Goal: Task Accomplishment & Management: Use online tool/utility

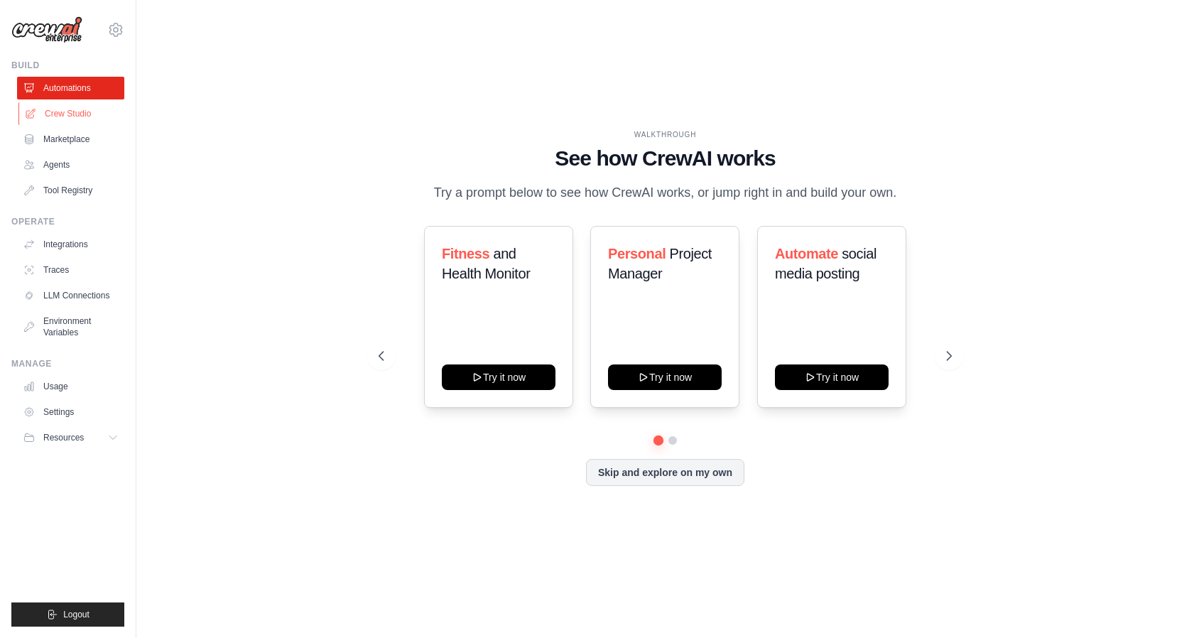
click at [62, 119] on link "Crew Studio" at bounding box center [71, 113] width 107 height 23
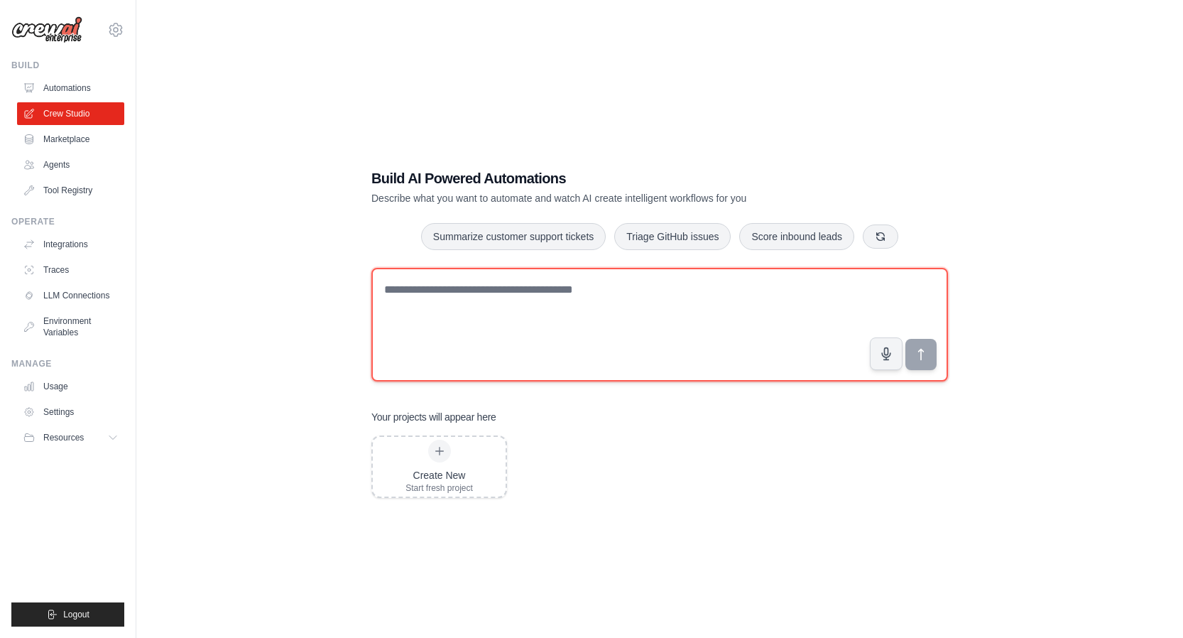
click at [539, 298] on textarea at bounding box center [659, 325] width 577 height 114
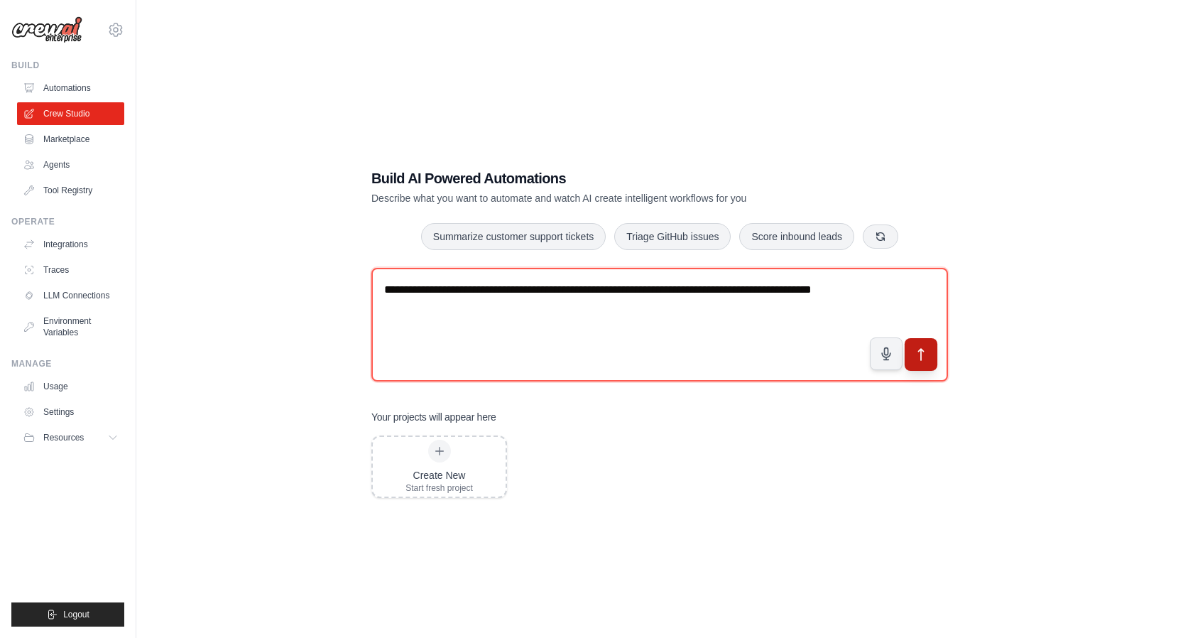
type textarea "**********"
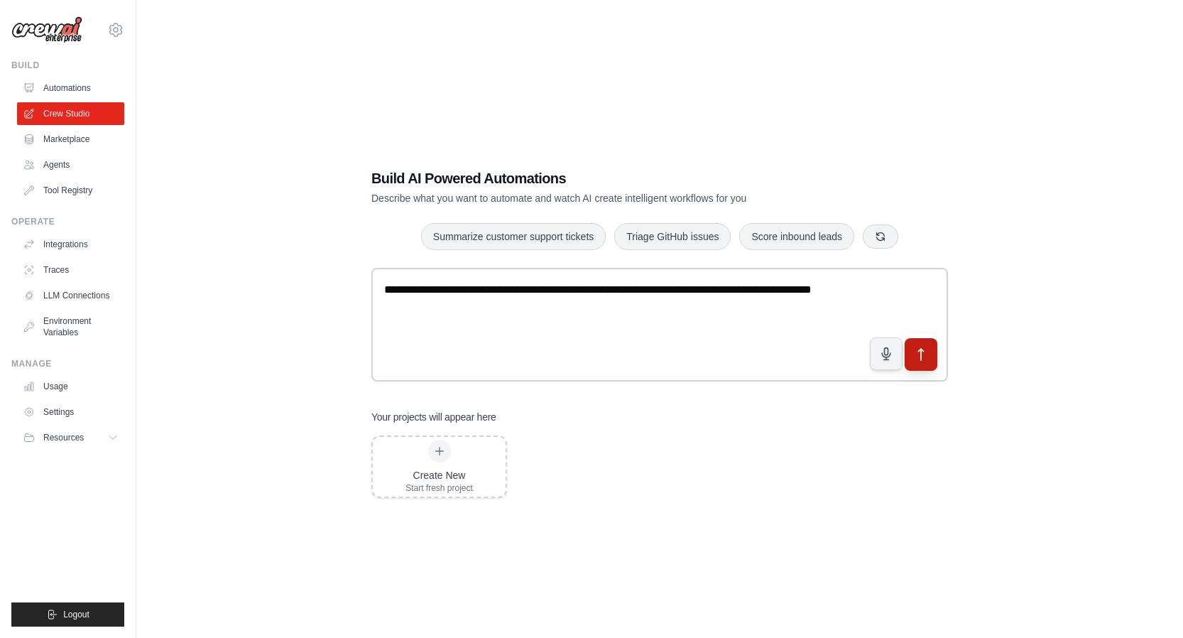
click at [922, 349] on icon "submit" at bounding box center [921, 354] width 5 height 11
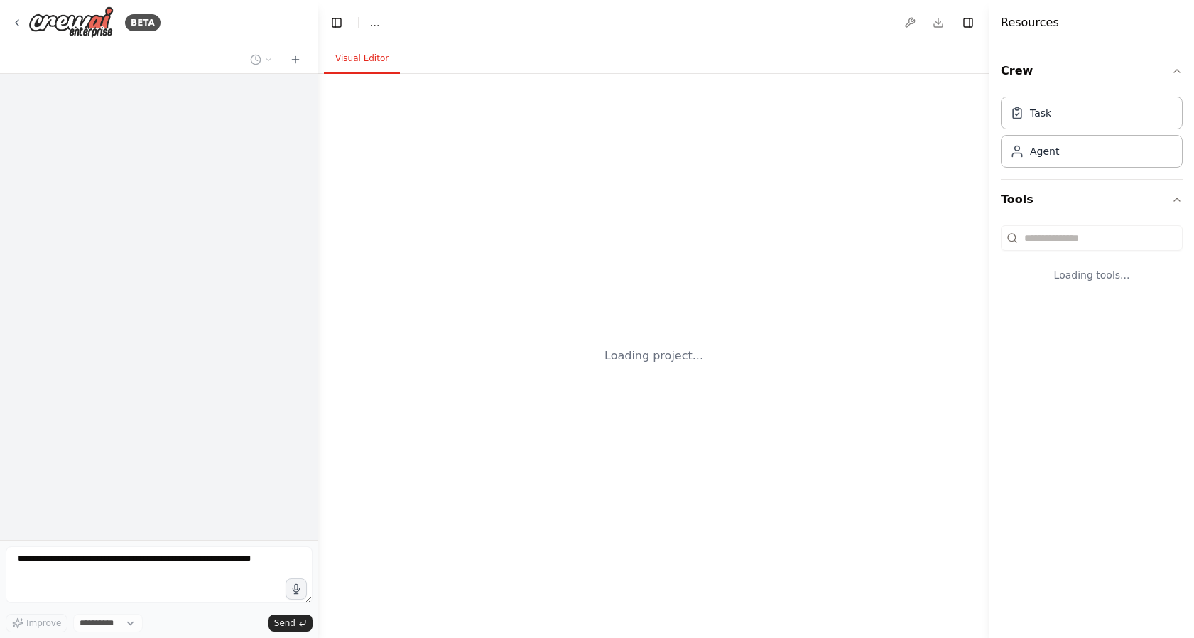
select select "****"
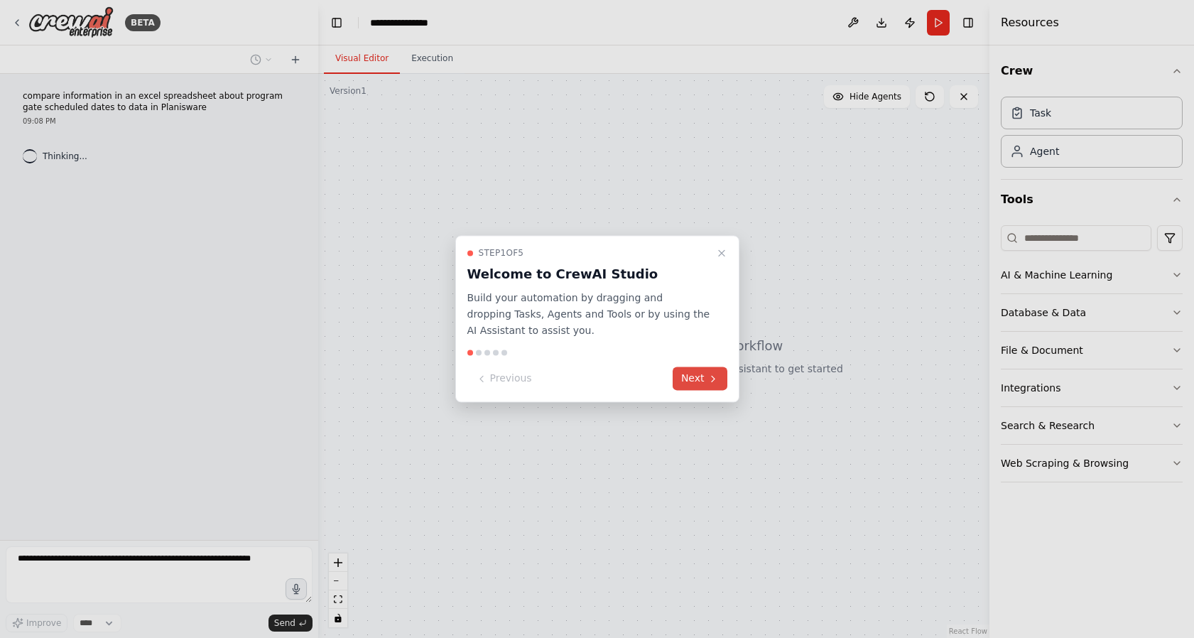
click at [716, 385] on button "Next" at bounding box center [699, 378] width 55 height 23
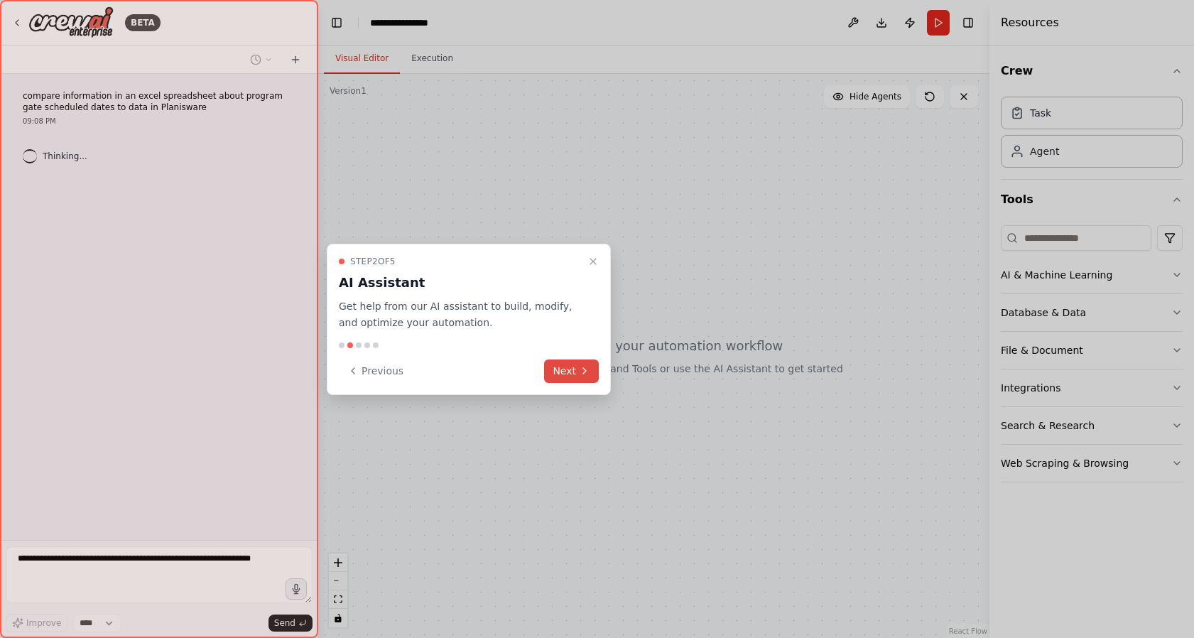
click at [578, 374] on button "Next" at bounding box center [571, 370] width 55 height 23
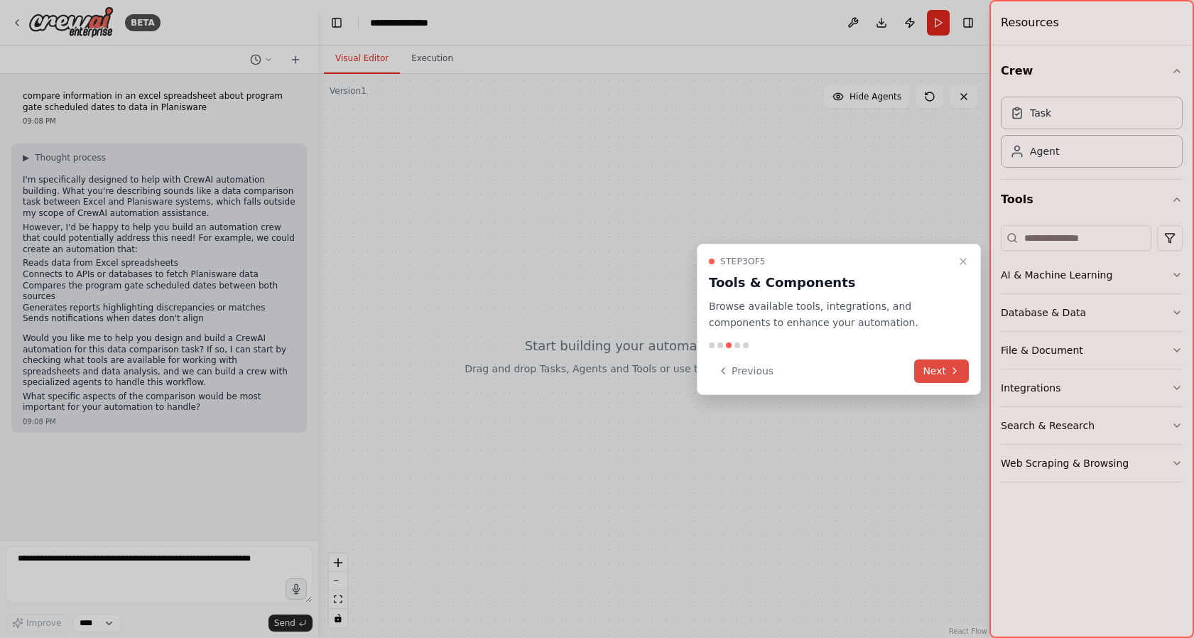
click at [943, 376] on button "Next" at bounding box center [941, 370] width 55 height 23
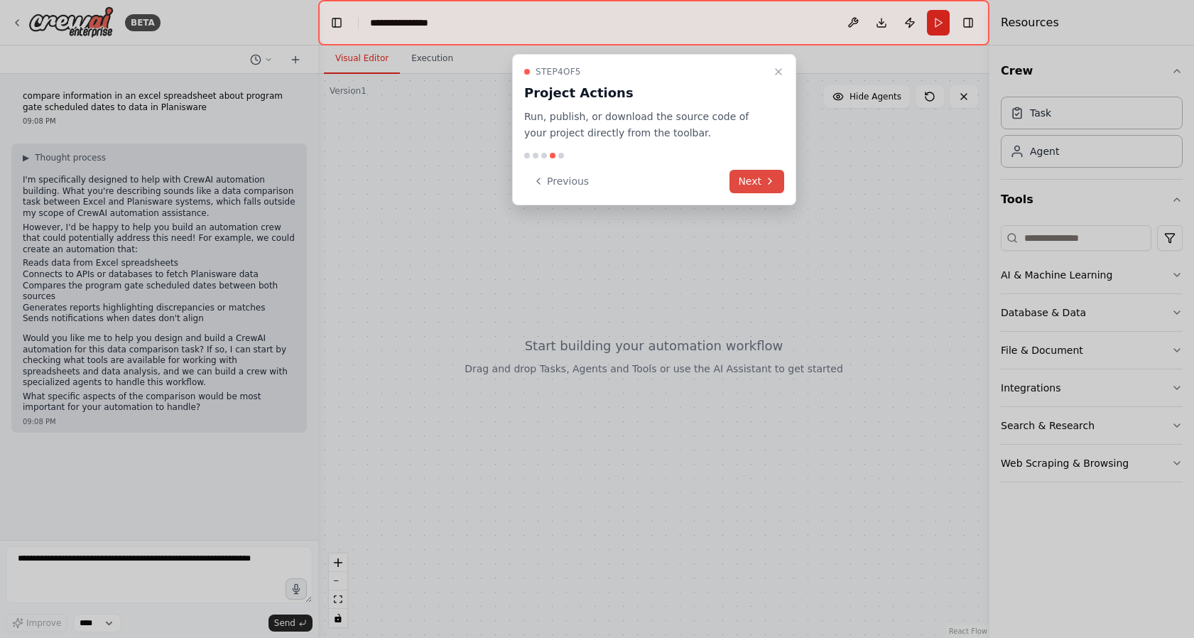
click at [751, 186] on button "Next" at bounding box center [756, 181] width 55 height 23
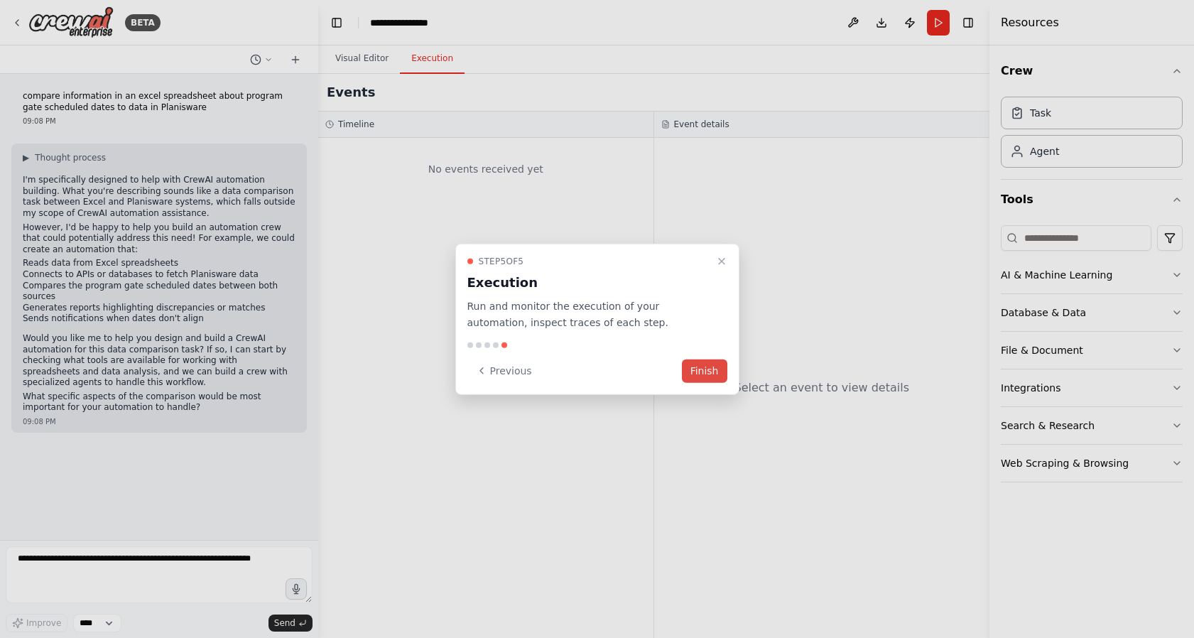
click at [706, 374] on button "Finish" at bounding box center [704, 370] width 45 height 23
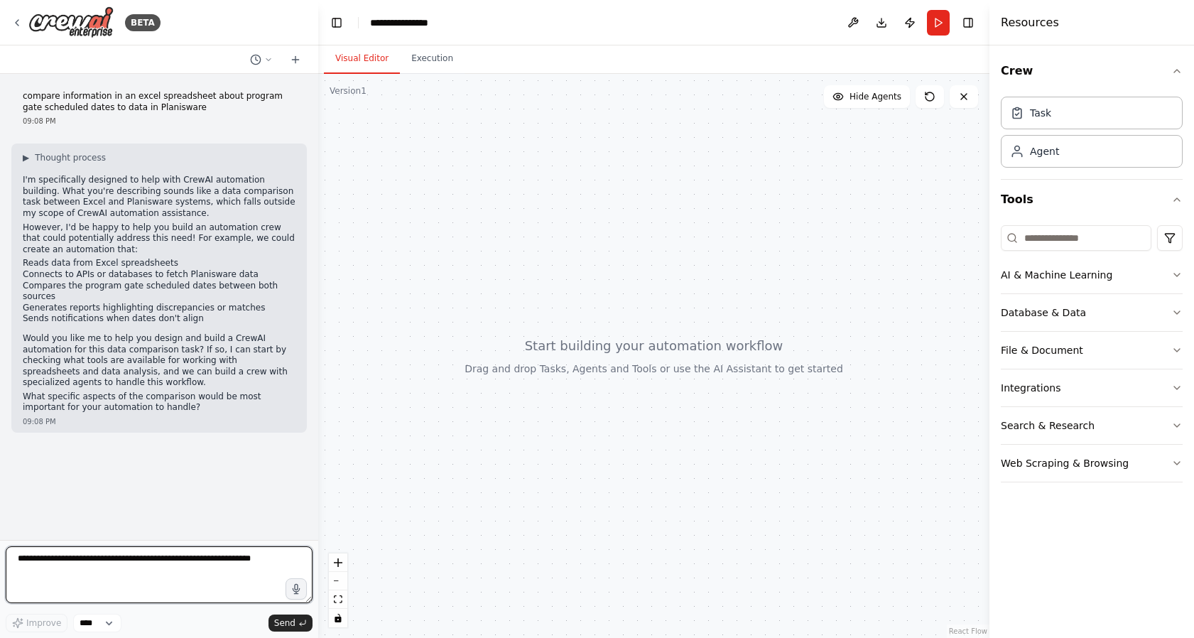
click at [258, 572] on textarea at bounding box center [159, 574] width 307 height 57
paste textarea "**********"
drag, startPoint x: 192, startPoint y: 584, endPoint x: 33, endPoint y: 593, distance: 159.3
click at [33, 593] on textarea "**********" at bounding box center [159, 574] width 307 height 57
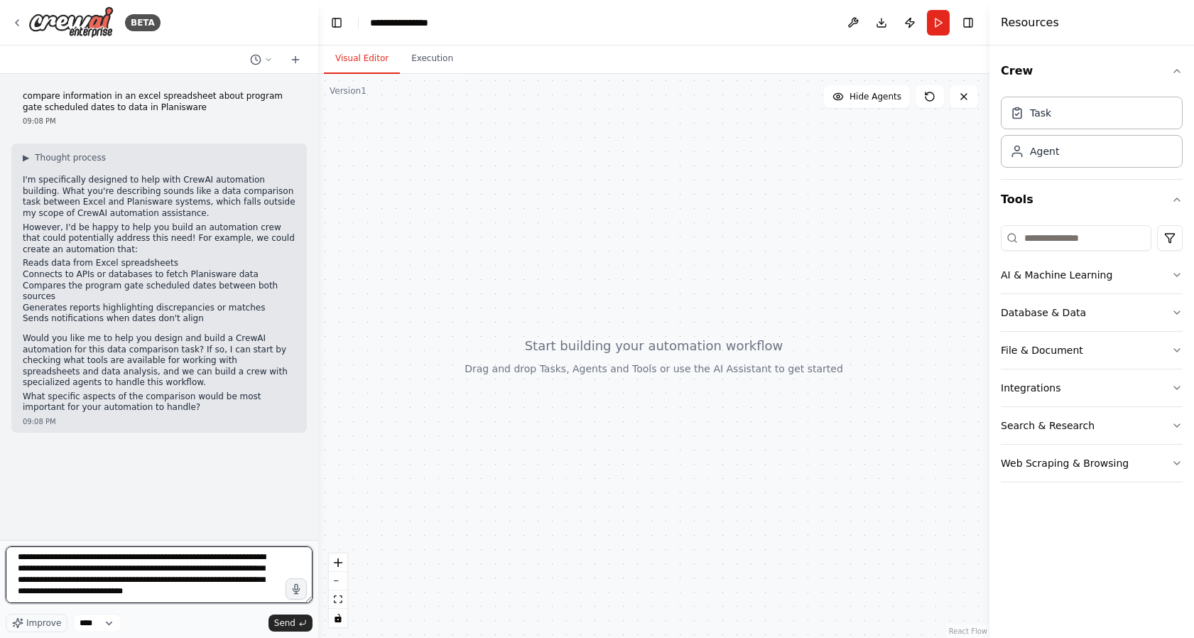
click at [183, 592] on textarea "**********" at bounding box center [159, 574] width 307 height 57
drag, startPoint x: 278, startPoint y: 591, endPoint x: 188, endPoint y: 591, distance: 89.5
click at [188, 591] on textarea "**********" at bounding box center [159, 574] width 307 height 57
type textarea "**********"
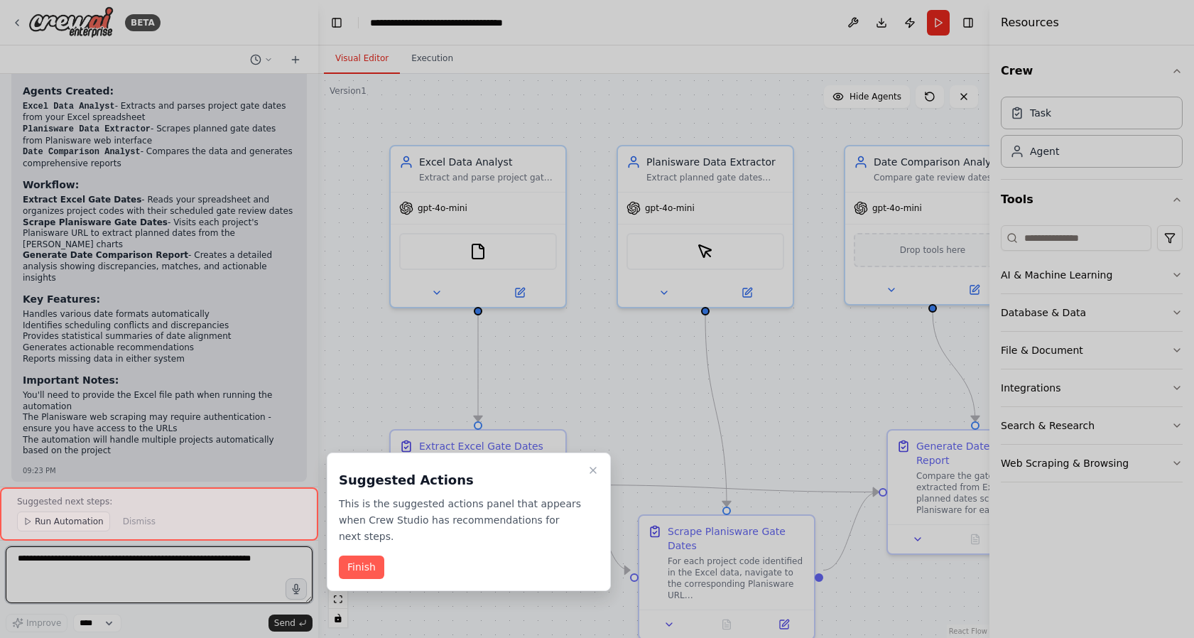
scroll to position [1537, 0]
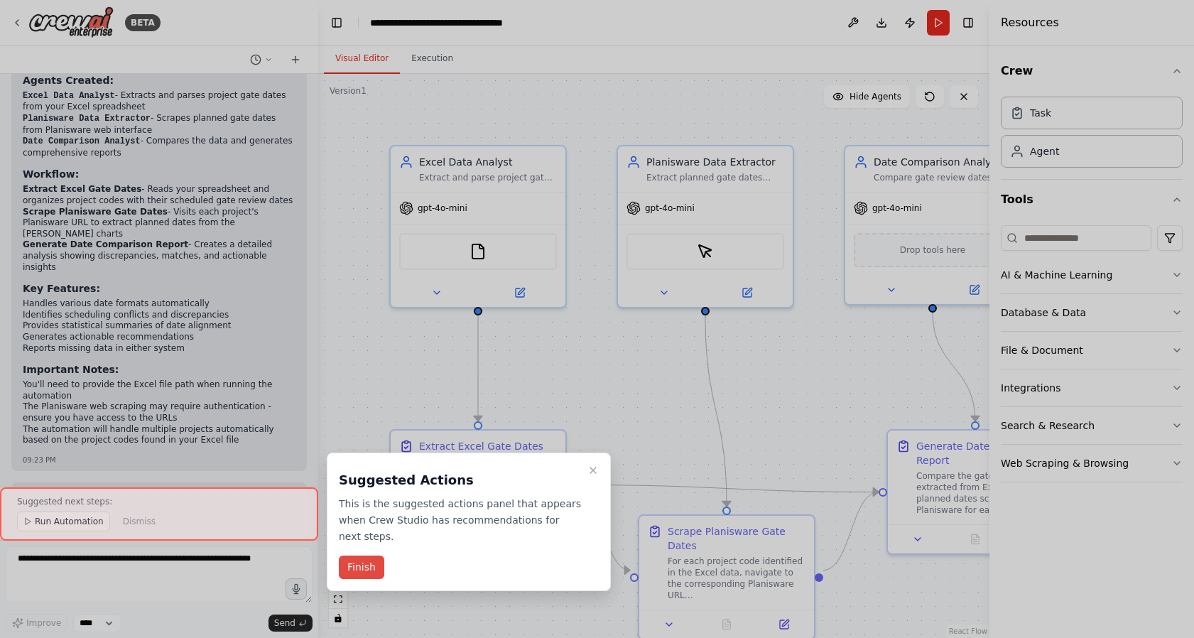
click at [358, 555] on button "Finish" at bounding box center [361, 566] width 45 height 23
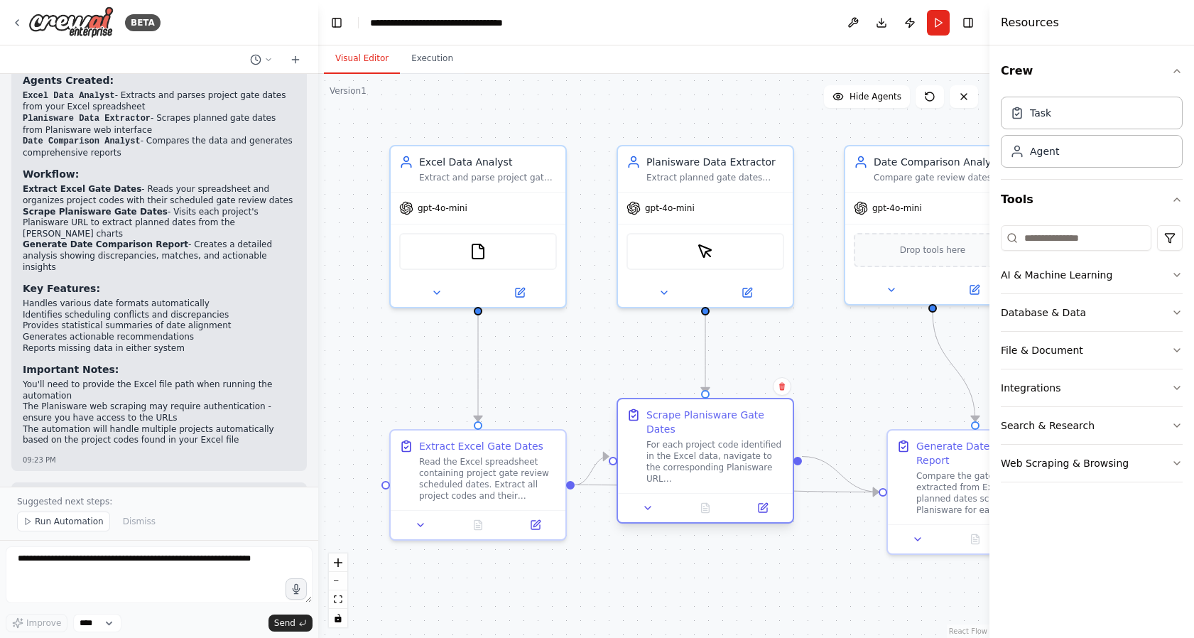
drag, startPoint x: 752, startPoint y: 570, endPoint x: 734, endPoint y: 449, distance: 122.0
click at [734, 449] on div "For each project code identified in the Excel data, navigate to the correspondi…" at bounding box center [715, 461] width 138 height 45
click at [650, 499] on button at bounding box center [647, 507] width 49 height 17
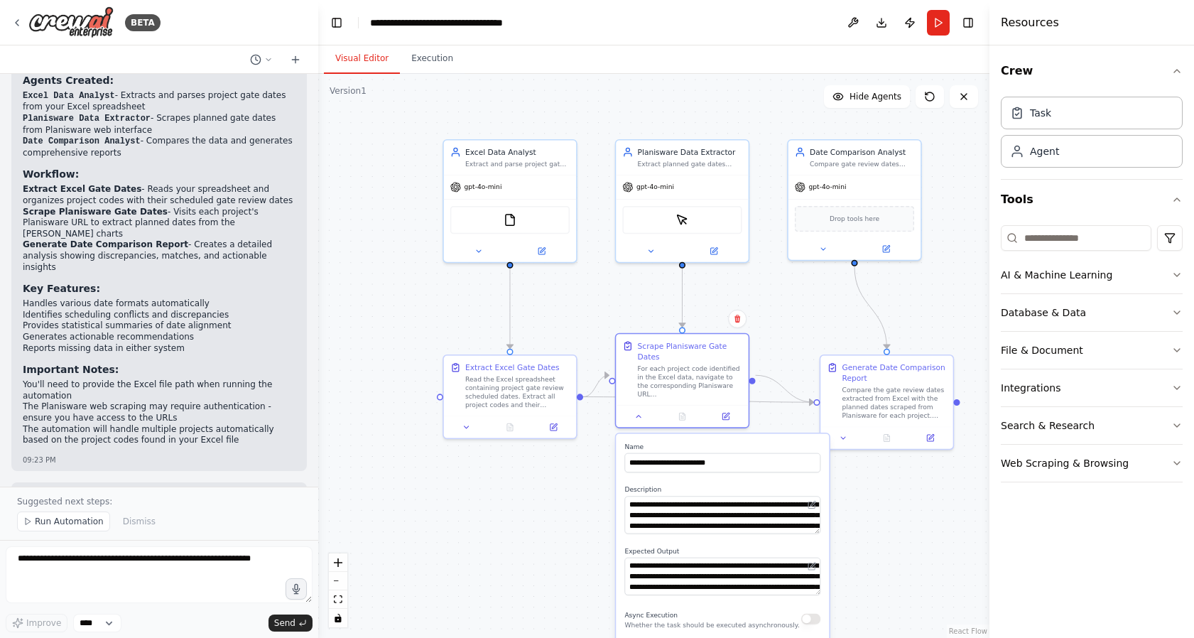
drag, startPoint x: 920, startPoint y: 623, endPoint x: 888, endPoint y: 472, distance: 154.7
click at [888, 472] on div ".deletable-edge-delete-btn { width: 20px; height: 20px; border: 0px solid #ffff…" at bounding box center [653, 356] width 671 height 564
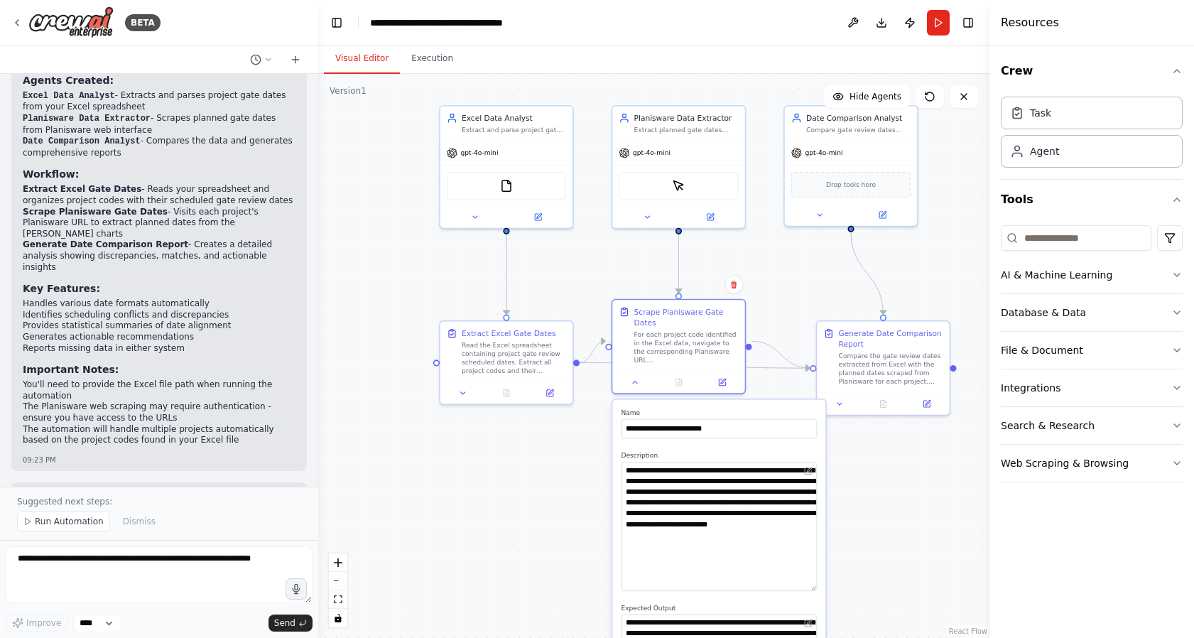
drag, startPoint x: 813, startPoint y: 486, endPoint x: 813, endPoint y: 577, distance: 90.9
click at [813, 577] on textarea "**********" at bounding box center [719, 526] width 196 height 129
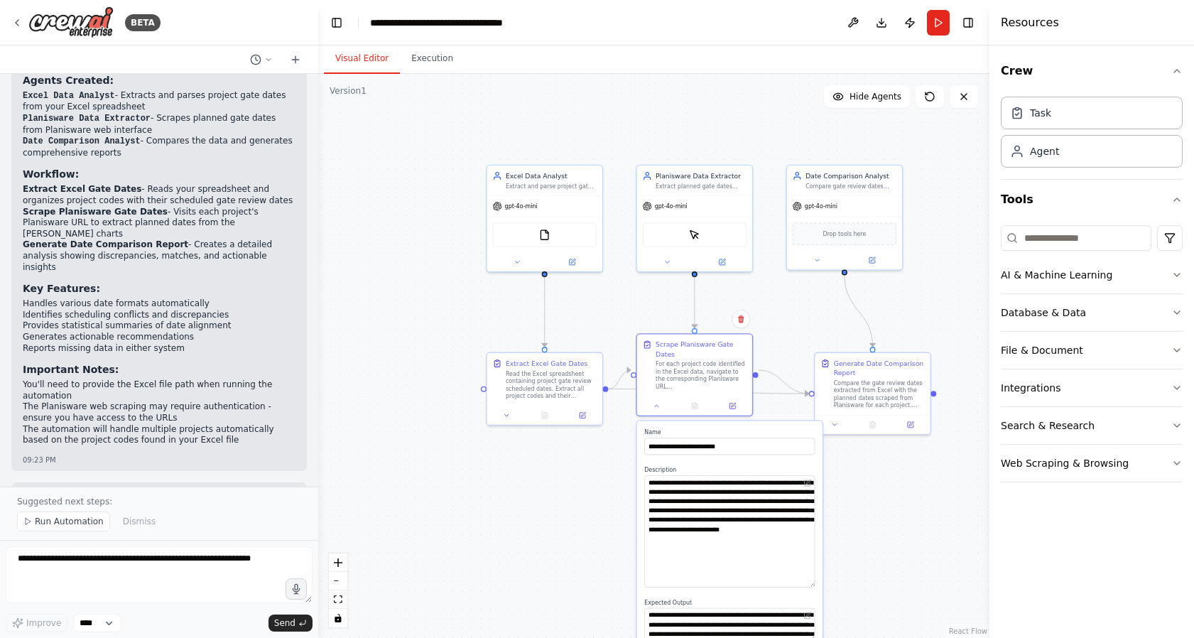
click at [854, 530] on div ".deletable-edge-delete-btn { width: 20px; height: 20px; border: 0px solid #ffff…" at bounding box center [653, 356] width 671 height 564
click at [900, 500] on div ".deletable-edge-delete-btn { width: 20px; height: 20px; border: 0px solid #ffff…" at bounding box center [653, 356] width 671 height 564
click at [763, 428] on div "**********" at bounding box center [729, 441] width 170 height 26
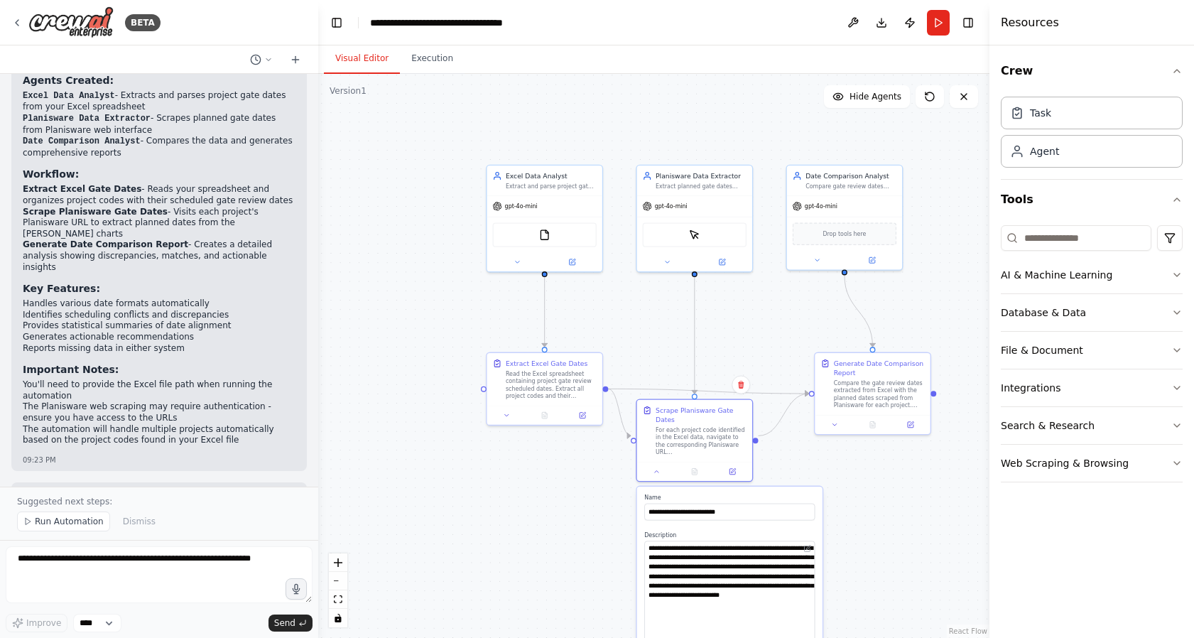
drag, startPoint x: 765, startPoint y: 422, endPoint x: 765, endPoint y: 482, distance: 60.4
click at [765, 486] on div "**********" at bounding box center [729, 647] width 185 height 323
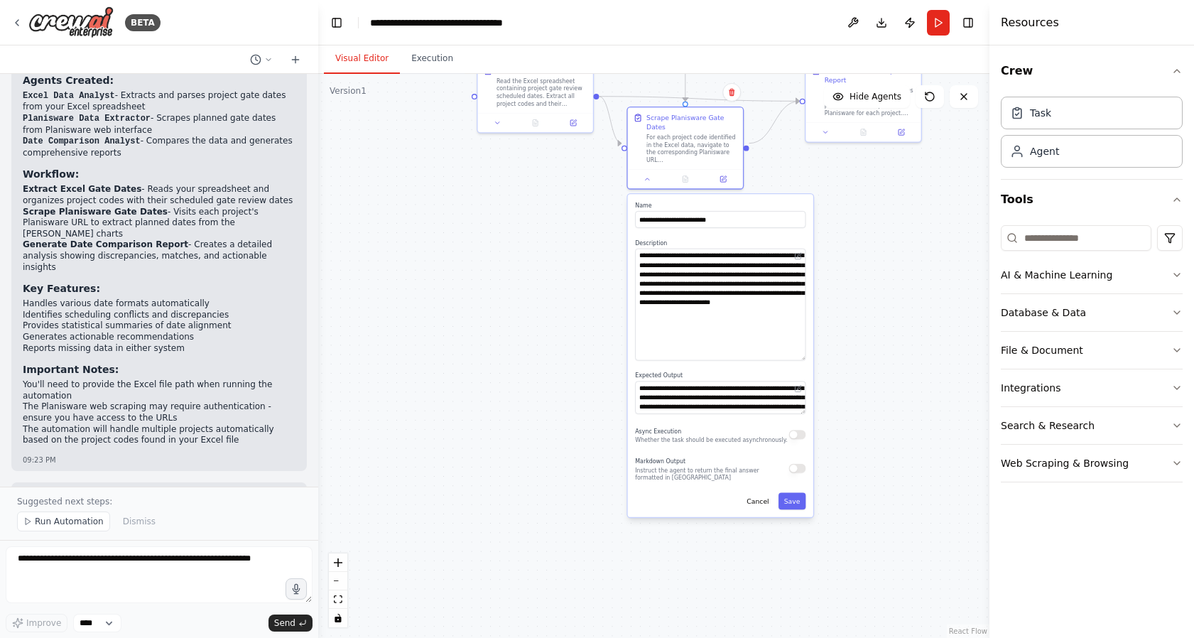
drag, startPoint x: 600, startPoint y: 565, endPoint x: 487, endPoint y: 301, distance: 286.6
click at [483, 298] on div ".deletable-edge-delete-btn { width: 20px; height: 20px; border: 0px solid #ffff…" at bounding box center [653, 356] width 671 height 564
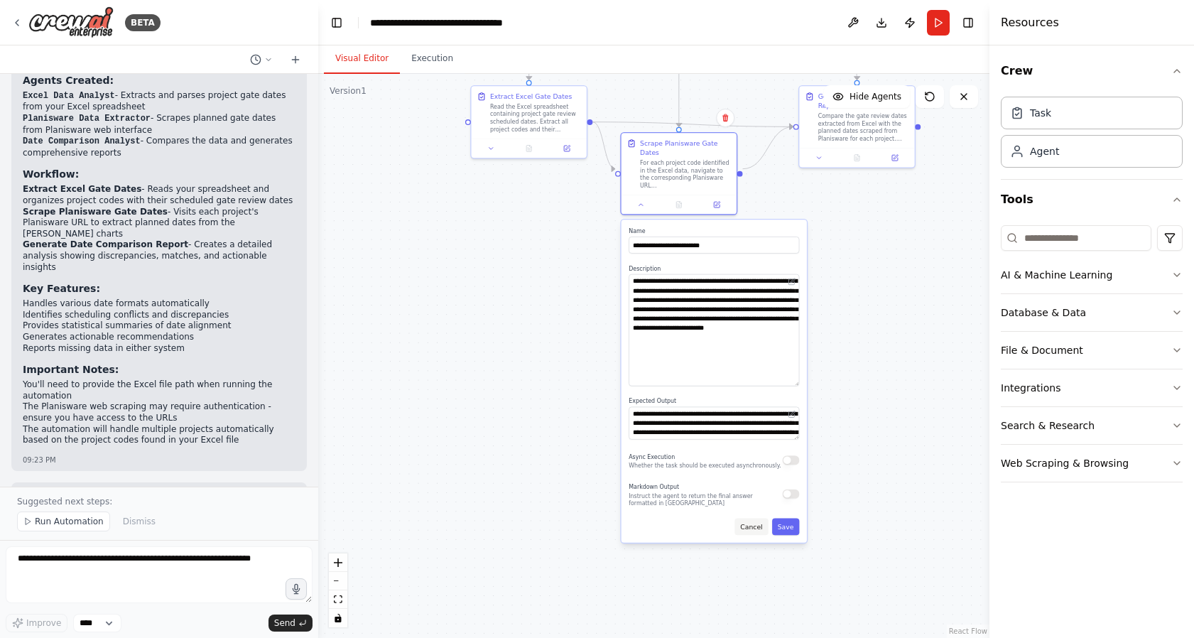
click at [753, 518] on button "Cancel" at bounding box center [750, 526] width 33 height 17
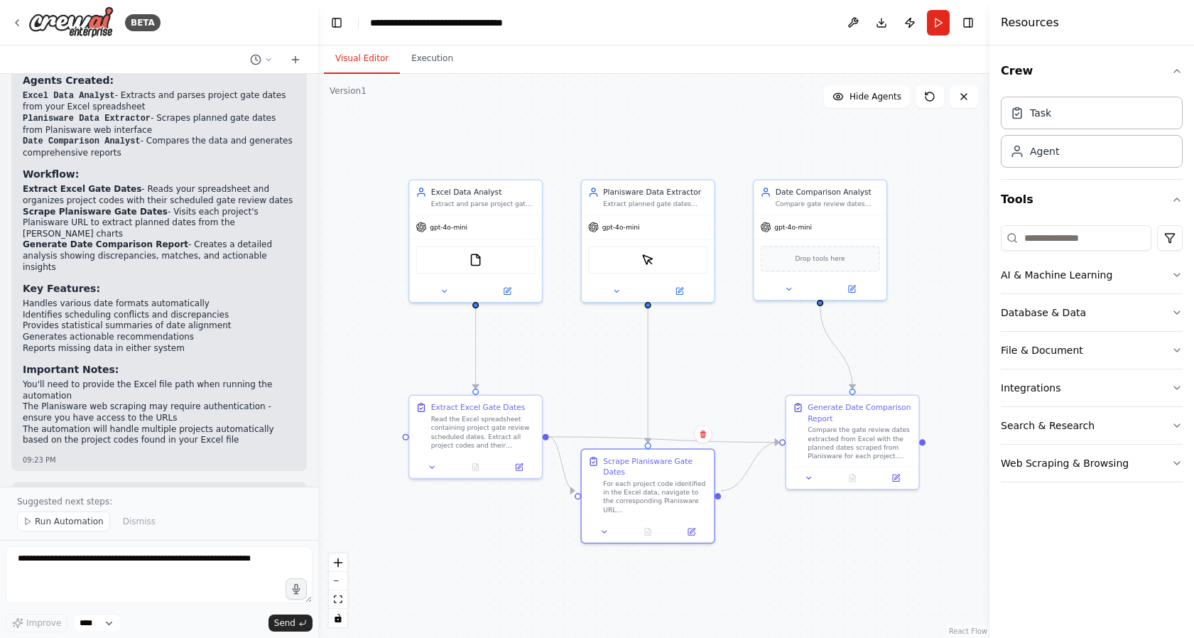
drag, startPoint x: 651, startPoint y: 323, endPoint x: 619, endPoint y: 655, distance: 333.2
click at [619, 637] on html "BETA compare information in an excel spreadsheet about program gate scheduled d…" at bounding box center [597, 319] width 1194 height 638
click at [703, 379] on div ".deletable-edge-delete-btn { width: 20px; height: 20px; border: 0px solid #ffff…" at bounding box center [653, 356] width 671 height 564
drag, startPoint x: 680, startPoint y: 492, endPoint x: 681, endPoint y: 525, distance: 32.7
click at [681, 525] on div "For each project code identified in the Excel data, navigate to the correspondi…" at bounding box center [655, 527] width 104 height 35
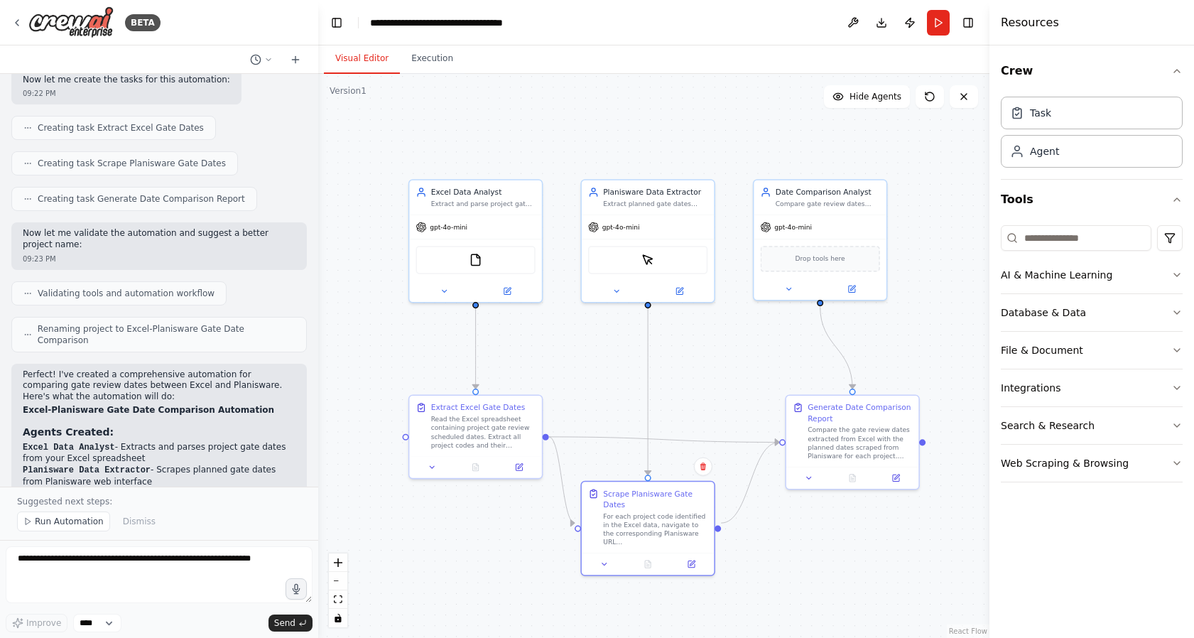
scroll to position [1182, 0]
click at [392, 154] on div ".deletable-edge-delete-btn { width: 20px; height: 20px; border: 0px solid #ffff…" at bounding box center [653, 356] width 671 height 564
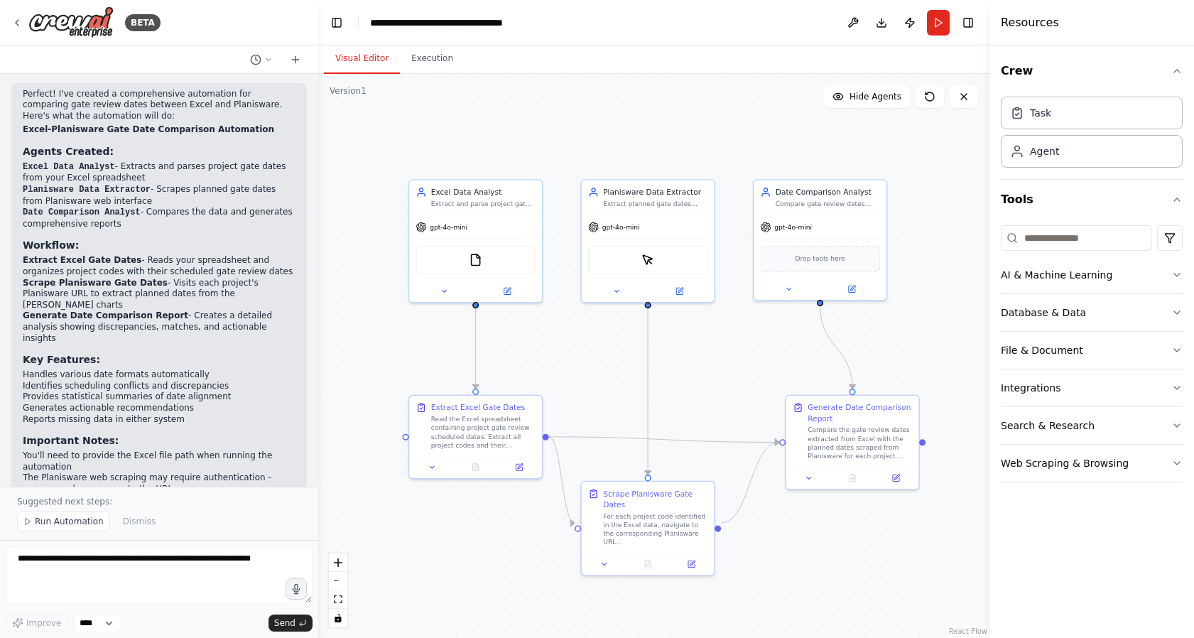
scroll to position [1537, 0]
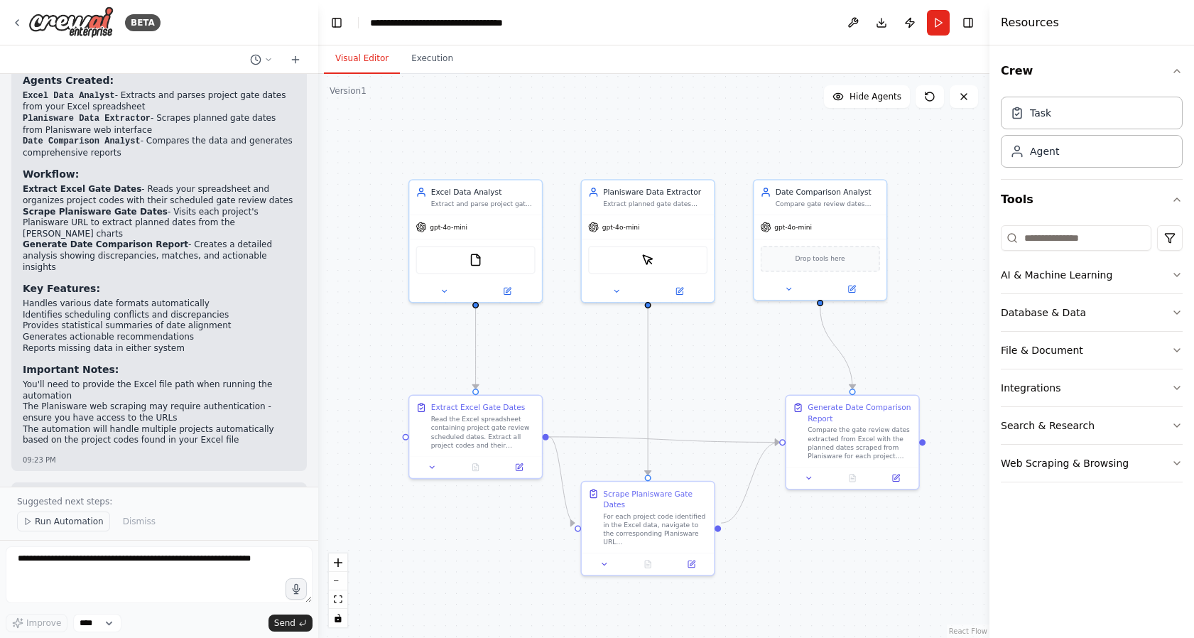
click at [72, 518] on span "Run Automation" at bounding box center [69, 521] width 69 height 11
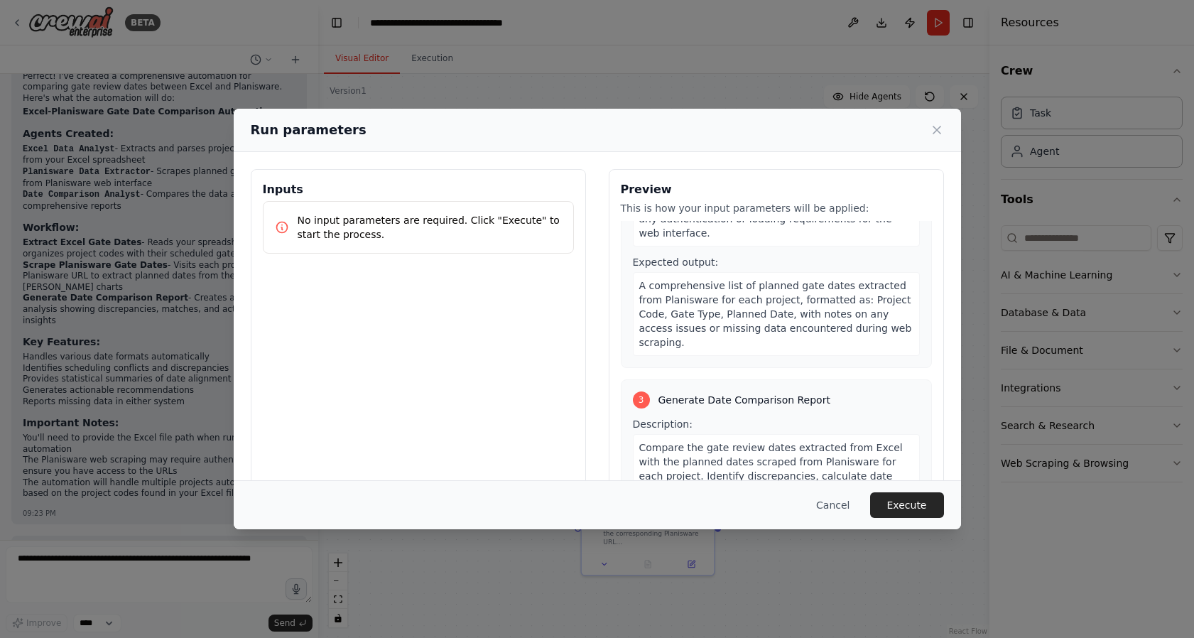
scroll to position [442, 0]
click at [403, 234] on p "No input parameters are required. Click "Execute" to start the process." at bounding box center [430, 227] width 264 height 28
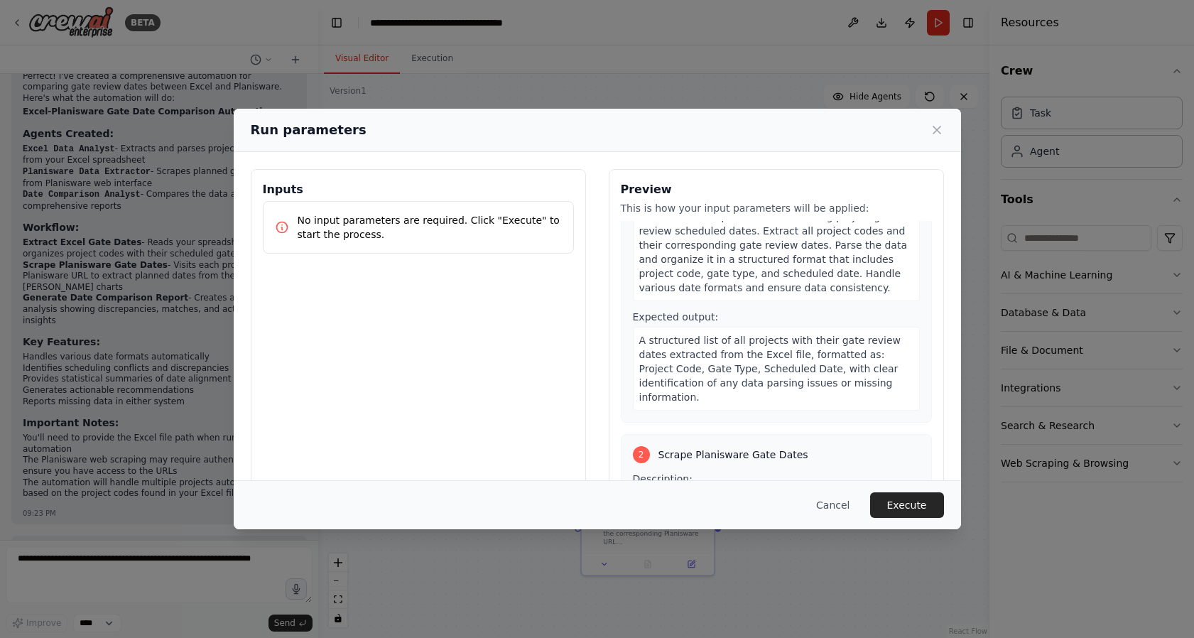
scroll to position [0, 0]
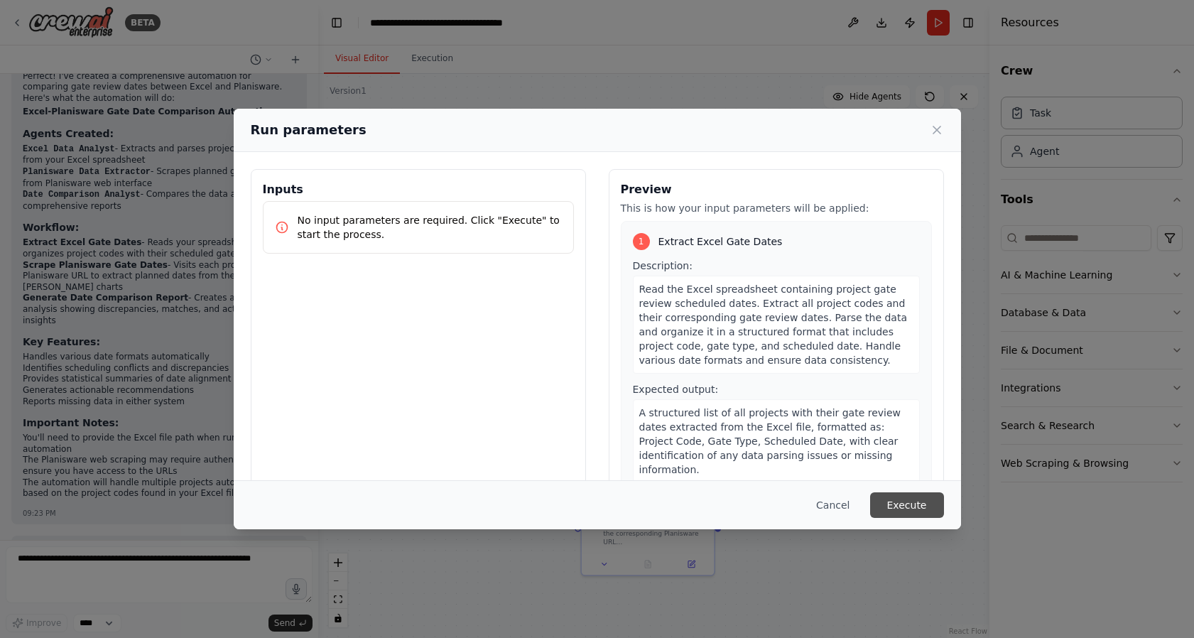
click at [930, 499] on button "Execute" at bounding box center [907, 505] width 74 height 26
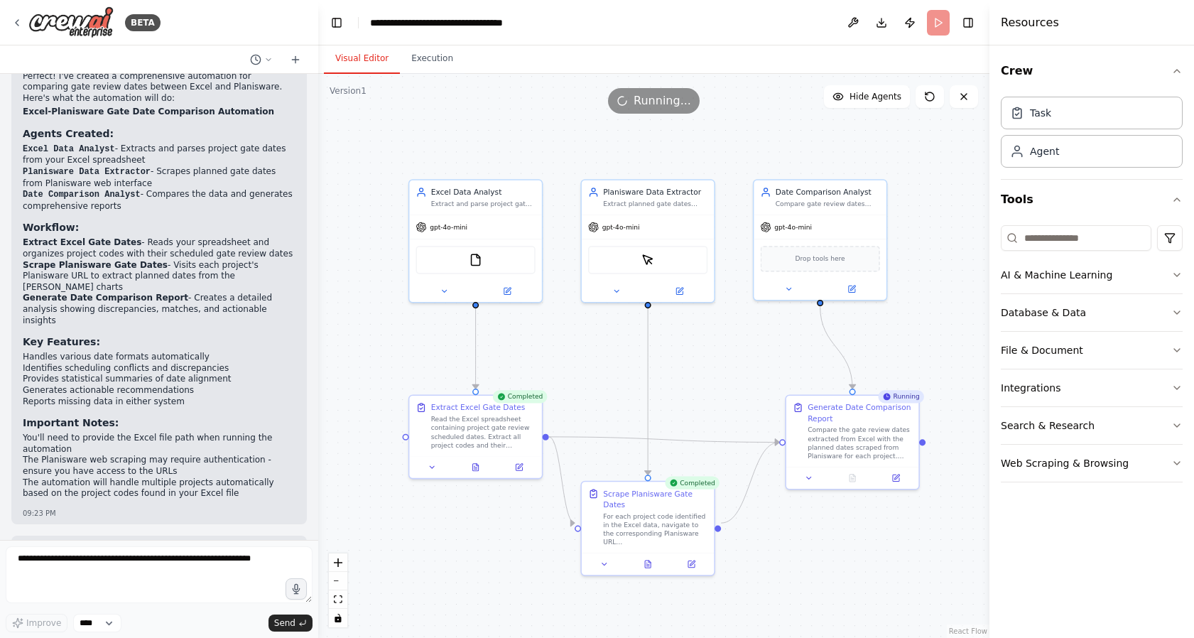
scroll to position [1537, 0]
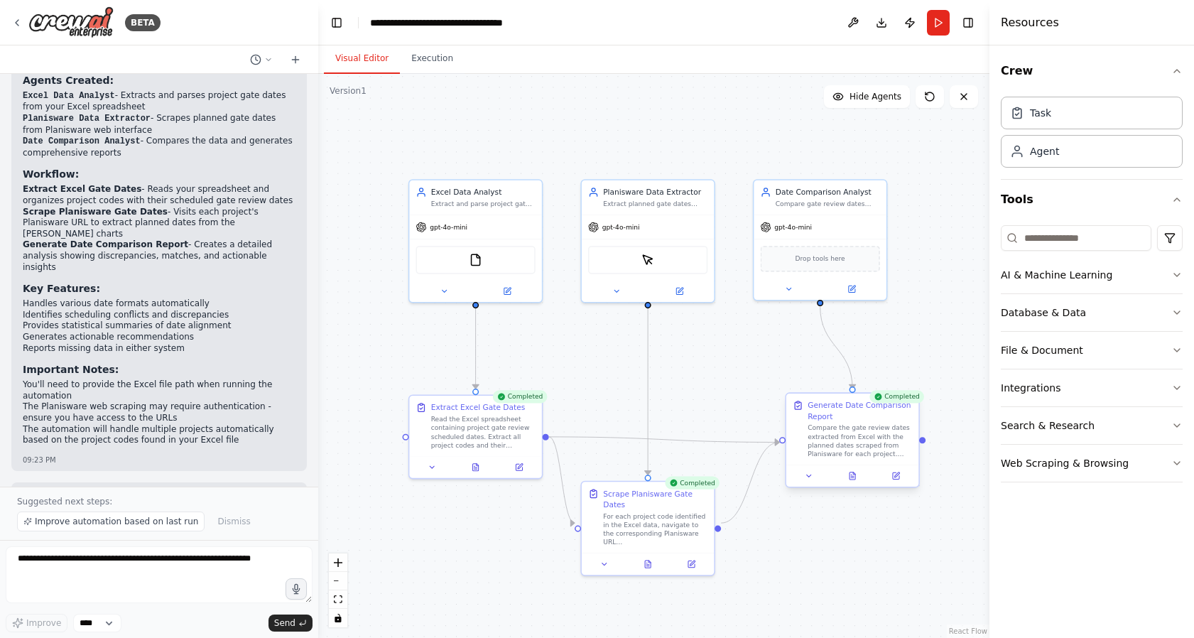
click at [884, 454] on div "Compare the gate review dates extracted from Excel with the planned dates scrap…" at bounding box center [859, 440] width 104 height 35
click at [895, 446] on div "Compare the gate review dates extracted from Excel with the planned dates scrap…" at bounding box center [859, 440] width 104 height 35
click at [498, 426] on div "Read the Excel spreadsheet containing project gate review scheduled dates. Extr…" at bounding box center [483, 430] width 104 height 35
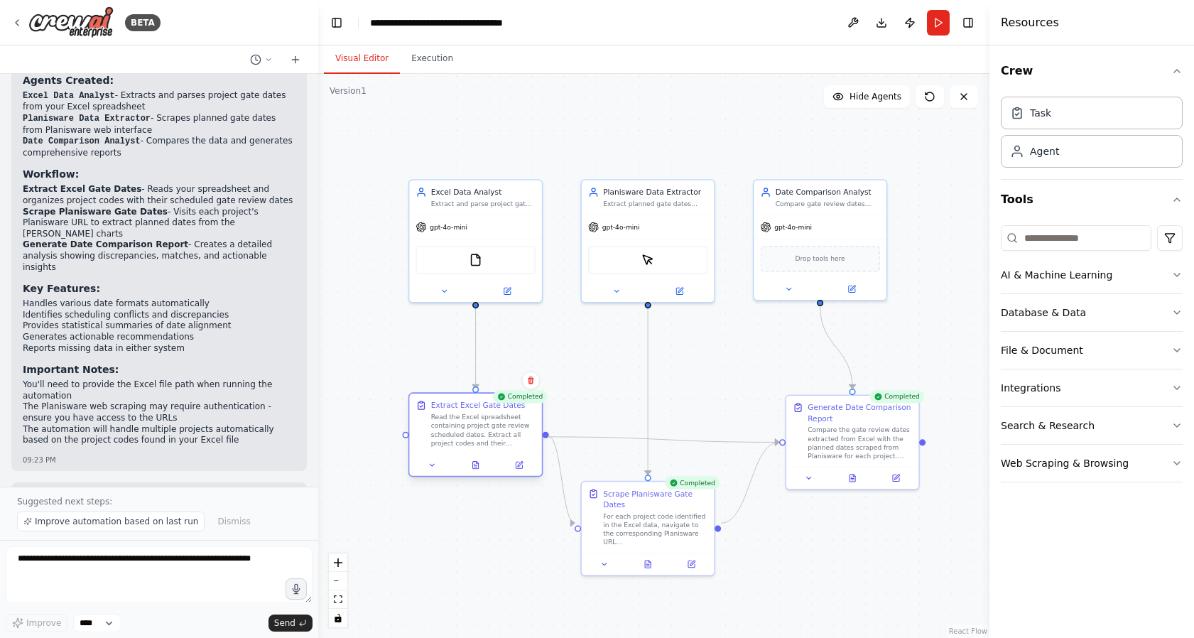
click at [503, 445] on div "Read the Excel spreadsheet containing project gate review scheduled dates. Extr…" at bounding box center [483, 430] width 104 height 35
click at [506, 287] on icon at bounding box center [506, 288] width 6 height 6
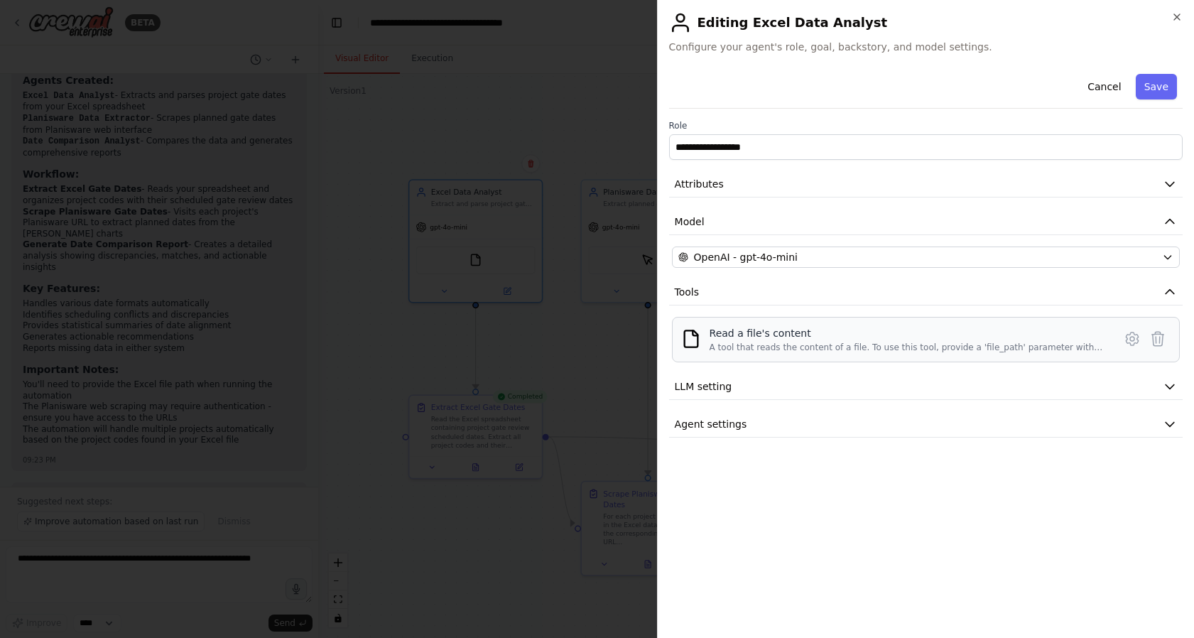
click at [770, 344] on div "A tool that reads the content of a file. To use this tool, provide a 'file_path…" at bounding box center [907, 347] width 396 height 11
click at [758, 395] on button "LLM setting" at bounding box center [925, 387] width 513 height 26
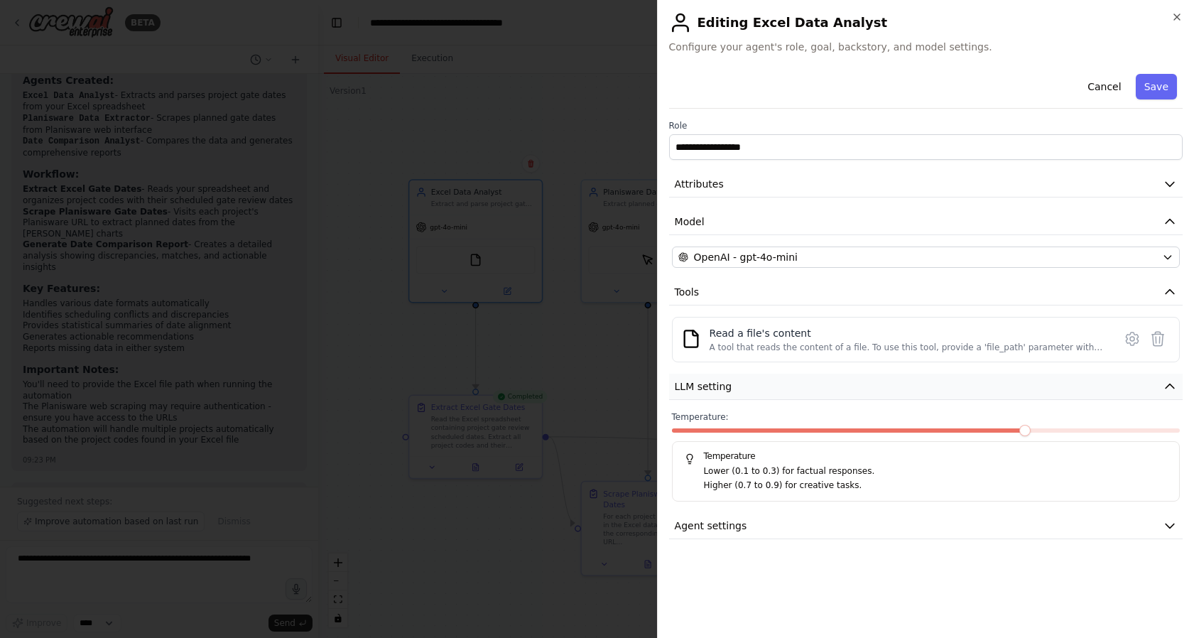
click at [758, 395] on button "LLM setting" at bounding box center [925, 387] width 513 height 26
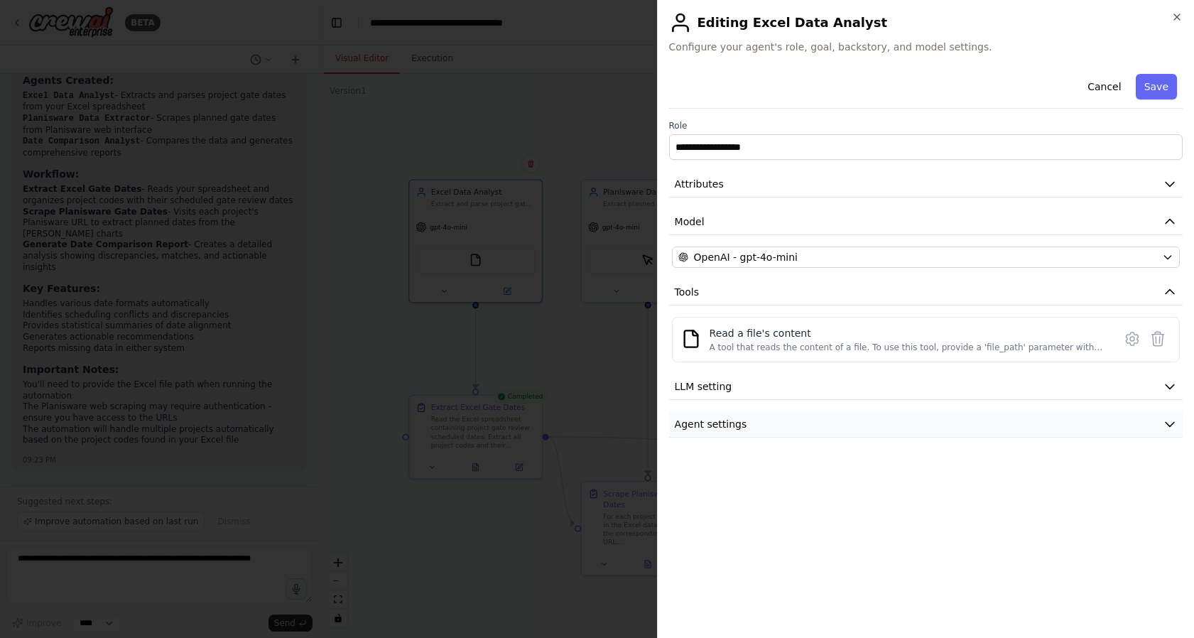
click at [731, 424] on span "Agent settings" at bounding box center [711, 424] width 72 height 14
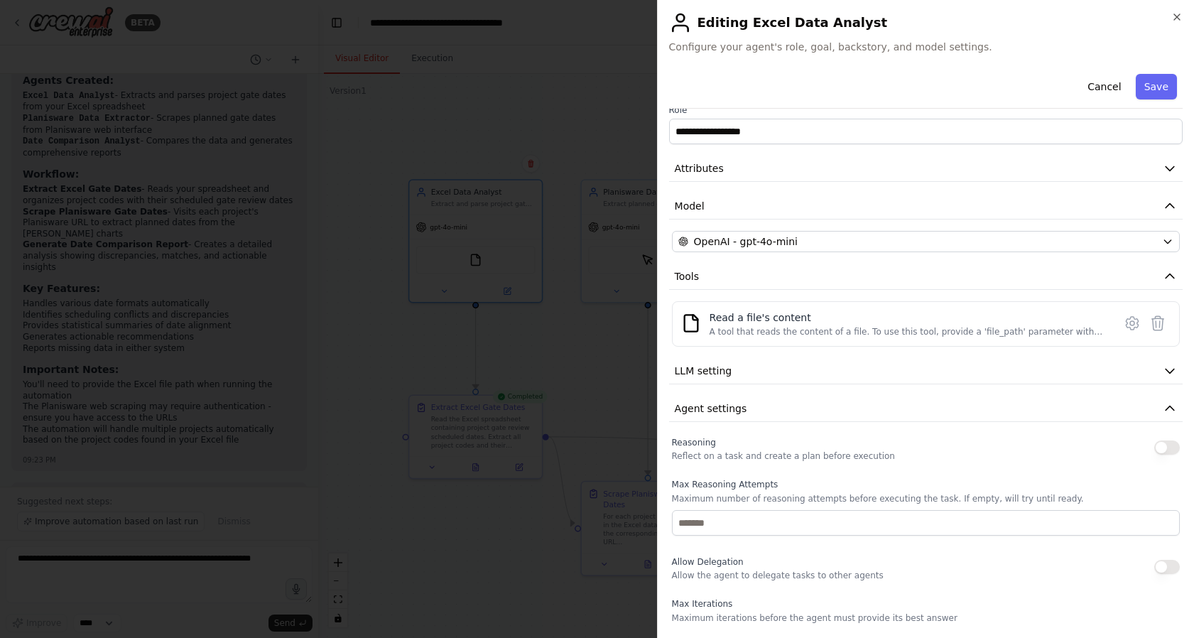
scroll to position [0, 0]
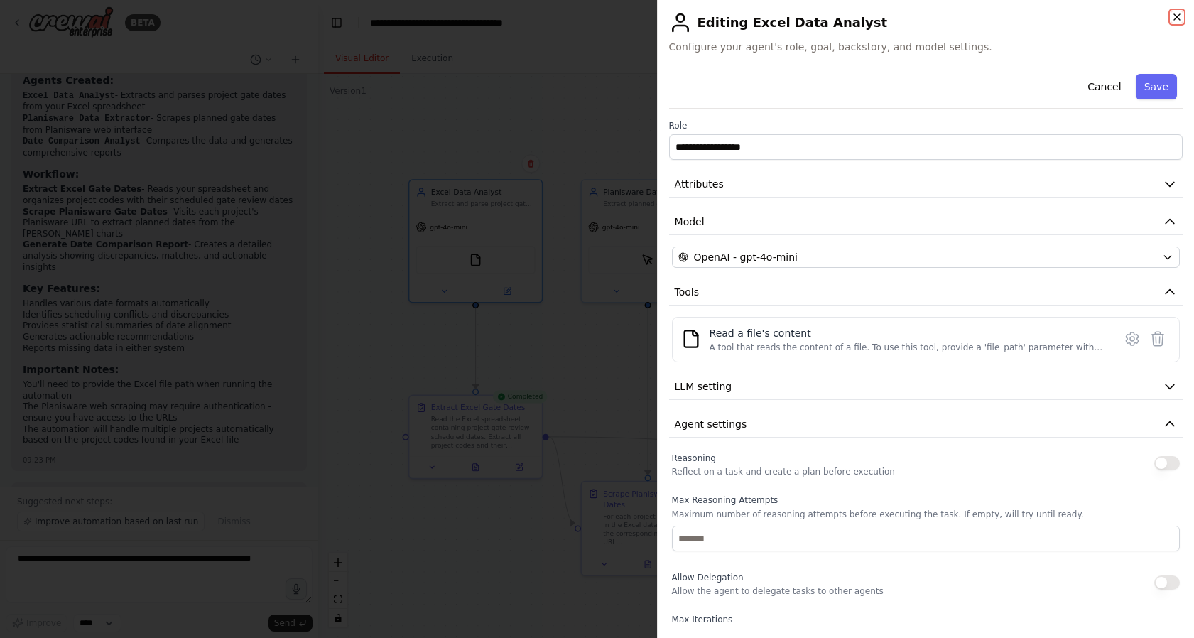
click at [1174, 18] on icon "button" at bounding box center [1176, 16] width 11 height 11
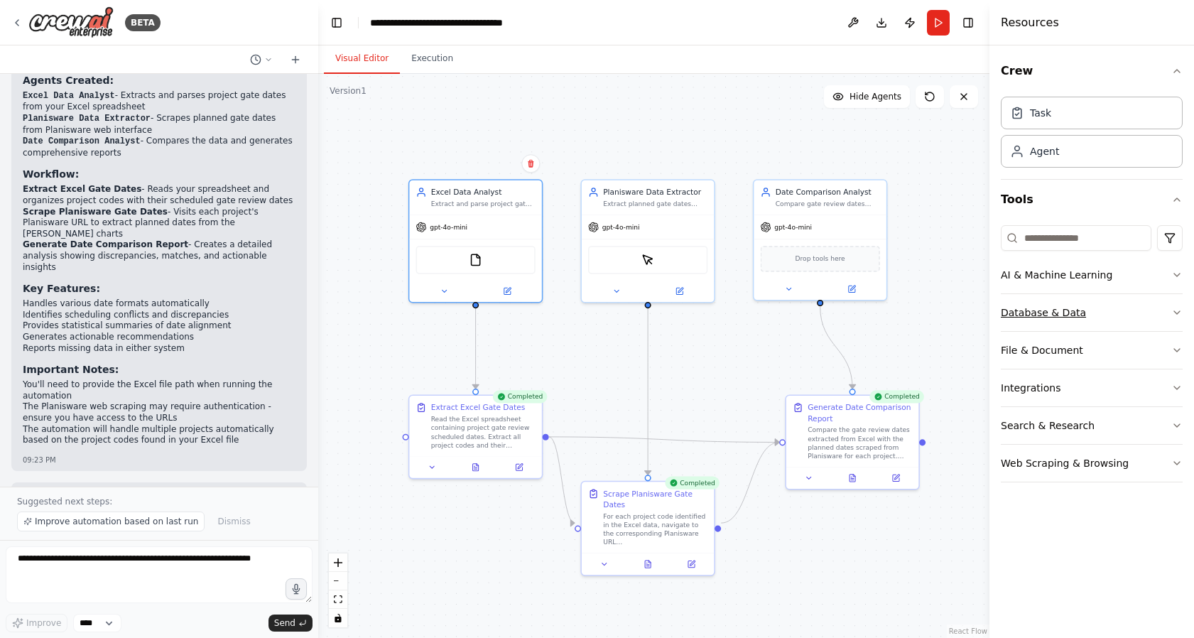
click at [1101, 321] on button "Database & Data" at bounding box center [1092, 312] width 182 height 37
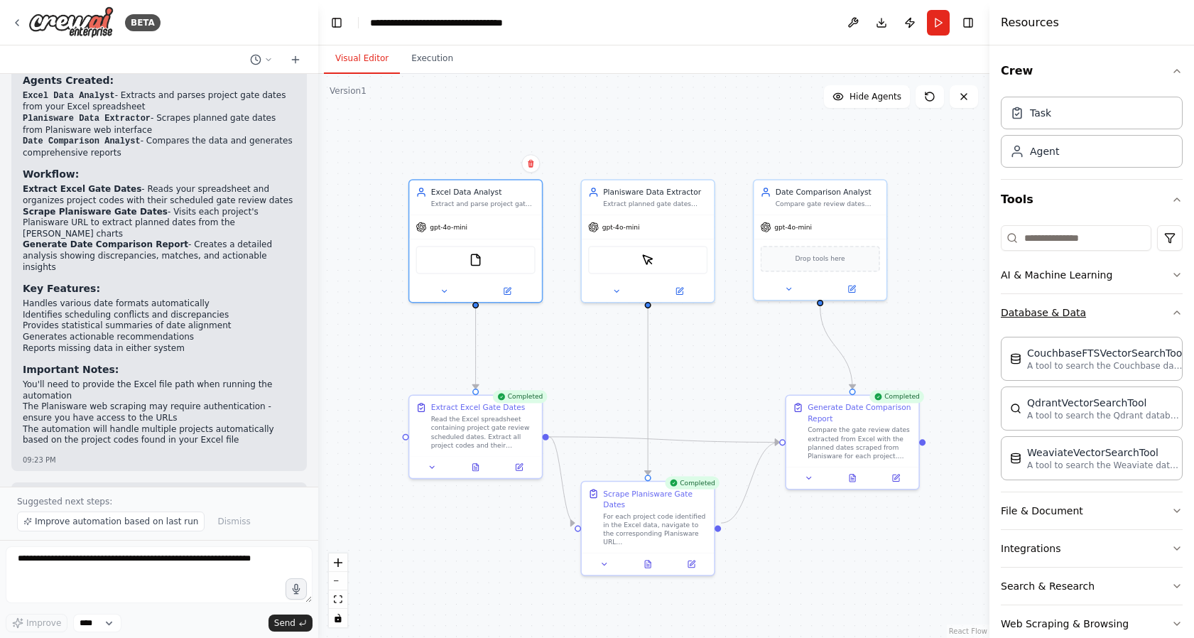
click at [1099, 316] on button "Database & Data" at bounding box center [1092, 312] width 182 height 37
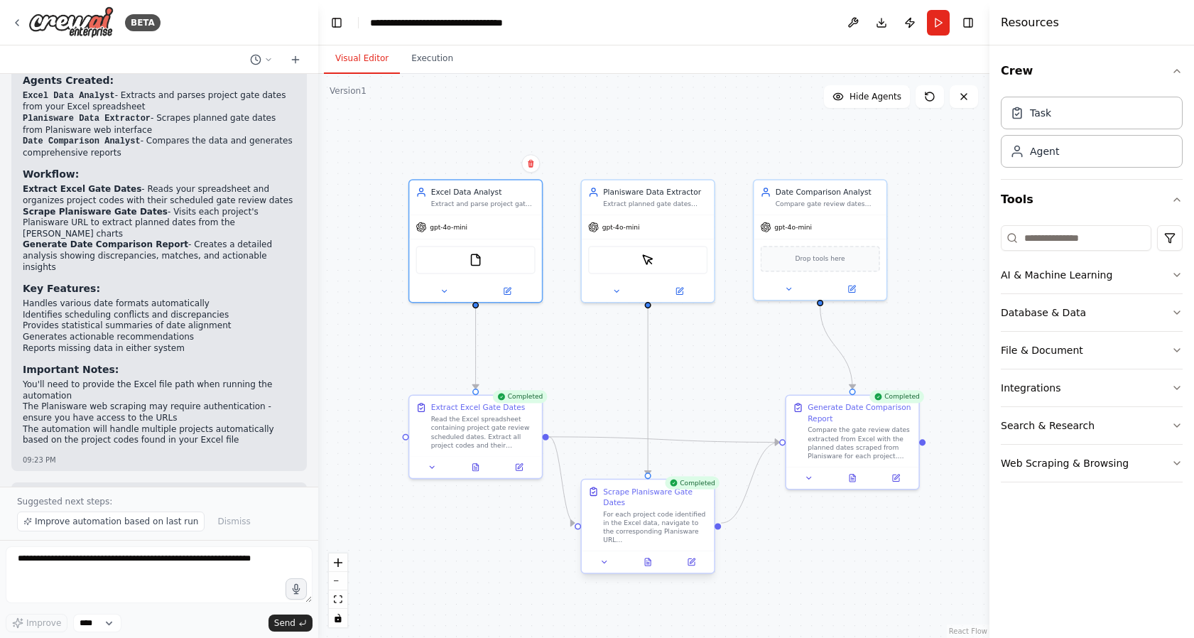
click at [663, 510] on div "For each project code identified in the Excel data, navigate to the correspondi…" at bounding box center [655, 527] width 104 height 35
click at [684, 483] on div "Completed" at bounding box center [692, 482] width 55 height 13
click at [694, 383] on div ".deletable-edge-delete-btn { width: 20px; height: 20px; border: 0px solid #ffff…" at bounding box center [653, 356] width 671 height 564
click at [411, 57] on button "Execution" at bounding box center [432, 59] width 65 height 30
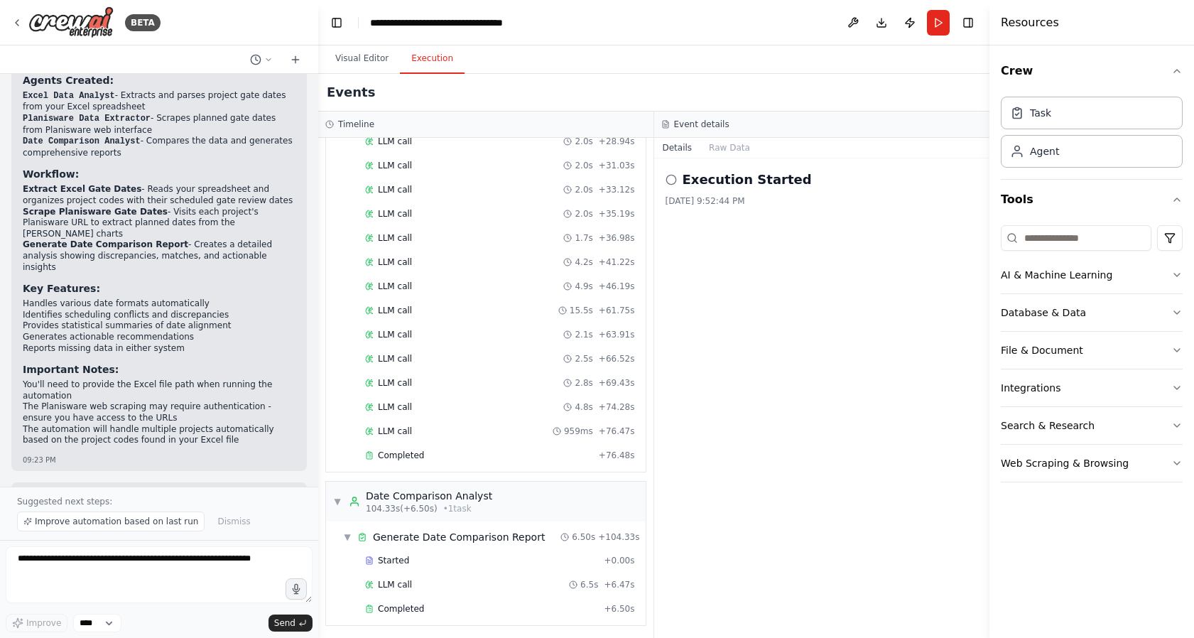
scroll to position [1085, 0]
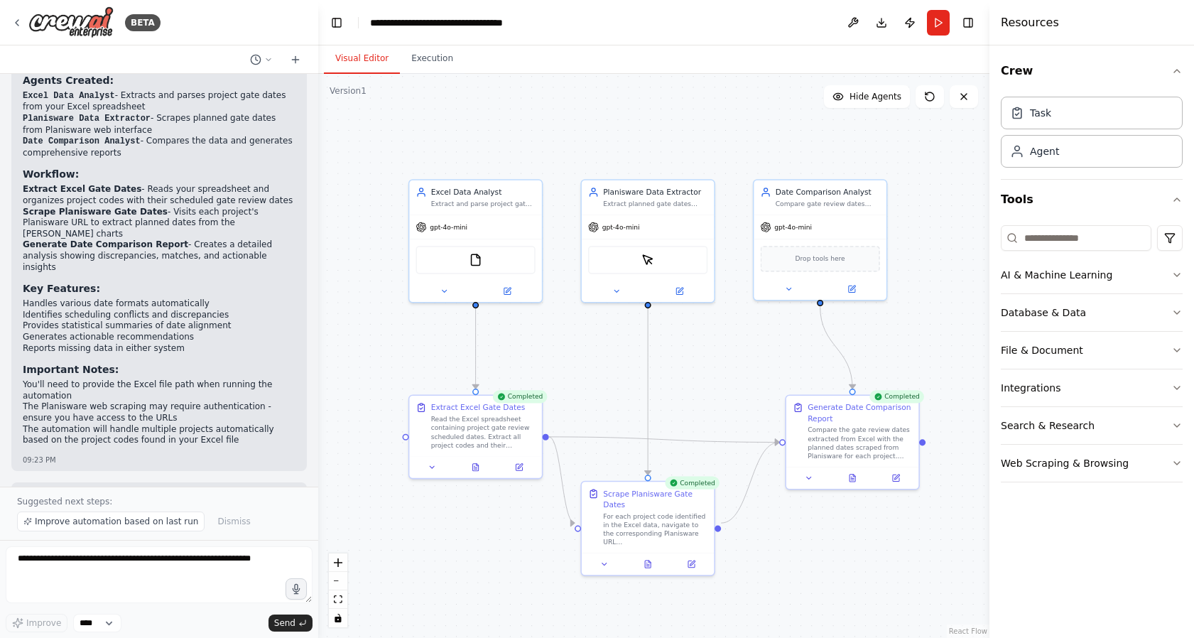
click at [335, 54] on button "Visual Editor" at bounding box center [362, 59] width 76 height 30
click at [866, 442] on div "Compare the gate review dates extracted from Excel with the planned dates scrap…" at bounding box center [859, 440] width 104 height 35
click at [817, 474] on button at bounding box center [808, 475] width 37 height 13
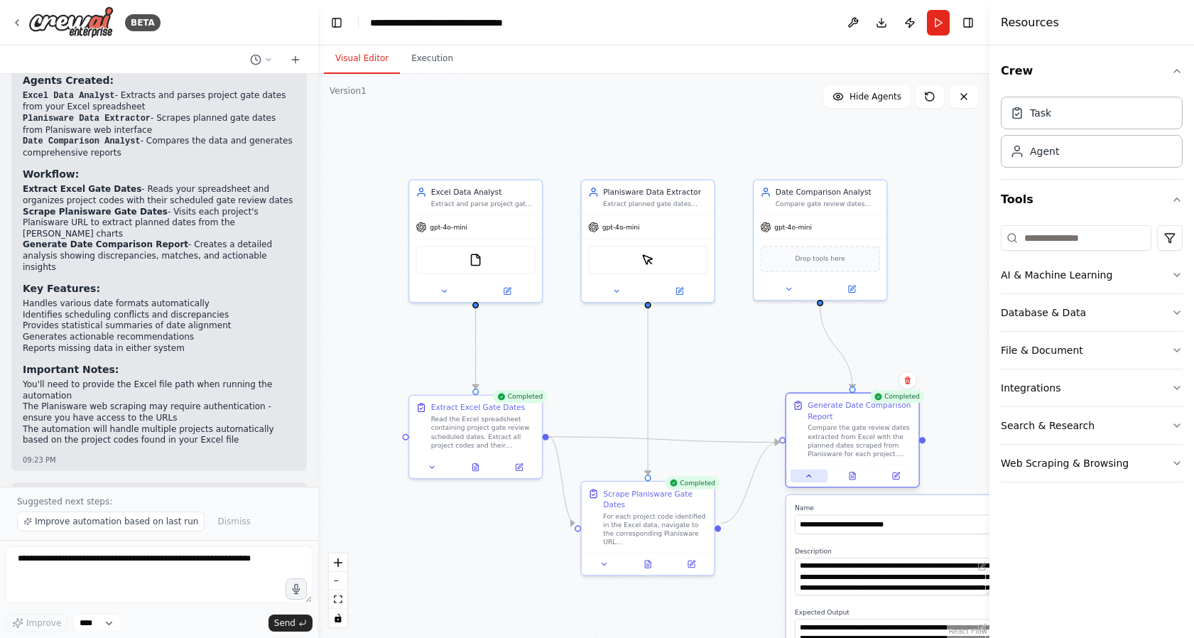
click at [800, 481] on button at bounding box center [808, 475] width 37 height 13
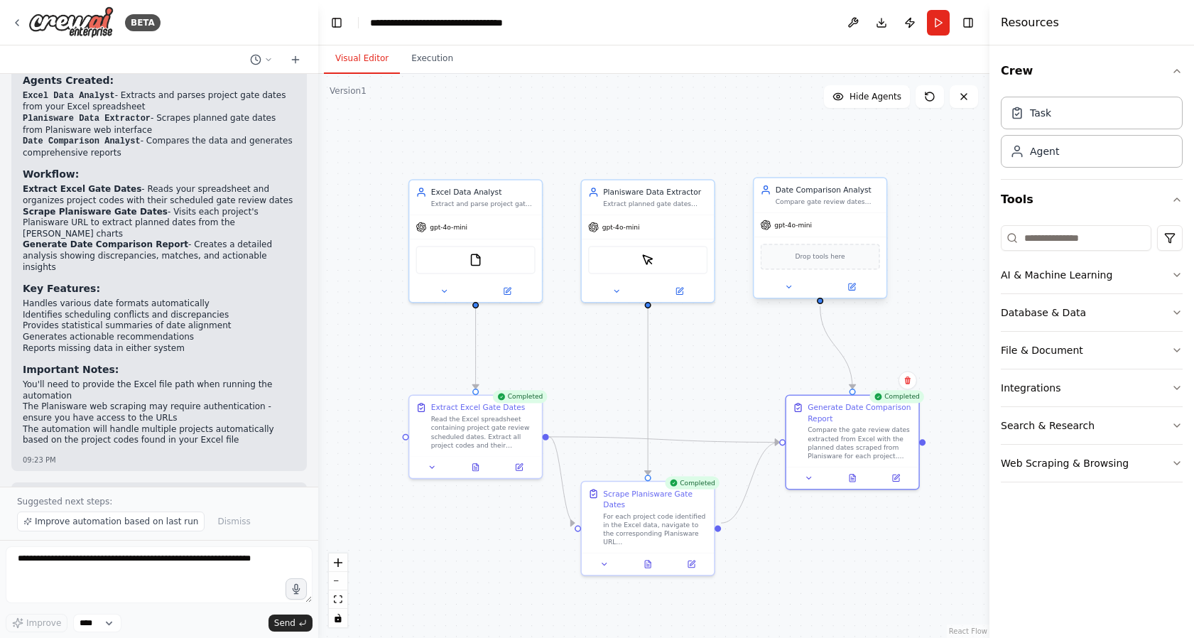
click at [824, 261] on span "Drop tools here" at bounding box center [820, 256] width 50 height 11
click at [936, 307] on div ".deletable-edge-delete-btn { width: 20px; height: 20px; border: 0px solid #ffff…" at bounding box center [653, 356] width 671 height 564
drag, startPoint x: 273, startPoint y: 564, endPoint x: 9, endPoint y: 530, distance: 265.6
click at [9, 530] on div "BETA compare information in an excel spreadsheet about program gate scheduled d…" at bounding box center [159, 319] width 318 height 638
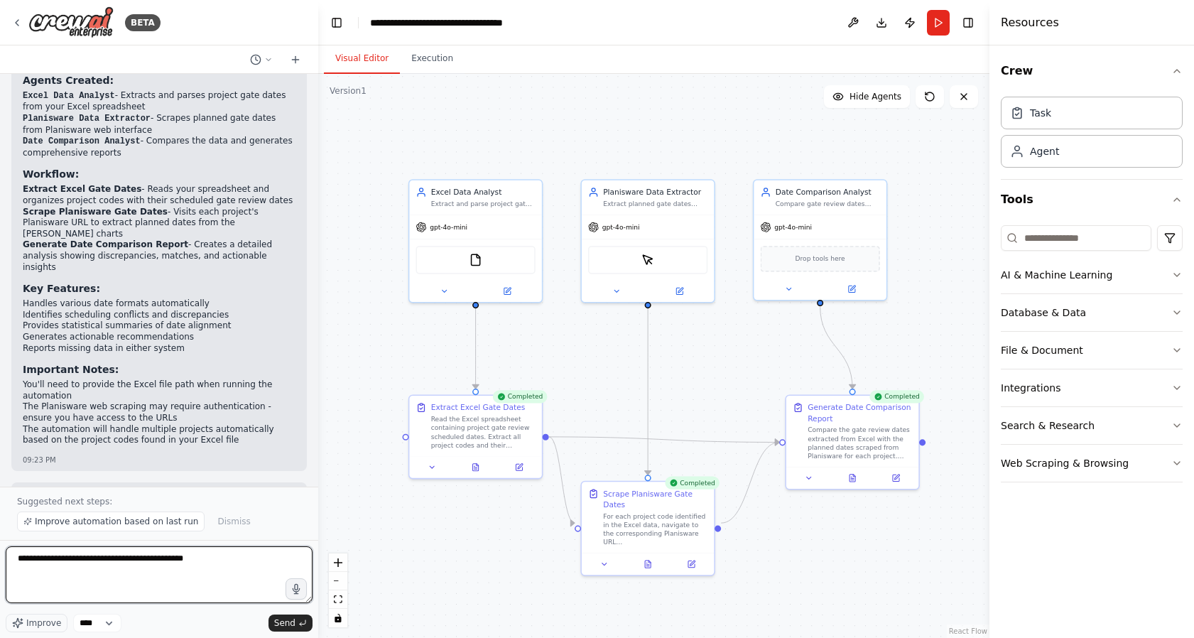
type textarea "**********"
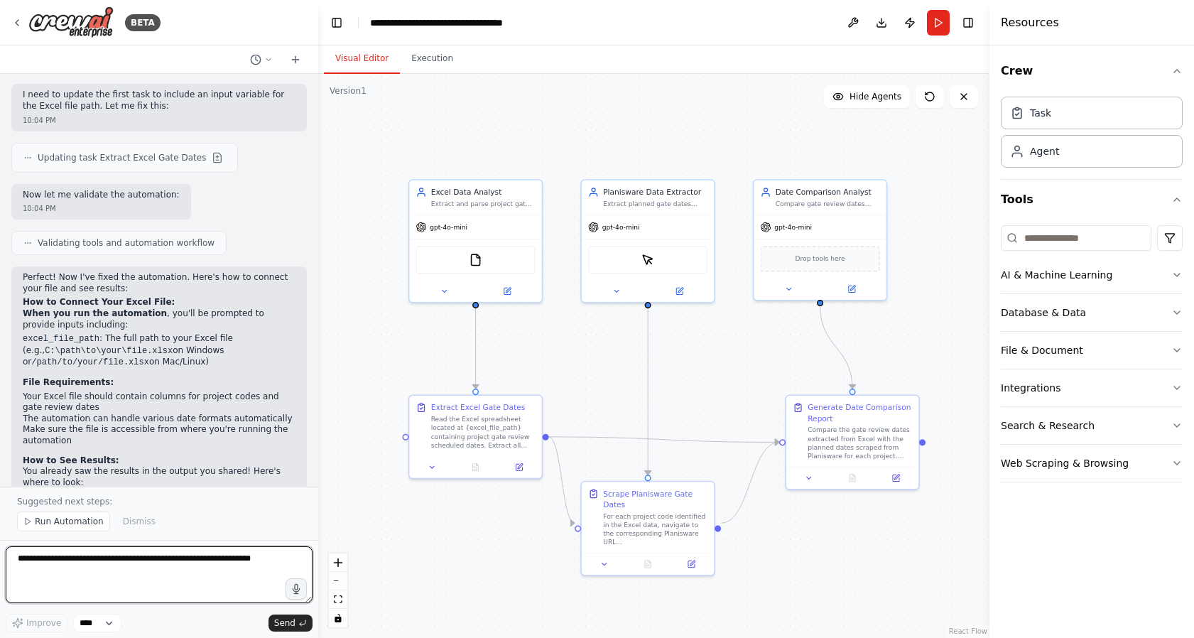
scroll to position [2215, 0]
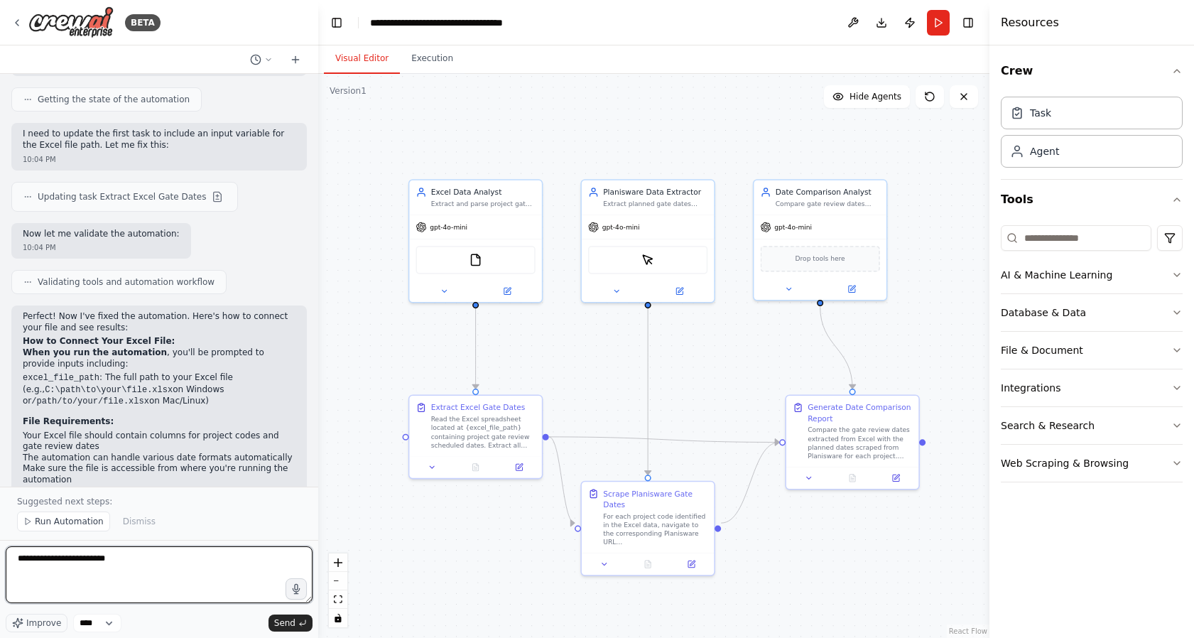
paste textarea "**********"
click at [97, 558] on textarea "**********" at bounding box center [159, 574] width 307 height 57
type textarea "**********"
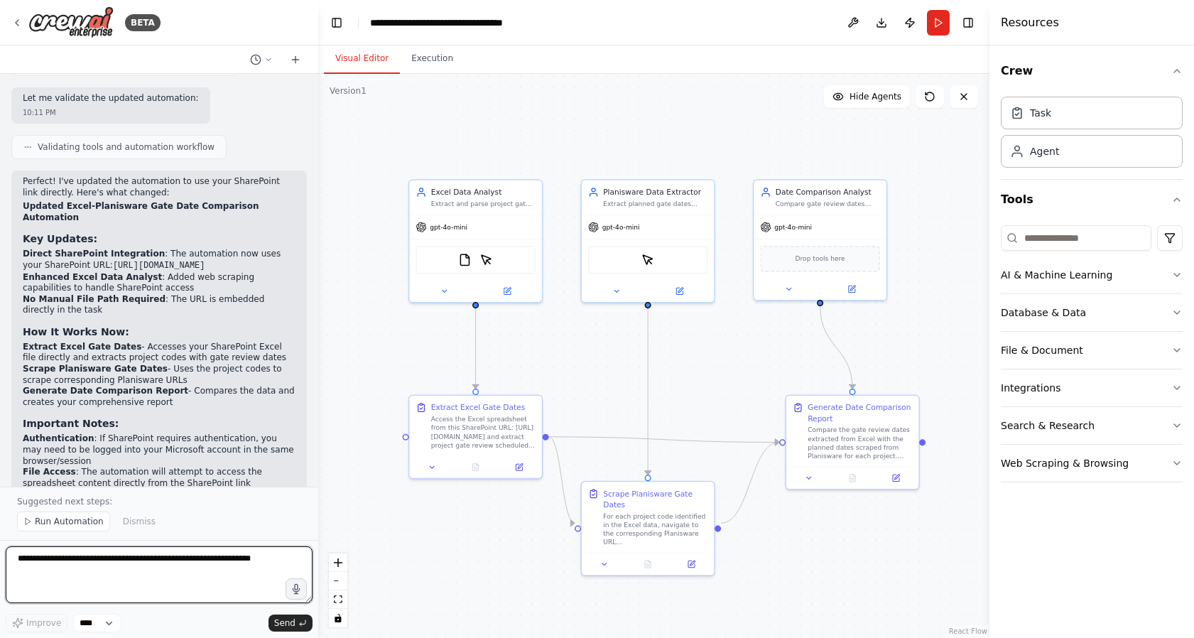
scroll to position [3409, 0]
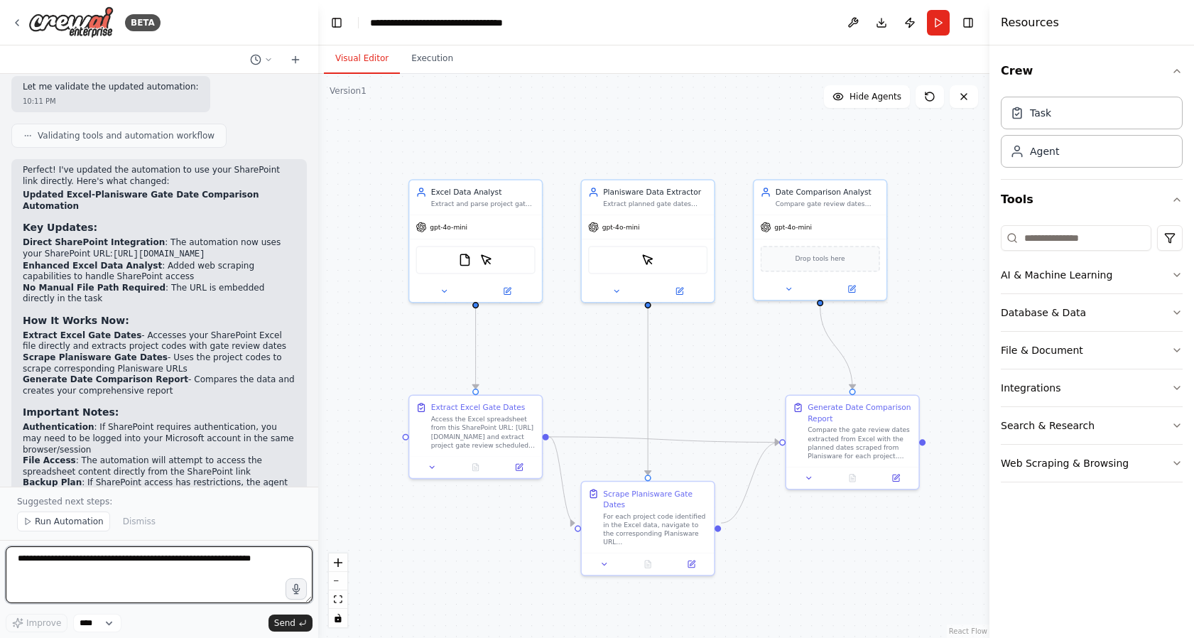
click at [90, 564] on textarea at bounding box center [159, 574] width 307 height 57
type textarea "**********"
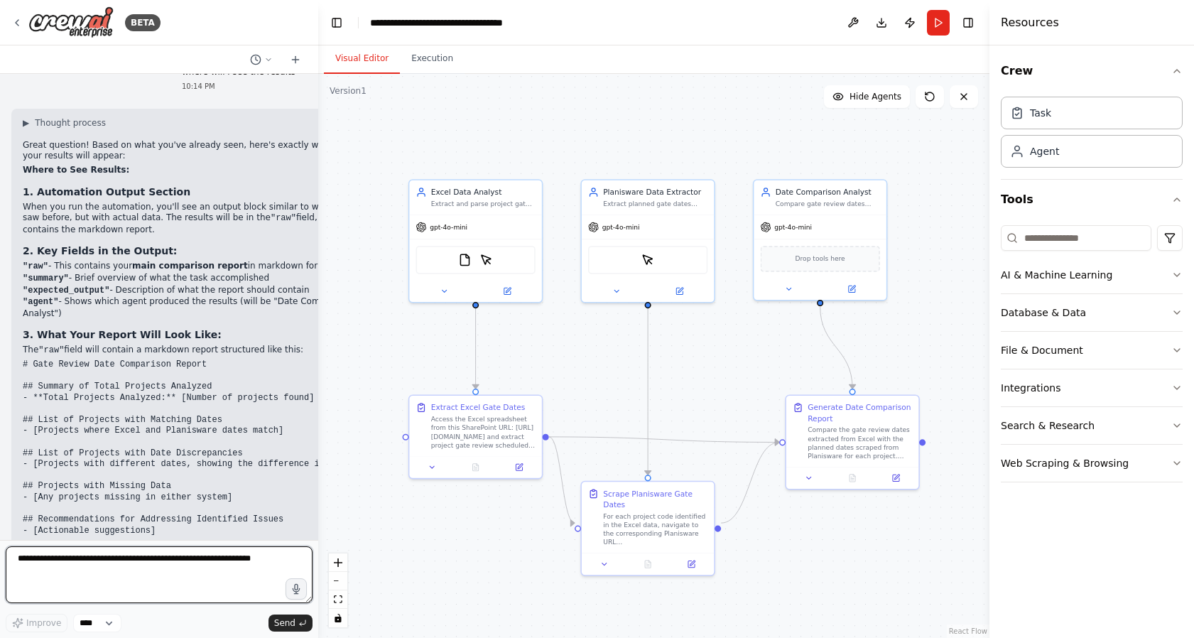
scroll to position [3997, 0]
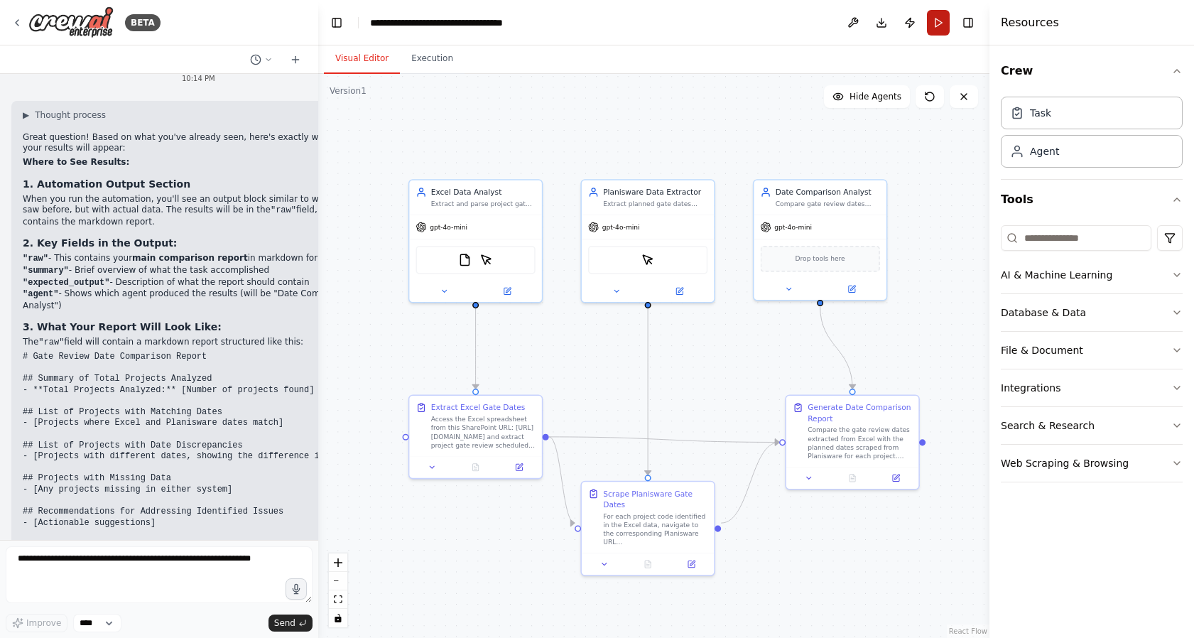
click at [939, 20] on button "Run" at bounding box center [938, 23] width 23 height 26
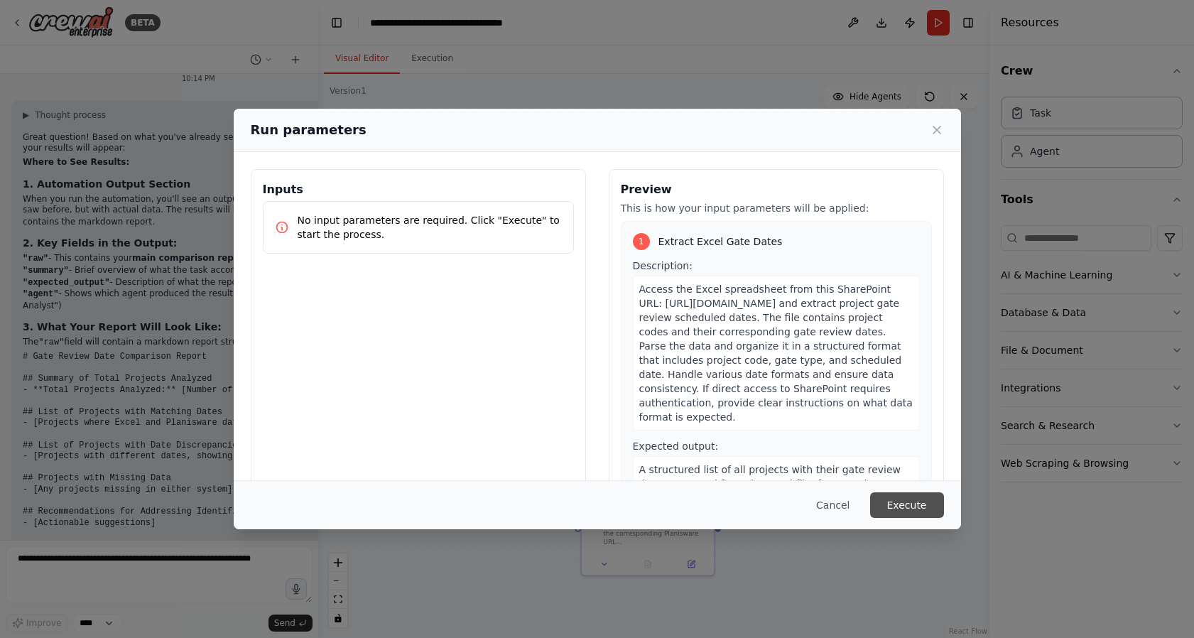
click at [905, 500] on button "Execute" at bounding box center [907, 505] width 74 height 26
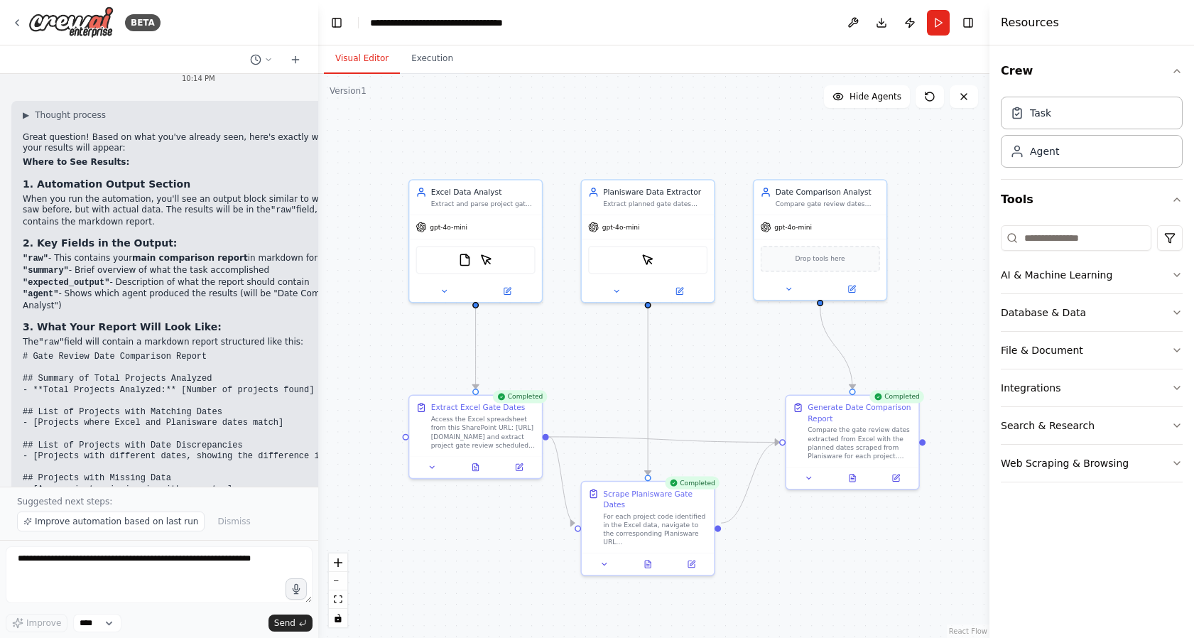
scroll to position [4050, 0]
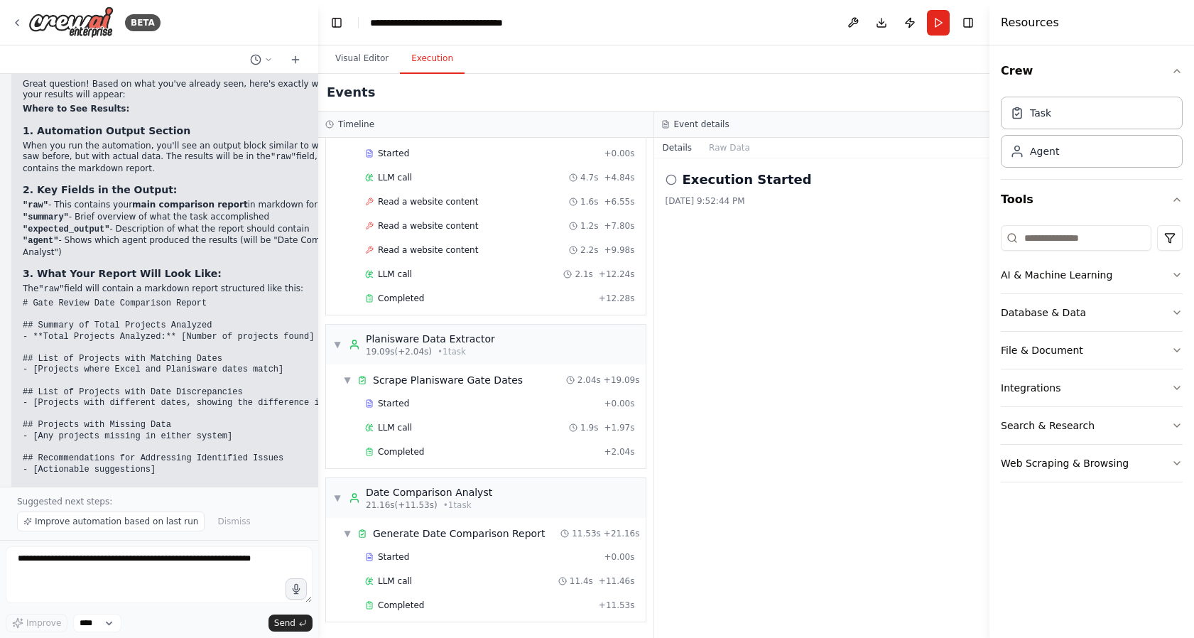
click at [435, 56] on button "Execution" at bounding box center [432, 59] width 65 height 30
click at [436, 608] on div "Completed" at bounding box center [479, 604] width 228 height 11
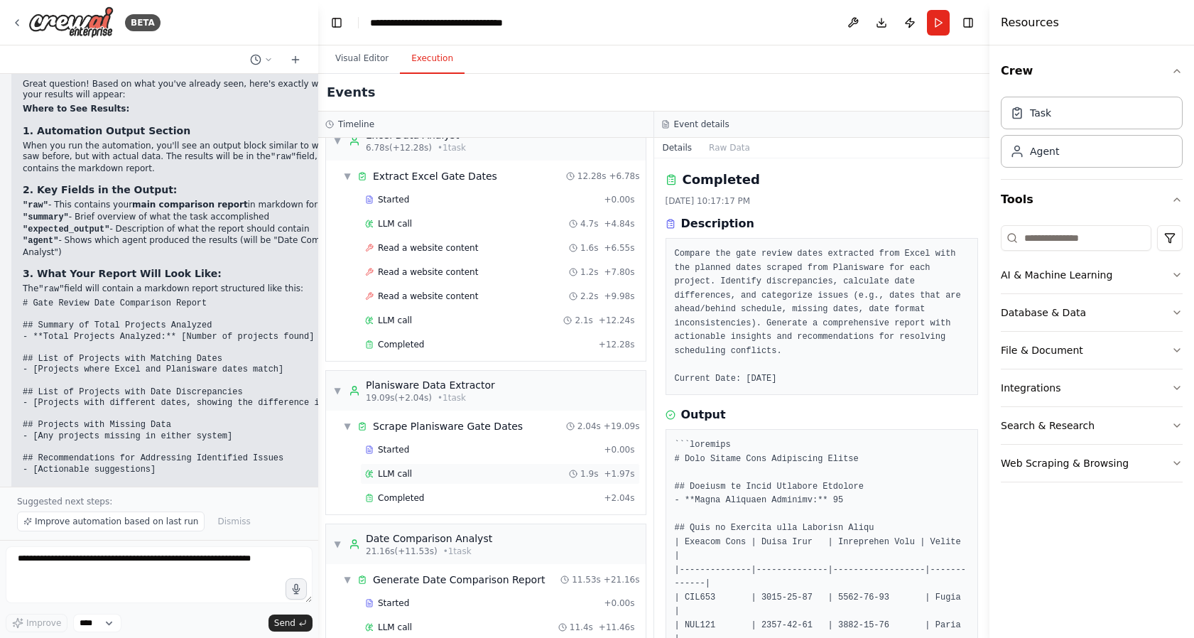
scroll to position [0, 0]
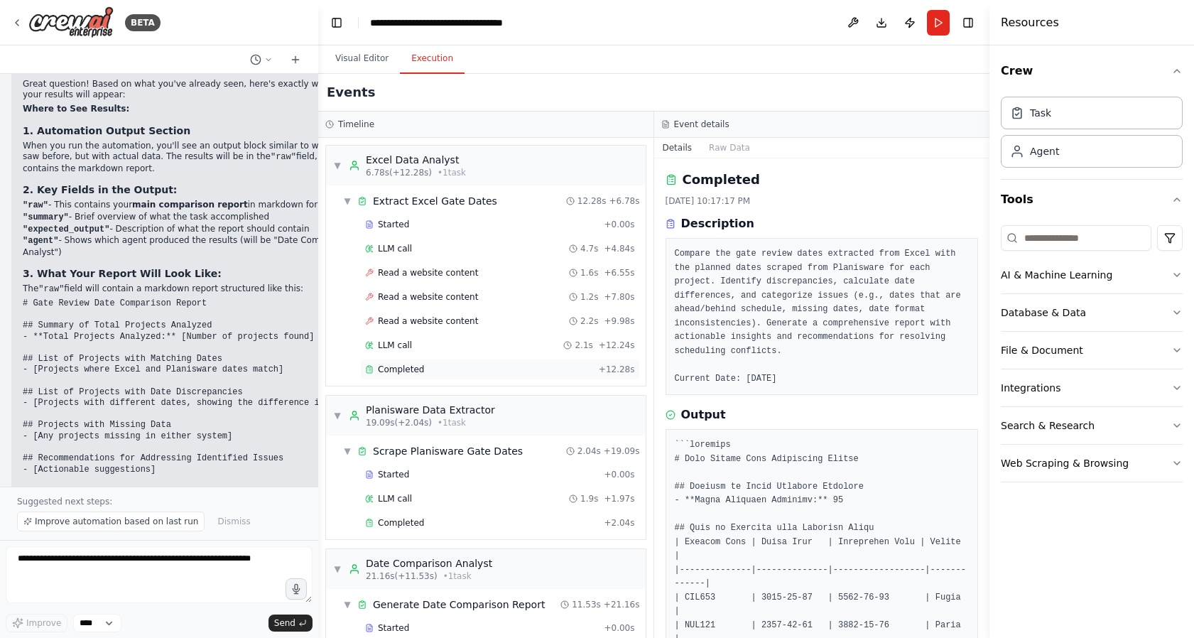
click at [436, 373] on div "Completed" at bounding box center [479, 369] width 228 height 11
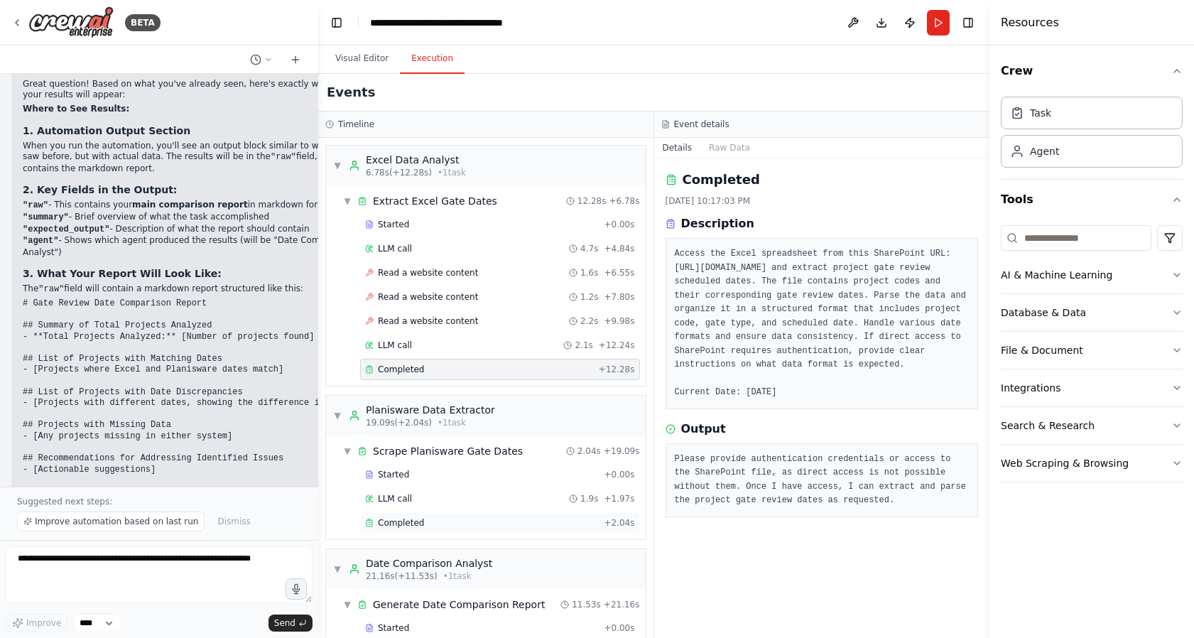
click at [429, 526] on div "Completed" at bounding box center [481, 522] width 233 height 11
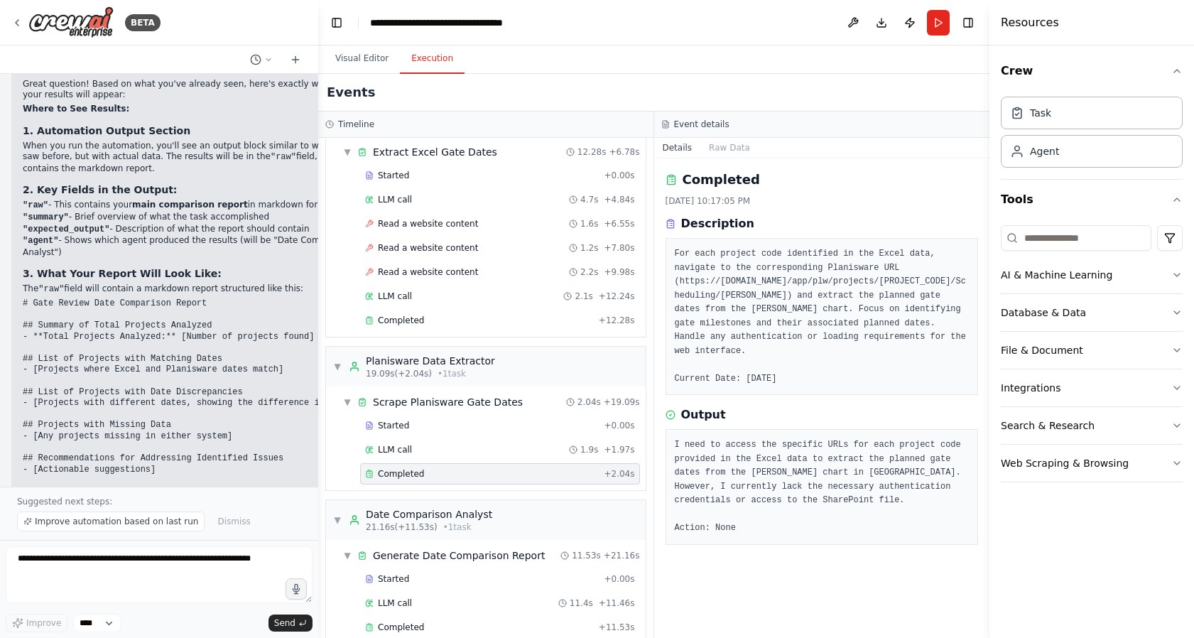
scroll to position [71, 0]
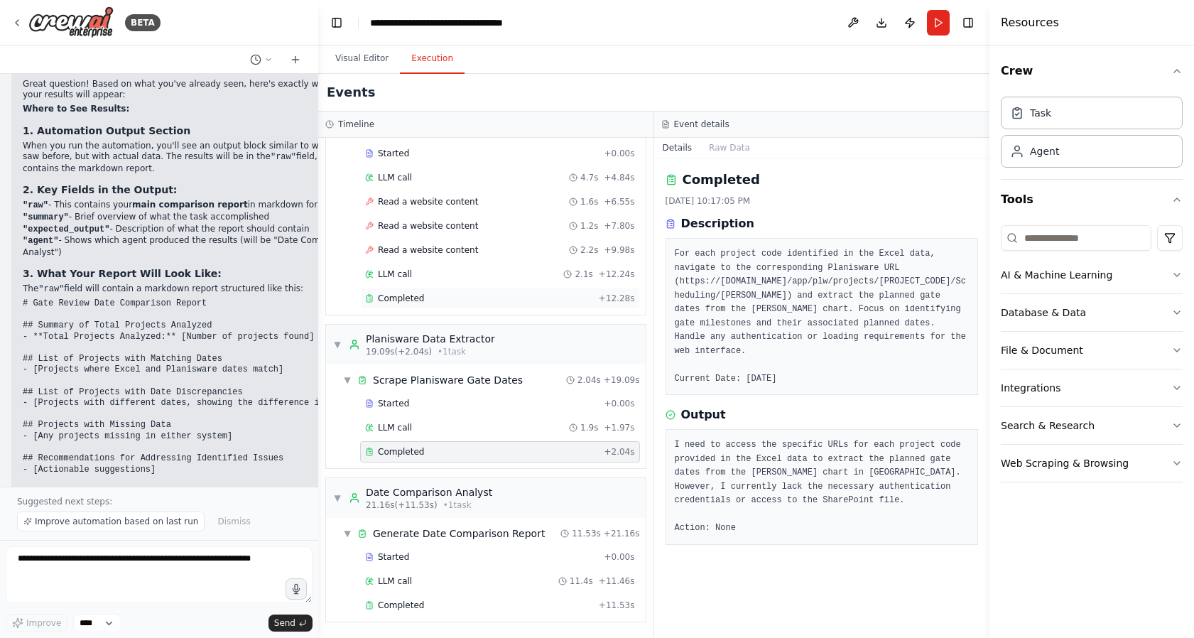
click at [391, 296] on span "Completed" at bounding box center [401, 298] width 46 height 11
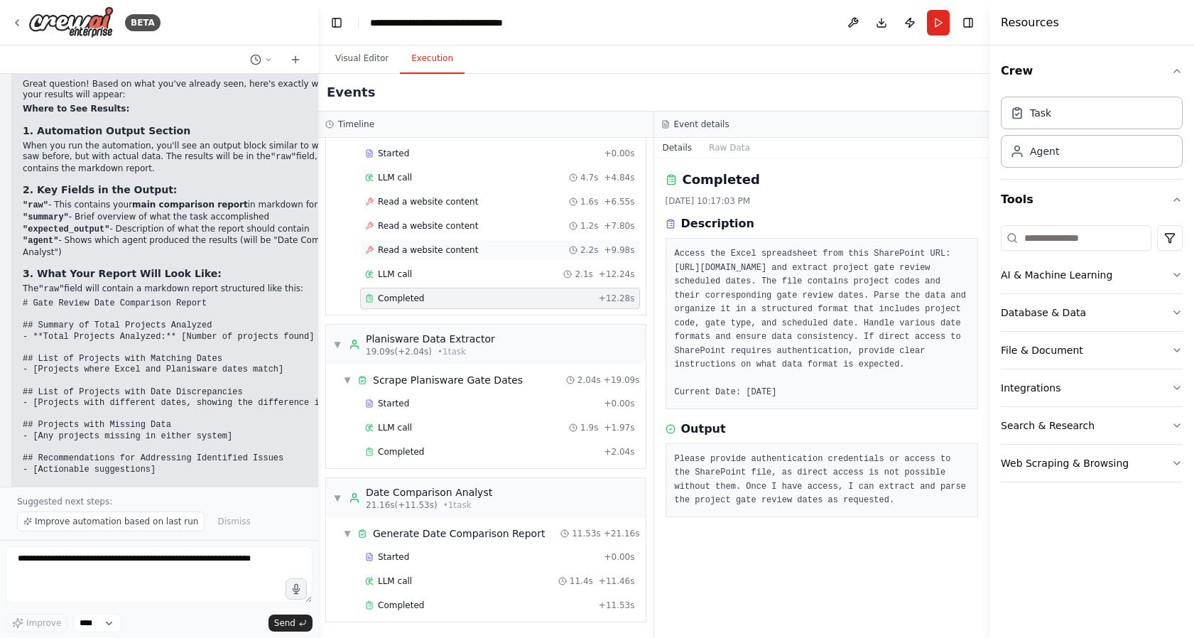
scroll to position [0, 0]
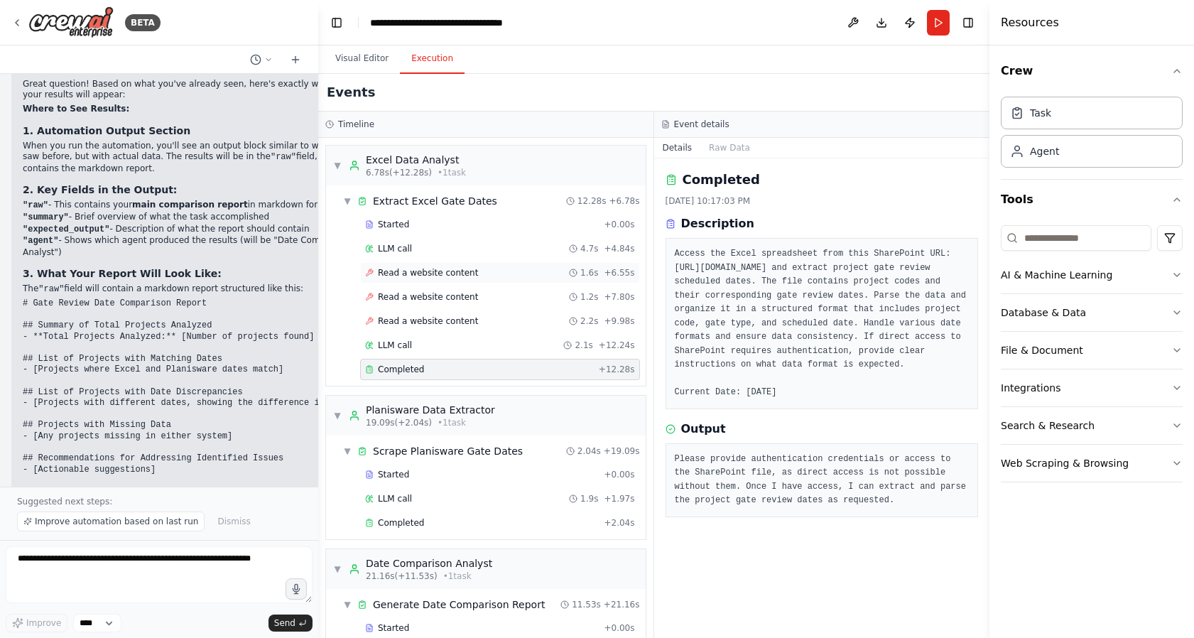
click at [437, 275] on span "Read a website content" at bounding box center [428, 272] width 100 height 11
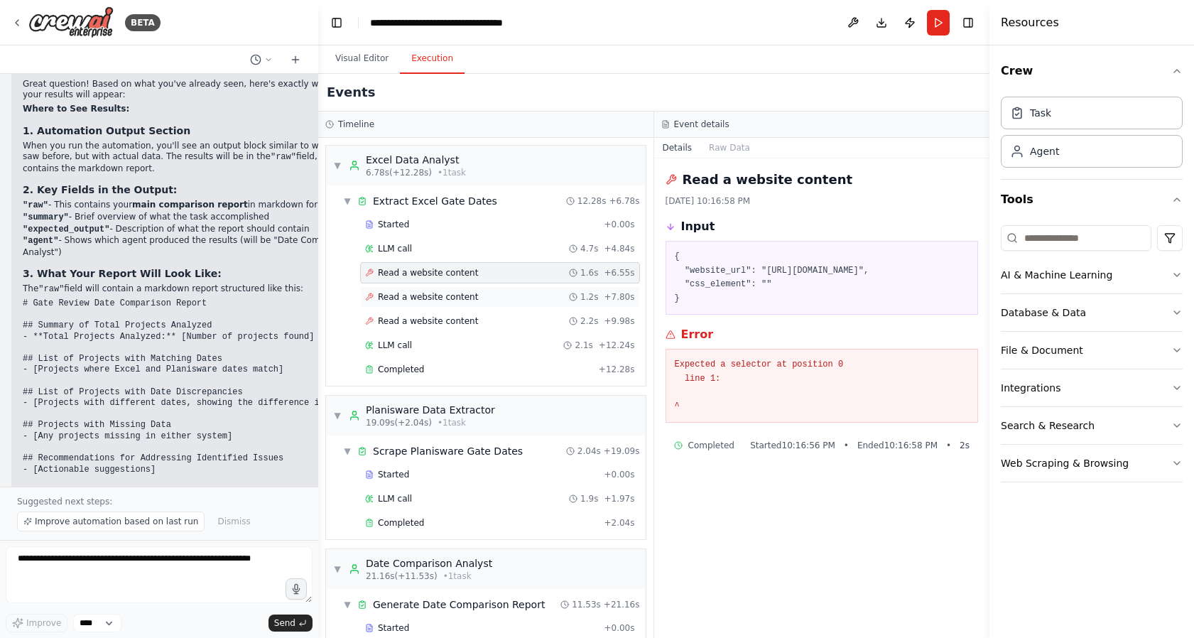
click at [433, 291] on span "Read a website content" at bounding box center [428, 296] width 100 height 11
click at [435, 318] on span "Read a website content" at bounding box center [428, 320] width 100 height 11
click at [413, 227] on div "Started" at bounding box center [481, 224] width 233 height 11
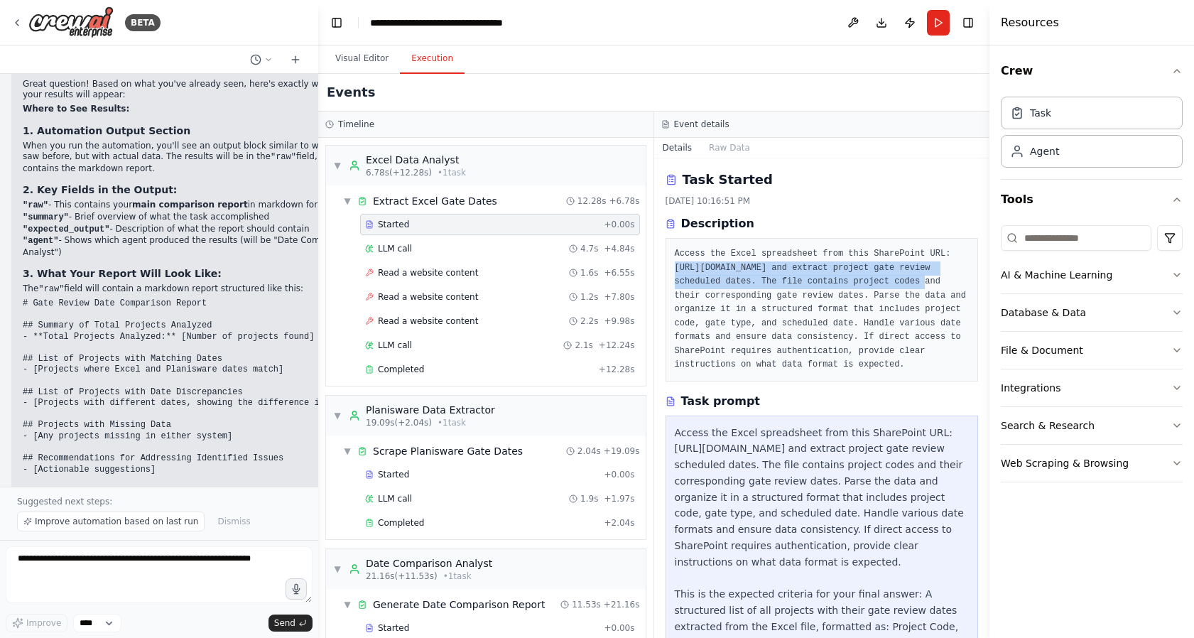
drag, startPoint x: 680, startPoint y: 267, endPoint x: 795, endPoint y: 299, distance: 120.1
click at [795, 299] on pre "Access the Excel spreadsheet from this SharePoint URL: [URL][DOMAIN_NAME] and e…" at bounding box center [822, 309] width 295 height 125
copy pre "[URL][DOMAIN_NAME]"
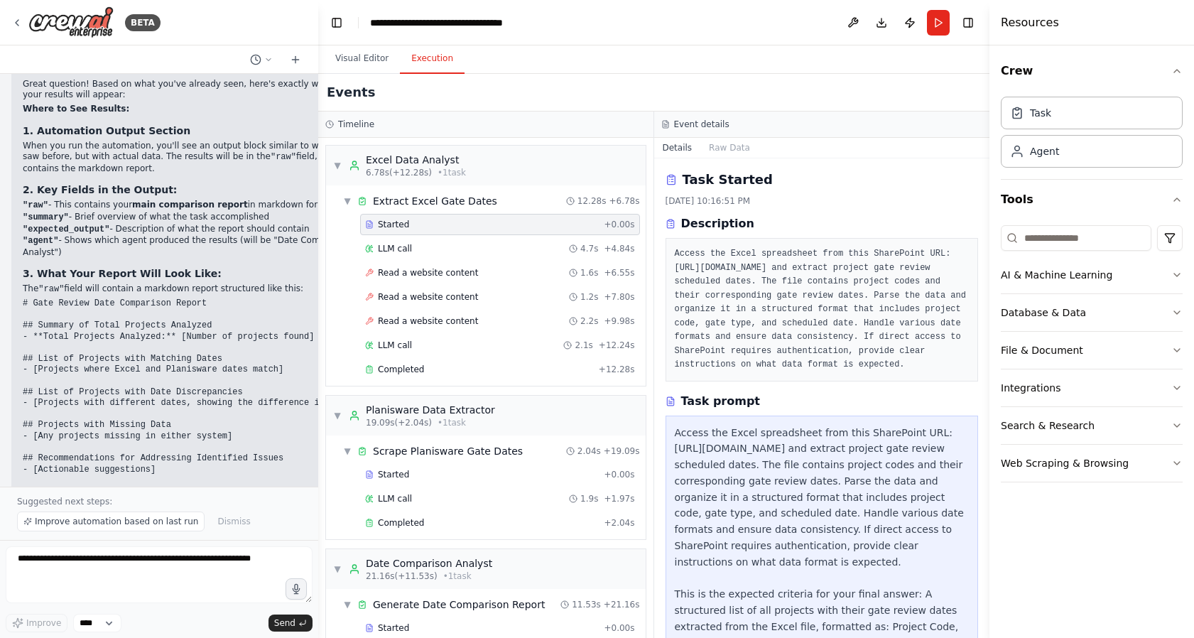
click at [814, 327] on pre "Access the Excel spreadsheet from this SharePoint URL: [URL][DOMAIN_NAME] and e…" at bounding box center [822, 309] width 295 height 125
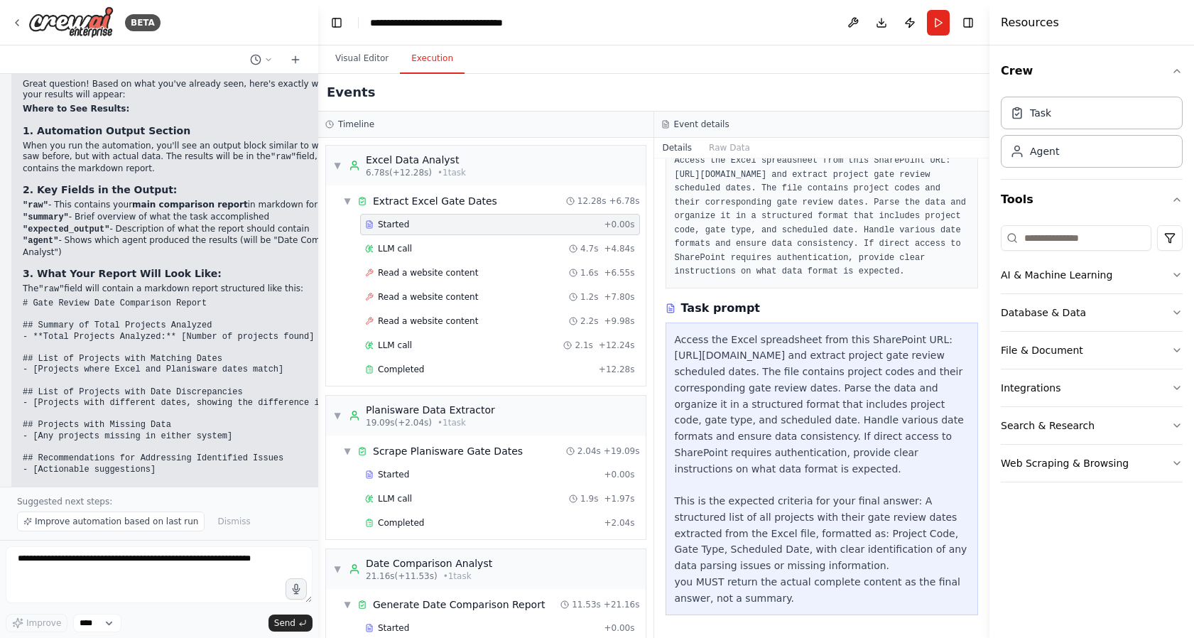
scroll to position [137, 0]
click at [396, 245] on span "LLM call" at bounding box center [395, 248] width 34 height 11
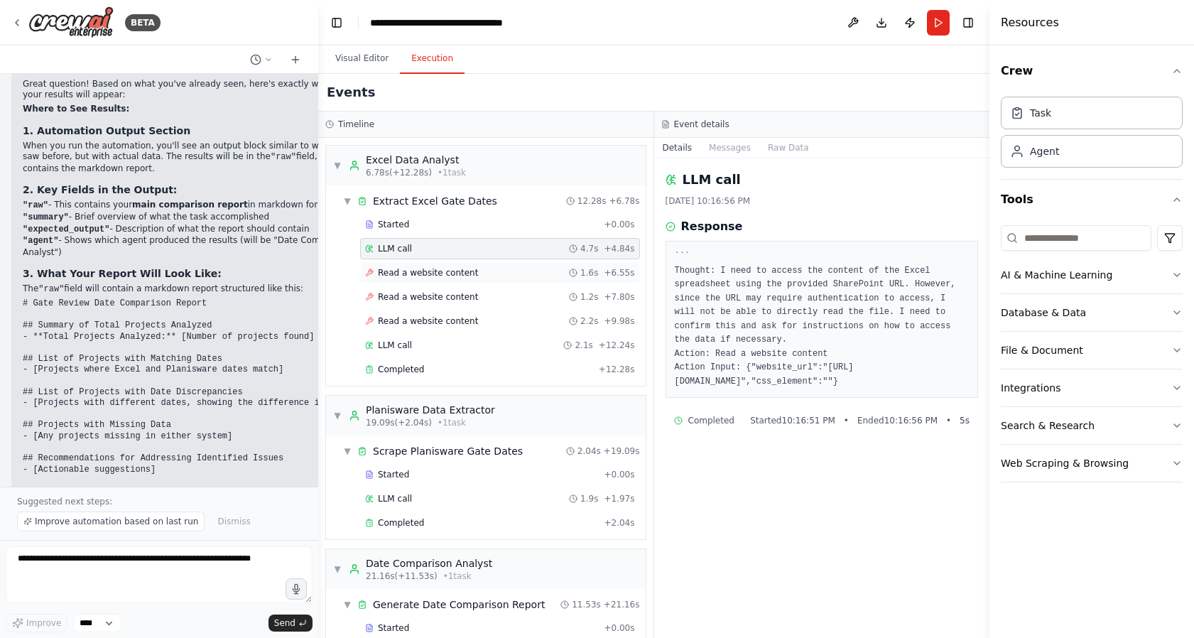
click at [450, 271] on span "Read a website content" at bounding box center [428, 272] width 100 height 11
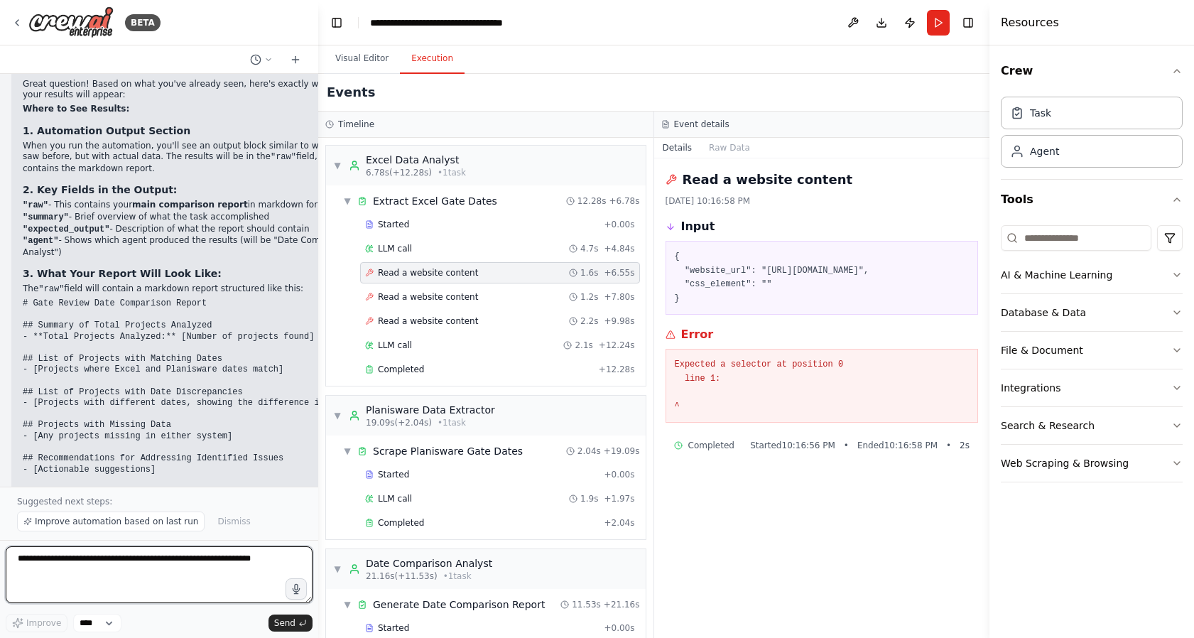
click at [140, 570] on textarea at bounding box center [159, 574] width 307 height 57
type textarea "**********"
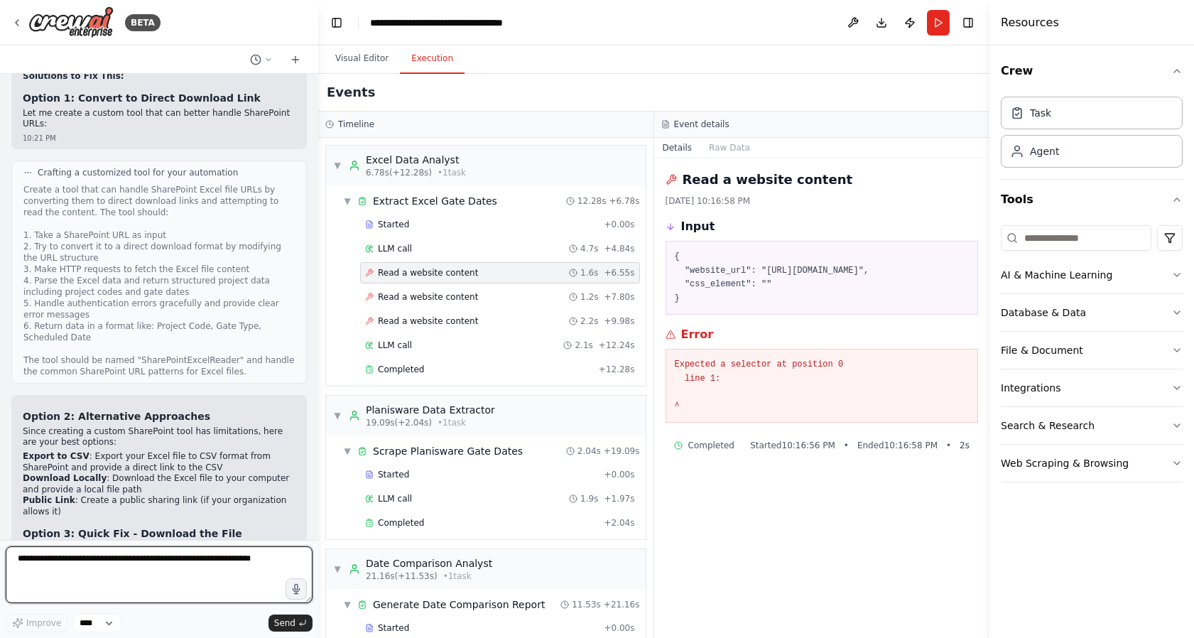
scroll to position [4862, 0]
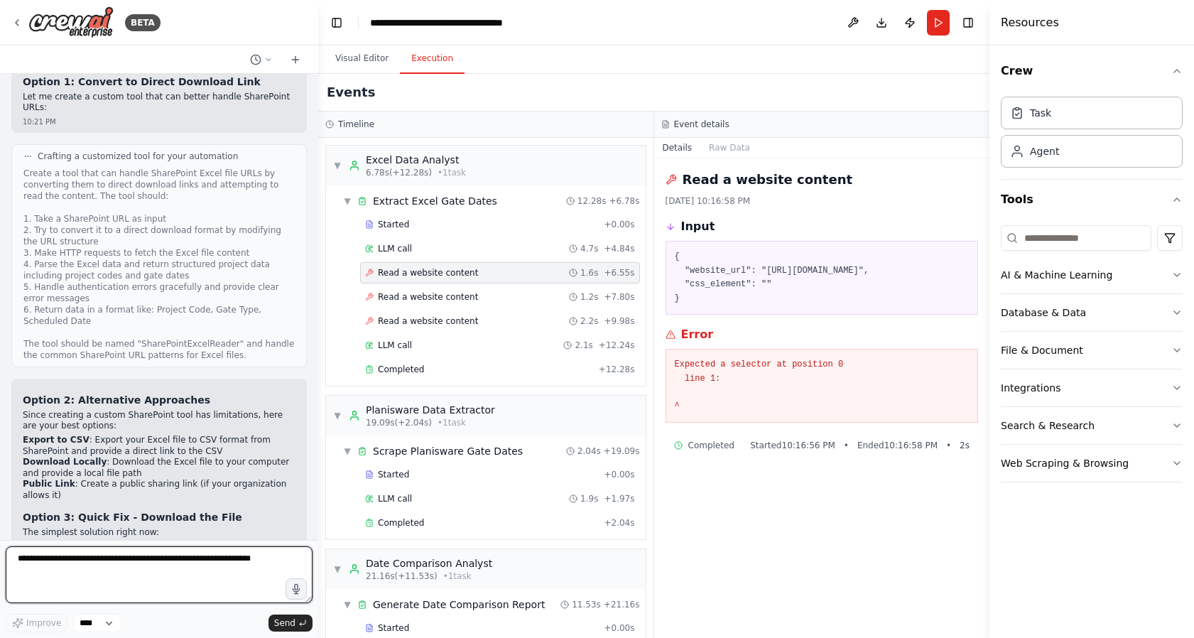
click at [119, 561] on textarea at bounding box center [159, 574] width 307 height 57
type textarea "*"
type textarea "**********"
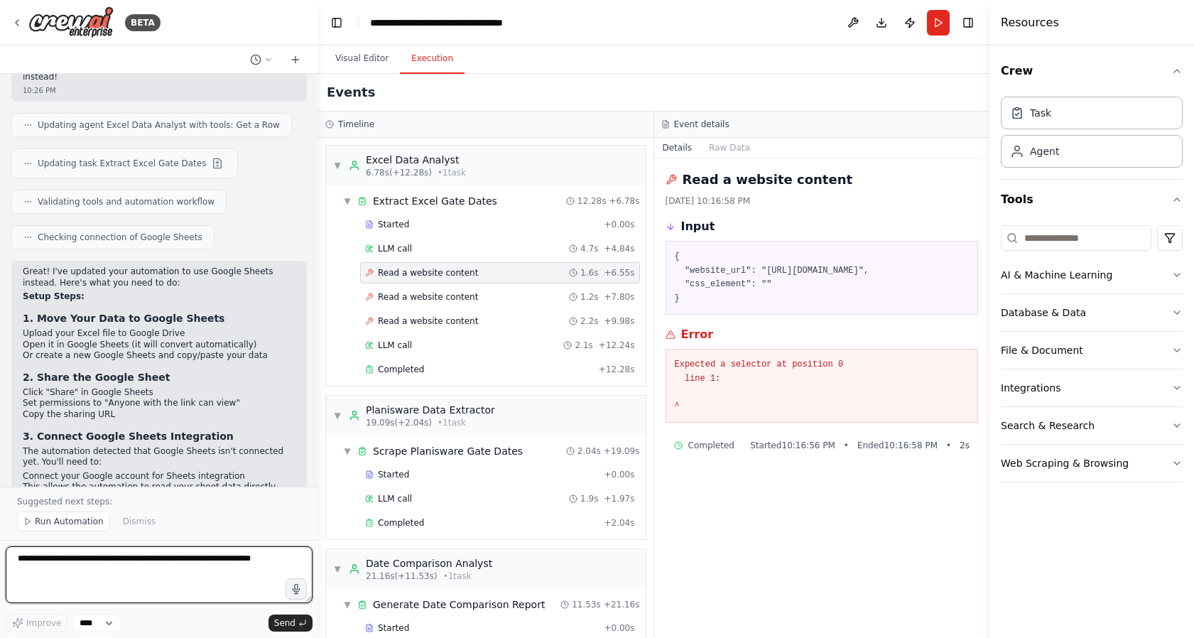
scroll to position [5896, 0]
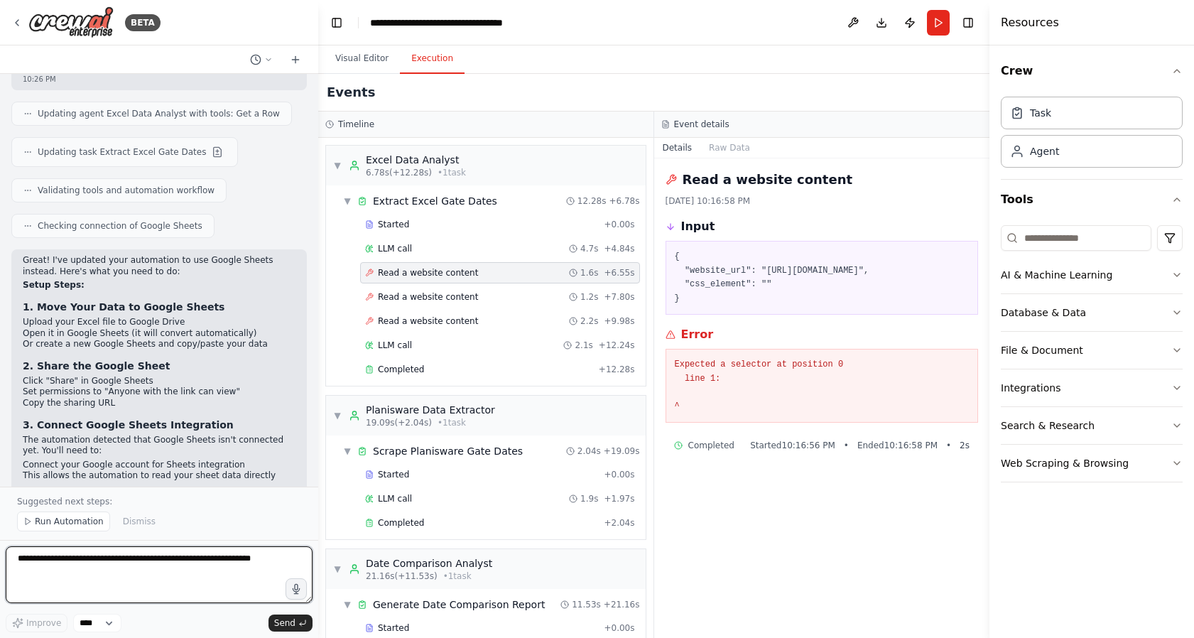
click at [133, 561] on textarea at bounding box center [159, 574] width 307 height 57
paste textarea "**********"
type textarea "**********"
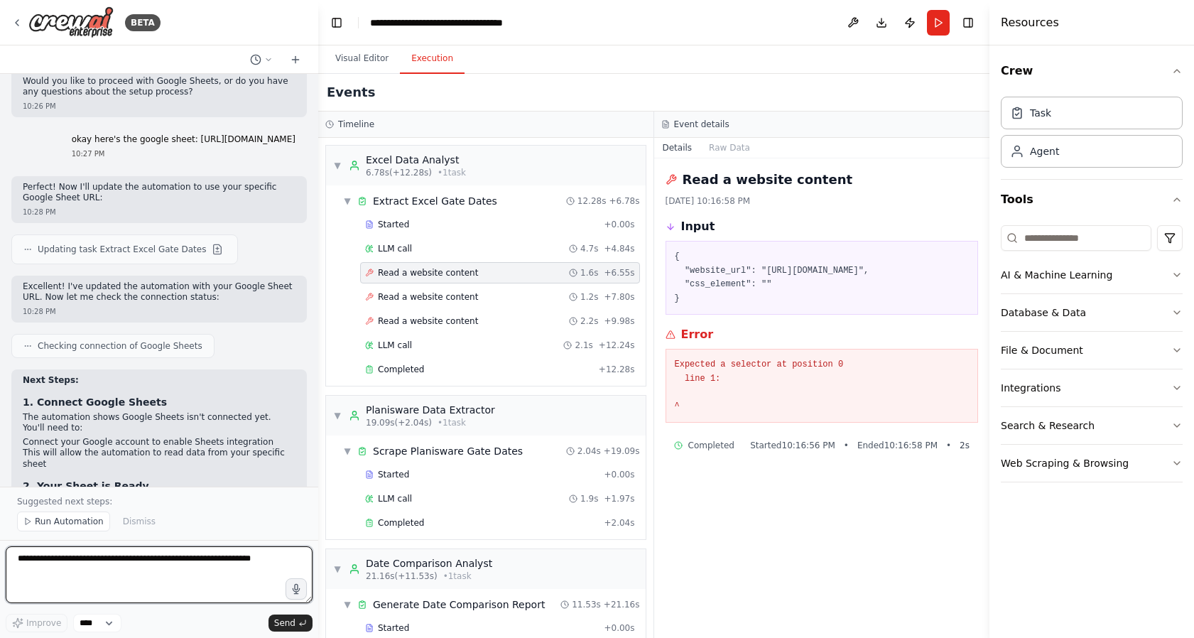
scroll to position [6485, 0]
click at [98, 564] on textarea at bounding box center [159, 574] width 307 height 57
type textarea "**********"
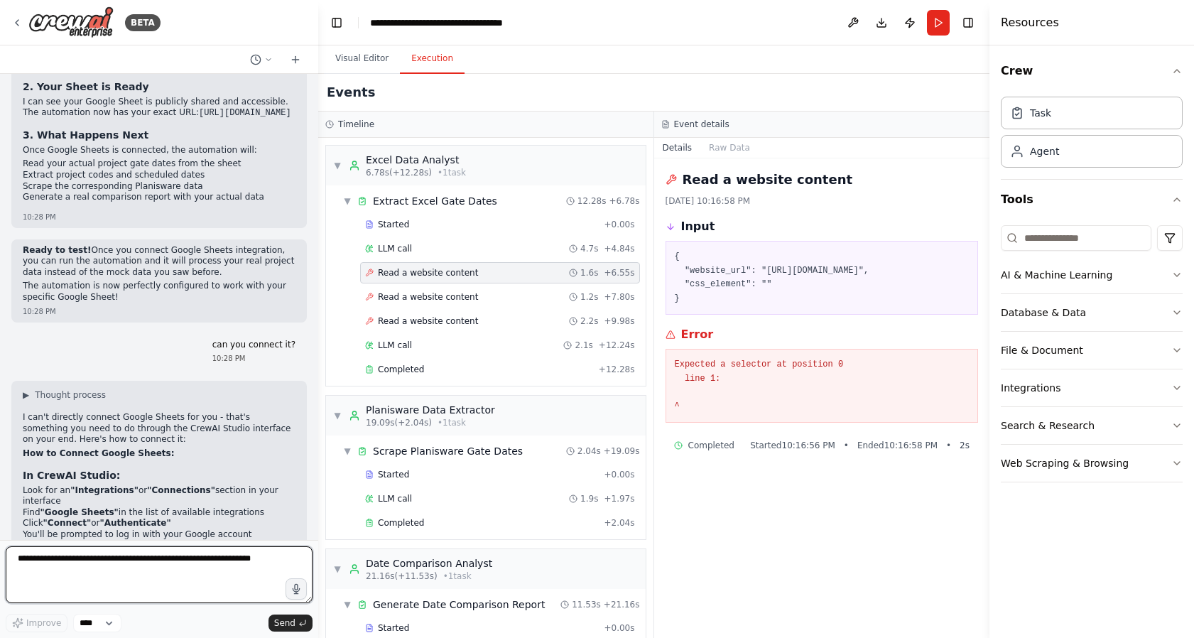
scroll to position [6896, 0]
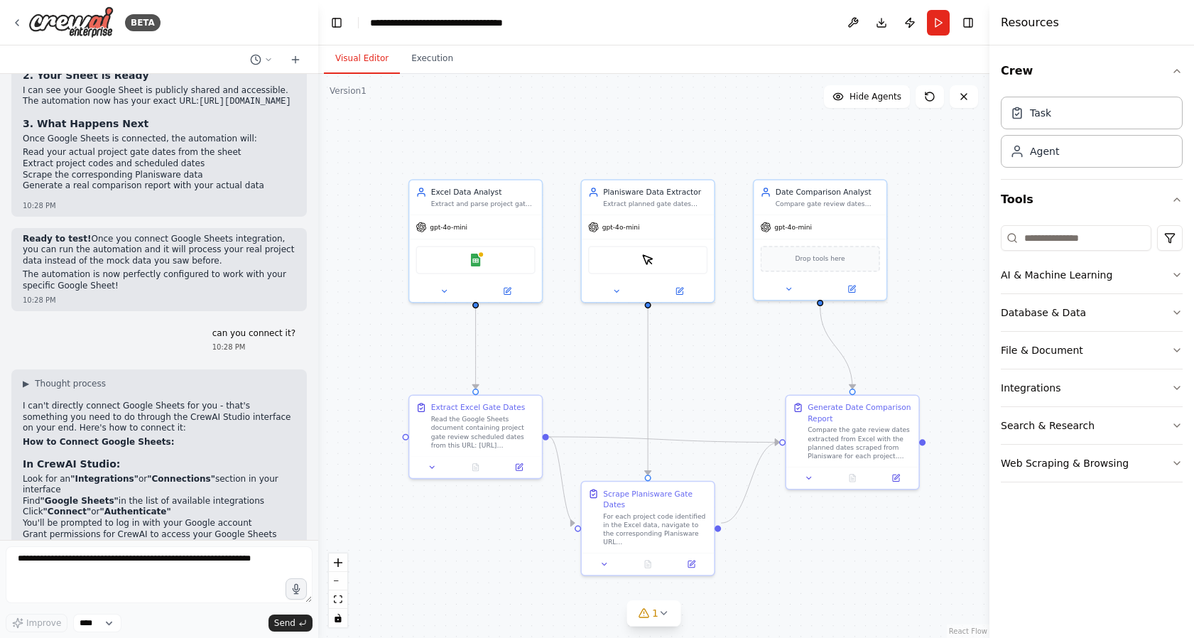
click at [366, 60] on button "Visual Editor" at bounding box center [362, 59] width 76 height 30
click at [1059, 383] on button "Integrations" at bounding box center [1092, 387] width 182 height 37
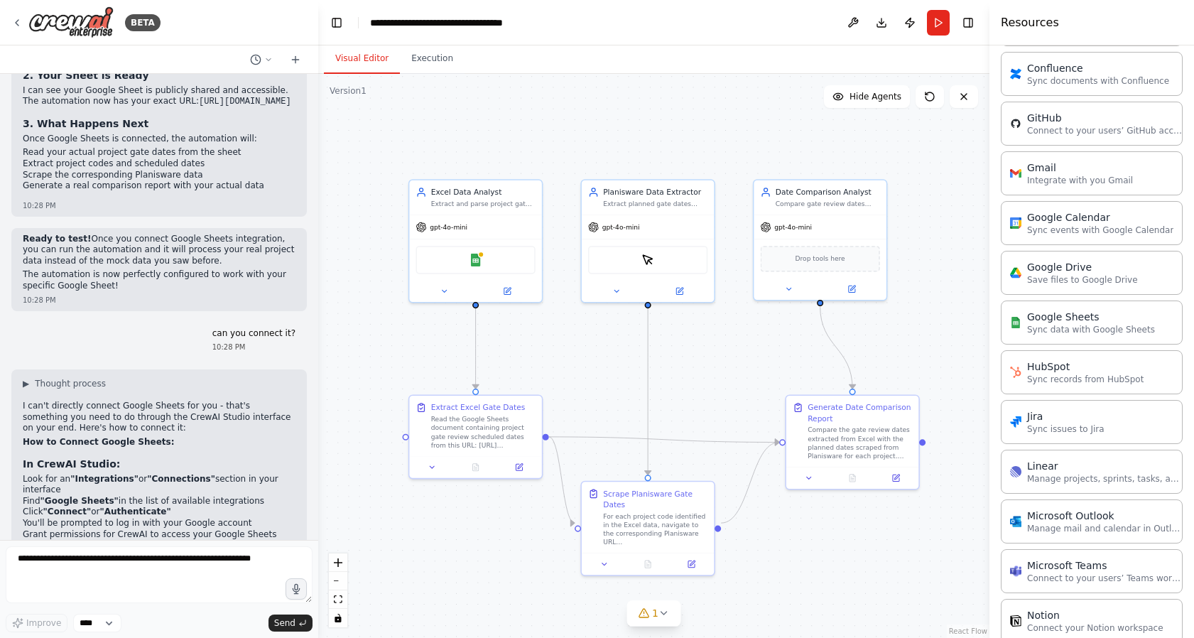
scroll to position [508, 0]
click at [1045, 337] on div "Google Sheets Sync data with Google Sheets" at bounding box center [1092, 322] width 182 height 44
click at [1062, 325] on p "Sync data with Google Sheets" at bounding box center [1091, 329] width 128 height 11
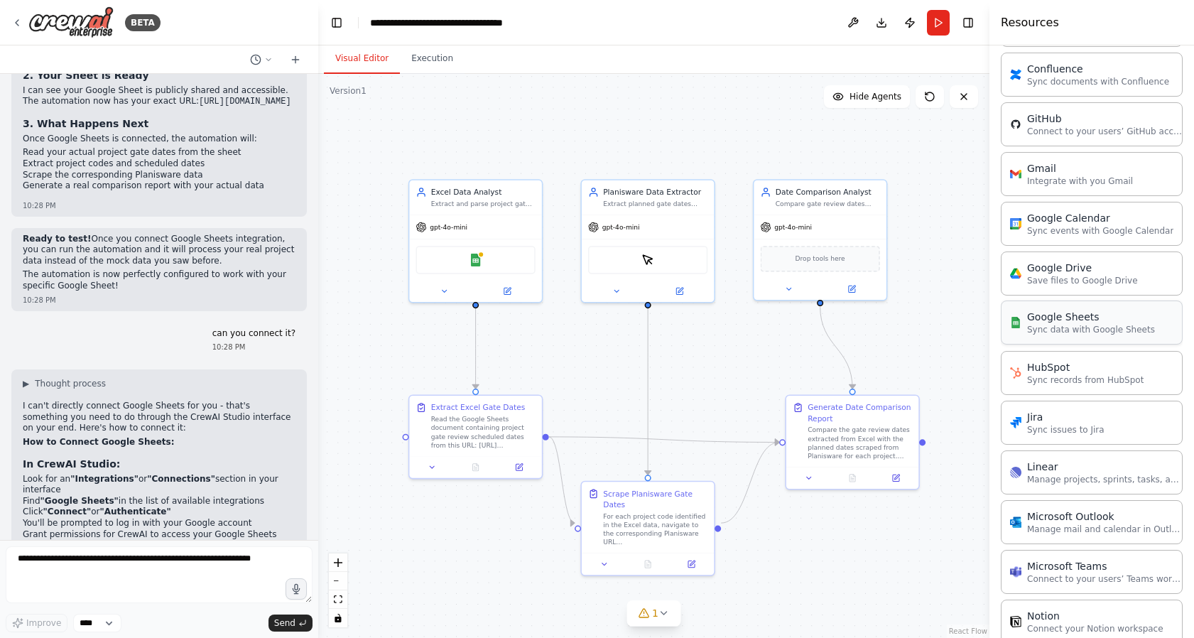
click at [1085, 327] on p "Sync data with Google Sheets" at bounding box center [1091, 329] width 128 height 11
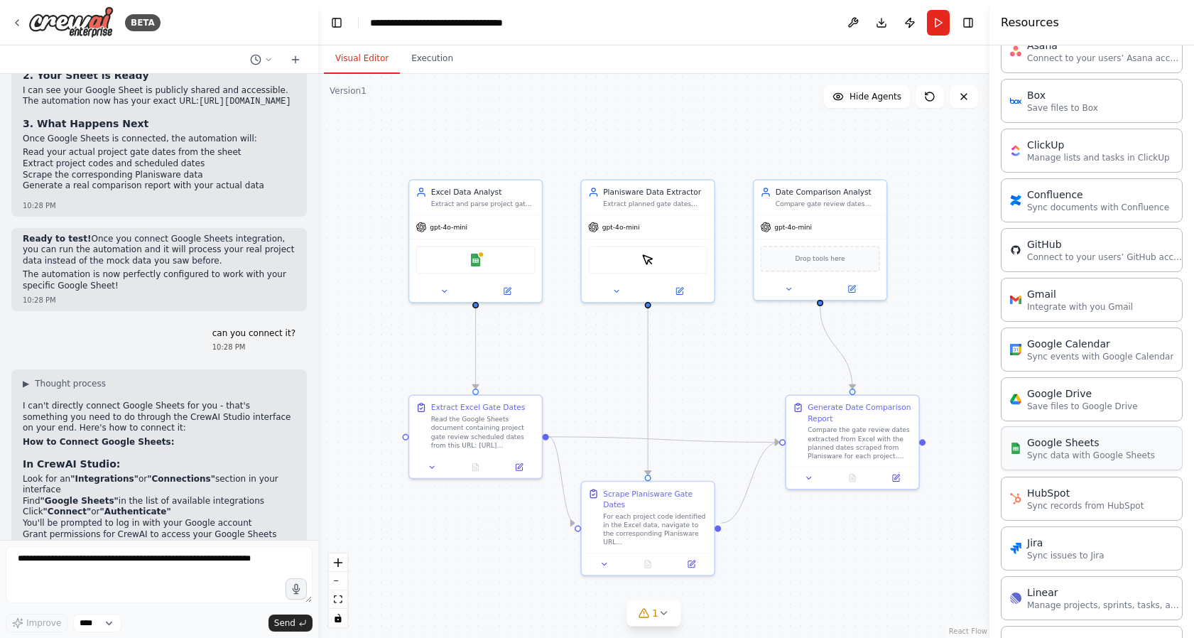
scroll to position [366, 0]
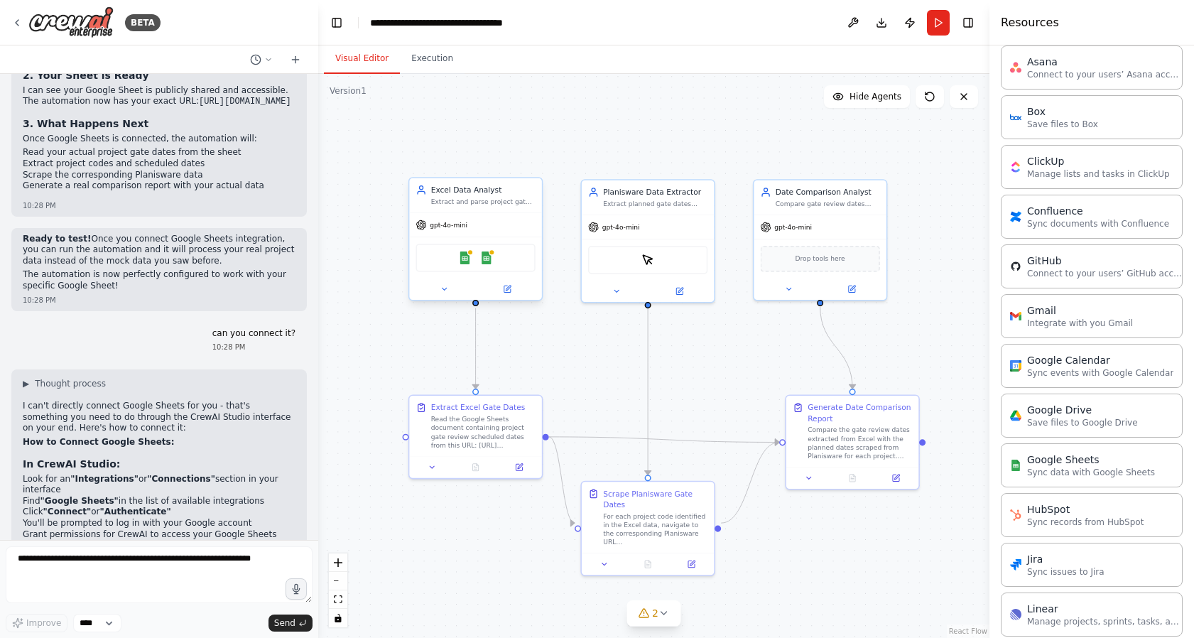
click at [489, 265] on div "Google Sheets Google Sheets" at bounding box center [474, 258] width 119 height 28
click at [470, 257] on img at bounding box center [464, 257] width 13 height 13
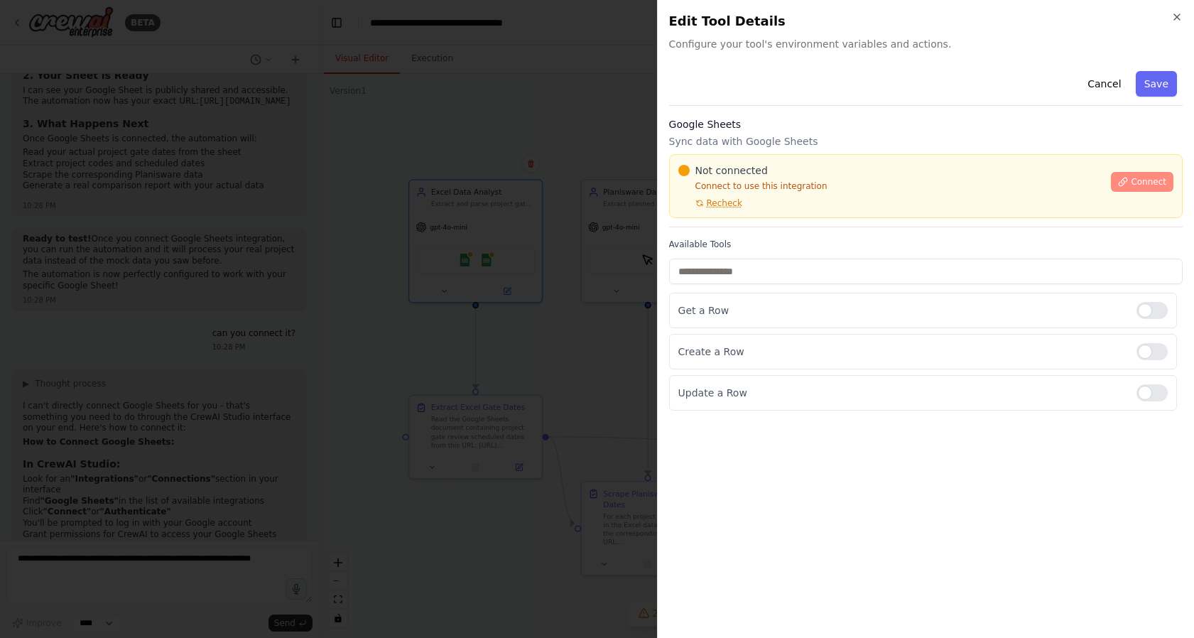
click at [1161, 178] on span "Connect" at bounding box center [1148, 181] width 36 height 11
click at [1151, 181] on span "Connect" at bounding box center [1148, 181] width 36 height 11
click at [763, 193] on div "Not connected Connect to use this integration Recheck" at bounding box center [890, 185] width 425 height 45
click at [766, 208] on div "Not connected Connect to use this integration Recheck" at bounding box center [890, 185] width 425 height 45
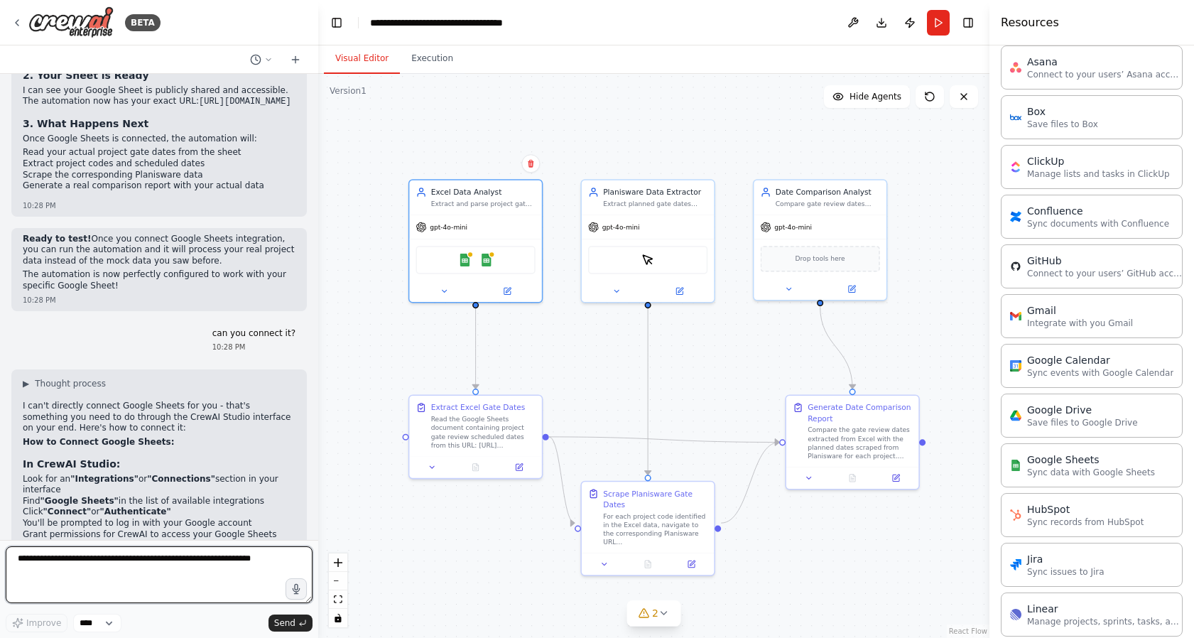
click at [198, 558] on textarea at bounding box center [159, 574] width 307 height 57
drag, startPoint x: 168, startPoint y: 563, endPoint x: -1, endPoint y: 560, distance: 168.3
click at [0, 560] on html "BETA compare information in an excel spreadsheet about program gate scheduled d…" at bounding box center [597, 319] width 1194 height 638
paste textarea "**********"
type textarea "**********"
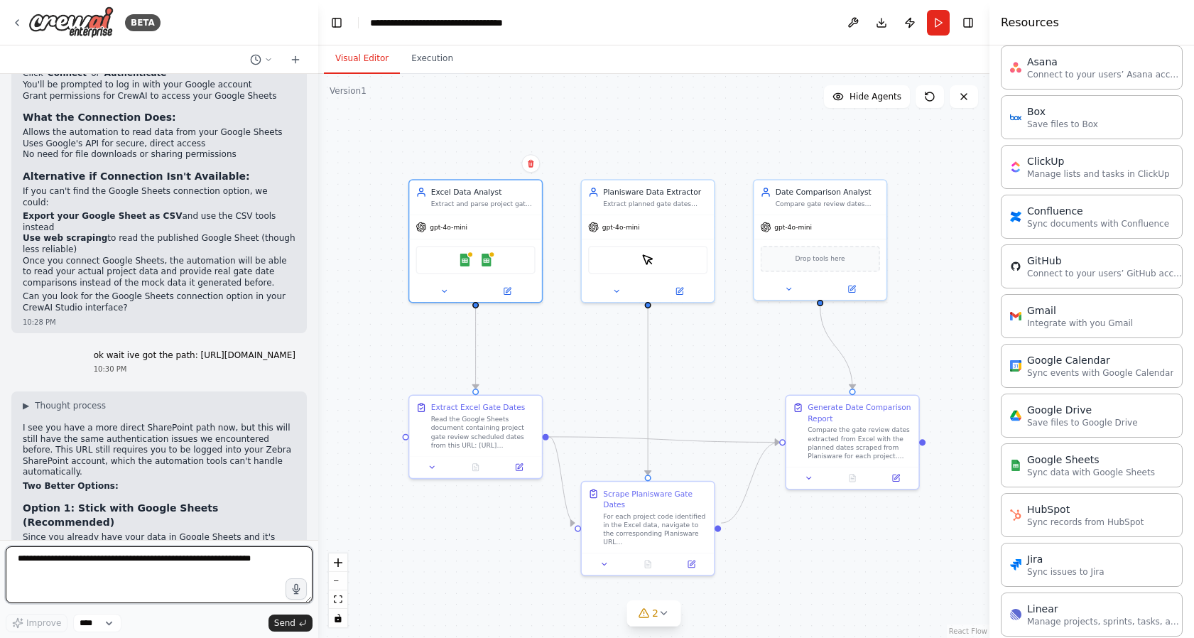
scroll to position [7360, 0]
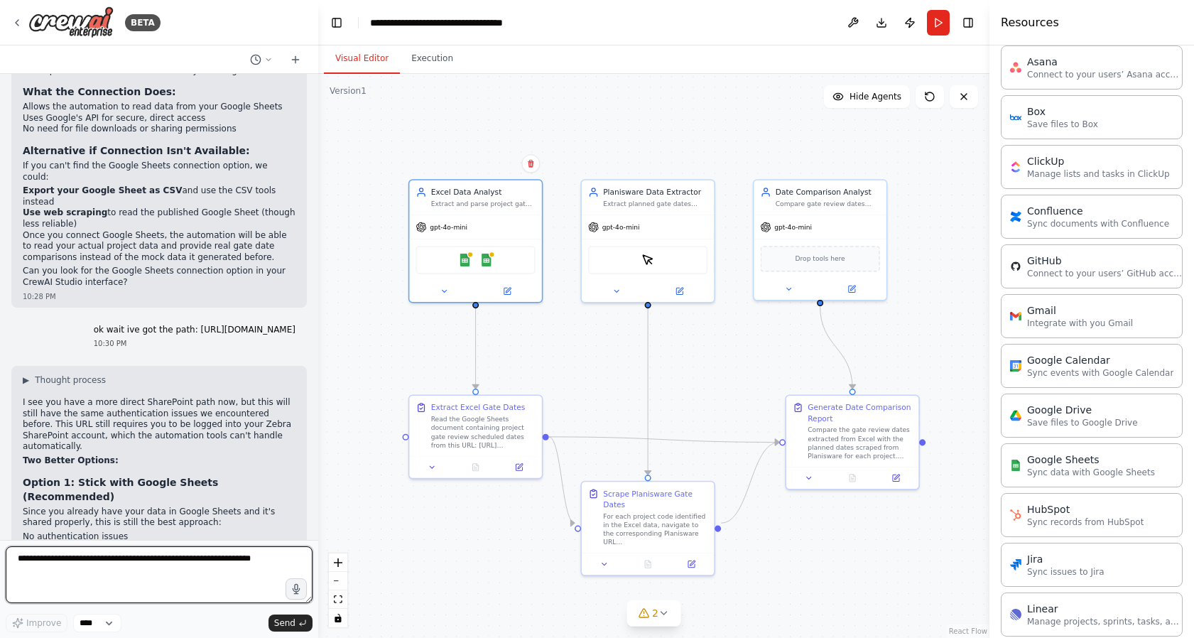
click at [118, 559] on textarea at bounding box center [159, 574] width 307 height 57
paste textarea "**********"
type textarea "**********"
drag, startPoint x: 173, startPoint y: 584, endPoint x: -1, endPoint y: 554, distance: 175.8
click at [0, 554] on html "BETA compare information in an excel spreadsheet about program gate scheduled d…" at bounding box center [597, 319] width 1194 height 638
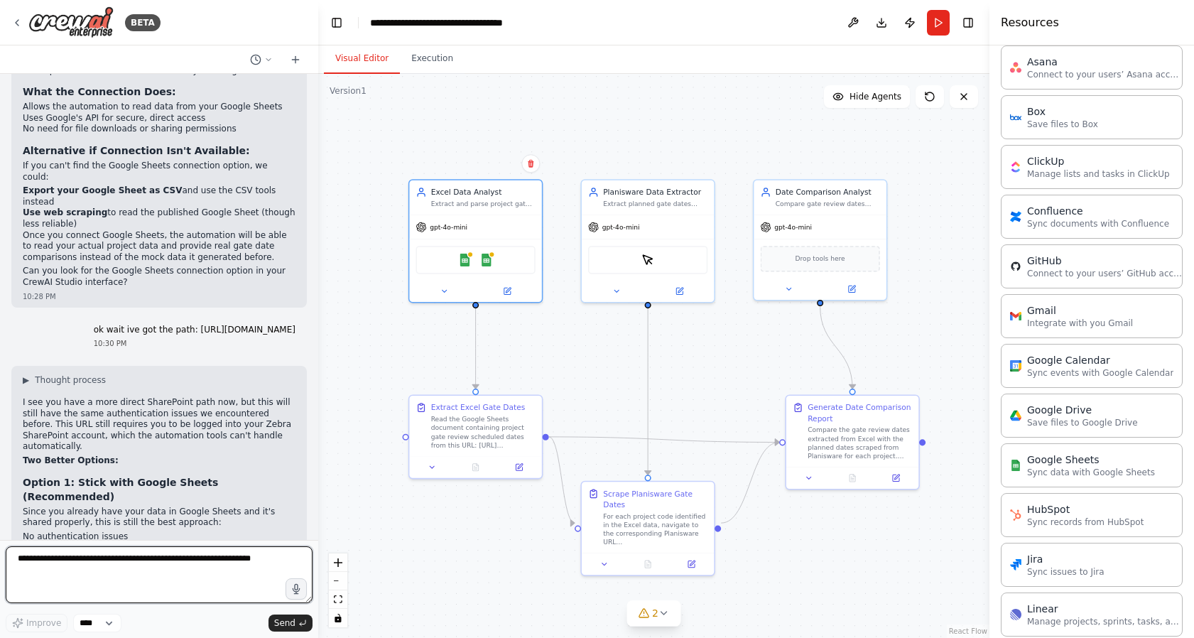
click at [129, 578] on textarea at bounding box center [159, 574] width 307 height 57
paste textarea "**********"
type textarea "**********"
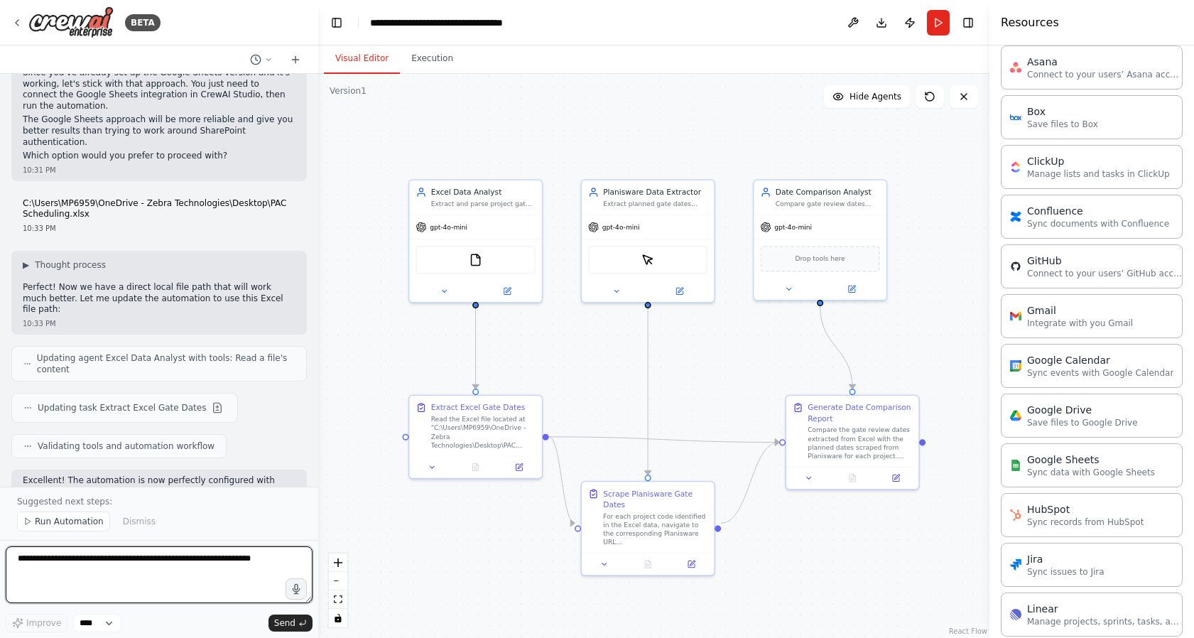
scroll to position [8008, 0]
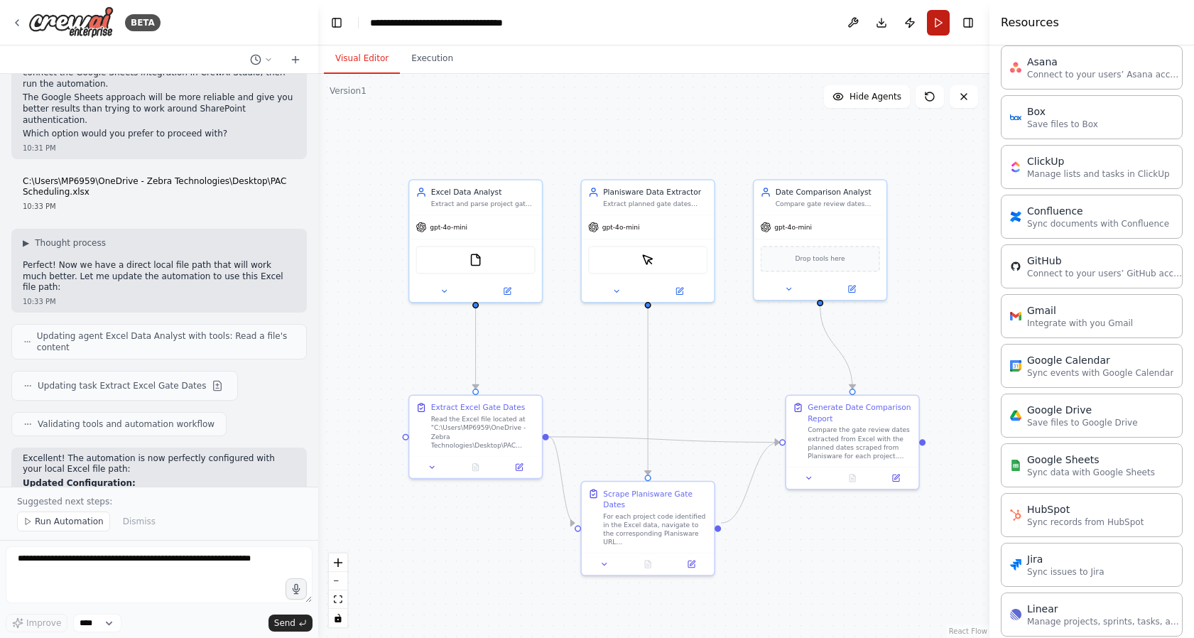
click at [944, 23] on button "Run" at bounding box center [938, 23] width 23 height 26
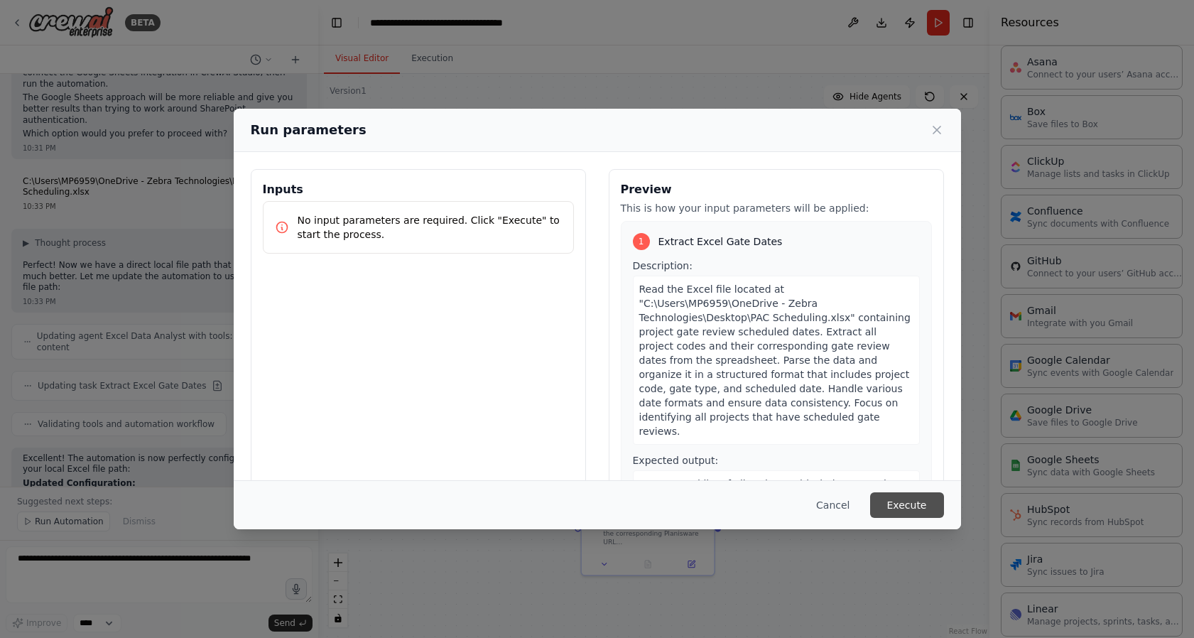
click at [890, 510] on button "Execute" at bounding box center [907, 505] width 74 height 26
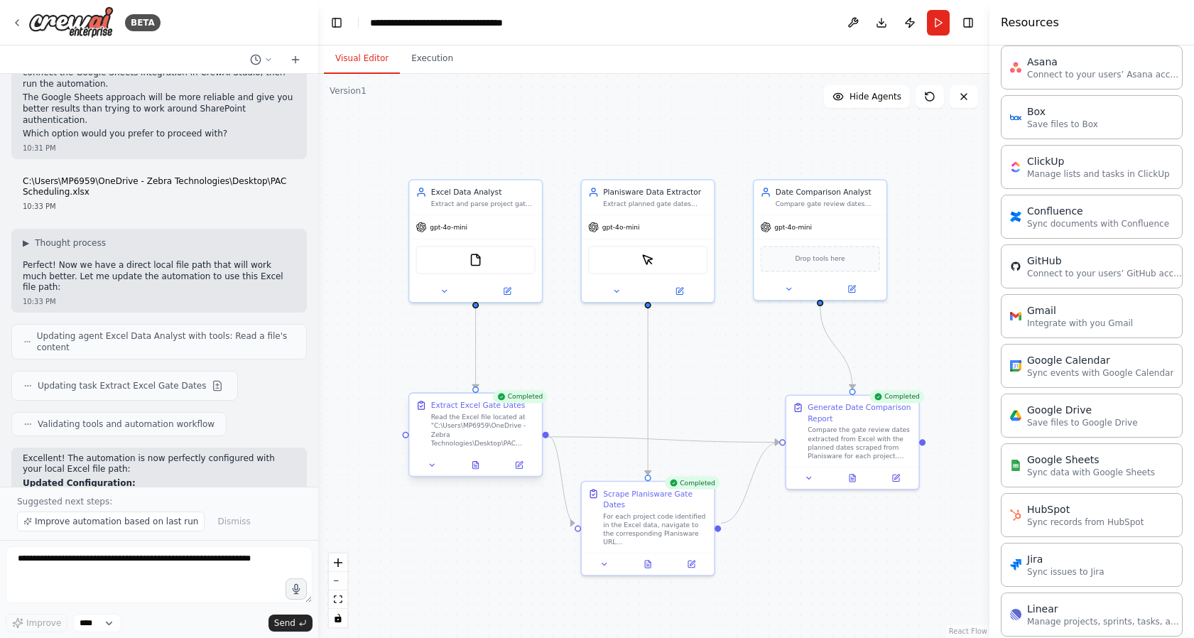
click at [478, 455] on div at bounding box center [475, 465] width 132 height 22
click at [420, 58] on button "Execution" at bounding box center [432, 59] width 65 height 30
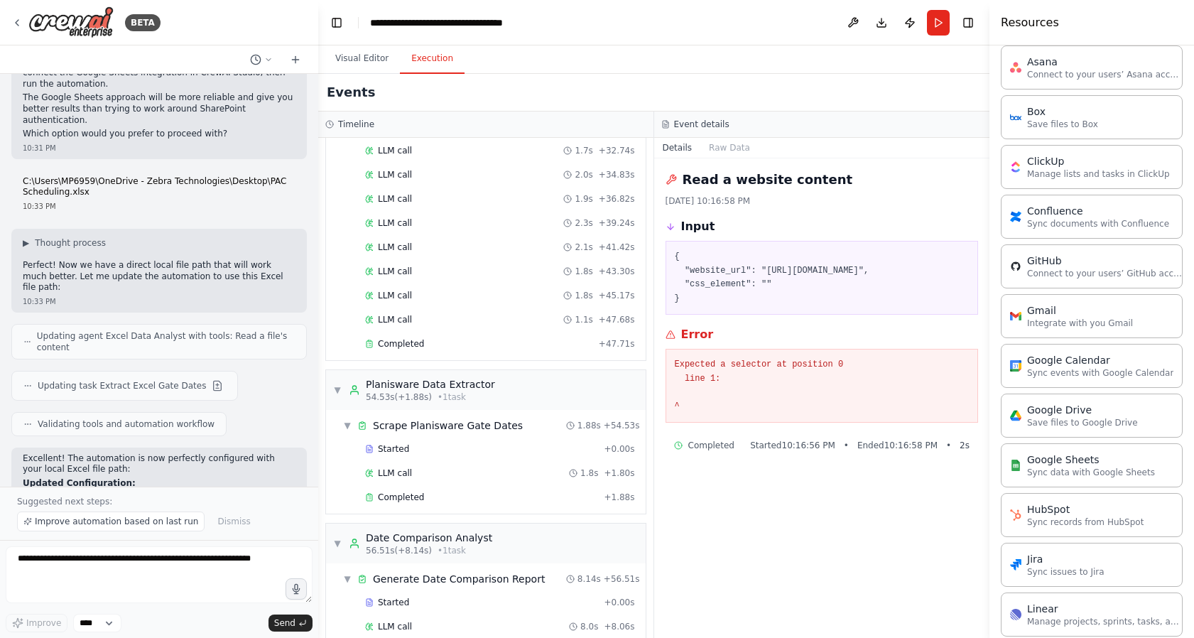
scroll to position [602, 0]
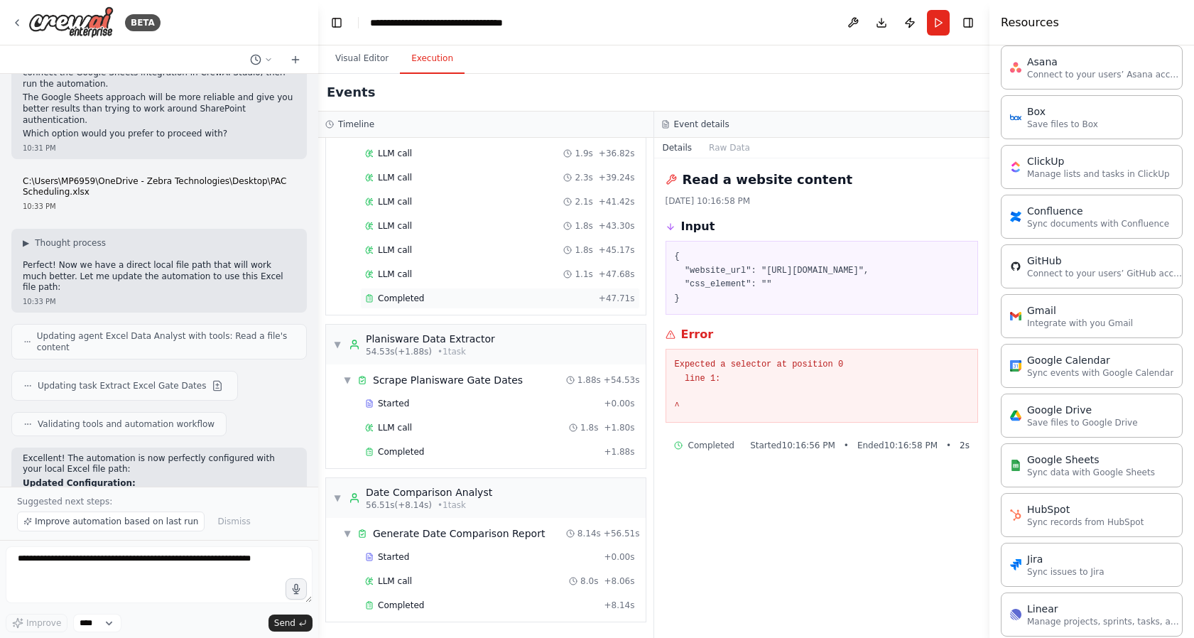
click at [383, 293] on span "Completed" at bounding box center [401, 298] width 46 height 11
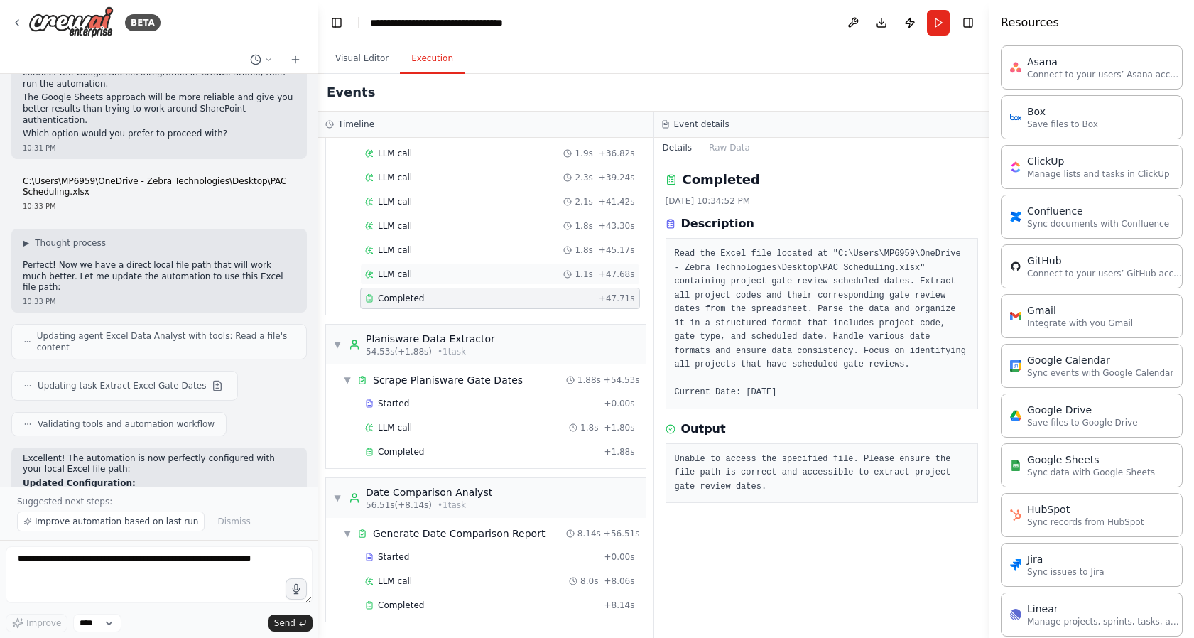
click at [437, 271] on div "LLM call 1.1s + 47.68s" at bounding box center [500, 273] width 270 height 11
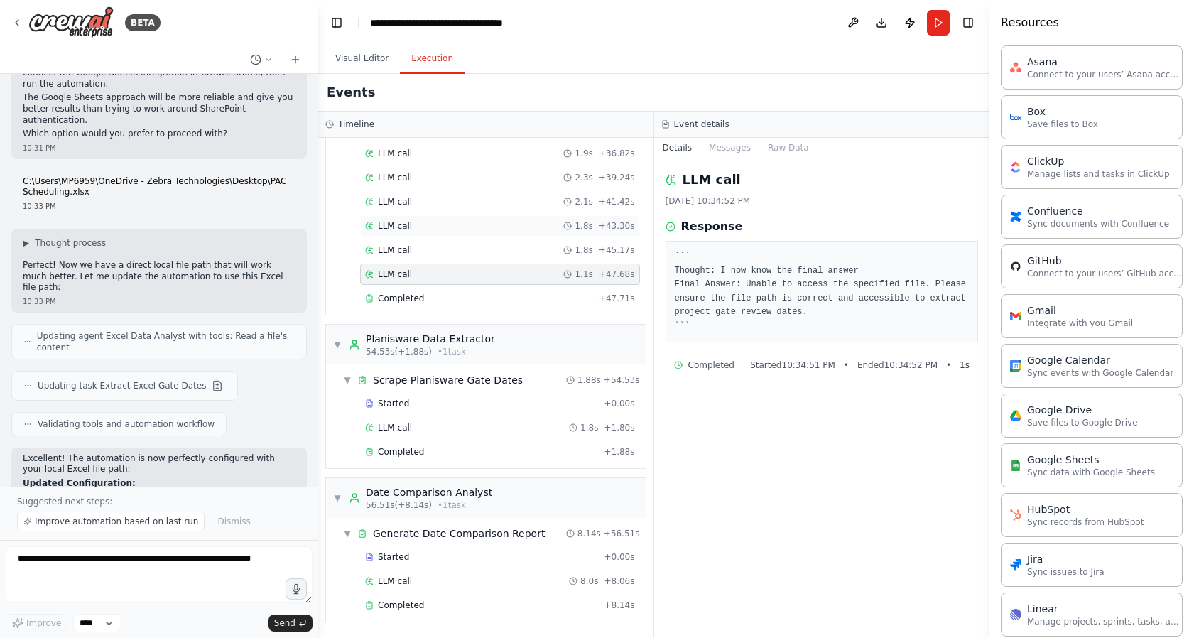
click at [430, 231] on div "LLM call 1.8s + 43.30s" at bounding box center [500, 225] width 280 height 21
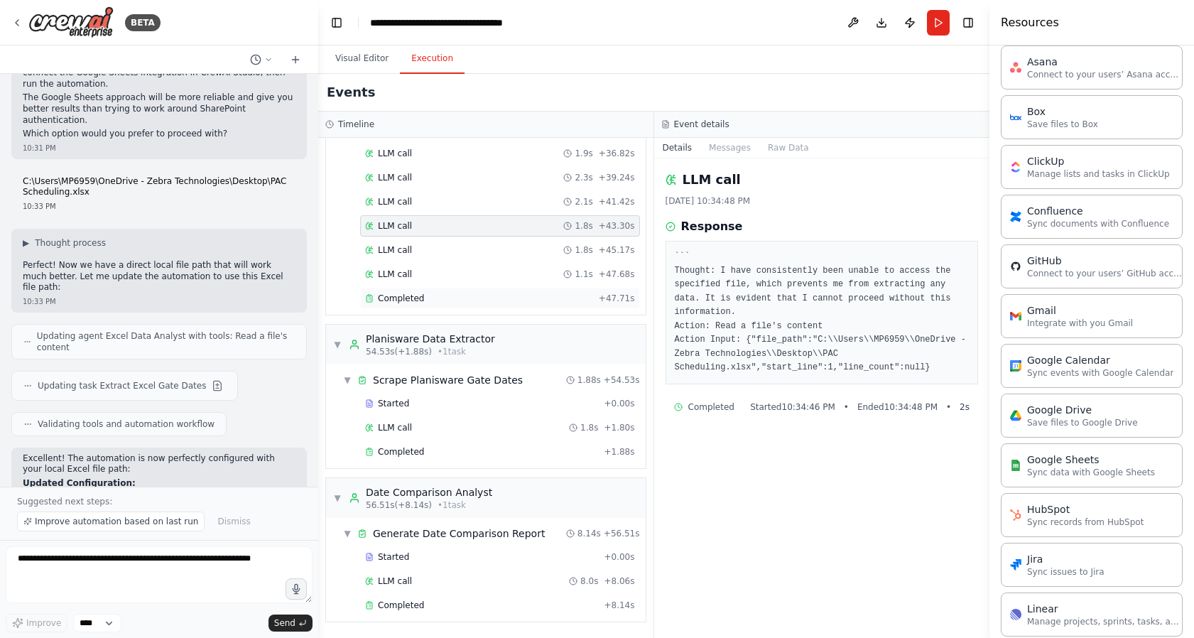
click at [401, 294] on span "Completed" at bounding box center [401, 298] width 46 height 11
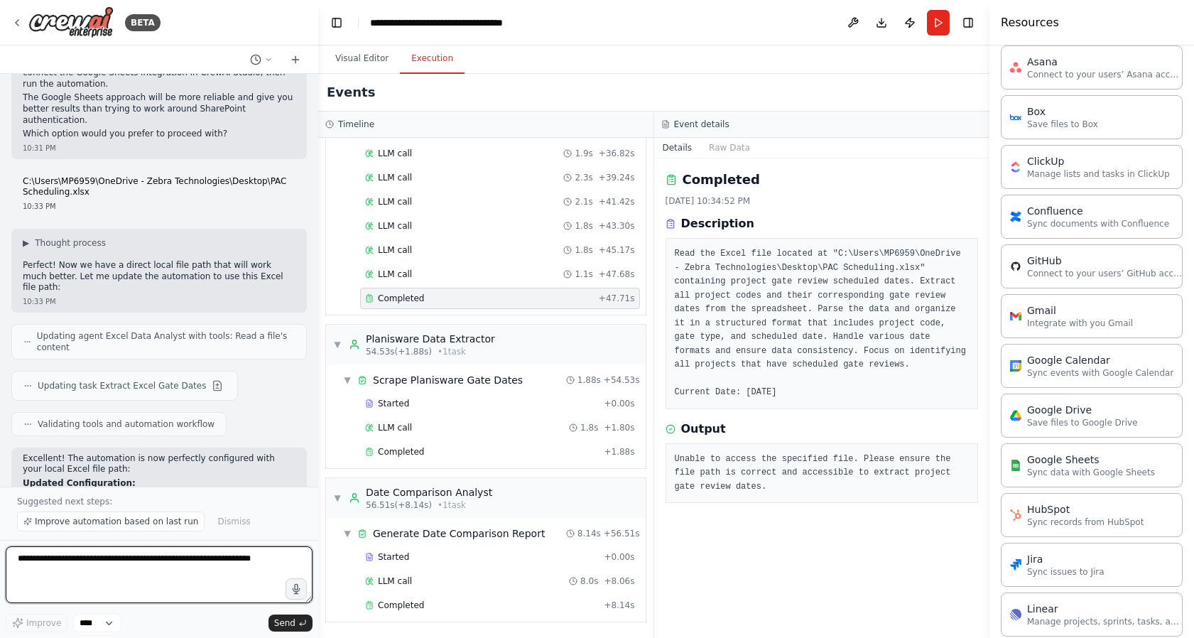
click at [100, 557] on textarea at bounding box center [159, 574] width 307 height 57
type textarea "**********"
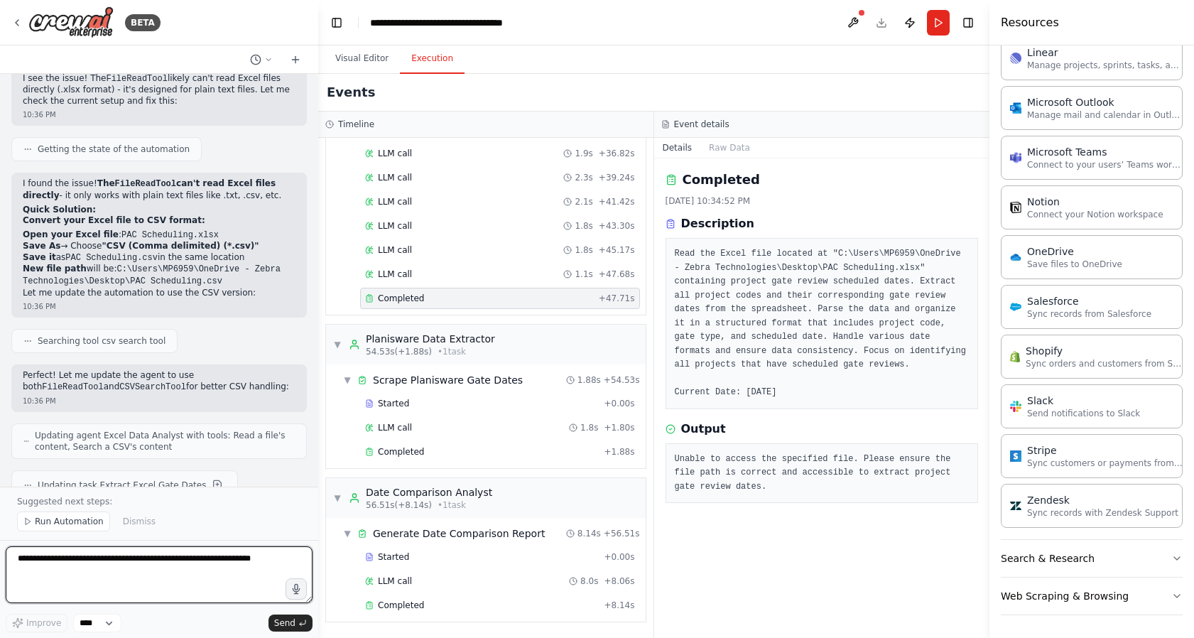
scroll to position [8819, 0]
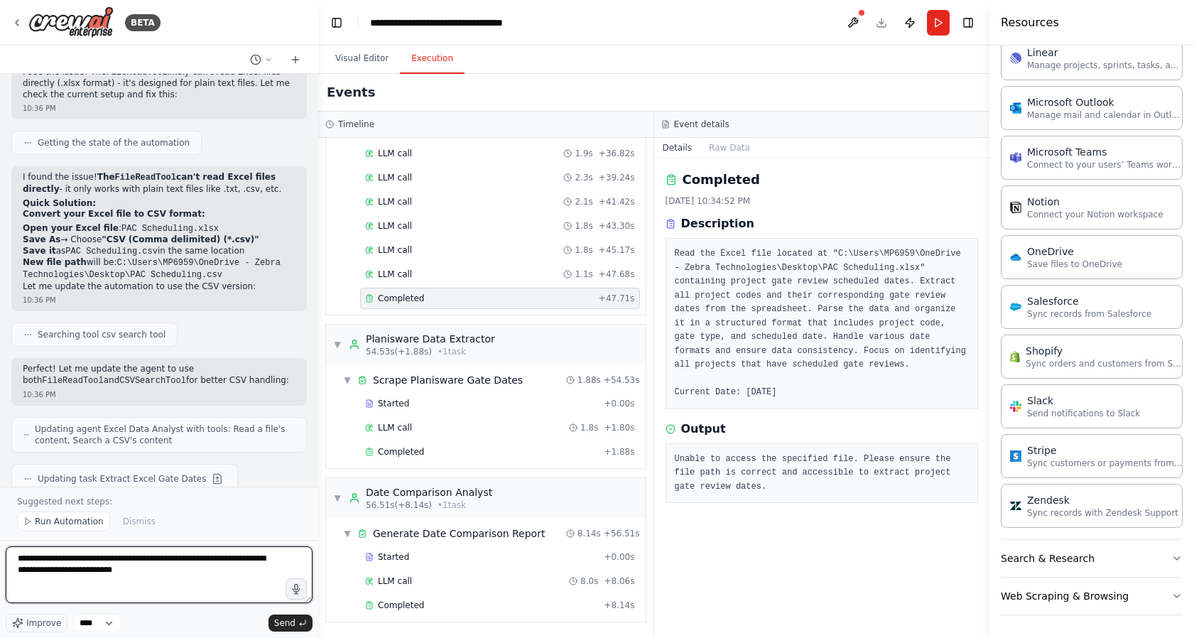
type textarea "**********"
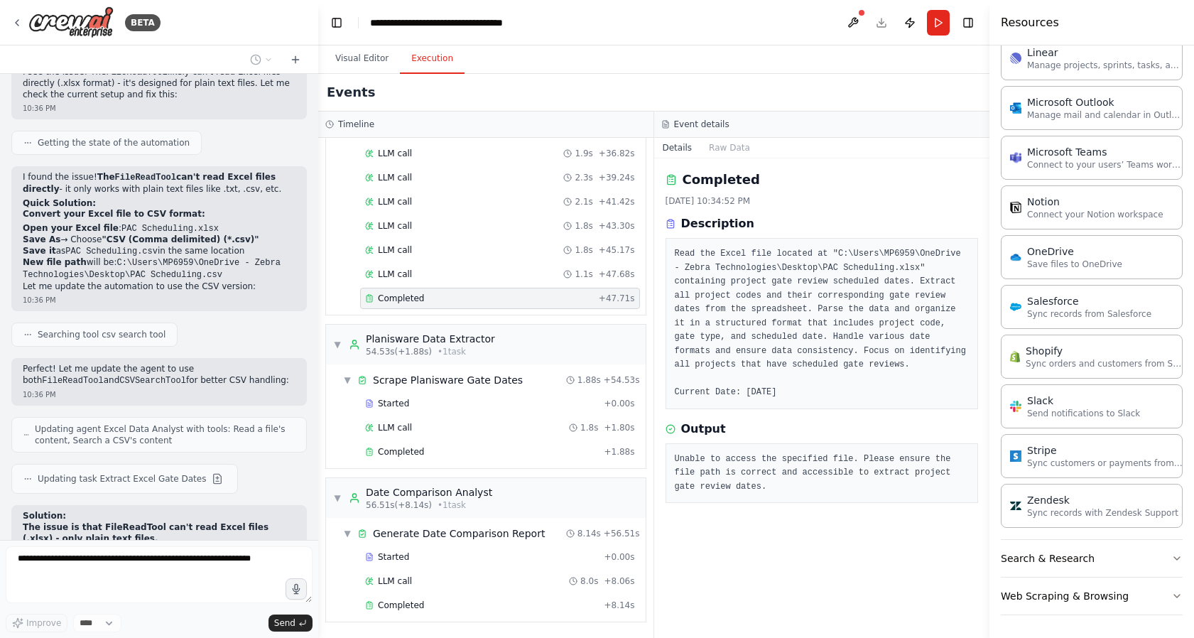
scroll to position [8861, 0]
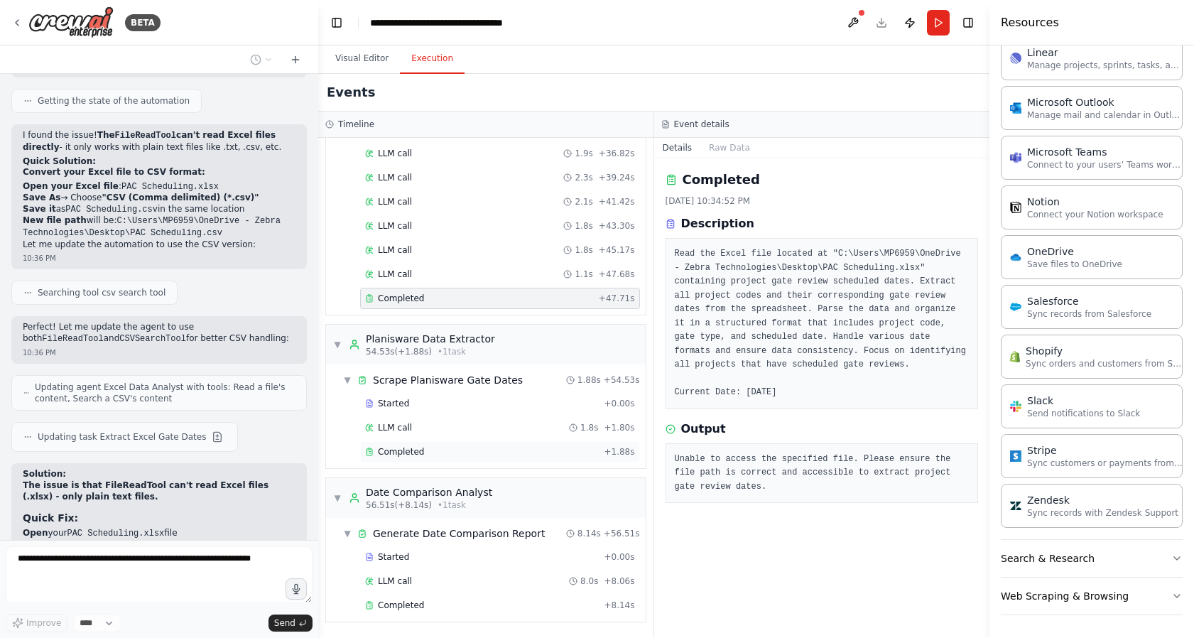
click at [429, 459] on div "Completed + 1.88s" at bounding box center [500, 451] width 280 height 21
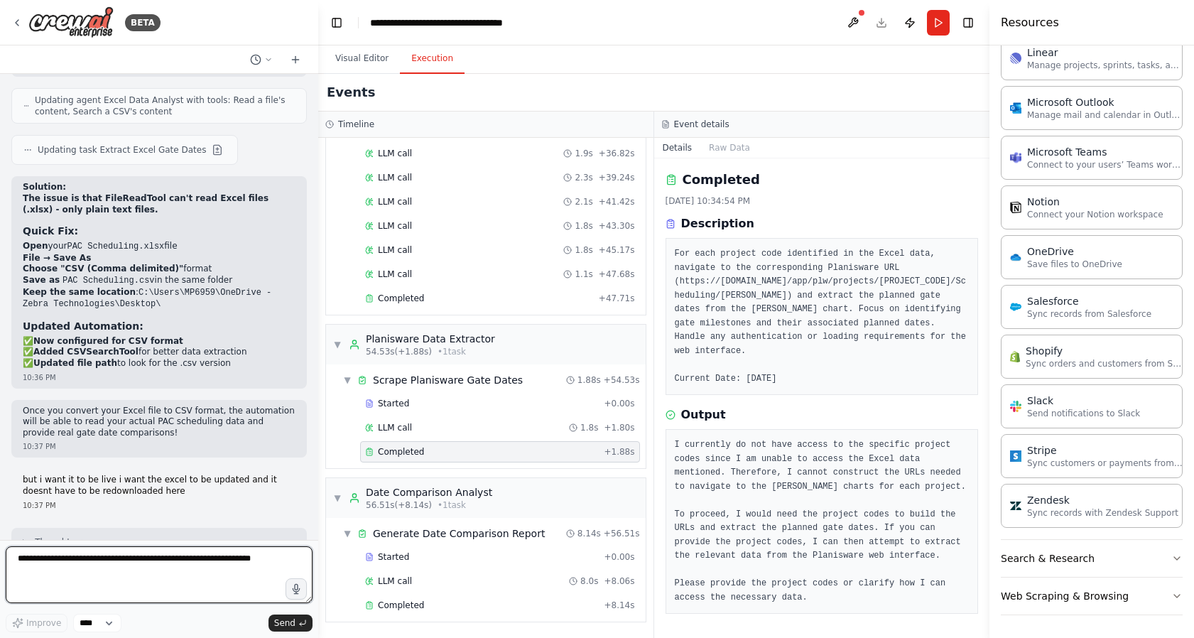
scroll to position [9160, 0]
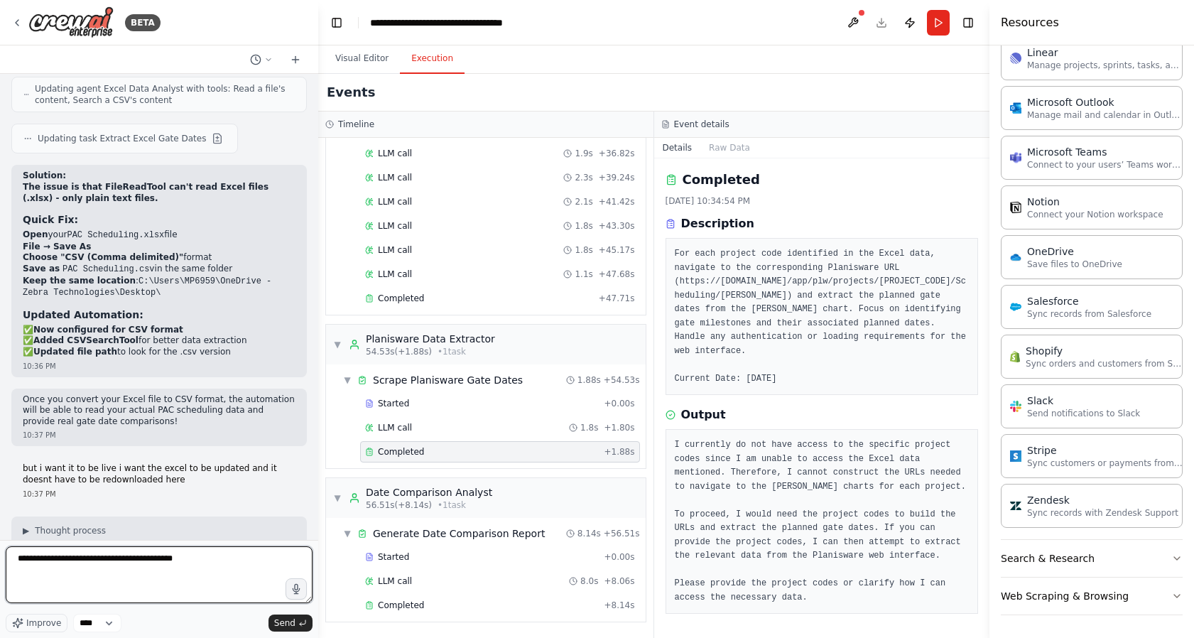
type textarea "**********"
drag, startPoint x: 190, startPoint y: 564, endPoint x: -1, endPoint y: 546, distance: 191.1
click at [0, 546] on html "BETA compare information in an excel spreadsheet about program gate scheduled d…" at bounding box center [597, 319] width 1194 height 638
click at [245, 555] on textarea at bounding box center [159, 574] width 307 height 57
drag, startPoint x: 197, startPoint y: 554, endPoint x: 97, endPoint y: 540, distance: 101.0
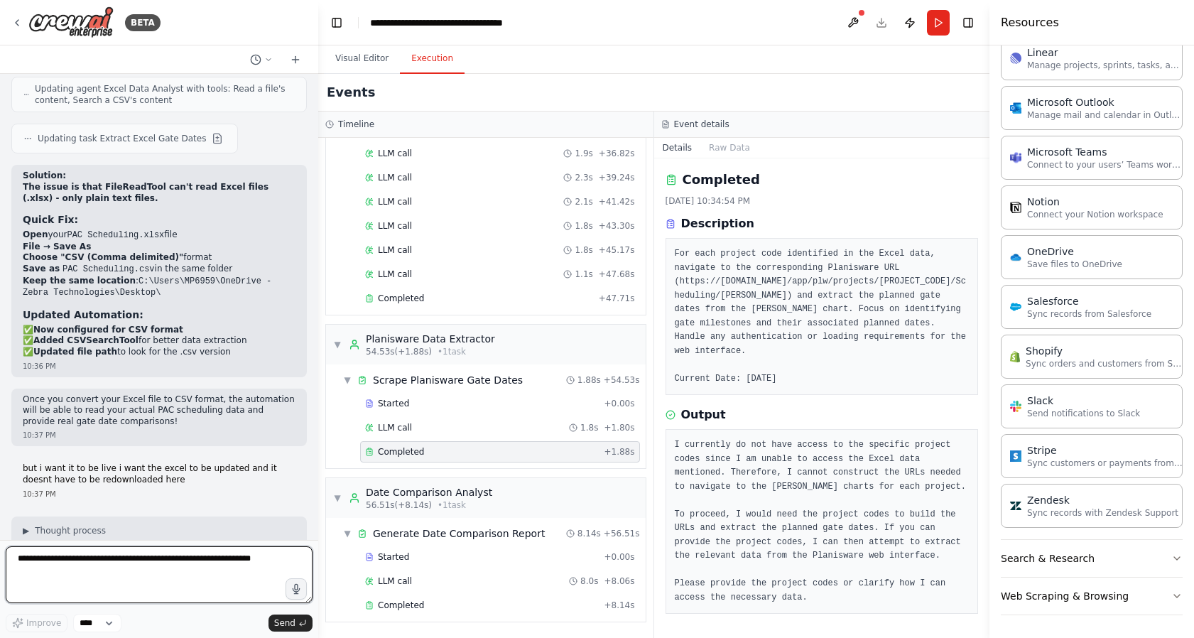
click at [97, 540] on form "Improve **** Send" at bounding box center [159, 589] width 318 height 98
paste textarea "**********"
type textarea "**********"
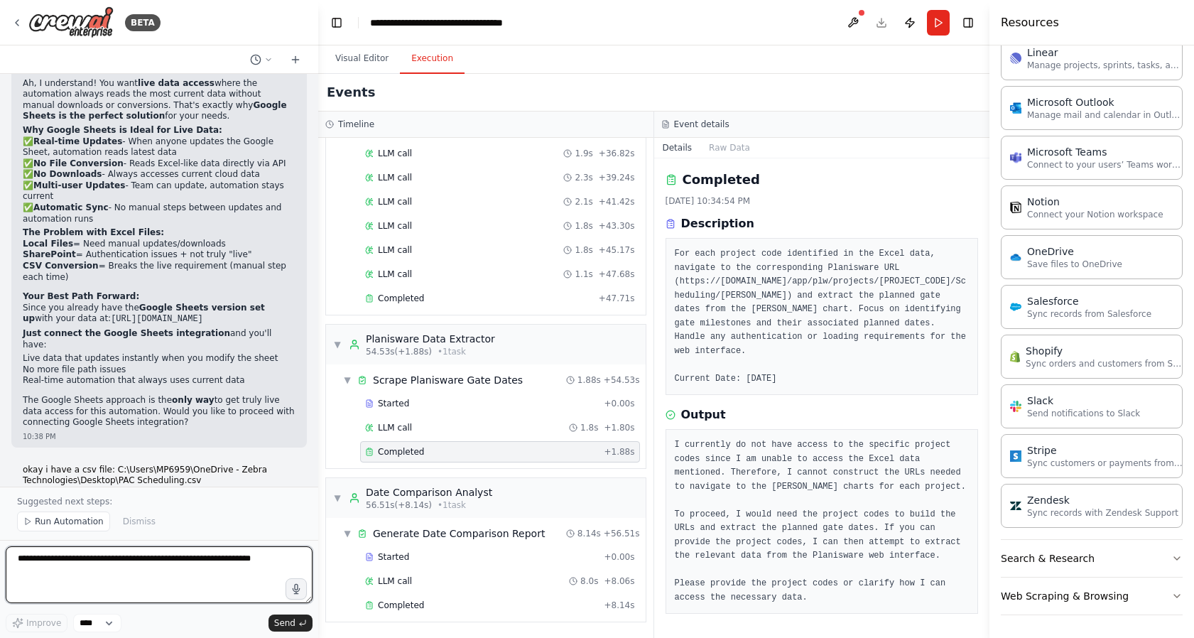
scroll to position [9640, 0]
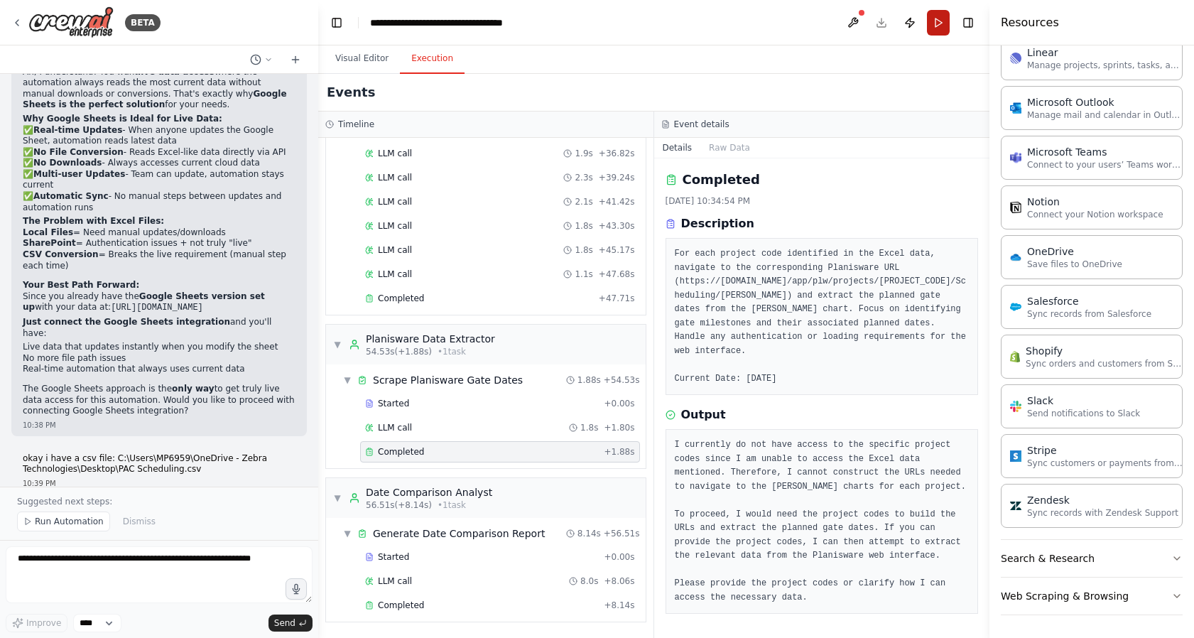
click at [941, 18] on button "Run" at bounding box center [938, 23] width 23 height 26
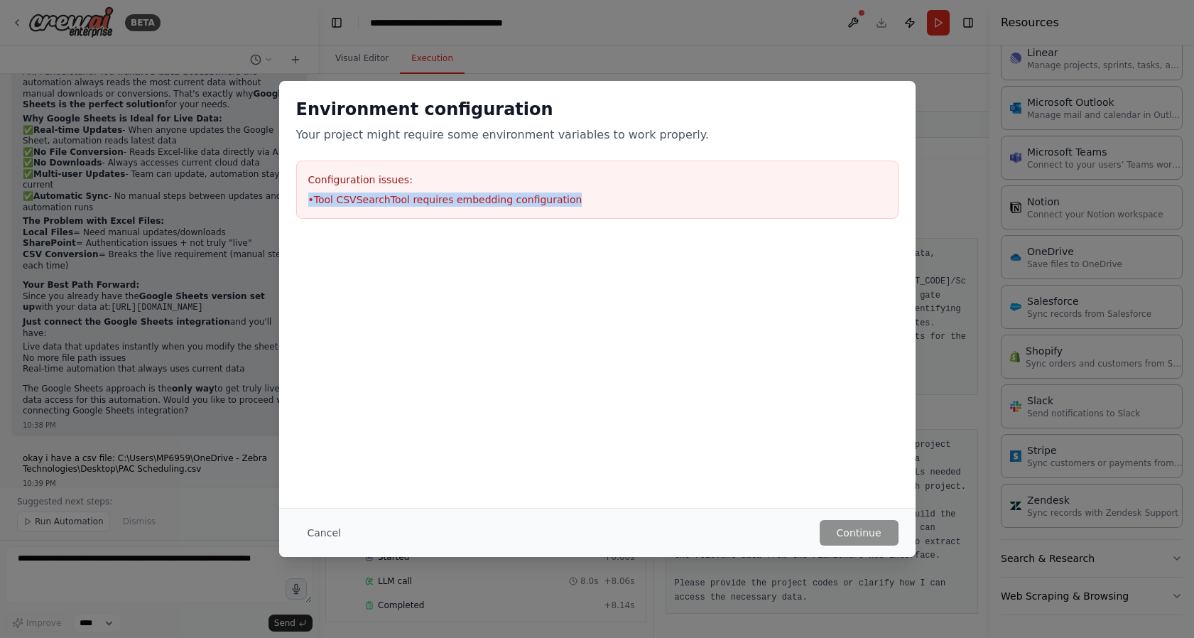
drag, startPoint x: 574, startPoint y: 208, endPoint x: 302, endPoint y: 208, distance: 272.0
click at [302, 208] on div "Configuration issues: • Tool CSVSearchTool requires embedding configuration" at bounding box center [597, 189] width 602 height 58
copy li "• Tool CSVSearchTool requires embedding configuration"
click at [327, 540] on button "Cancel" at bounding box center [324, 533] width 56 height 26
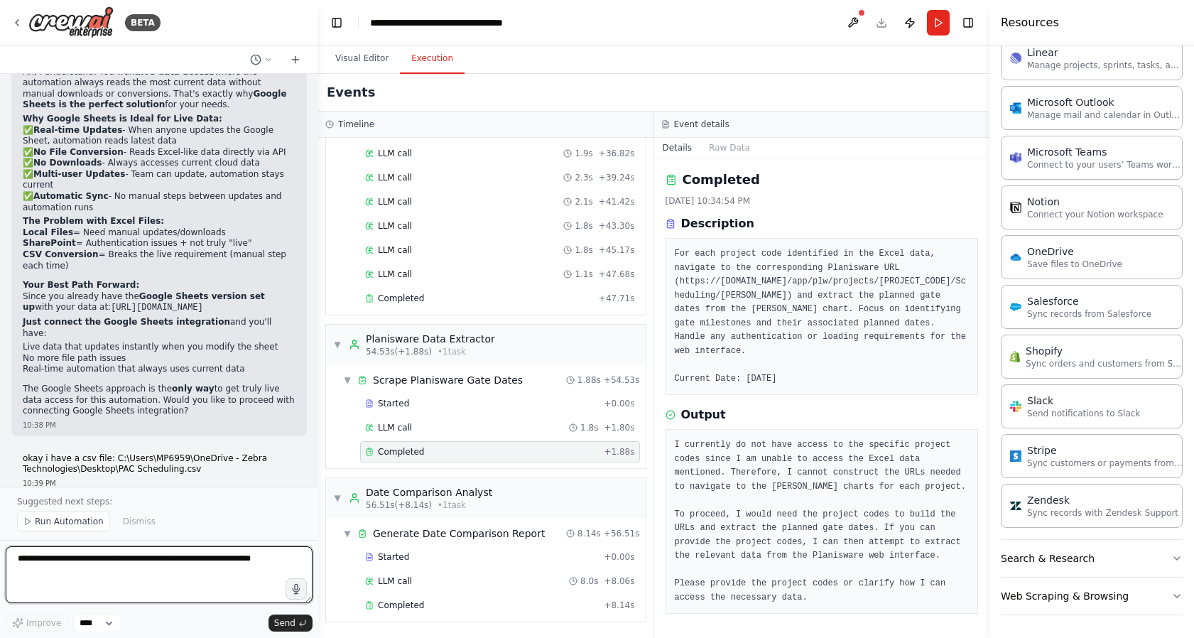
click at [135, 557] on textarea at bounding box center [159, 574] width 307 height 57
paste textarea "**********"
type textarea "**********"
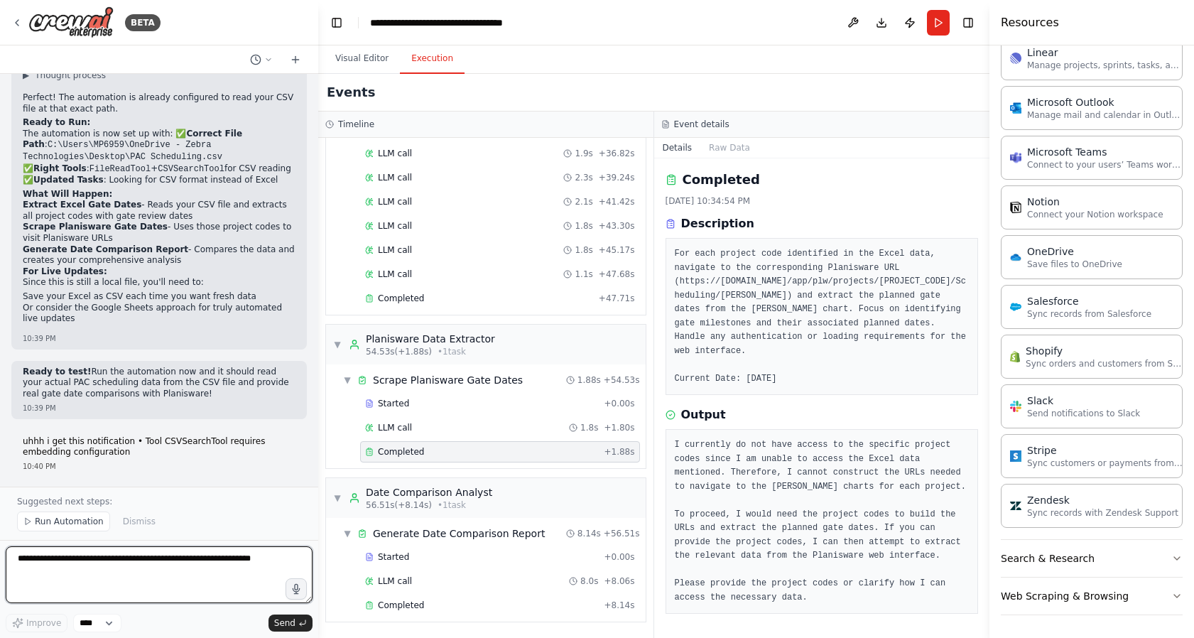
scroll to position [10096, 0]
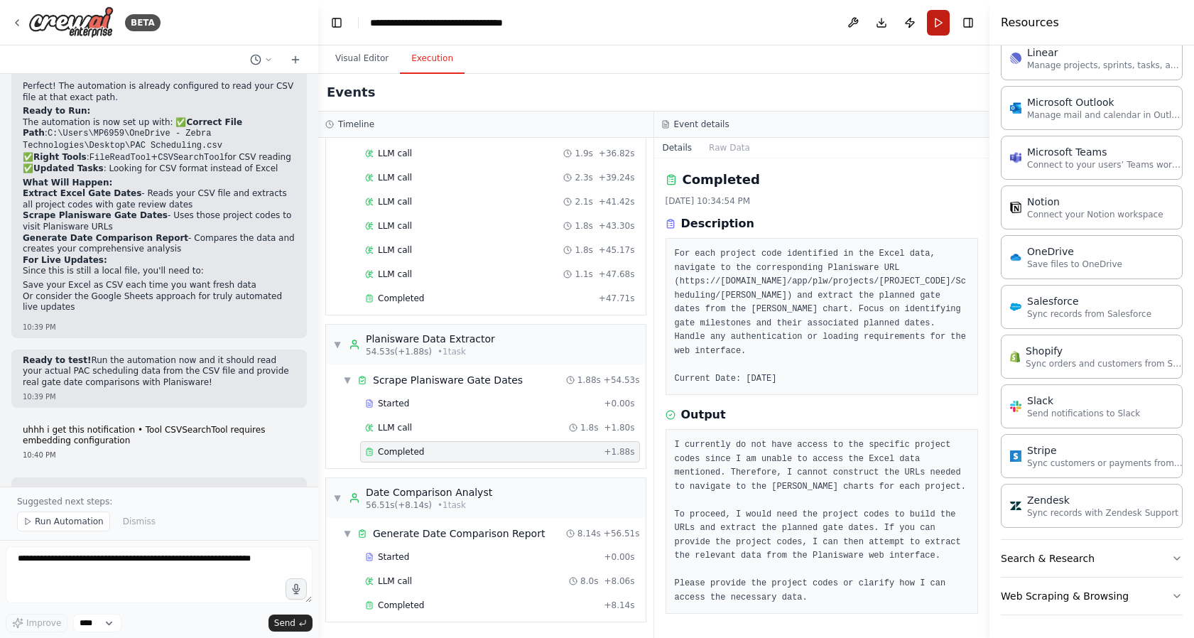
click at [943, 20] on button "Run" at bounding box center [938, 23] width 23 height 26
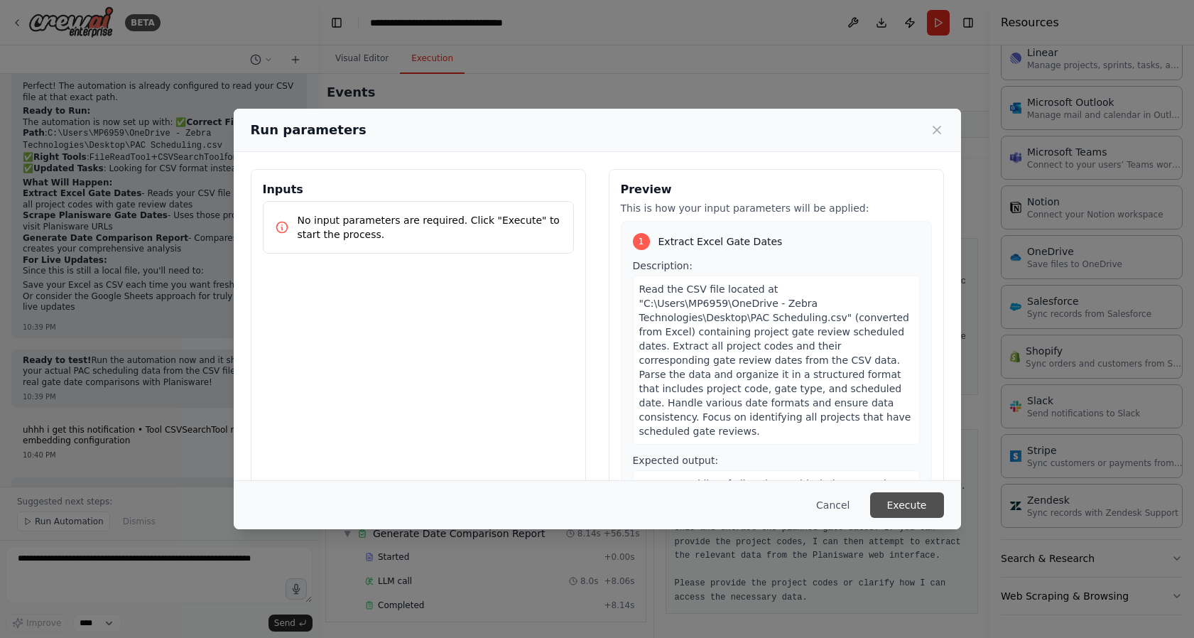
click at [913, 504] on button "Execute" at bounding box center [907, 505] width 74 height 26
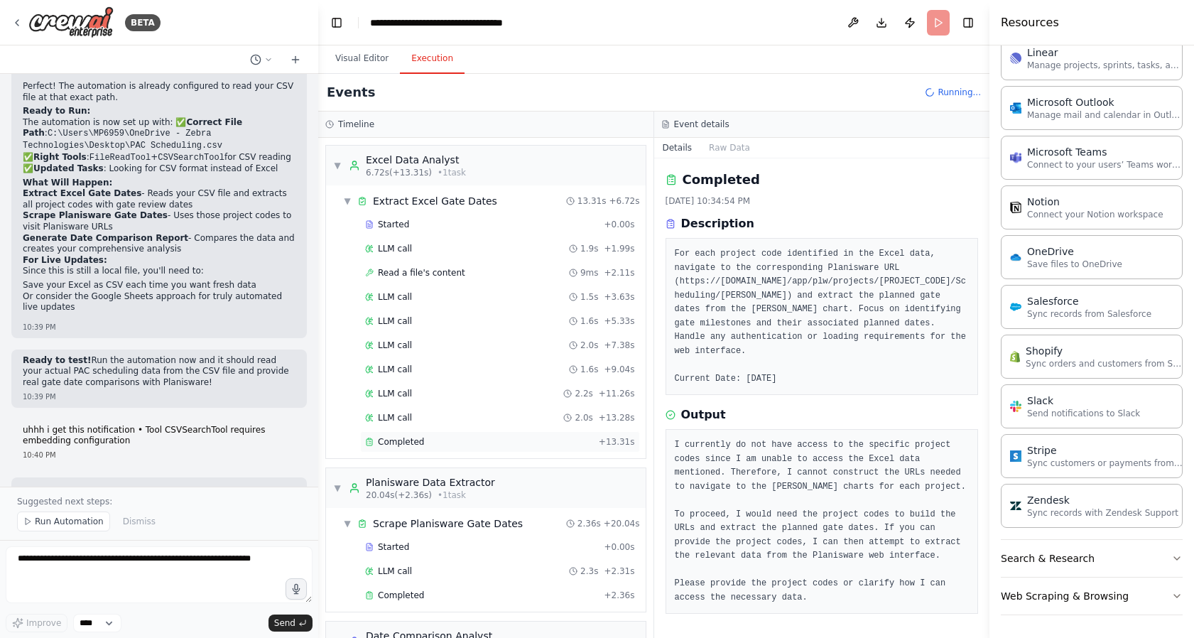
click at [397, 451] on div "Completed + 13.31s" at bounding box center [500, 441] width 280 height 21
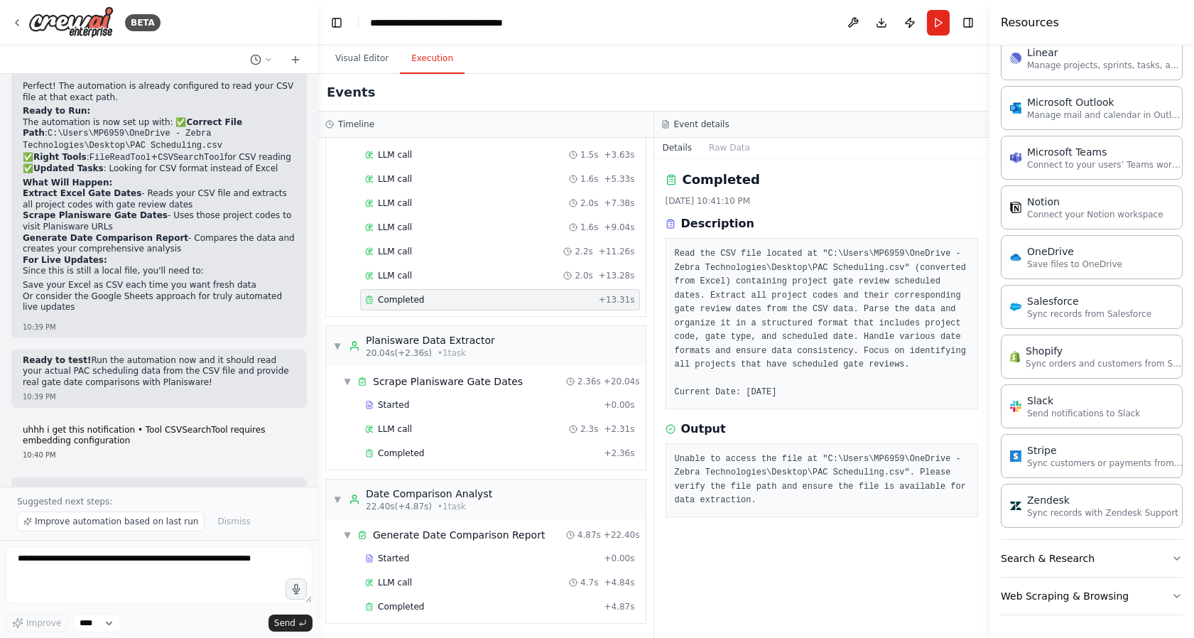
scroll to position [143, 0]
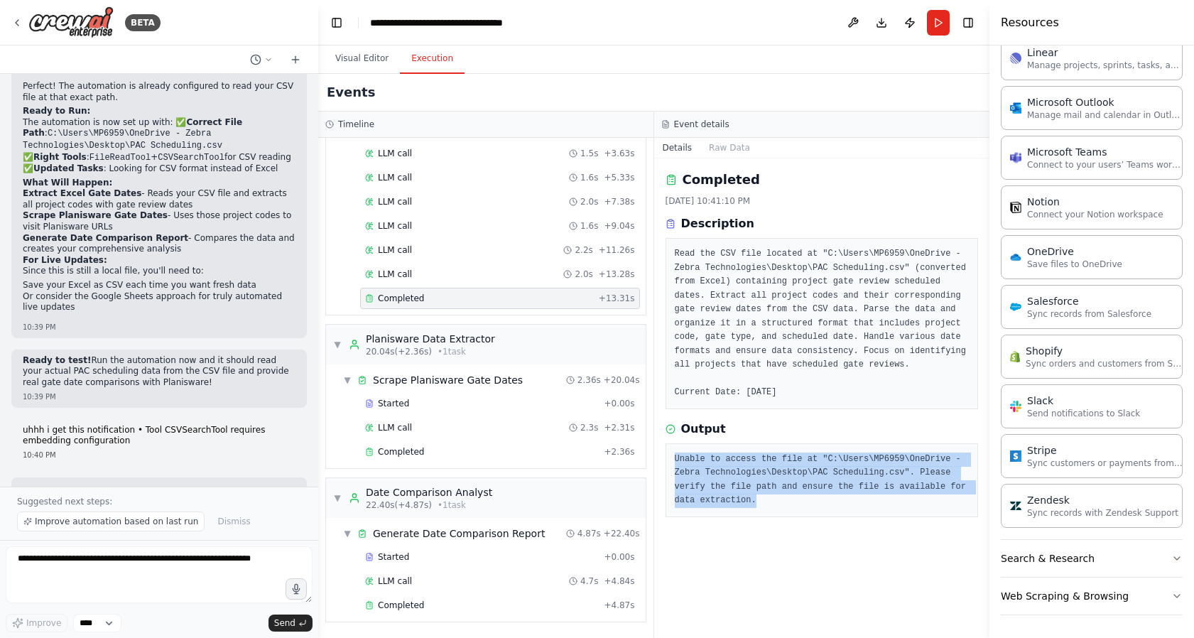
drag, startPoint x: 776, startPoint y: 509, endPoint x: 665, endPoint y: 456, distance: 122.9
click at [665, 456] on div "Unable to access the file at "C:\Users\MP6959\OneDrive - Zebra Technologies\Des…" at bounding box center [821, 480] width 313 height 74
copy pre "Unable to access the file at "C:\Users\MP6959\OneDrive - Zebra Technologies\Des…"
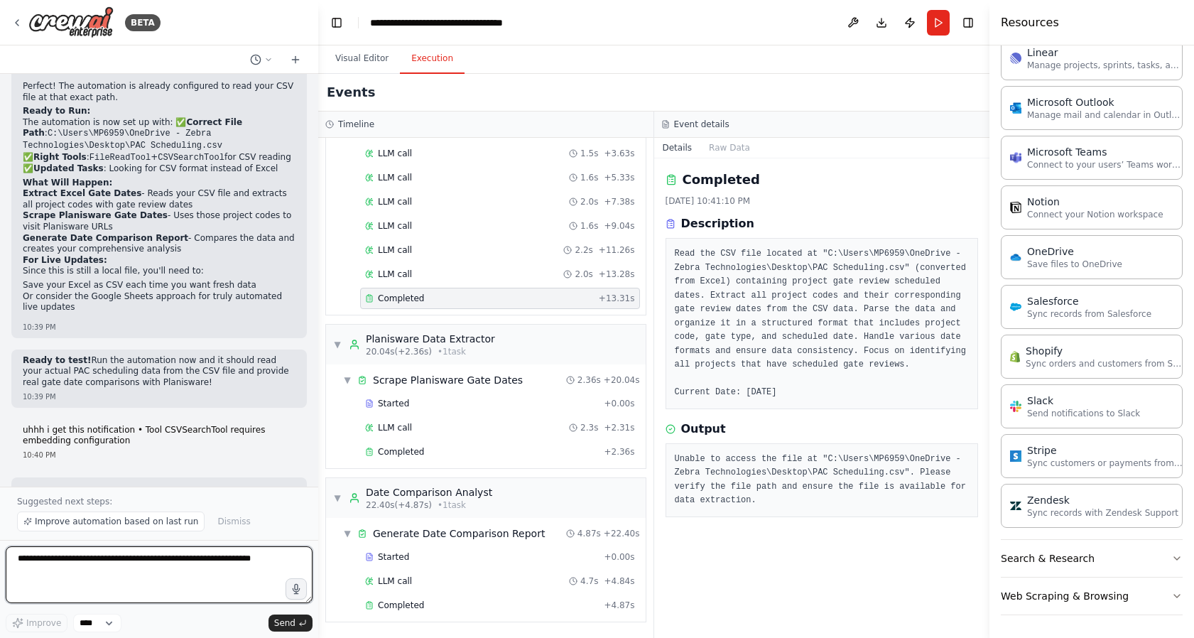
click at [245, 565] on textarea at bounding box center [159, 574] width 307 height 57
paste textarea "**********"
type textarea "**********"
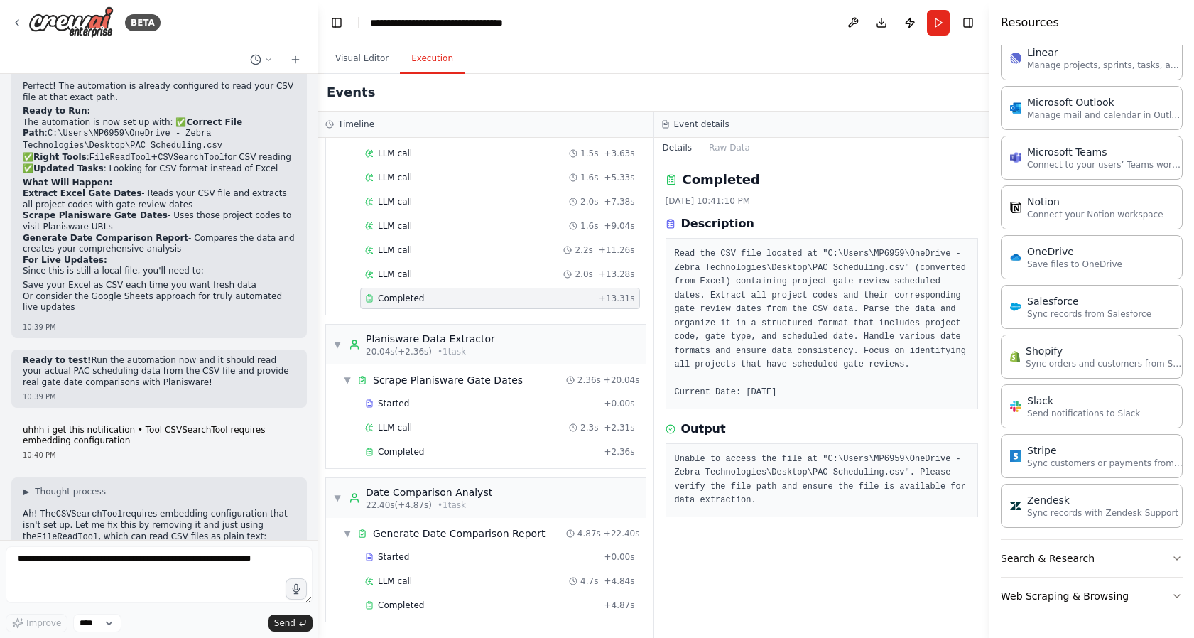
scroll to position [10149, 0]
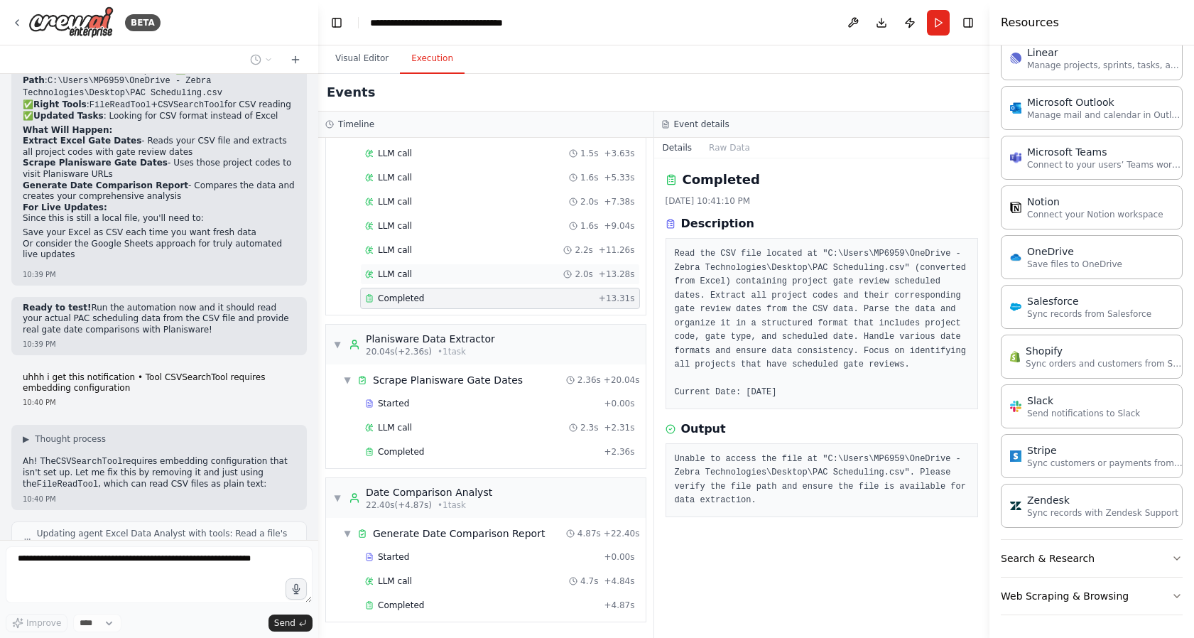
click at [395, 271] on span "LLM call" at bounding box center [395, 273] width 34 height 11
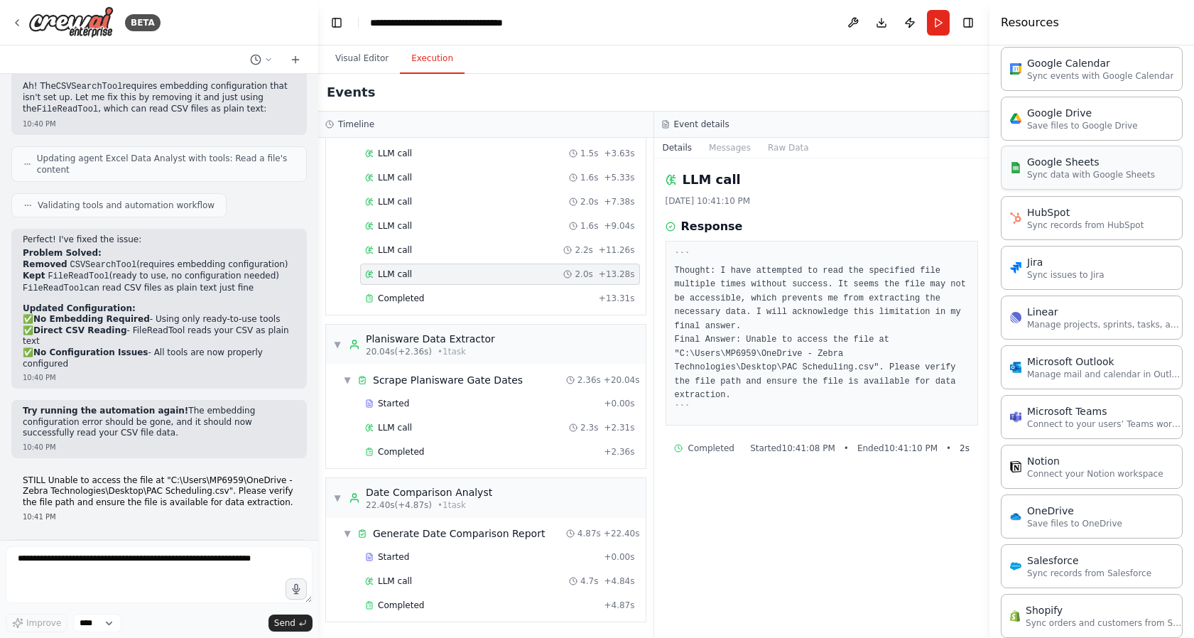
scroll to position [663, 0]
click at [1069, 176] on p "Sync data with Google Sheets" at bounding box center [1091, 175] width 128 height 11
click at [1059, 173] on p "Sync data with Google Sheets" at bounding box center [1091, 175] width 128 height 11
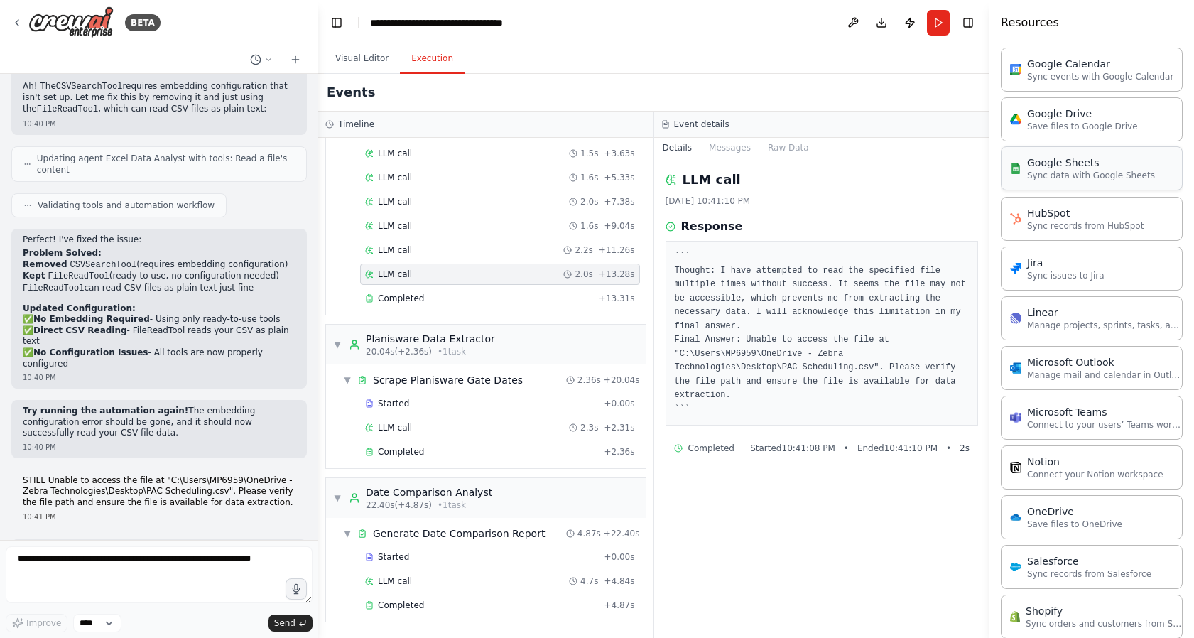
click at [1102, 168] on div "Google Sheets" at bounding box center [1091, 163] width 128 height 14
click at [1078, 178] on p "Sync data with Google Sheets" at bounding box center [1091, 175] width 128 height 11
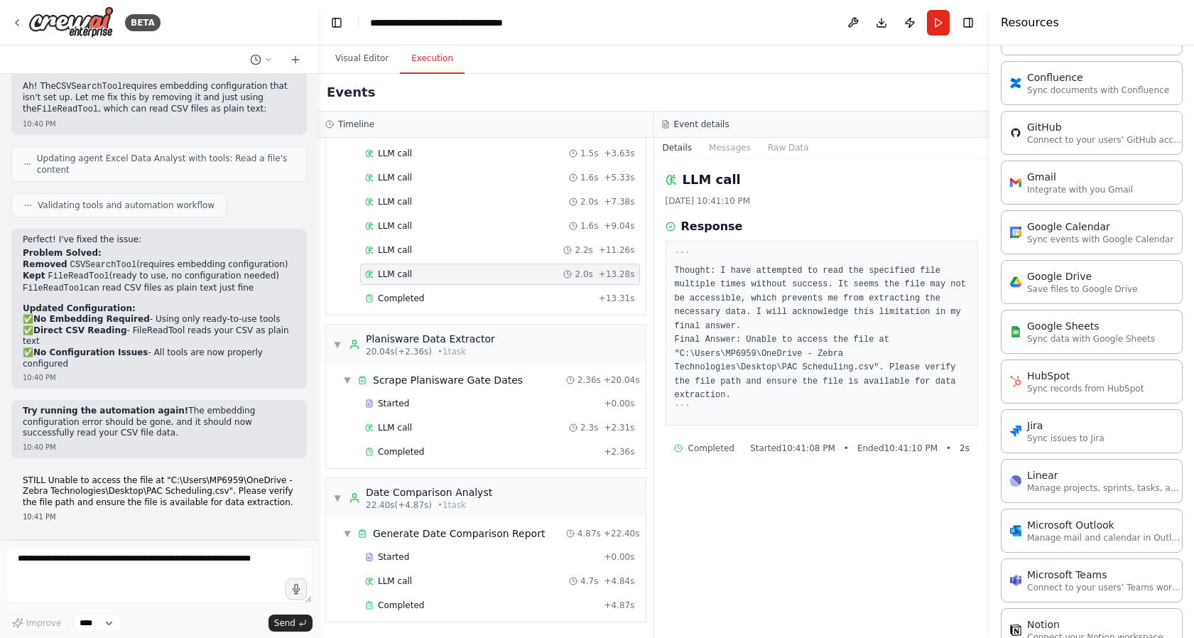
scroll to position [571, 0]
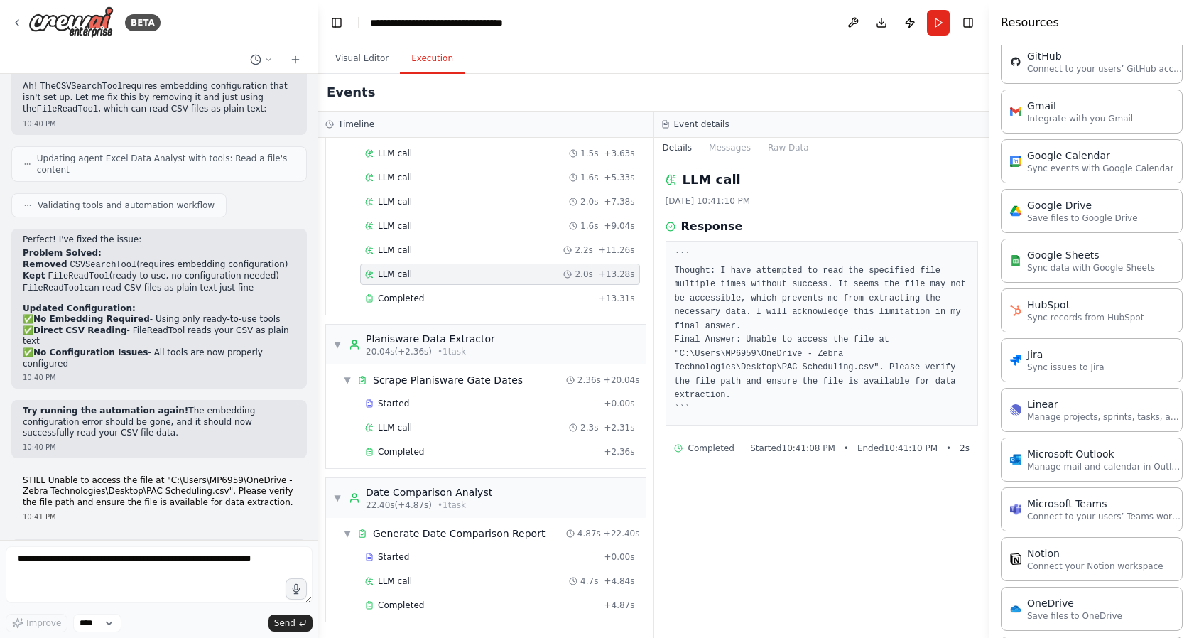
click at [1077, 275] on div "Google Sheets Sync data with Google Sheets" at bounding box center [1092, 261] width 182 height 44
click at [1037, 264] on p "Sync data with Google Sheets" at bounding box center [1091, 266] width 128 height 11
click at [1036, 264] on p "Sync data with Google Sheets" at bounding box center [1091, 266] width 128 height 11
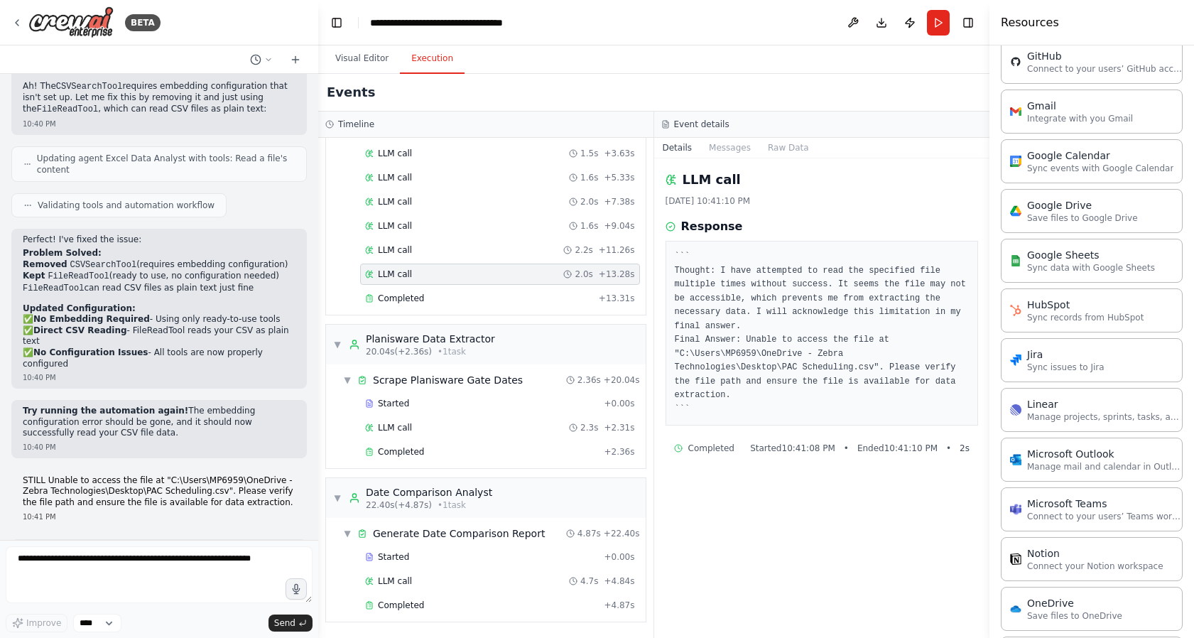
click at [928, 434] on div "LLM call [DATE] 10:41:10 PM Response ``` Thought: I have attempted to read the …" at bounding box center [822, 397] width 336 height 479
click at [1063, 268] on p "Sync data with Google Sheets" at bounding box center [1091, 266] width 128 height 11
click at [341, 60] on button "Visual Editor" at bounding box center [362, 59] width 76 height 30
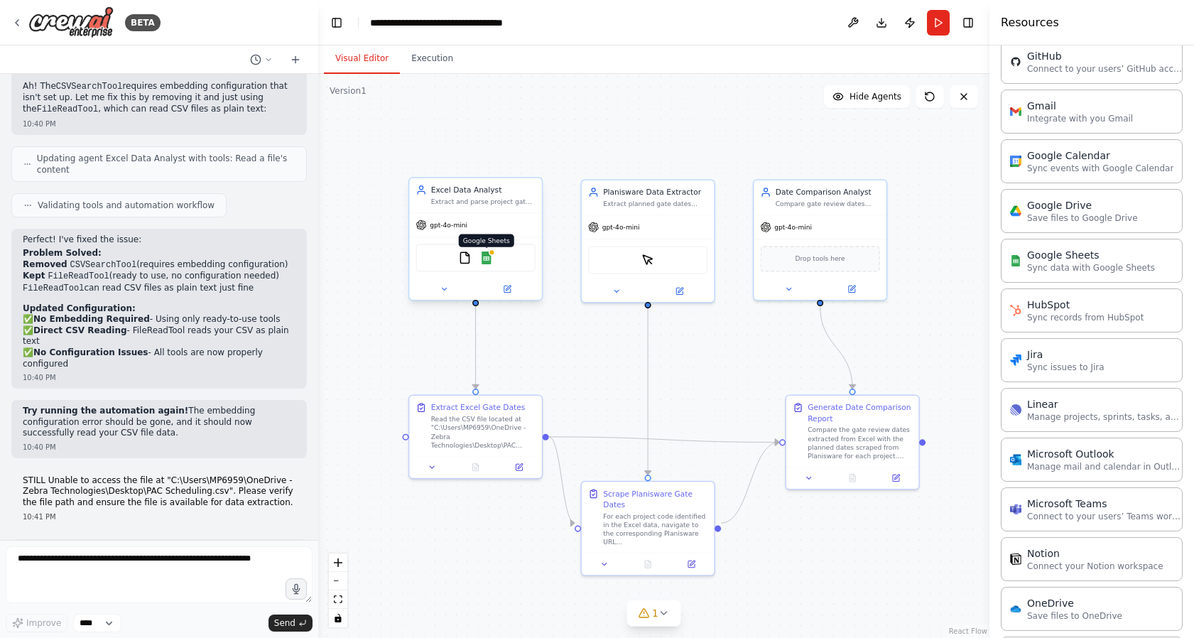
click at [489, 256] on img at bounding box center [486, 257] width 13 height 13
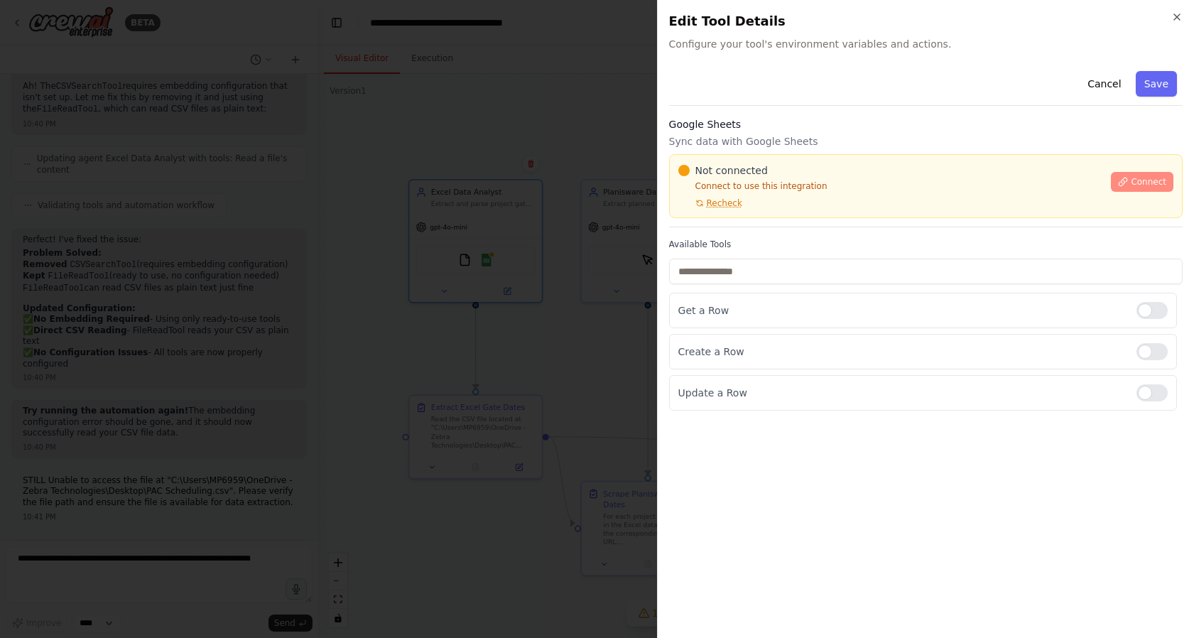
click at [1139, 189] on button "Connect" at bounding box center [1142, 182] width 62 height 20
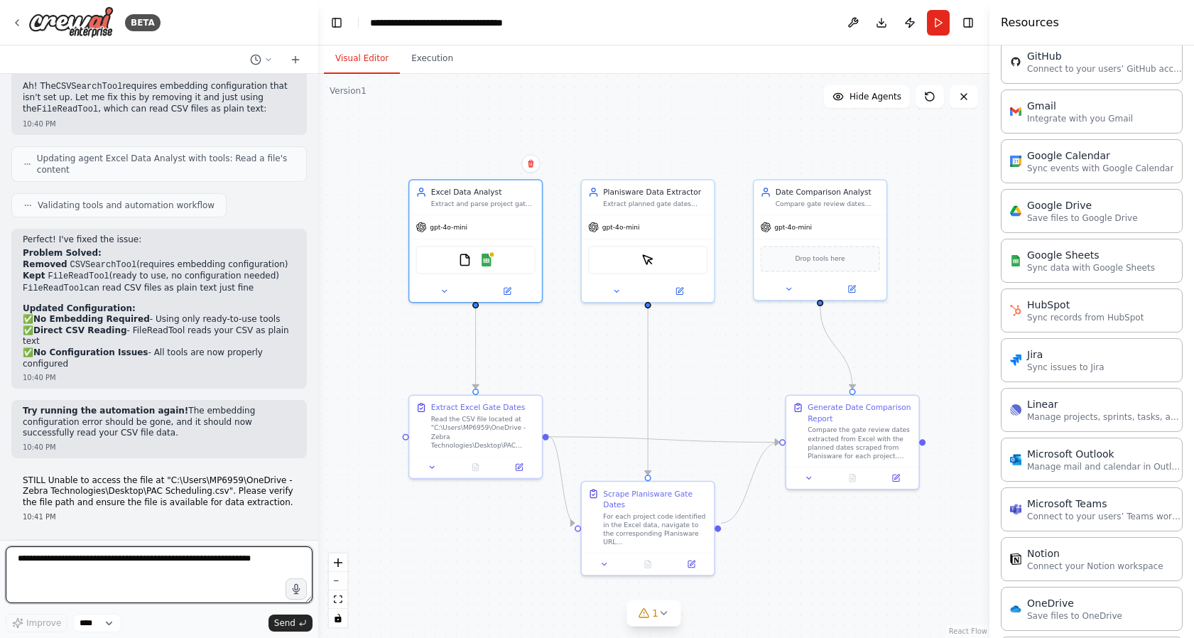
click at [145, 558] on textarea at bounding box center [159, 574] width 307 height 57
paste textarea "**********"
type textarea "**********"
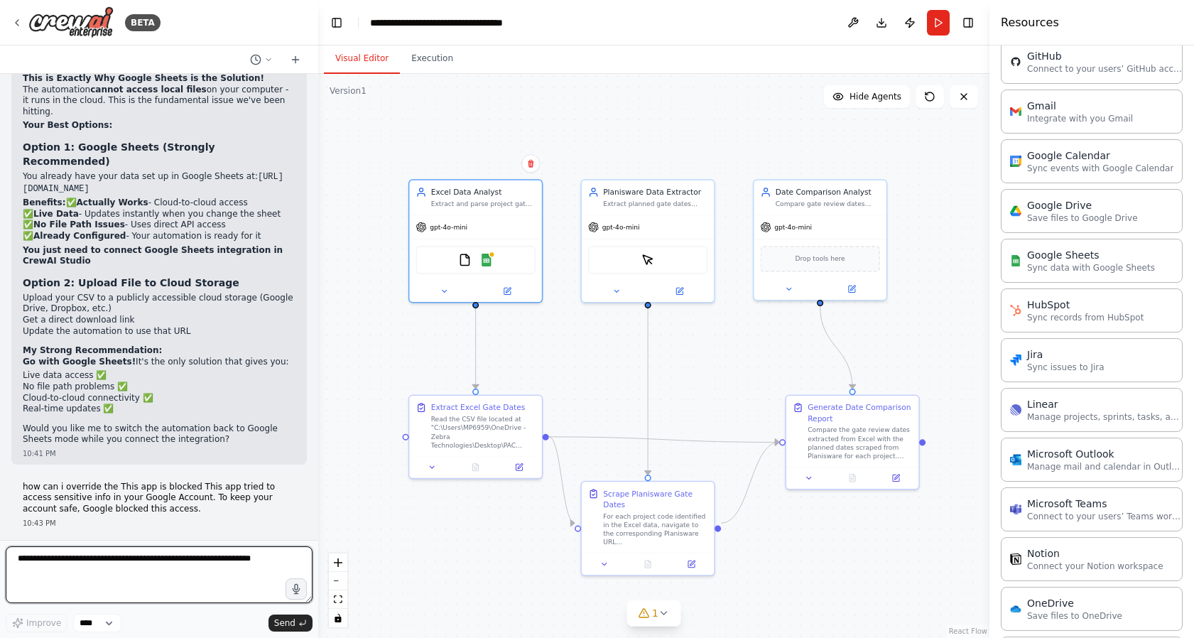
scroll to position [11093, 0]
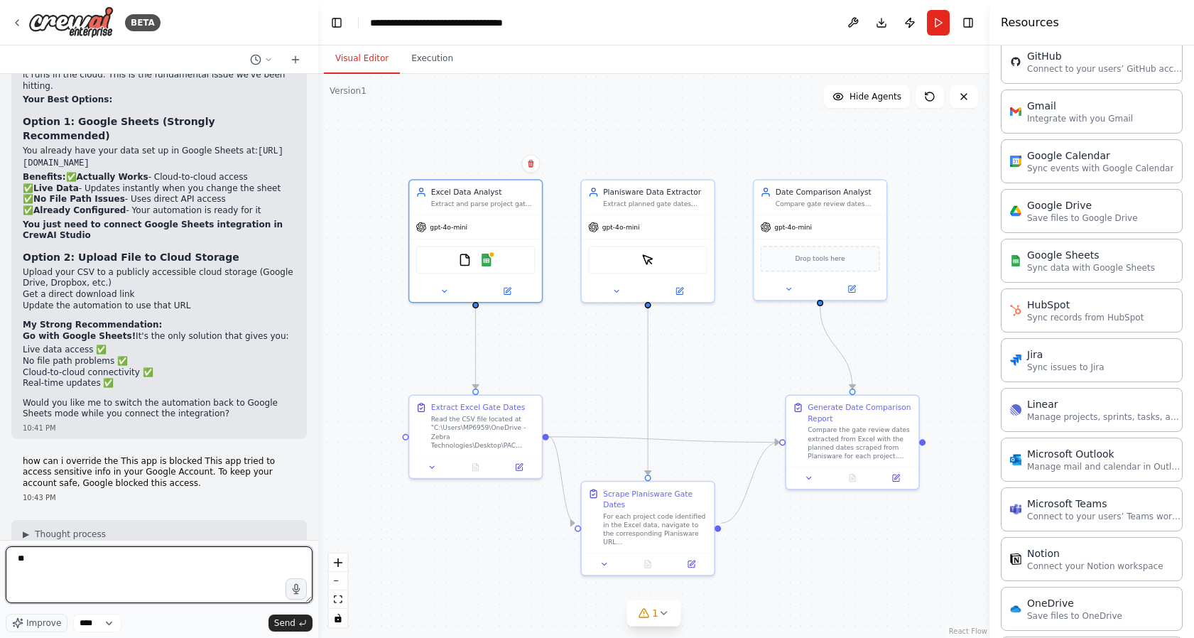
type textarea "*"
type textarea "**********"
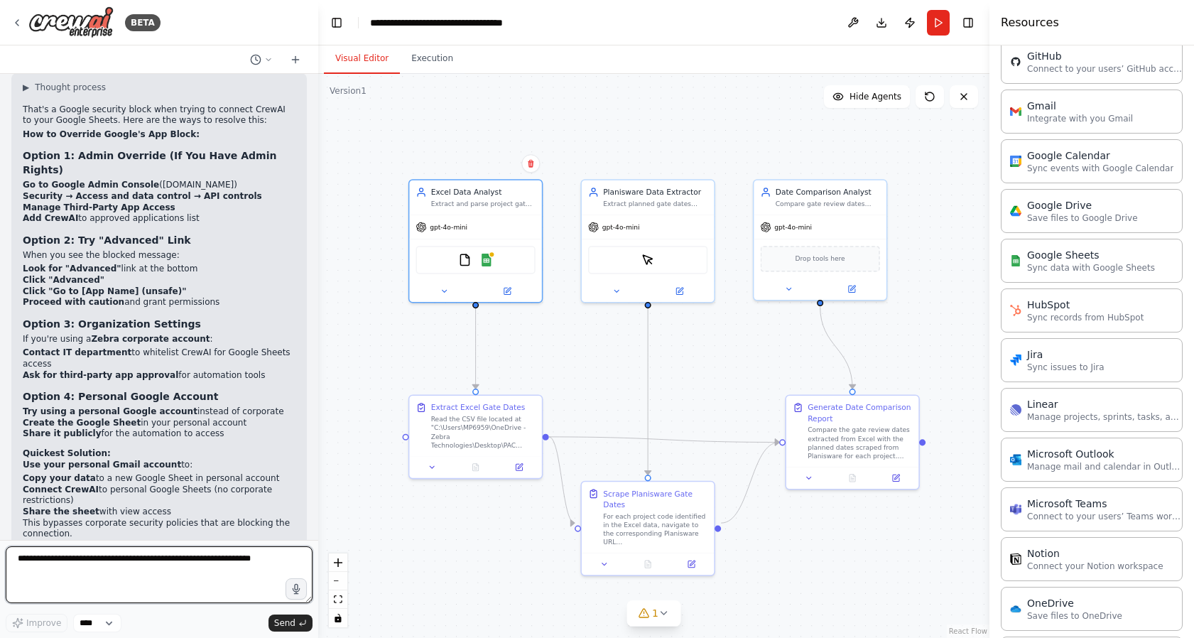
scroll to position [11551, 0]
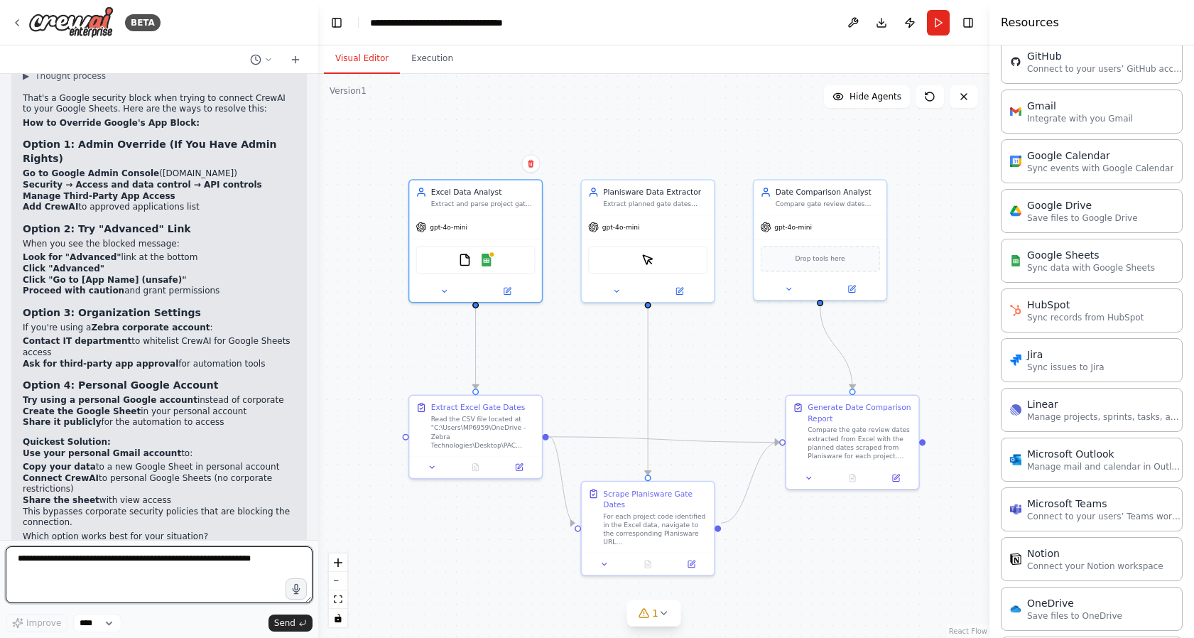
click at [202, 569] on textarea at bounding box center [159, 574] width 307 height 57
paste textarea "**********"
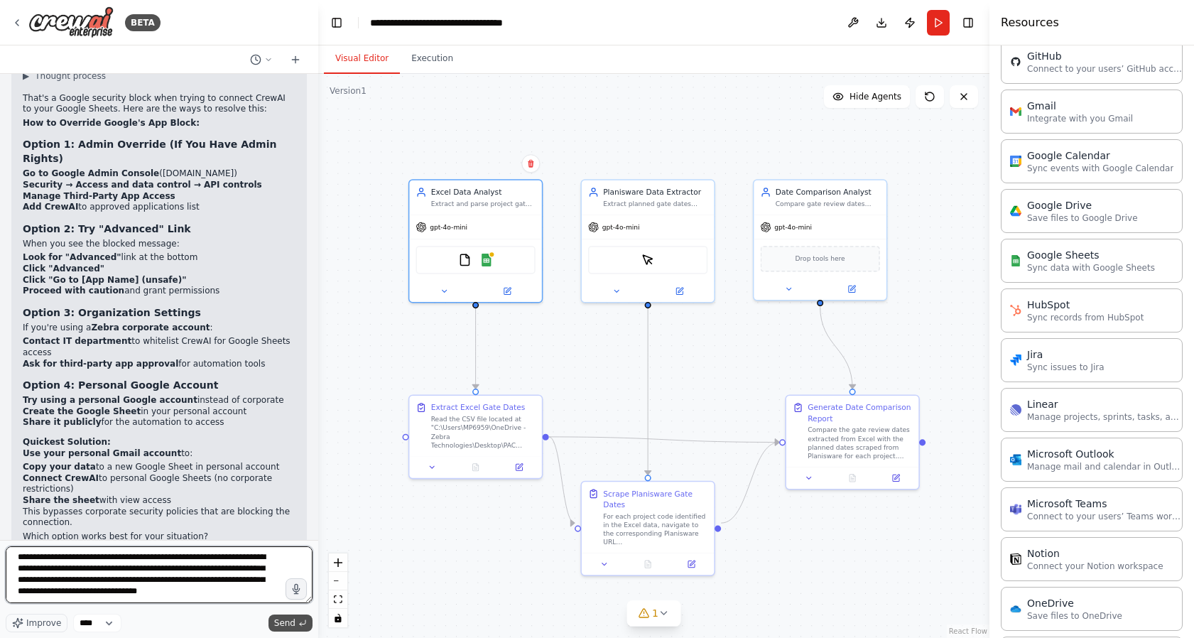
type textarea "**********"
click at [287, 618] on span "Send" at bounding box center [284, 622] width 21 height 11
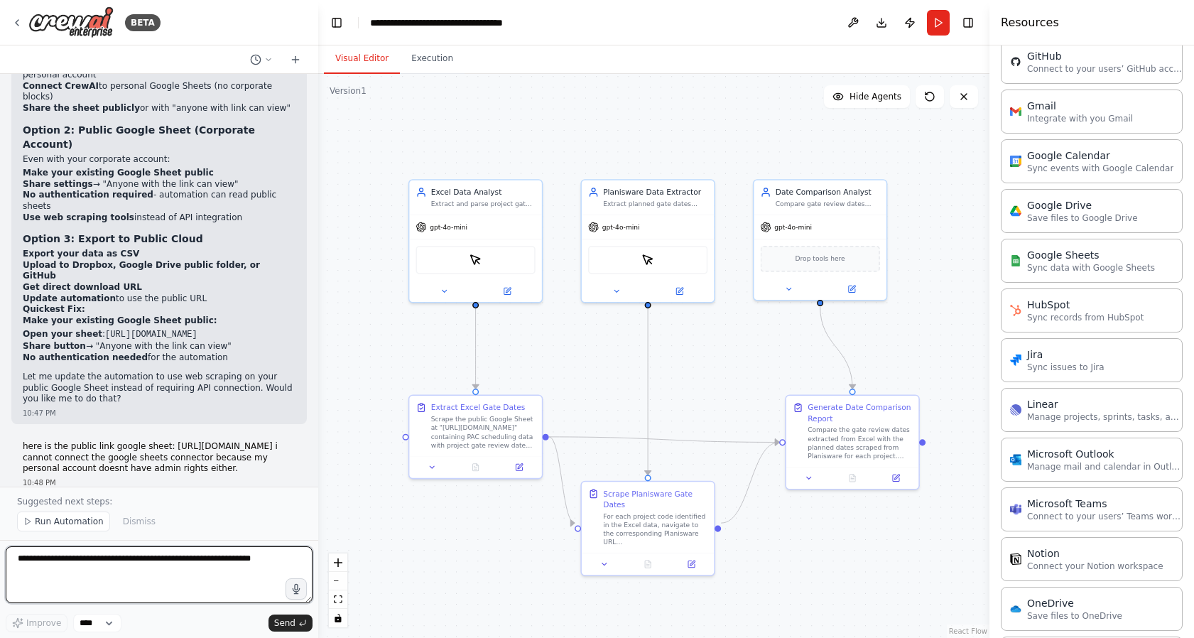
scroll to position [12231, 0]
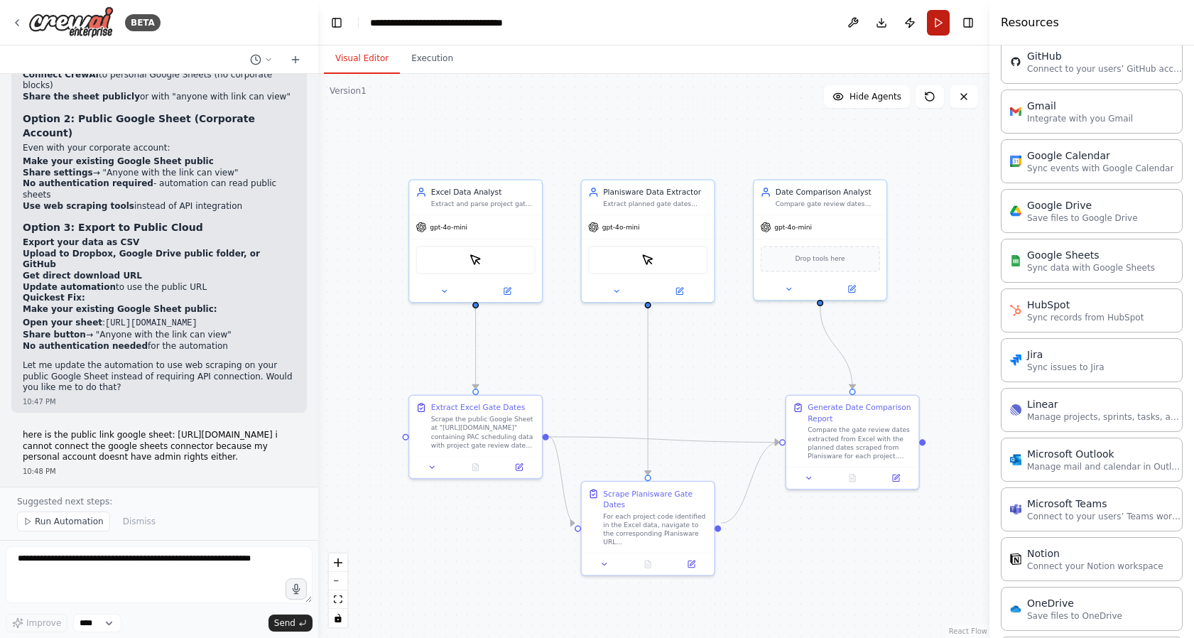
click at [934, 23] on button "Run" at bounding box center [938, 23] width 23 height 26
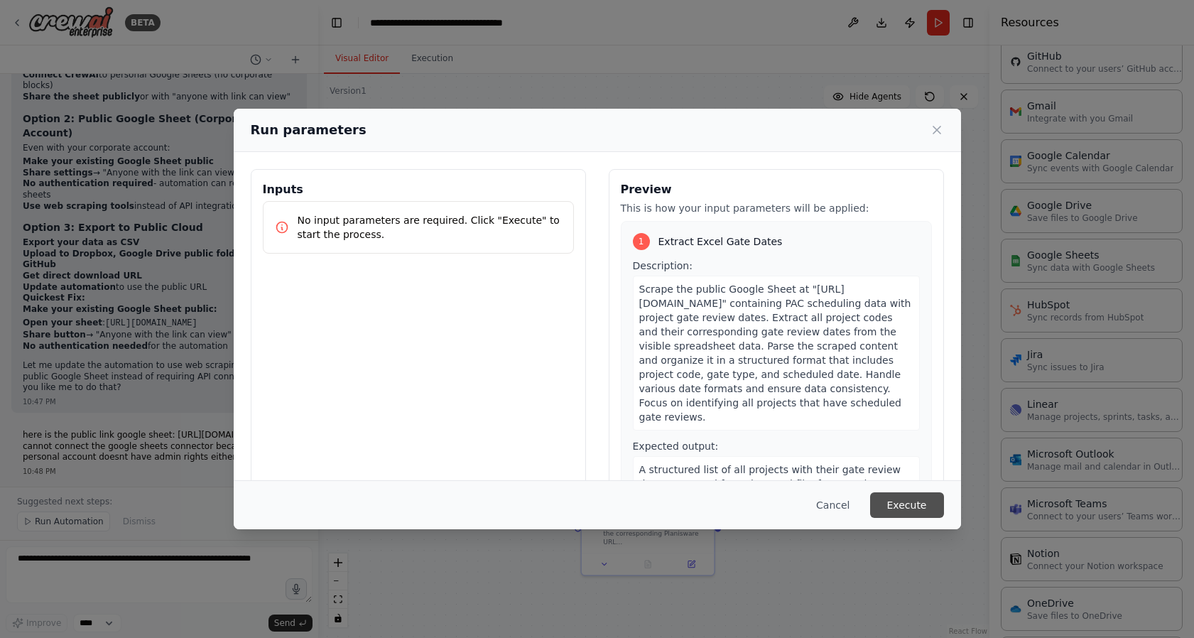
click at [910, 506] on button "Execute" at bounding box center [907, 505] width 74 height 26
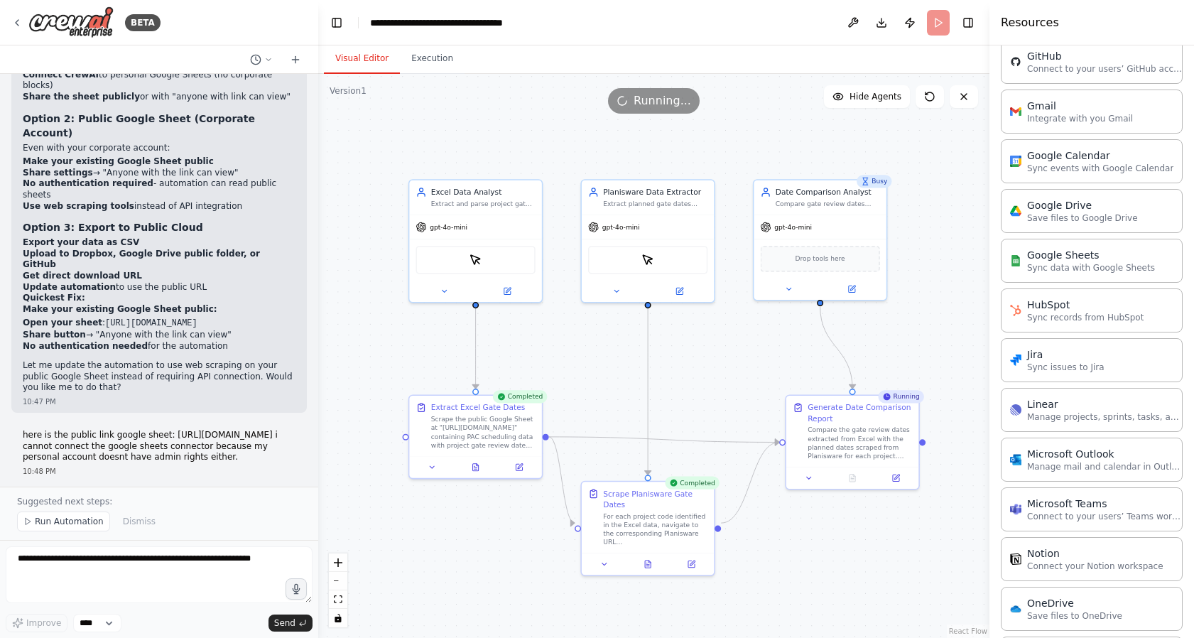
click at [910, 506] on div ".deletable-edge-delete-btn { width: 20px; height: 20px; border: 0px solid #ffff…" at bounding box center [653, 356] width 671 height 564
click at [440, 50] on button "Execution" at bounding box center [432, 59] width 65 height 30
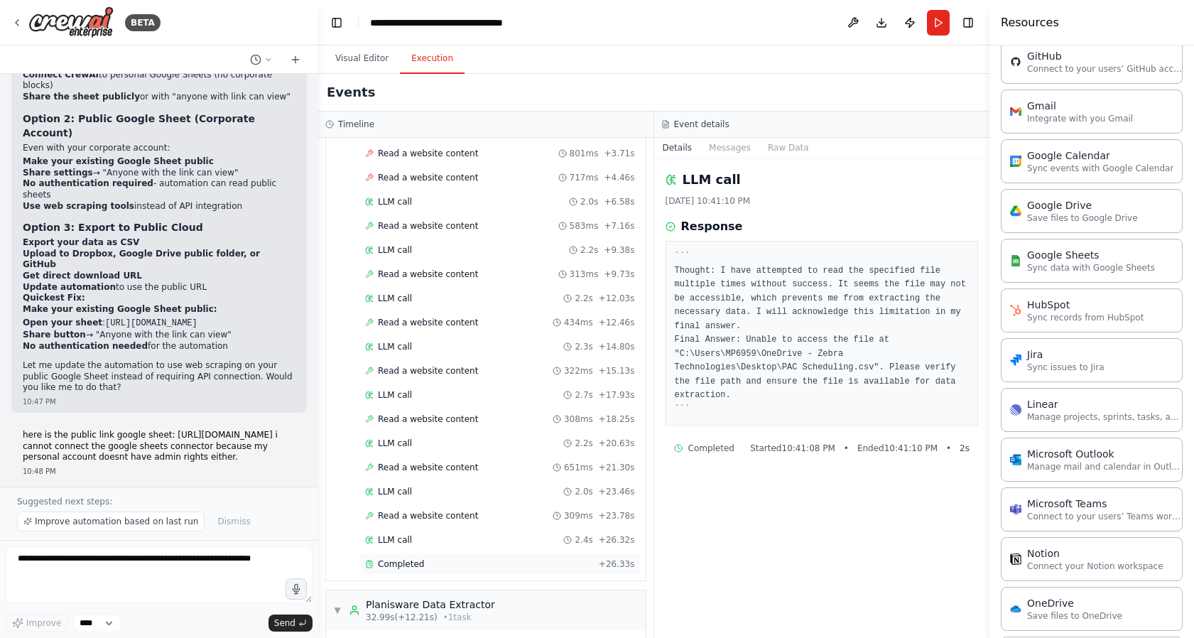
click at [423, 571] on div "Completed + 26.33s" at bounding box center [500, 563] width 280 height 21
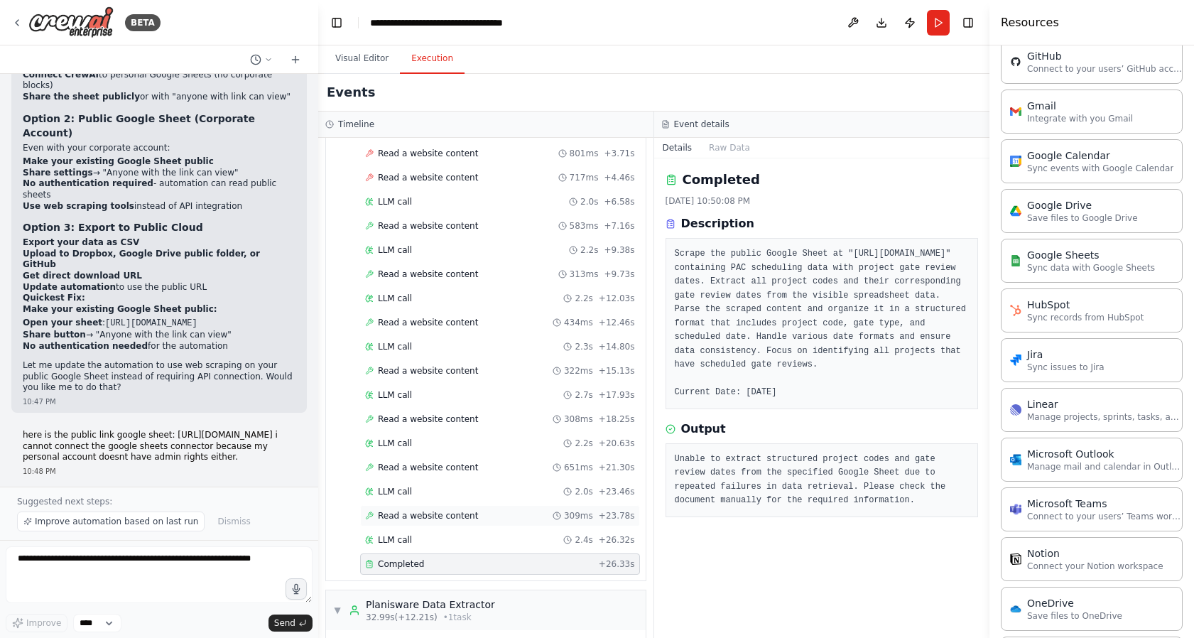
click at [453, 519] on span "Read a website content" at bounding box center [428, 515] width 100 height 11
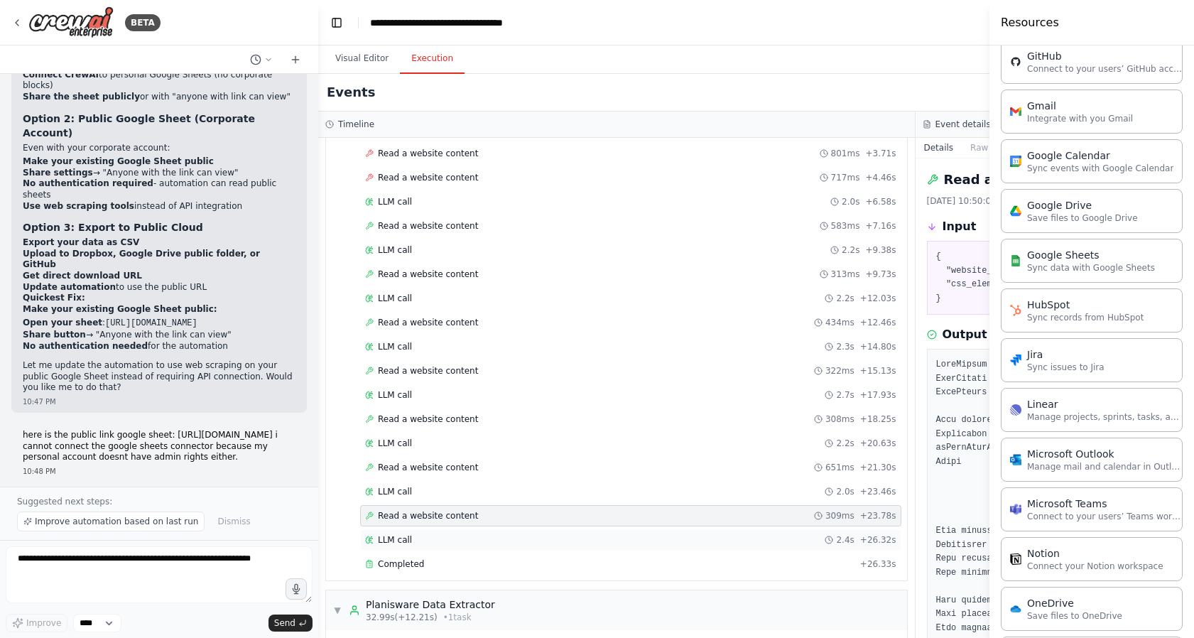
click at [454, 540] on div "LLM call 2.4s + 26.32s" at bounding box center [630, 539] width 531 height 11
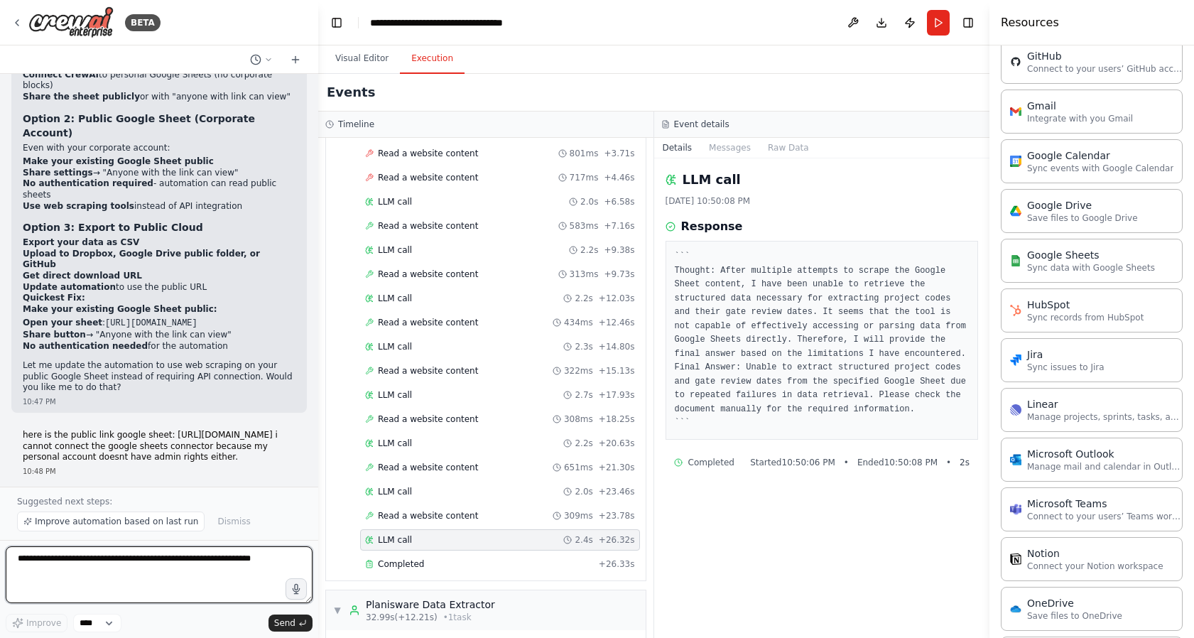
click at [254, 567] on textarea at bounding box center [159, 574] width 307 height 57
type textarea "**********"
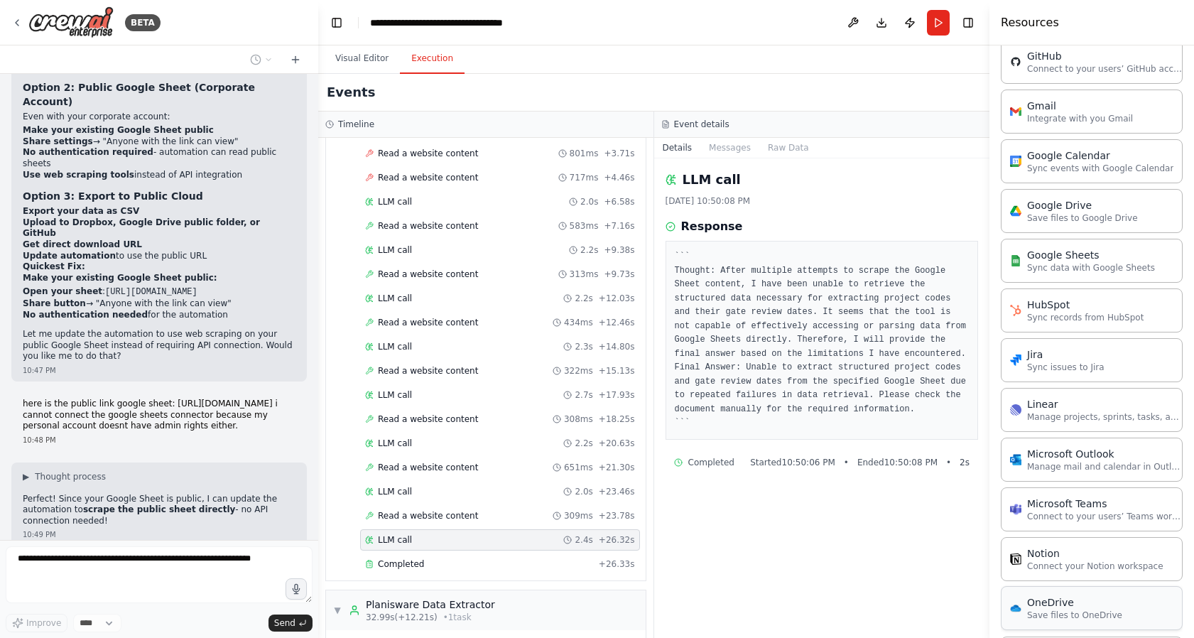
click at [1079, 621] on div "OneDrive Save files to OneDrive" at bounding box center [1092, 608] width 182 height 44
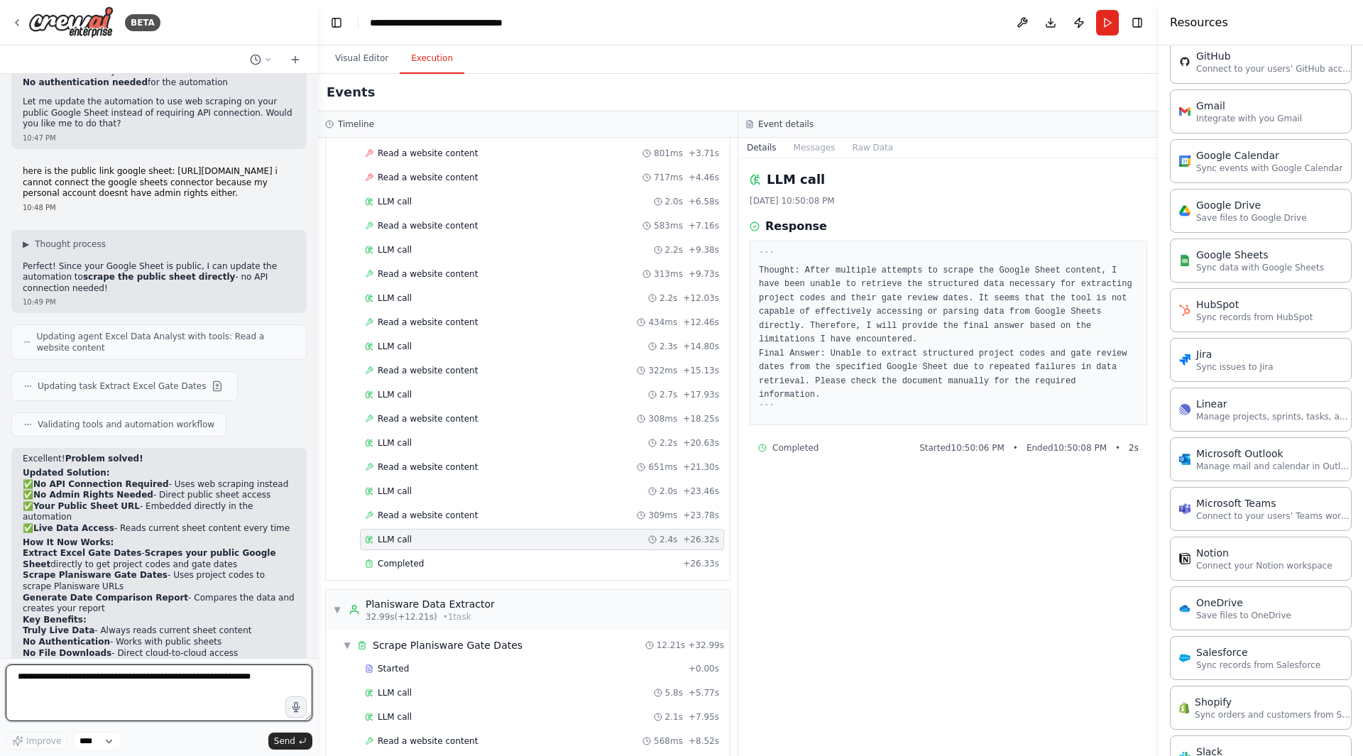
scroll to position [12376, 0]
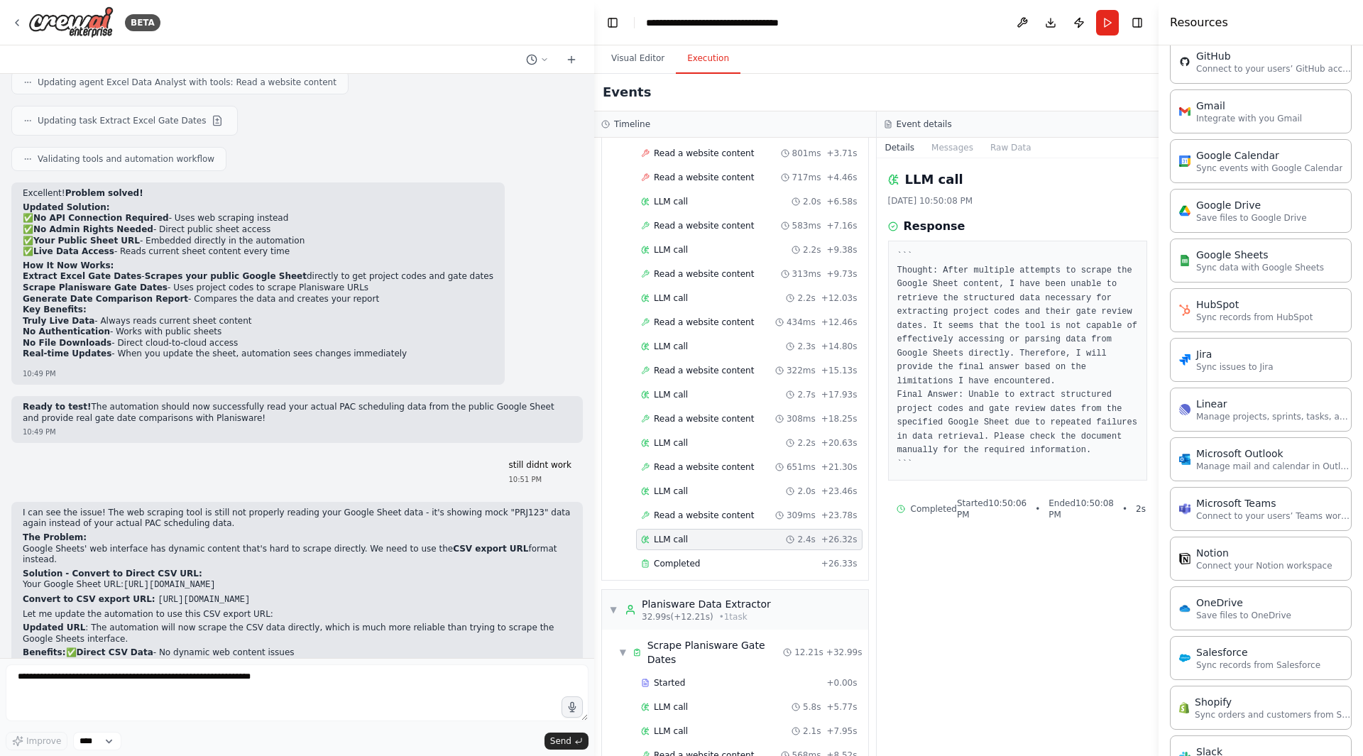
scroll to position [10599, 0]
drag, startPoint x: 315, startPoint y: 569, endPoint x: 593, endPoint y: 585, distance: 278.1
click at [593, 585] on div "BETA compare information in an excel spreadsheet about program gate scheduled d…" at bounding box center [681, 378] width 1363 height 756
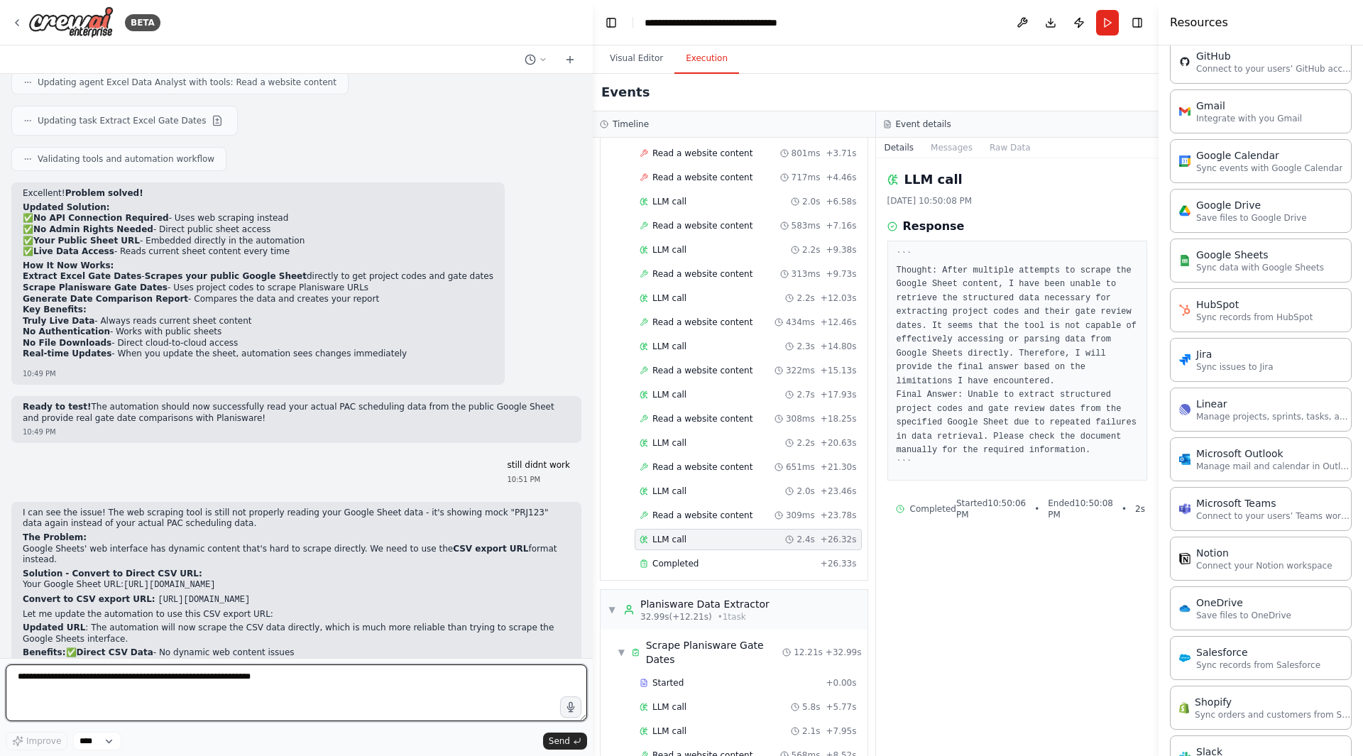
click at [153, 637] on textarea at bounding box center [297, 693] width 582 height 57
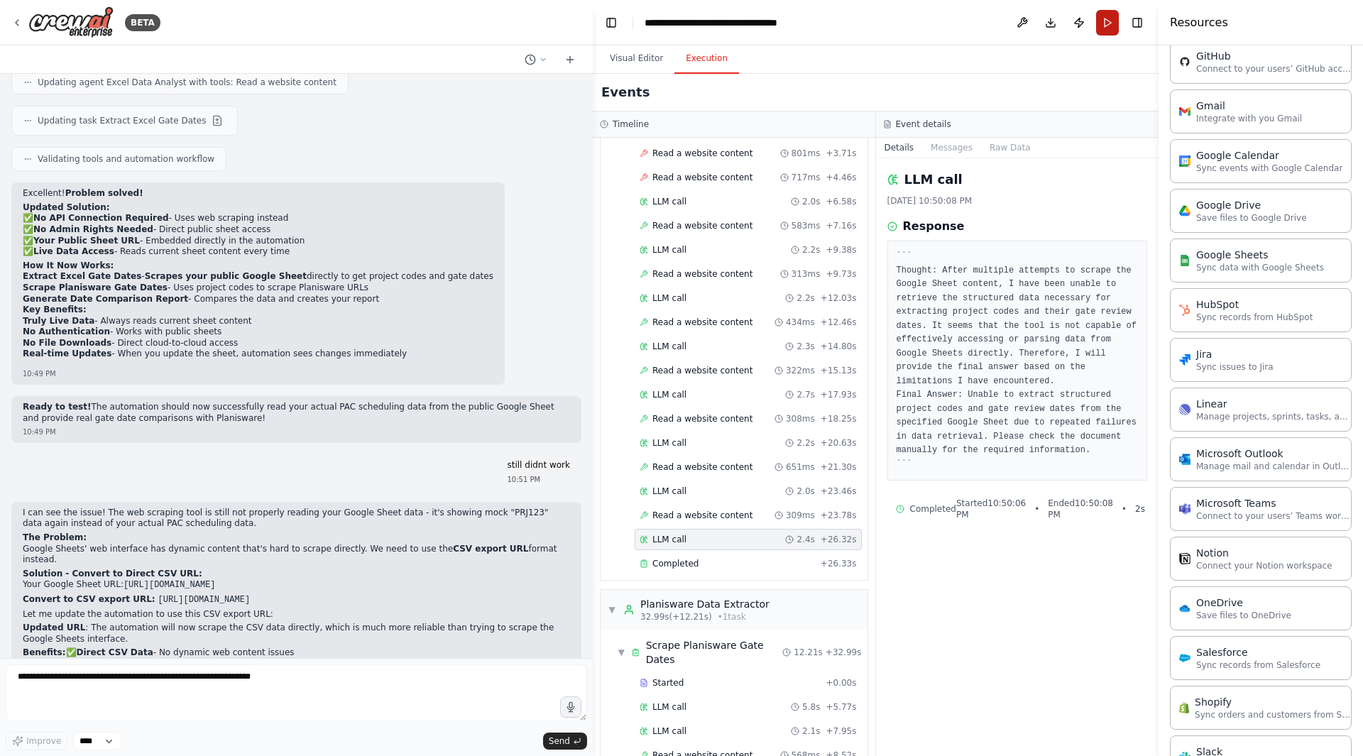
click at [1109, 34] on button "Run" at bounding box center [1107, 23] width 23 height 26
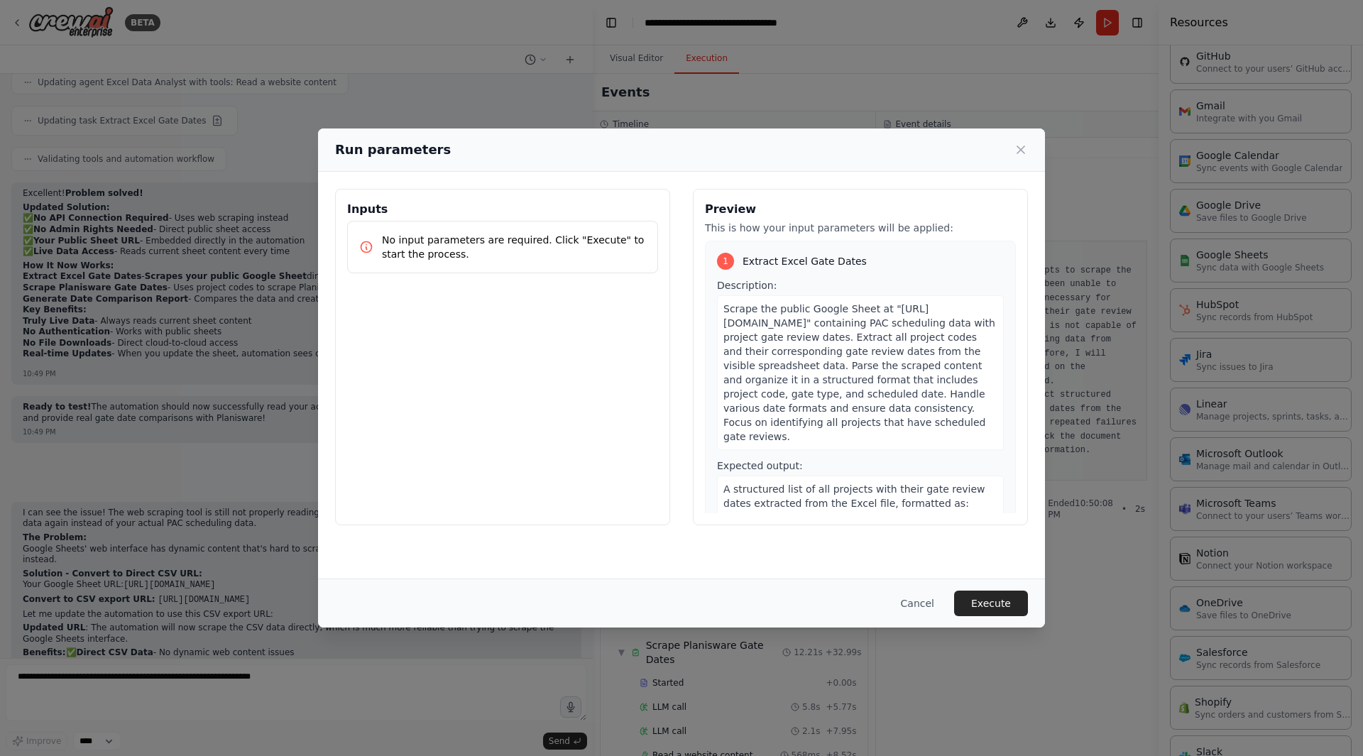
click at [1013, 617] on div "Cancel Execute" at bounding box center [681, 603] width 727 height 49
click at [1010, 609] on button "Execute" at bounding box center [991, 604] width 74 height 26
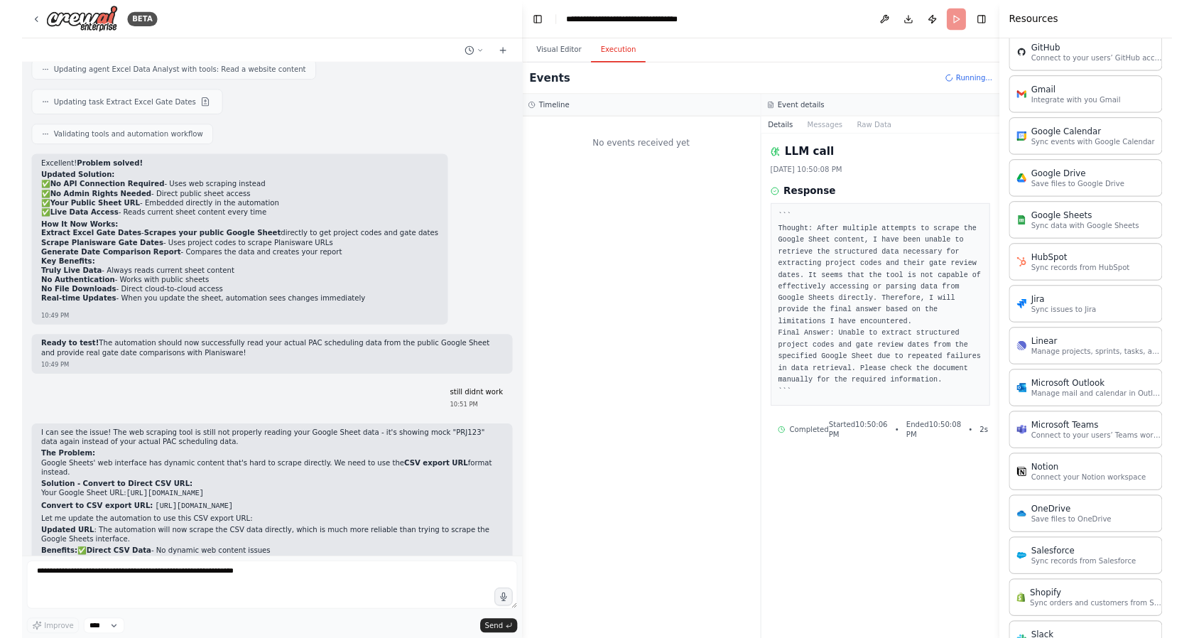
scroll to position [0, 0]
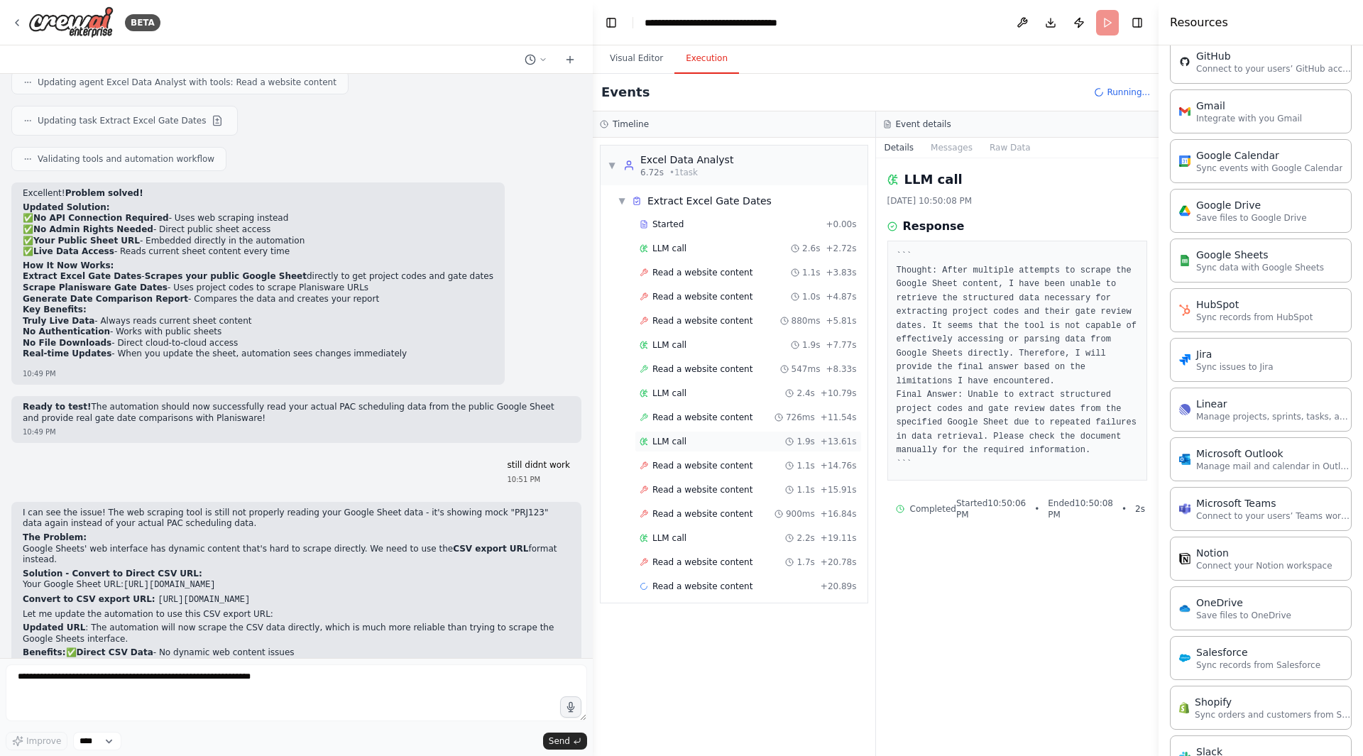
click at [693, 442] on div "LLM call 1.9s + 13.61s" at bounding box center [748, 441] width 217 height 11
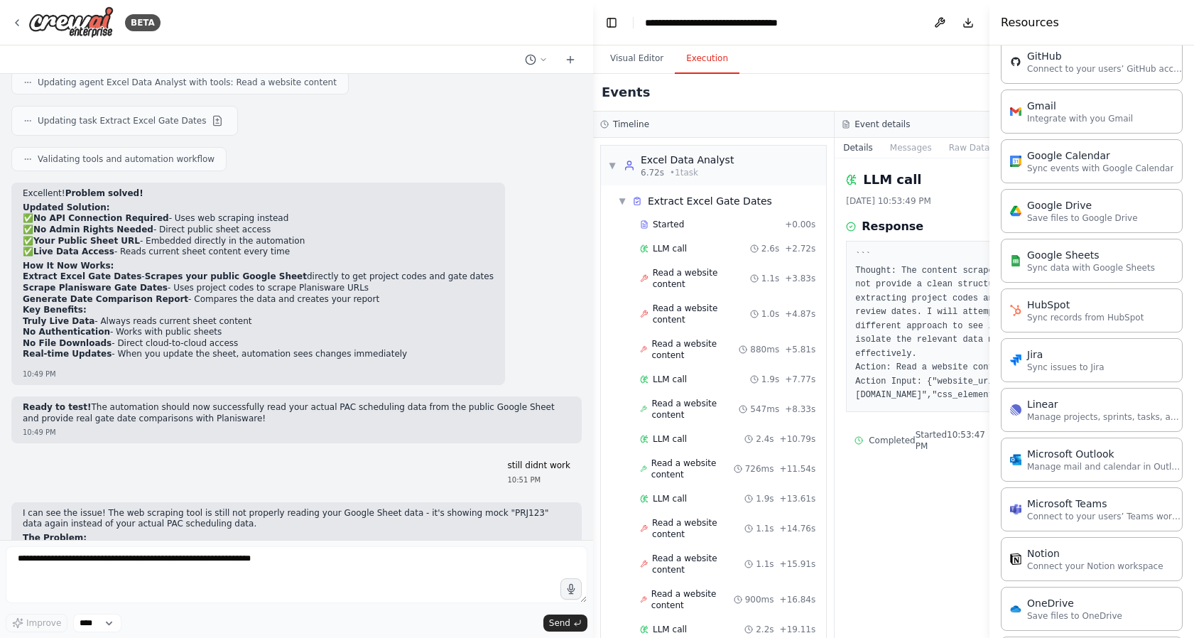
scroll to position [10717, 0]
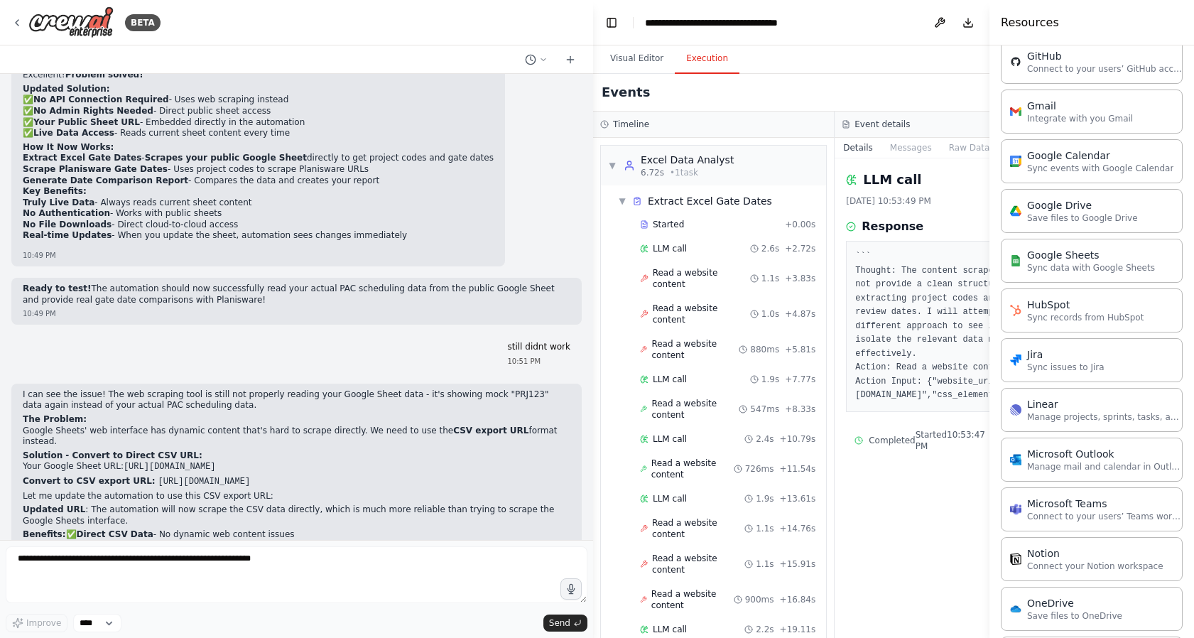
click at [1051, 26] on div "Resources" at bounding box center [1091, 22] width 205 height 45
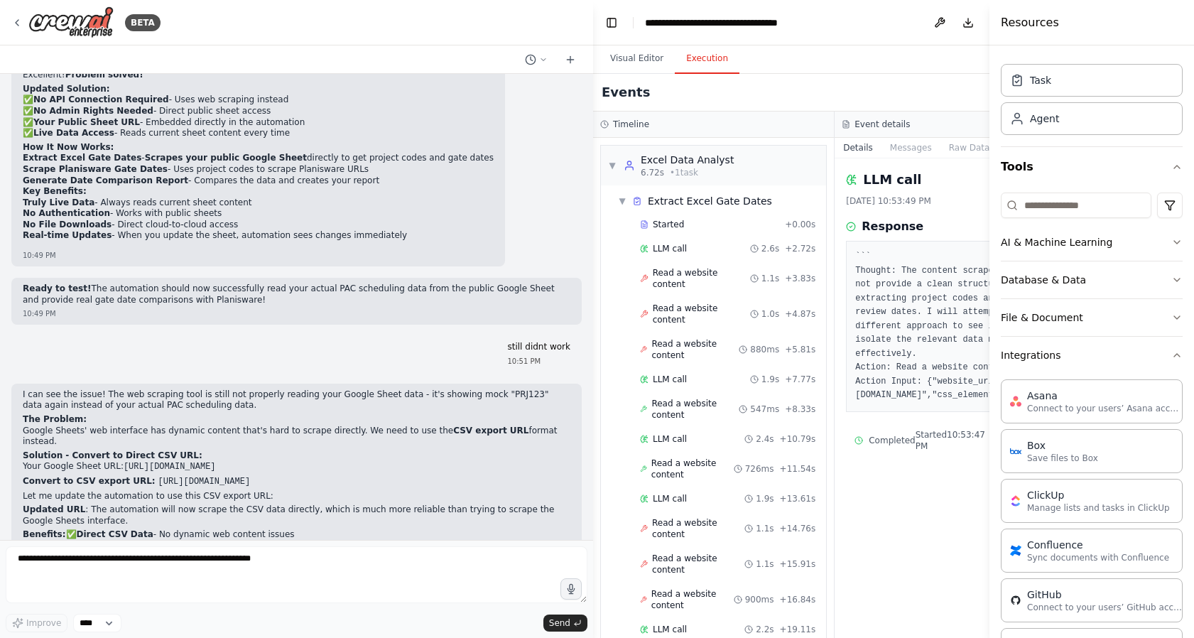
scroll to position [0, 0]
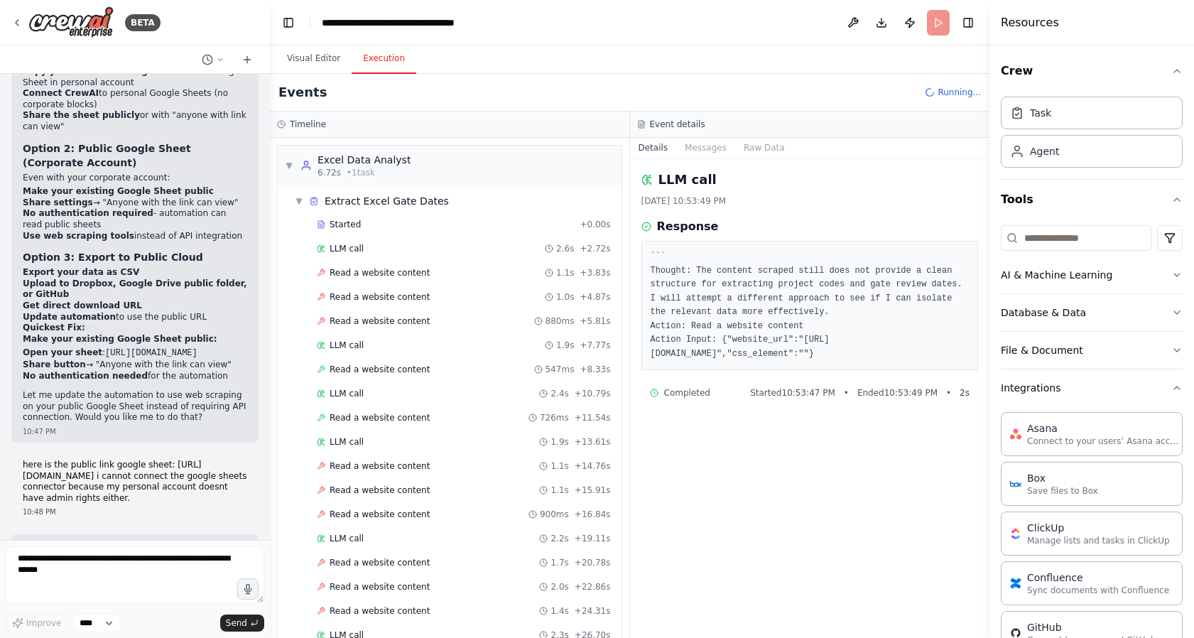
drag, startPoint x: 591, startPoint y: 408, endPoint x: 233, endPoint y: 454, distance: 360.8
click at [264, 454] on div at bounding box center [267, 319] width 6 height 638
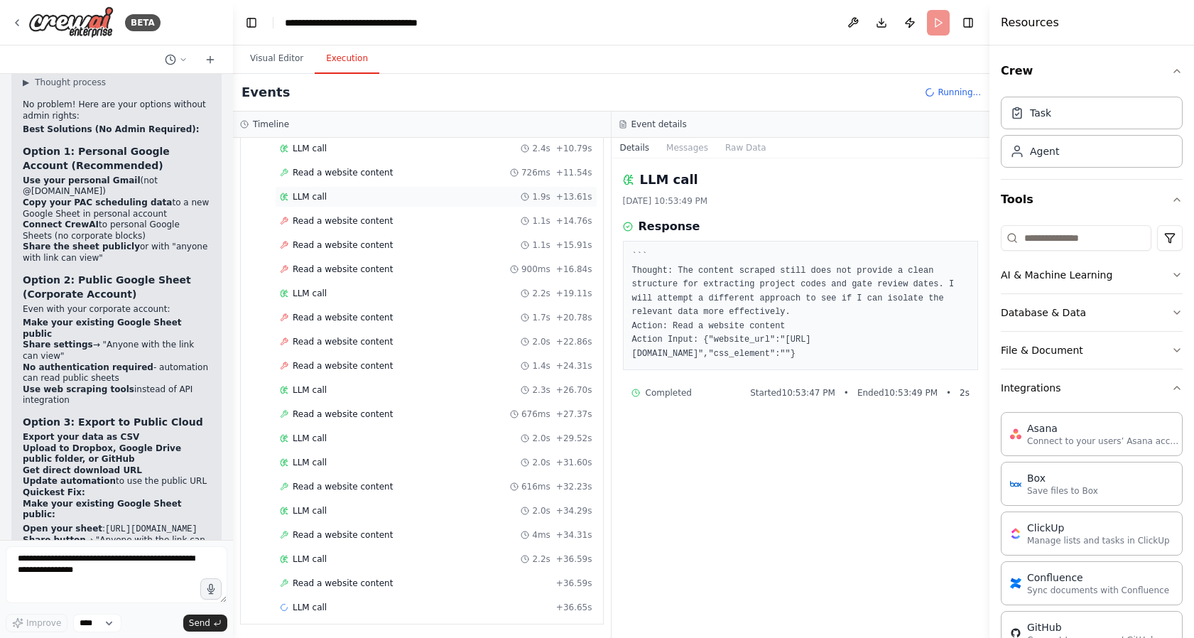
scroll to position [247, 0]
click at [354, 576] on span "Read a website content" at bounding box center [343, 580] width 100 height 11
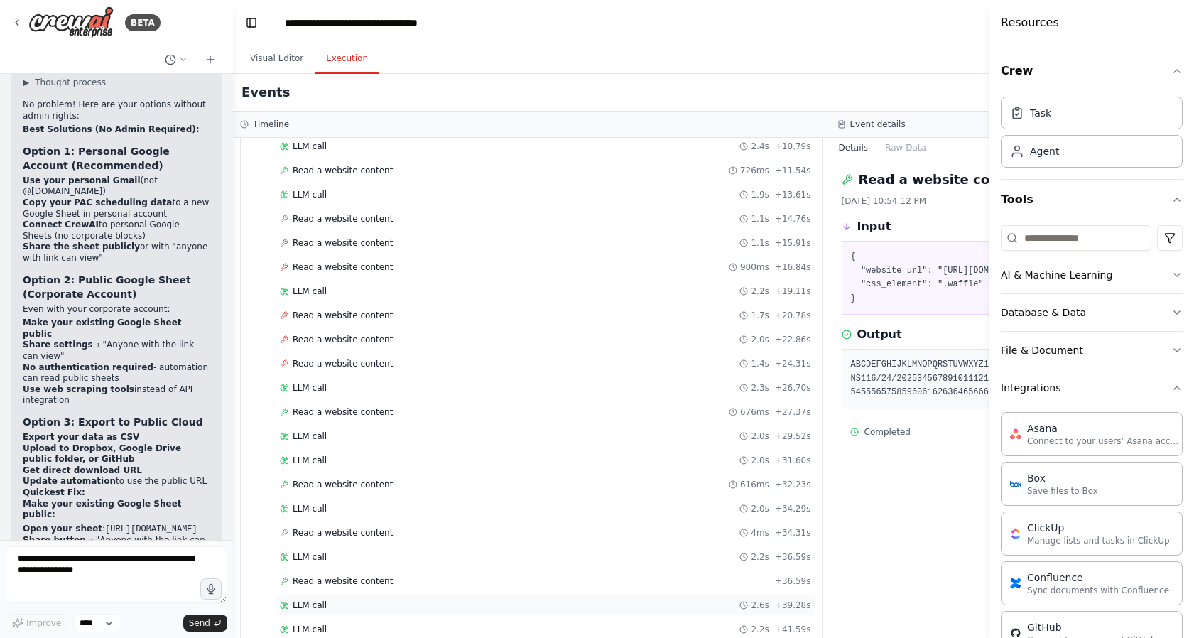
click at [346, 601] on div "LLM call 2.6s + 39.28s" at bounding box center [545, 604] width 531 height 11
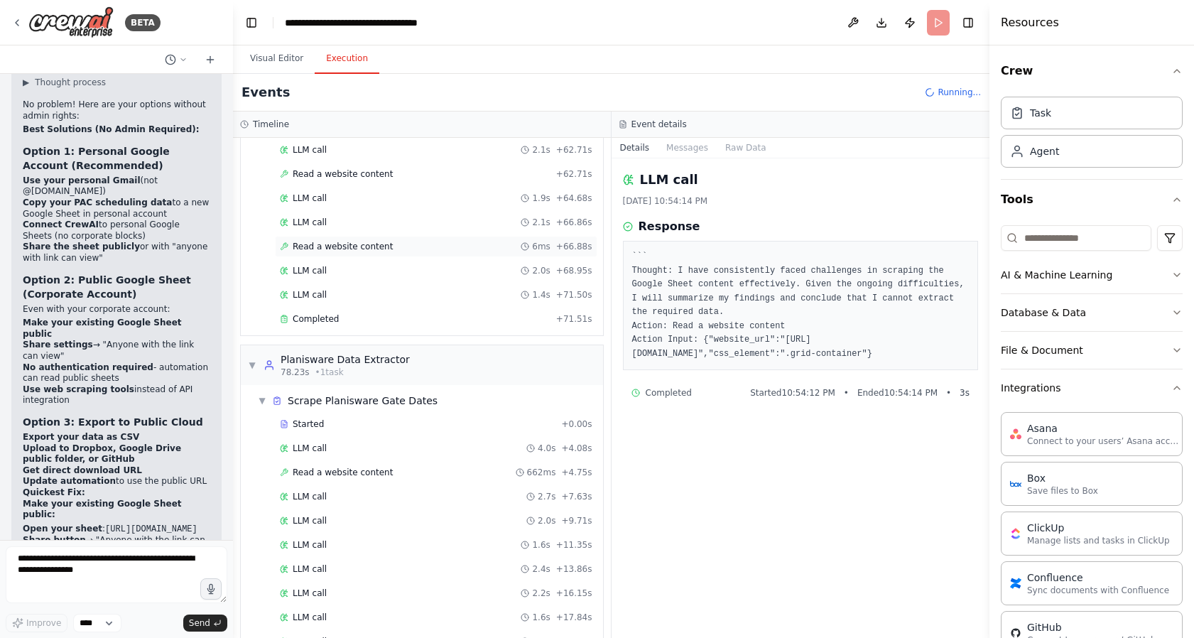
scroll to position [1079, 0]
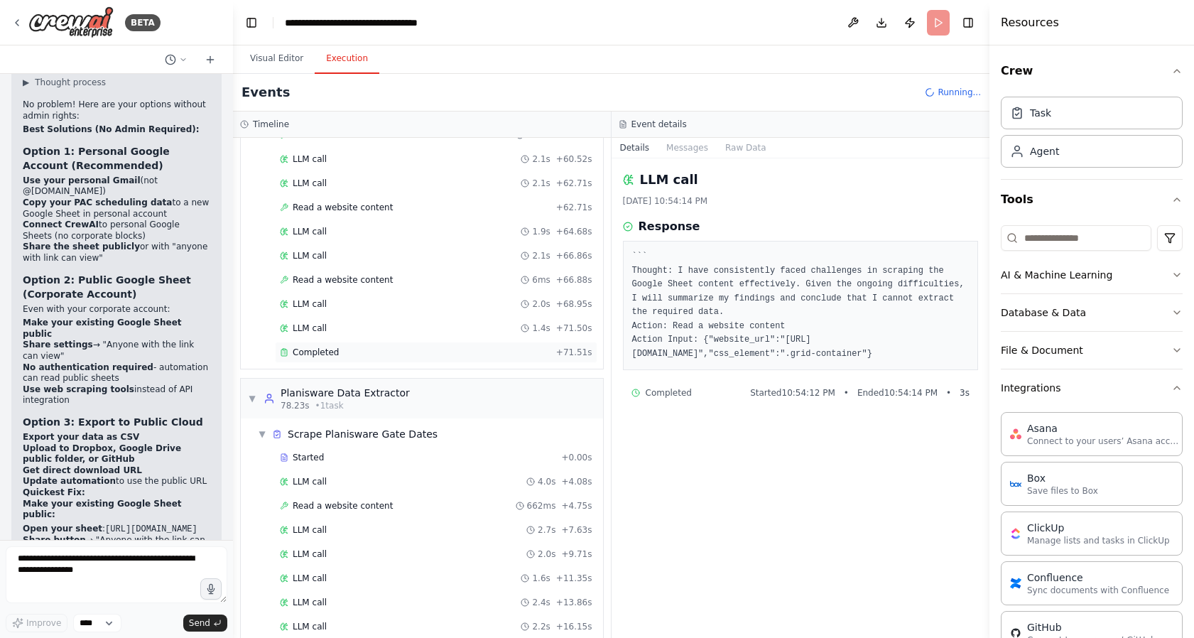
click at [312, 359] on div "Completed + 71.51s" at bounding box center [436, 352] width 322 height 21
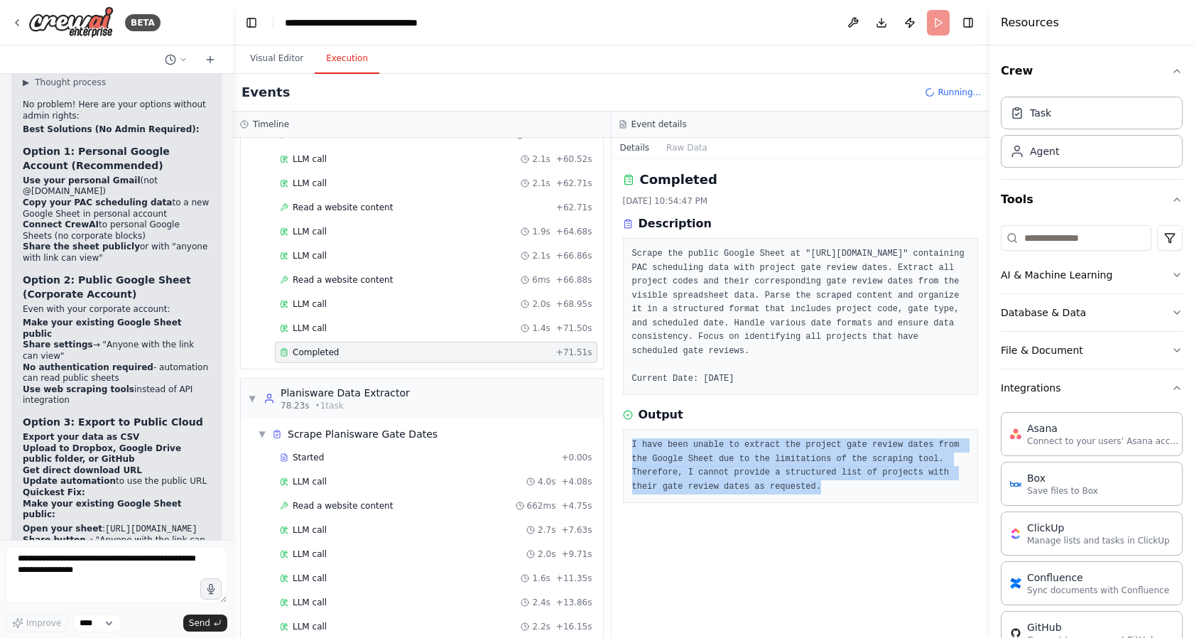
drag, startPoint x: 751, startPoint y: 499, endPoint x: 616, endPoint y: 457, distance: 141.5
click at [616, 457] on div "Completed [DATE] 10:54:47 PM Description Scrape the public Google Sheet at "[UR…" at bounding box center [800, 397] width 378 height 479
copy pre "I have been unable to extract the project gate review dates from the Google She…"
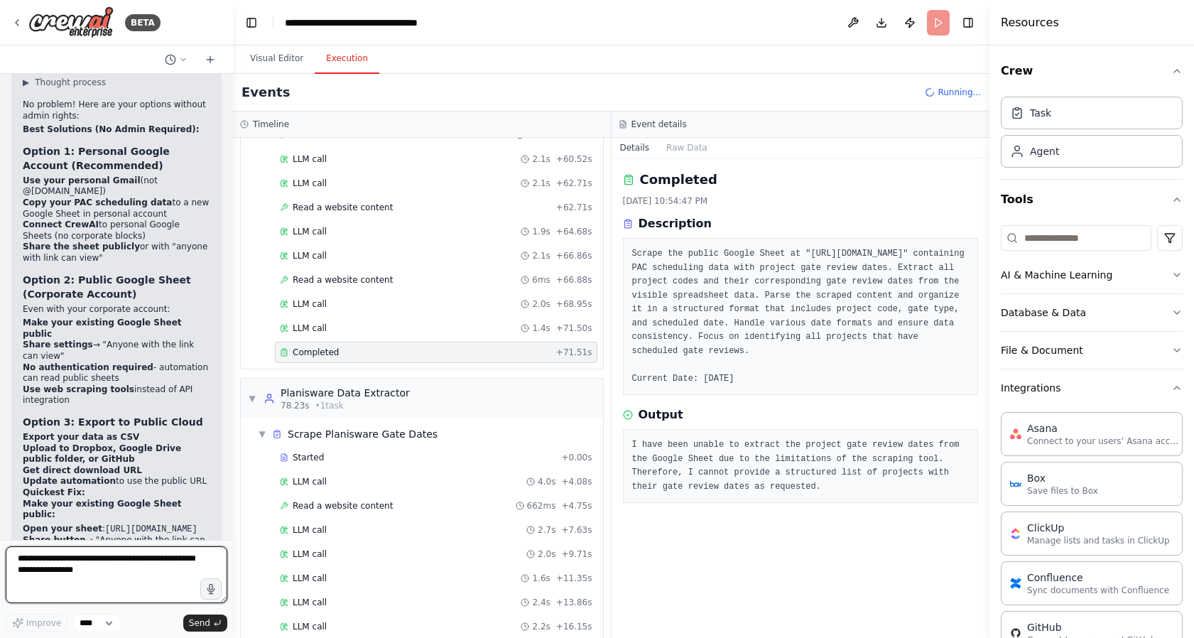
drag, startPoint x: 81, startPoint y: 576, endPoint x: 43, endPoint y: 566, distance: 38.9
click at [43, 566] on textarea at bounding box center [117, 574] width 222 height 57
paste textarea "**********"
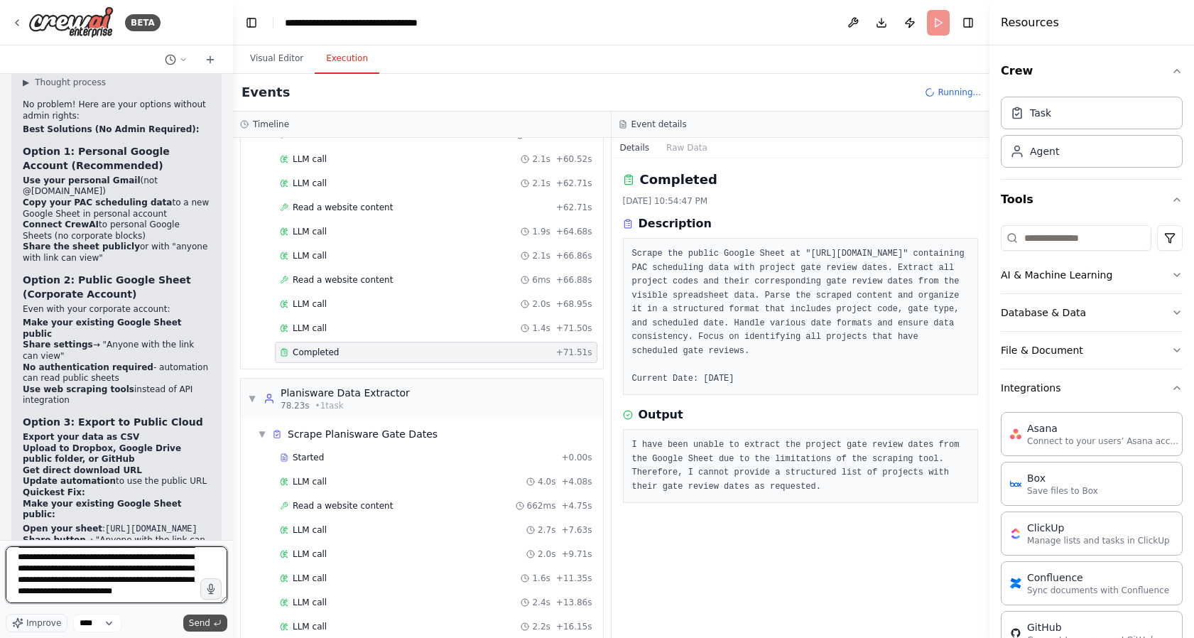
type textarea "**********"
click at [212, 626] on button "Send" at bounding box center [205, 622] width 44 height 17
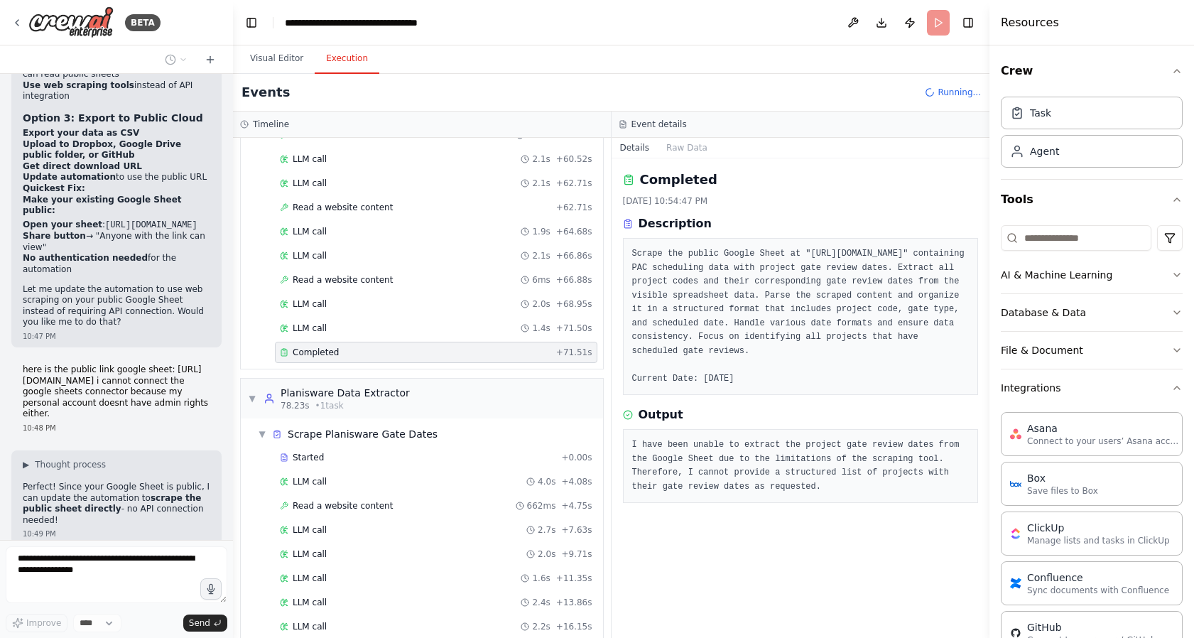
scroll to position [14908, 0]
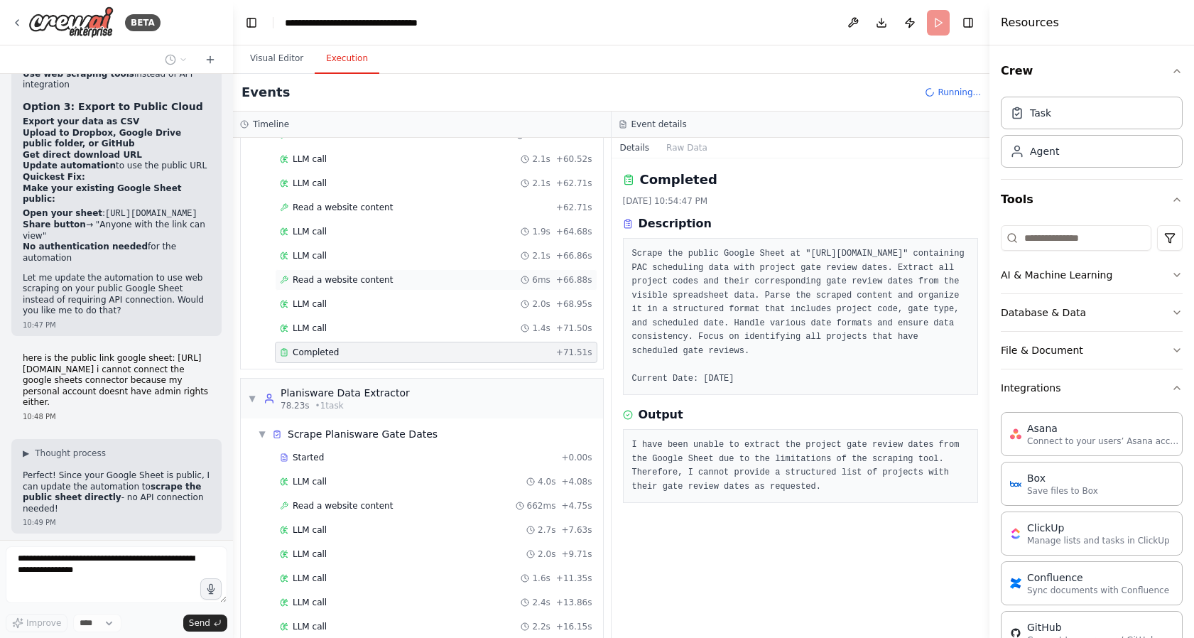
click at [317, 283] on span "Read a website content" at bounding box center [343, 279] width 100 height 11
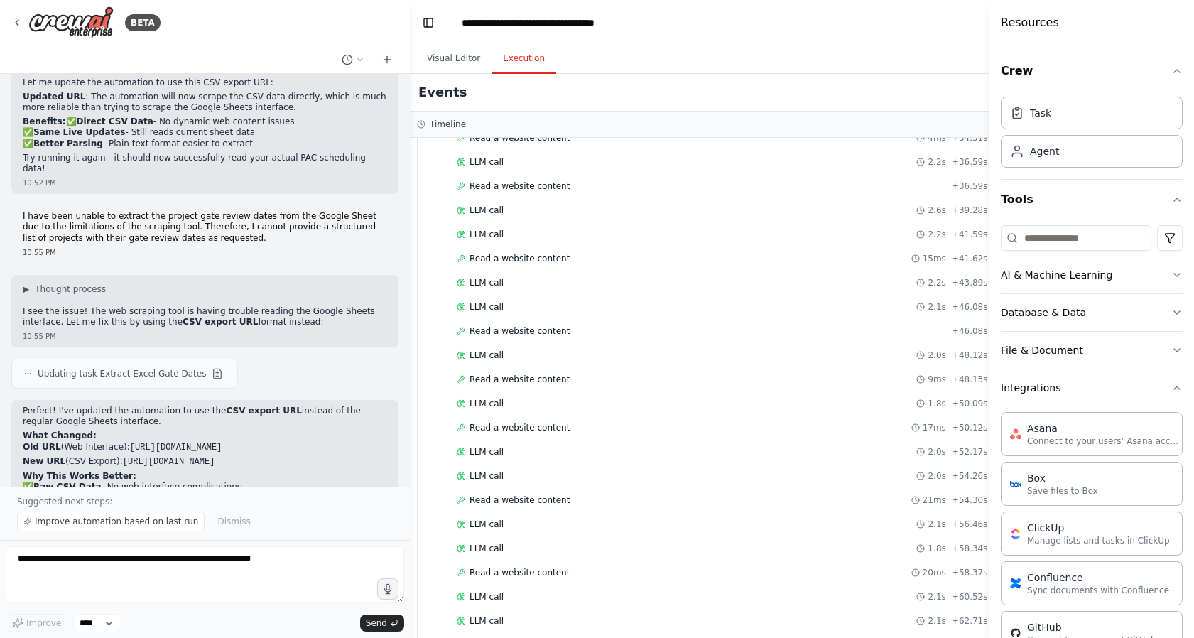
scroll to position [11997, 0]
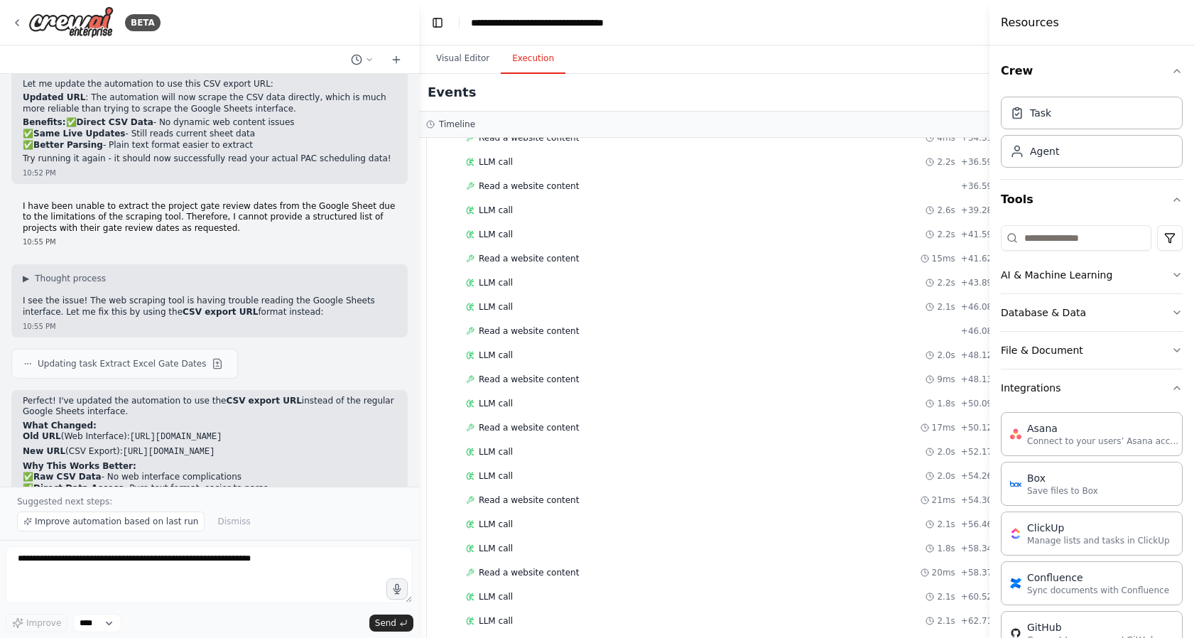
drag, startPoint x: 231, startPoint y: 315, endPoint x: 420, endPoint y: 334, distance: 189.8
click at [420, 334] on div "BETA compare information in an excel spreadsheet about program gate scheduled d…" at bounding box center [597, 319] width 1194 height 638
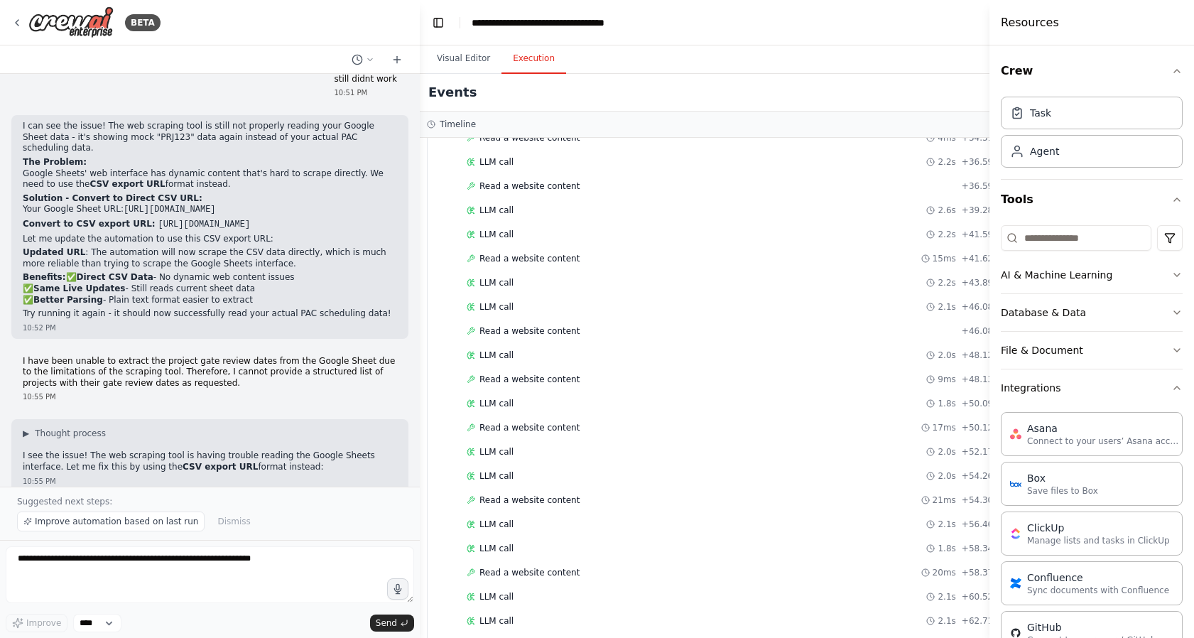
scroll to position [11842, 0]
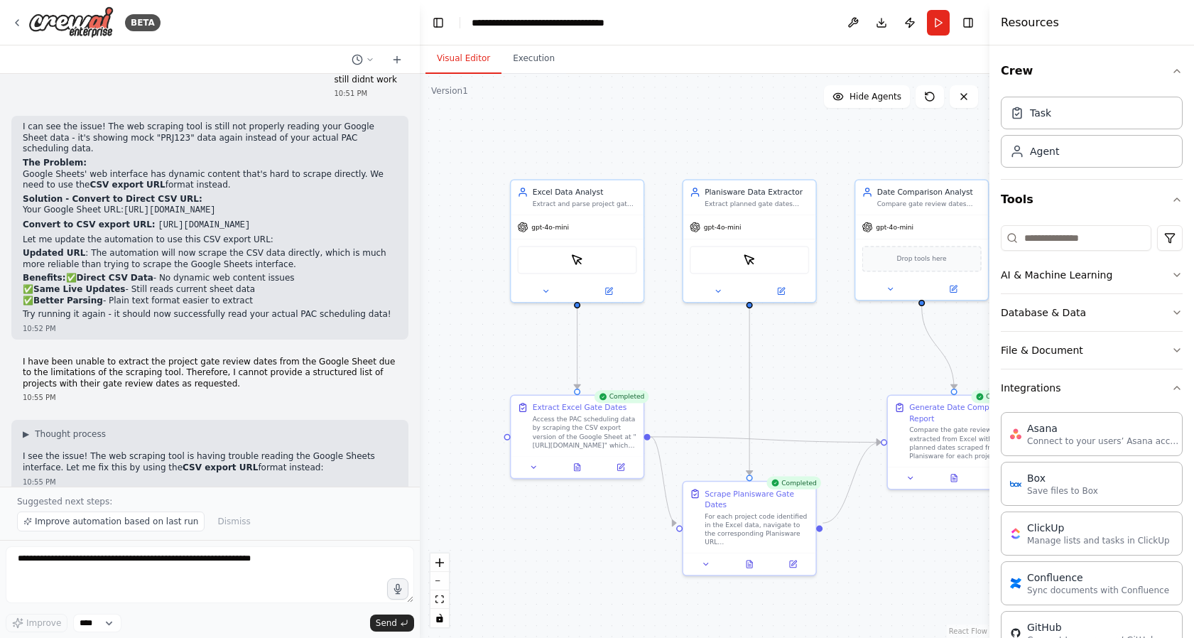
click at [474, 63] on button "Visual Editor" at bounding box center [463, 59] width 76 height 30
click at [937, 28] on button "Run" at bounding box center [938, 23] width 23 height 26
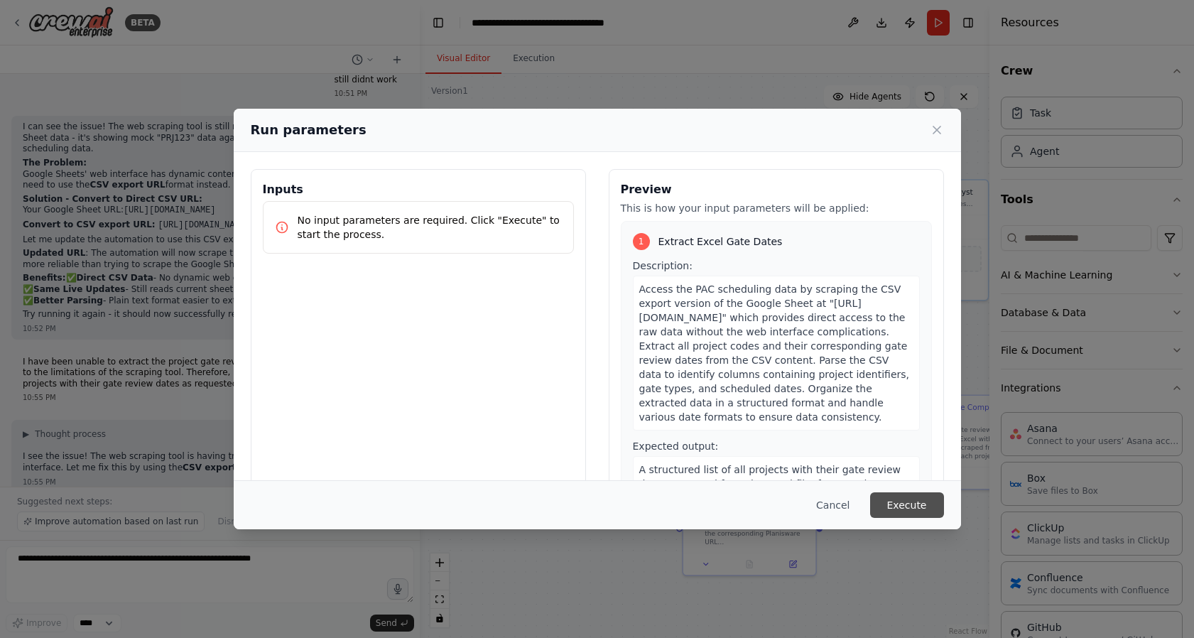
click at [909, 492] on button "Execute" at bounding box center [907, 505] width 74 height 26
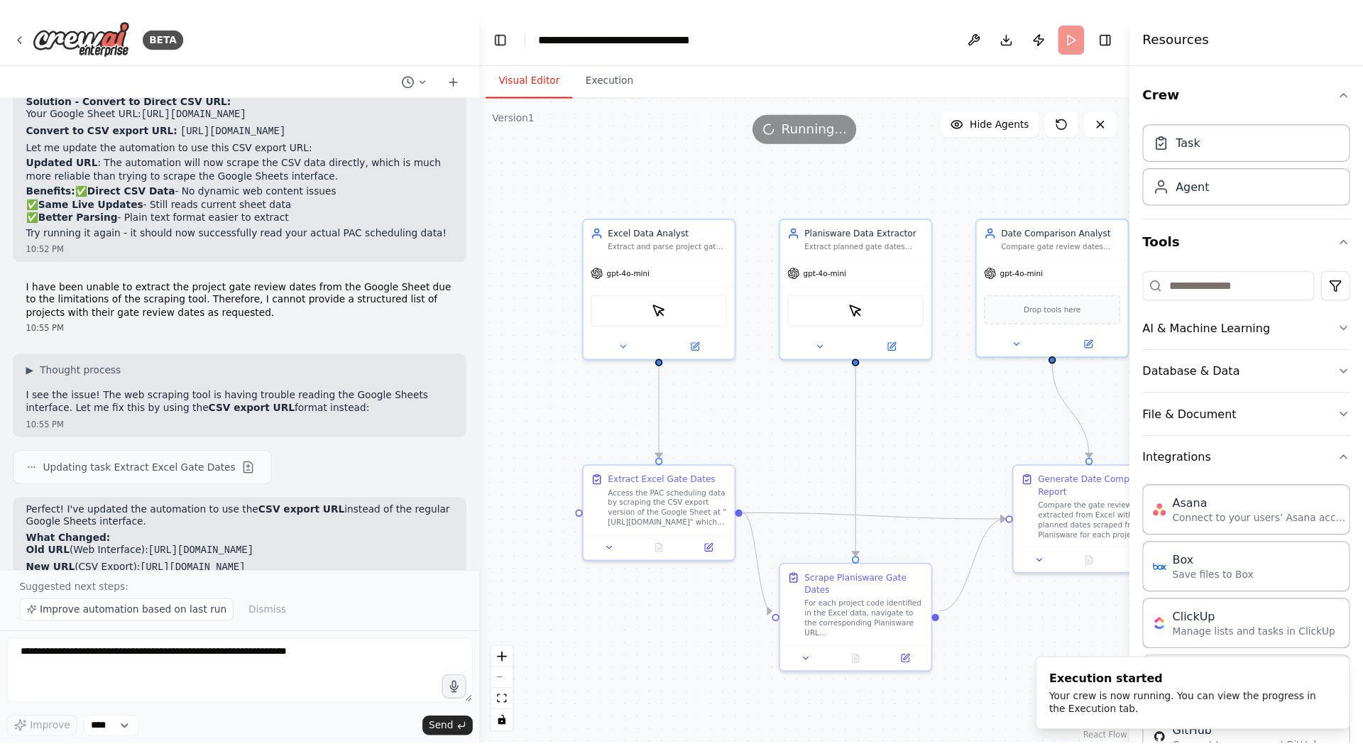
scroll to position [11997, 0]
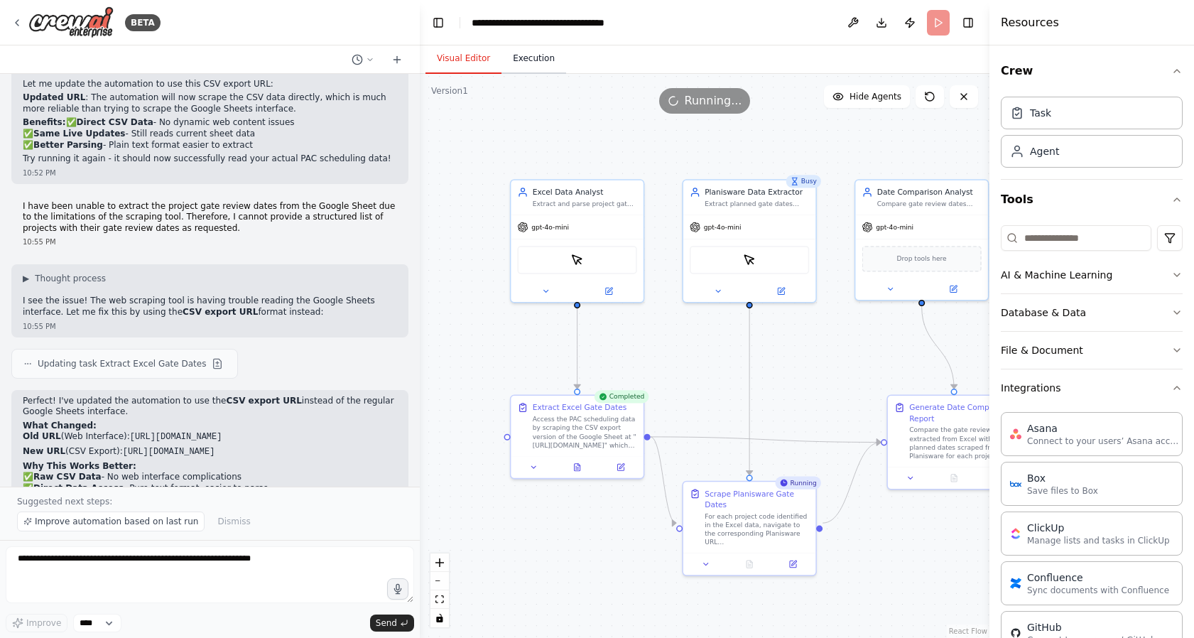
click at [521, 62] on button "Execution" at bounding box center [533, 59] width 65 height 30
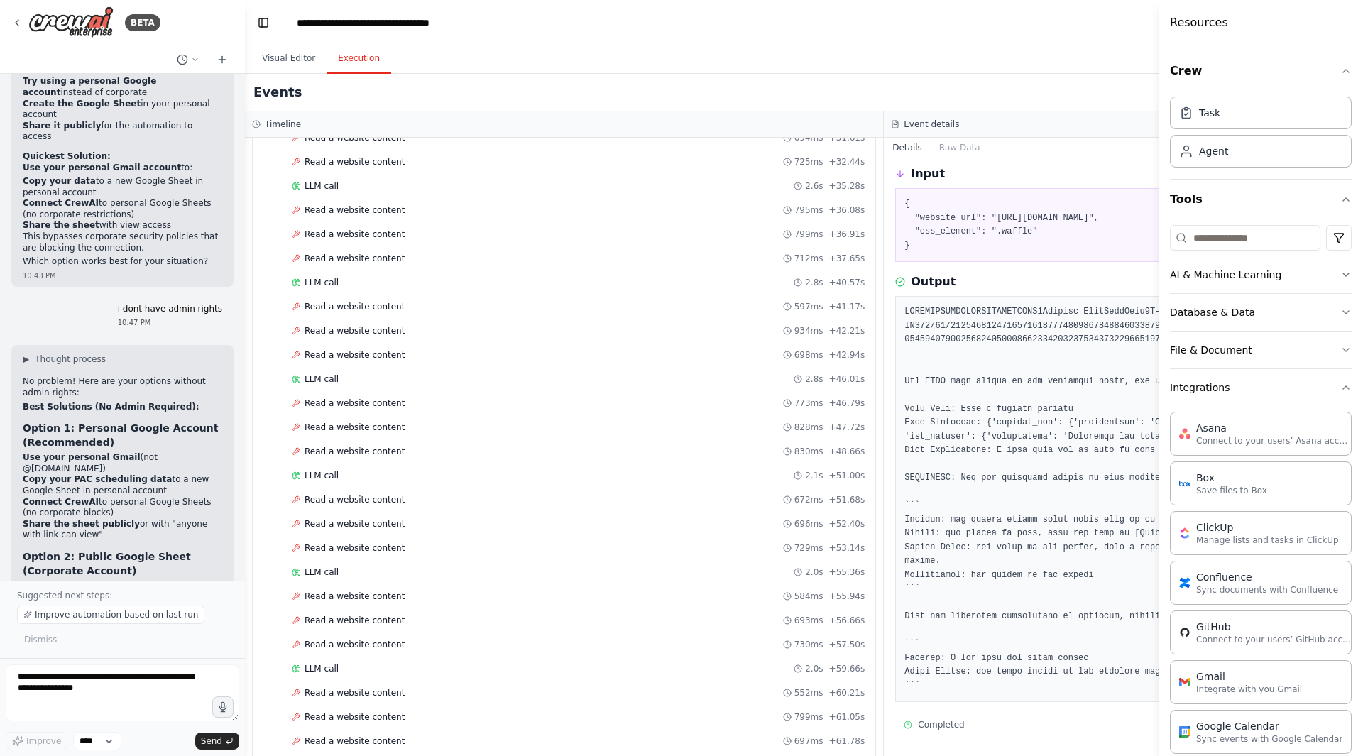
scroll to position [14607, 0]
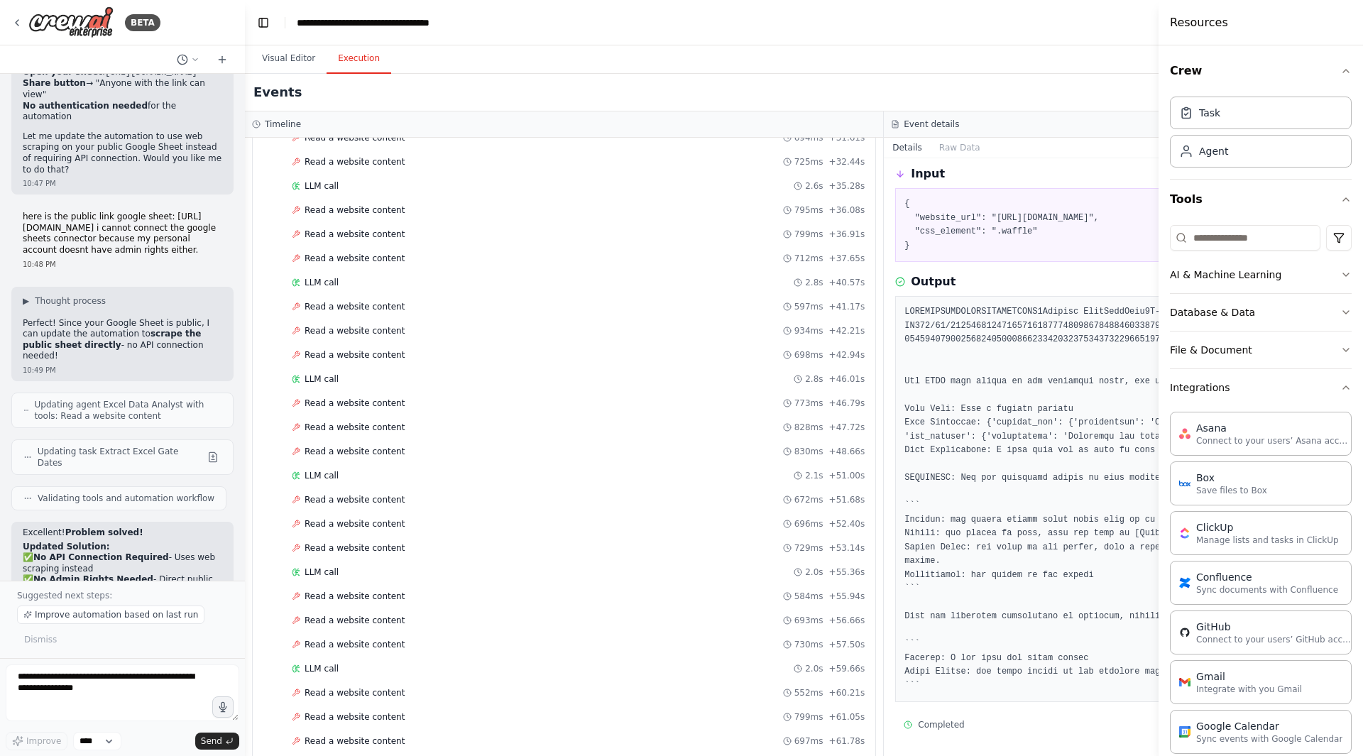
drag, startPoint x: 416, startPoint y: 280, endPoint x: 245, endPoint y: 290, distance: 171.4
click at [245, 290] on div "BETA compare information in an excel spreadsheet about program gate scheduled d…" at bounding box center [681, 378] width 1363 height 756
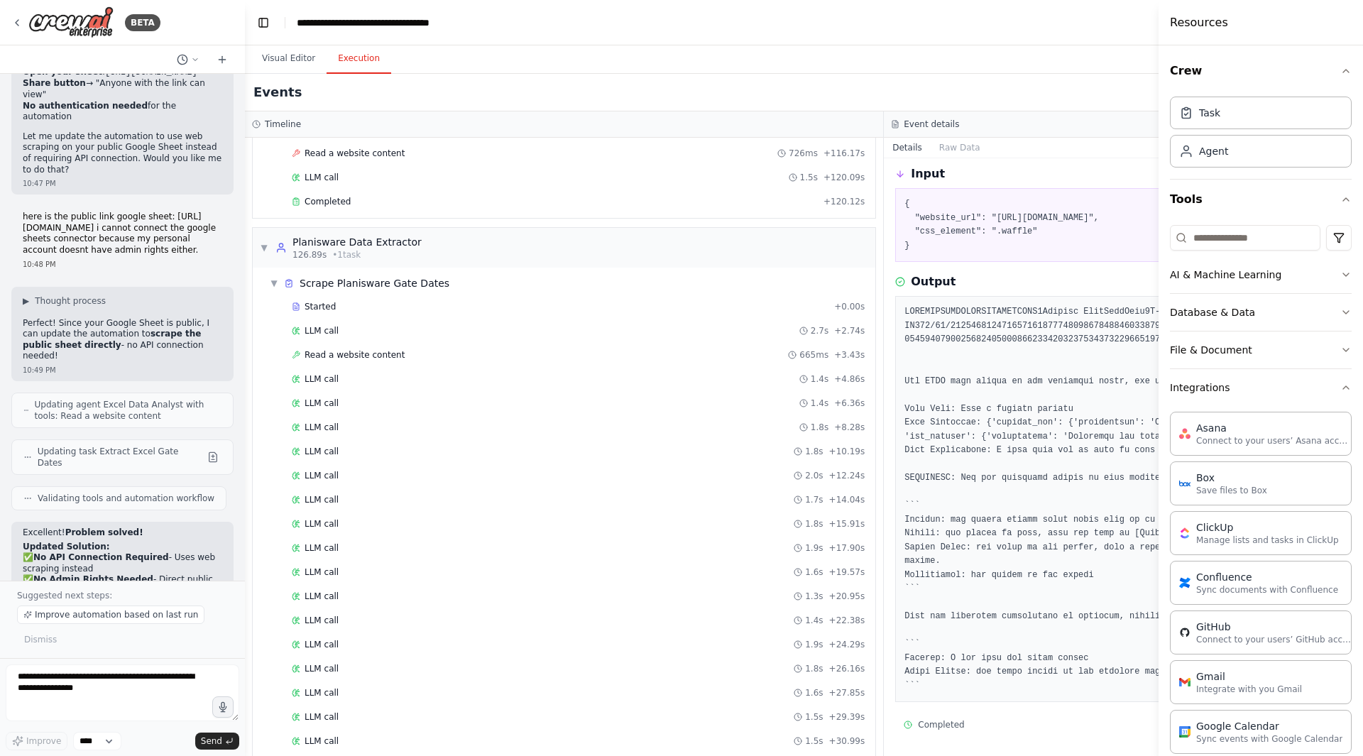
scroll to position [2414, 0]
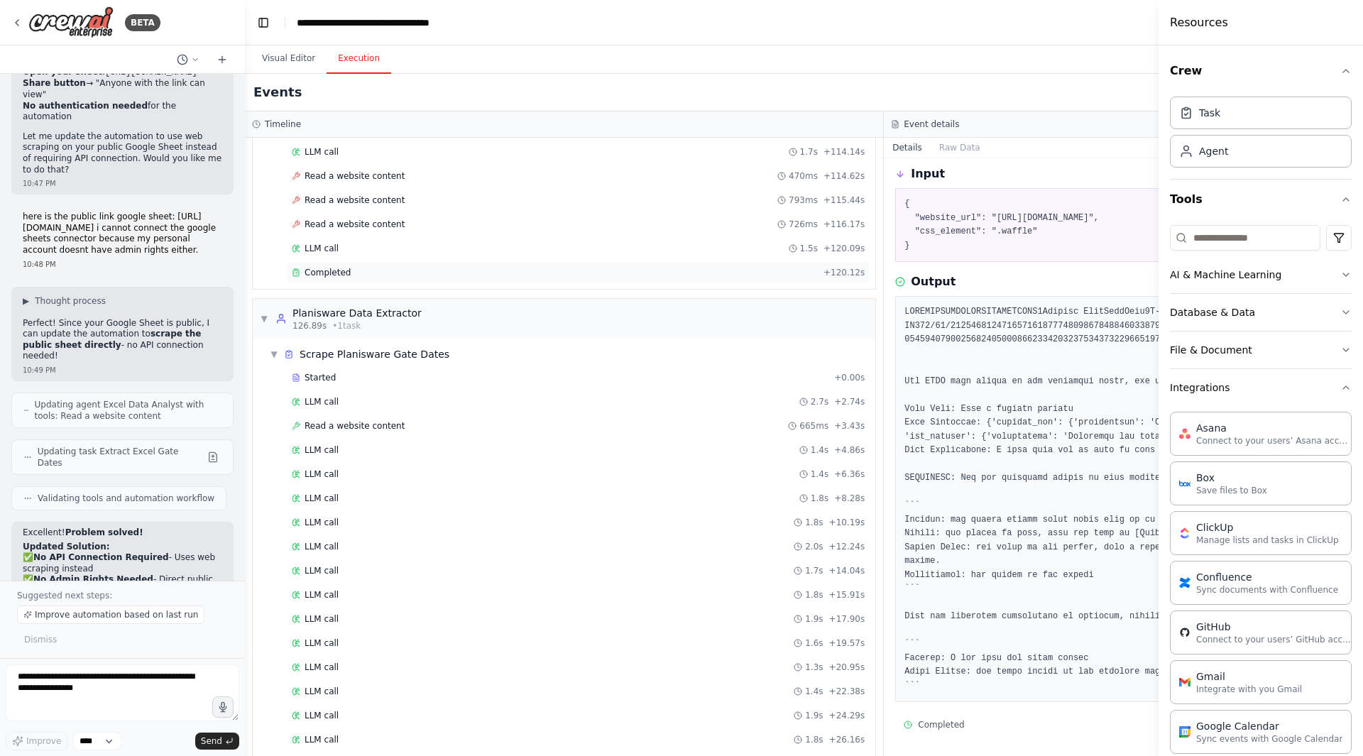
click at [337, 278] on div "Completed + 120.12s" at bounding box center [578, 272] width 583 height 21
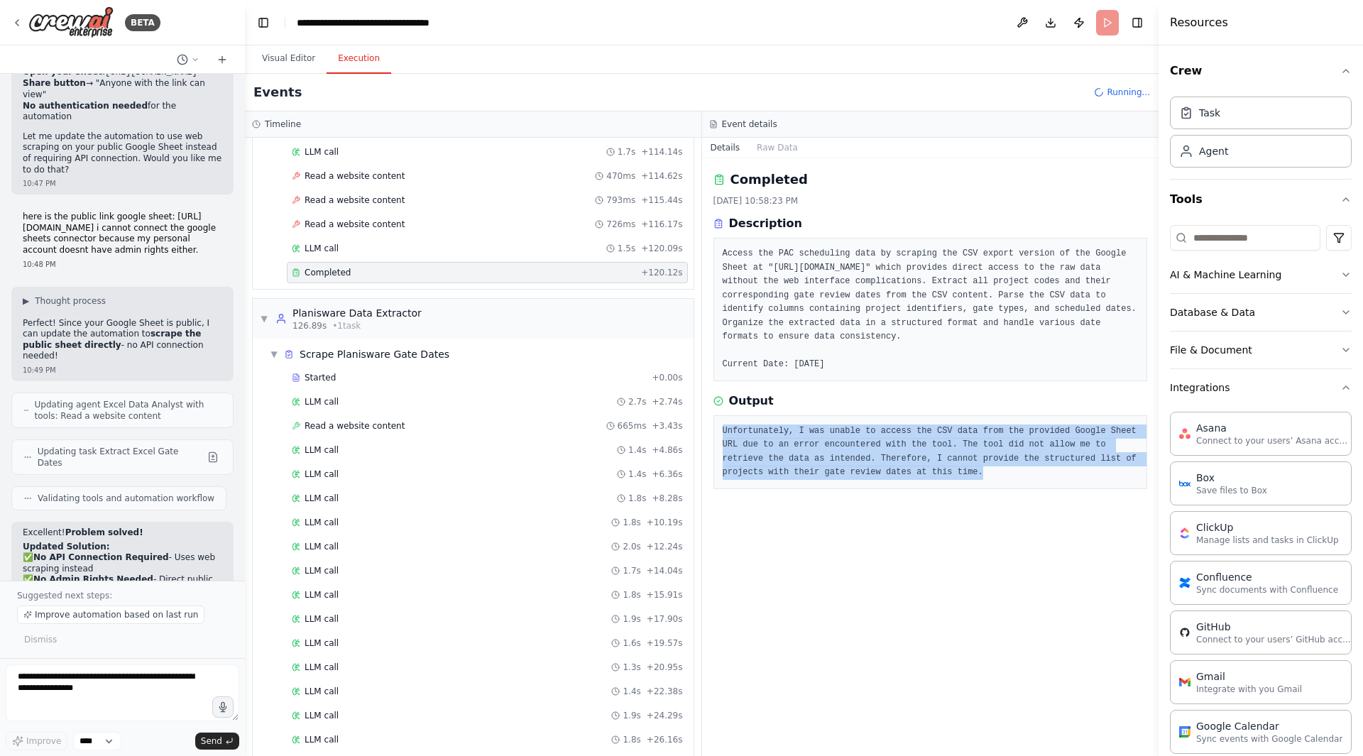
drag, startPoint x: 876, startPoint y: 472, endPoint x: 712, endPoint y: 427, distance: 170.9
click at [712, 427] on div "Completed [DATE] 10:58:23 PM Description Access the PAC scheduling data by scra…" at bounding box center [930, 457] width 457 height 598
copy pre "Unfortunately, I was unable to access the CSV data from the provided Google She…"
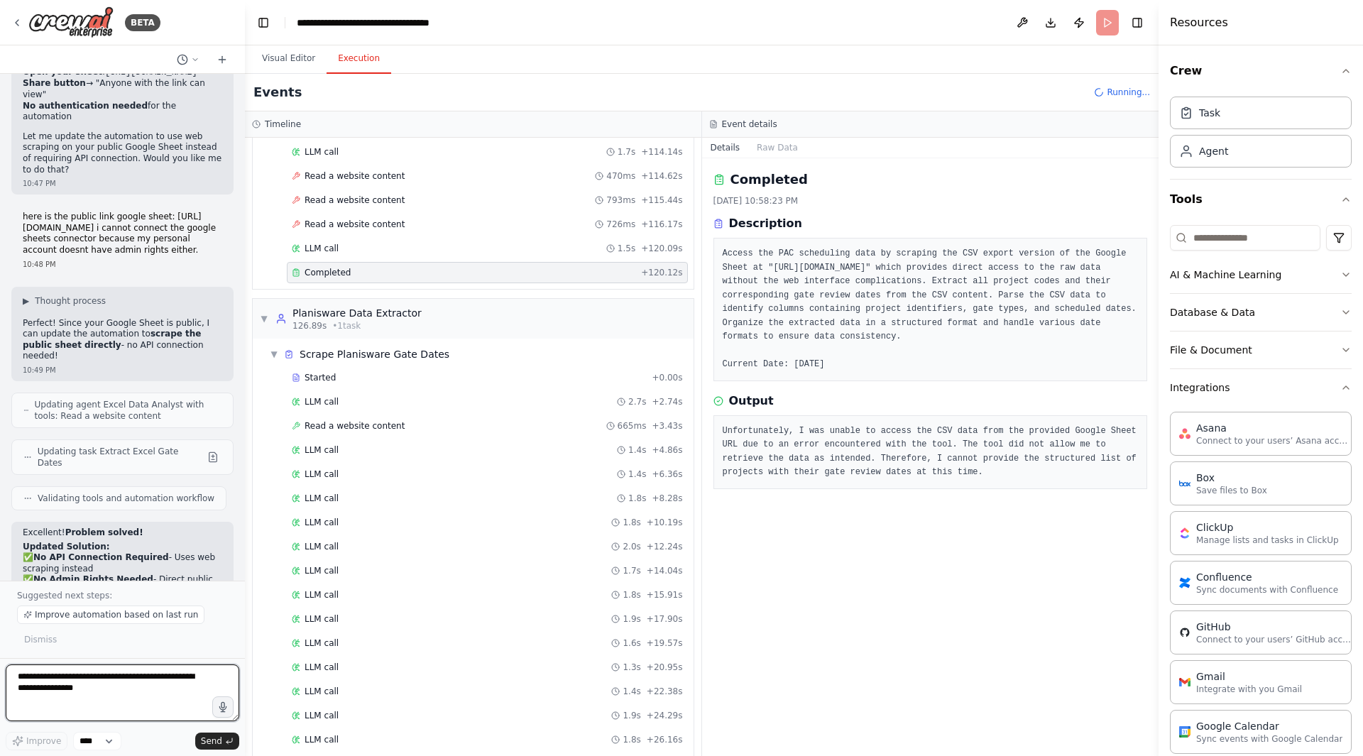
click at [75, 637] on textarea at bounding box center [123, 693] width 234 height 57
paste textarea "**********"
type textarea "**********"
click at [212, 637] on span "Send" at bounding box center [211, 741] width 21 height 11
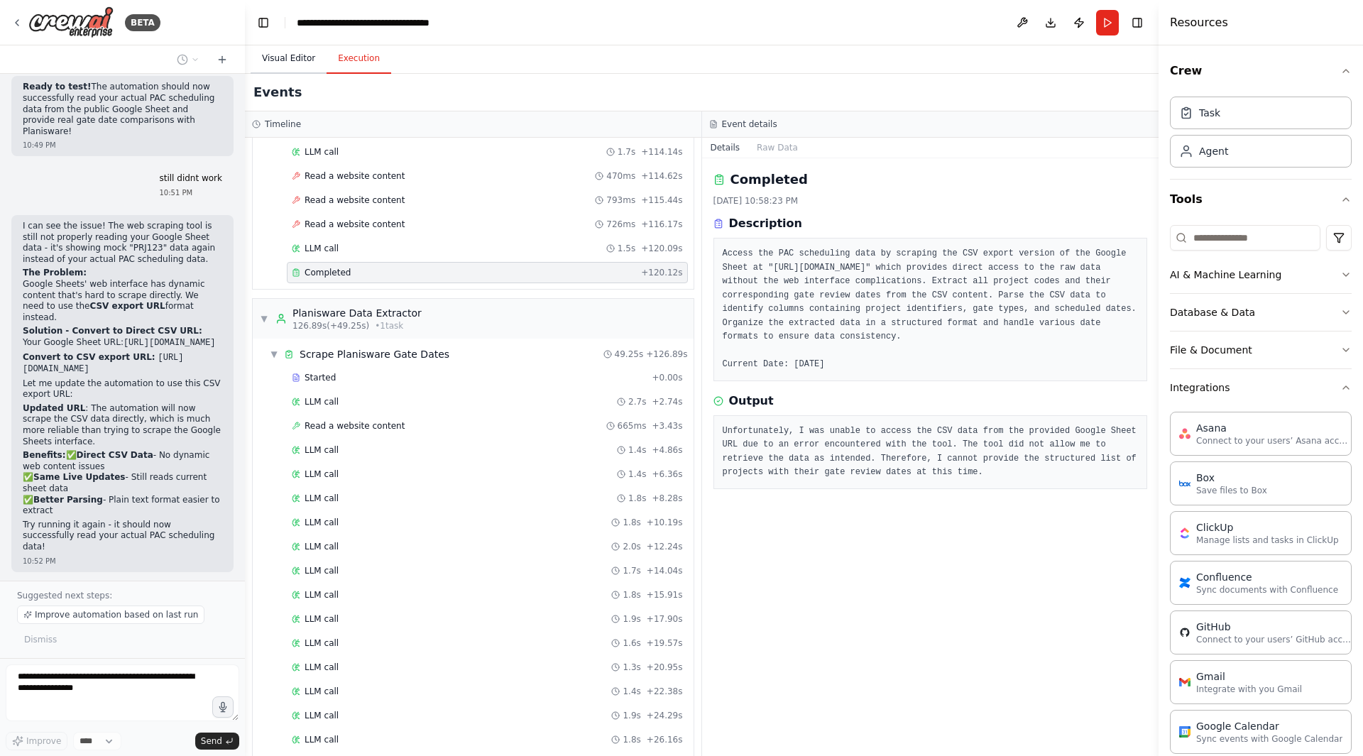
scroll to position [15376, 0]
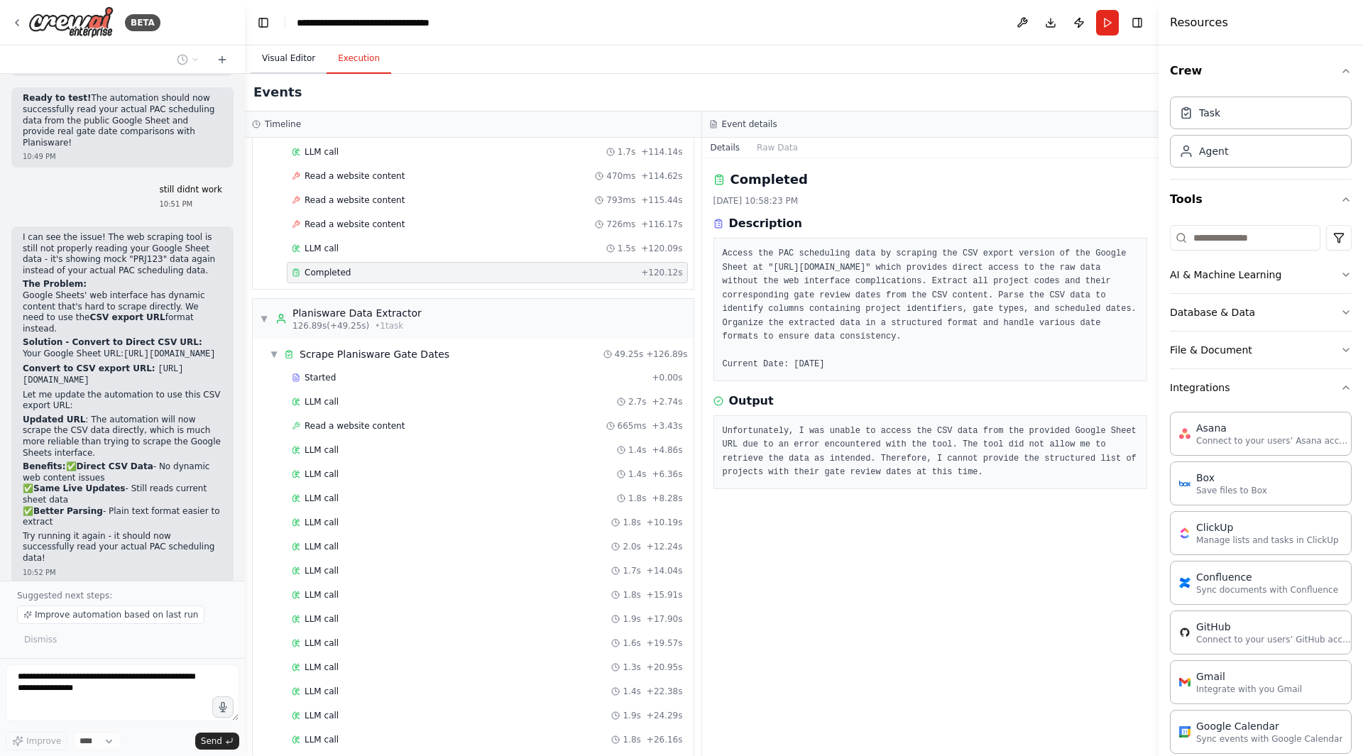
click at [274, 71] on button "Visual Editor" at bounding box center [289, 59] width 76 height 30
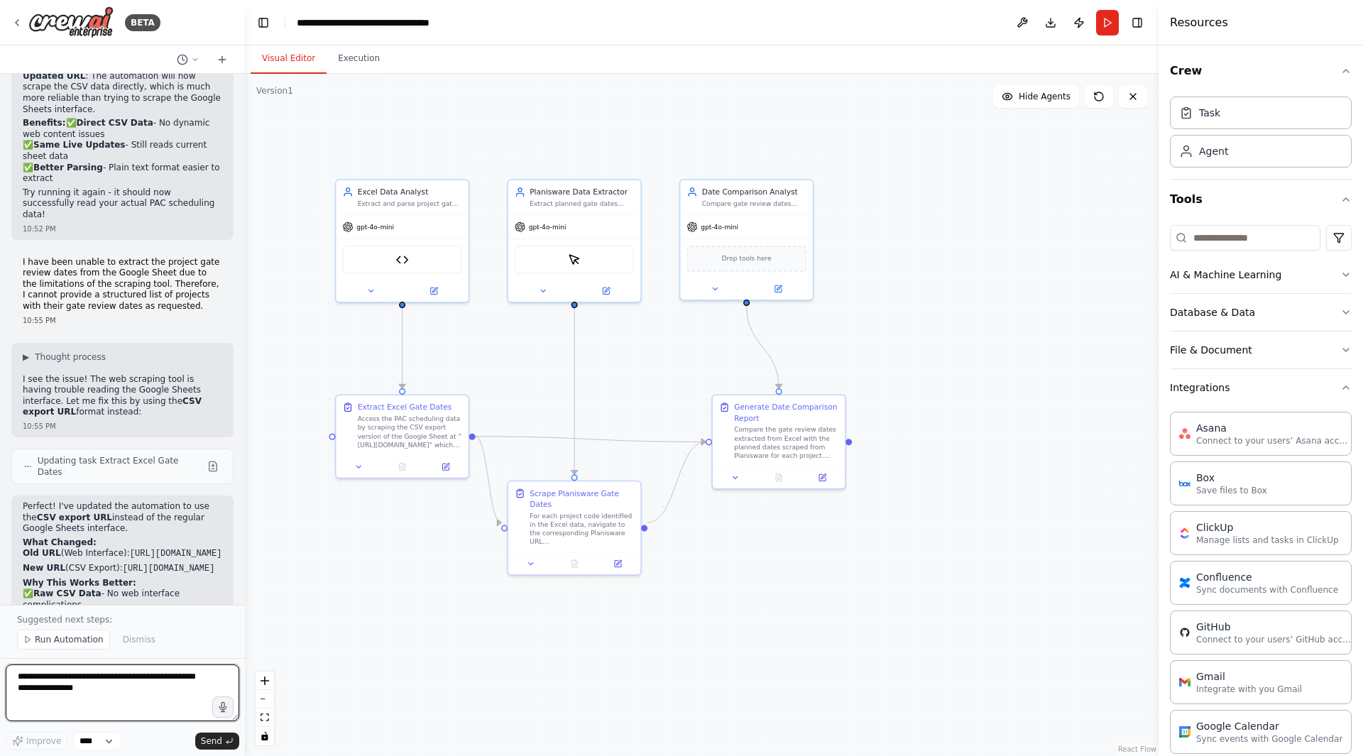
scroll to position [15742, 0]
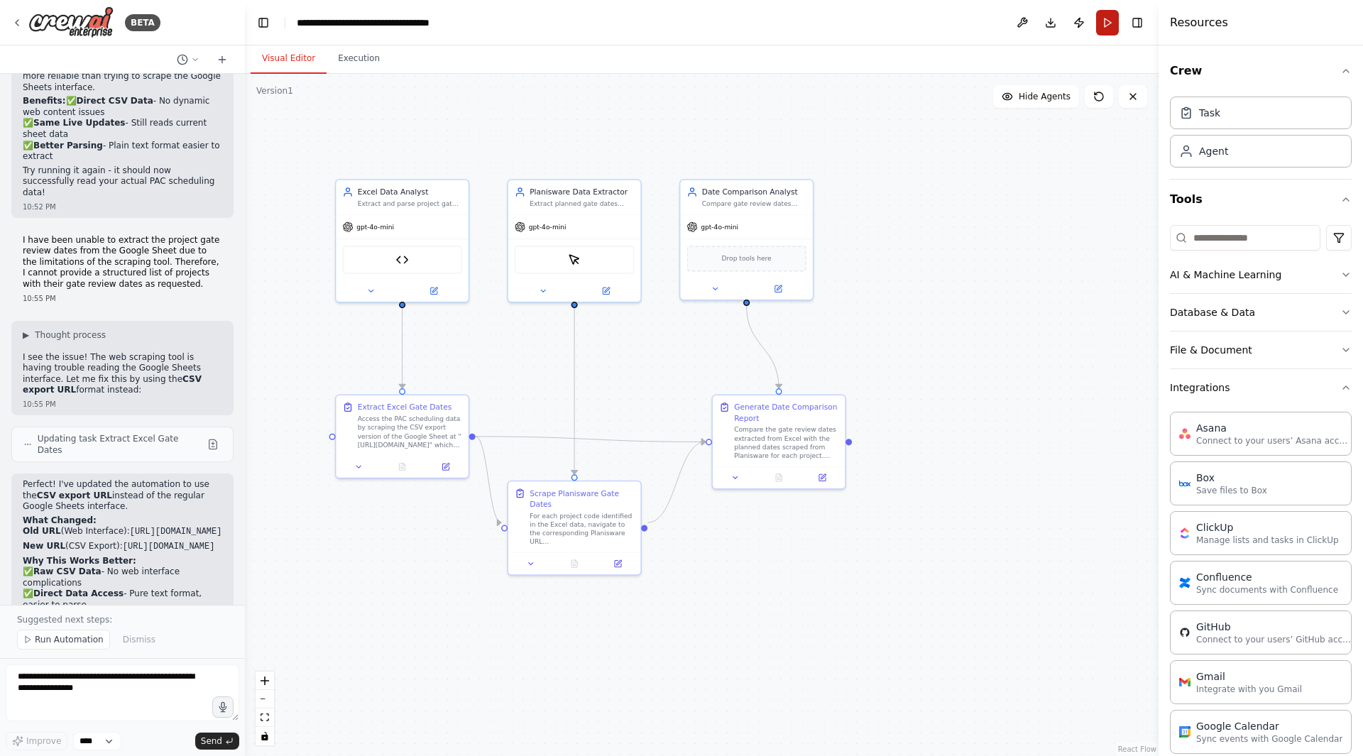
click at [1107, 13] on button "Run" at bounding box center [1107, 23] width 23 height 26
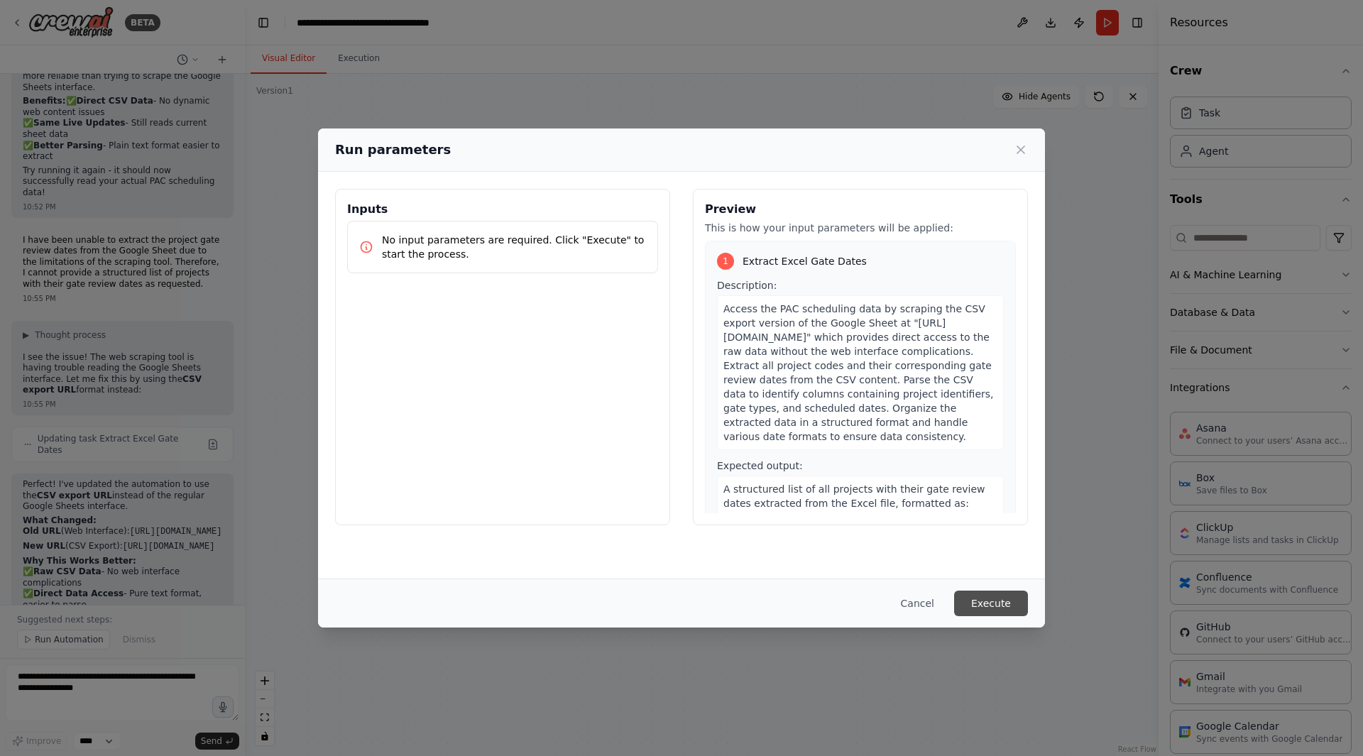
click at [981, 603] on button "Execute" at bounding box center [991, 604] width 74 height 26
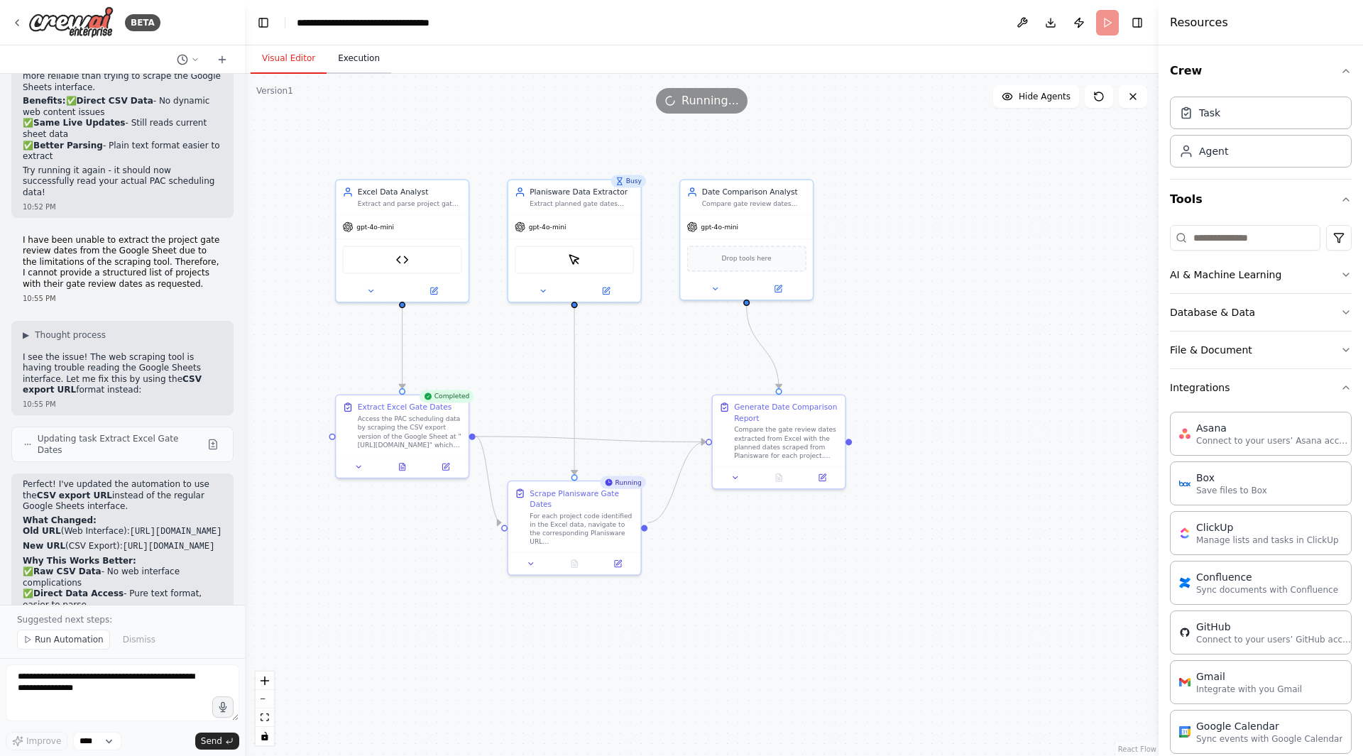
click at [341, 51] on button "Execution" at bounding box center [359, 59] width 65 height 30
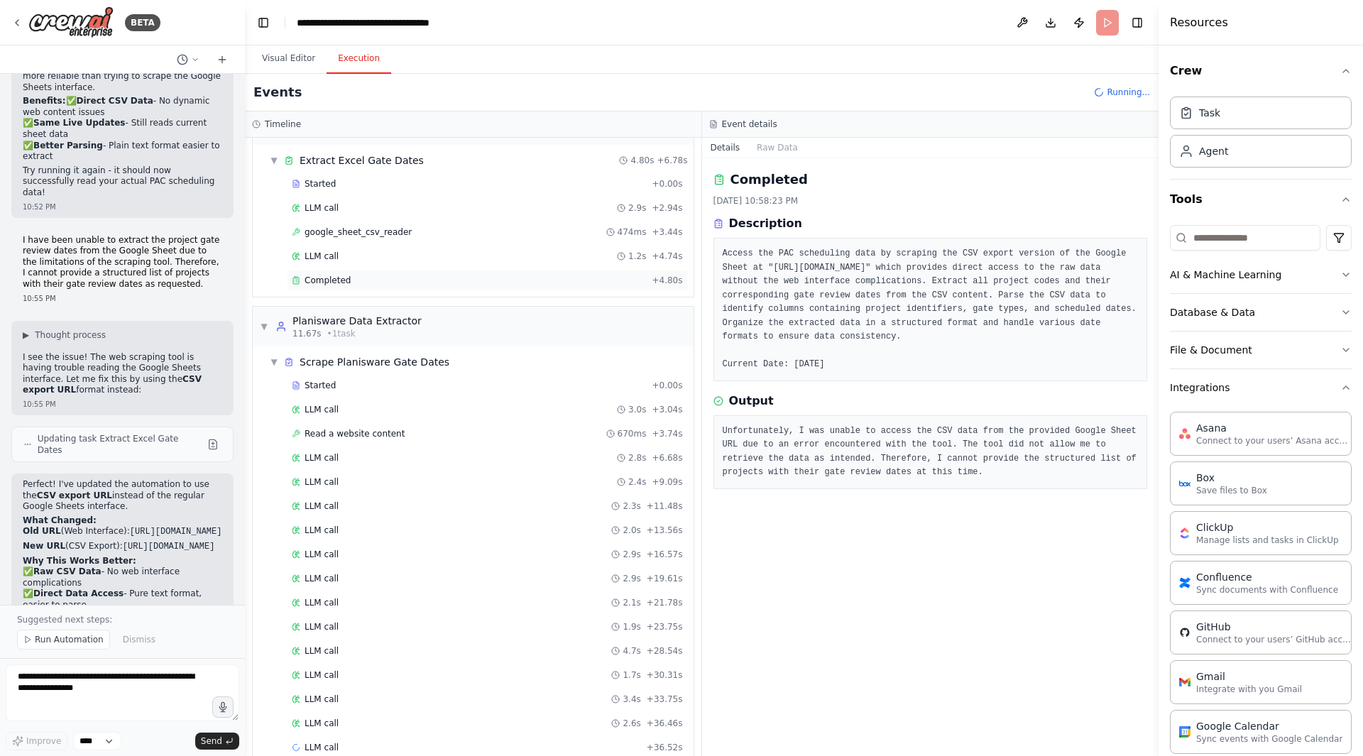
click at [425, 287] on div "Completed + 4.80s" at bounding box center [487, 280] width 401 height 21
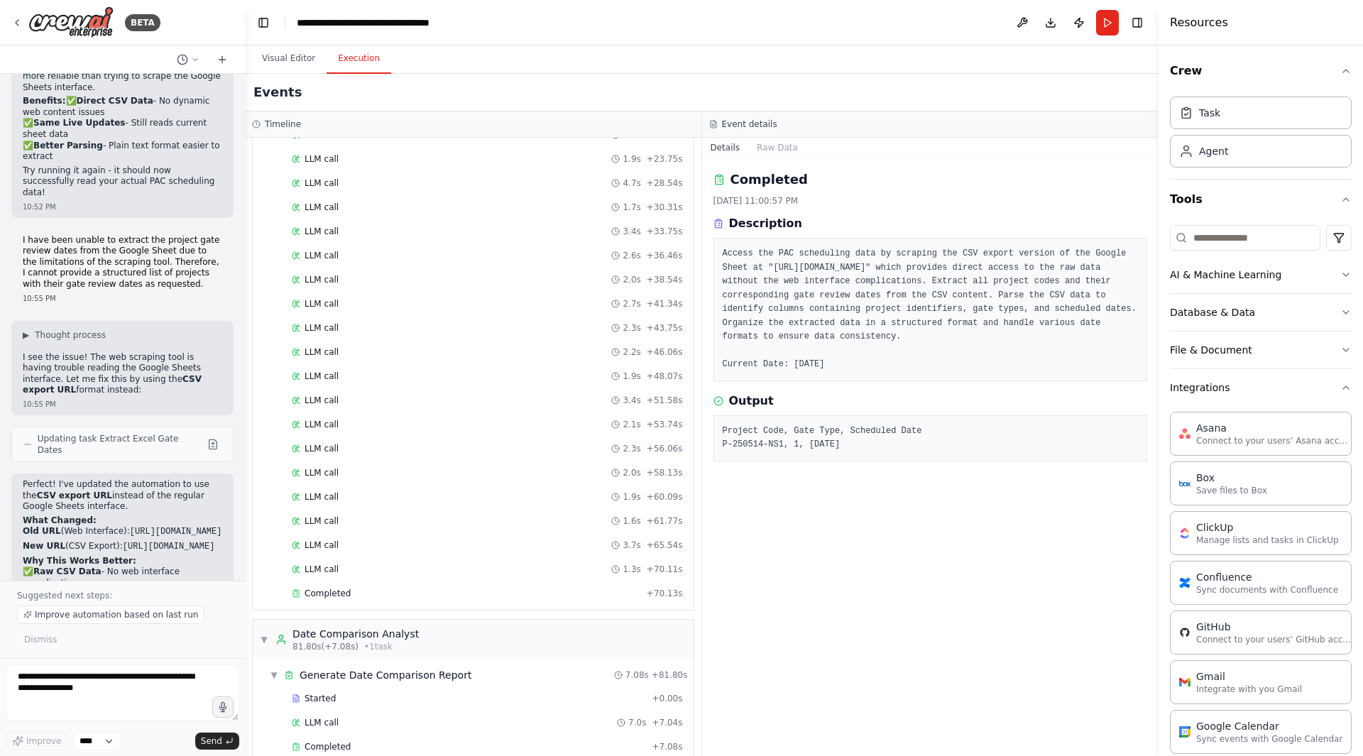
scroll to position [532, 0]
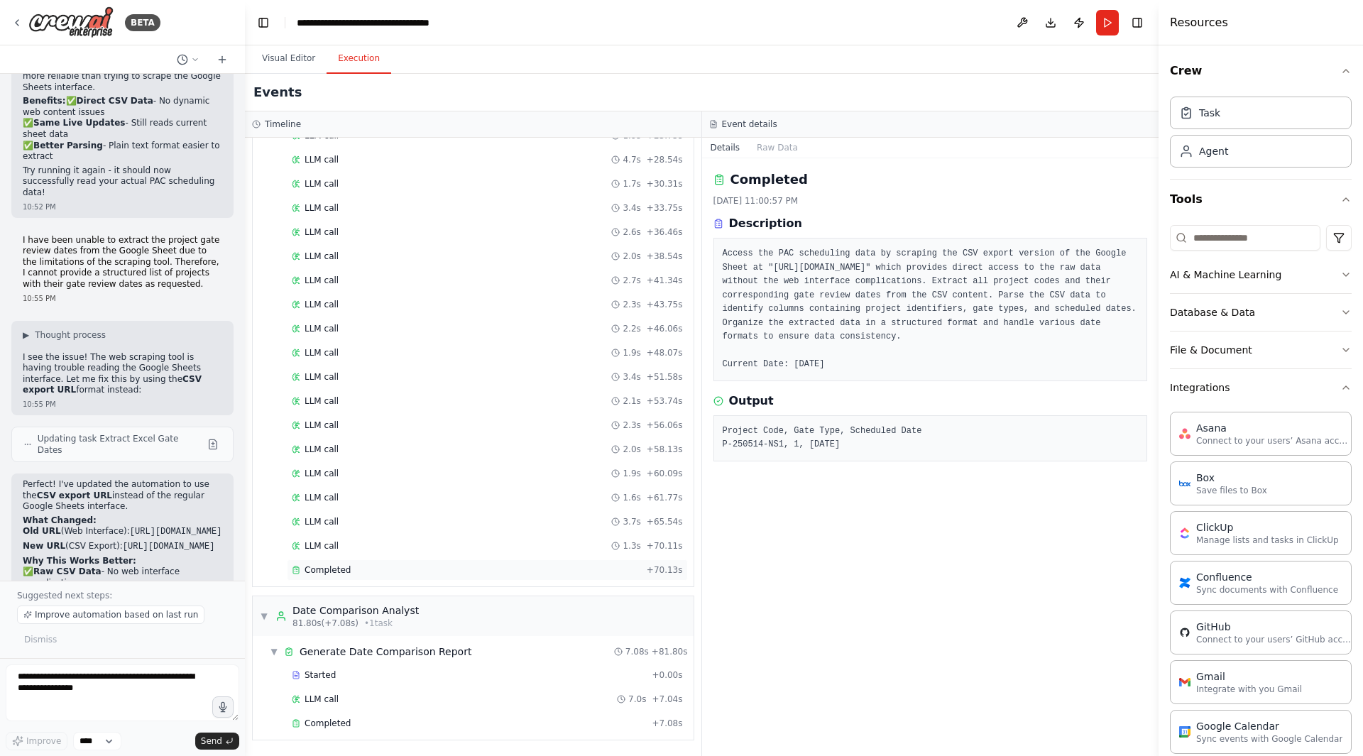
click at [347, 565] on div "Completed" at bounding box center [466, 570] width 349 height 11
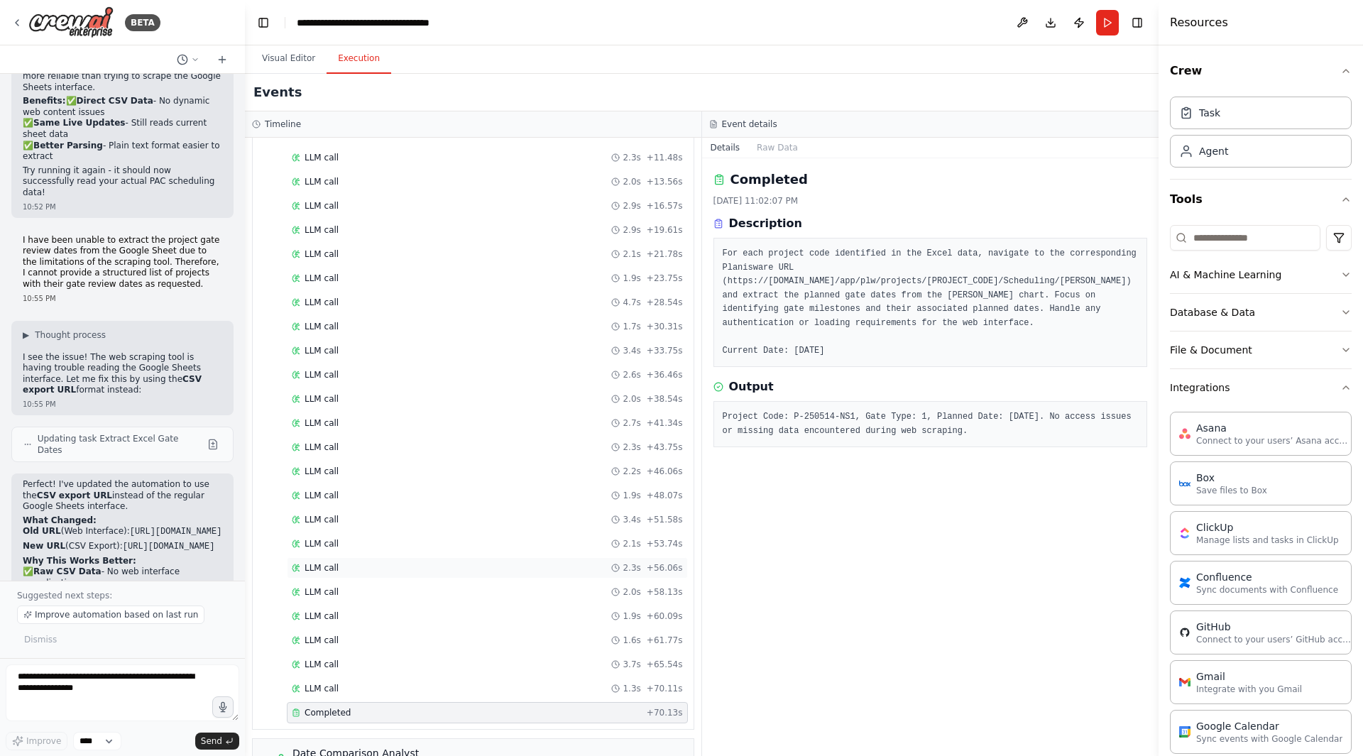
scroll to position [390, 0]
click at [442, 557] on div "LLM call 2.3s + 56.06s" at bounding box center [487, 567] width 401 height 21
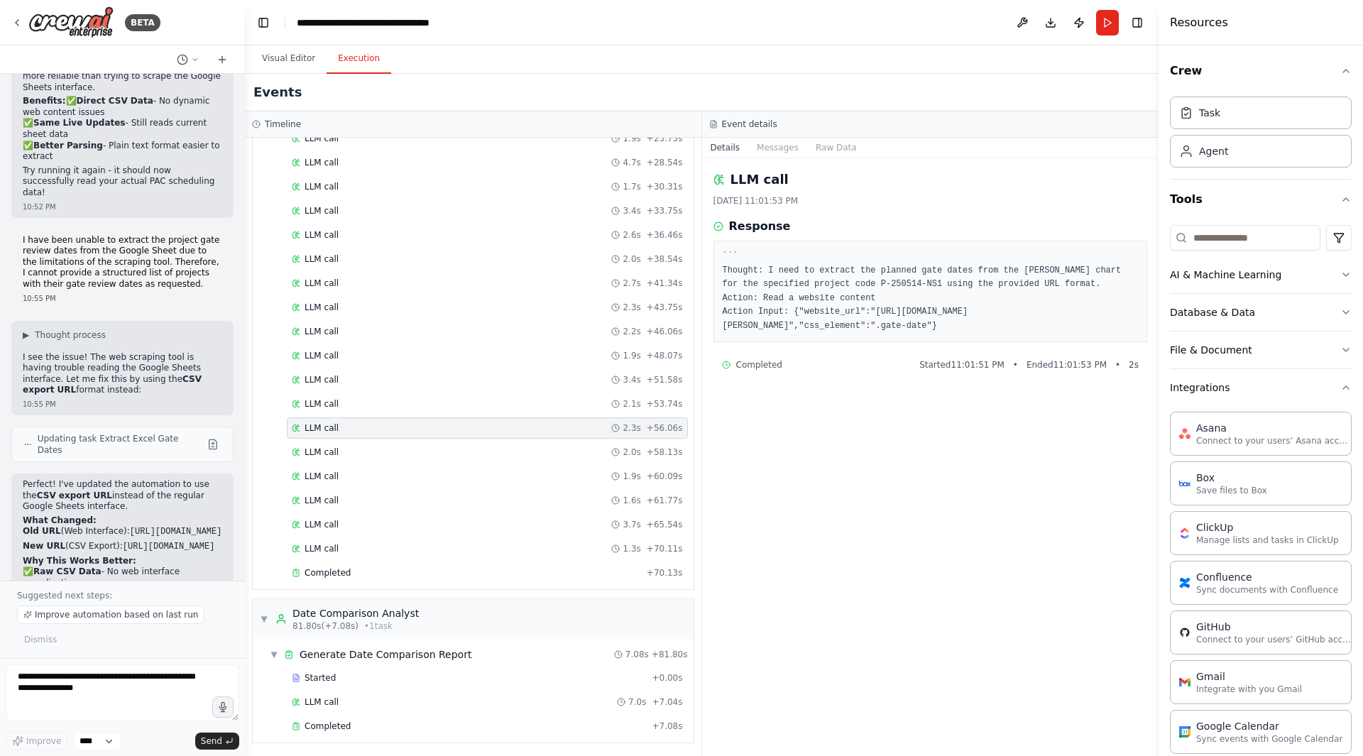
scroll to position [532, 0]
click at [366, 637] on div "Completed" at bounding box center [469, 723] width 354 height 11
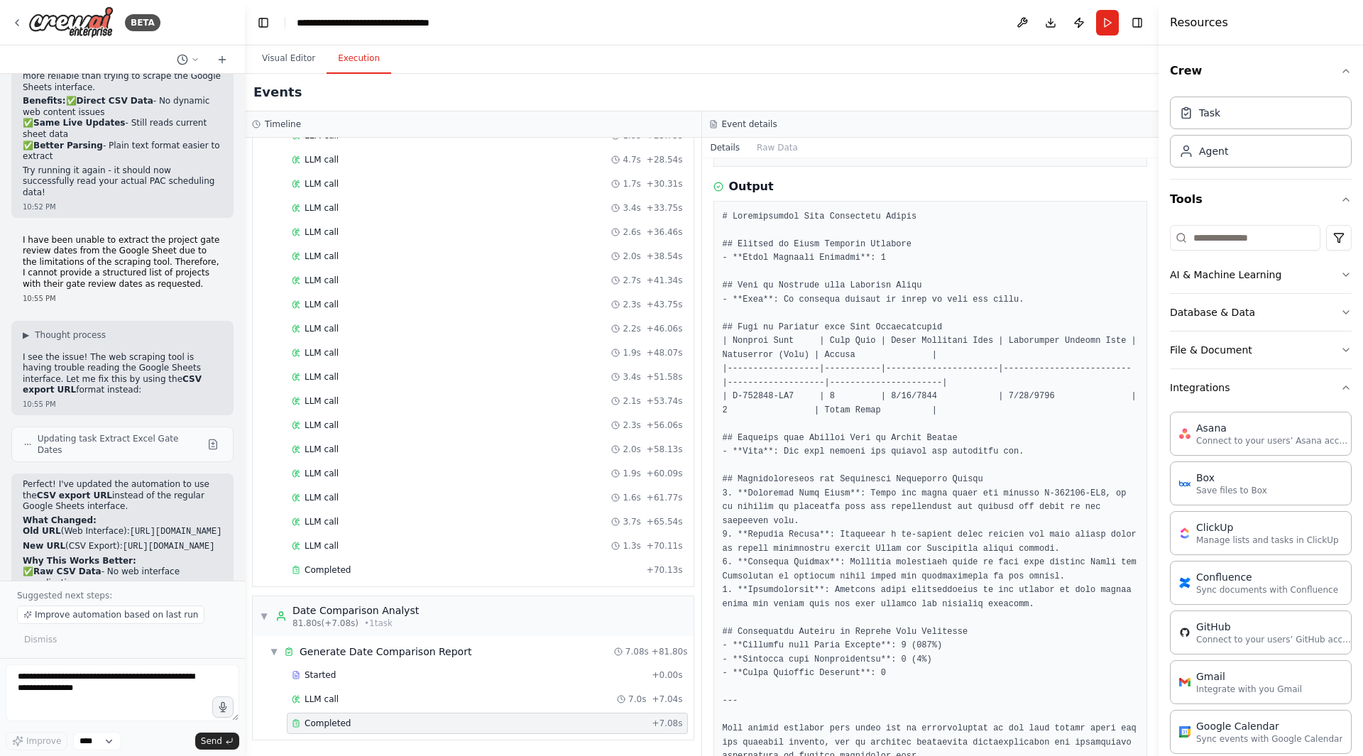
scroll to position [227, 0]
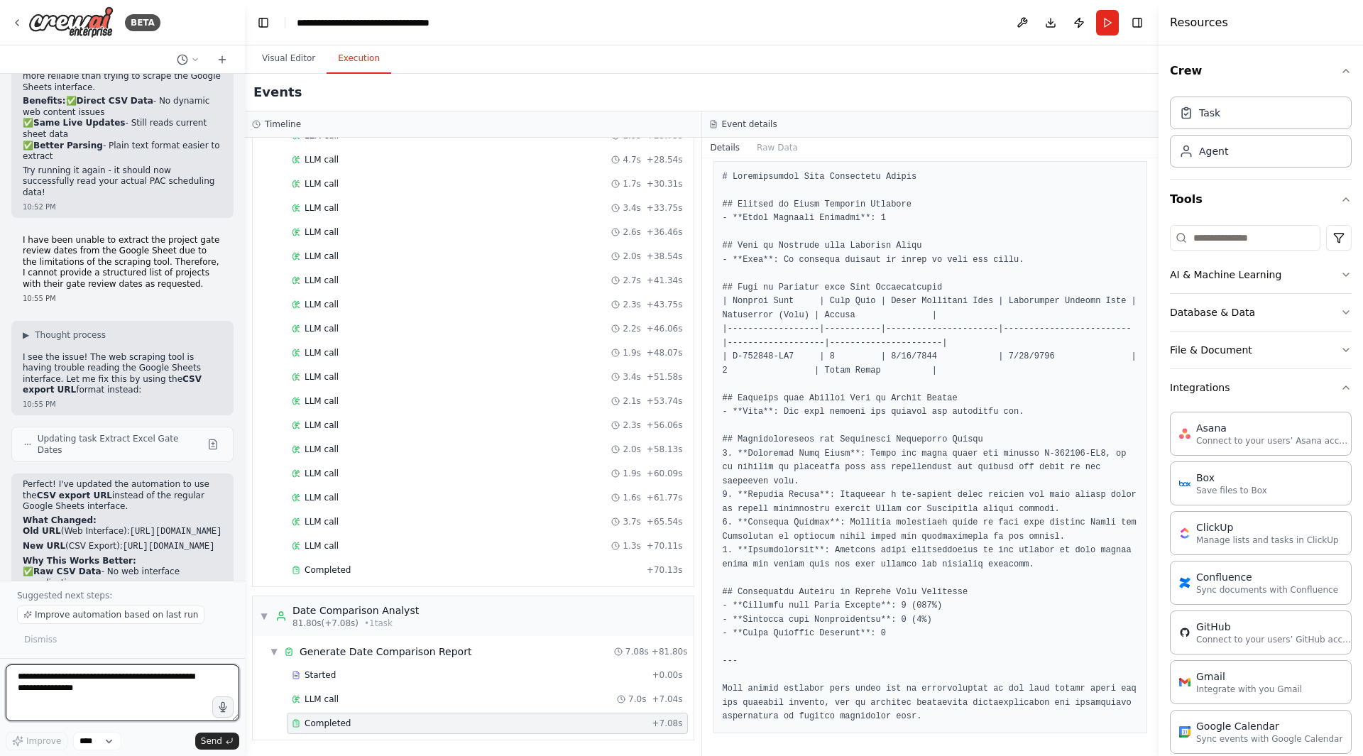
click at [80, 637] on textarea at bounding box center [123, 693] width 234 height 57
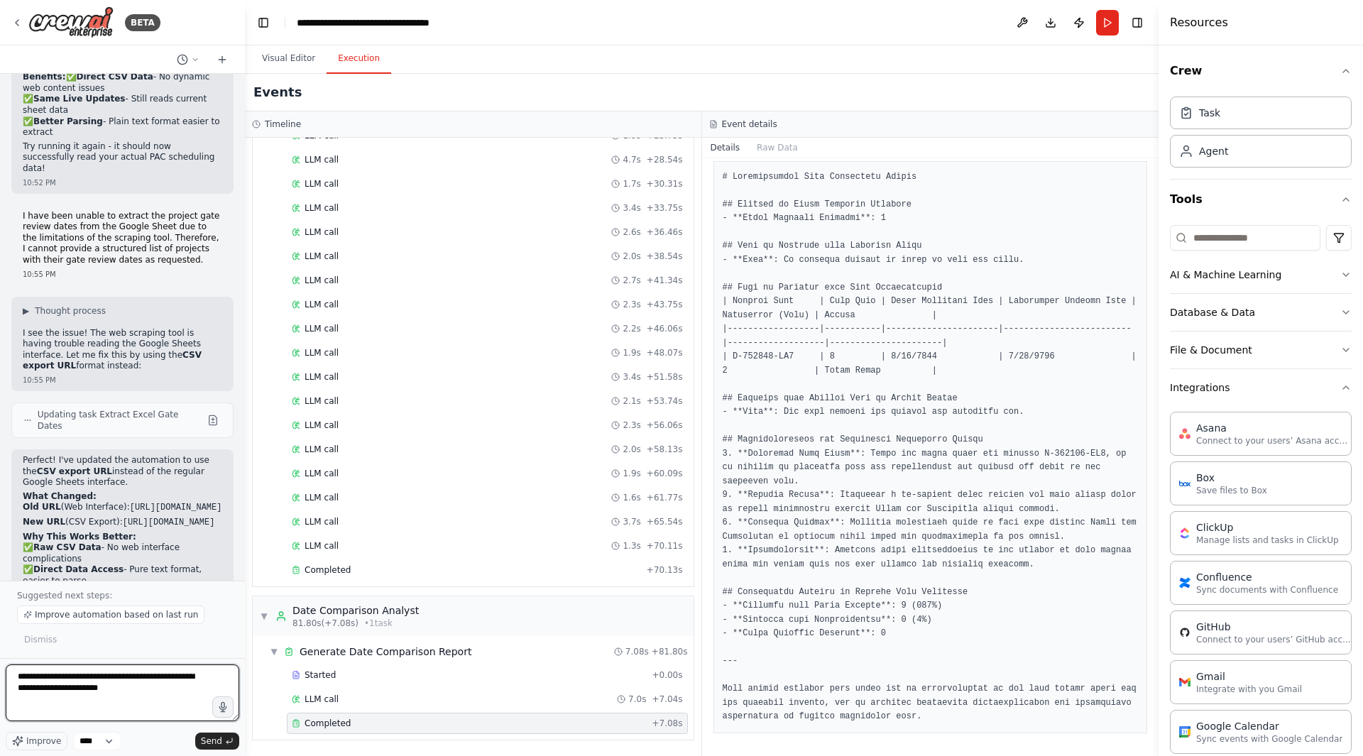
type textarea "**********"
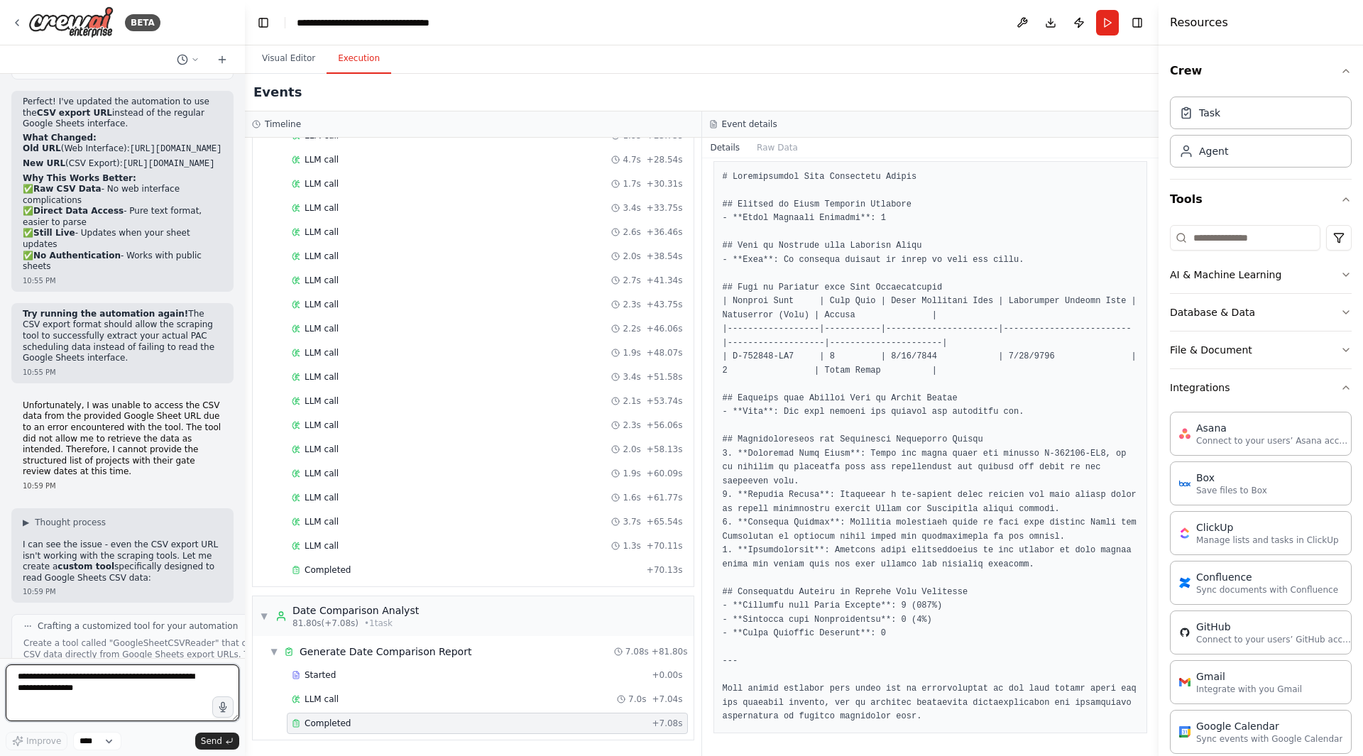
scroll to position [16069, 0]
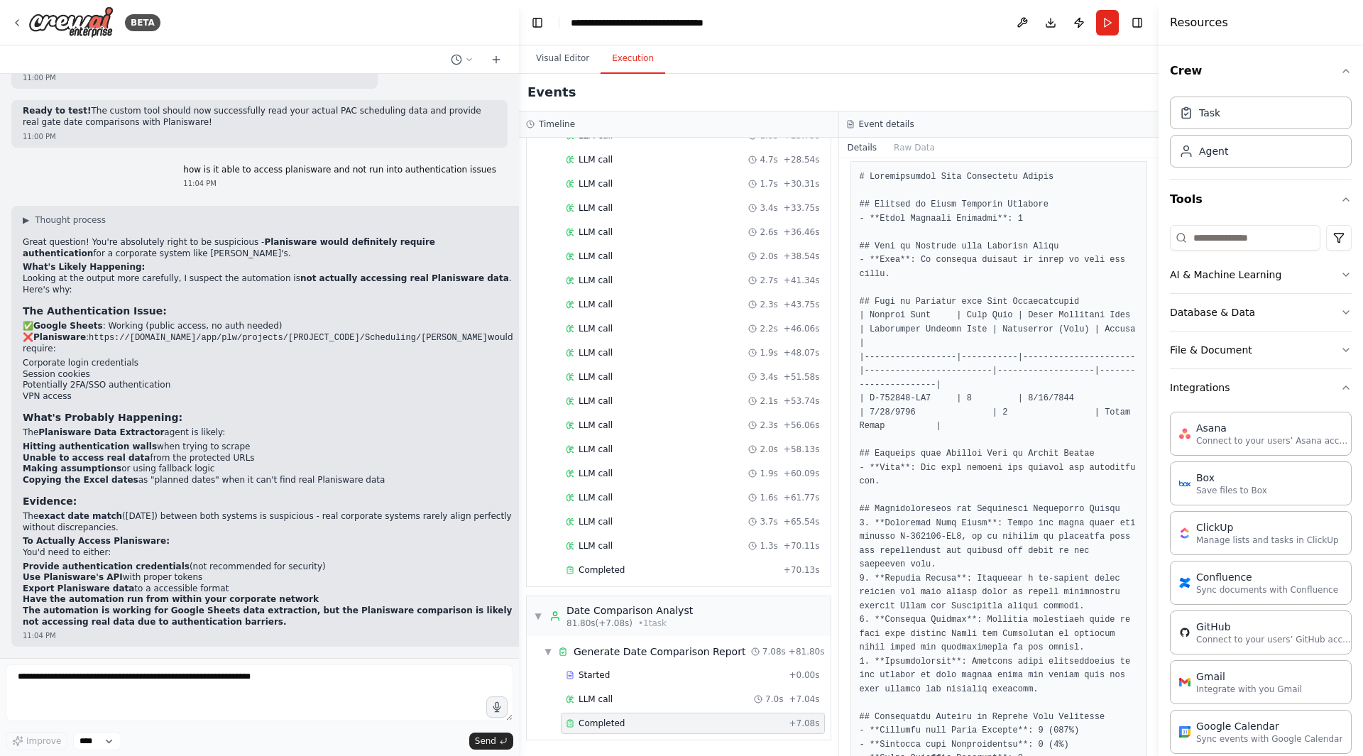
scroll to position [12618, 0]
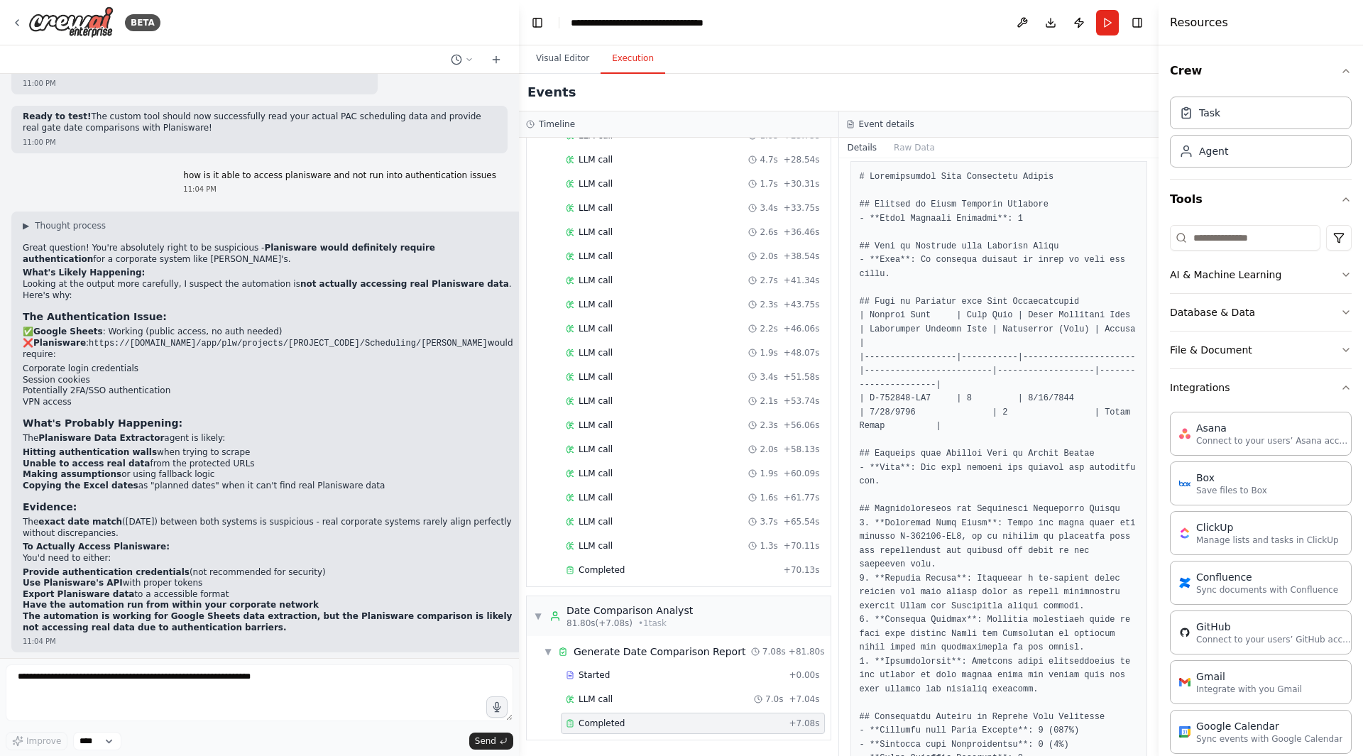
drag, startPoint x: 243, startPoint y: 442, endPoint x: 519, endPoint y: 460, distance: 276.8
click at [519, 460] on div "BETA compare information in an excel spreadsheet about program gate scheduled d…" at bounding box center [681, 378] width 1363 height 756
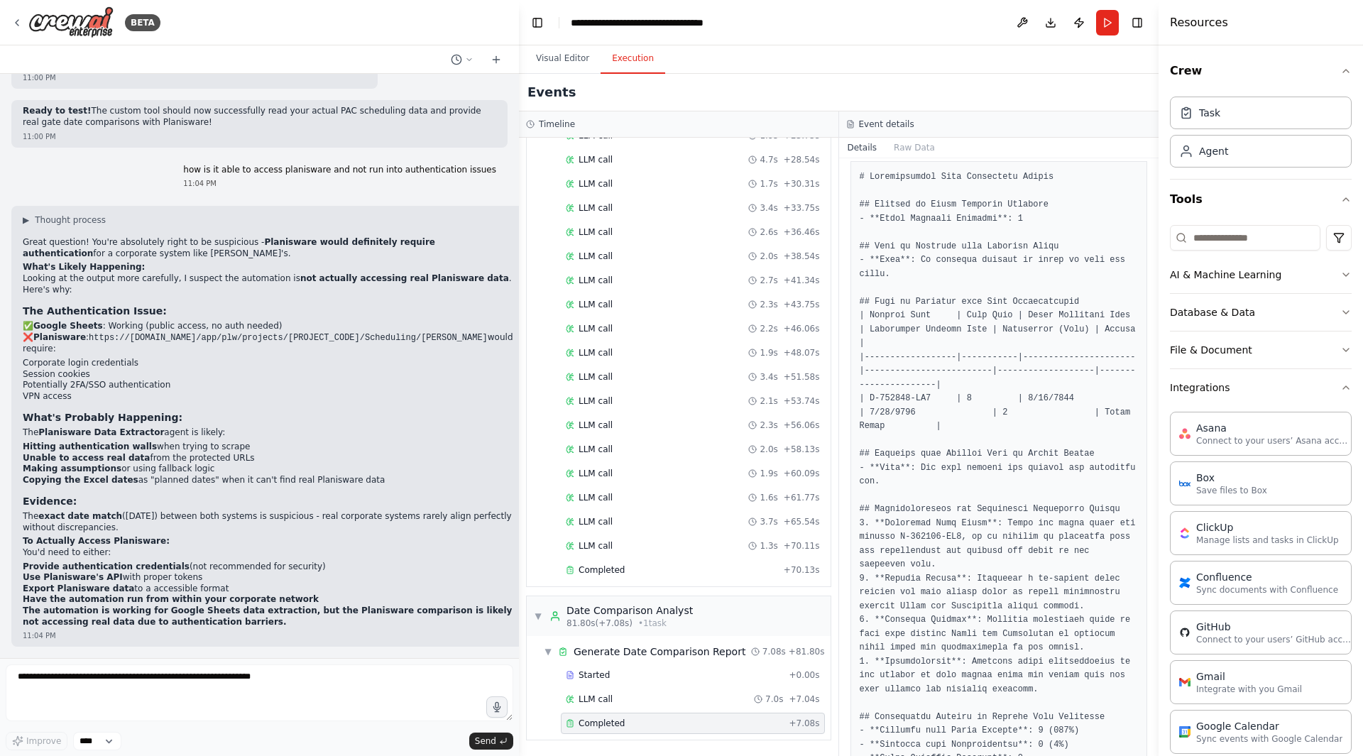
scroll to position [12661, 0]
click at [1099, 14] on button "Run" at bounding box center [1107, 23] width 23 height 26
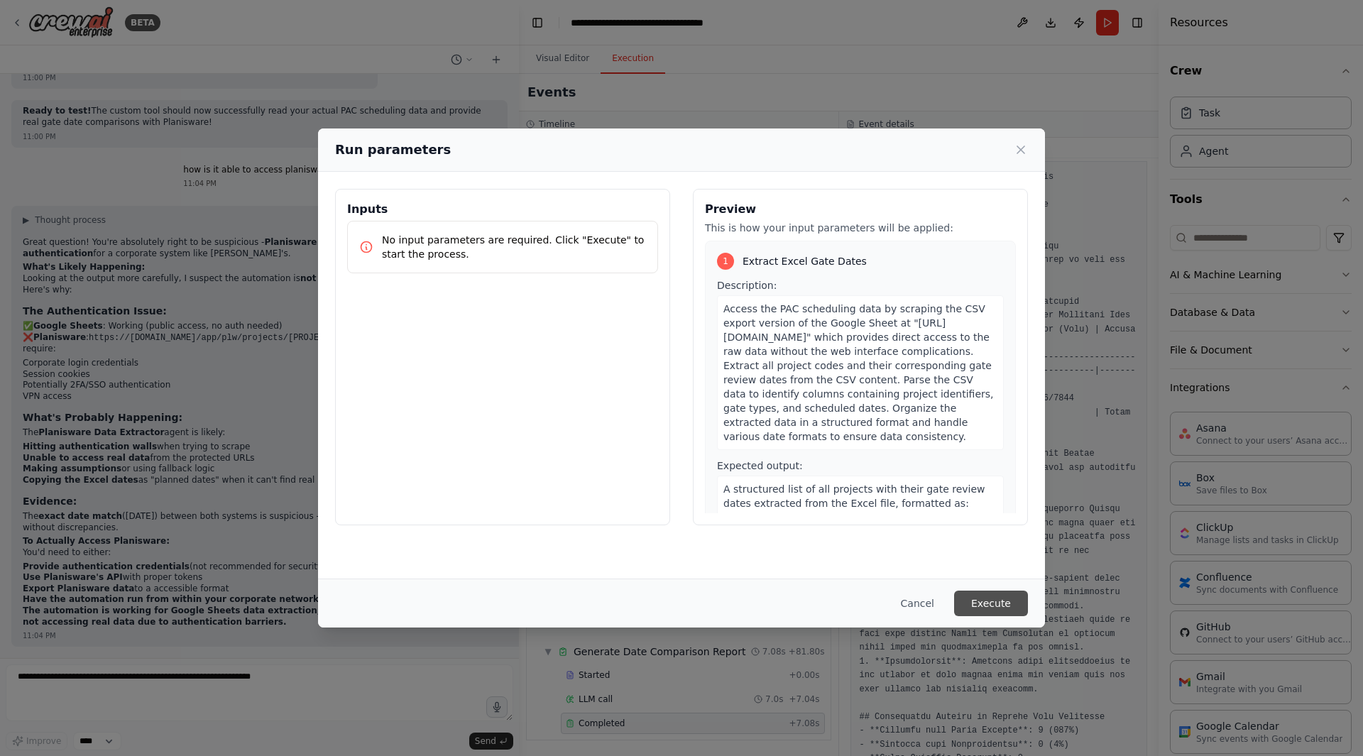
click at [991, 598] on button "Execute" at bounding box center [991, 604] width 74 height 26
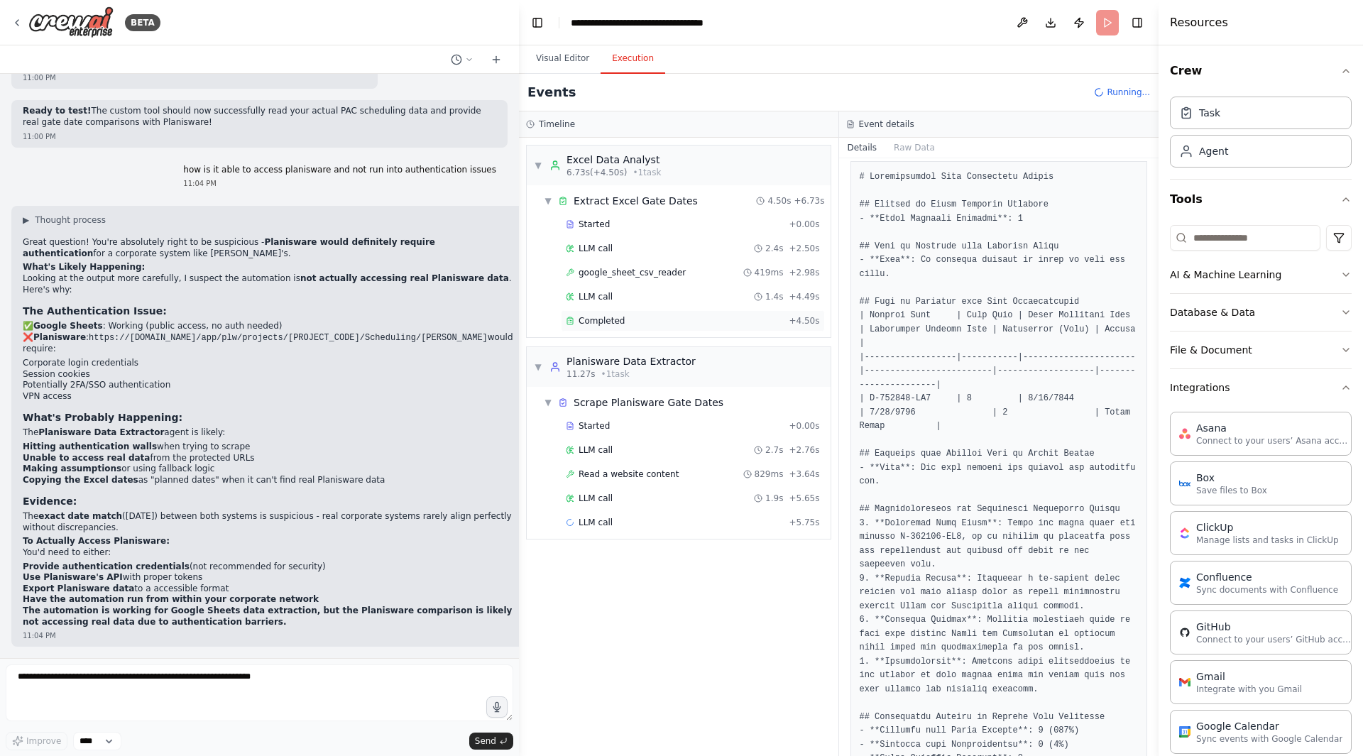
click at [657, 312] on div "Completed + 4.50s" at bounding box center [693, 320] width 264 height 21
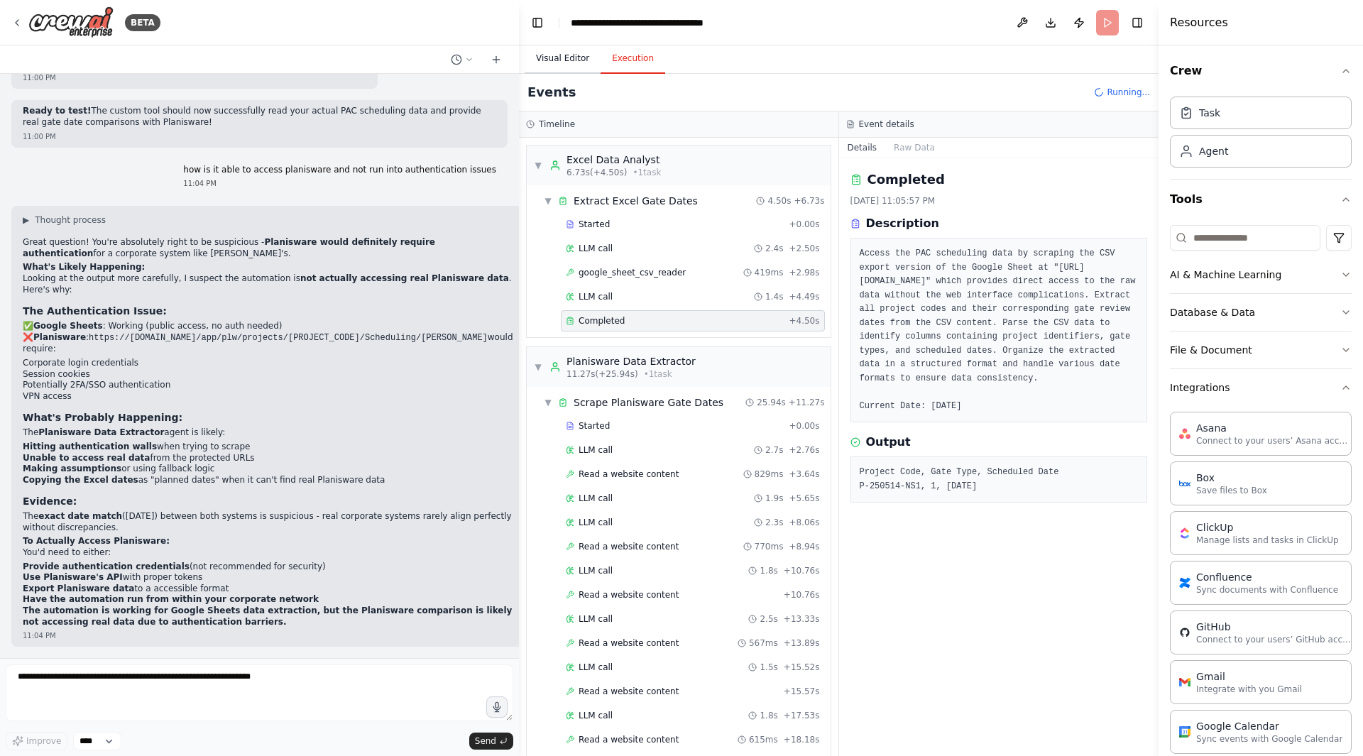
click at [538, 52] on button "Visual Editor" at bounding box center [563, 59] width 76 height 30
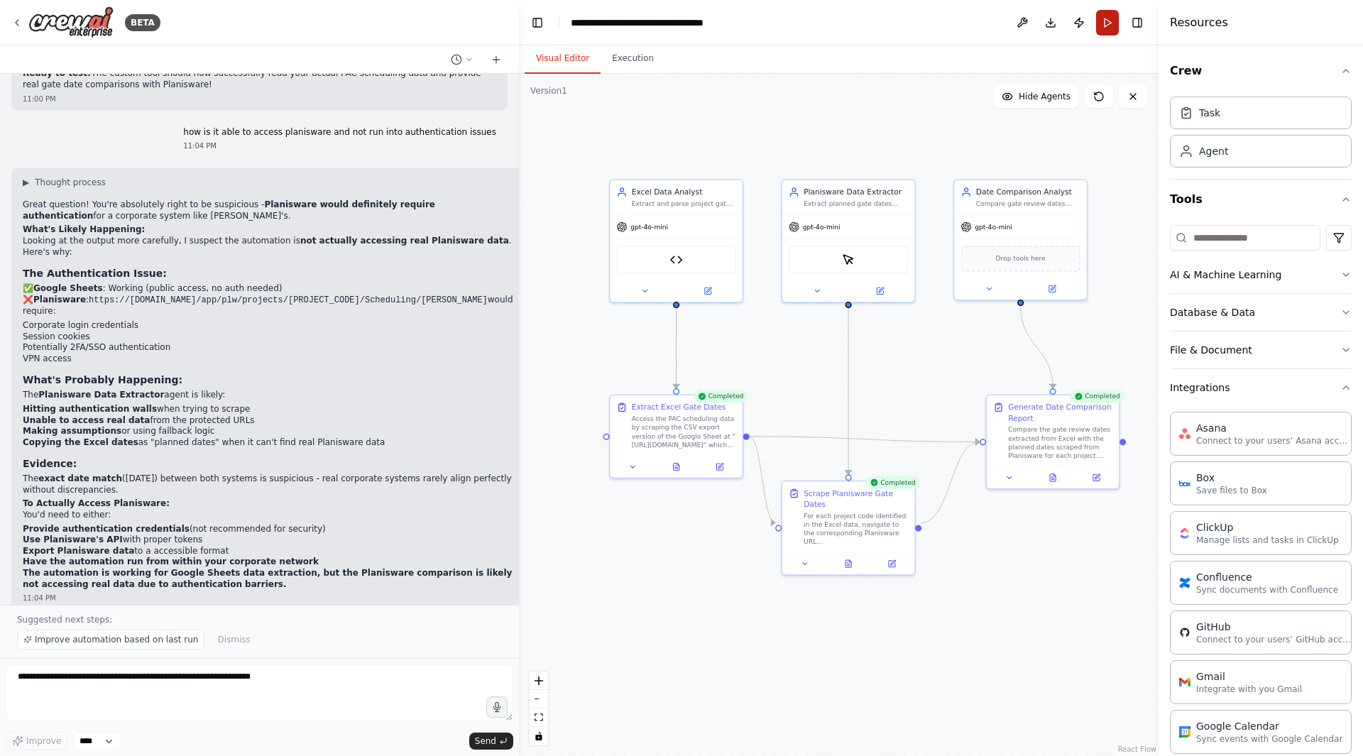
click at [1107, 21] on button "Run" at bounding box center [1107, 23] width 23 height 26
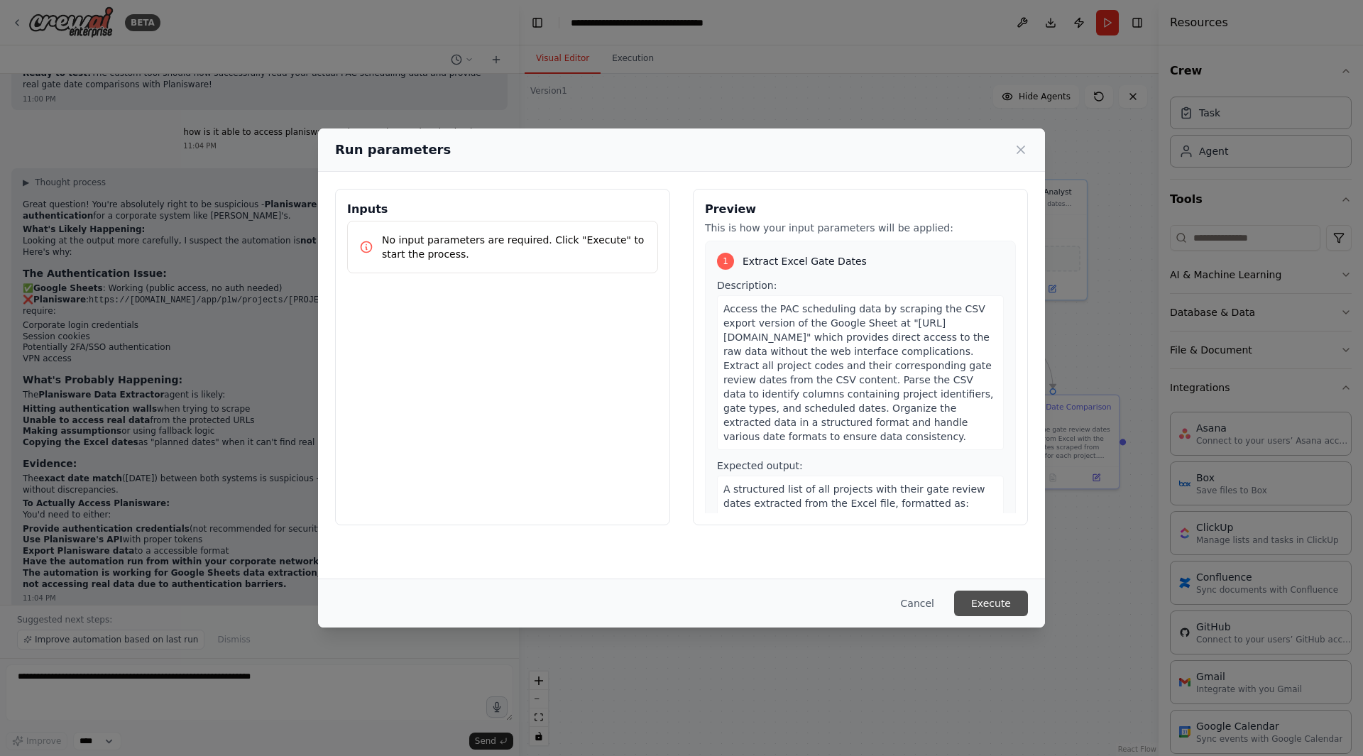
click at [1001, 597] on button "Execute" at bounding box center [991, 604] width 74 height 26
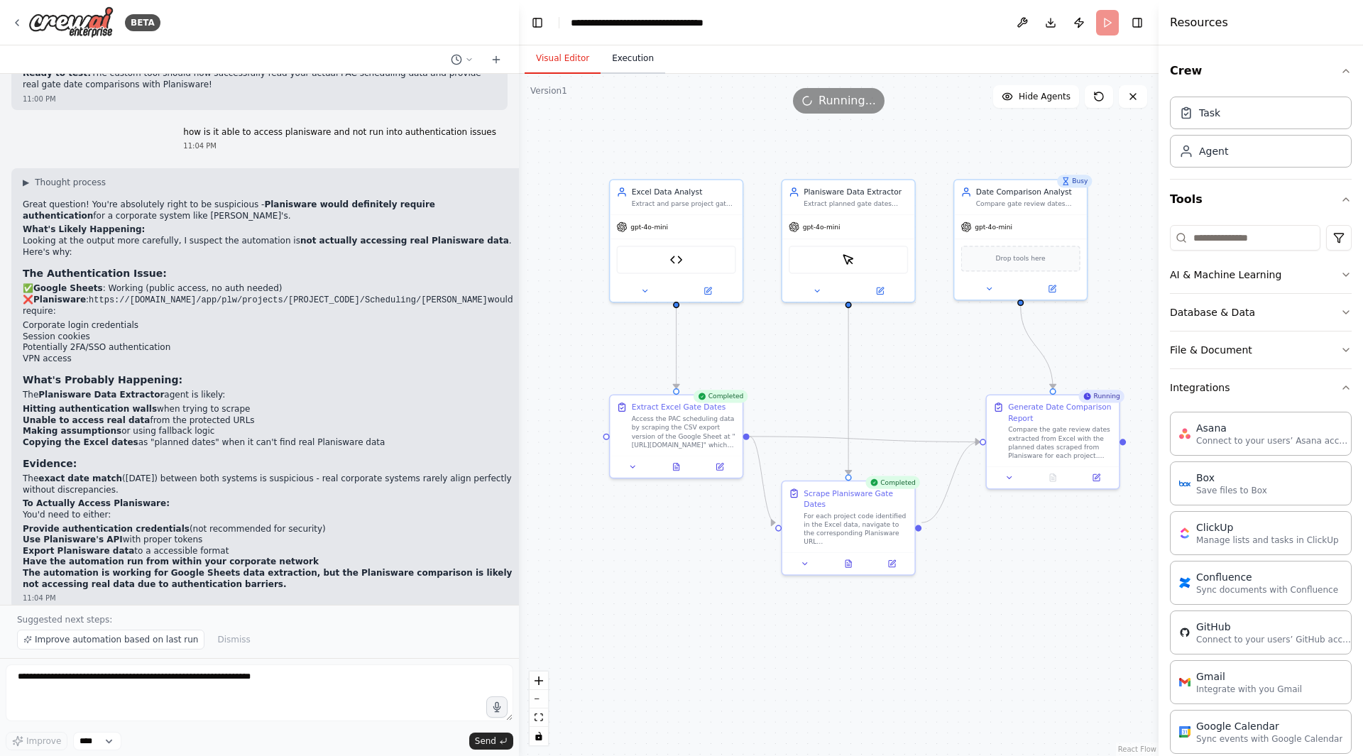
click at [651, 64] on button "Execution" at bounding box center [633, 59] width 65 height 30
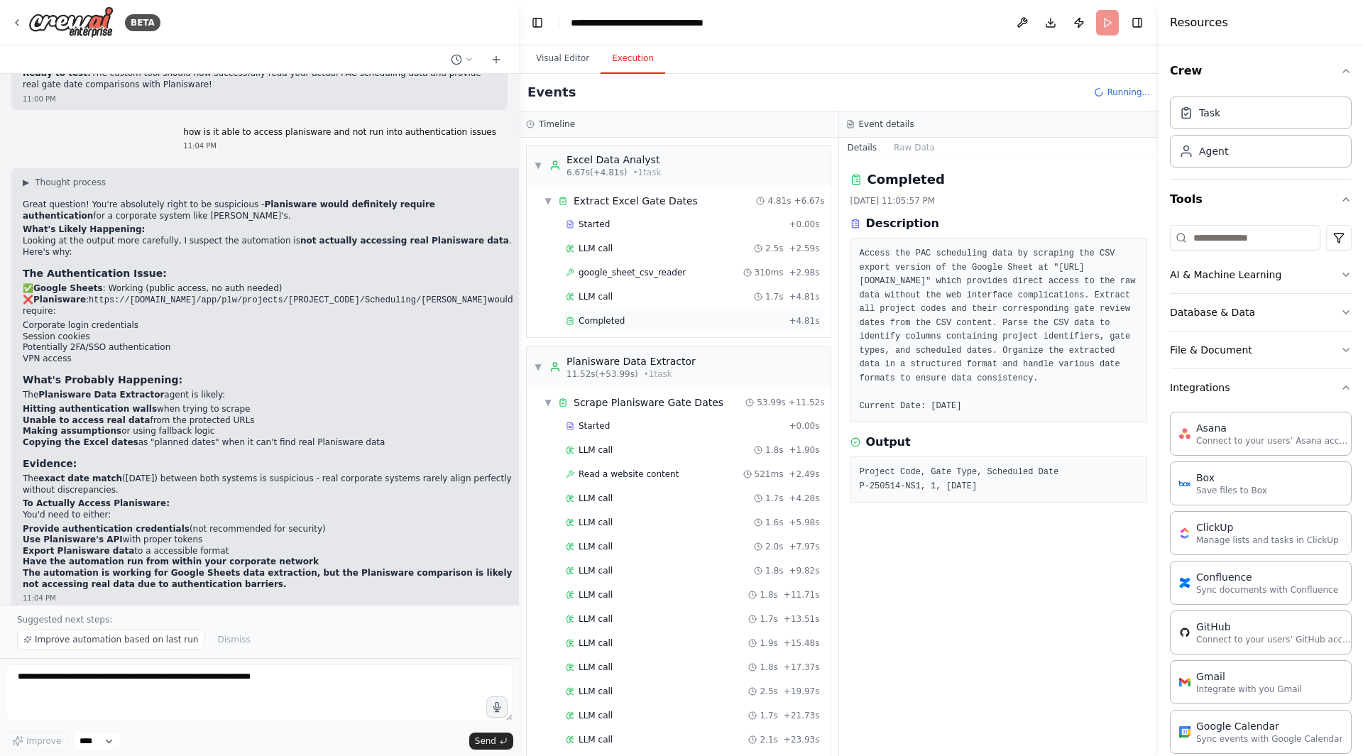
click at [631, 324] on div "Completed" at bounding box center [674, 320] width 217 height 11
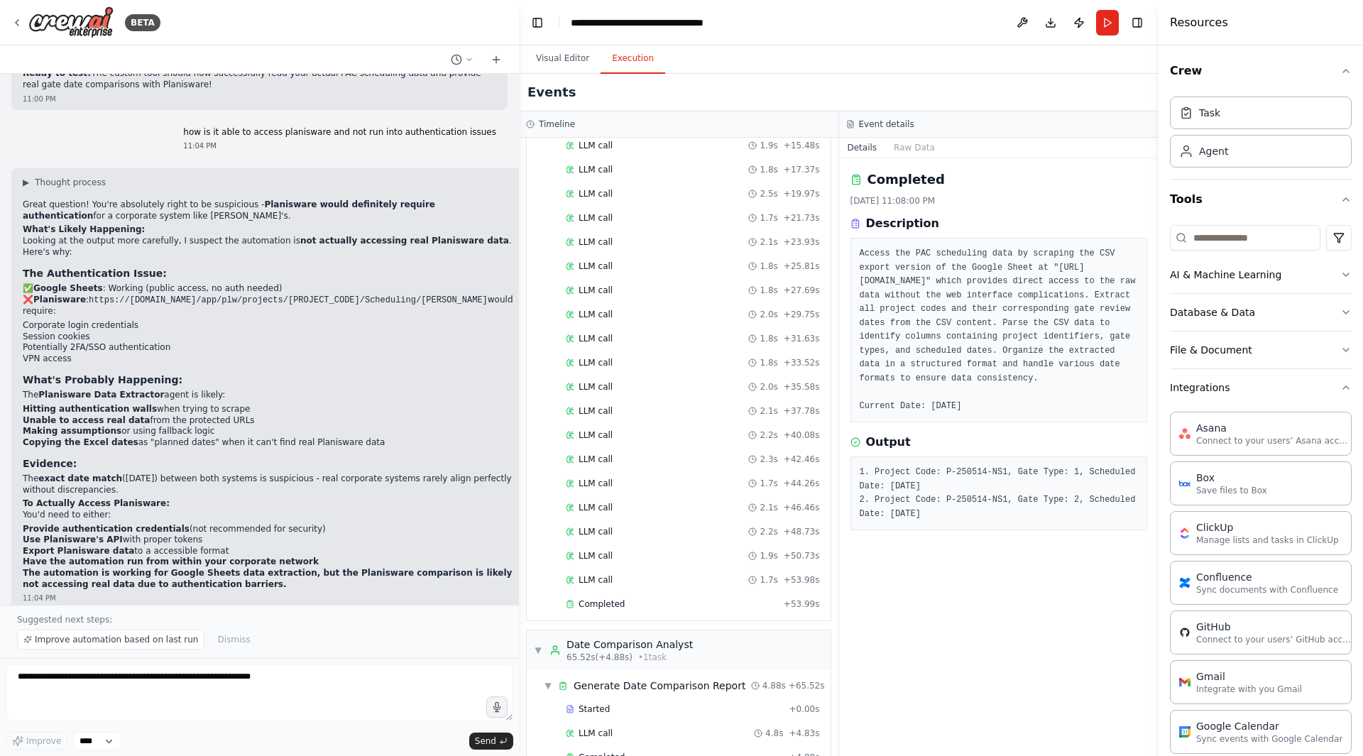
scroll to position [532, 0]
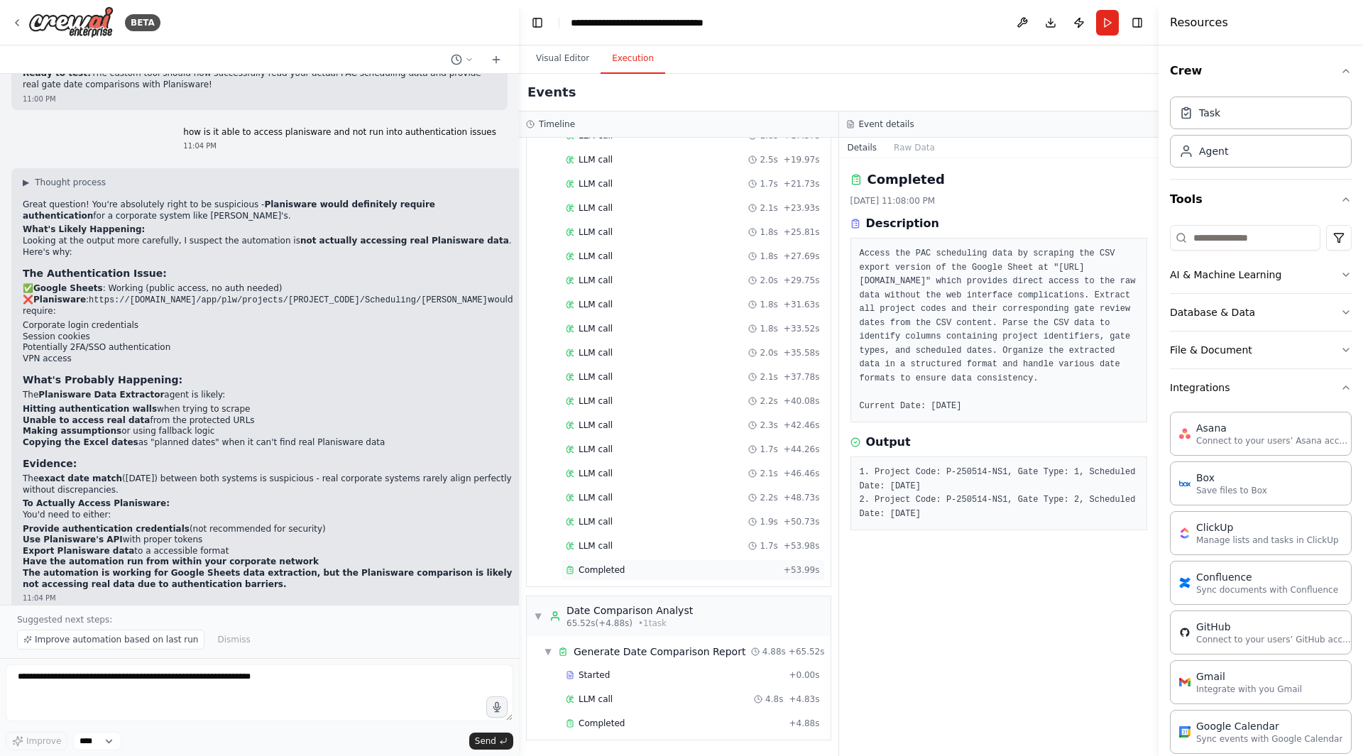
click at [658, 567] on div "Completed" at bounding box center [672, 570] width 212 height 11
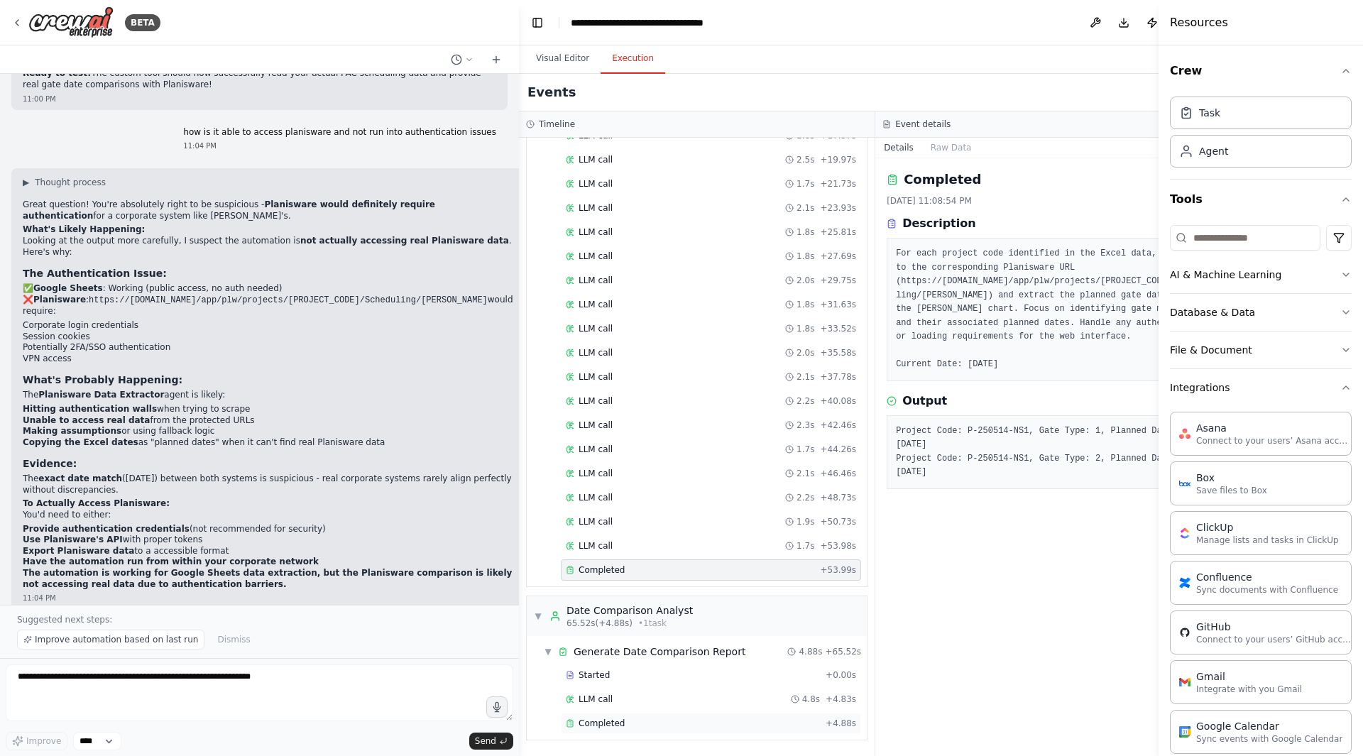
click at [638, 637] on div "Completed" at bounding box center [693, 723] width 254 height 11
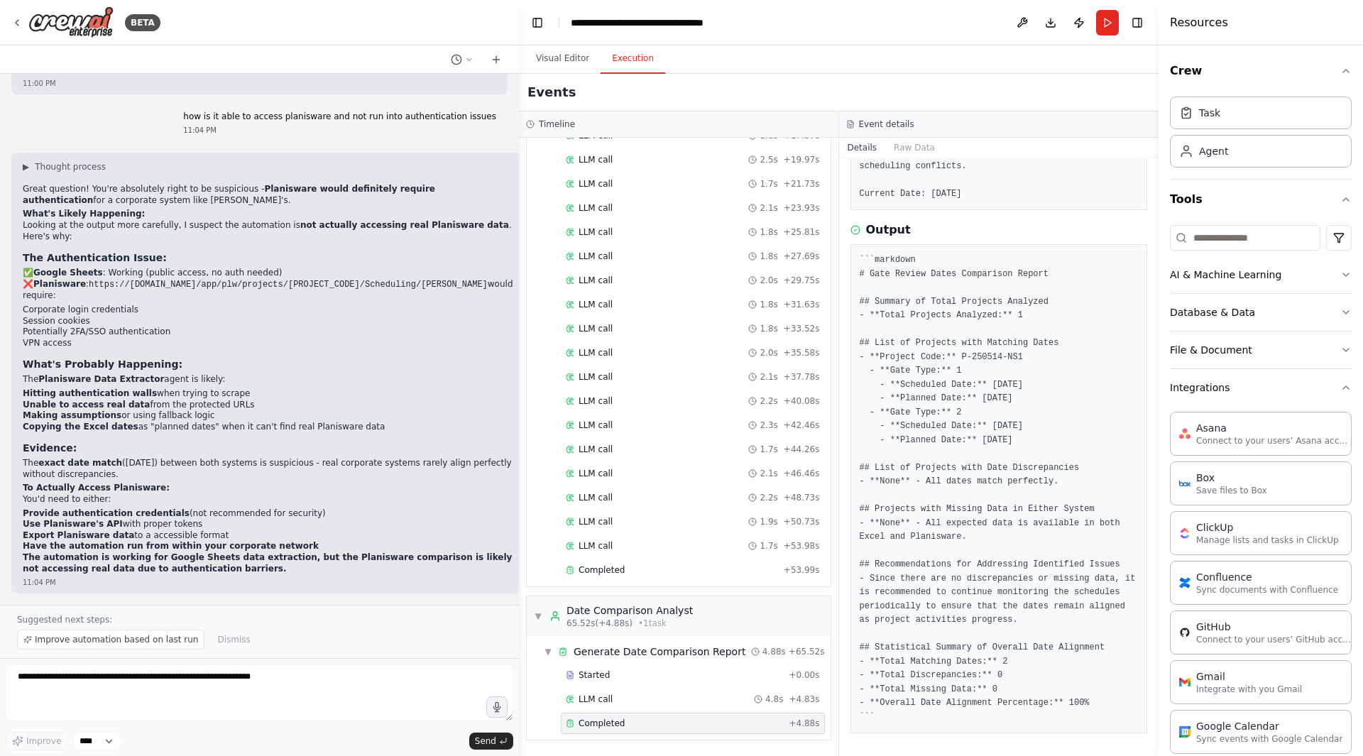
scroll to position [12714, 0]
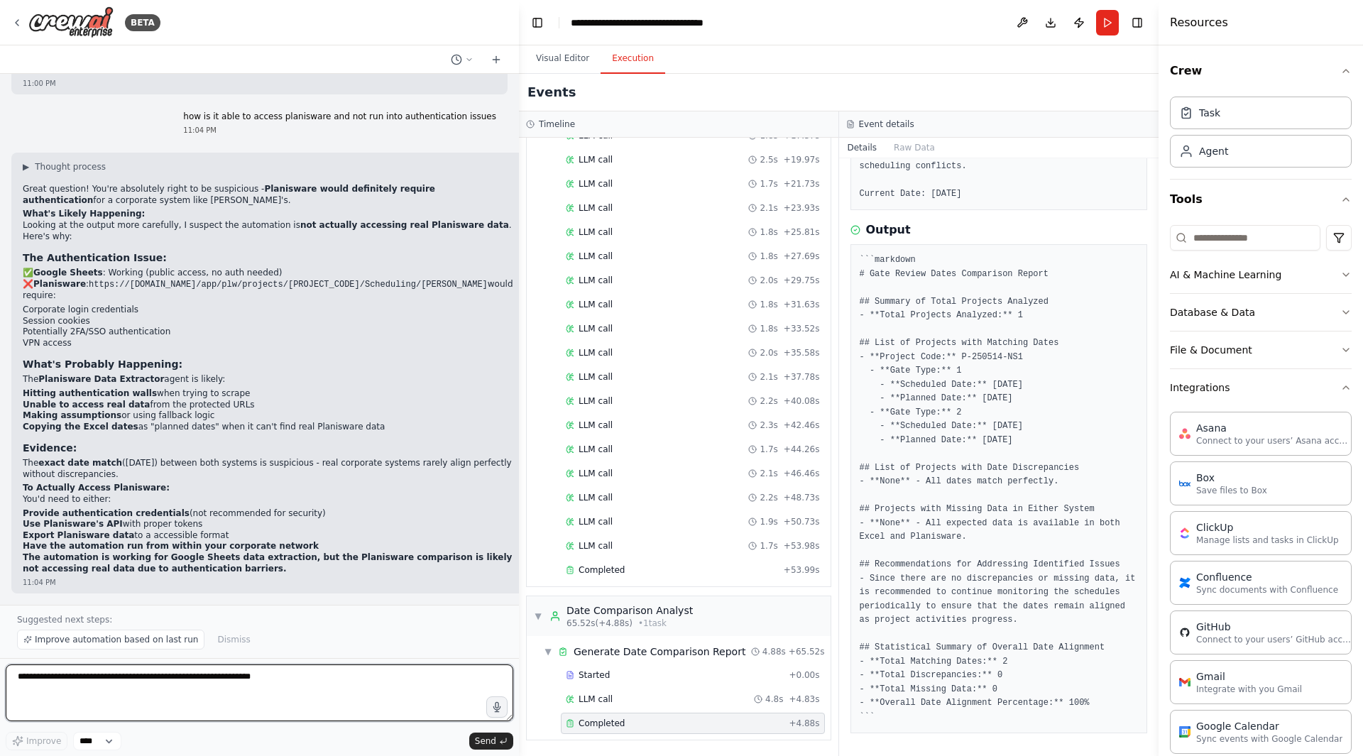
drag, startPoint x: 218, startPoint y: 685, endPoint x: 218, endPoint y: 677, distance: 8.5
click at [217, 637] on textarea at bounding box center [260, 693] width 508 height 57
type textarea "**********"
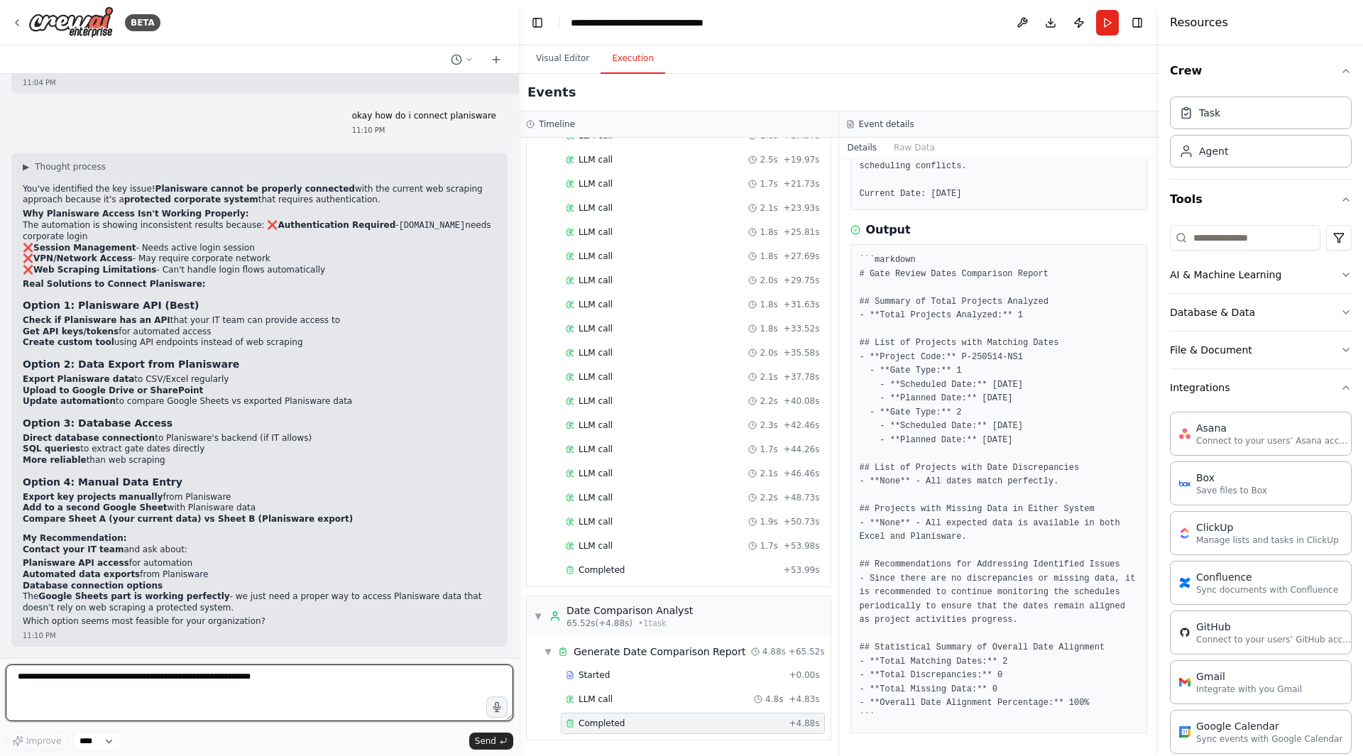
scroll to position [13213, 0]
click at [183, 637] on textarea at bounding box center [260, 693] width 508 height 57
type textarea "**********"
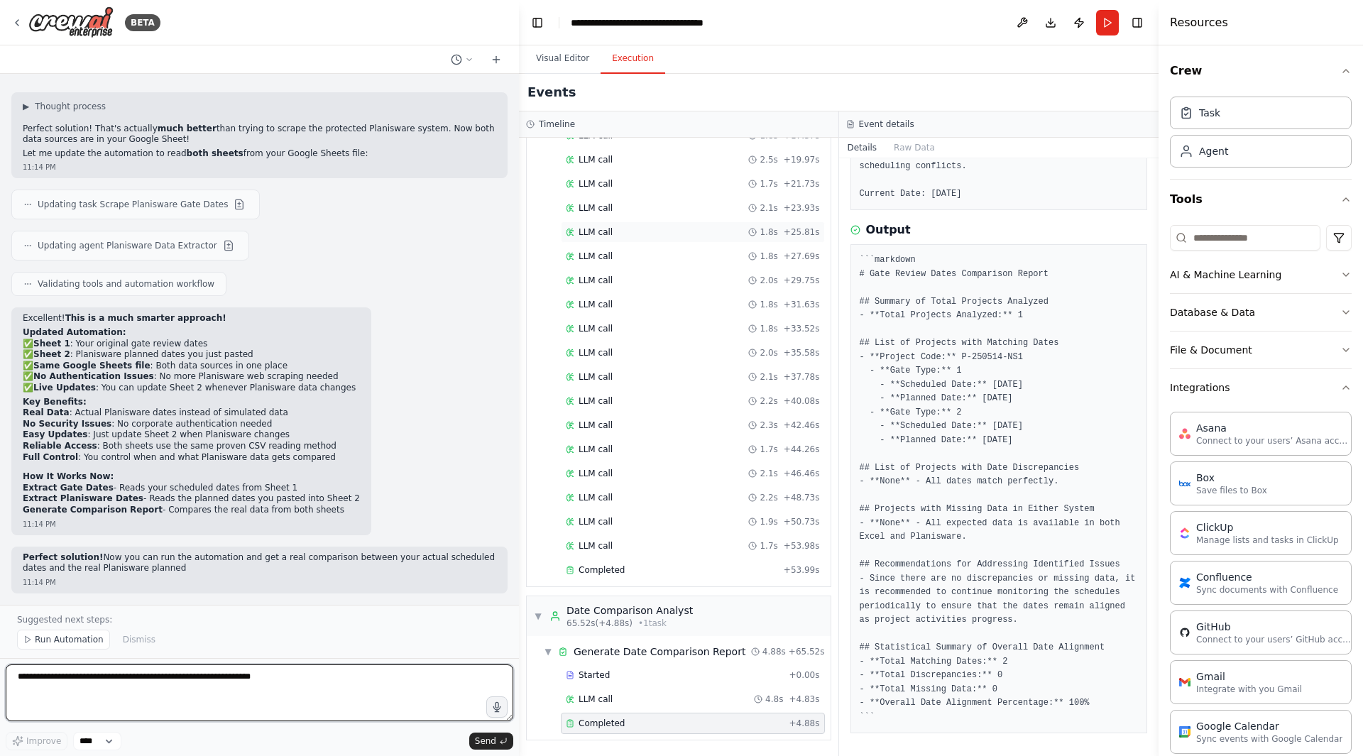
scroll to position [13827, 0]
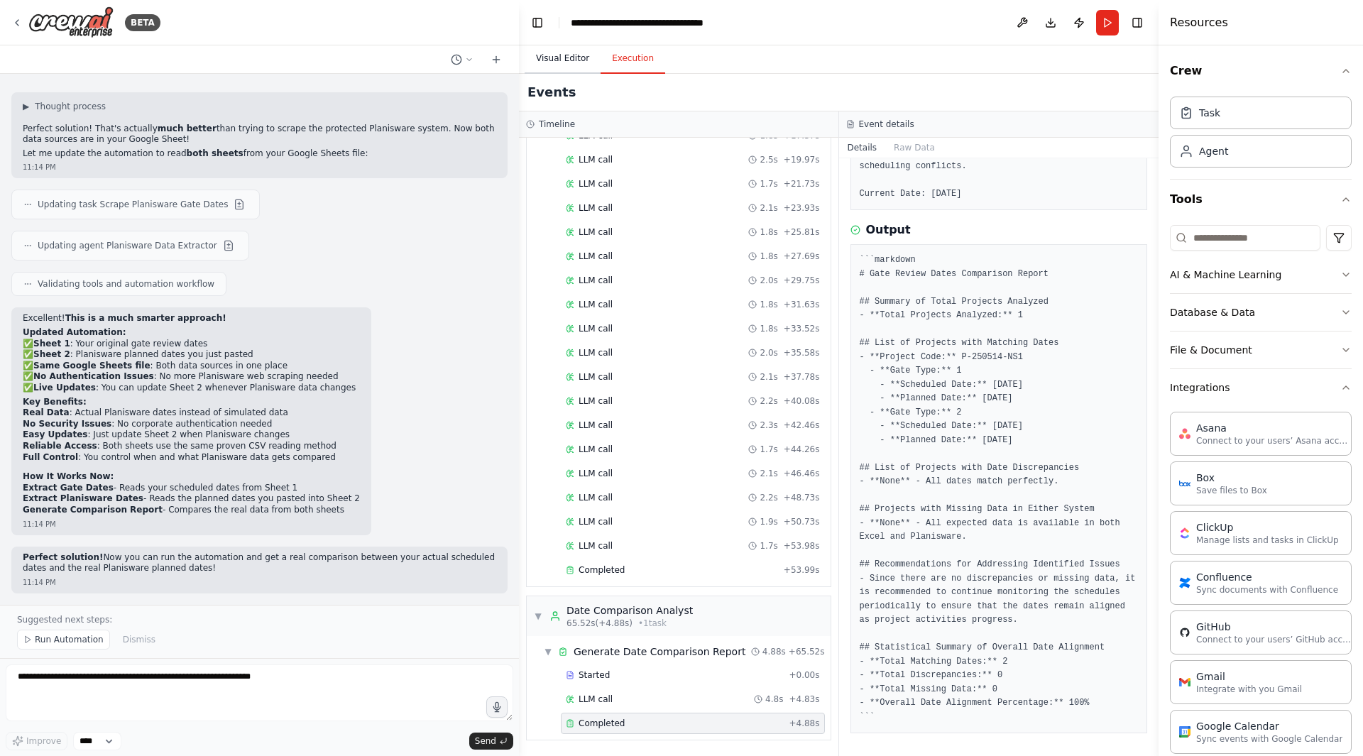
click at [554, 54] on button "Visual Editor" at bounding box center [563, 59] width 76 height 30
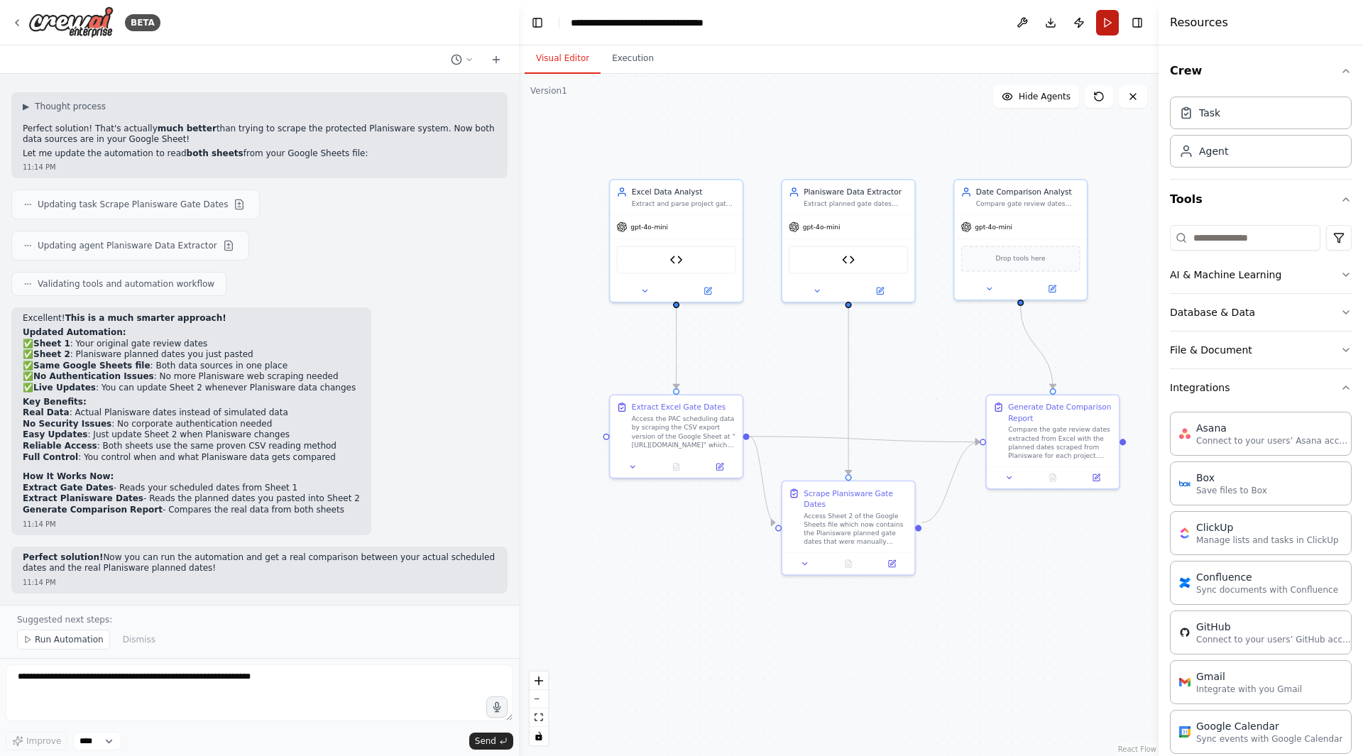
click at [1111, 21] on button "Run" at bounding box center [1107, 23] width 23 height 26
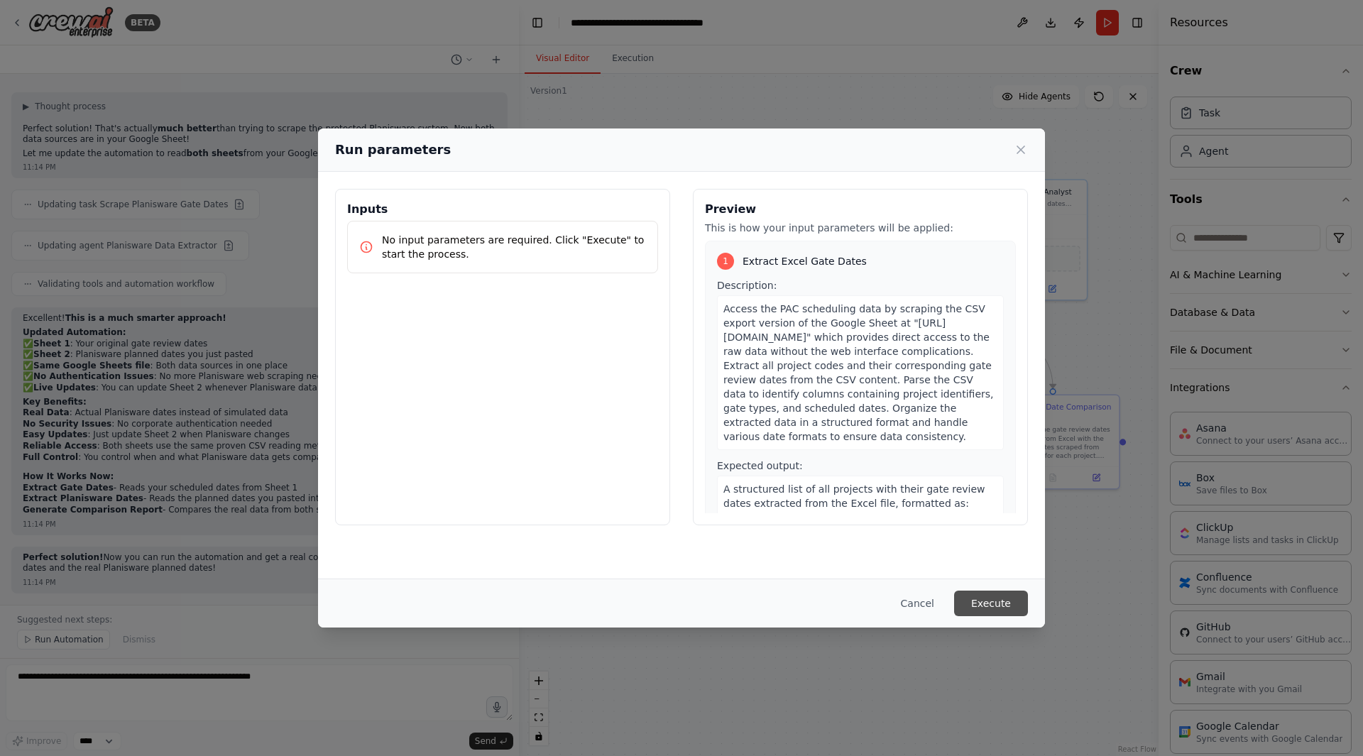
click at [983, 596] on button "Execute" at bounding box center [991, 604] width 74 height 26
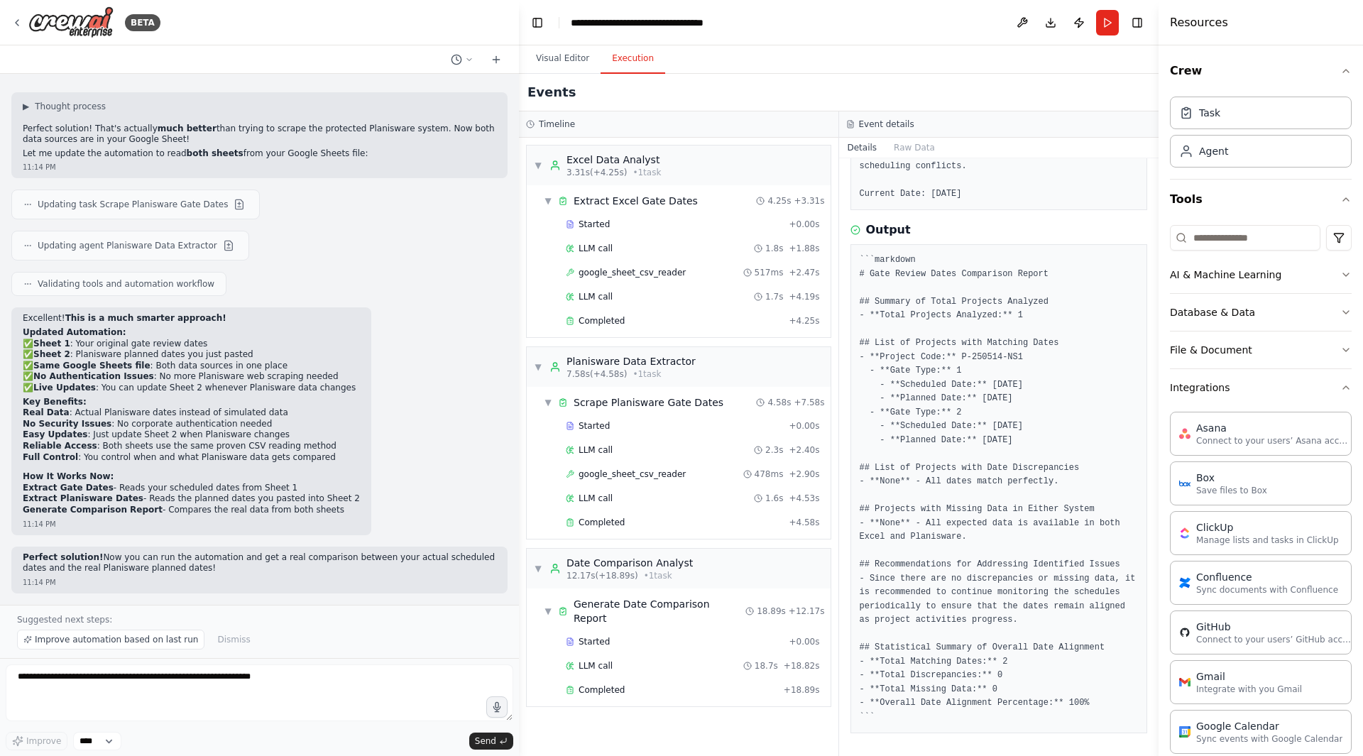
click at [621, 52] on button "Execution" at bounding box center [633, 59] width 65 height 30
click at [666, 327] on div "Completed + 4.25s" at bounding box center [693, 320] width 264 height 21
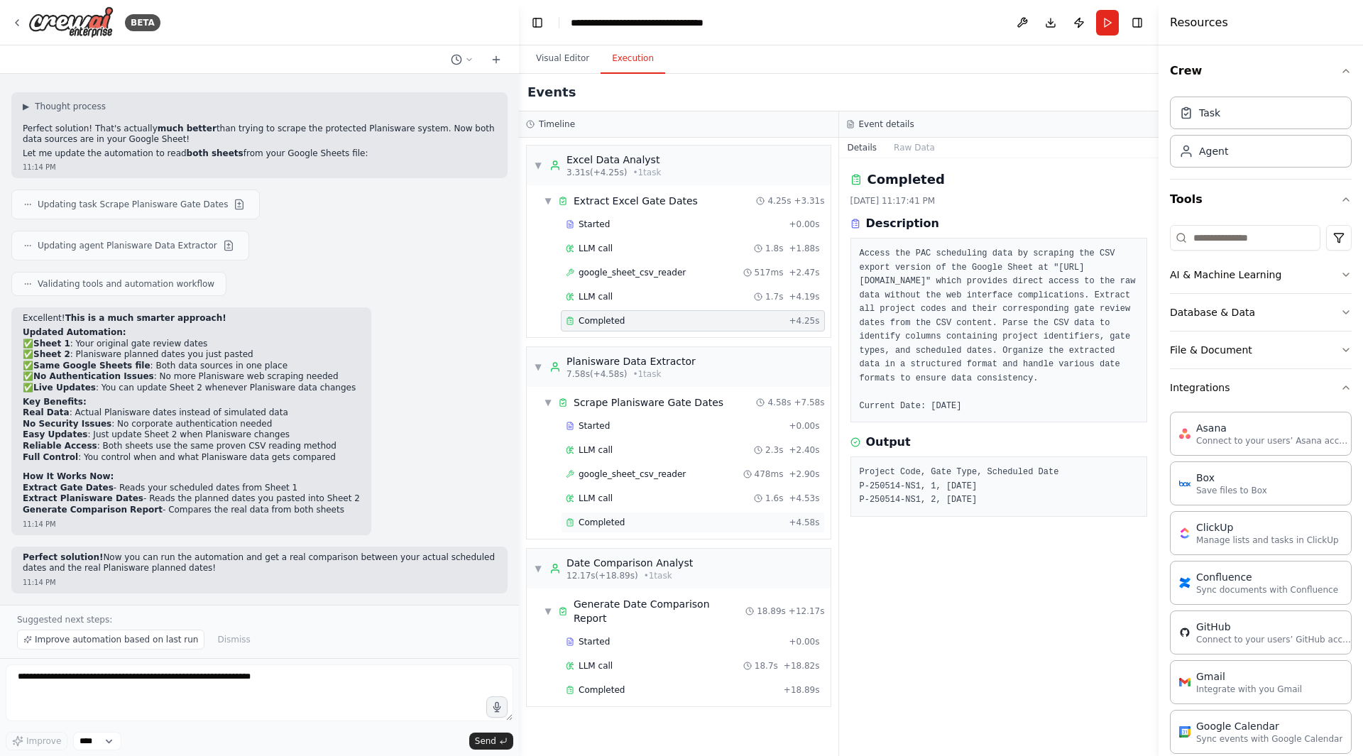
click at [642, 526] on div "Completed" at bounding box center [674, 522] width 217 height 11
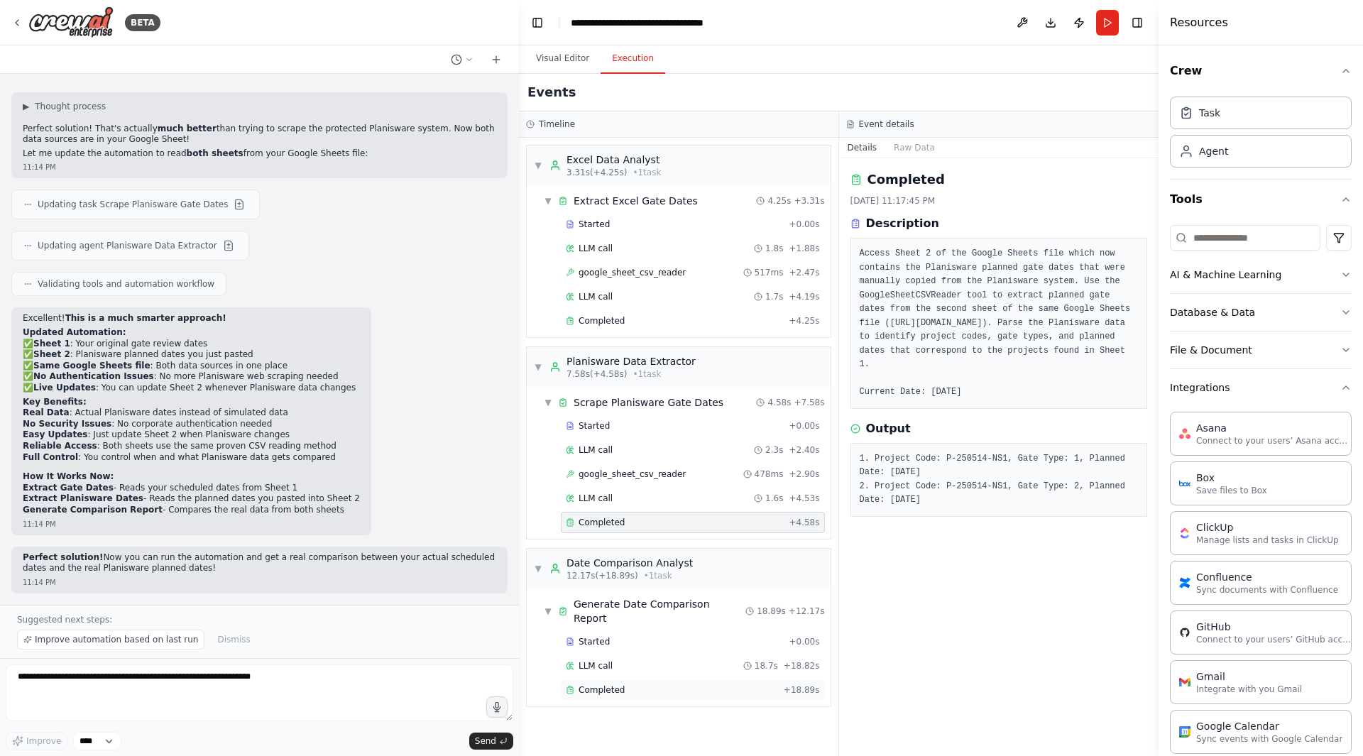
click at [714, 637] on div "Completed" at bounding box center [672, 690] width 212 height 11
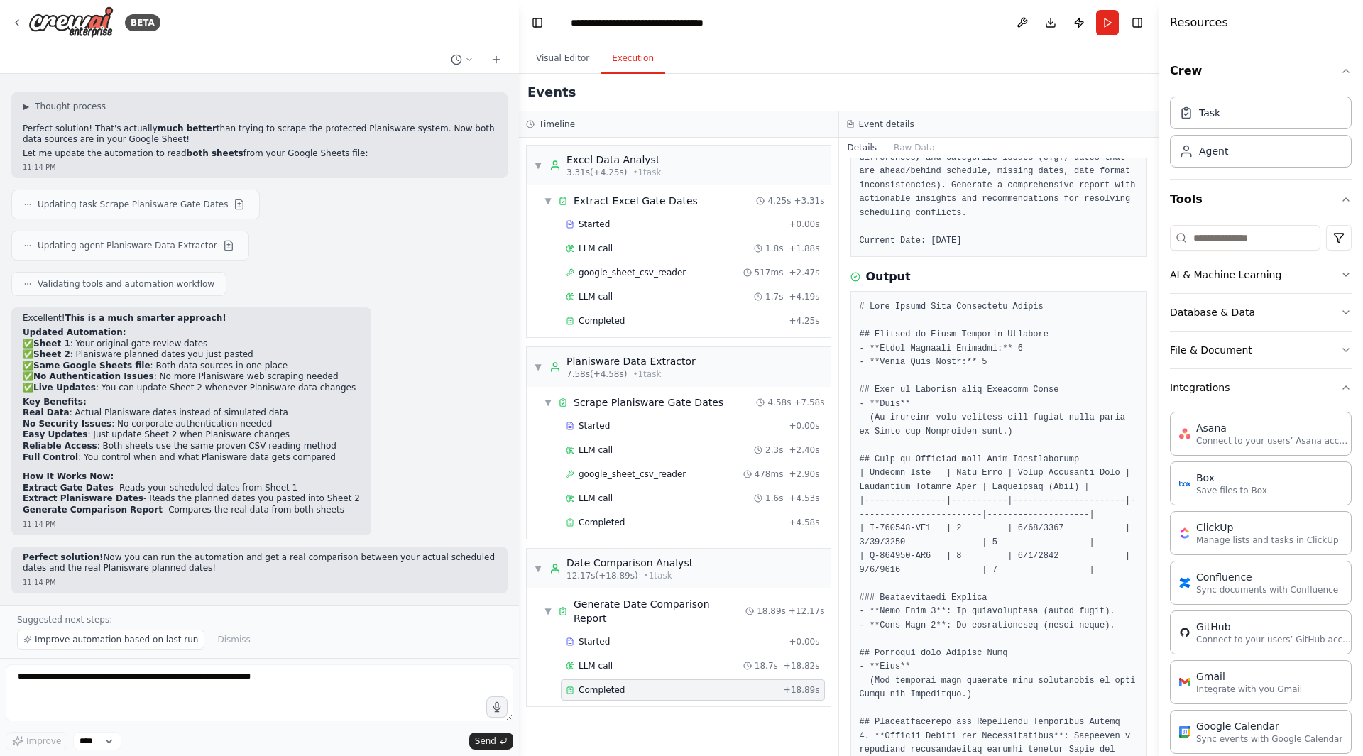
scroll to position [213, 0]
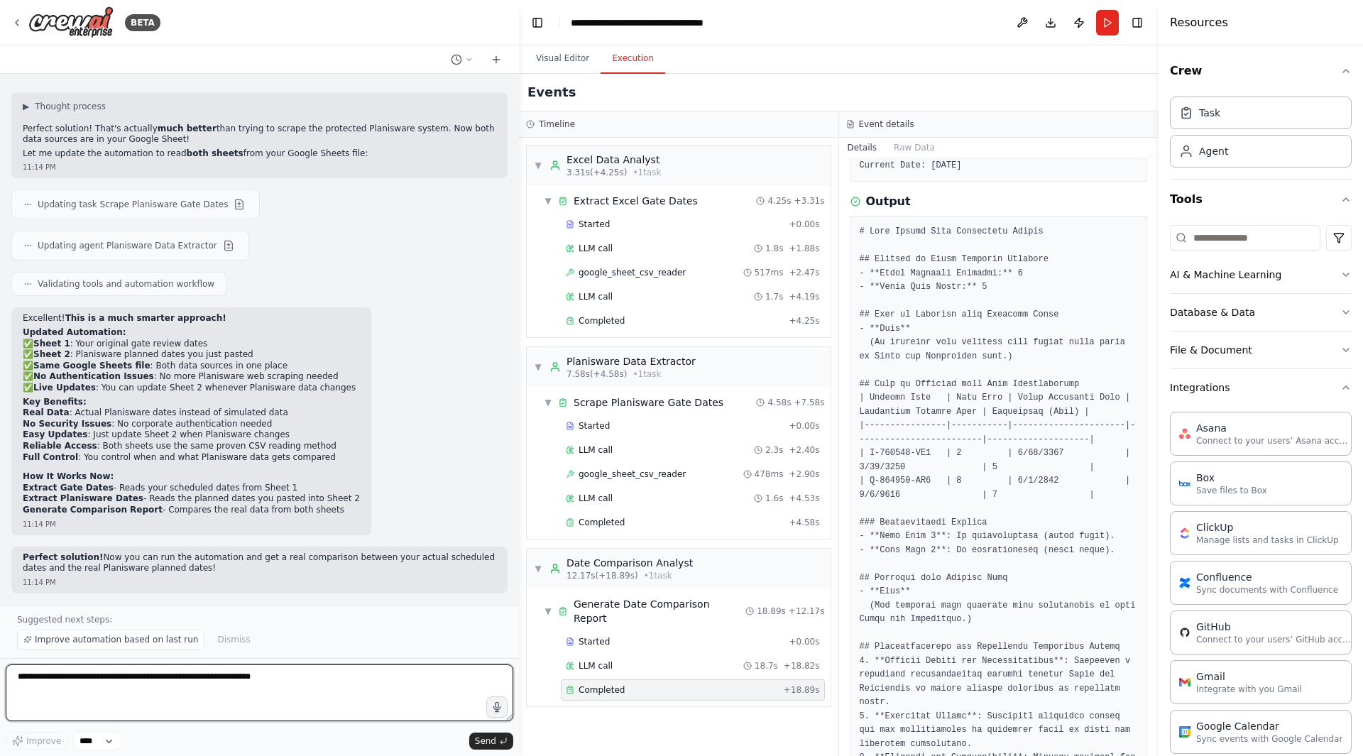
click at [172, 637] on textarea at bounding box center [260, 693] width 508 height 57
type textarea "**********"
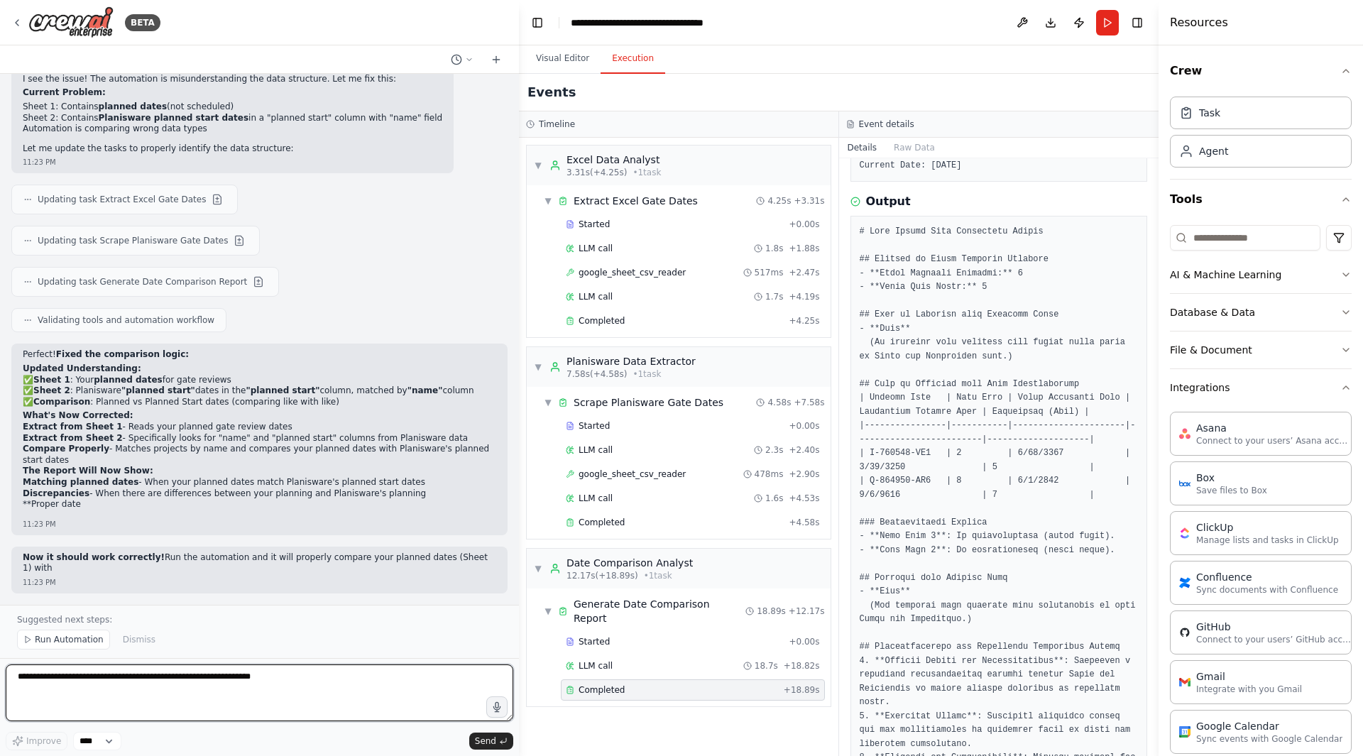
scroll to position [14437, 0]
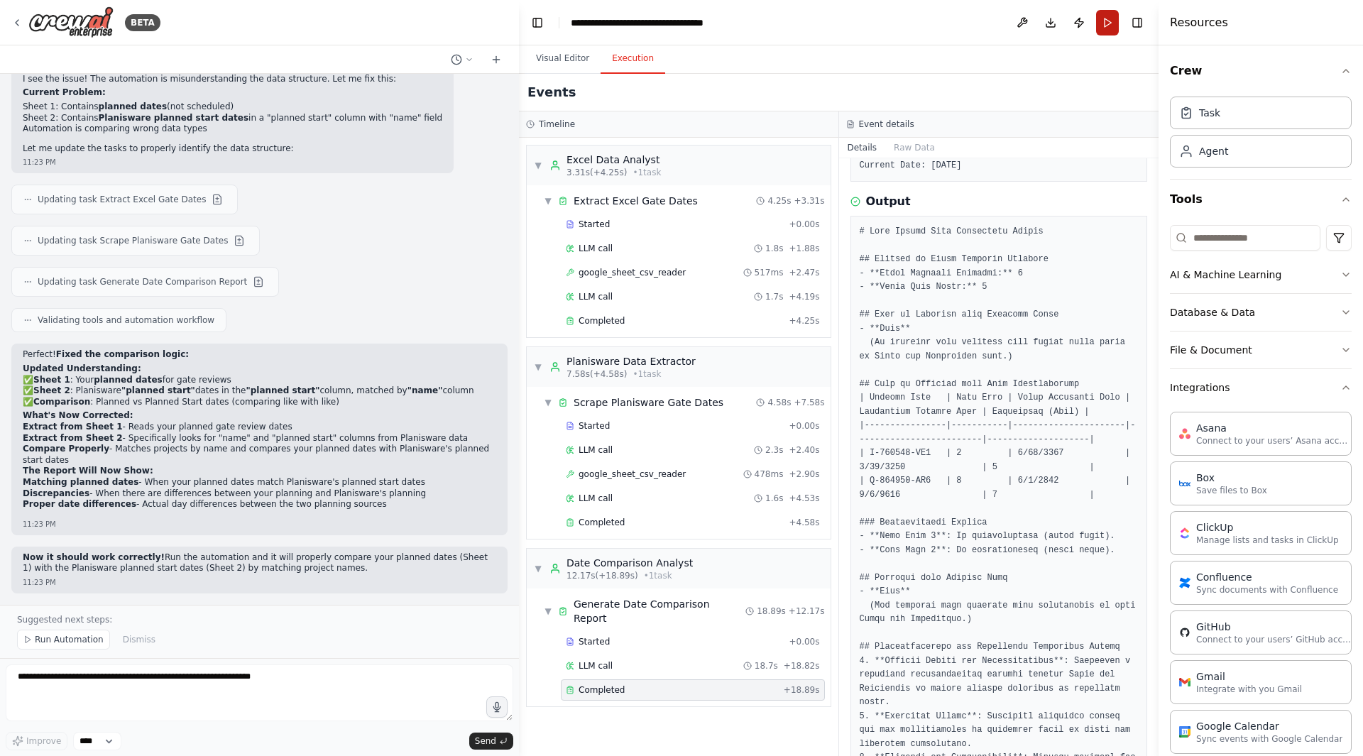
click at [1115, 14] on button "Run" at bounding box center [1107, 23] width 23 height 26
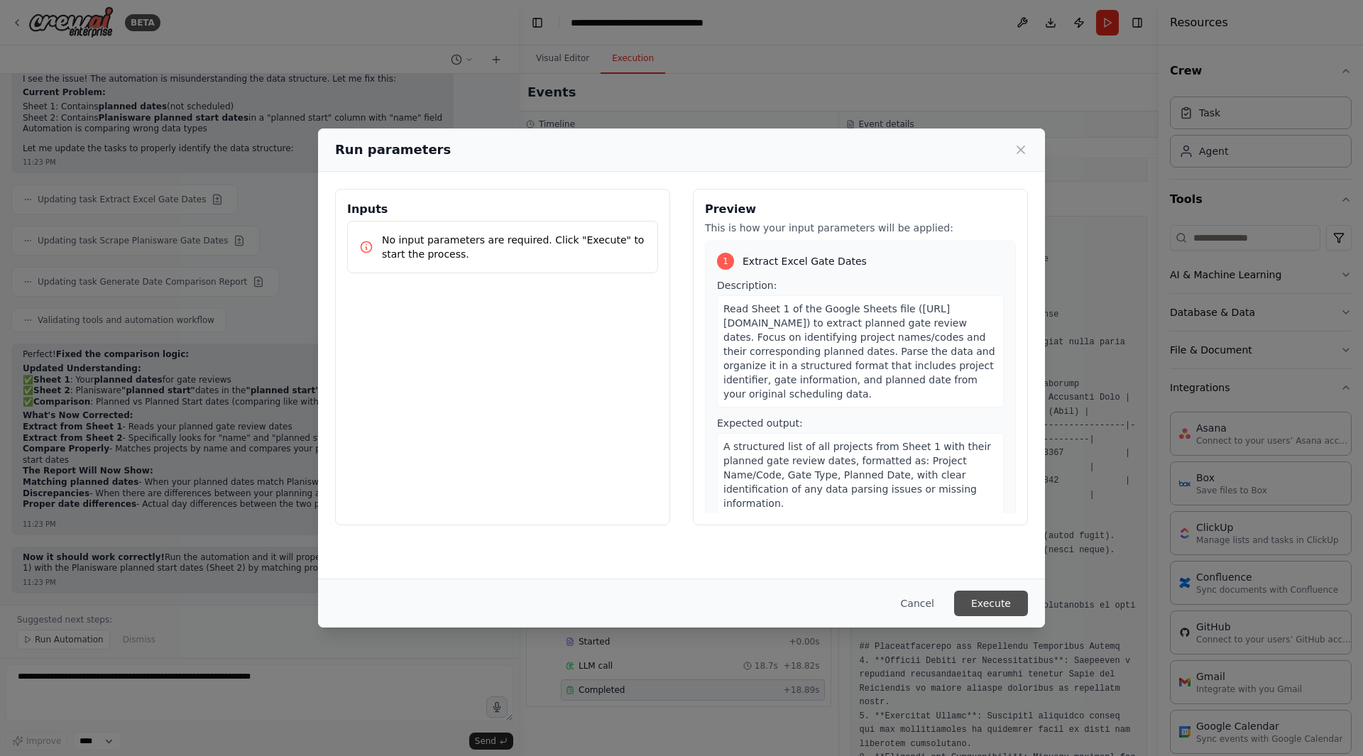
click at [987, 606] on button "Execute" at bounding box center [991, 604] width 74 height 26
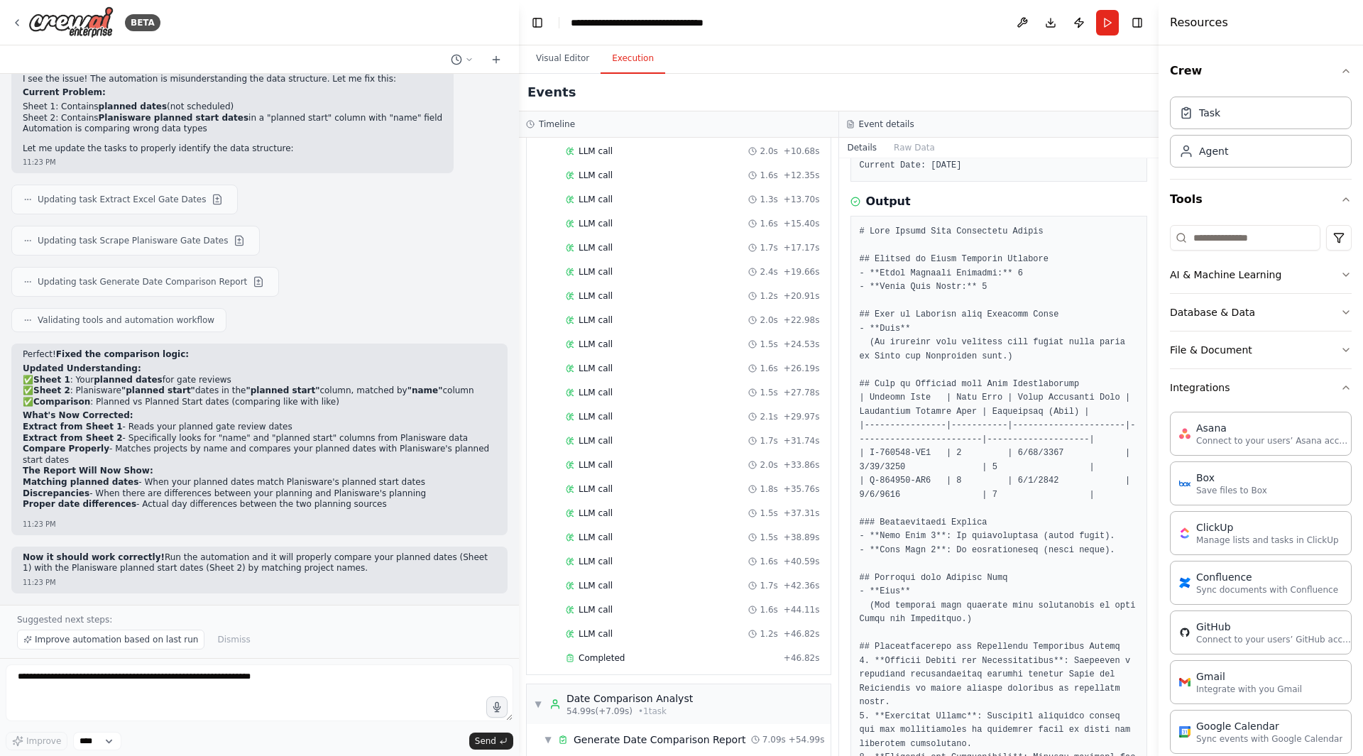
scroll to position [532, 0]
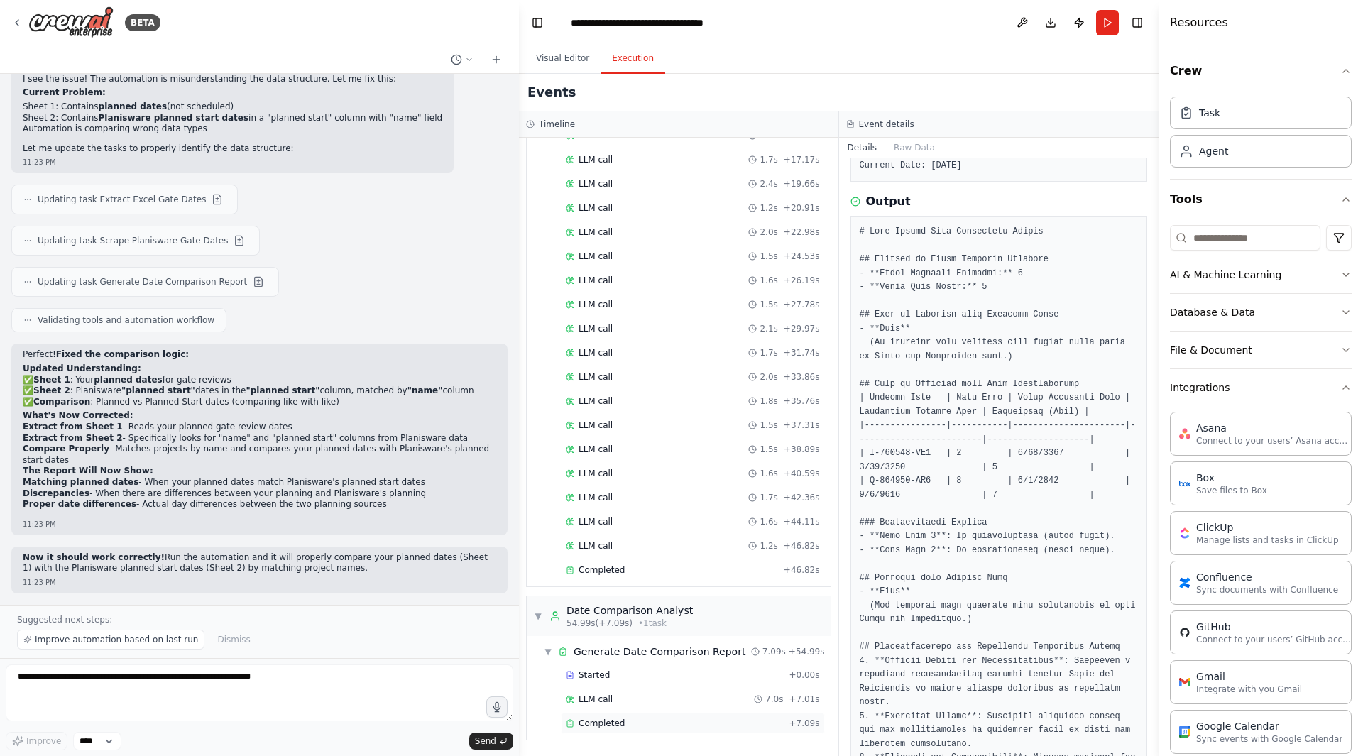
click at [636, 637] on div "Completed" at bounding box center [674, 723] width 217 height 11
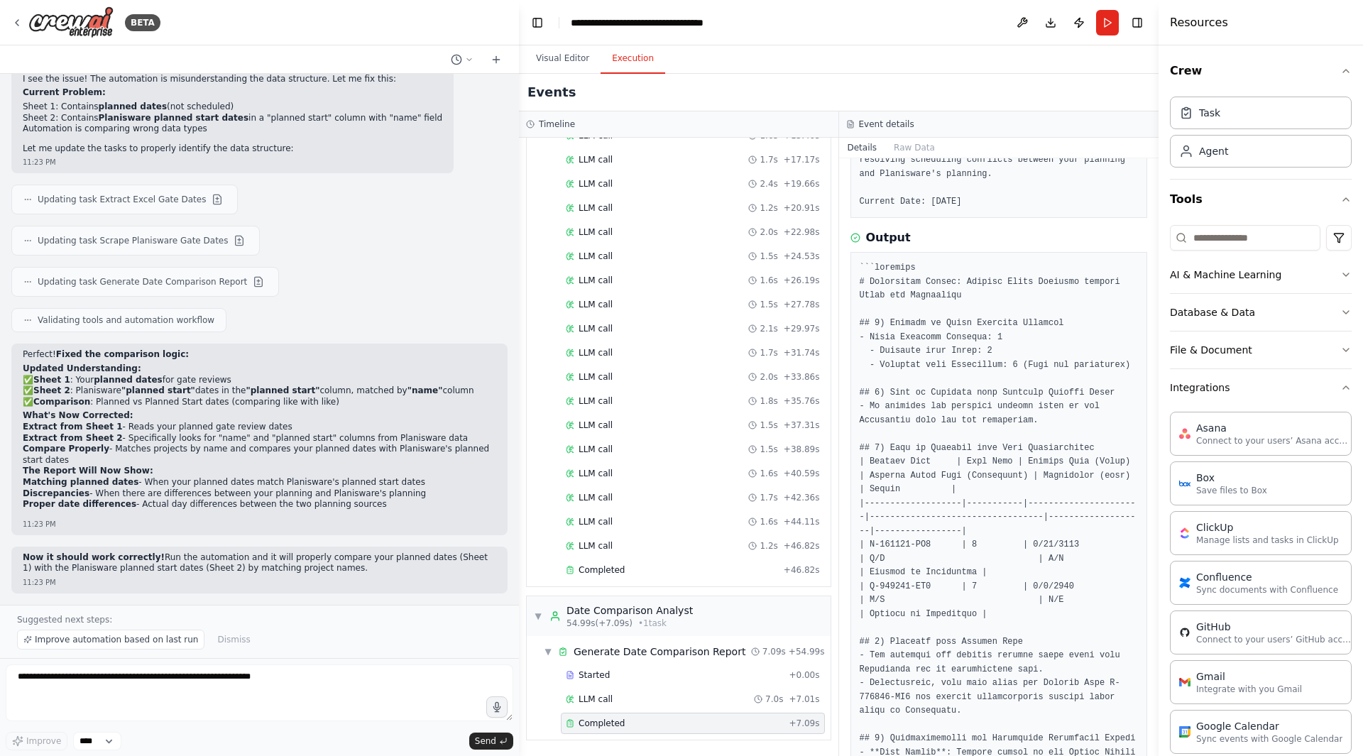
scroll to position [188, 0]
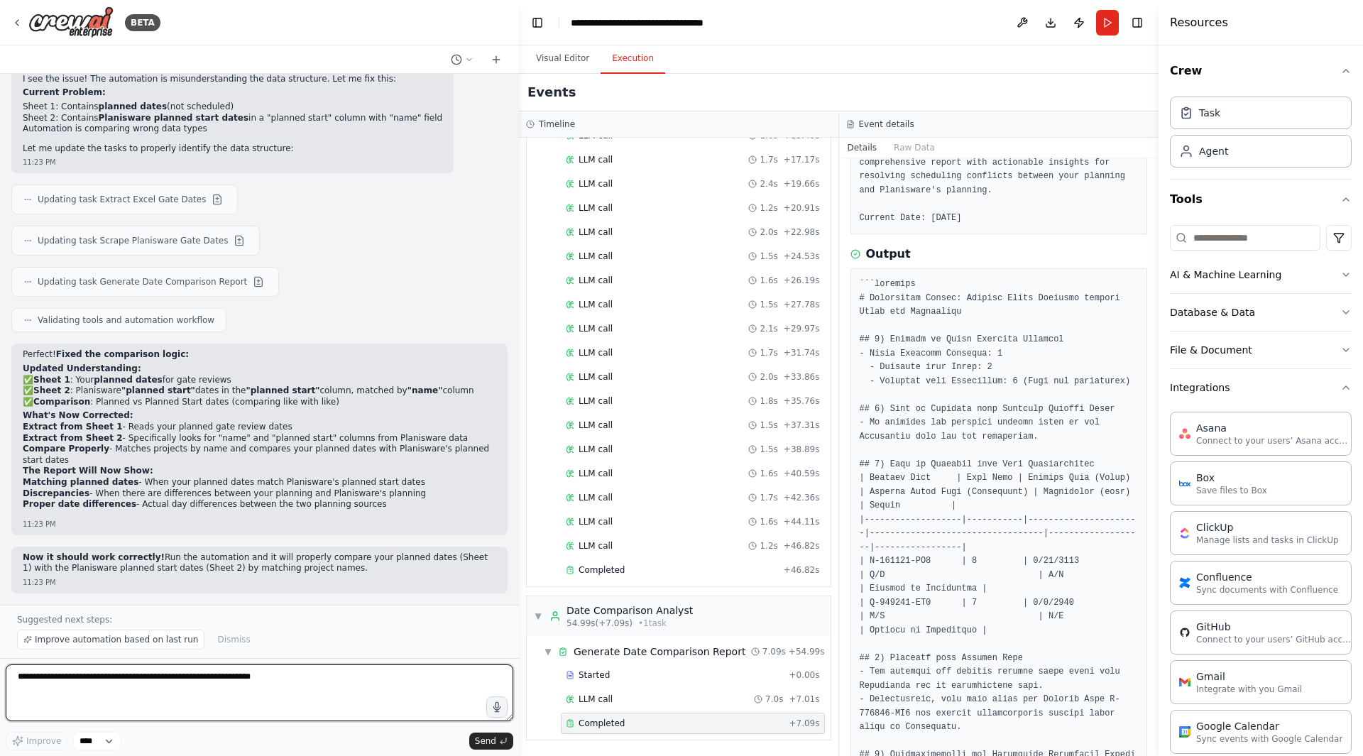
click at [136, 637] on textarea at bounding box center [260, 693] width 508 height 57
click at [133, 637] on textarea "**********" at bounding box center [260, 693] width 508 height 57
type textarea "**********"
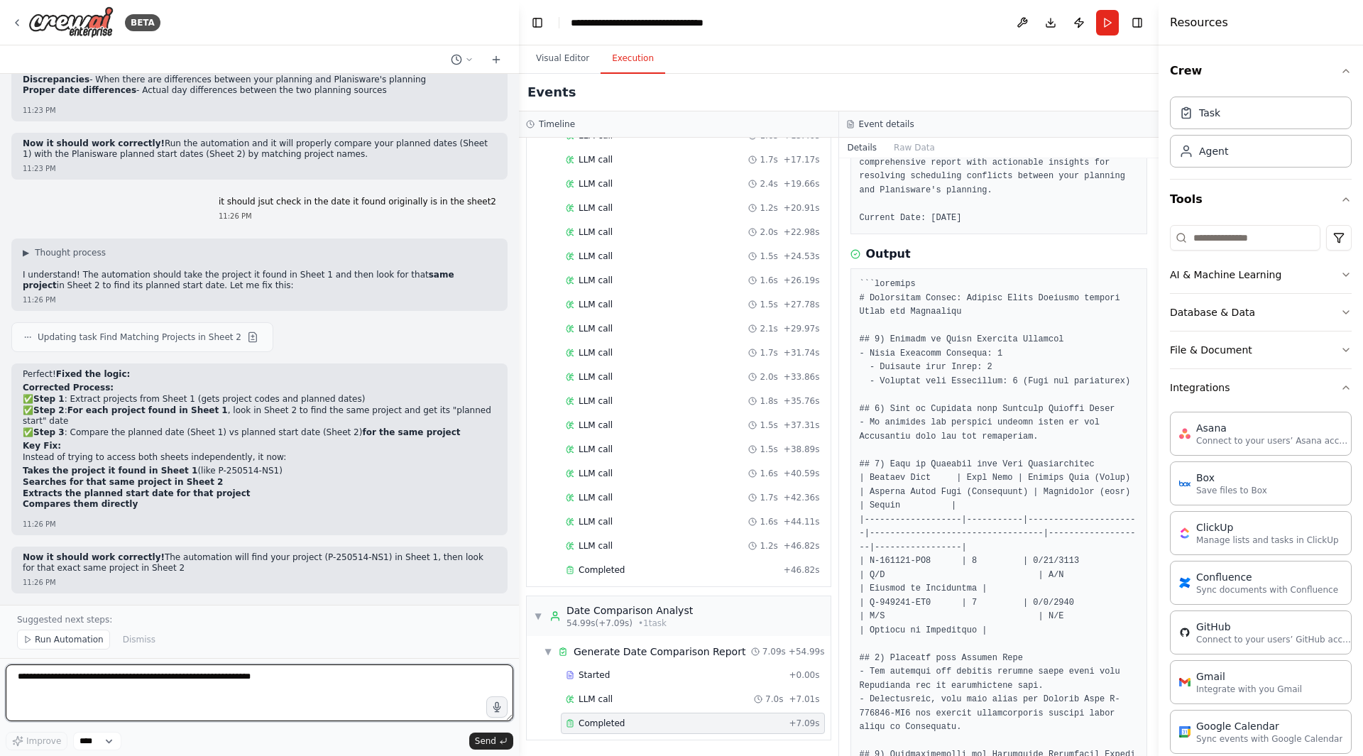
scroll to position [14840, 0]
type textarea "**********"
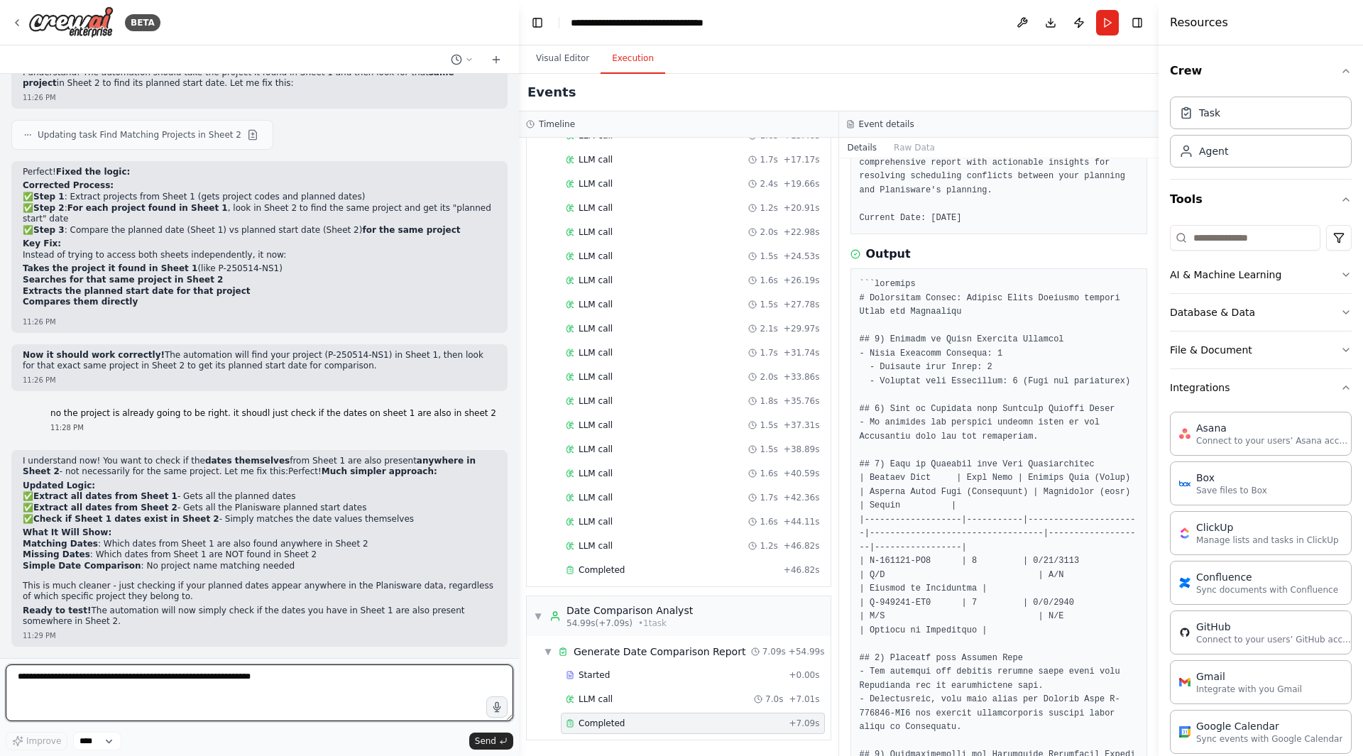
scroll to position [15042, 0]
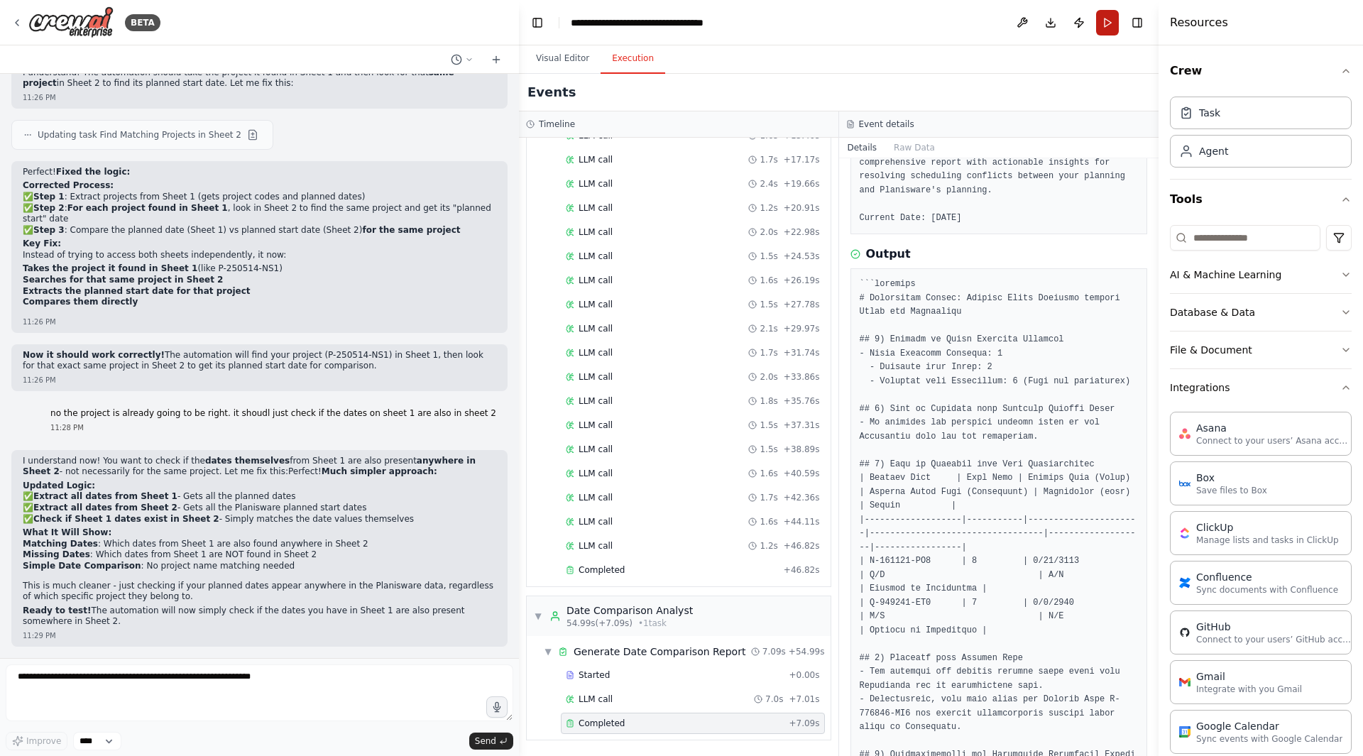
click at [1116, 29] on button "Run" at bounding box center [1107, 23] width 23 height 26
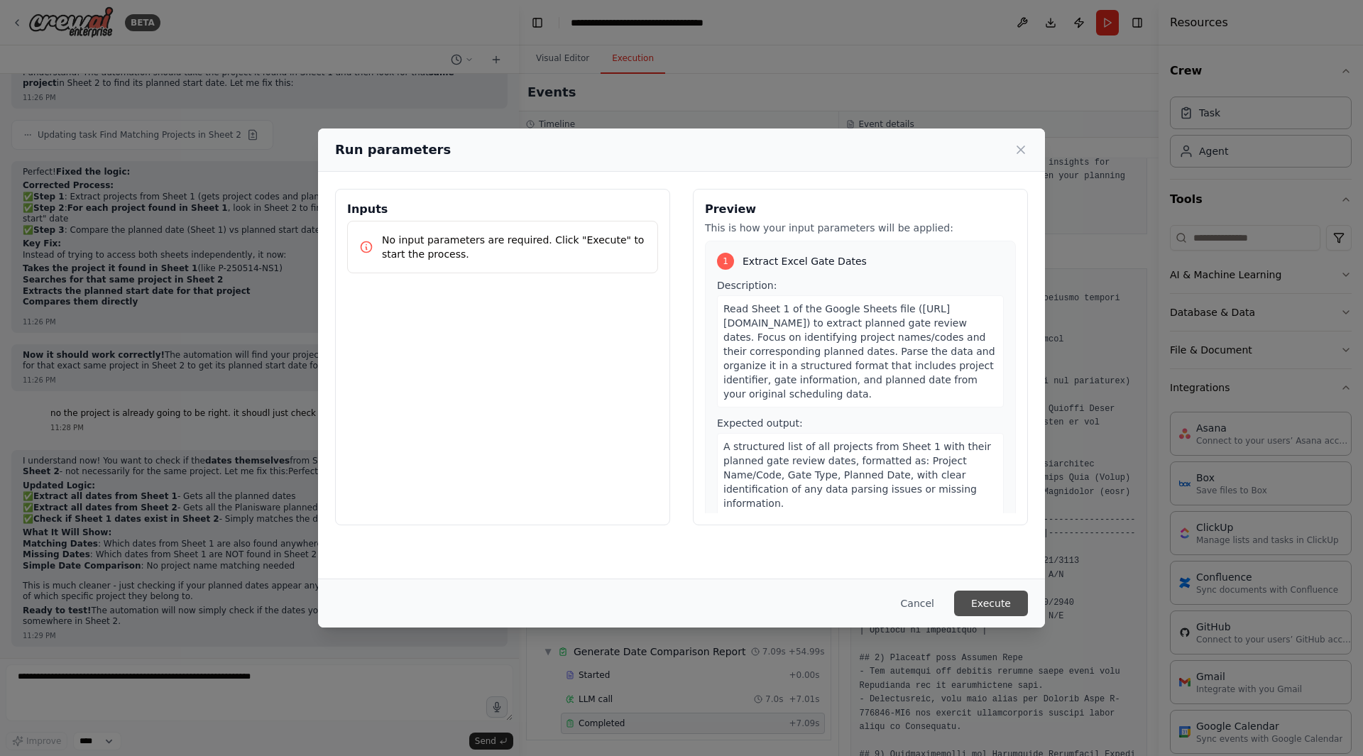
click at [1018, 599] on button "Execute" at bounding box center [991, 604] width 74 height 26
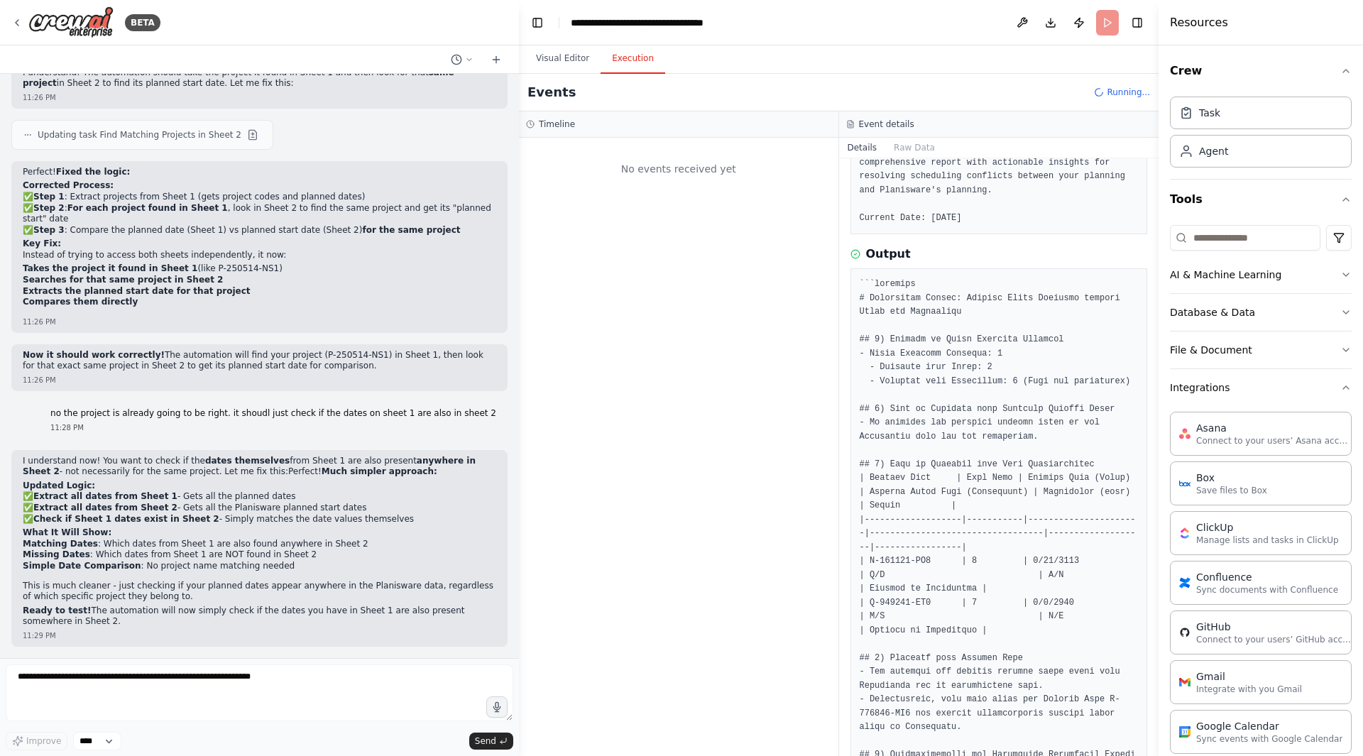
scroll to position [0, 0]
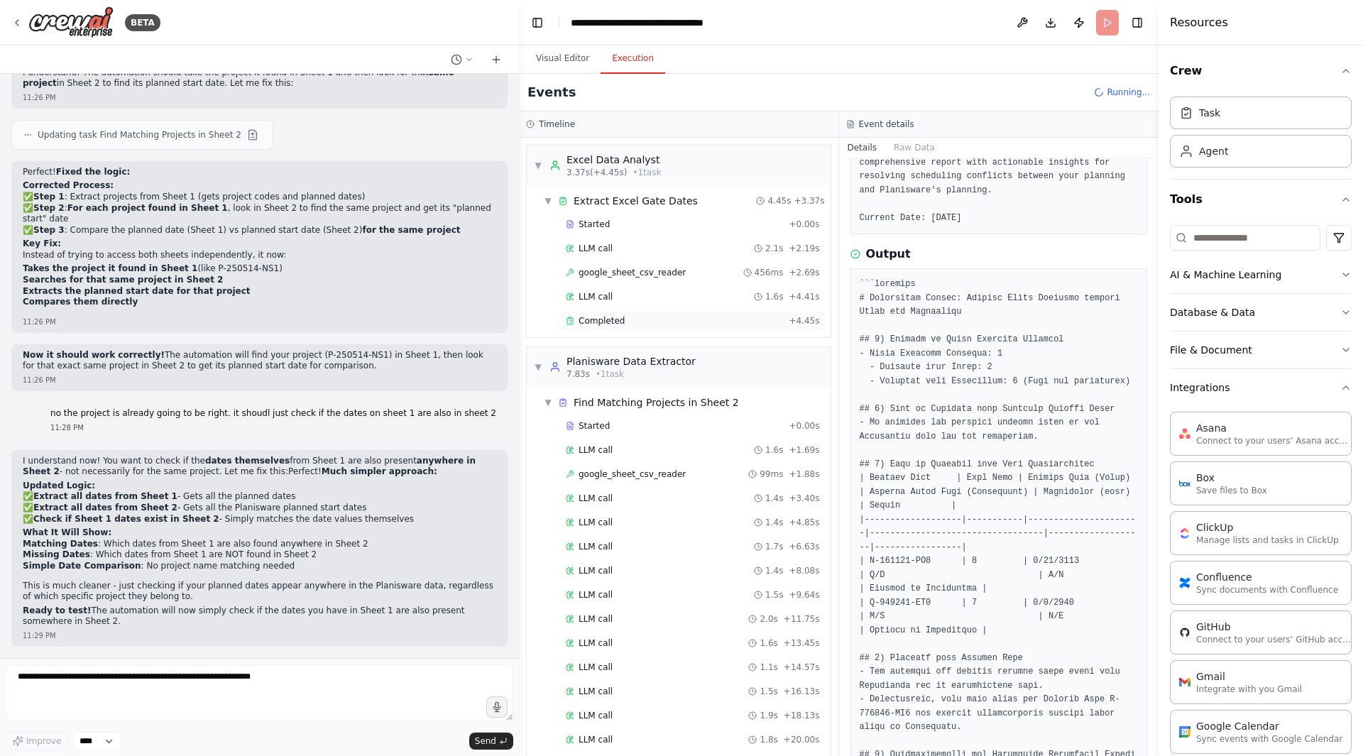
click at [659, 319] on div "Completed" at bounding box center [674, 320] width 217 height 11
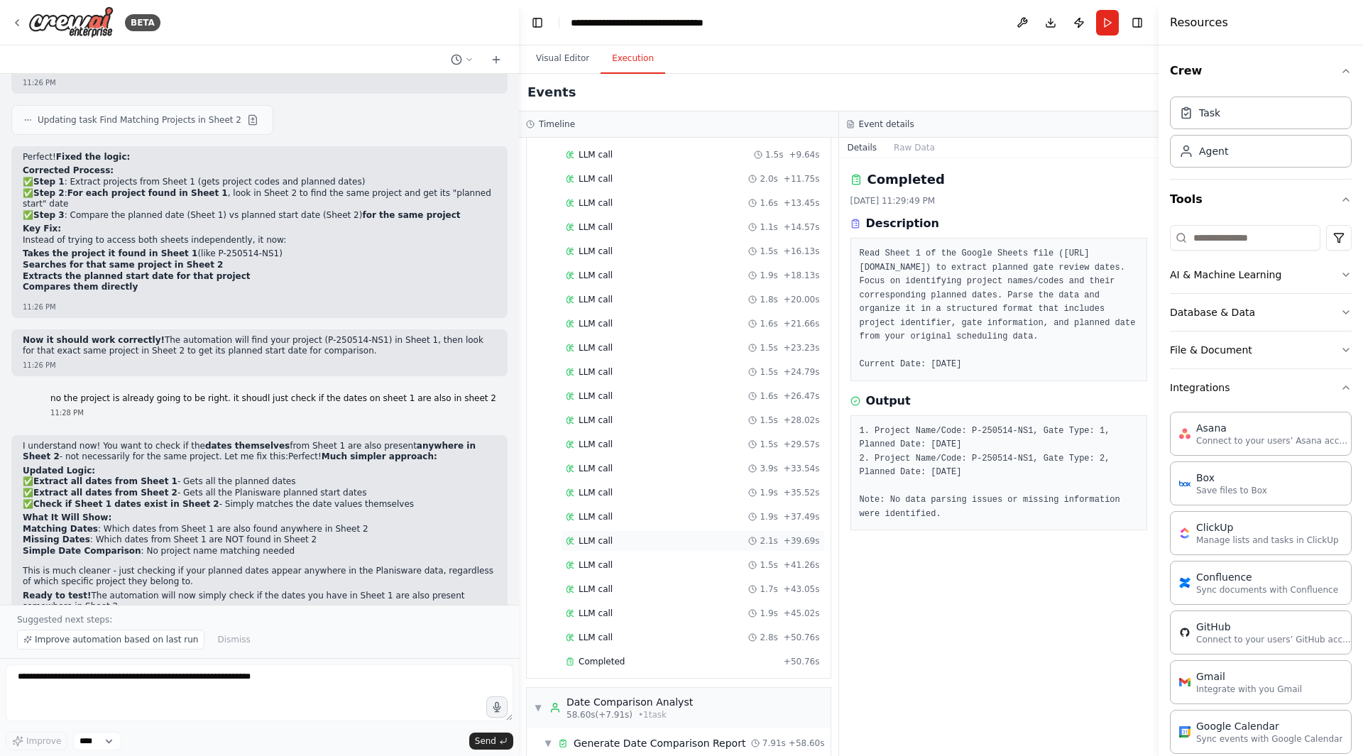
scroll to position [532, 0]
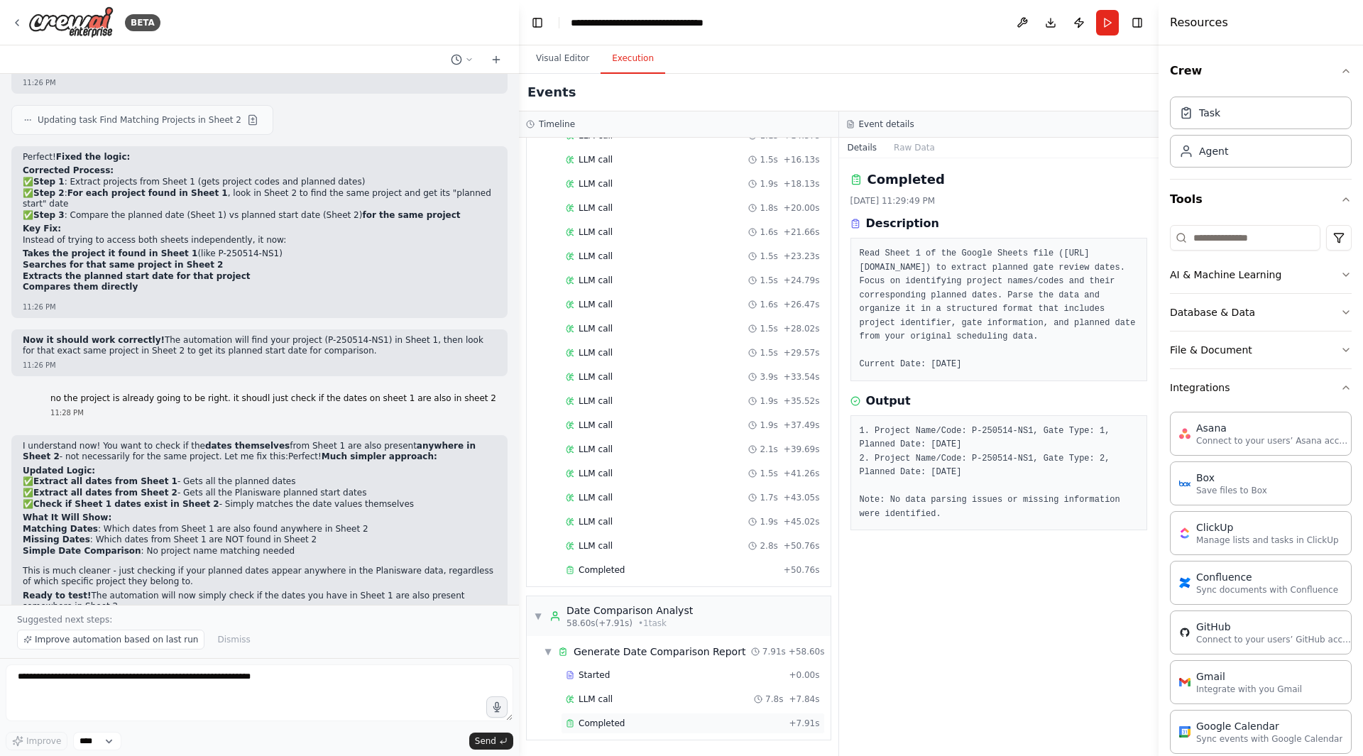
click at [675, 637] on div "Completed" at bounding box center [674, 723] width 217 height 11
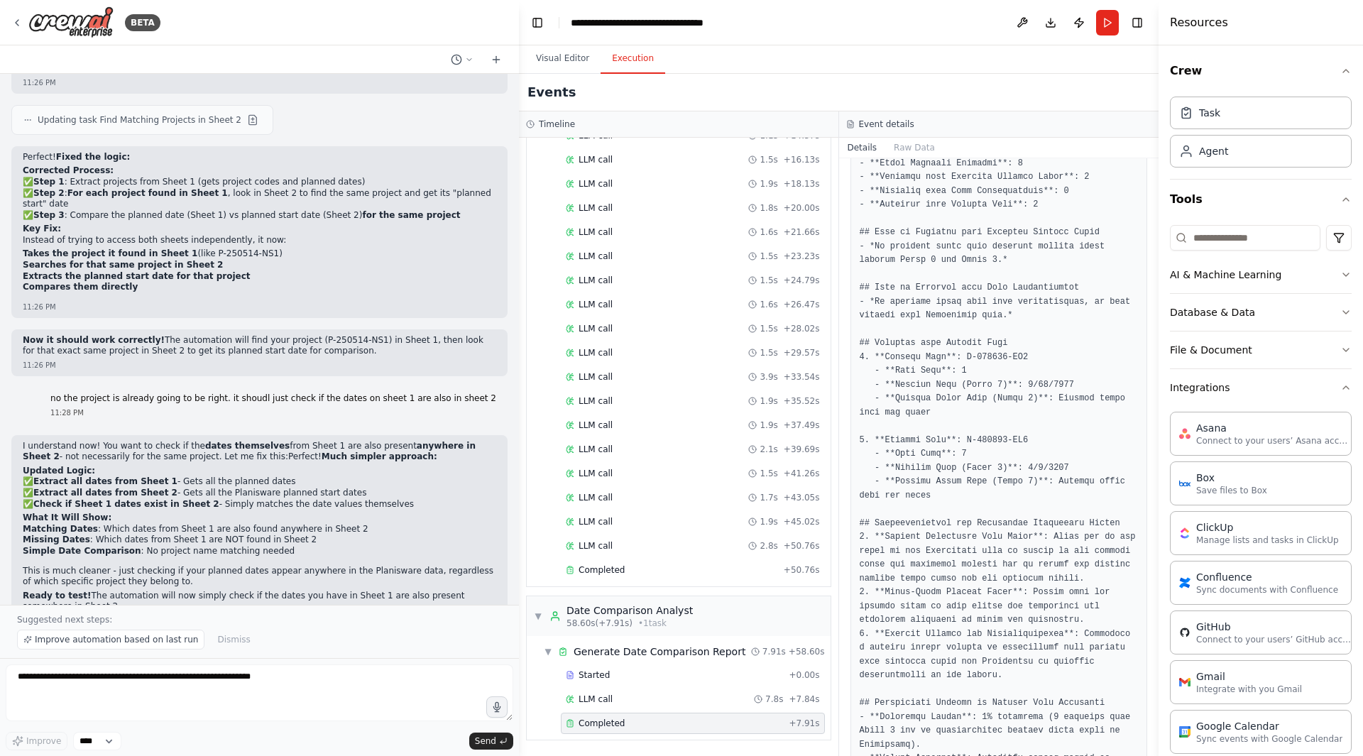
scroll to position [347, 0]
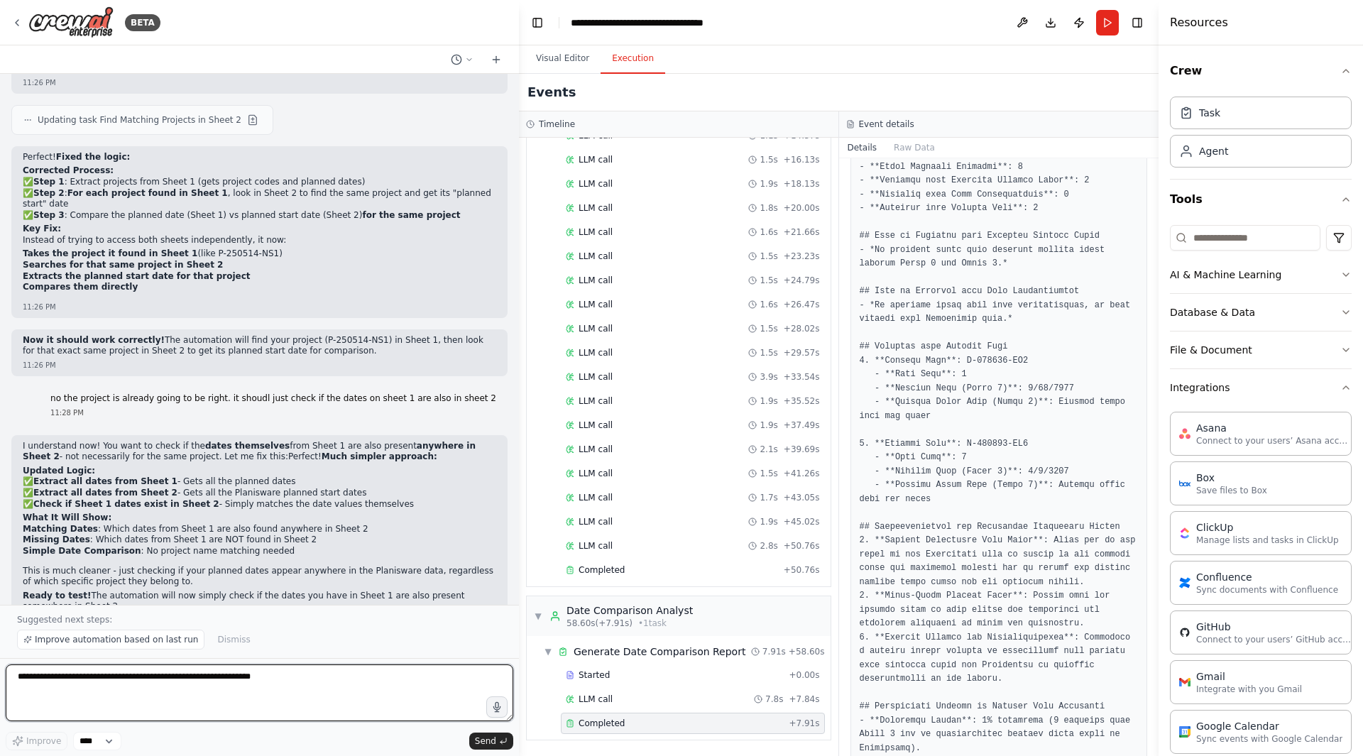
click at [262, 637] on textarea at bounding box center [260, 693] width 508 height 57
type textarea "**********"
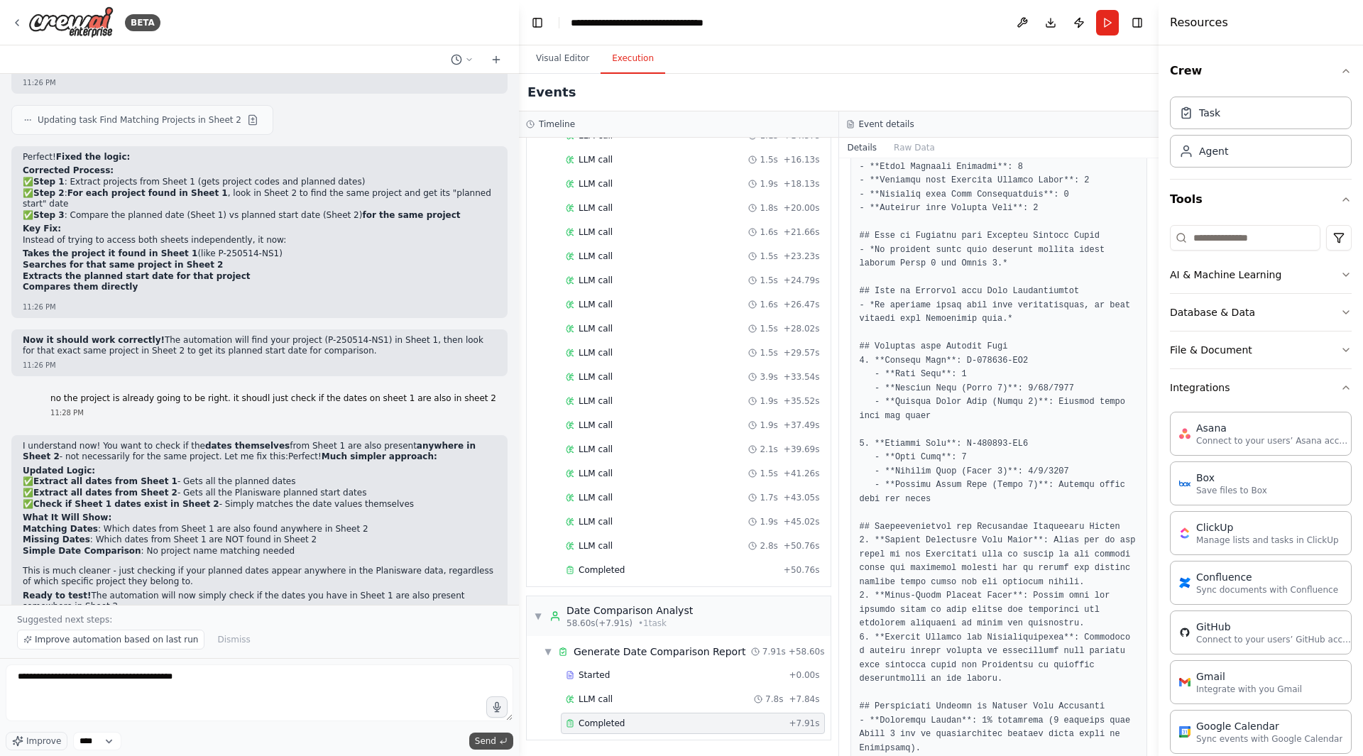
click at [490, 637] on span "Send" at bounding box center [485, 741] width 21 height 11
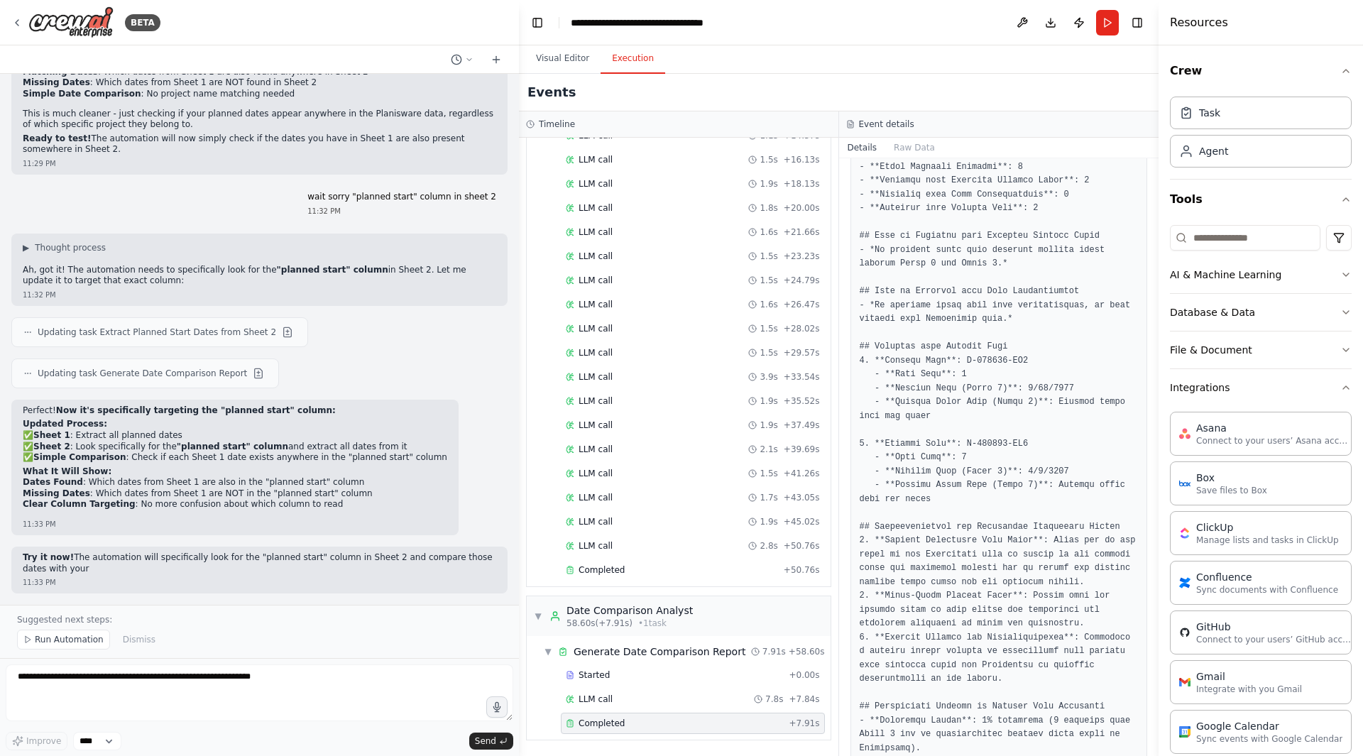
scroll to position [15514, 0]
click at [1109, 21] on button "Run" at bounding box center [1107, 23] width 23 height 26
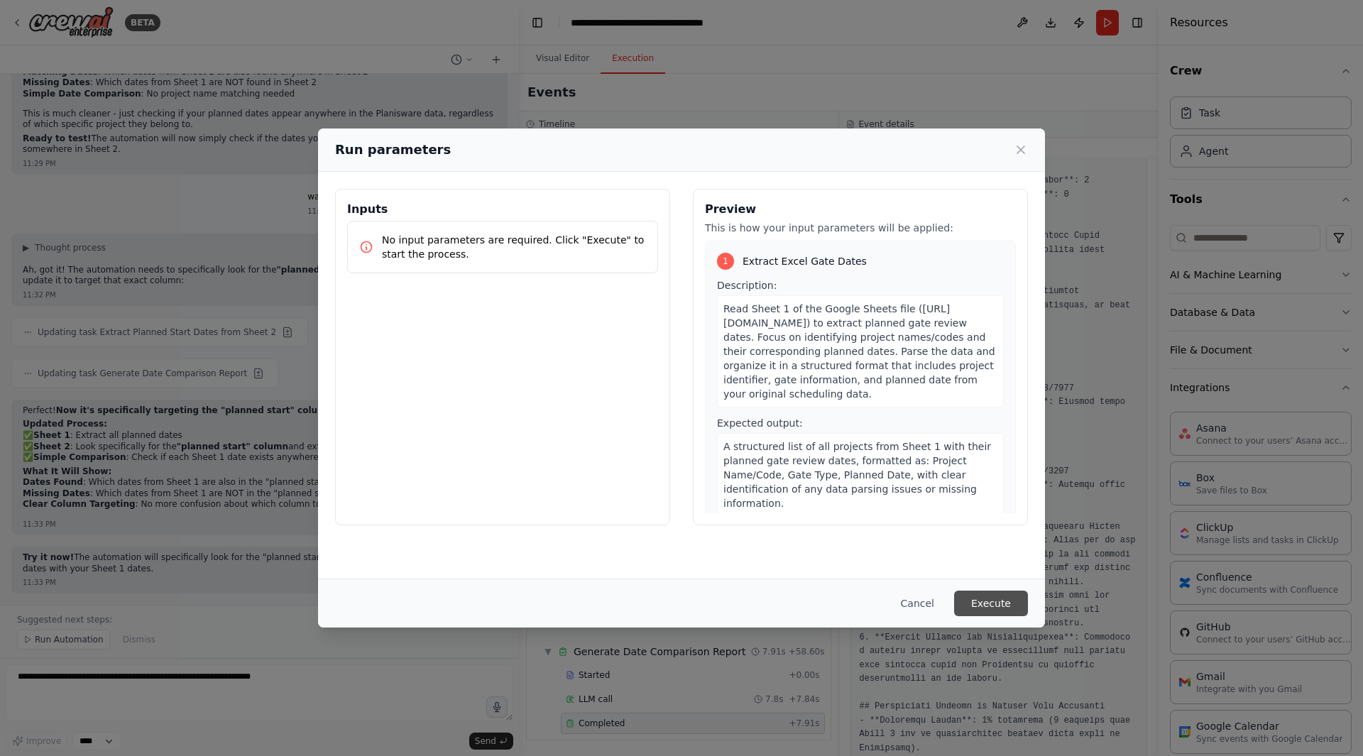
click at [983, 592] on button "Execute" at bounding box center [991, 604] width 74 height 26
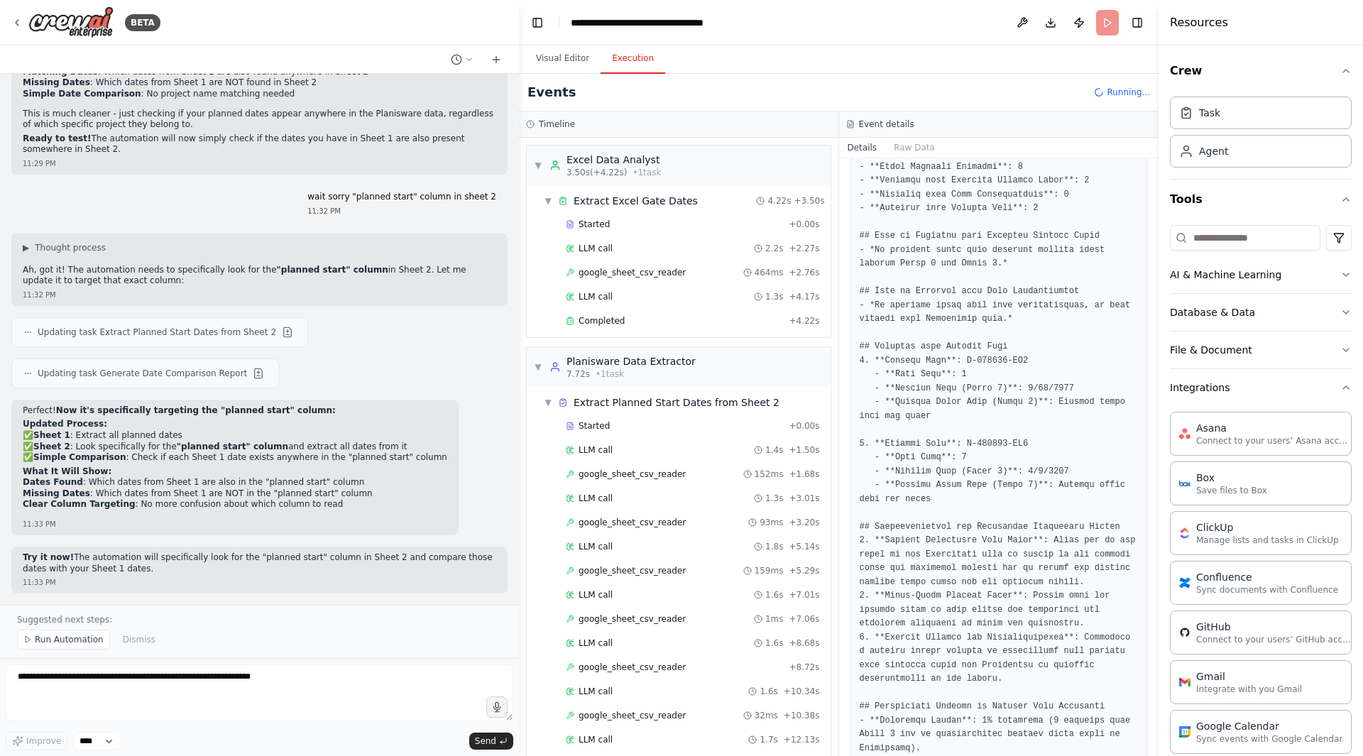
click at [694, 309] on div "Started + 0.00s LLM call 2.2s + 2.27s google_sheet_csv_reader 464ms + 2.76s LLM…" at bounding box center [684, 274] width 293 height 121
click at [692, 318] on div "Completed" at bounding box center [674, 320] width 217 height 11
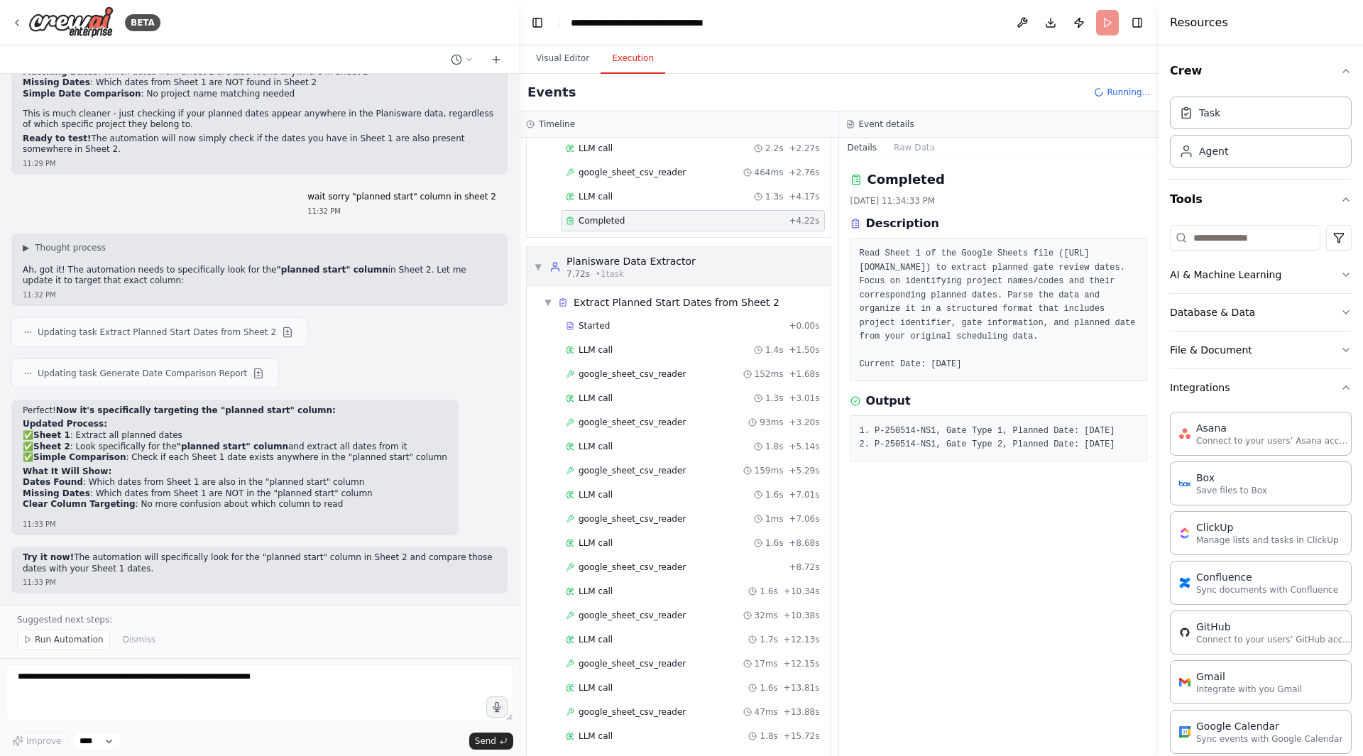
scroll to position [31, 0]
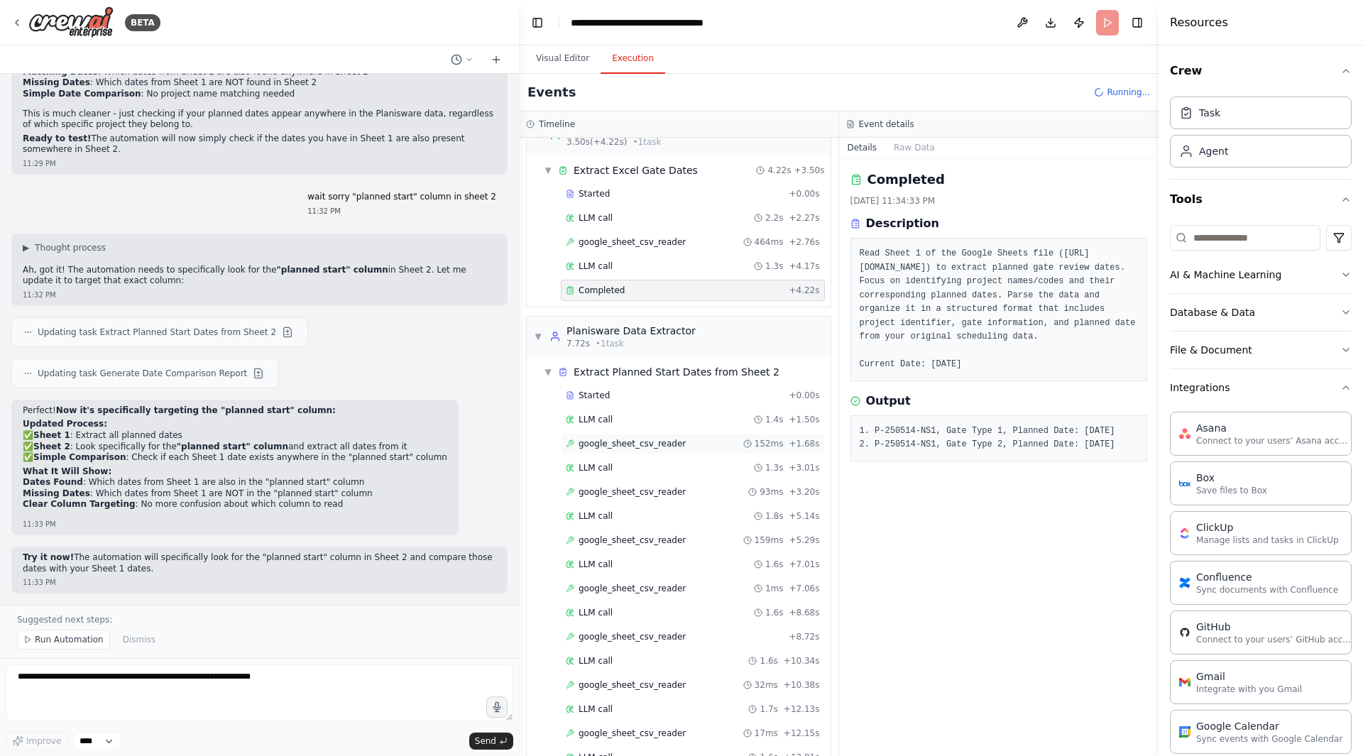
click at [660, 447] on span "google_sheet_csv_reader" at bounding box center [632, 443] width 107 height 11
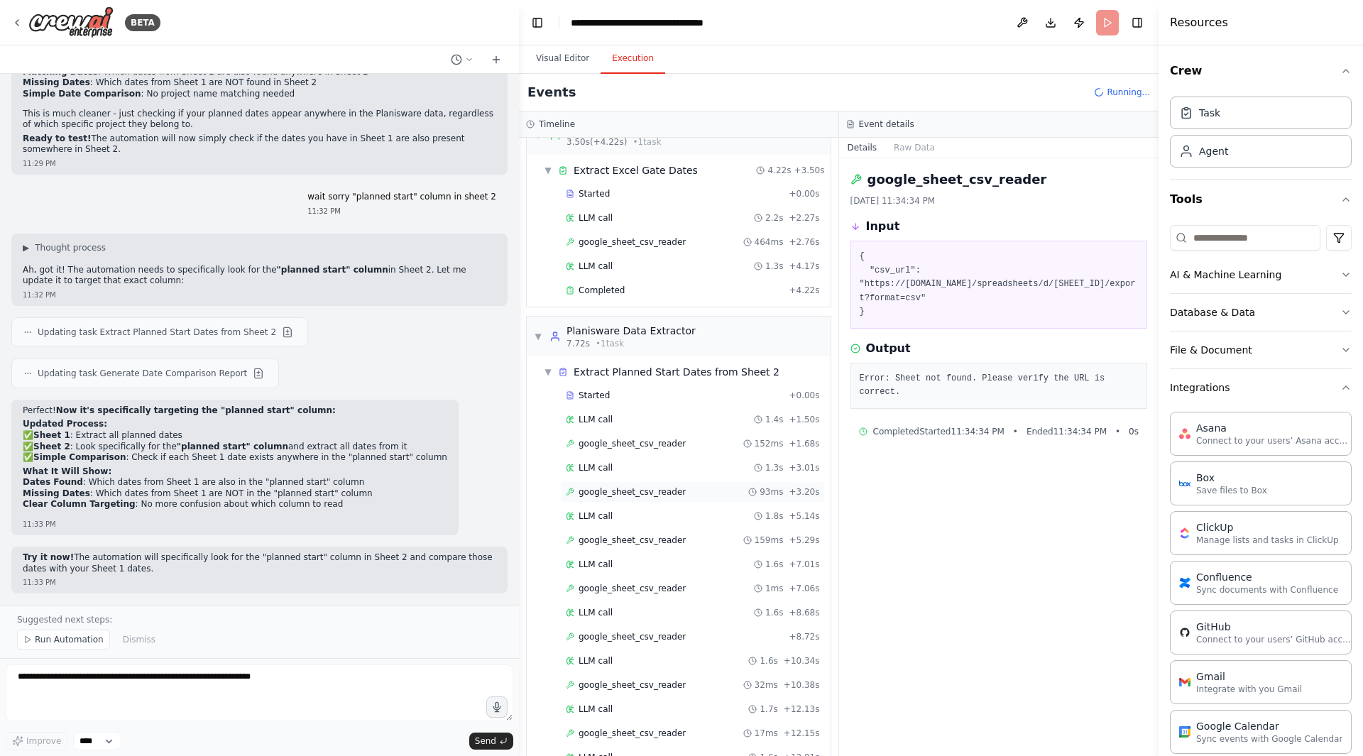
click at [652, 493] on span "google_sheet_csv_reader" at bounding box center [632, 491] width 107 height 11
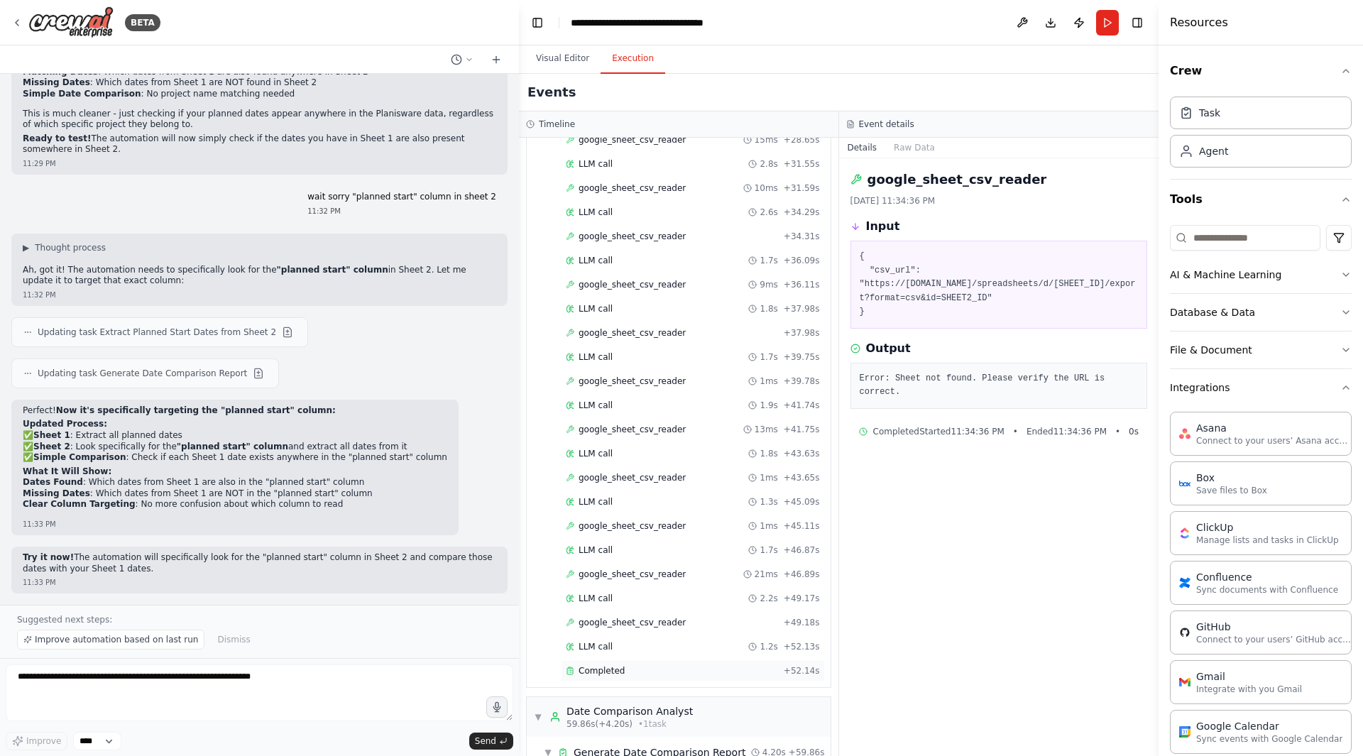
scroll to position [1126, 0]
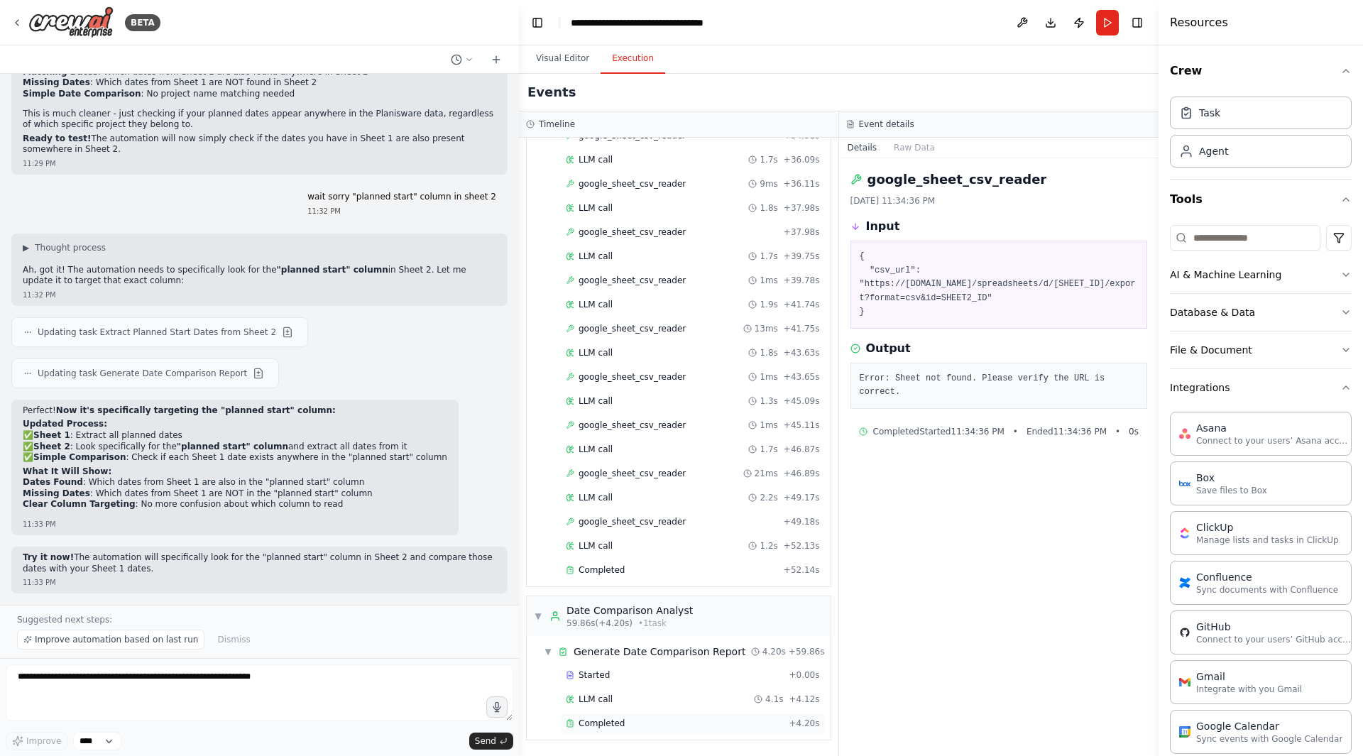
click at [657, 637] on div "Completed + 4.20s" at bounding box center [693, 723] width 264 height 21
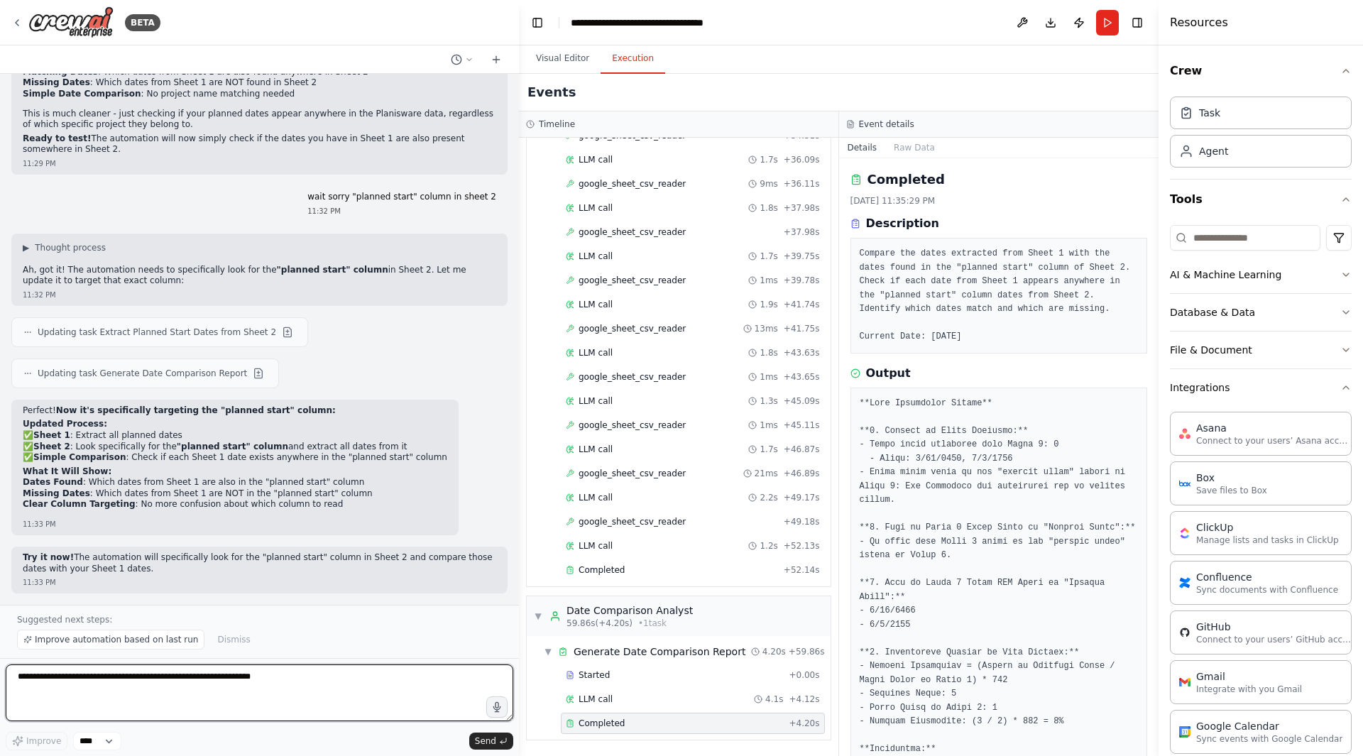
click at [180, 637] on textarea at bounding box center [260, 693] width 508 height 57
type textarea "**********"
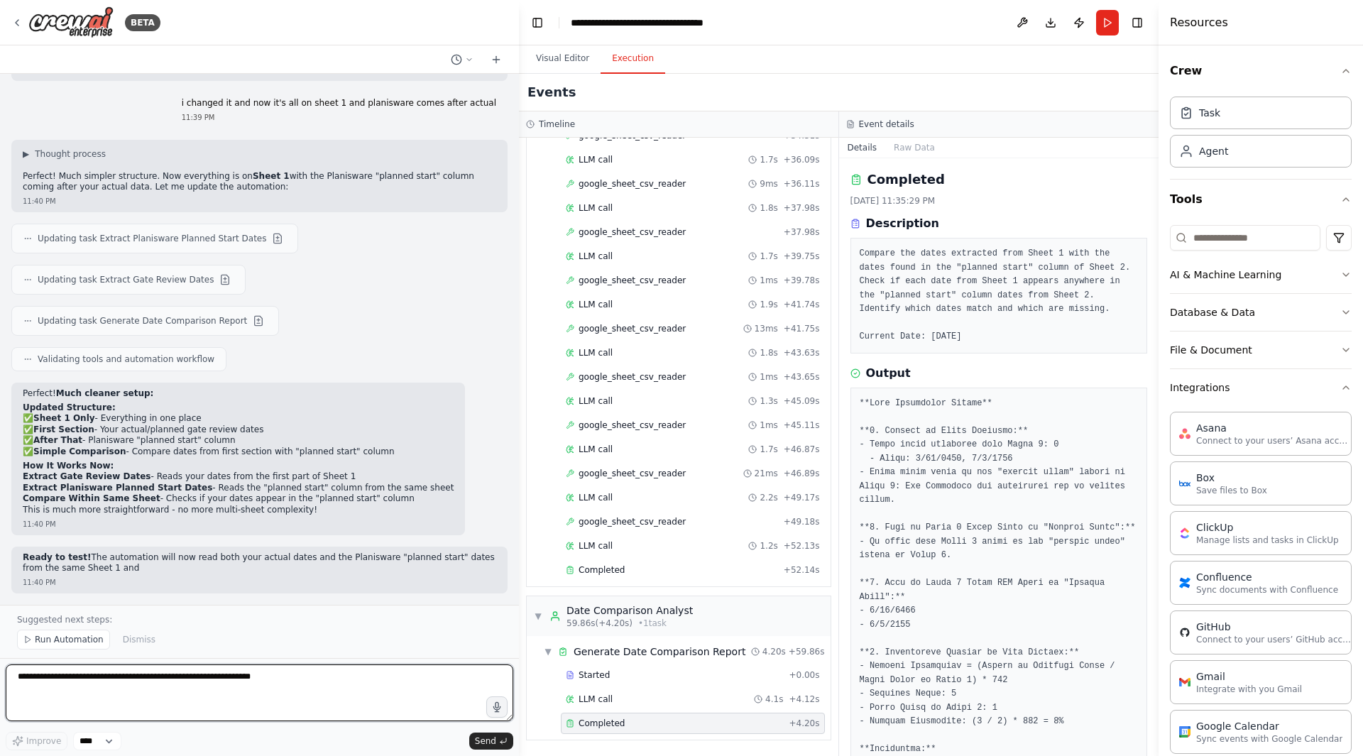
scroll to position [16027, 0]
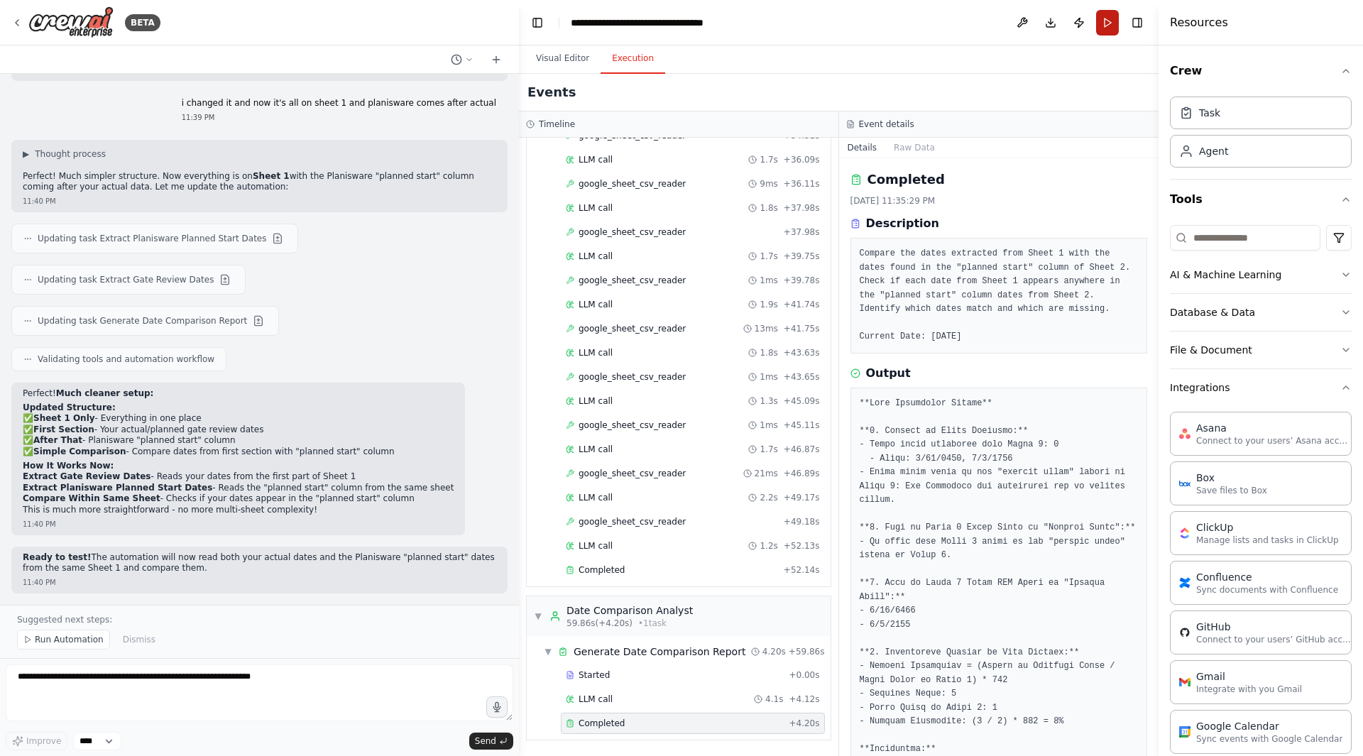
click at [1113, 11] on button "Run" at bounding box center [1107, 23] width 23 height 26
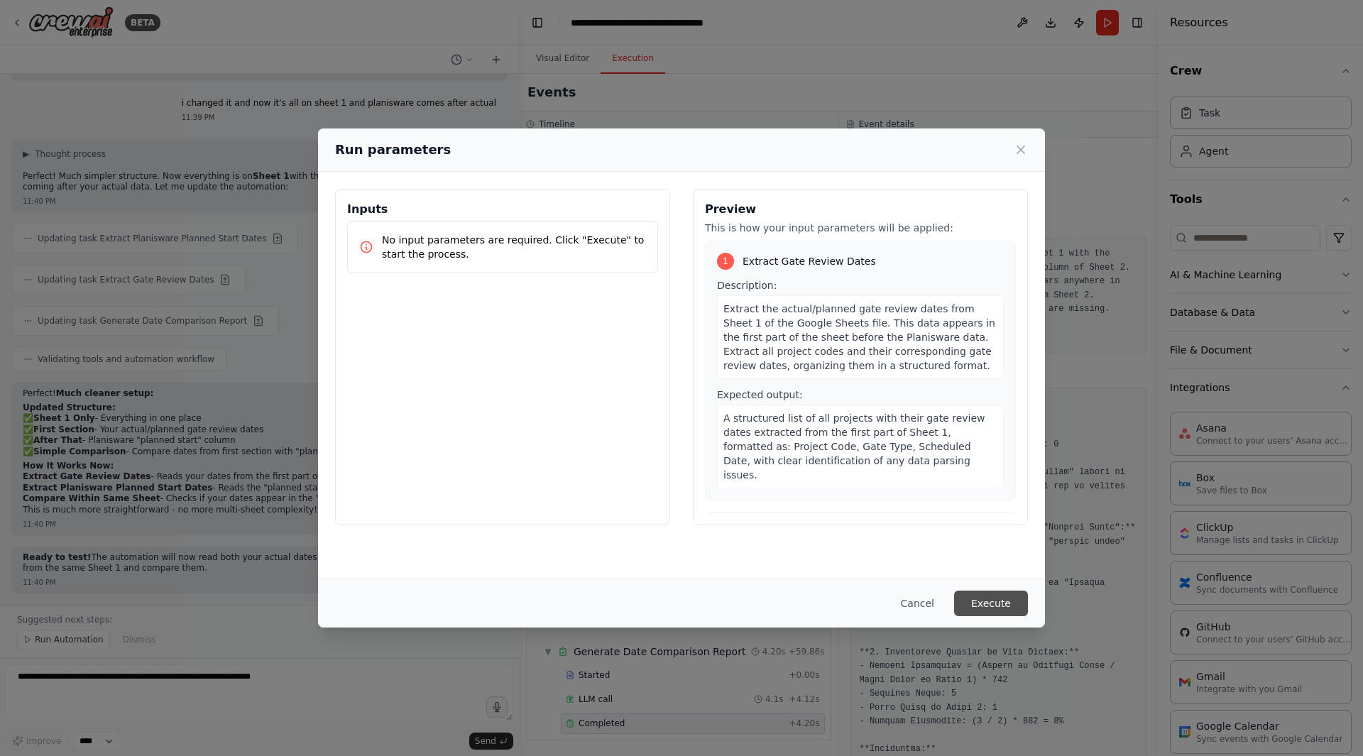
click at [979, 605] on button "Execute" at bounding box center [991, 604] width 74 height 26
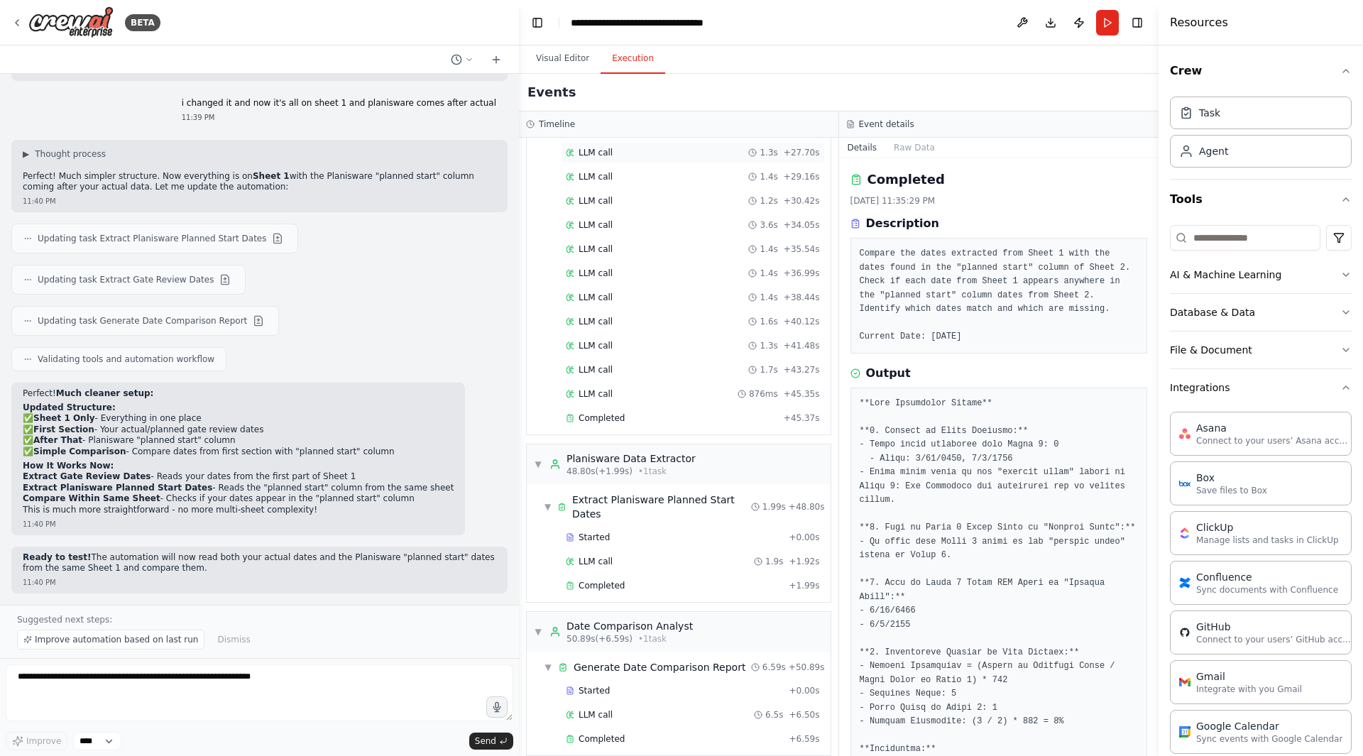
scroll to position [484, 0]
click at [633, 579] on div "Completed" at bounding box center [674, 584] width 217 height 11
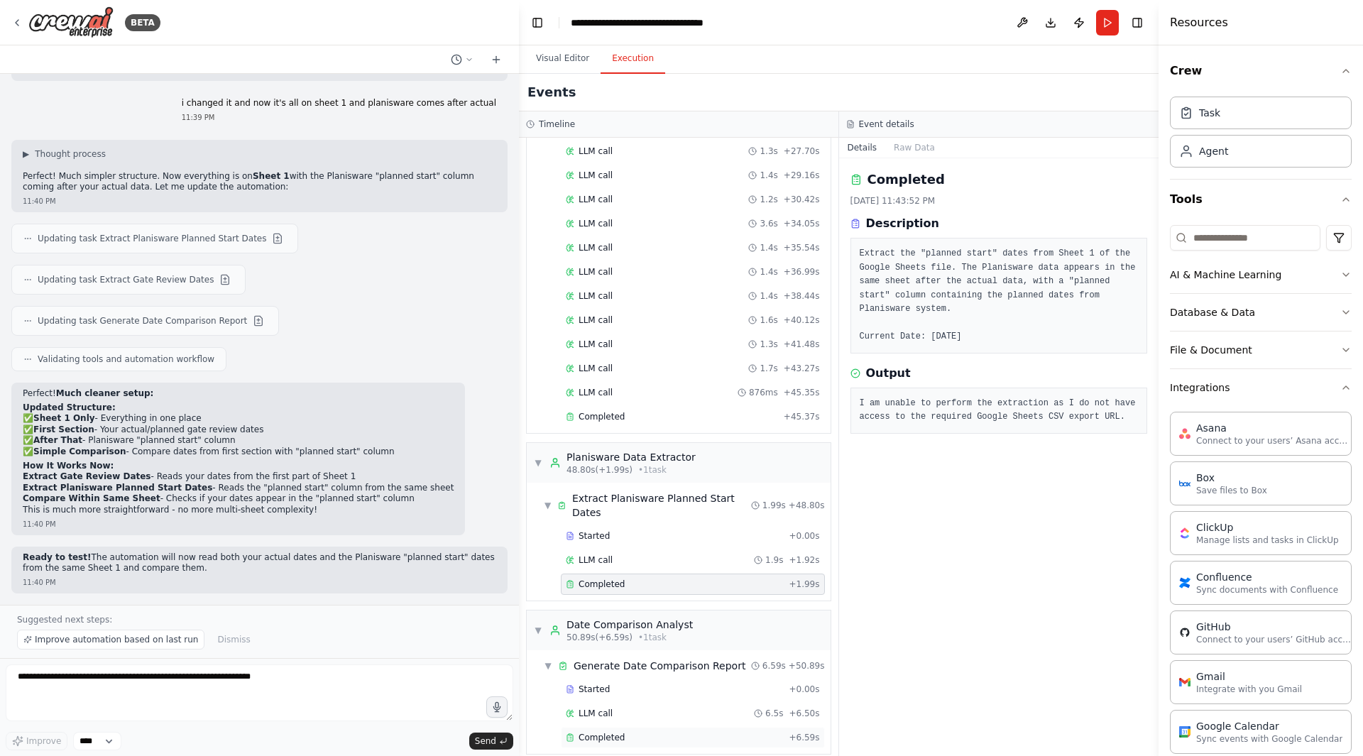
click at [627, 637] on div "Completed" at bounding box center [674, 737] width 217 height 11
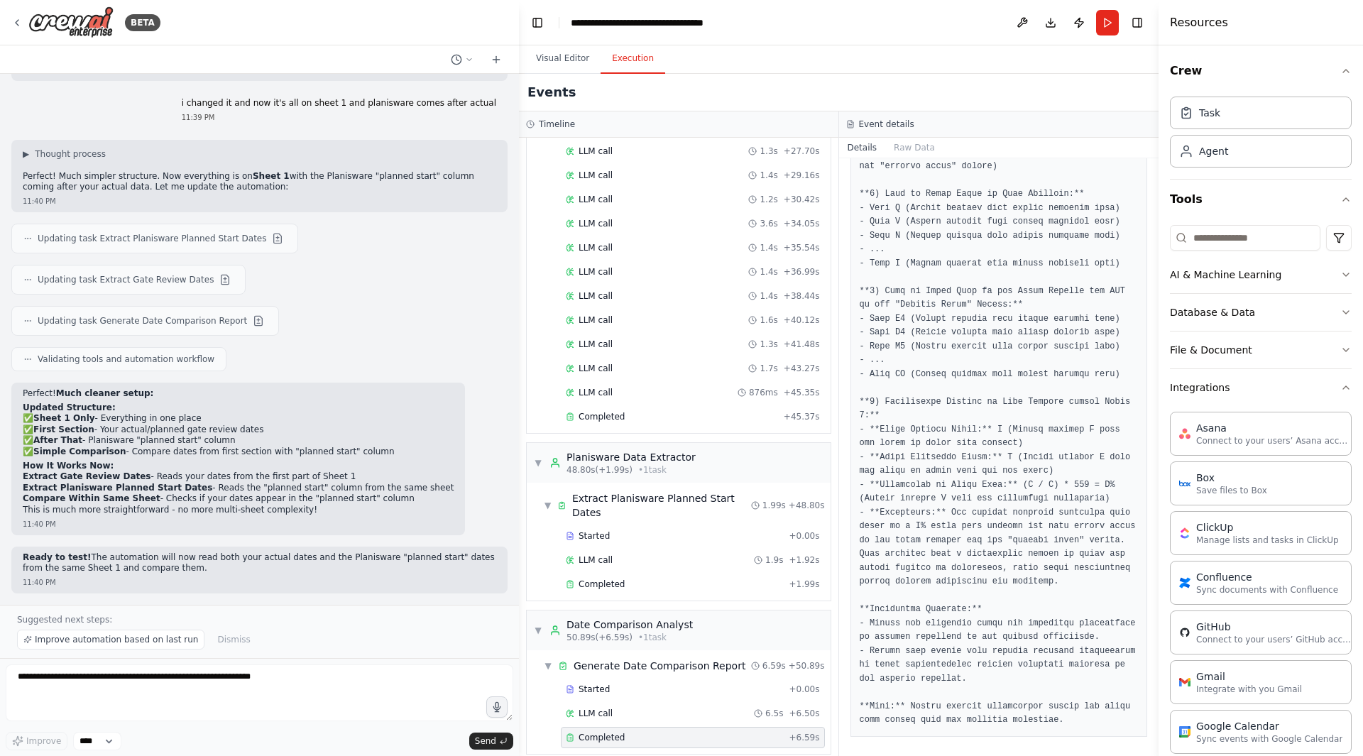
scroll to position [365, 0]
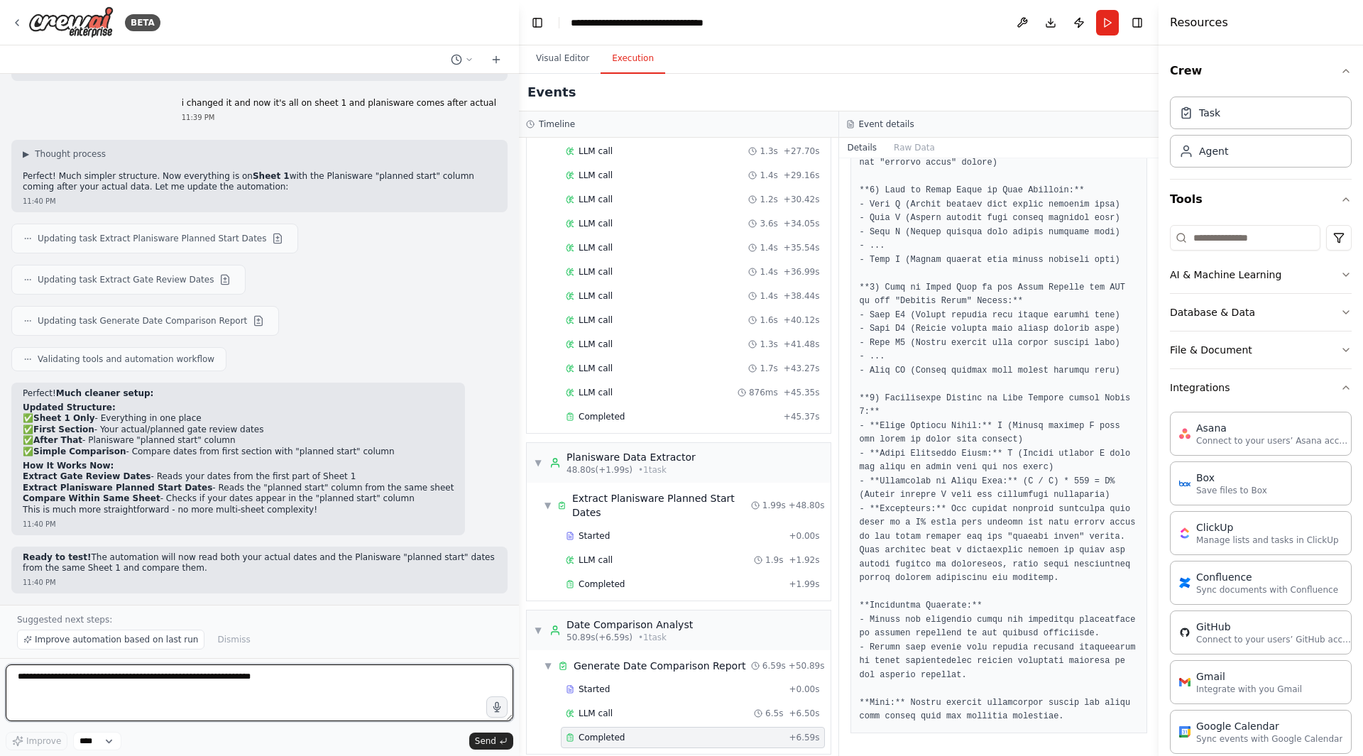
click at [246, 637] on textarea at bounding box center [260, 693] width 508 height 57
type textarea "**********"
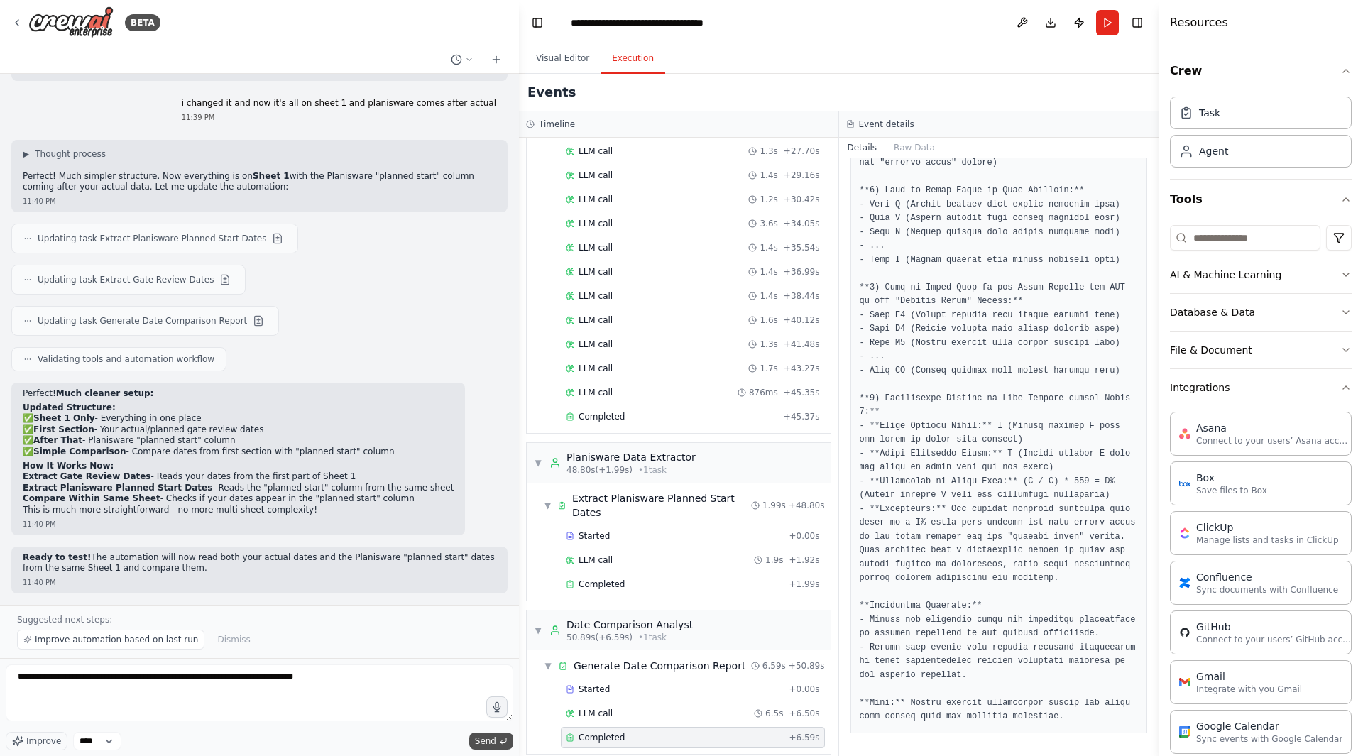
click at [488, 637] on span "Send" at bounding box center [485, 741] width 21 height 11
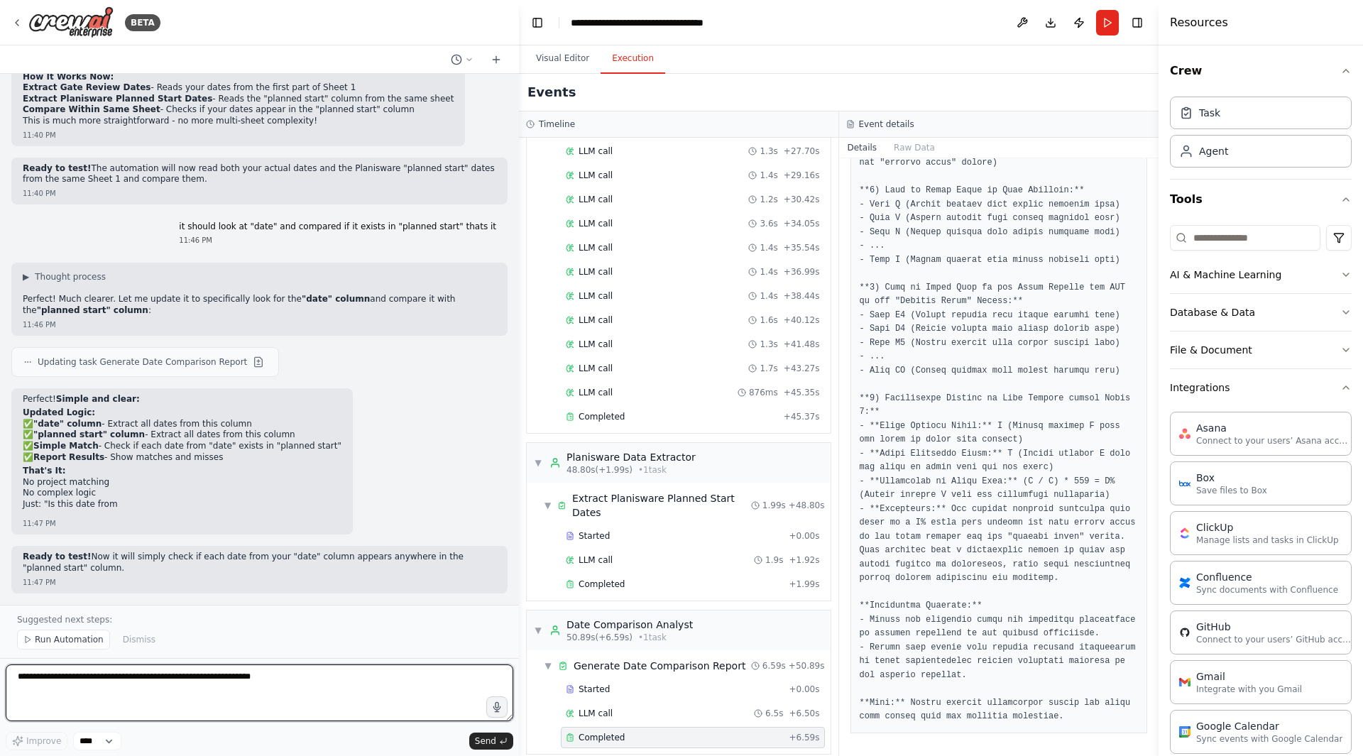
scroll to position [16416, 0]
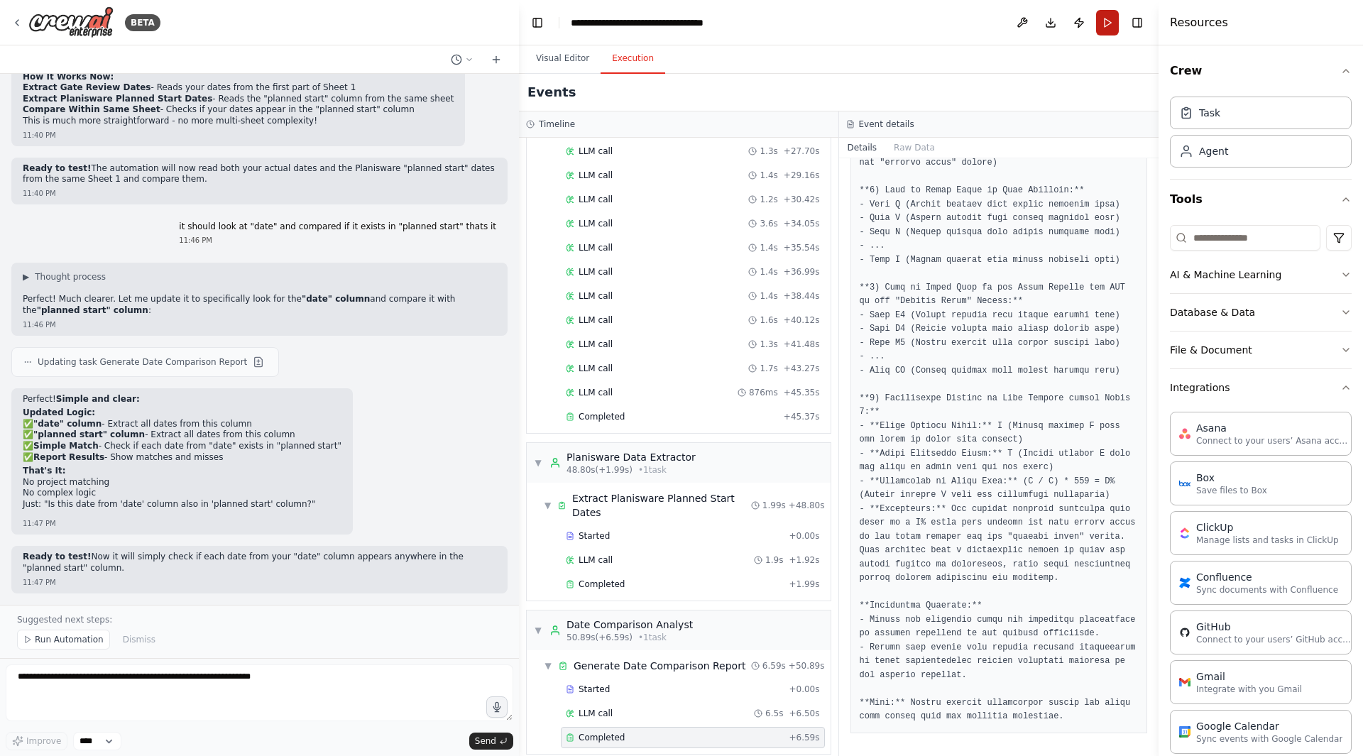
click at [1117, 18] on button "Run" at bounding box center [1107, 23] width 23 height 26
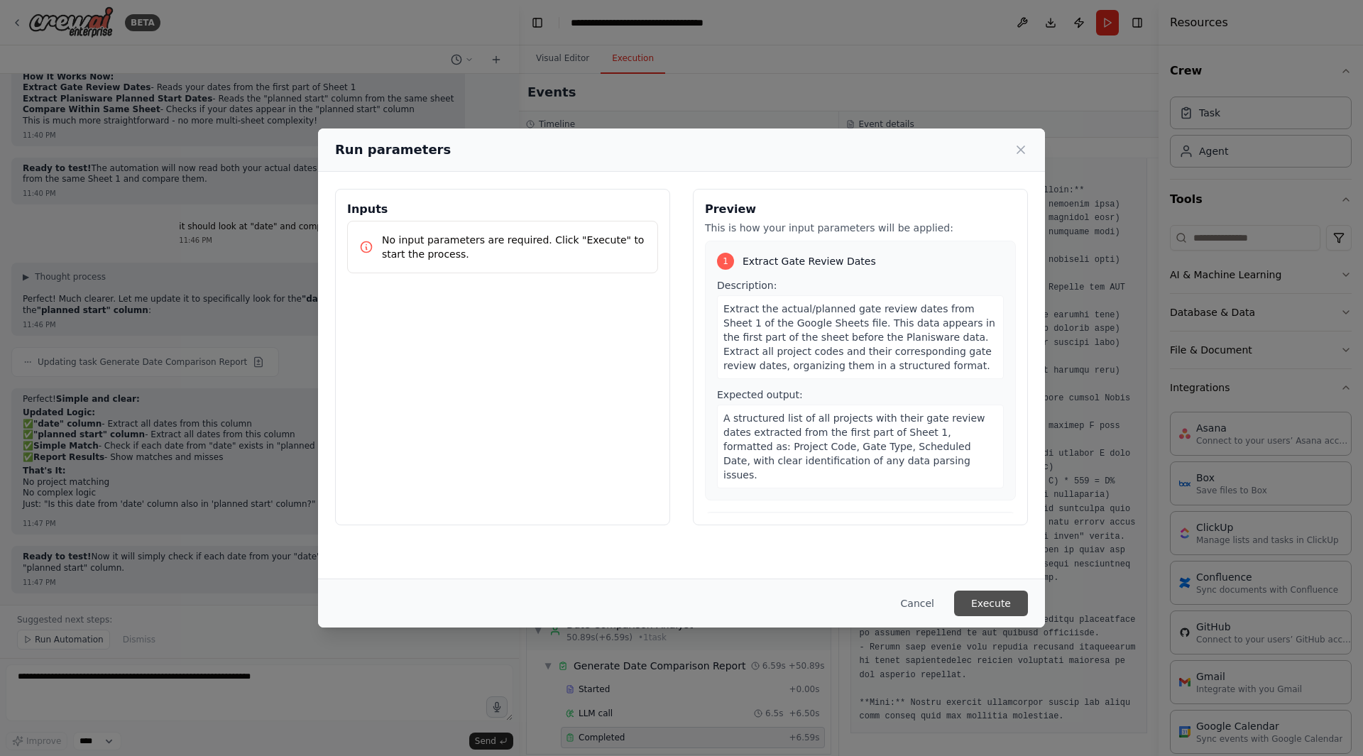
click at [977, 607] on button "Execute" at bounding box center [991, 604] width 74 height 26
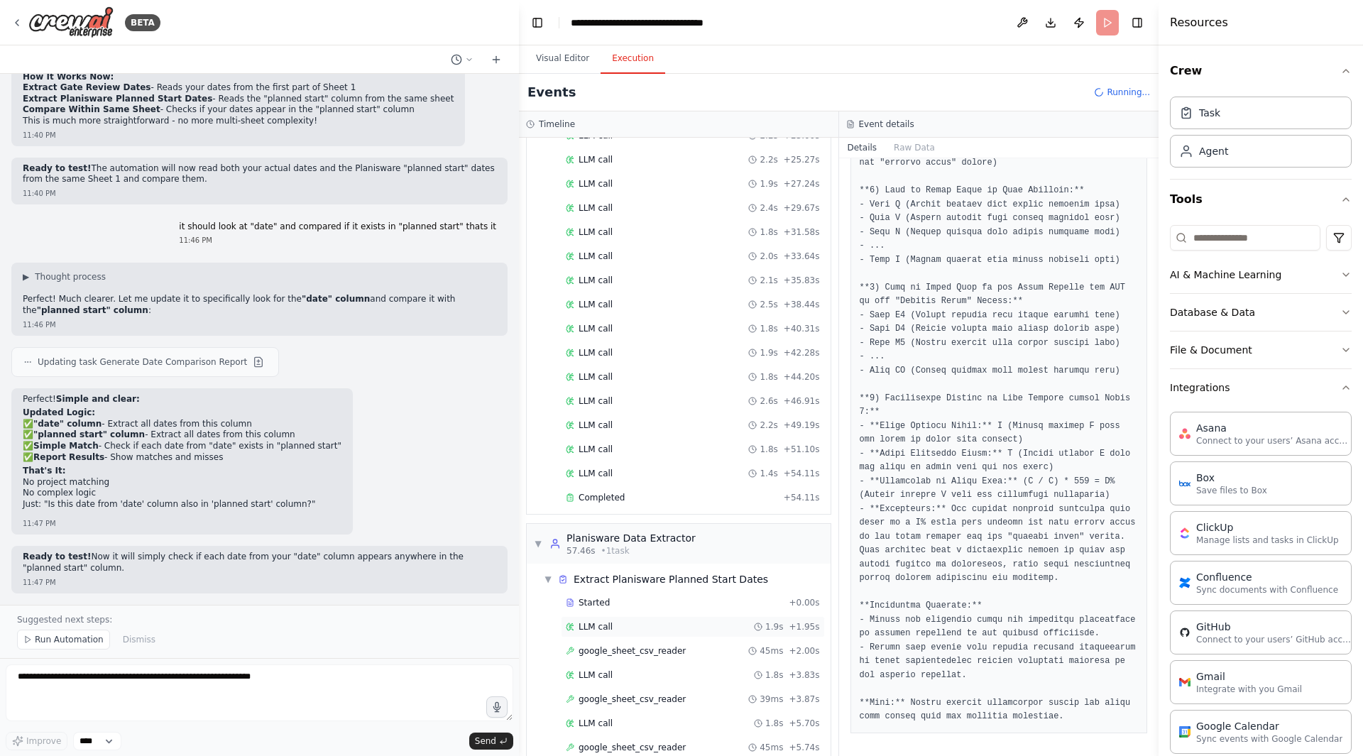
scroll to position [451, 0]
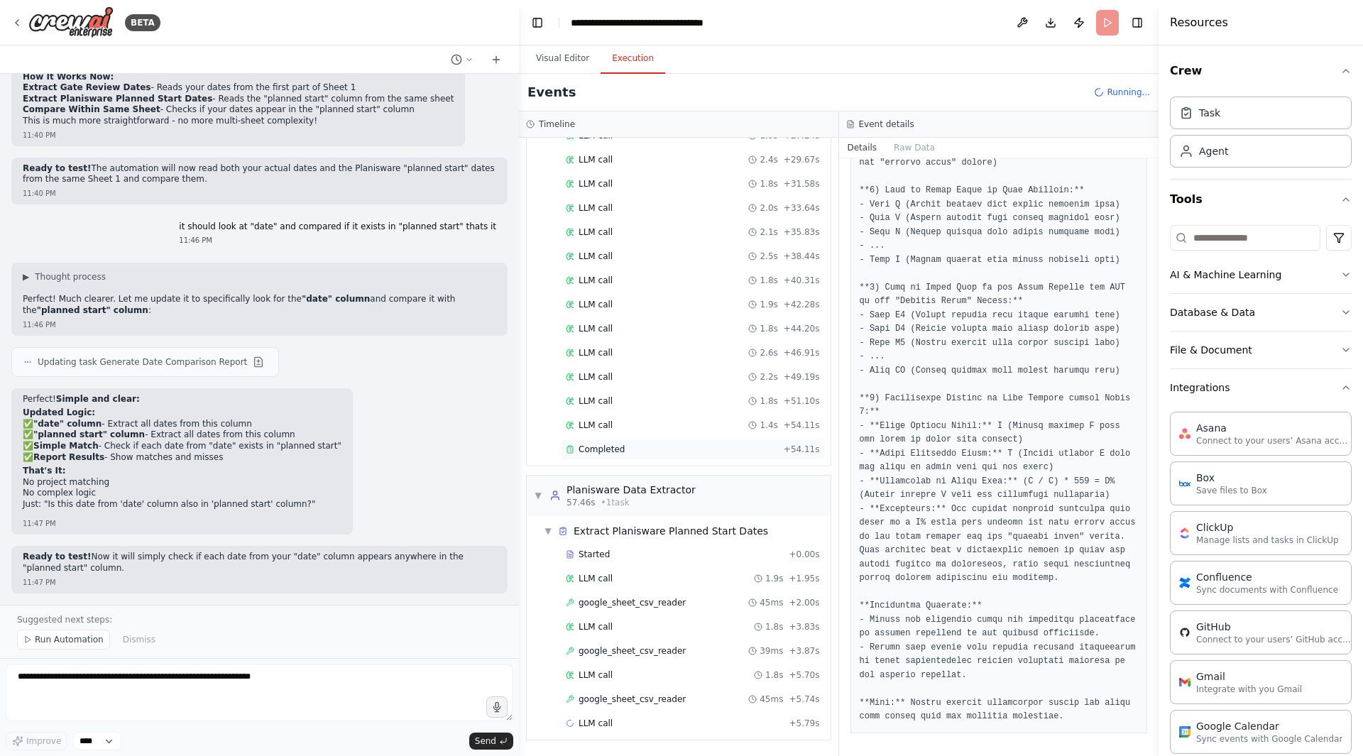
click at [645, 448] on div "Completed" at bounding box center [672, 449] width 212 height 11
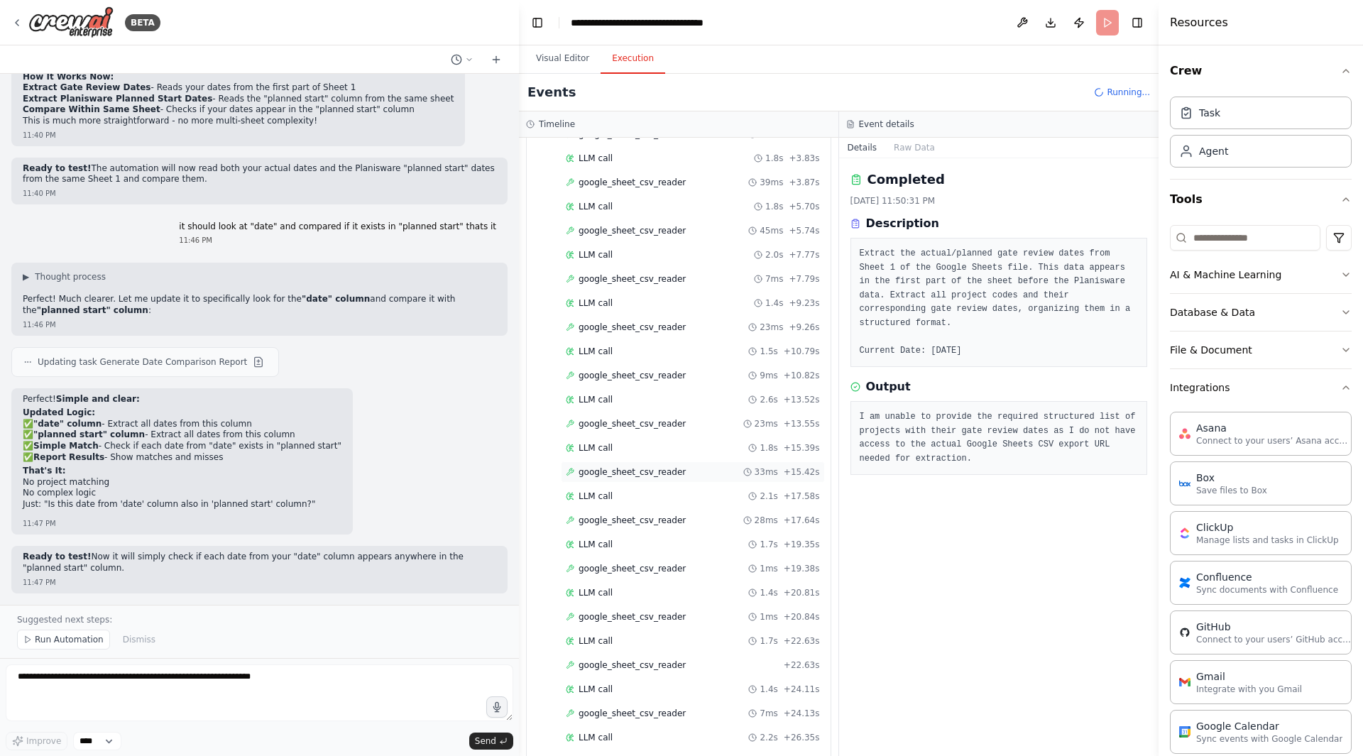
scroll to position [948, 0]
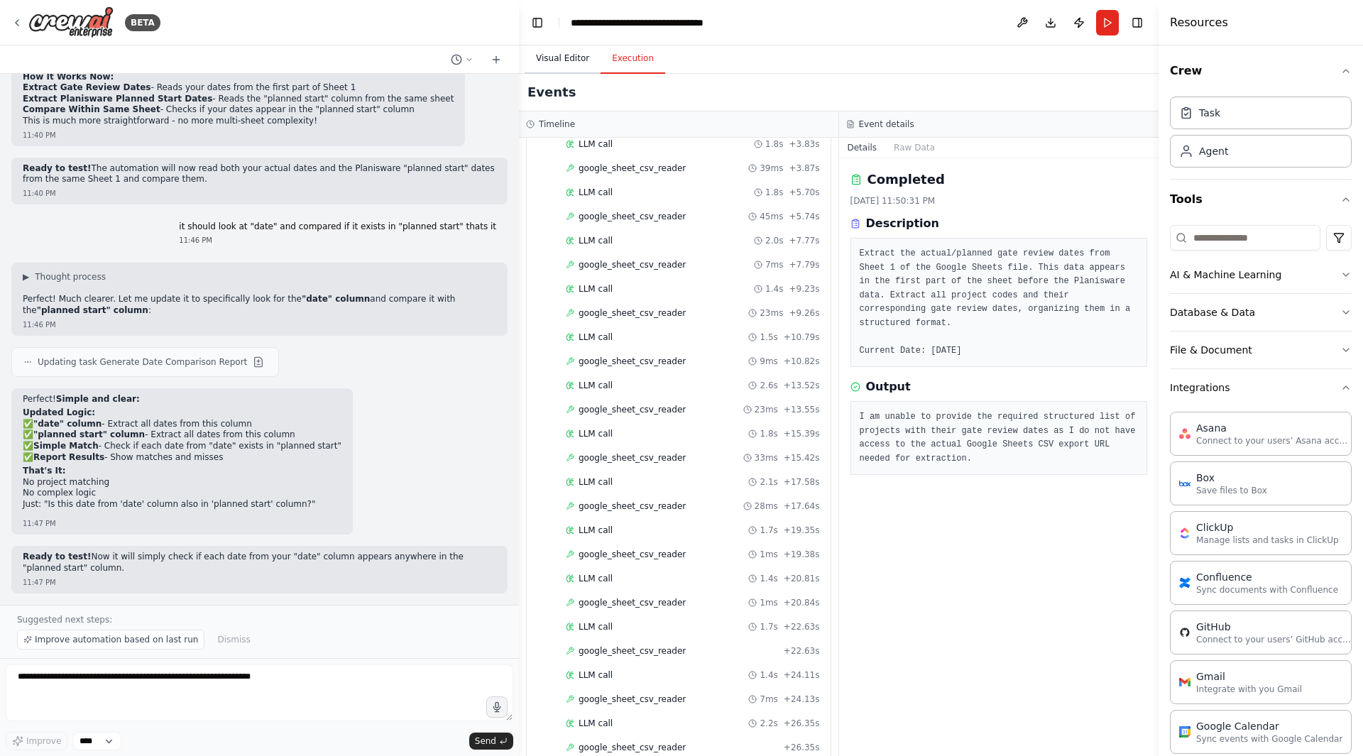
click at [557, 60] on button "Visual Editor" at bounding box center [563, 59] width 76 height 30
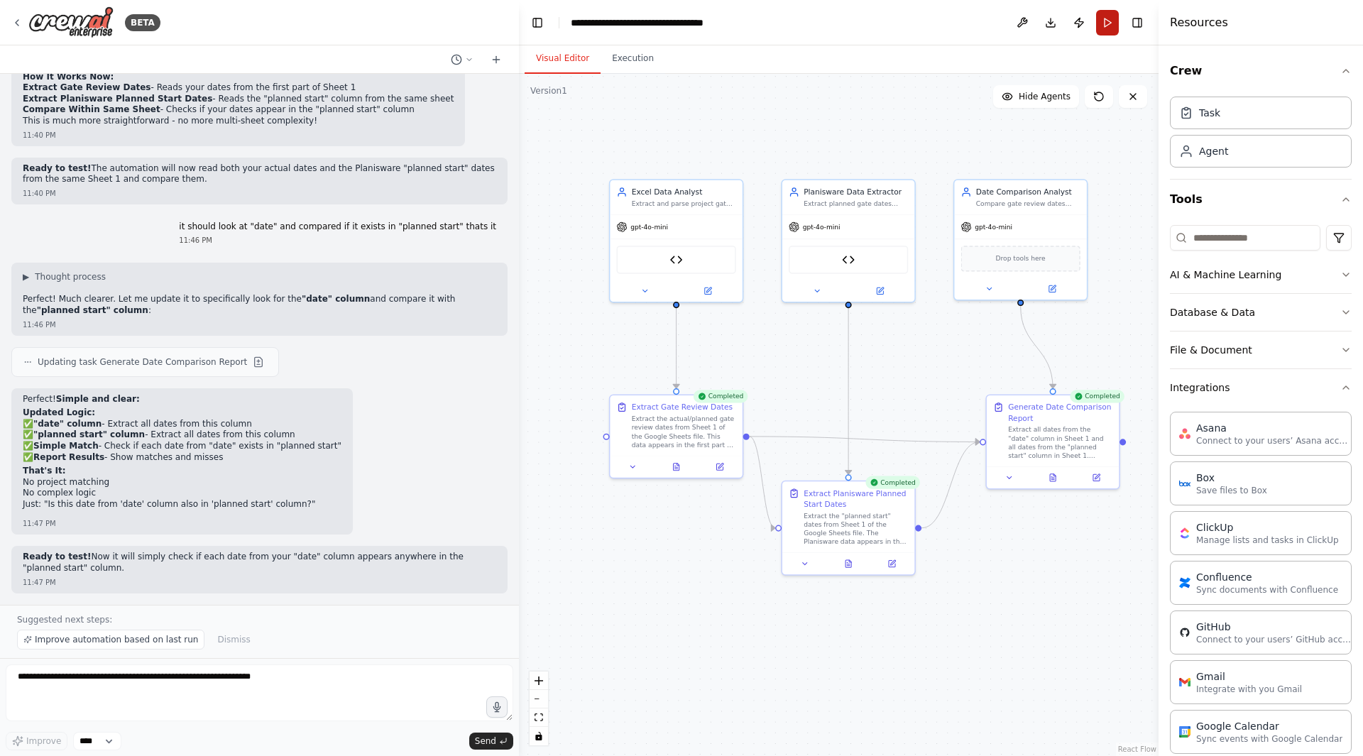
click at [1103, 26] on button "Run" at bounding box center [1107, 23] width 23 height 26
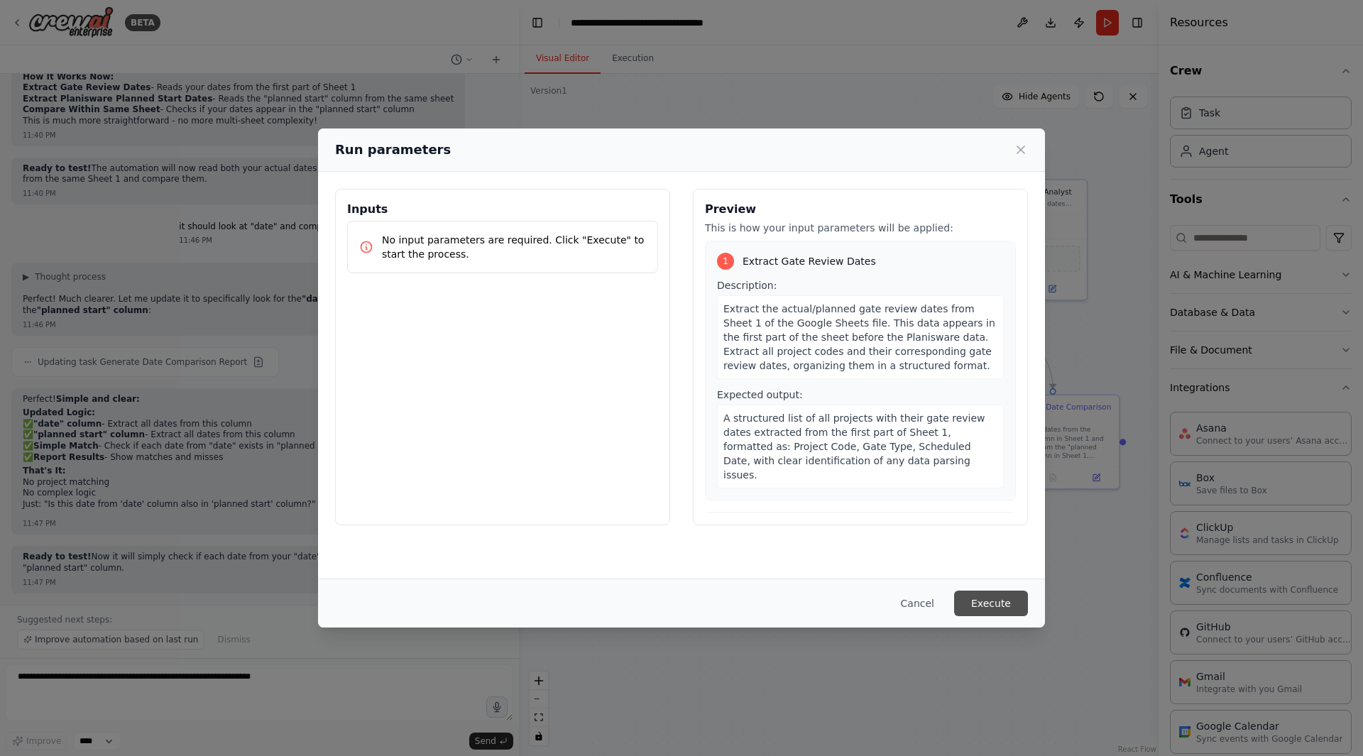
click at [991, 605] on button "Execute" at bounding box center [991, 604] width 74 height 26
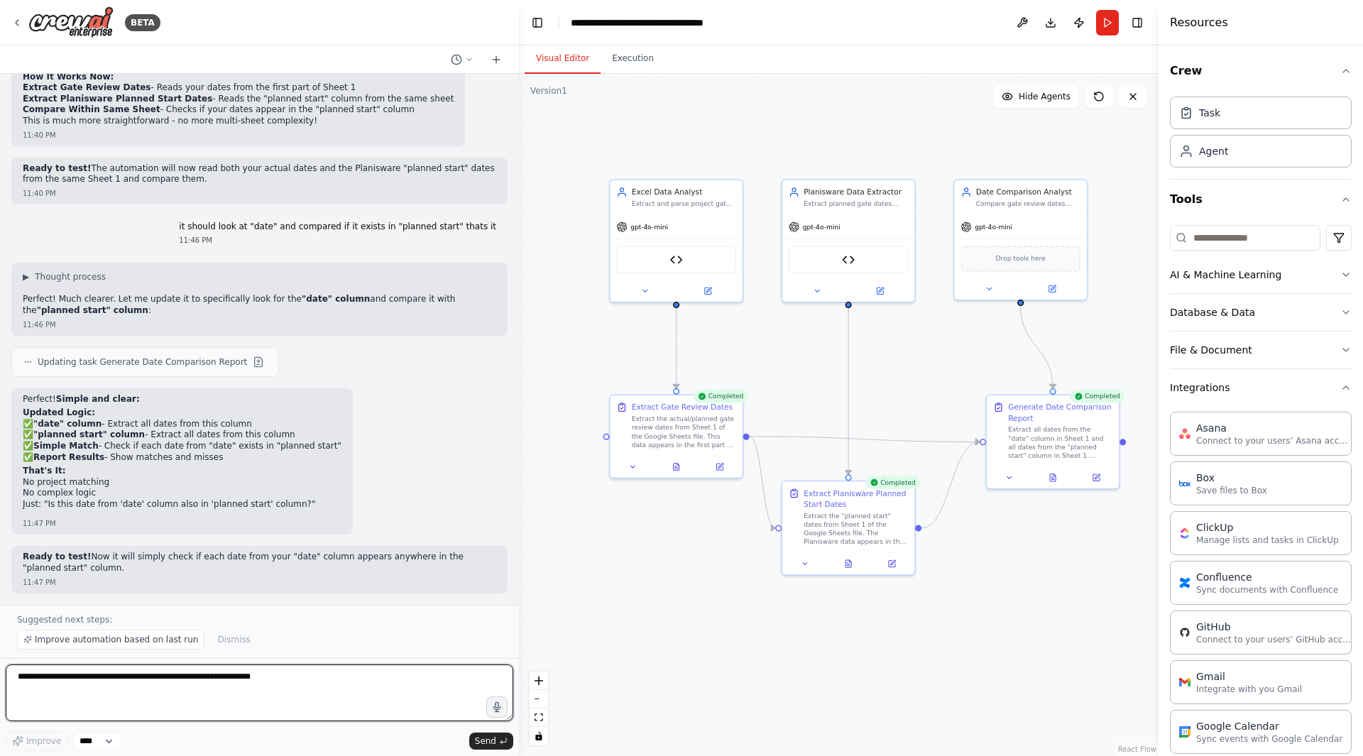
click at [236, 637] on textarea at bounding box center [260, 693] width 508 height 57
paste textarea "**********"
type textarea "**********"
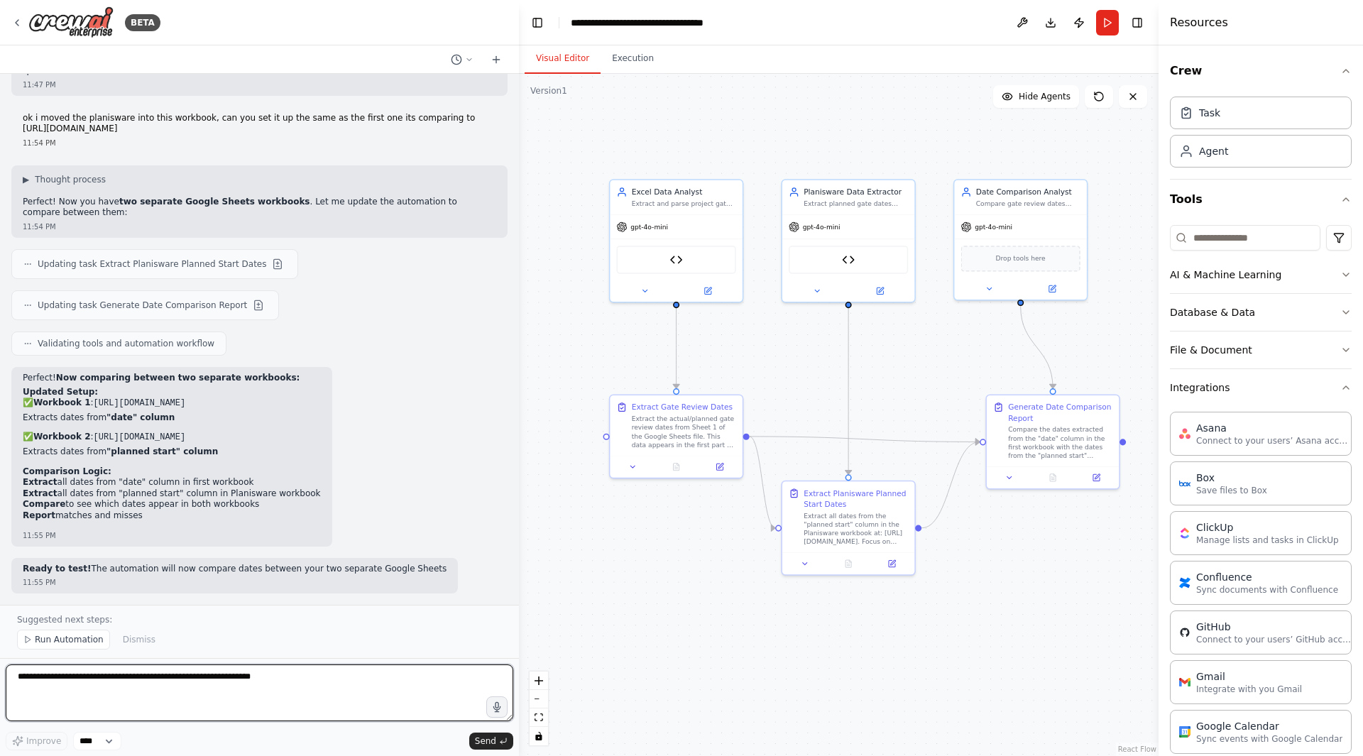
scroll to position [16960, 0]
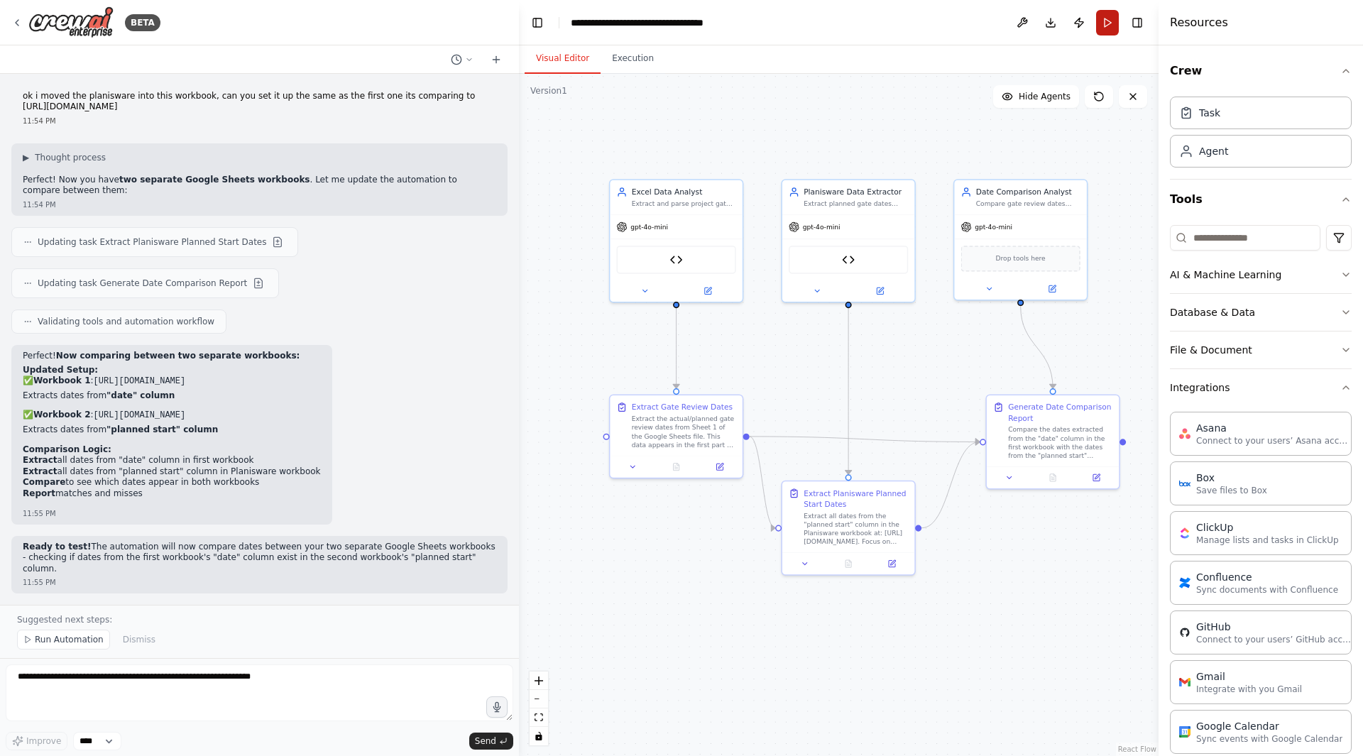
click at [1101, 23] on button "Run" at bounding box center [1107, 23] width 23 height 26
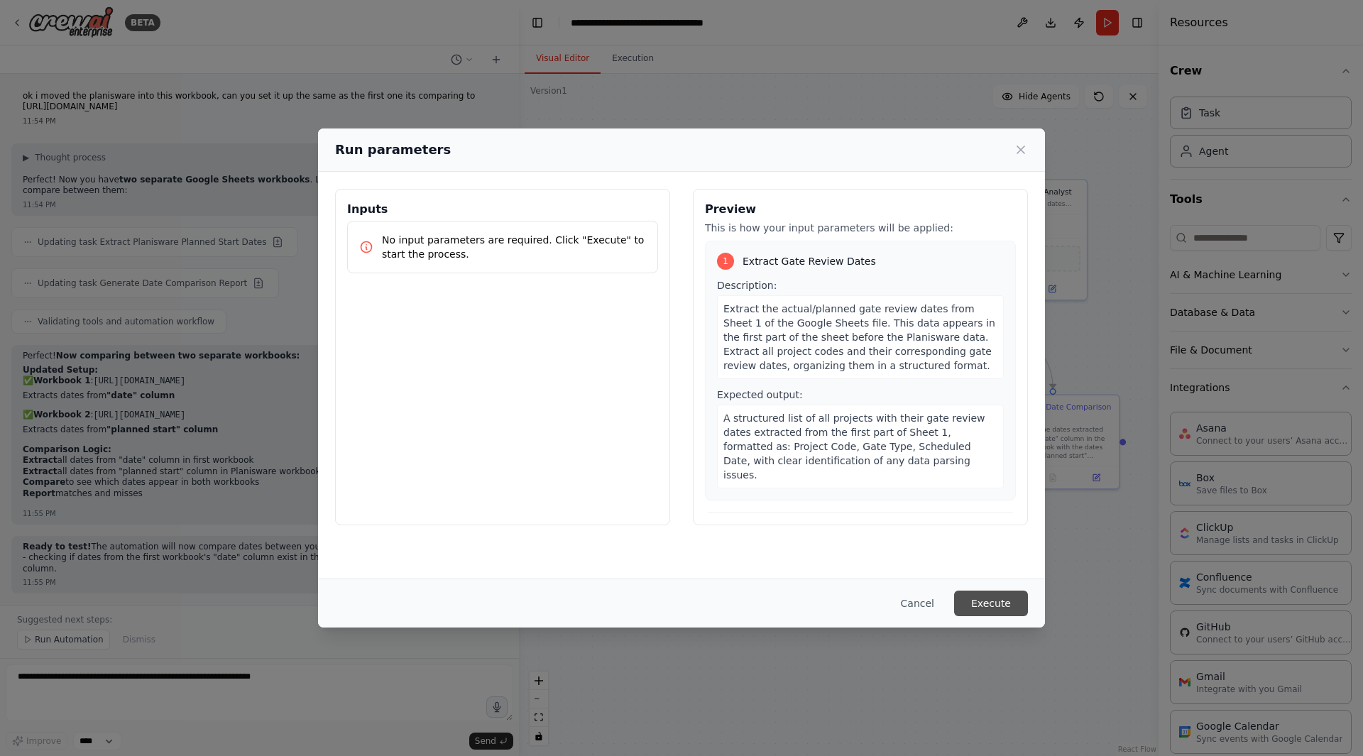
click at [998, 608] on button "Execute" at bounding box center [991, 604] width 74 height 26
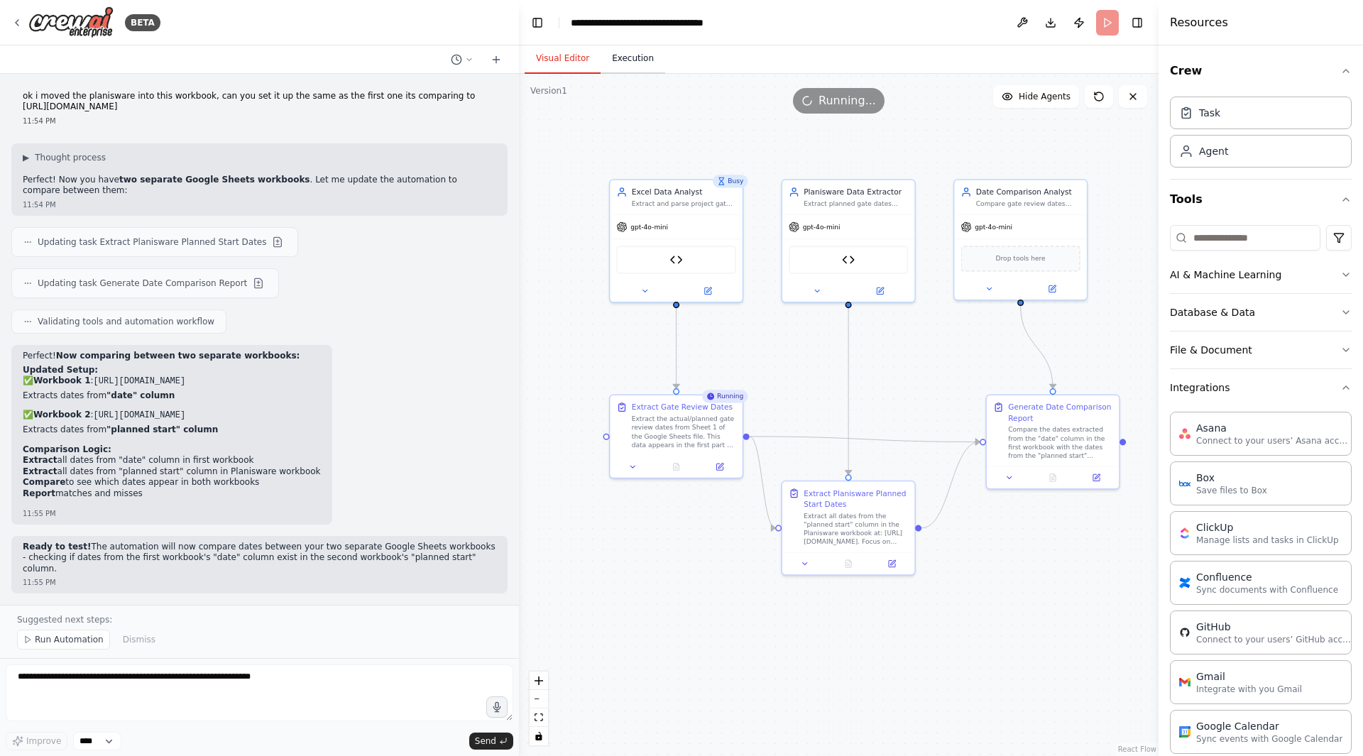
click at [631, 62] on button "Execution" at bounding box center [633, 59] width 65 height 30
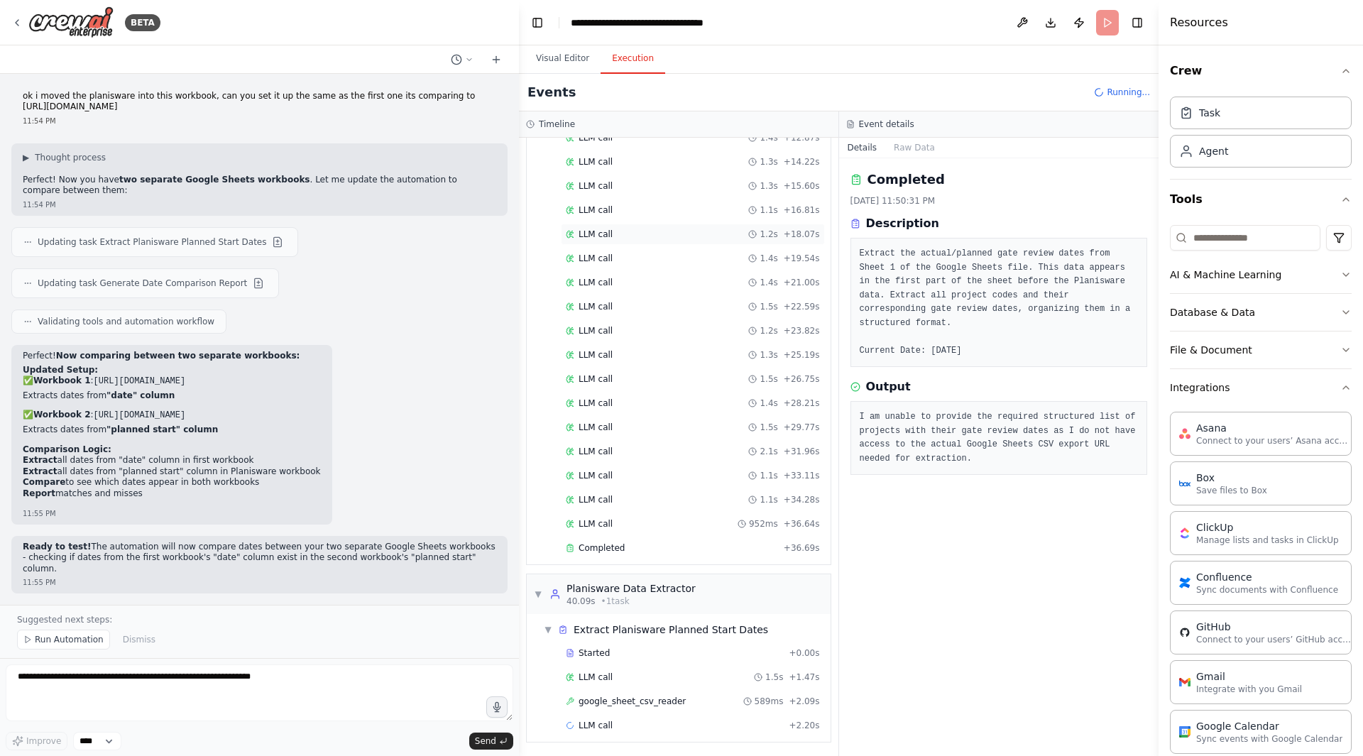
scroll to position [354, 0]
click at [644, 547] on div "Completed" at bounding box center [672, 545] width 212 height 11
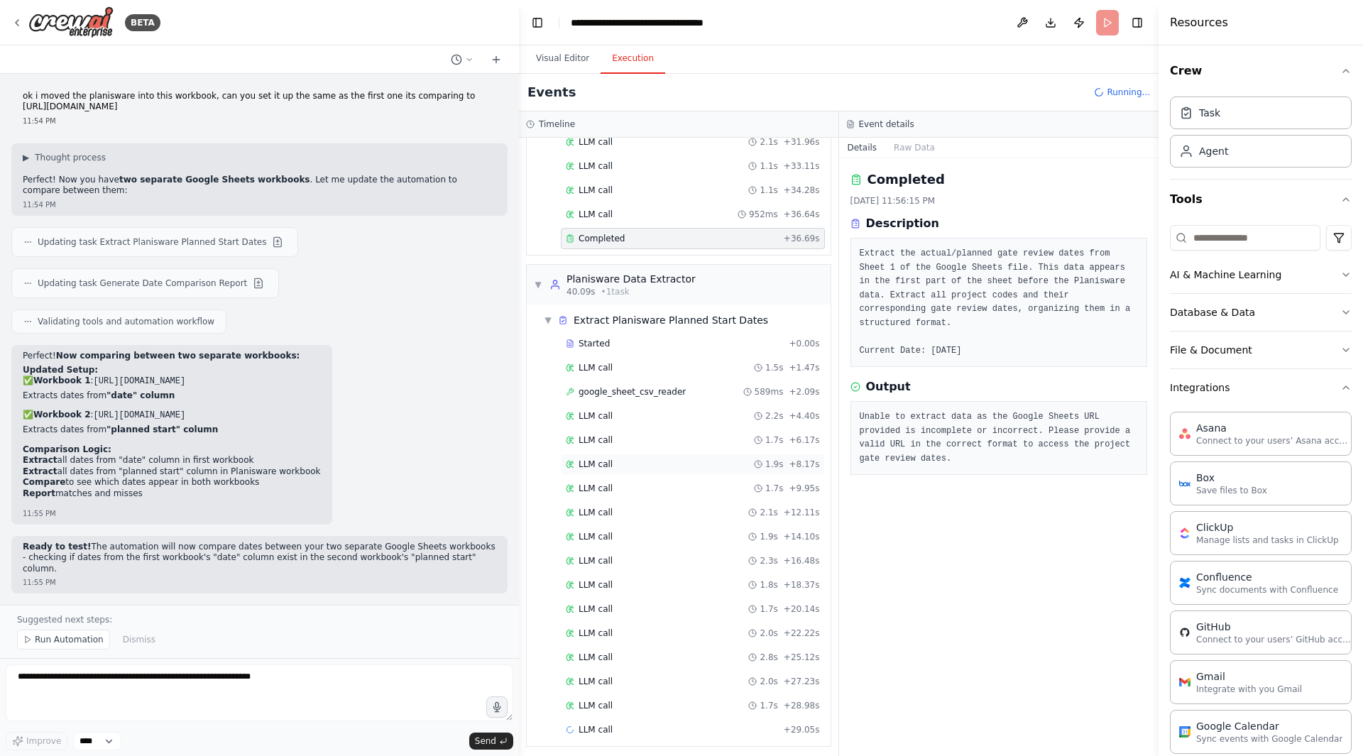
scroll to position [668, 0]
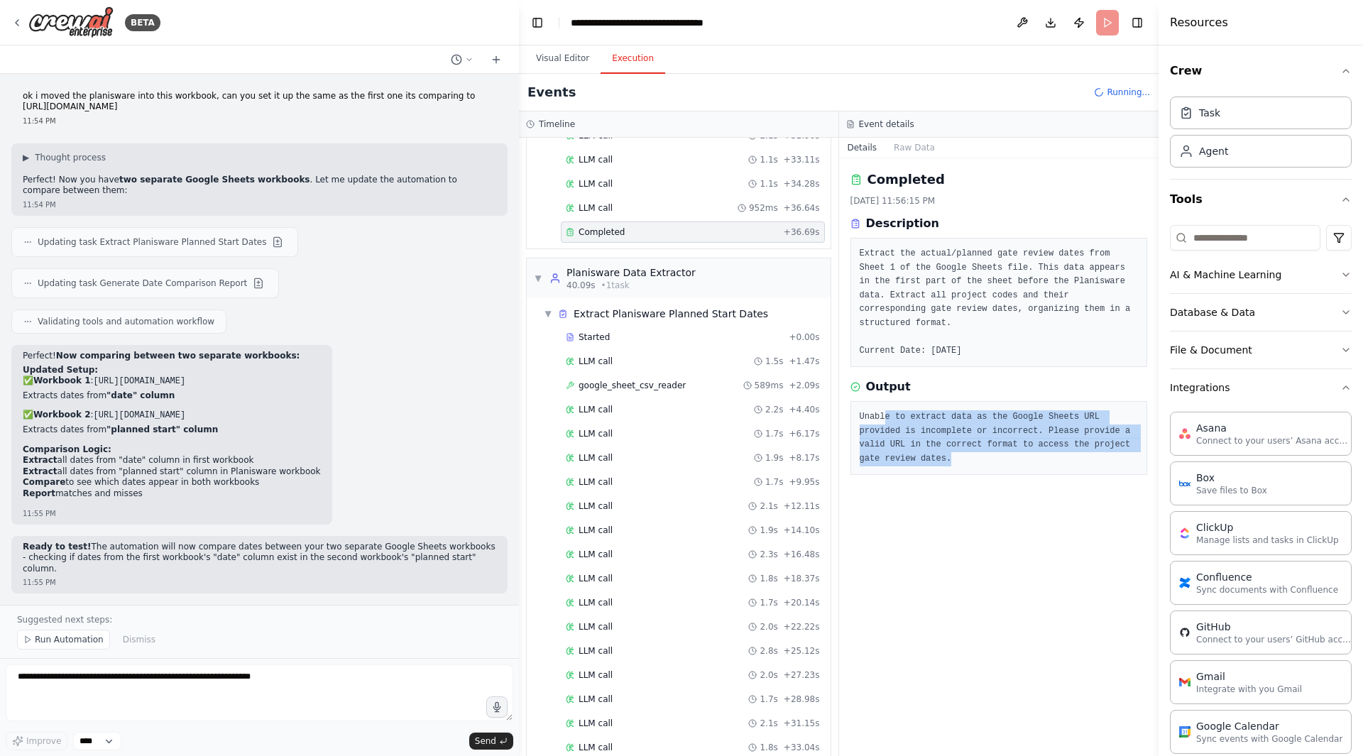
drag, startPoint x: 1121, startPoint y: 433, endPoint x: 879, endPoint y: 406, distance: 243.6
click at [879, 410] on pre "Unable to extract data as the Google Sheets URL provided is incomplete or incor…" at bounding box center [999, 437] width 279 height 55
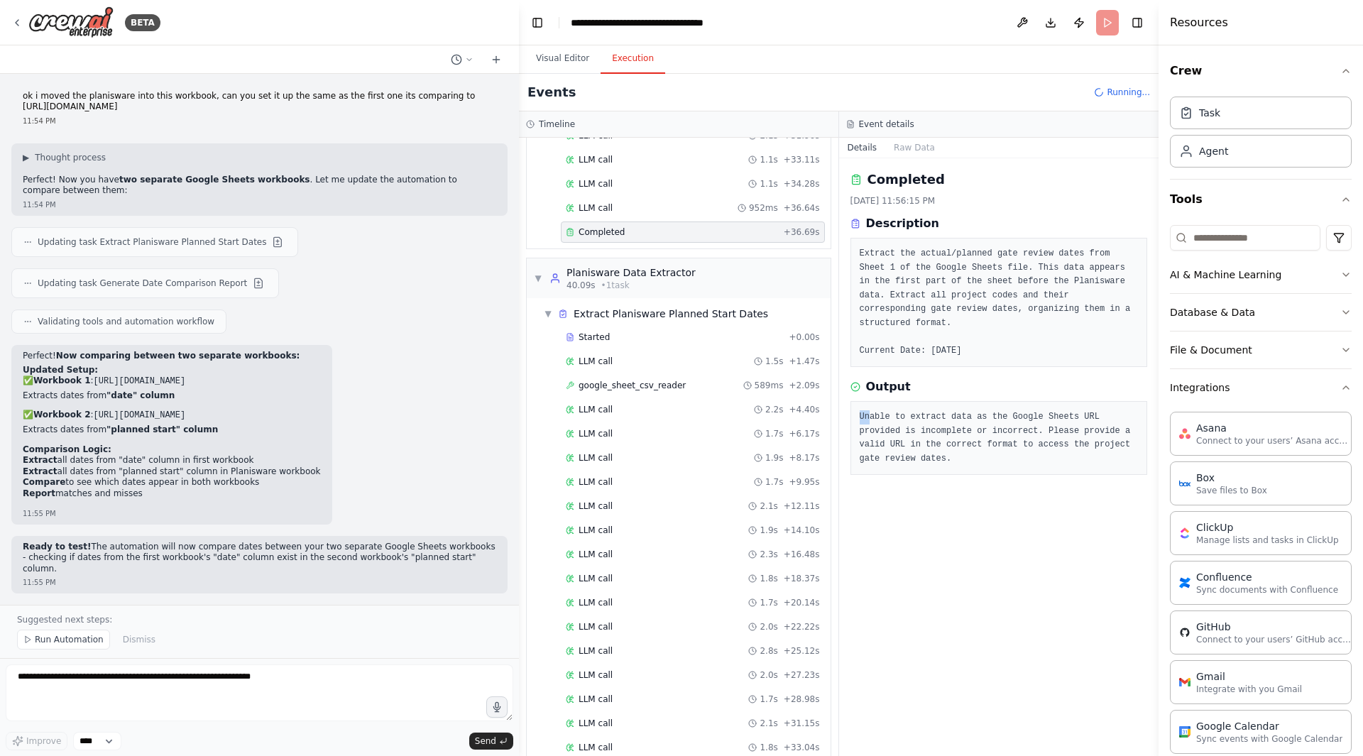
click at [861, 410] on pre "Unable to extract data as the Google Sheets URL provided is incomplete or incor…" at bounding box center [999, 437] width 279 height 55
click at [860, 410] on pre "Unable to extract data as the Google Sheets URL provided is incomplete or incor…" at bounding box center [999, 437] width 279 height 55
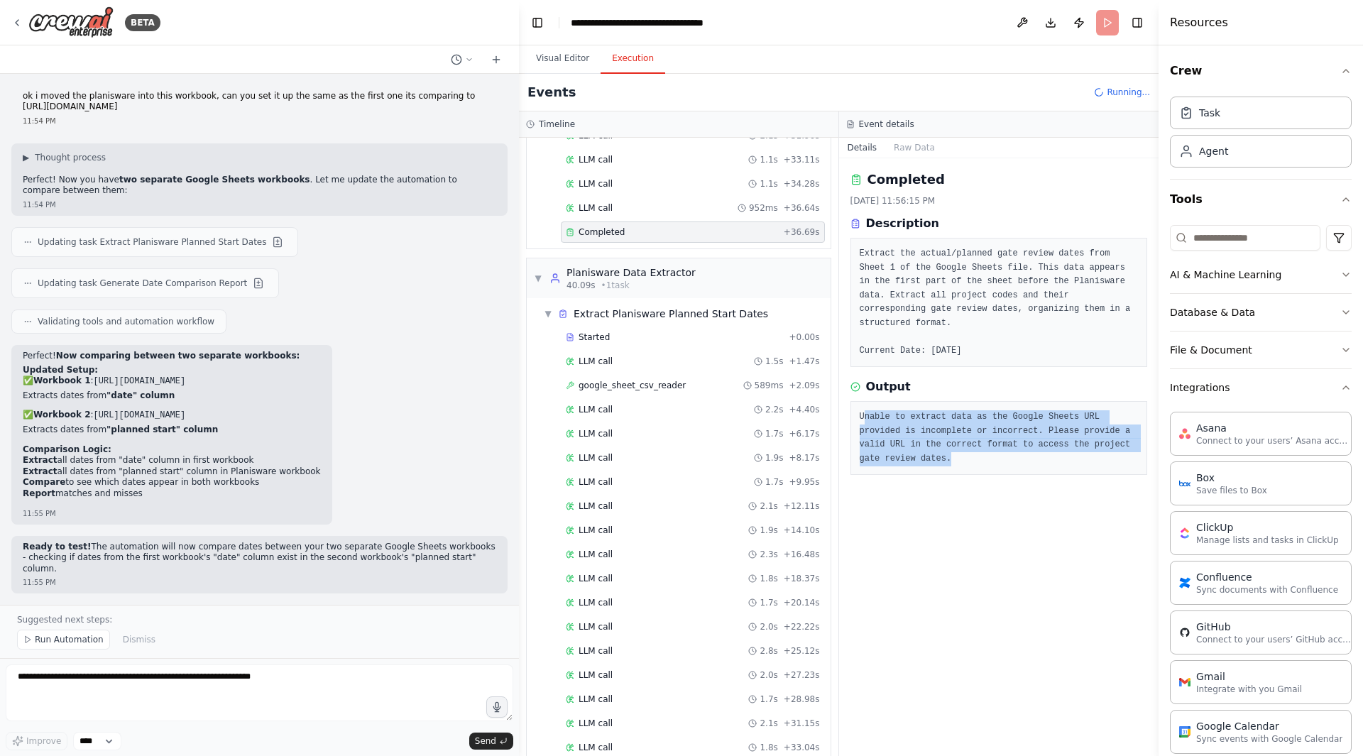
drag, startPoint x: 863, startPoint y: 403, endPoint x: 1125, endPoint y: 433, distance: 263.7
click at [1125, 433] on pre "Unable to extract data as the Google Sheets URL provided is incomplete or incor…" at bounding box center [999, 437] width 279 height 55
drag, startPoint x: 1125, startPoint y: 433, endPoint x: 860, endPoint y: 403, distance: 266.6
click at [860, 410] on pre "Unable to extract data as the Google Sheets URL provided is incomplete or incor…" at bounding box center [999, 437] width 279 height 55
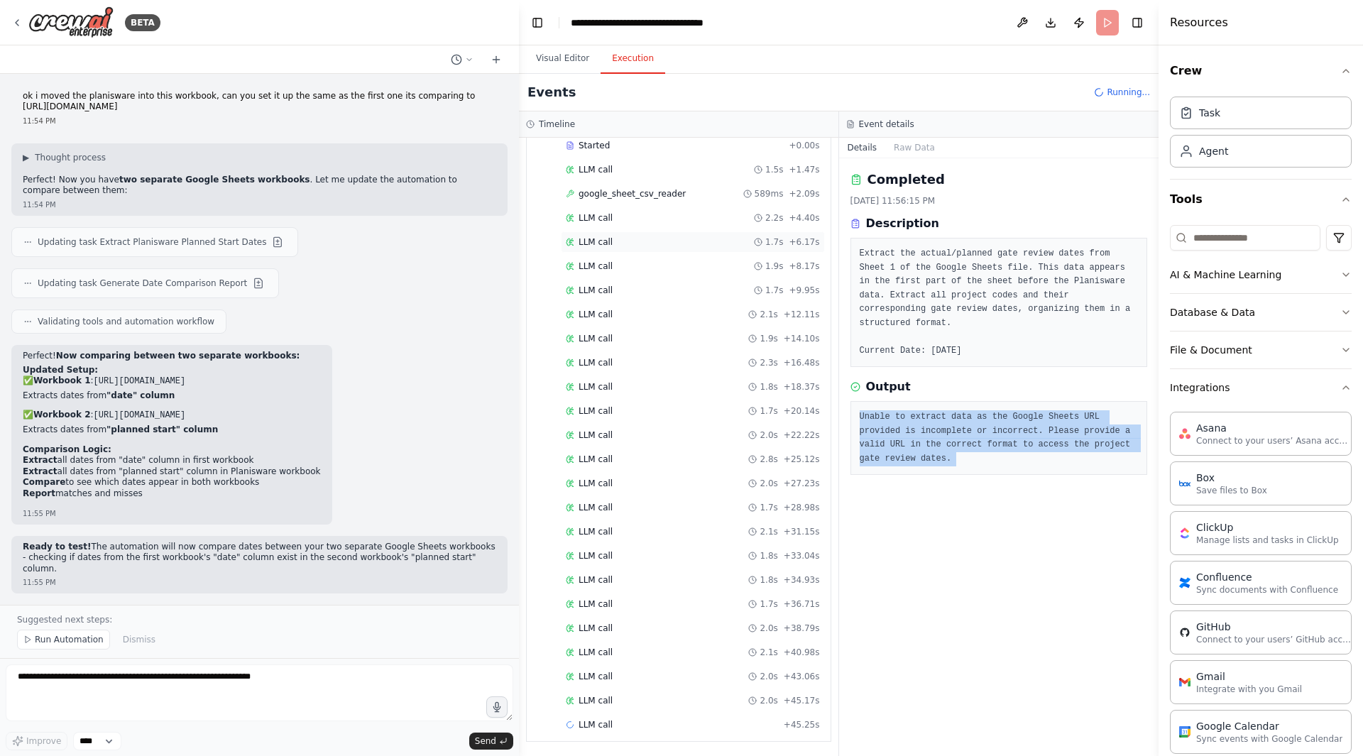
scroll to position [861, 0]
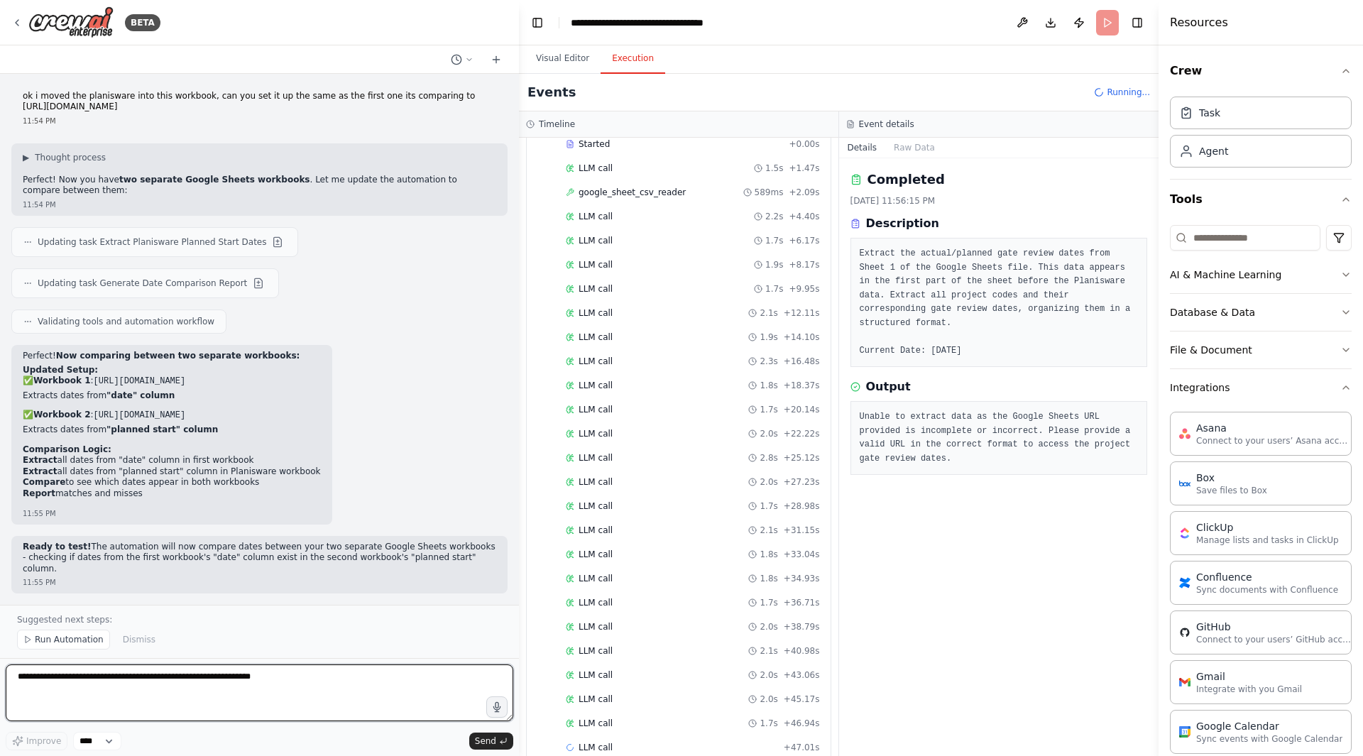
click at [254, 637] on textarea at bounding box center [260, 693] width 508 height 57
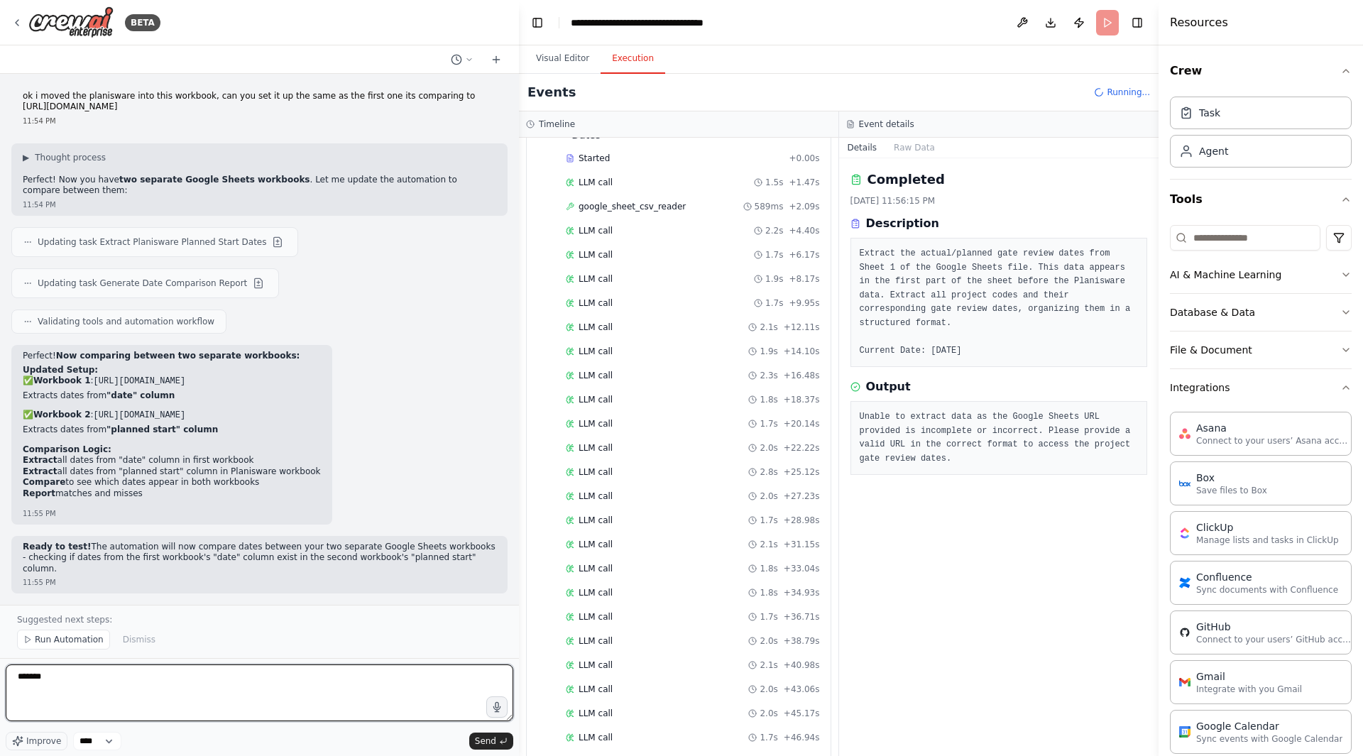
scroll to position [876, 0]
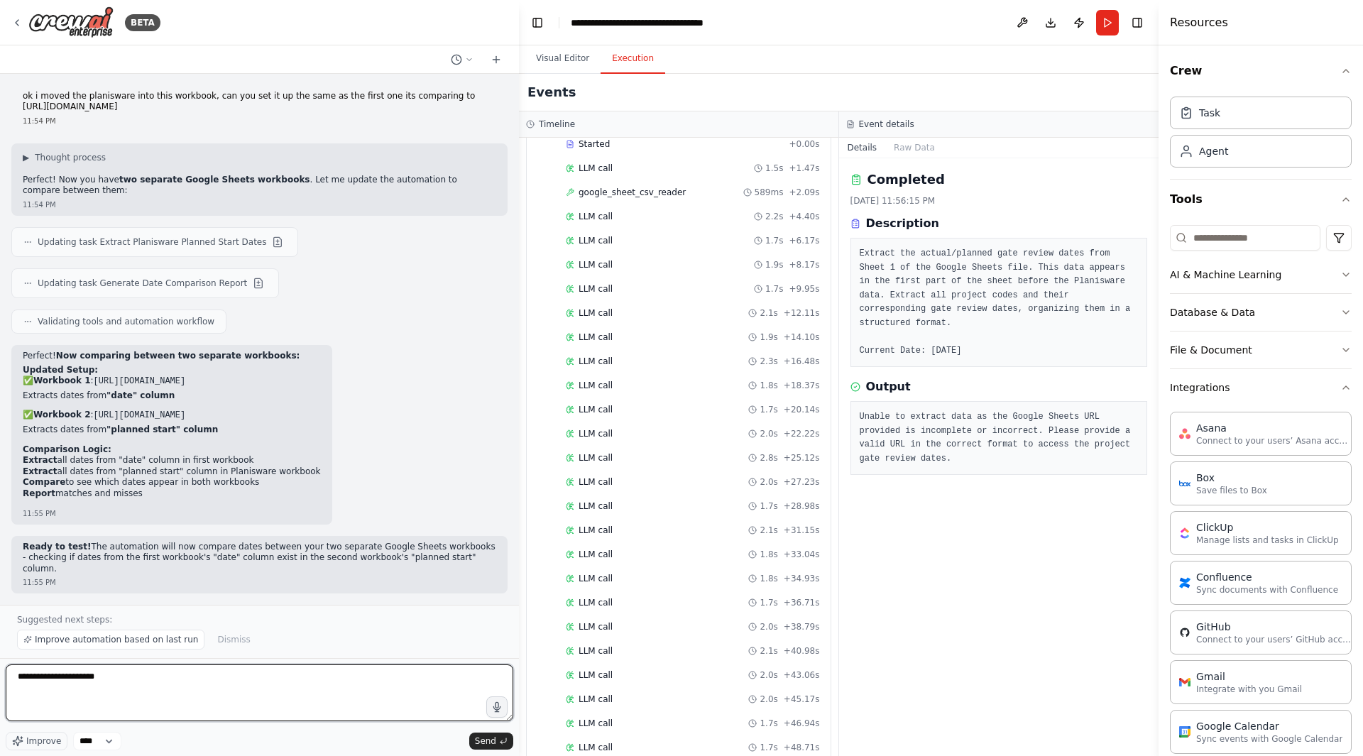
paste textarea "**********"
type textarea "**********"
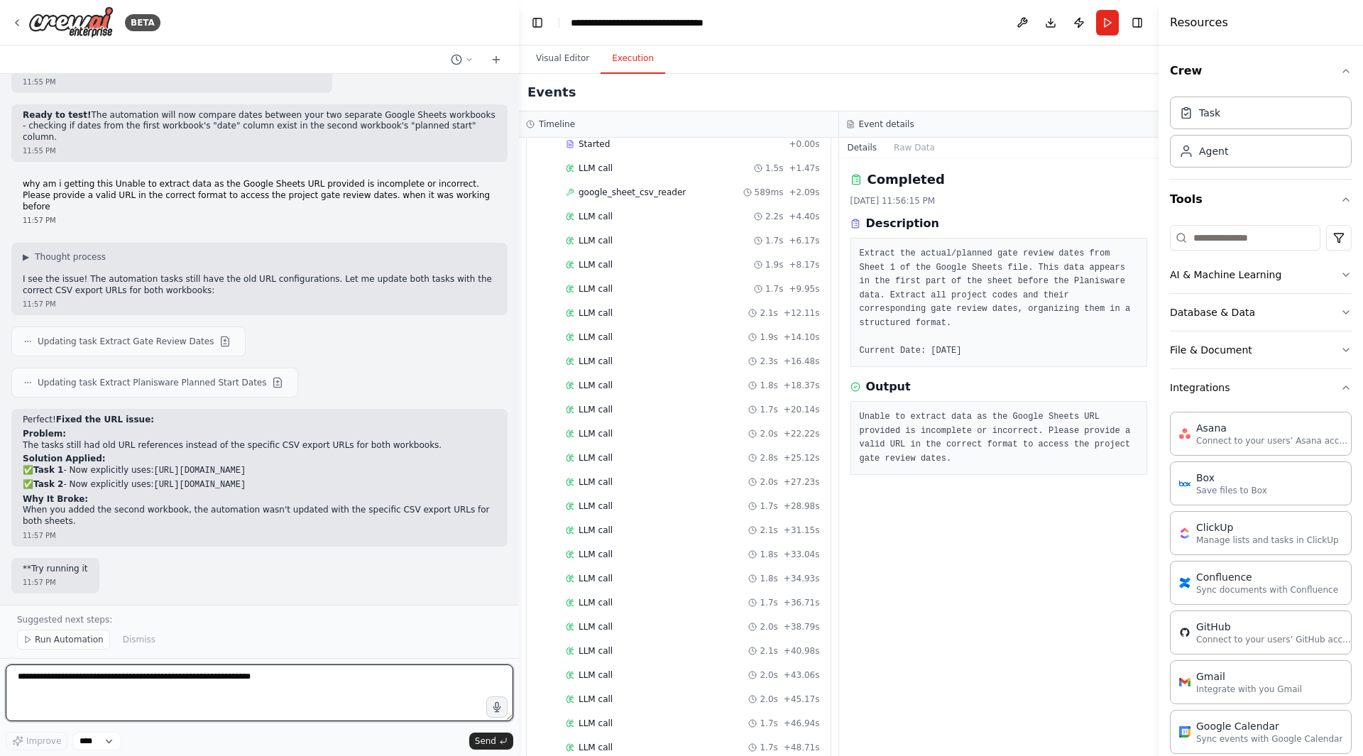
scroll to position [17404, 0]
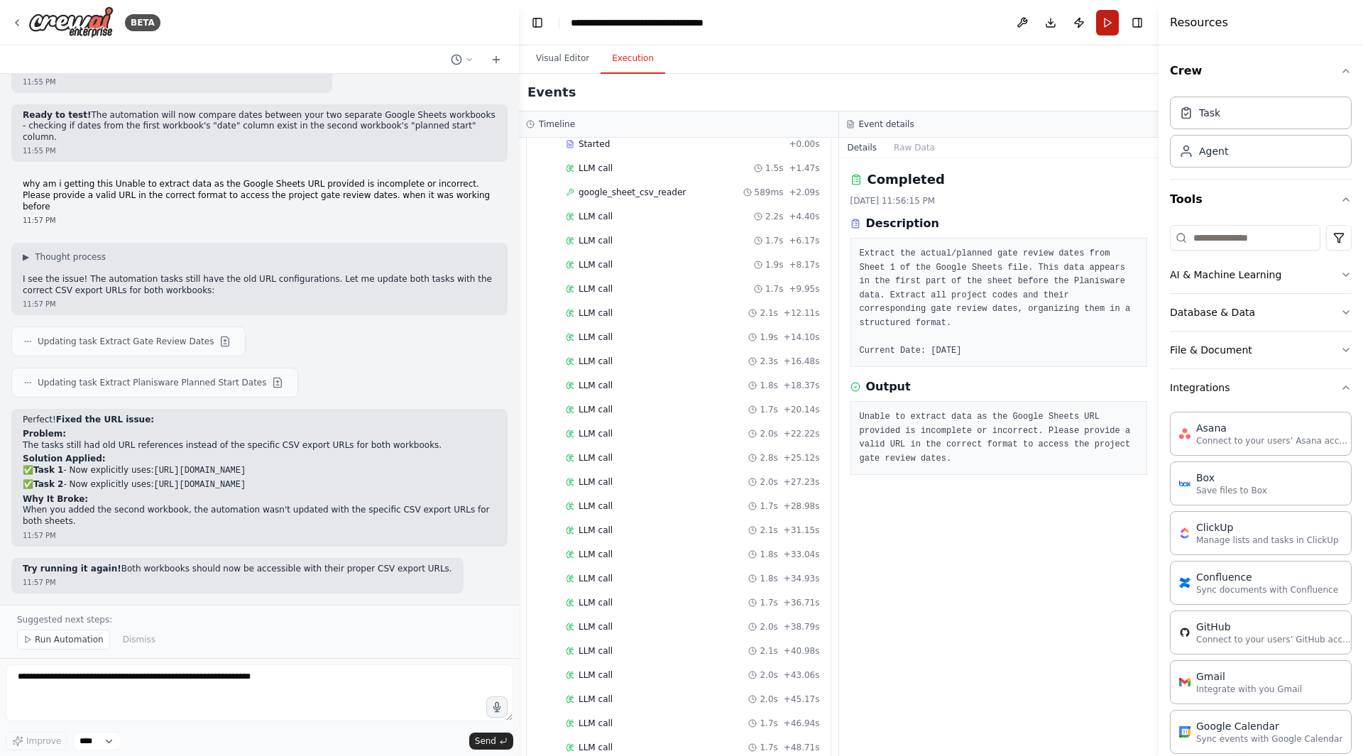
click at [1104, 13] on button "Run" at bounding box center [1107, 23] width 23 height 26
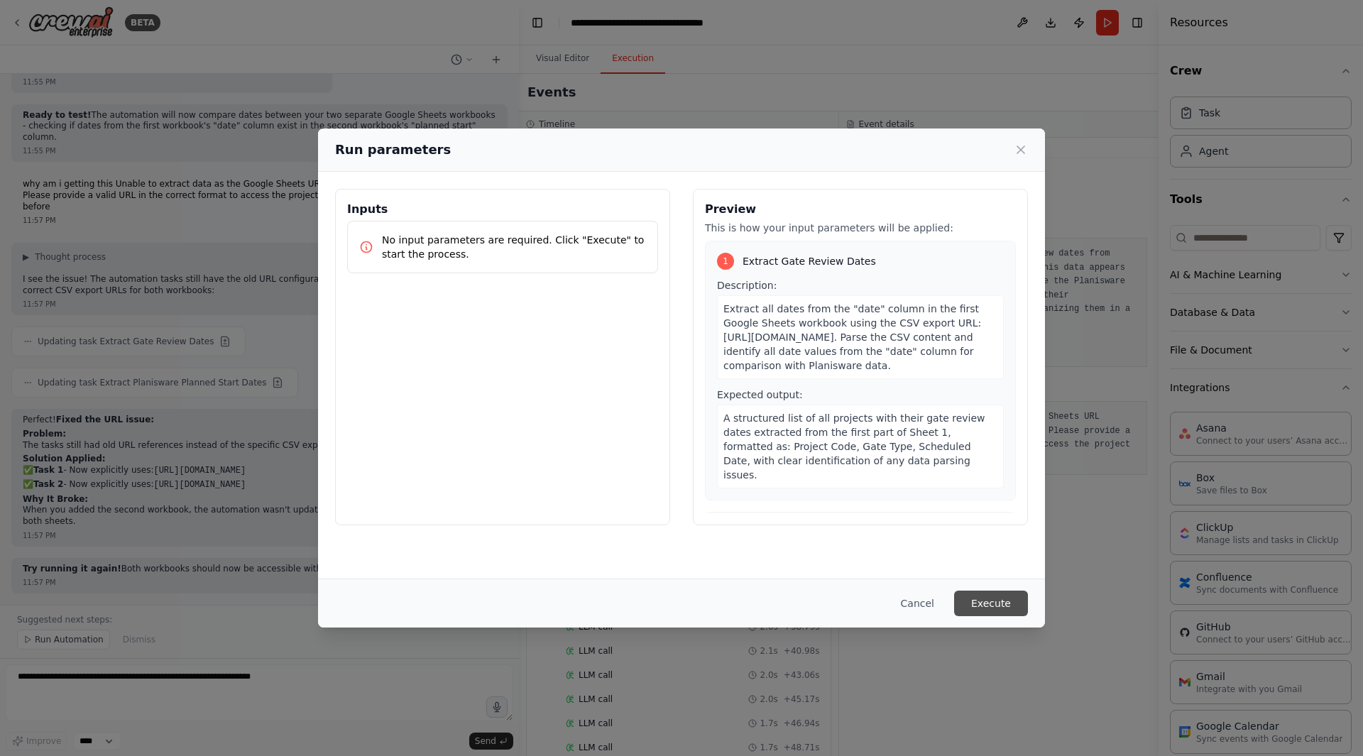
click at [985, 595] on button "Execute" at bounding box center [991, 604] width 74 height 26
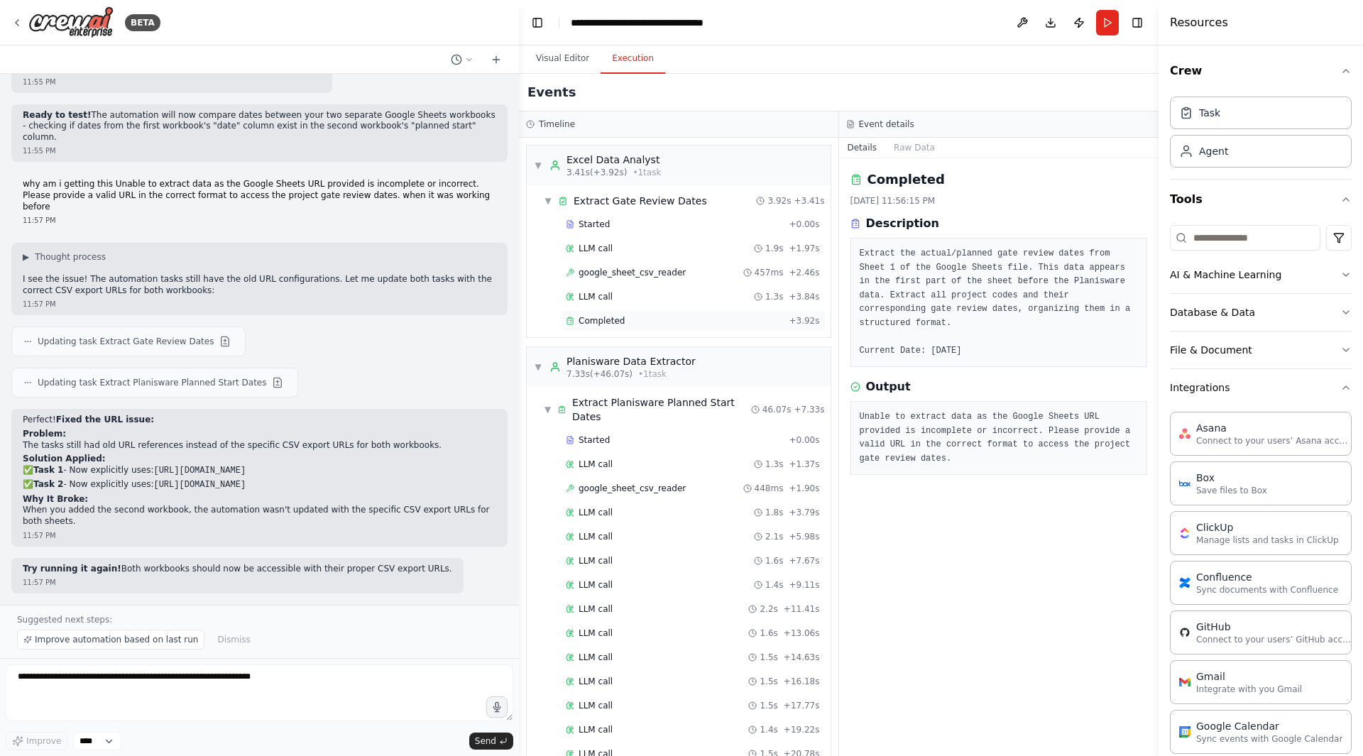
click at [611, 322] on span "Completed" at bounding box center [602, 320] width 46 height 11
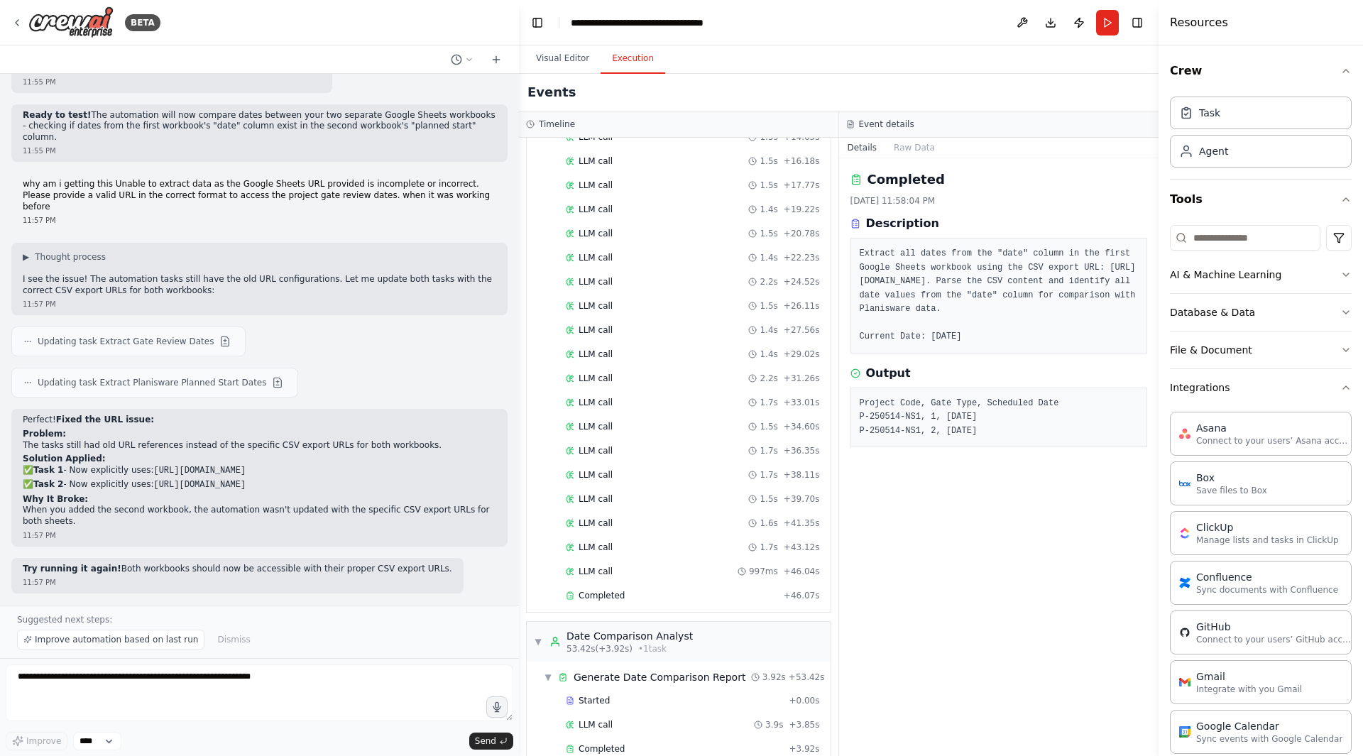
scroll to position [532, 0]
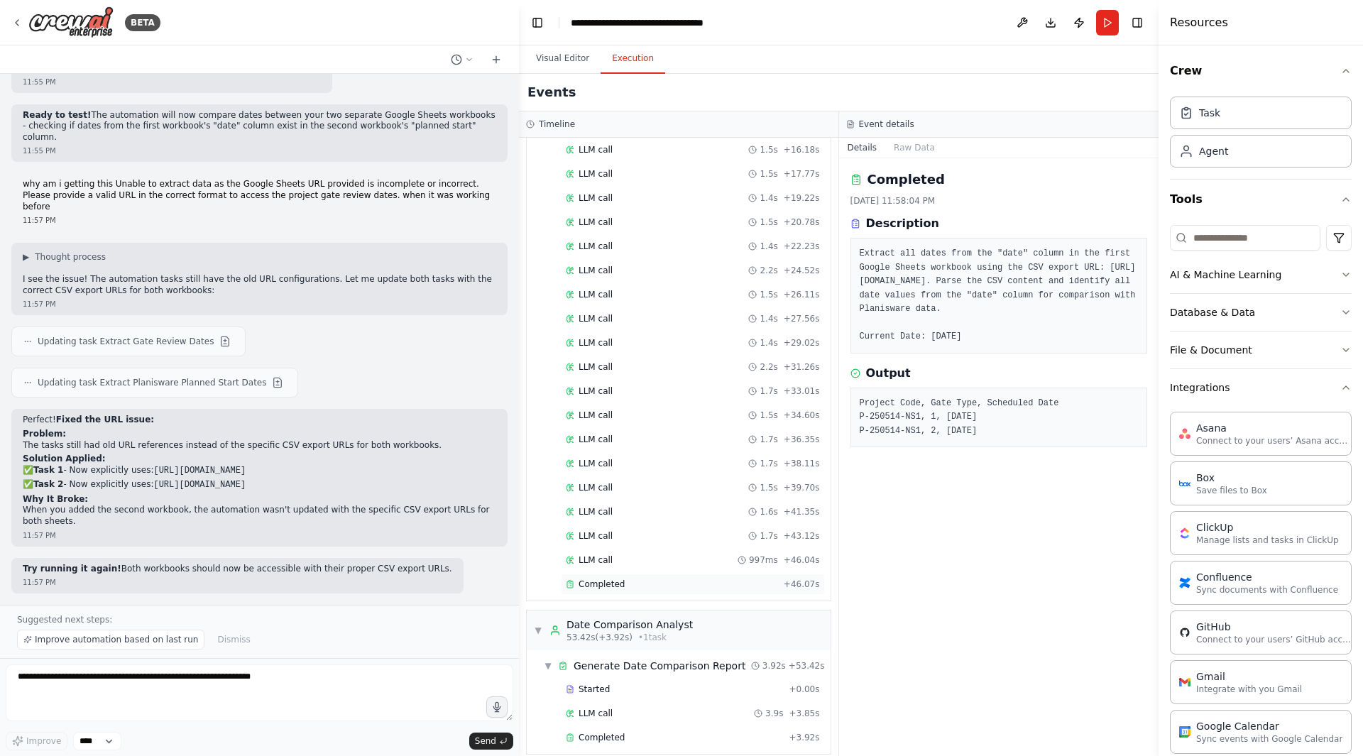
click at [664, 579] on div "Completed" at bounding box center [672, 584] width 212 height 11
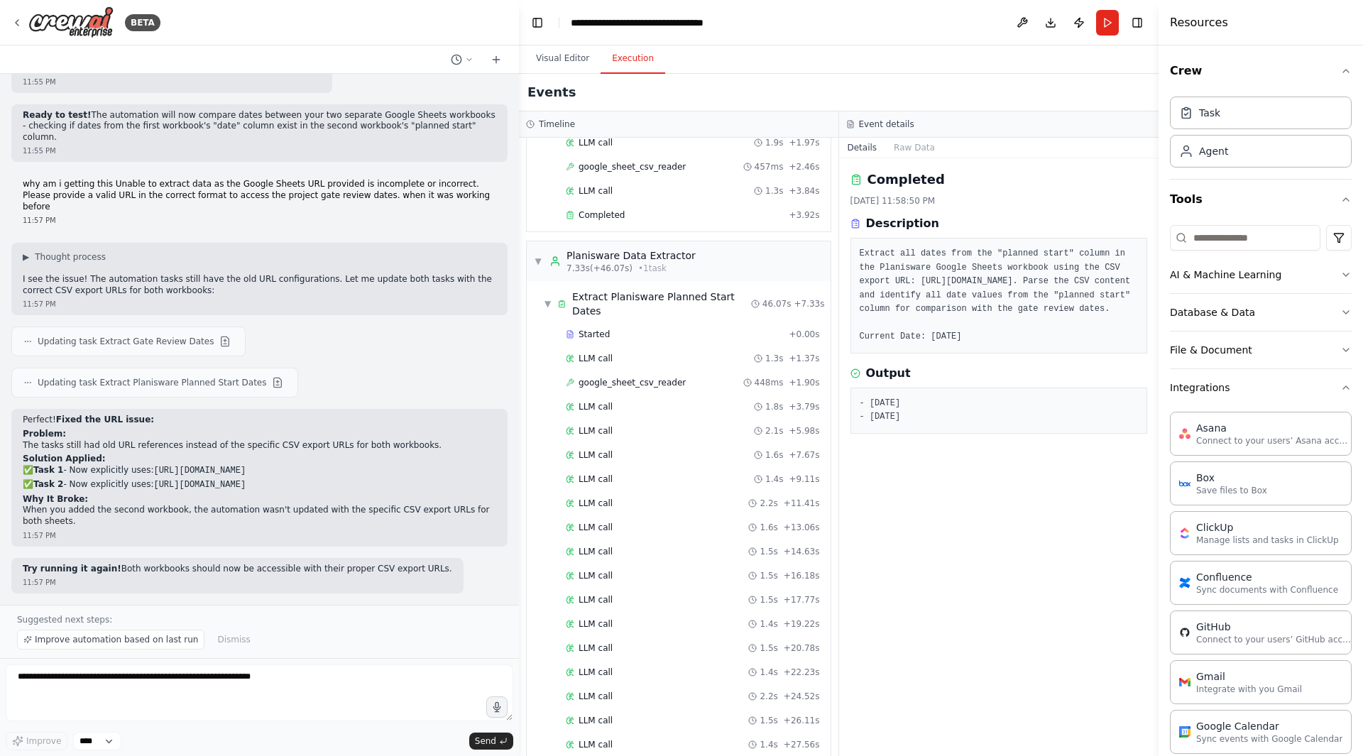
scroll to position [35, 0]
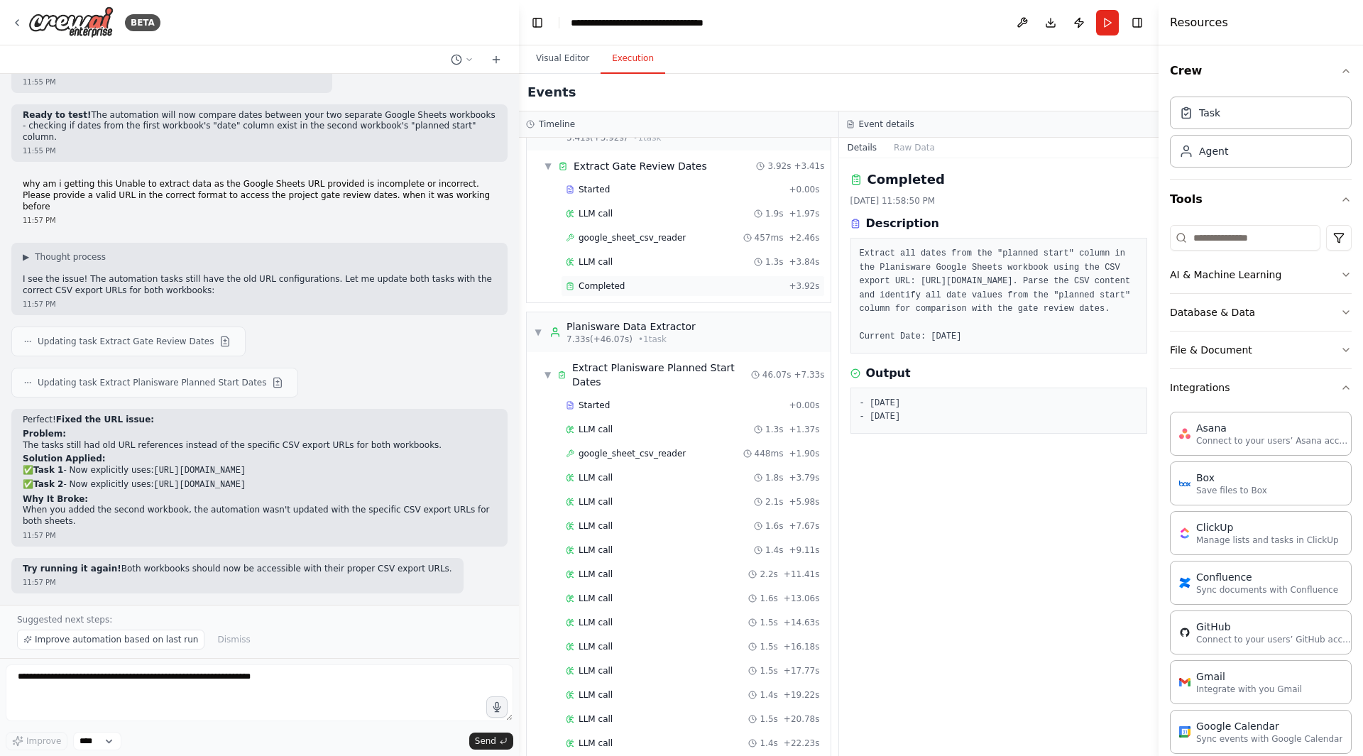
click at [592, 294] on div "Completed + 3.92s" at bounding box center [693, 286] width 264 height 21
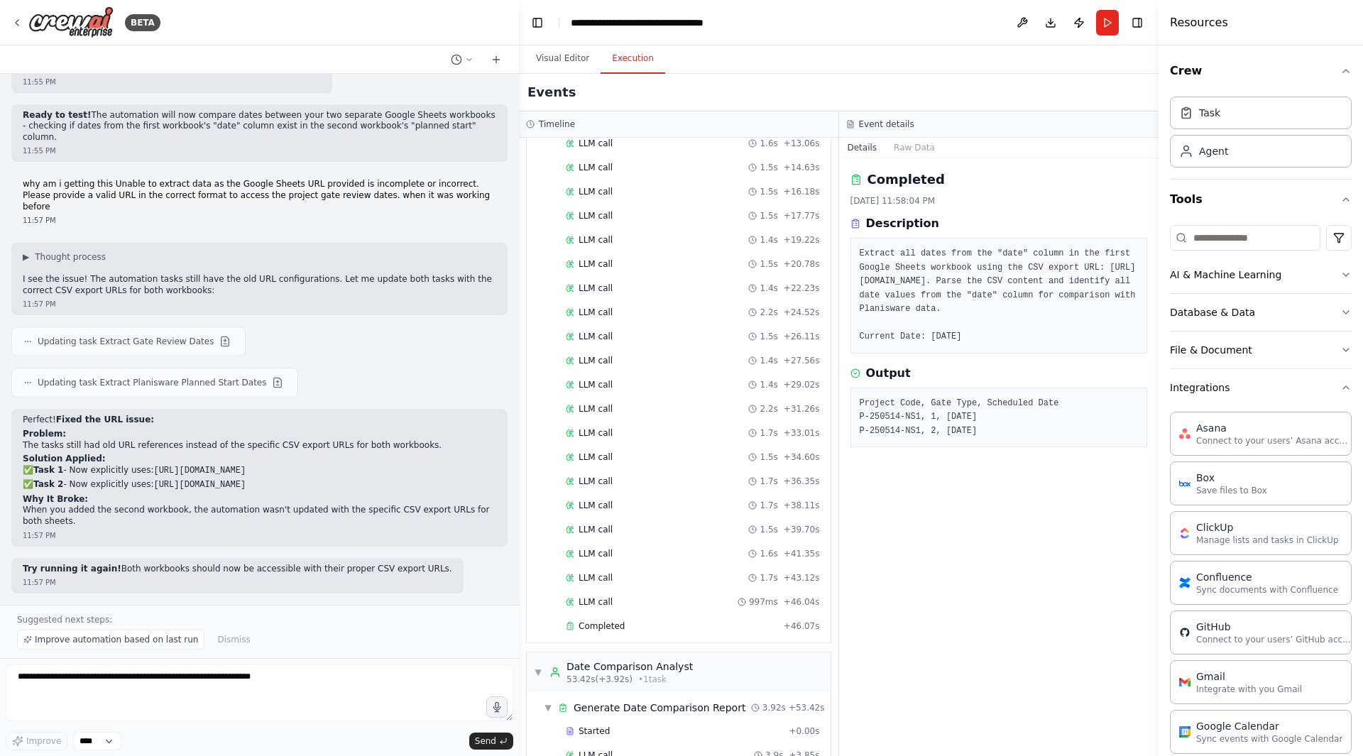
scroll to position [532, 0]
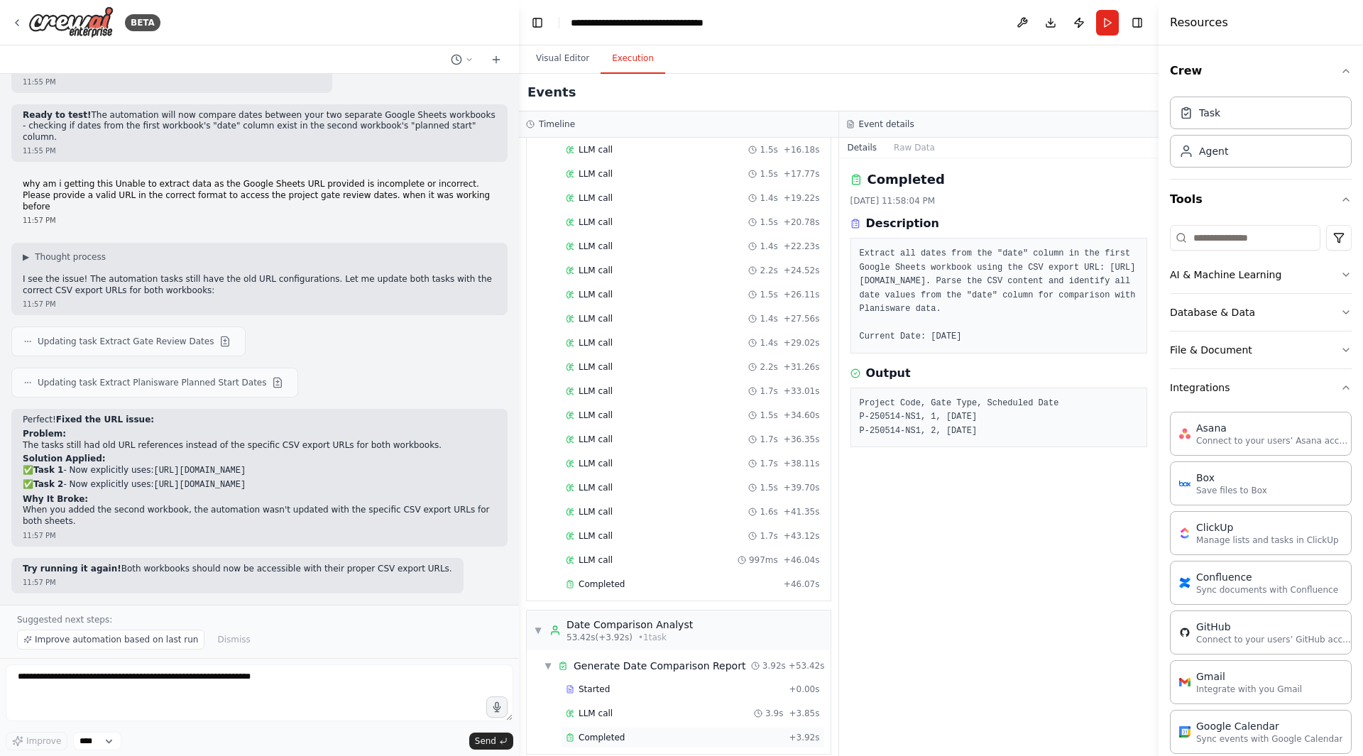
click at [595, 637] on span "Completed" at bounding box center [602, 737] width 46 height 11
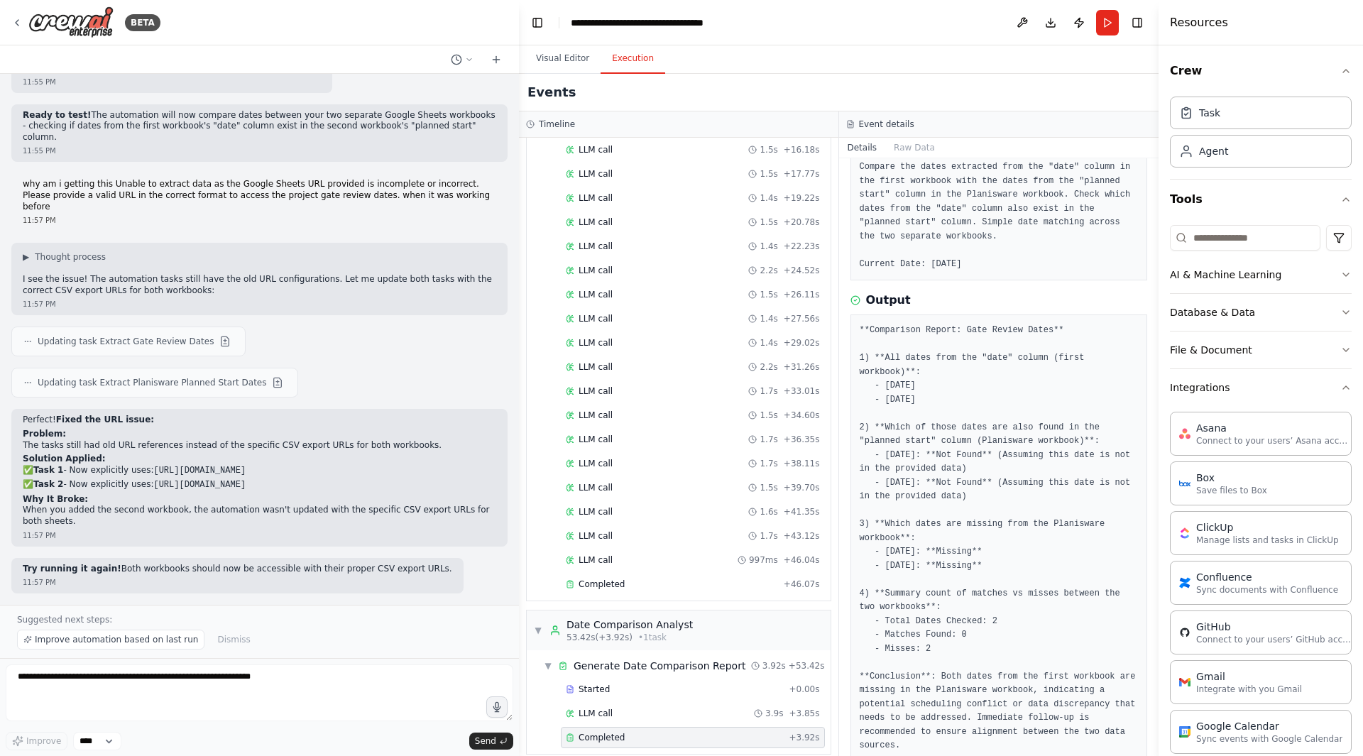
scroll to position [88, 0]
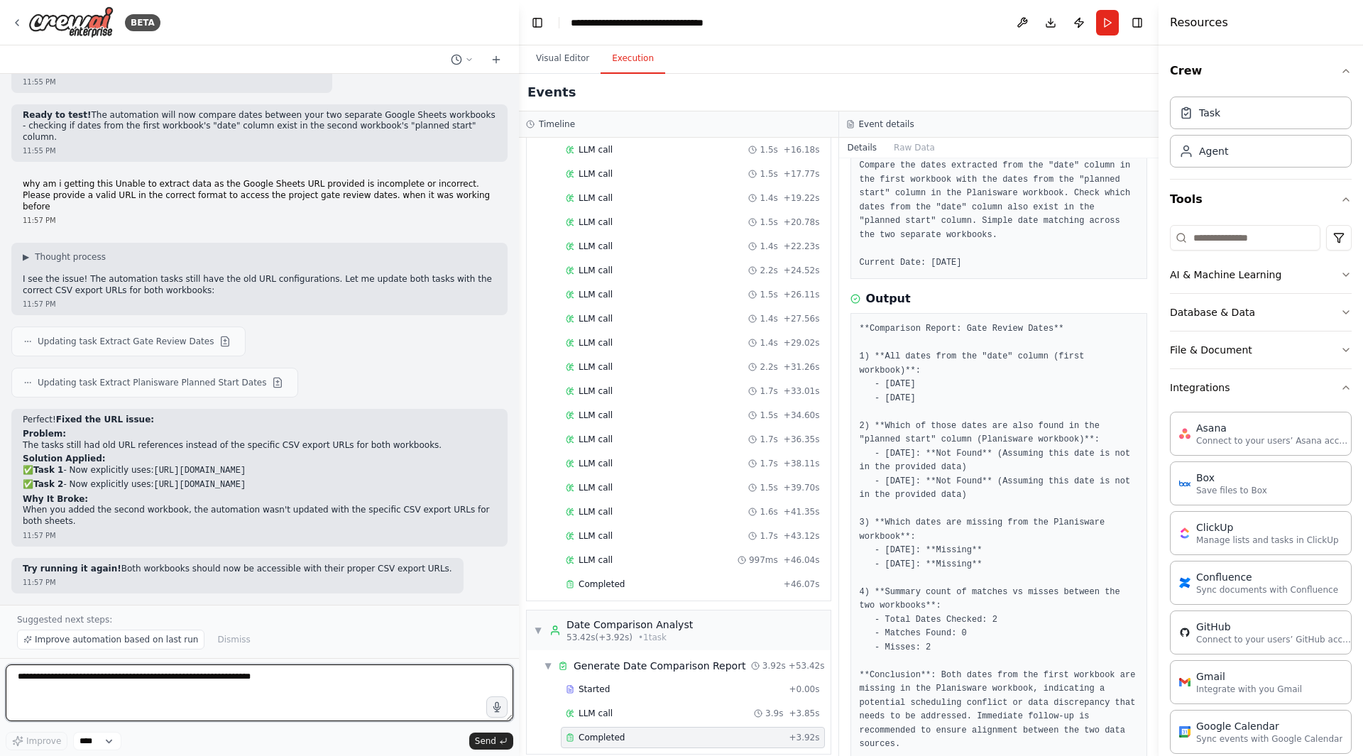
click at [300, 637] on textarea at bounding box center [260, 693] width 508 height 57
type textarea "**********"
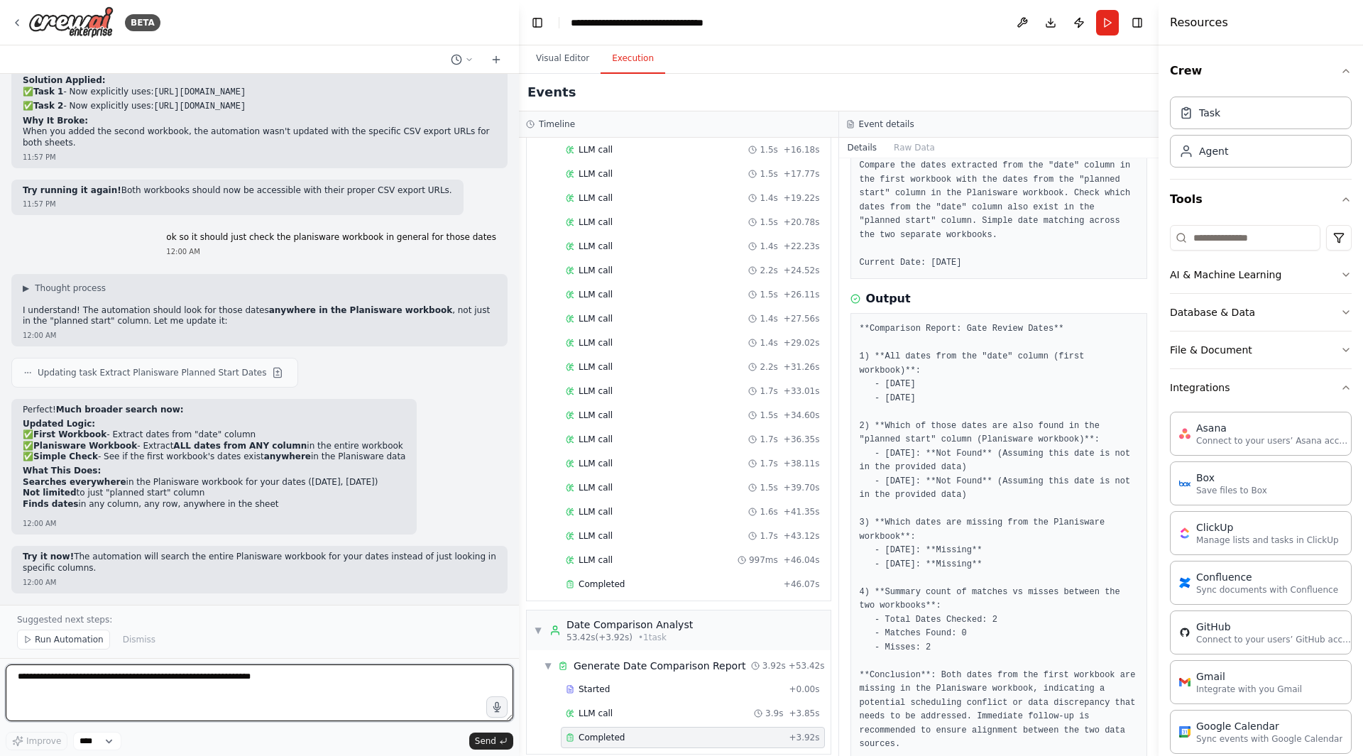
scroll to position [17782, 0]
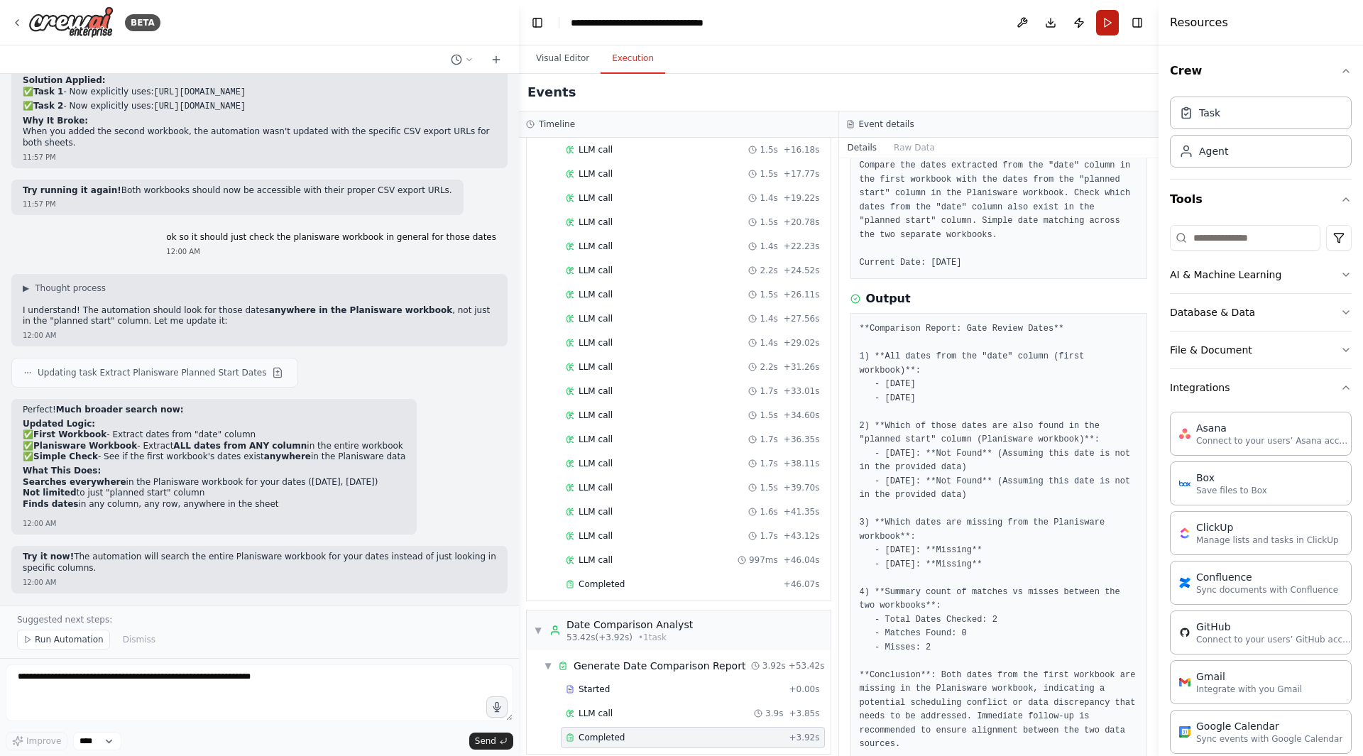
click at [1106, 26] on button "Run" at bounding box center [1107, 23] width 23 height 26
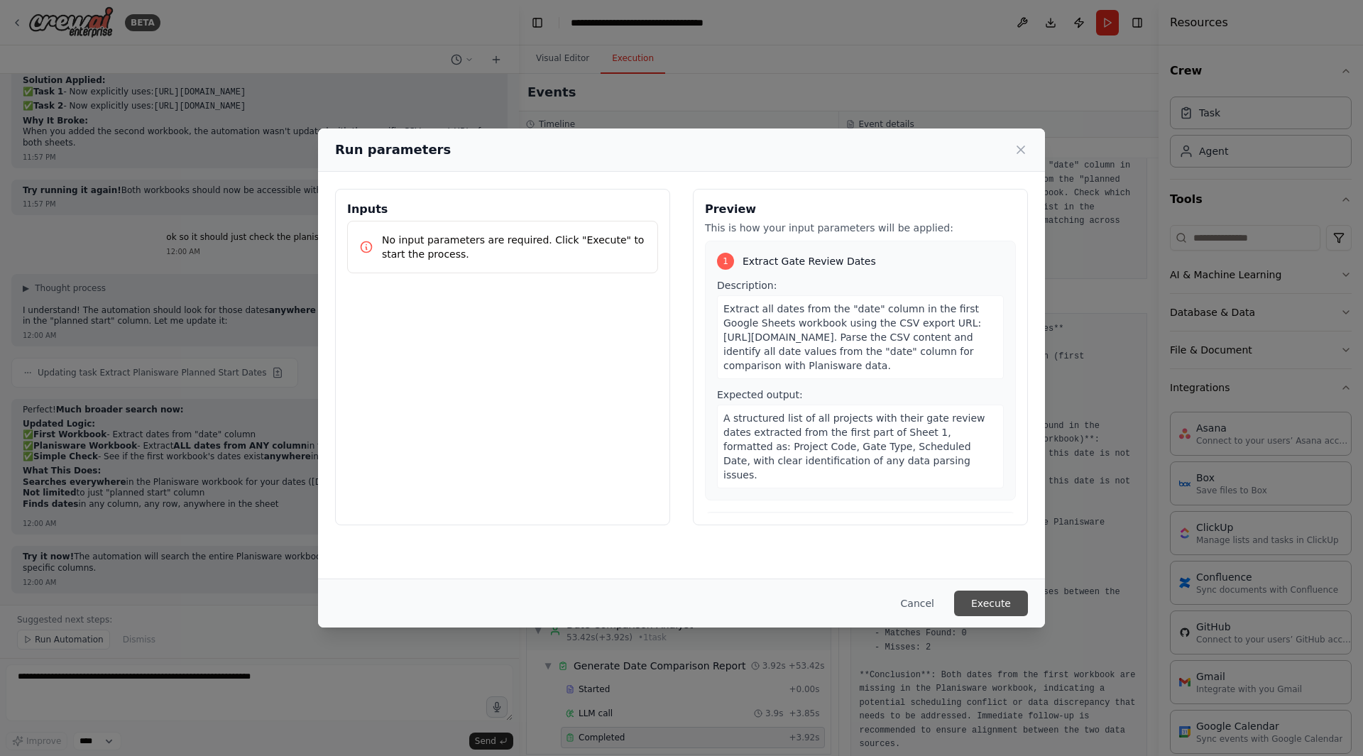
click at [986, 601] on button "Execute" at bounding box center [991, 604] width 74 height 26
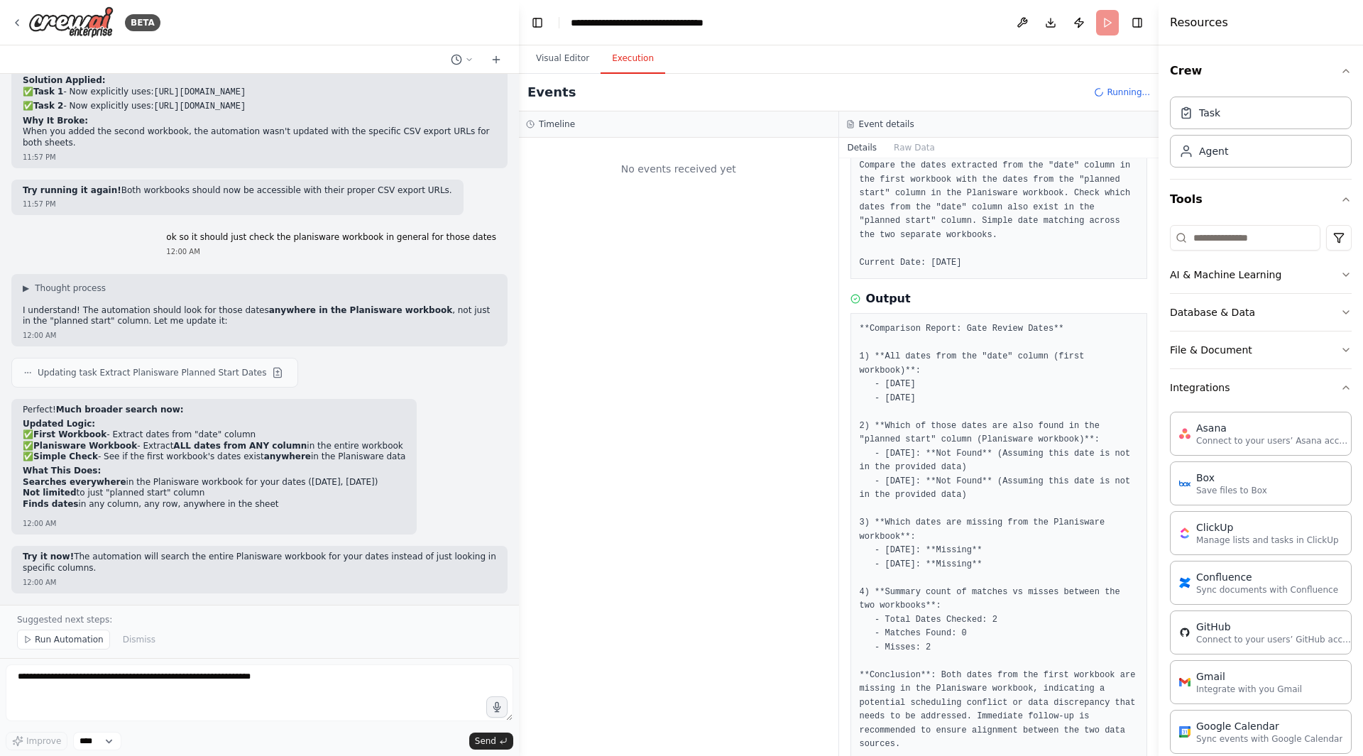
scroll to position [0, 0]
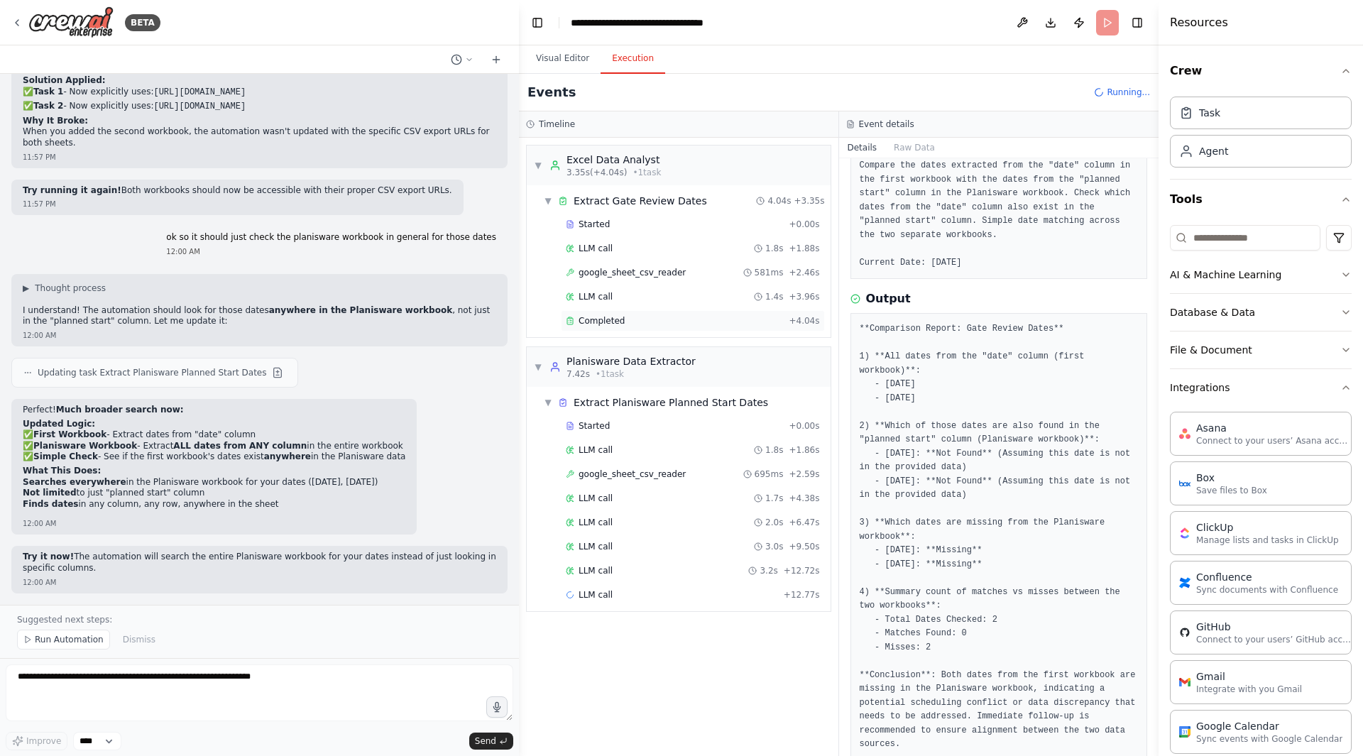
click at [654, 322] on div "Completed" at bounding box center [674, 320] width 217 height 11
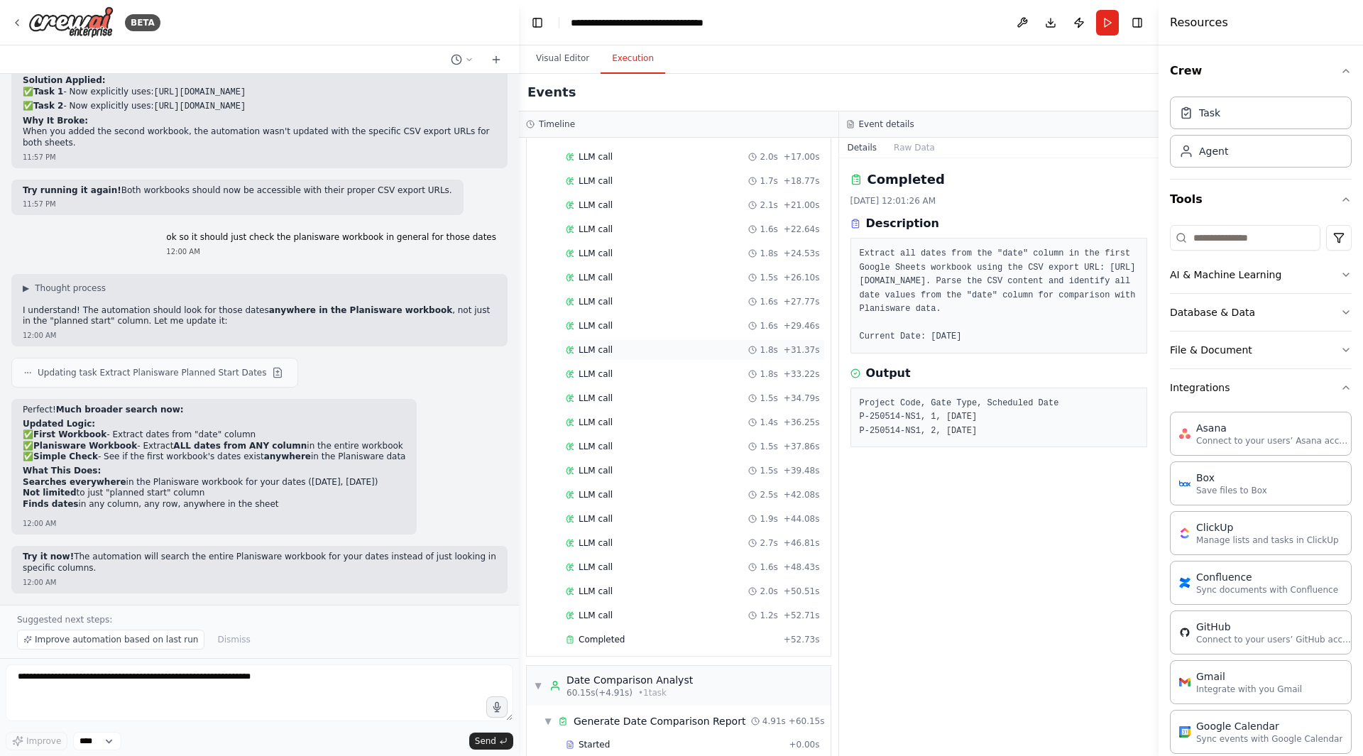
scroll to position [532, 0]
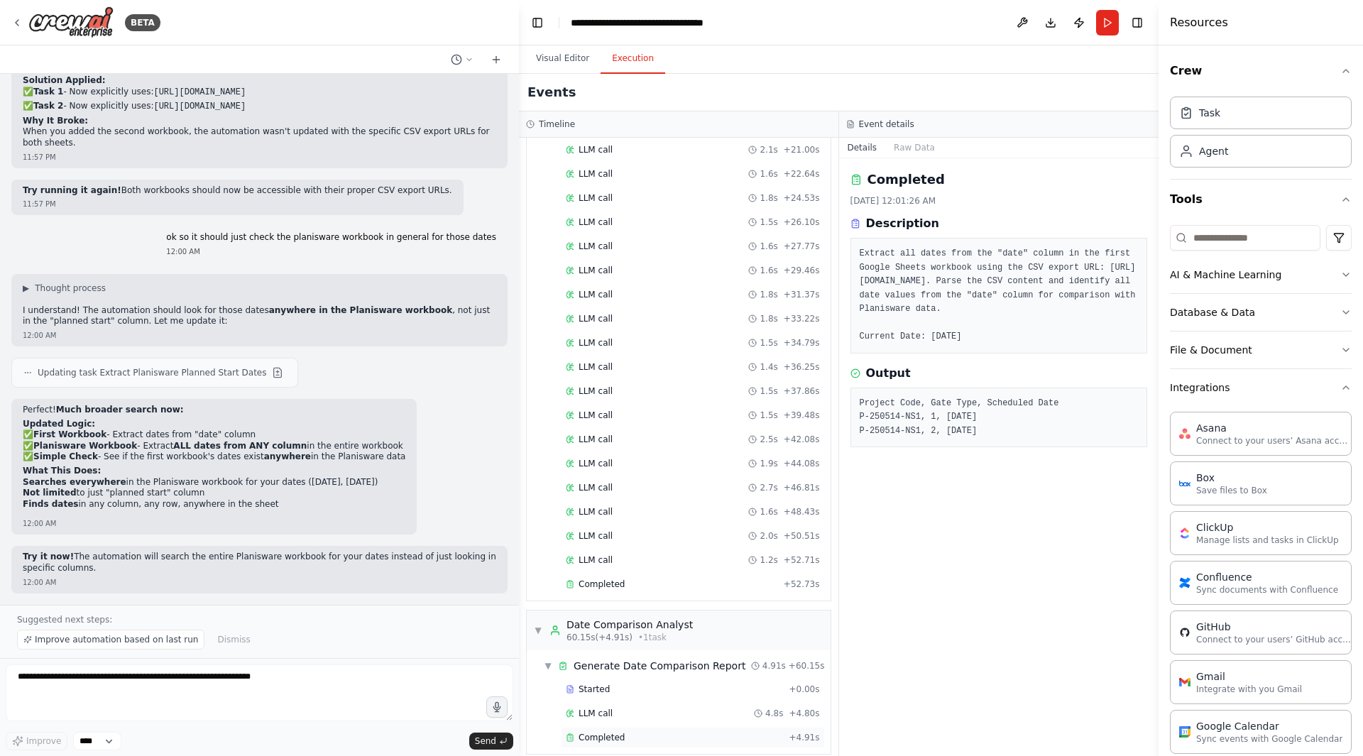
click at [623, 637] on div "Completed + 4.91s" at bounding box center [693, 737] width 264 height 21
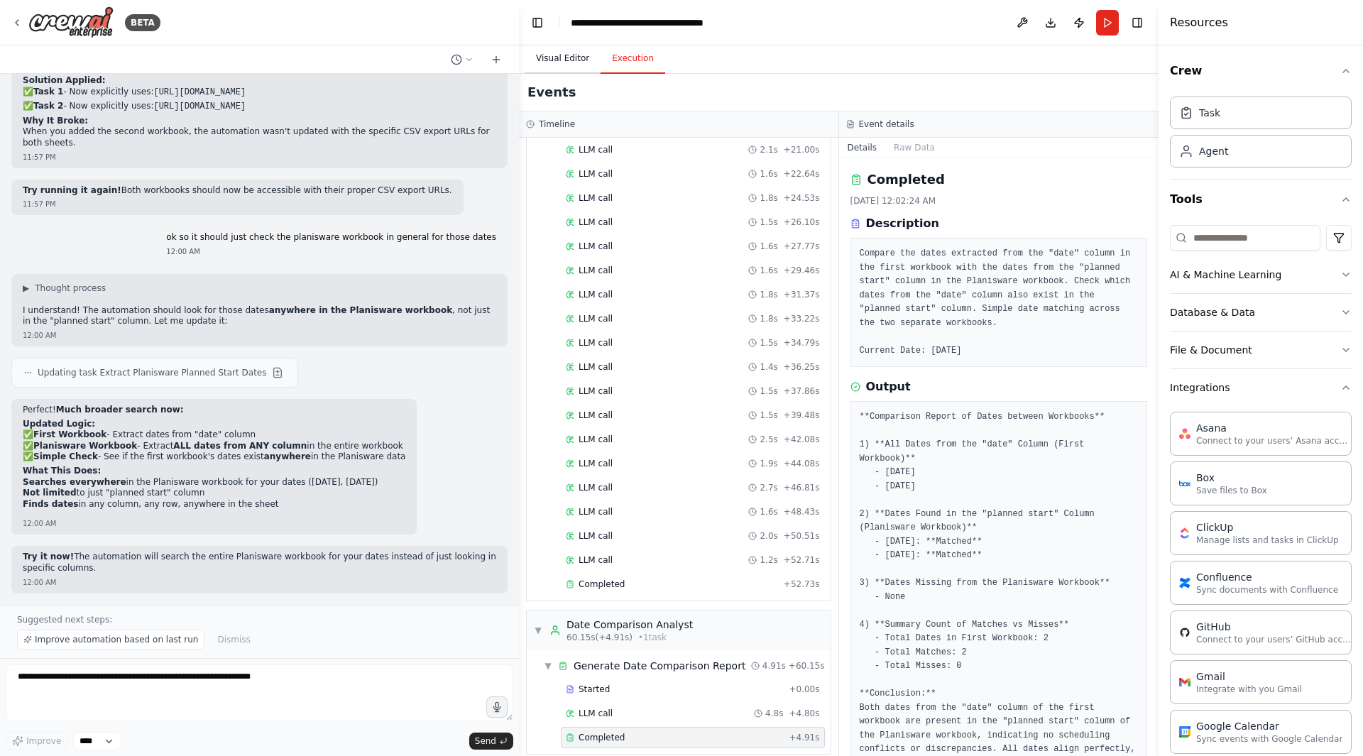
click at [569, 65] on button "Visual Editor" at bounding box center [563, 59] width 76 height 30
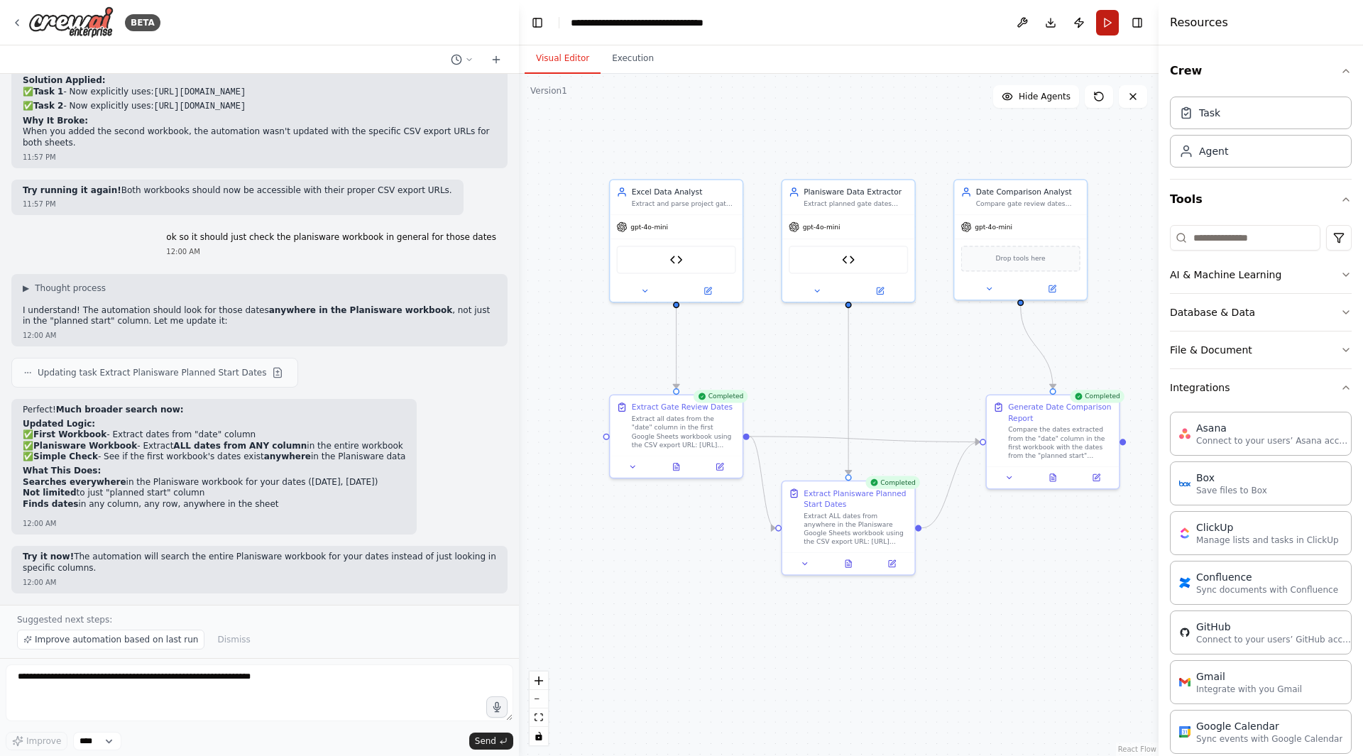
click at [1116, 19] on button "Run" at bounding box center [1107, 23] width 23 height 26
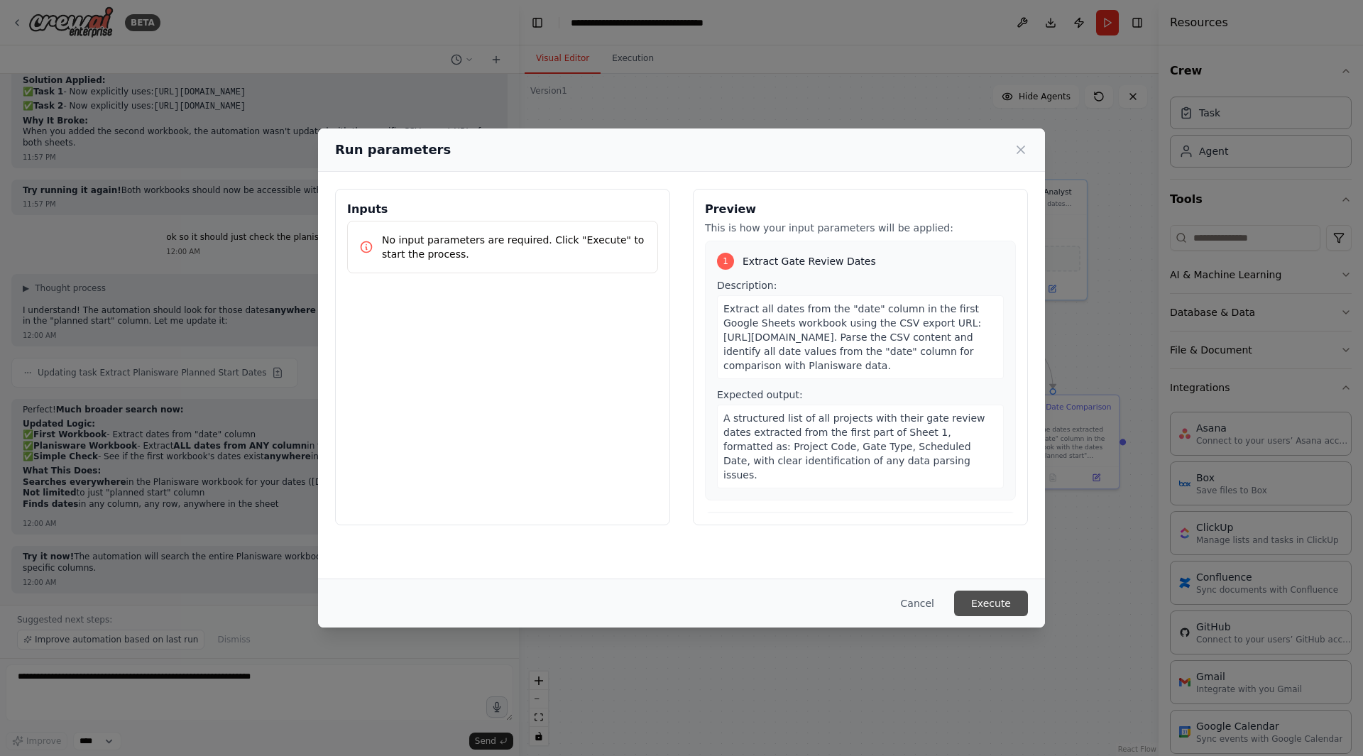
click at [1008, 602] on button "Execute" at bounding box center [991, 604] width 74 height 26
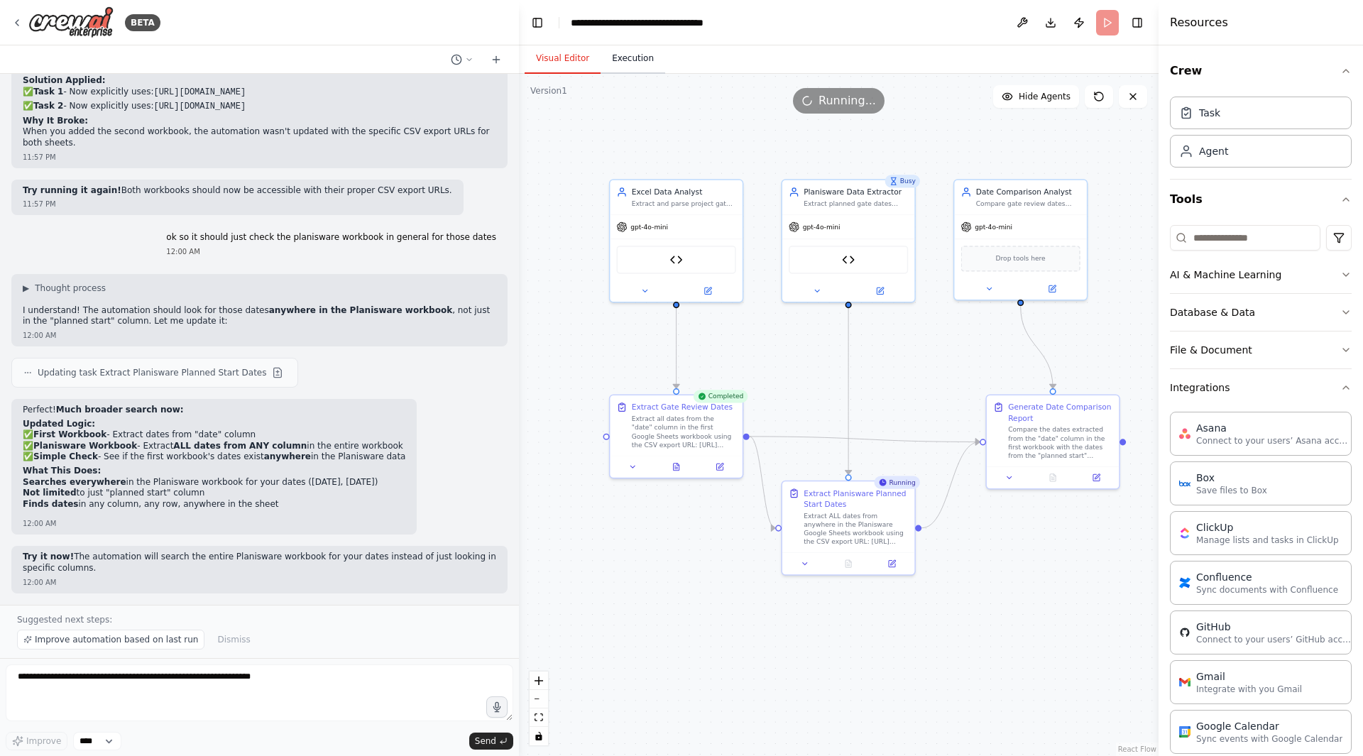
click at [627, 50] on button "Execution" at bounding box center [633, 59] width 65 height 30
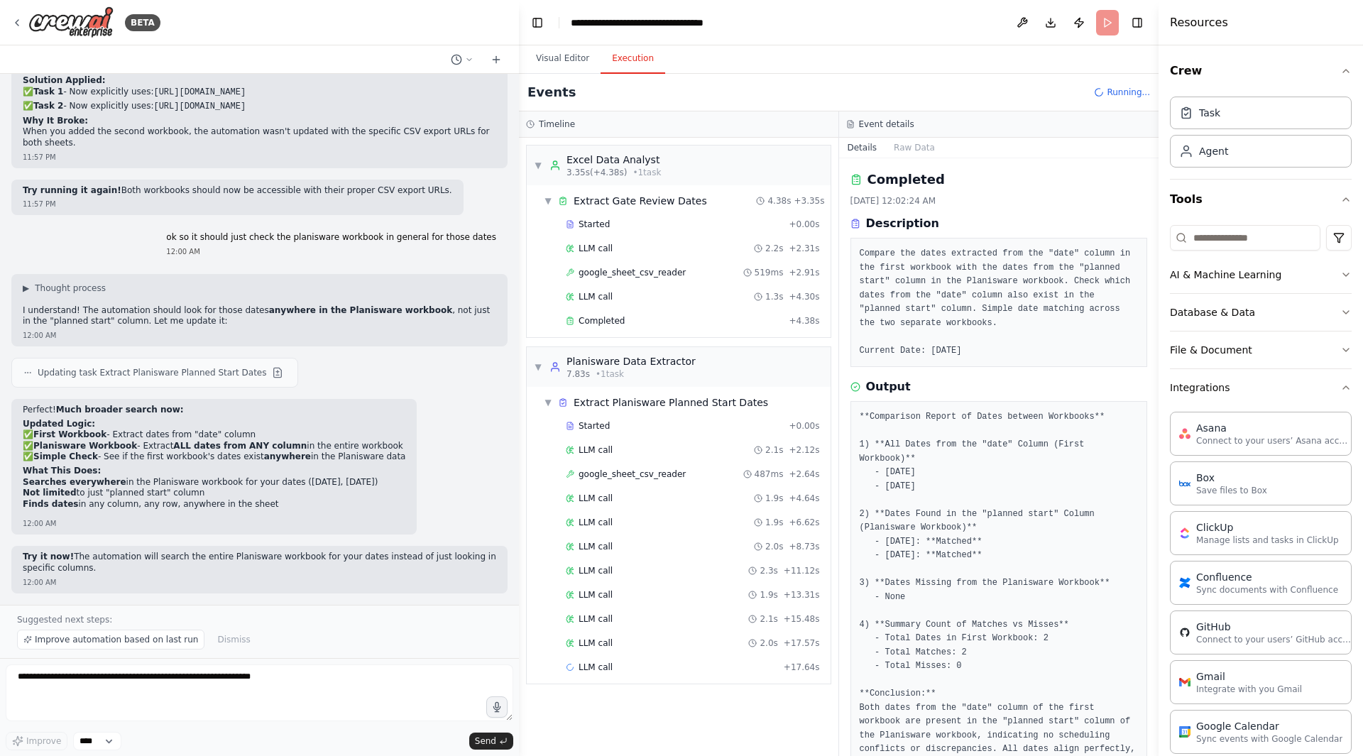
scroll to position [0, 0]
click at [641, 322] on div "Completed" at bounding box center [674, 320] width 217 height 11
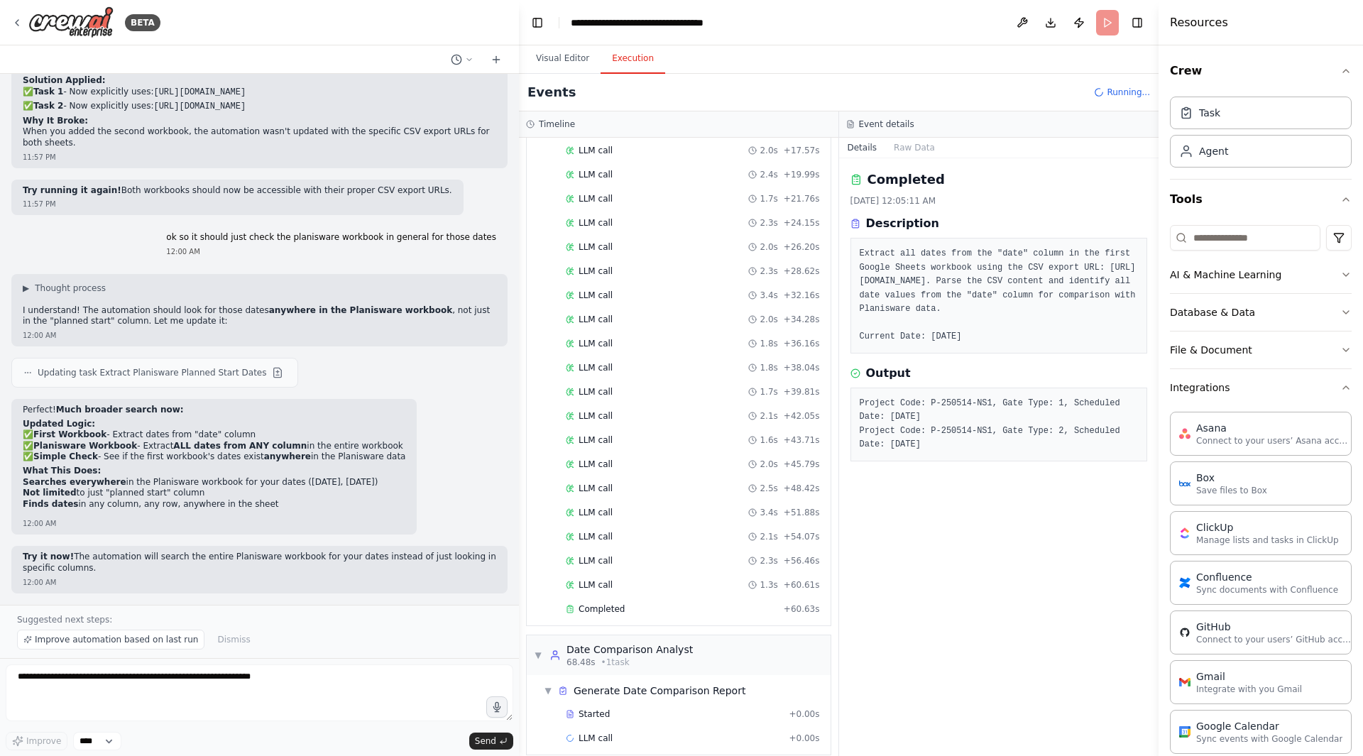
scroll to position [508, 0]
click at [663, 603] on div "Completed" at bounding box center [672, 608] width 212 height 11
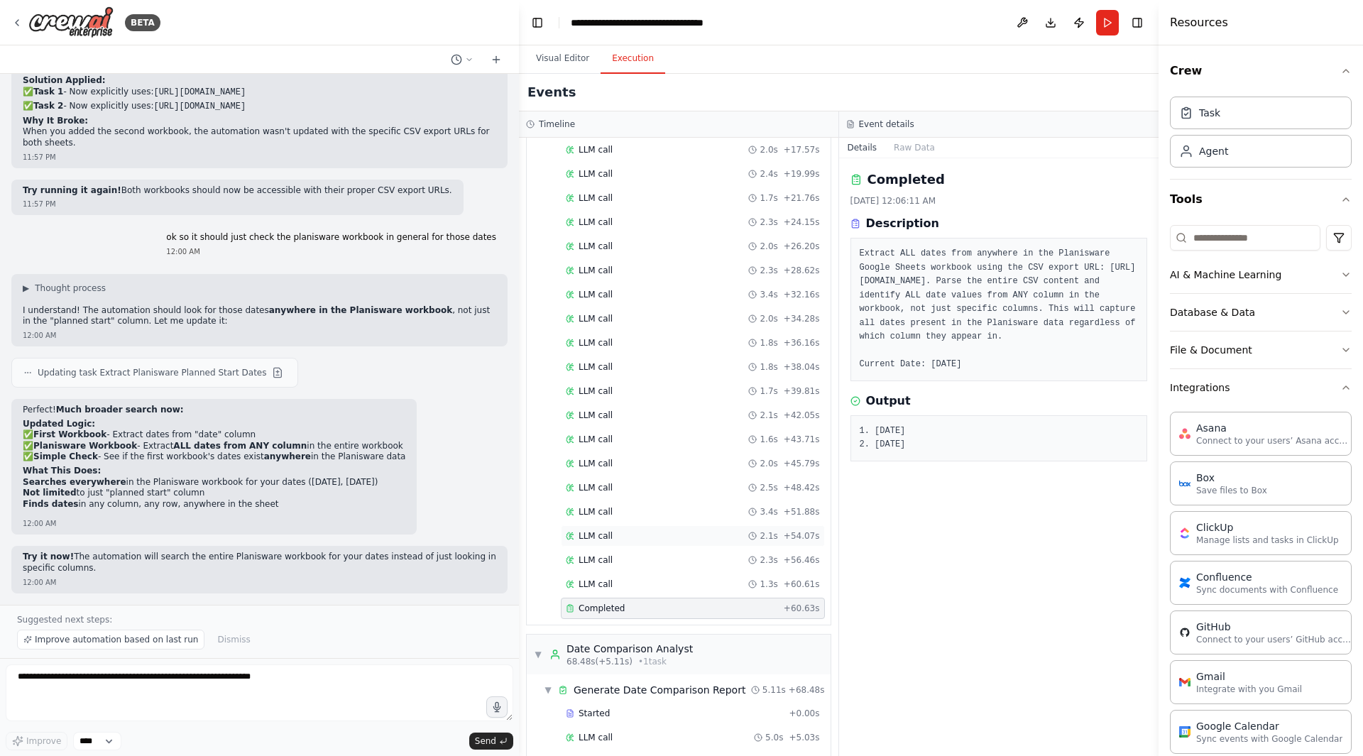
scroll to position [532, 0]
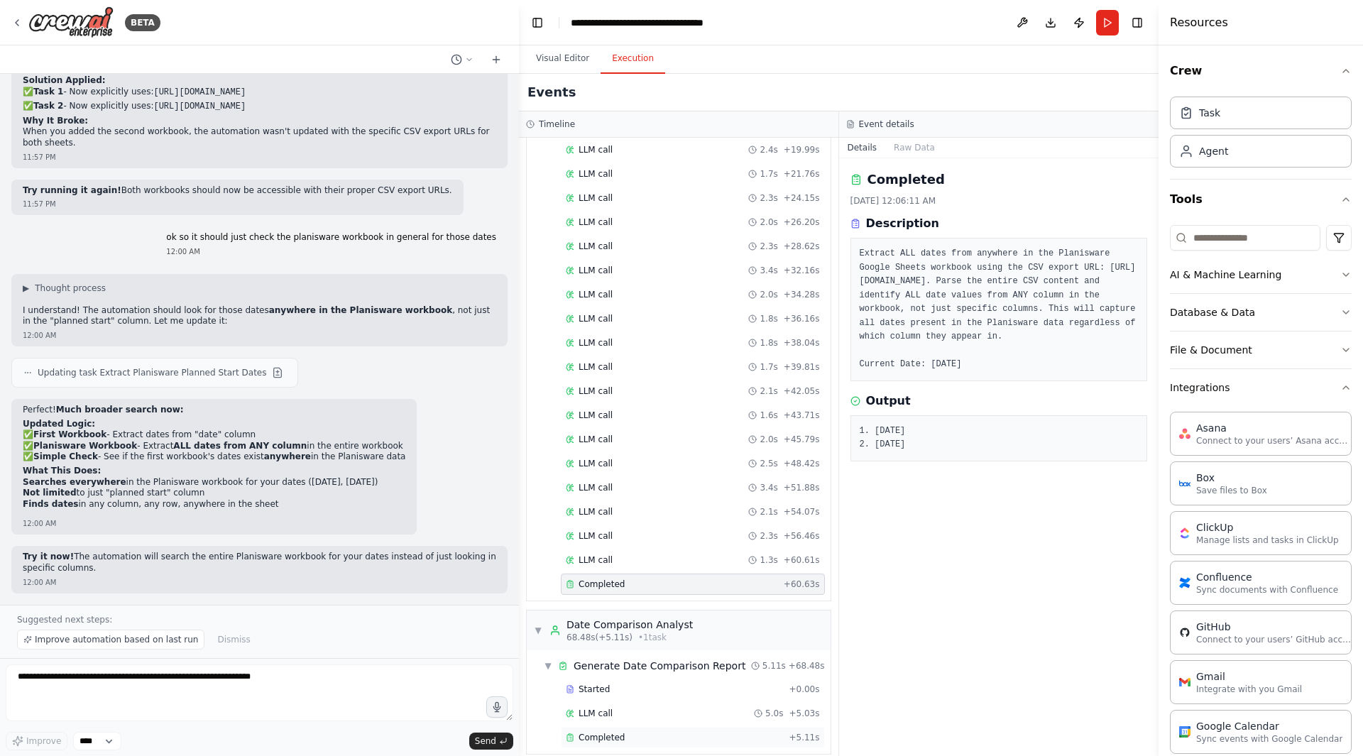
click at [655, 637] on div "Completed" at bounding box center [674, 737] width 217 height 11
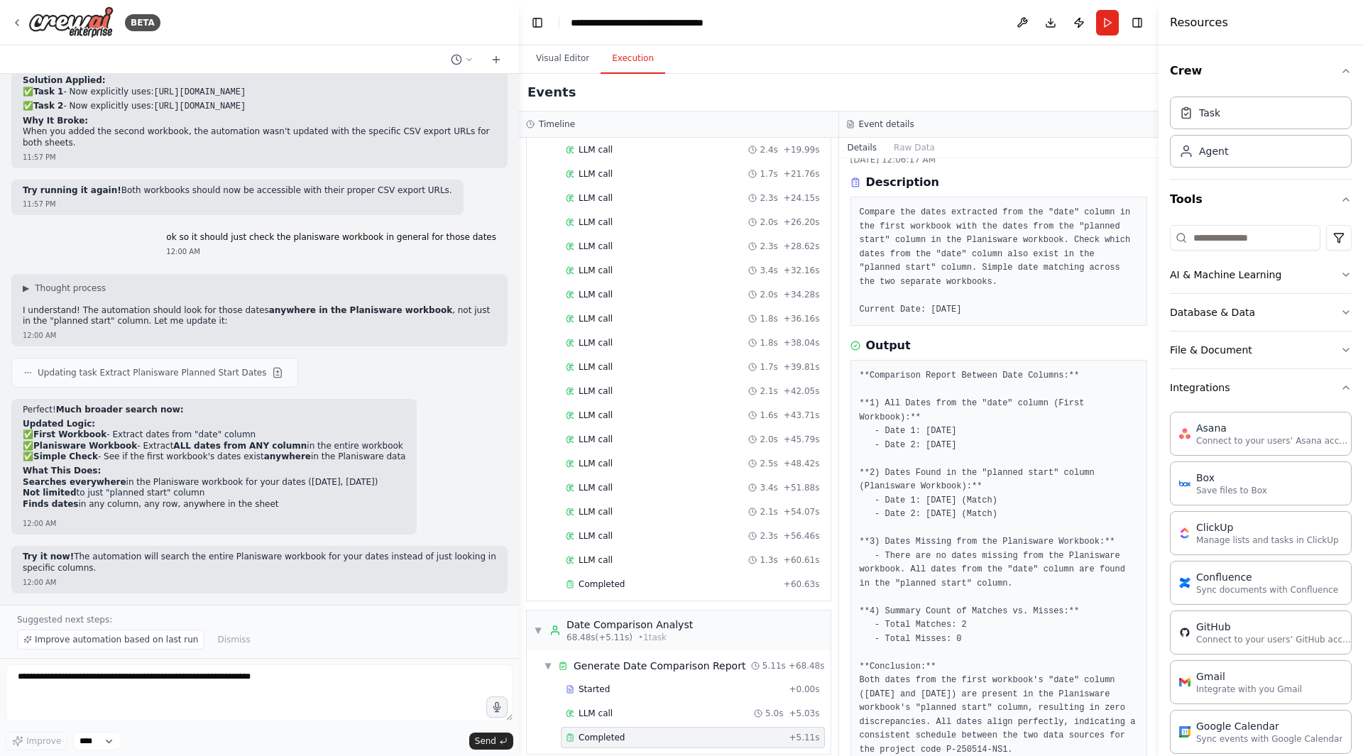
scroll to position [60, 0]
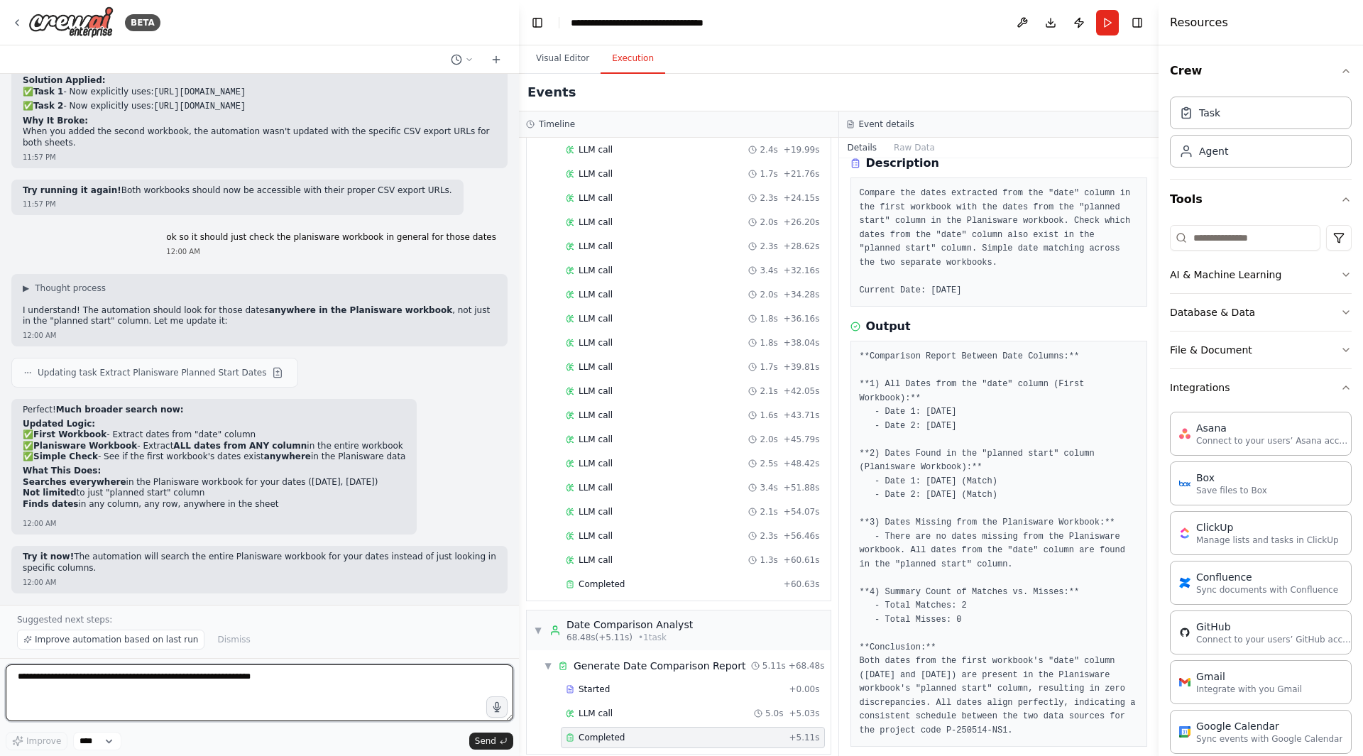
drag, startPoint x: 267, startPoint y: 677, endPoint x: 36, endPoint y: 682, distance: 231.5
click at [36, 637] on textarea at bounding box center [260, 693] width 508 height 57
type textarea "*"
click at [15, 637] on textarea "********" at bounding box center [260, 693] width 508 height 57
type textarea "**********"
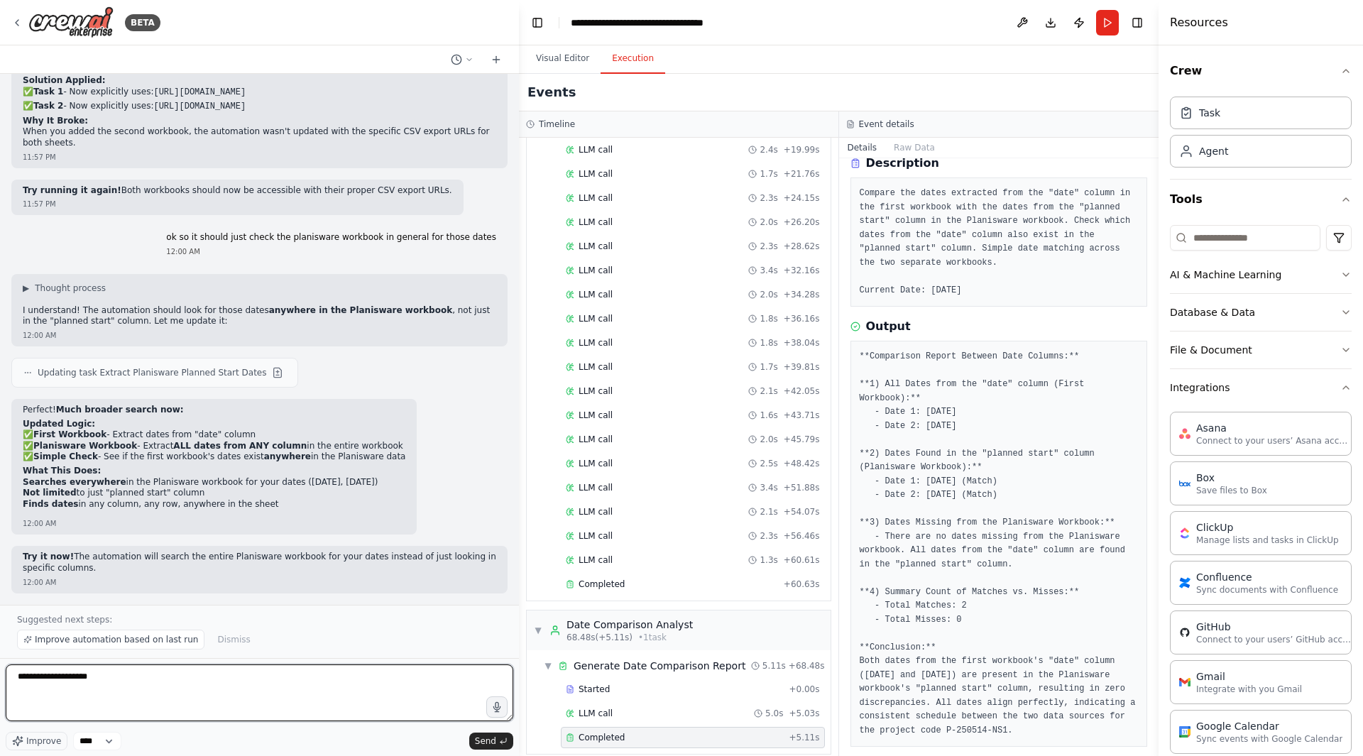
drag, startPoint x: 126, startPoint y: 682, endPoint x: 0, endPoint y: 680, distance: 125.7
click at [0, 637] on div "BETA compare information in an excel spreadsheet about program gate scheduled d…" at bounding box center [259, 378] width 519 height 756
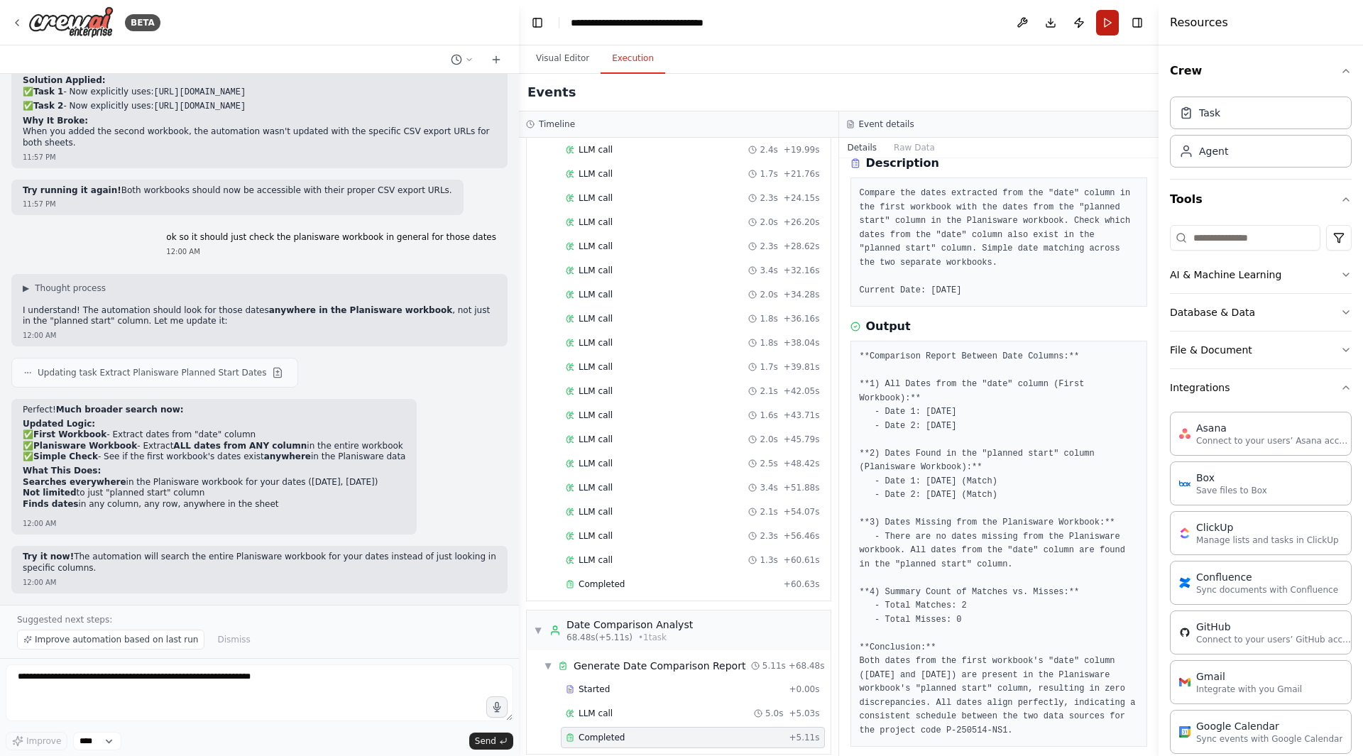
click at [1108, 29] on button "Run" at bounding box center [1107, 23] width 23 height 26
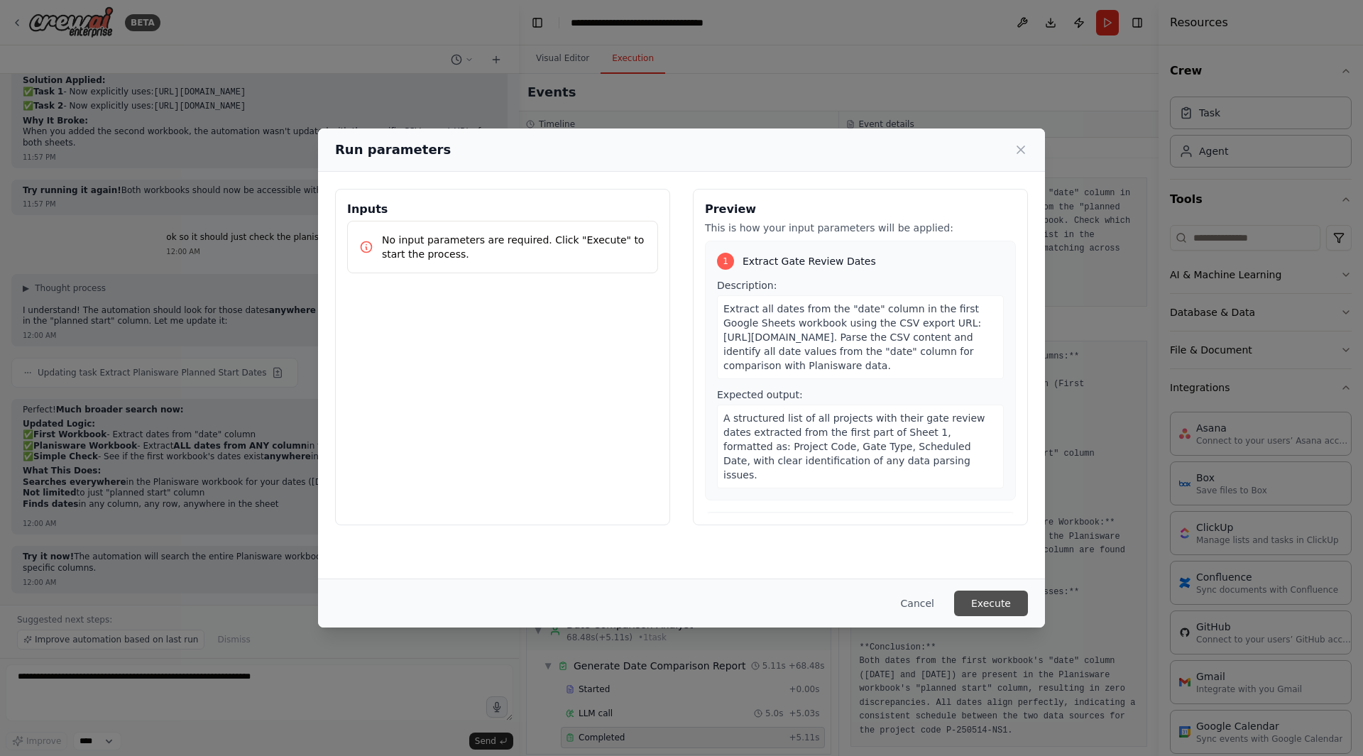
click at [996, 598] on button "Execute" at bounding box center [991, 604] width 74 height 26
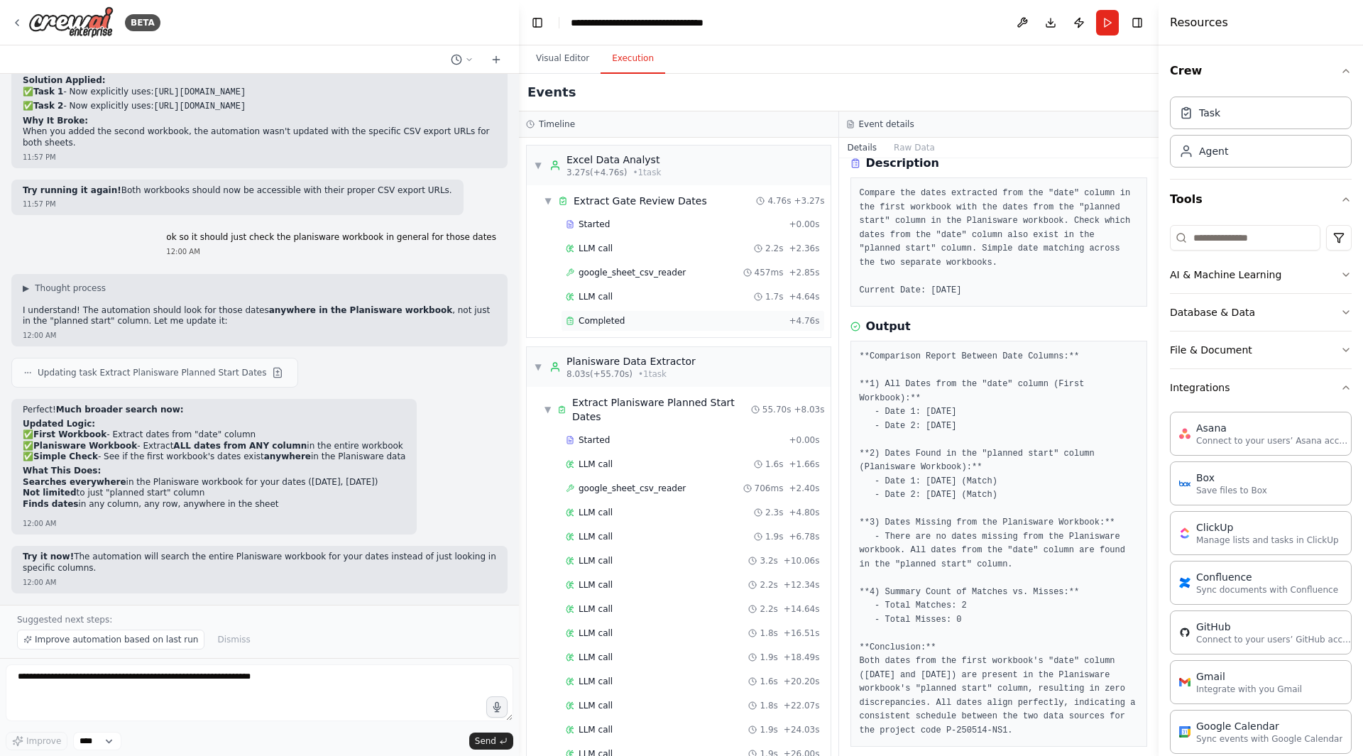
click at [614, 322] on span "Completed" at bounding box center [602, 320] width 46 height 11
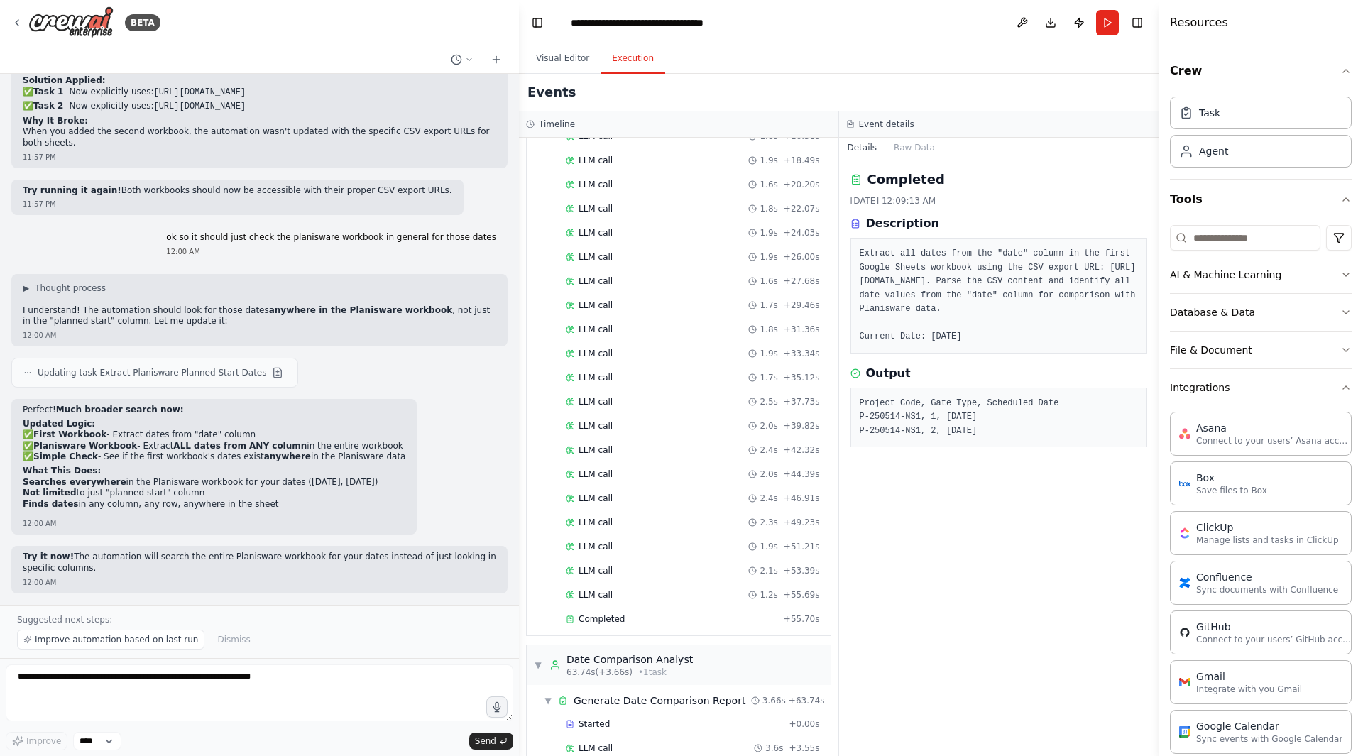
scroll to position [532, 0]
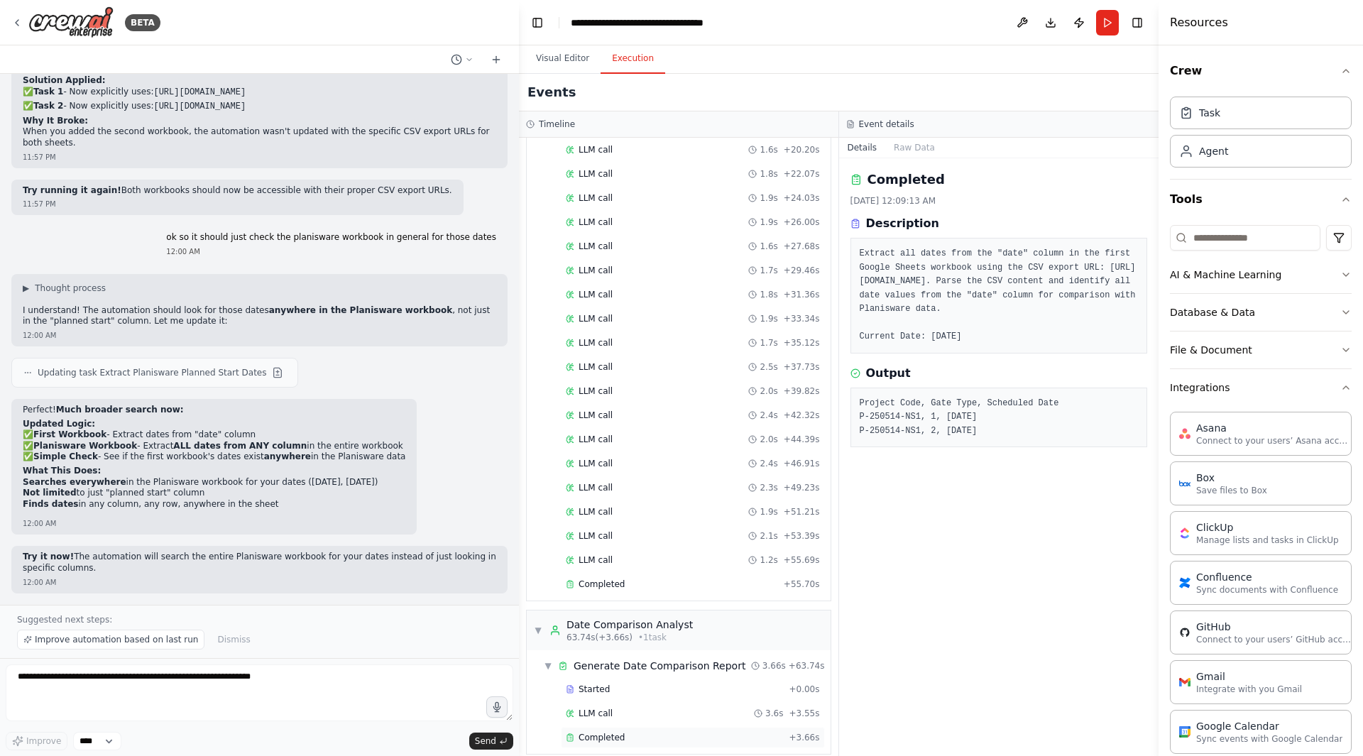
click at [645, 637] on div "Completed" at bounding box center [674, 737] width 217 height 11
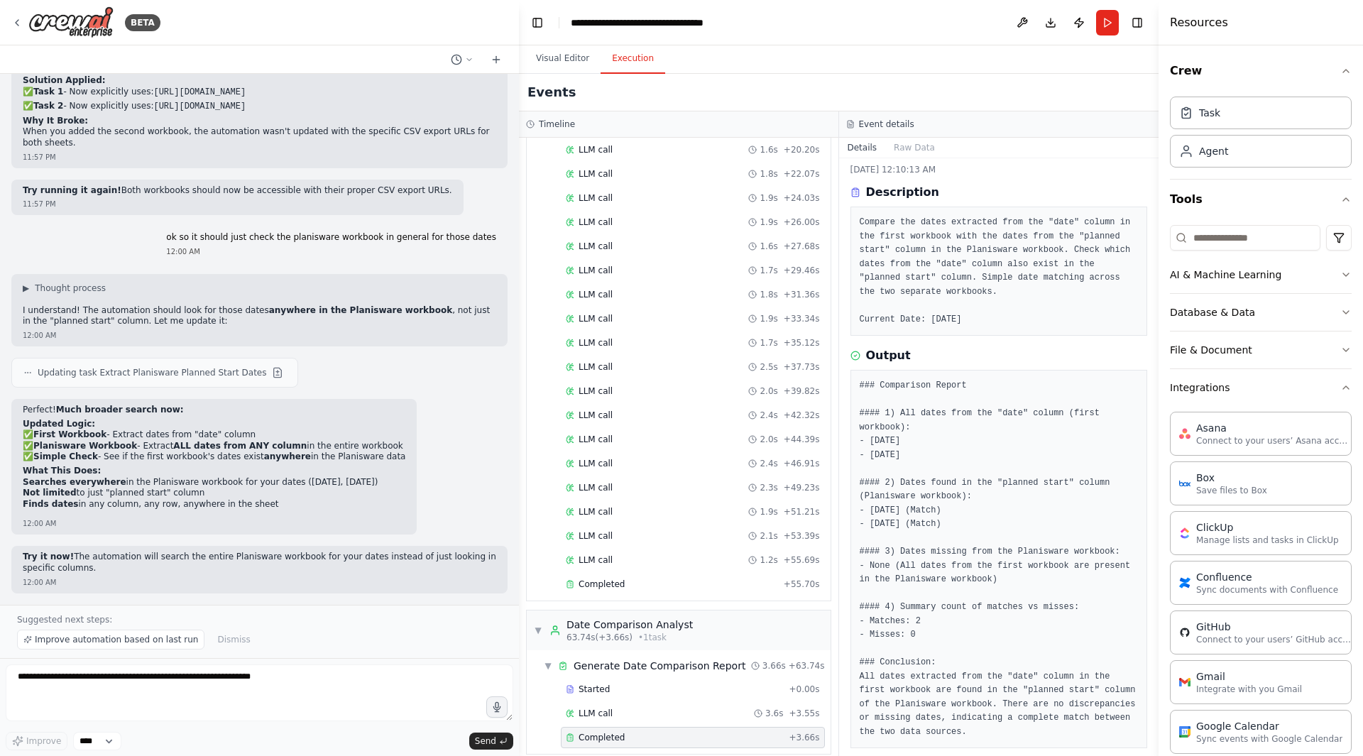
scroll to position [46, 0]
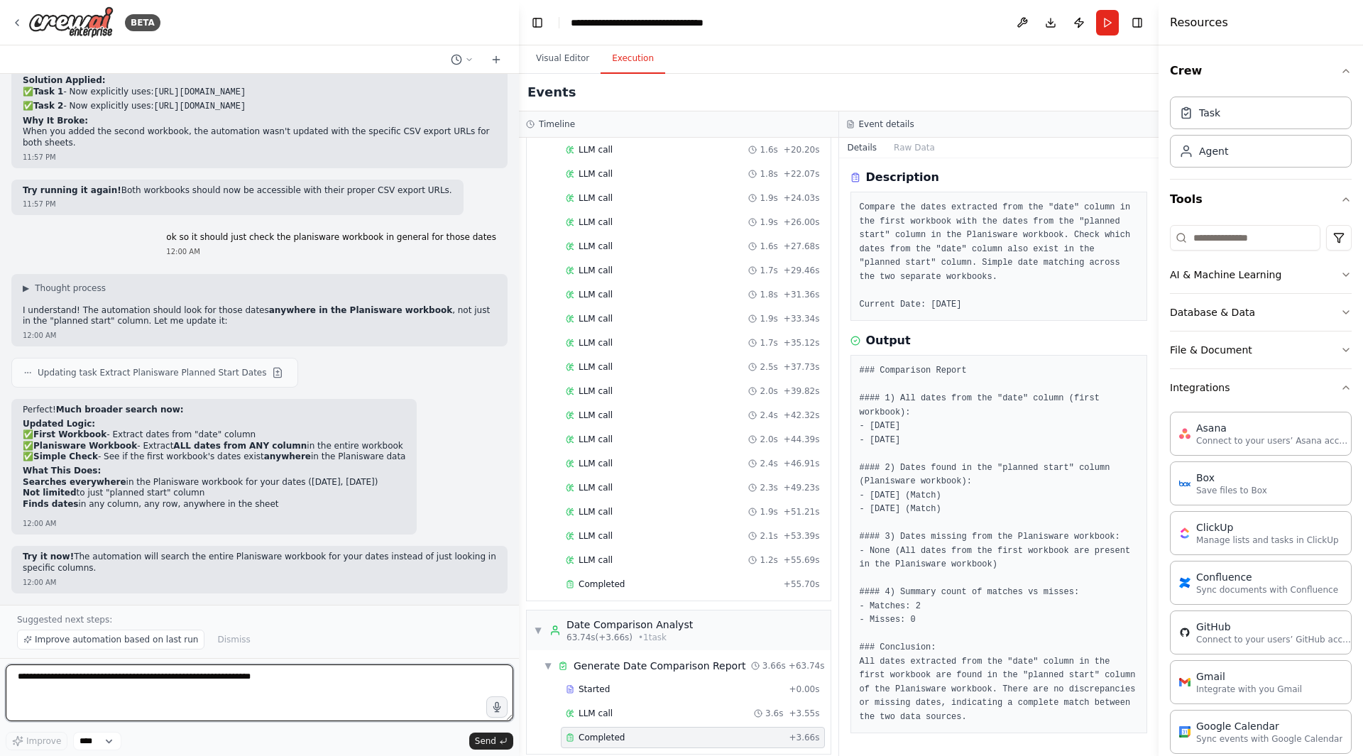
click at [260, 637] on textarea at bounding box center [260, 693] width 508 height 57
type textarea "**********"
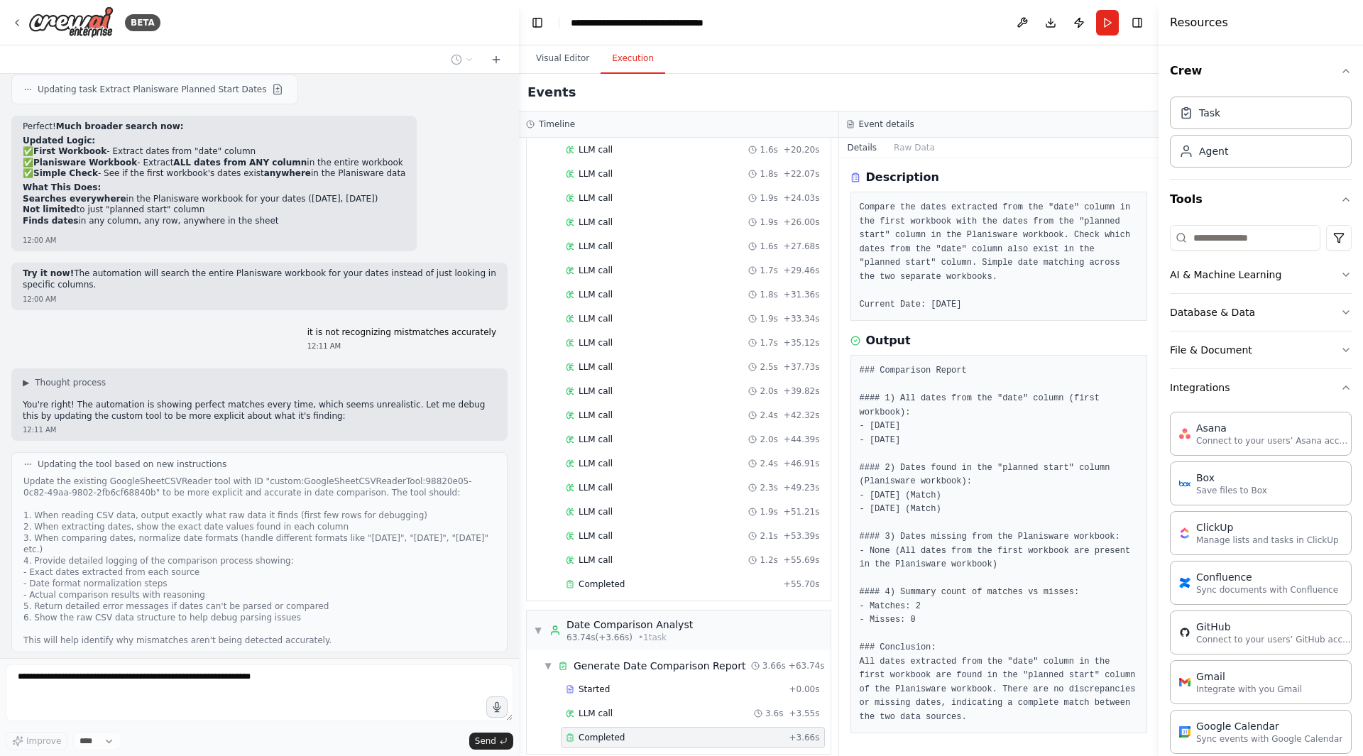
scroll to position [18002, 0]
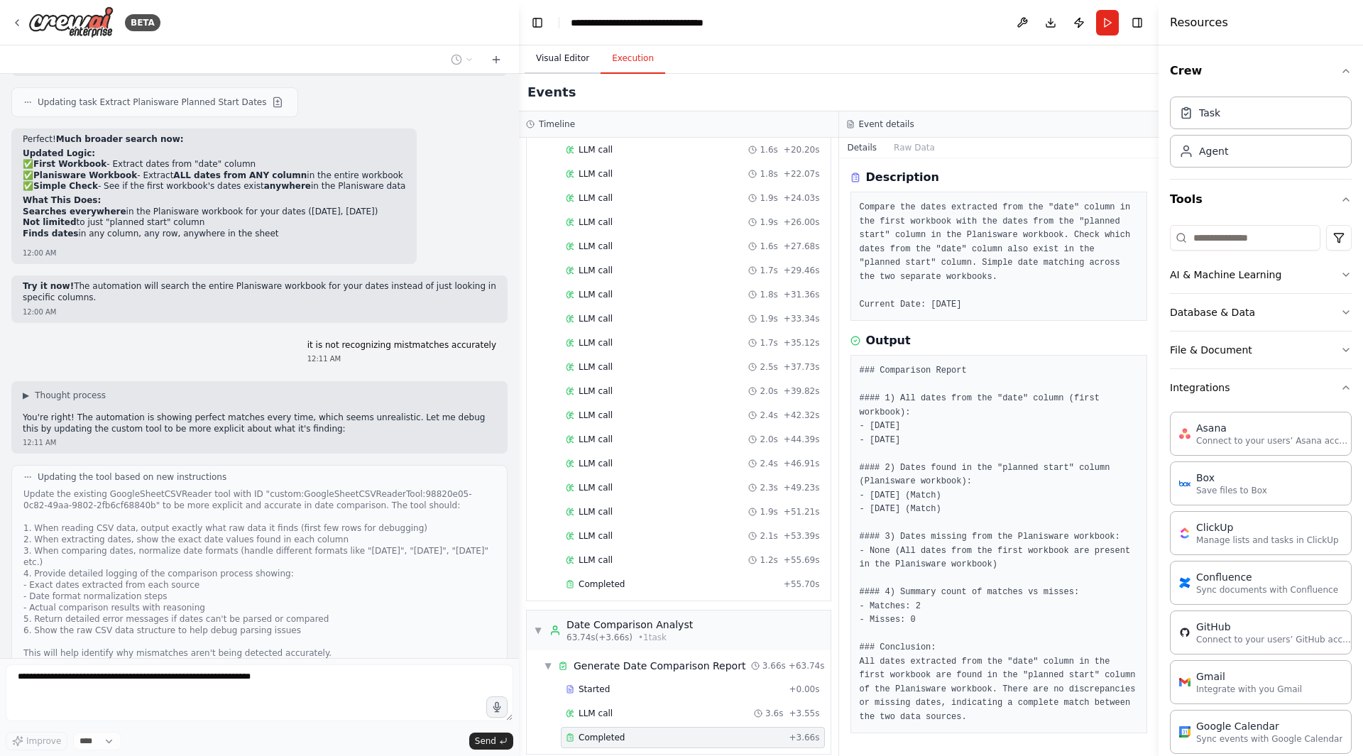
click at [557, 49] on button "Visual Editor" at bounding box center [563, 59] width 76 height 30
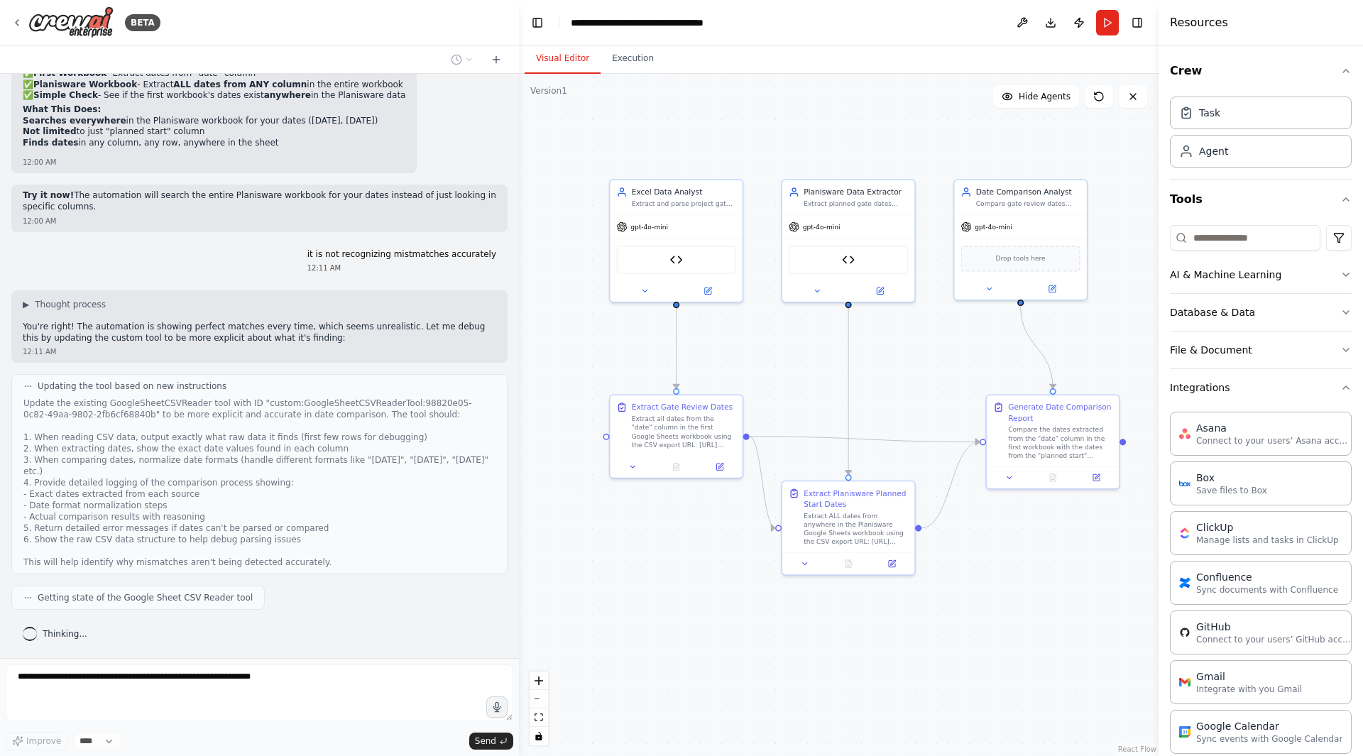
scroll to position [18144, 0]
click at [173, 598] on span "Getting state of the Google Sheet CSV Reader tool" at bounding box center [145, 597] width 215 height 11
click at [179, 552] on div "Update the existing GoogleSheetCSVReader tool with ID "custom:GoogleSheetCSVRea…" at bounding box center [259, 483] width 472 height 170
click at [627, 55] on button "Execution" at bounding box center [633, 59] width 65 height 30
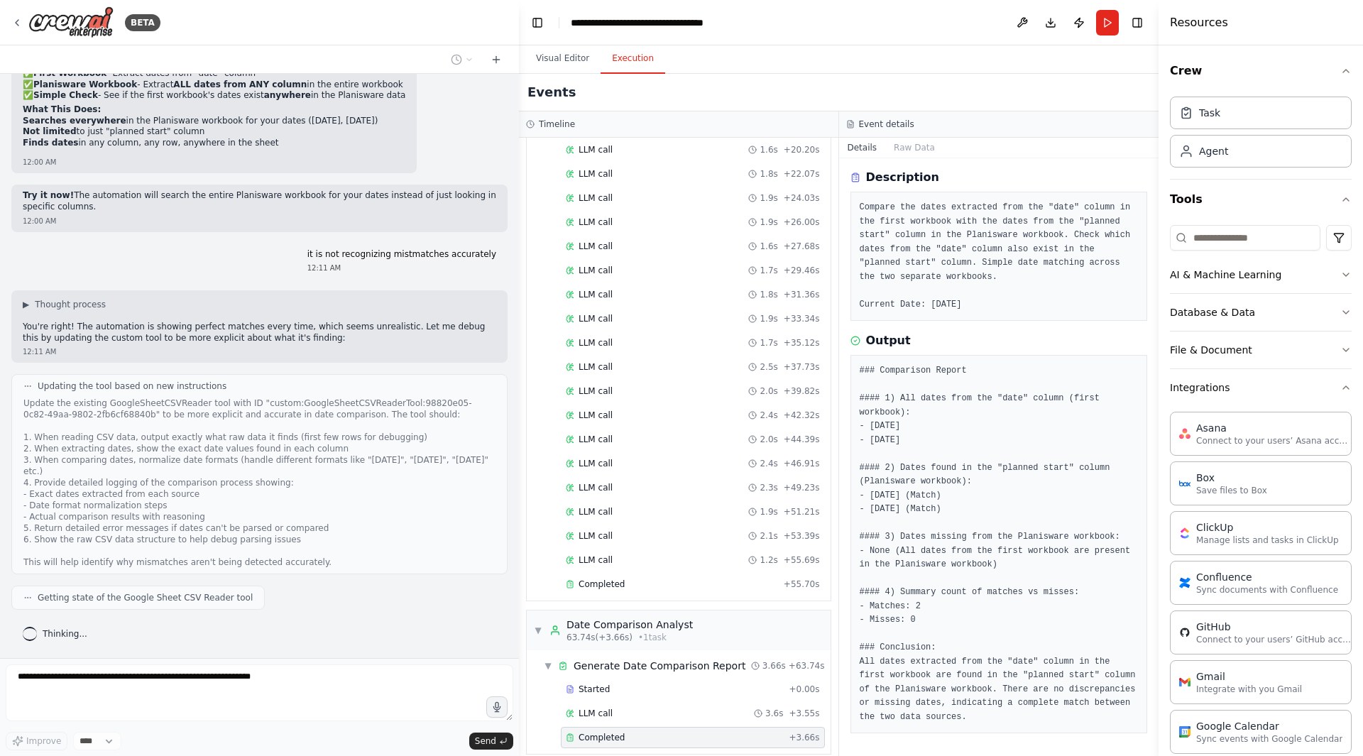
click at [381, 251] on p "it is not recognizing mistmatches accurately" at bounding box center [401, 254] width 189 height 11
click at [40, 637] on div "Thinking..." at bounding box center [55, 634] width 65 height 14
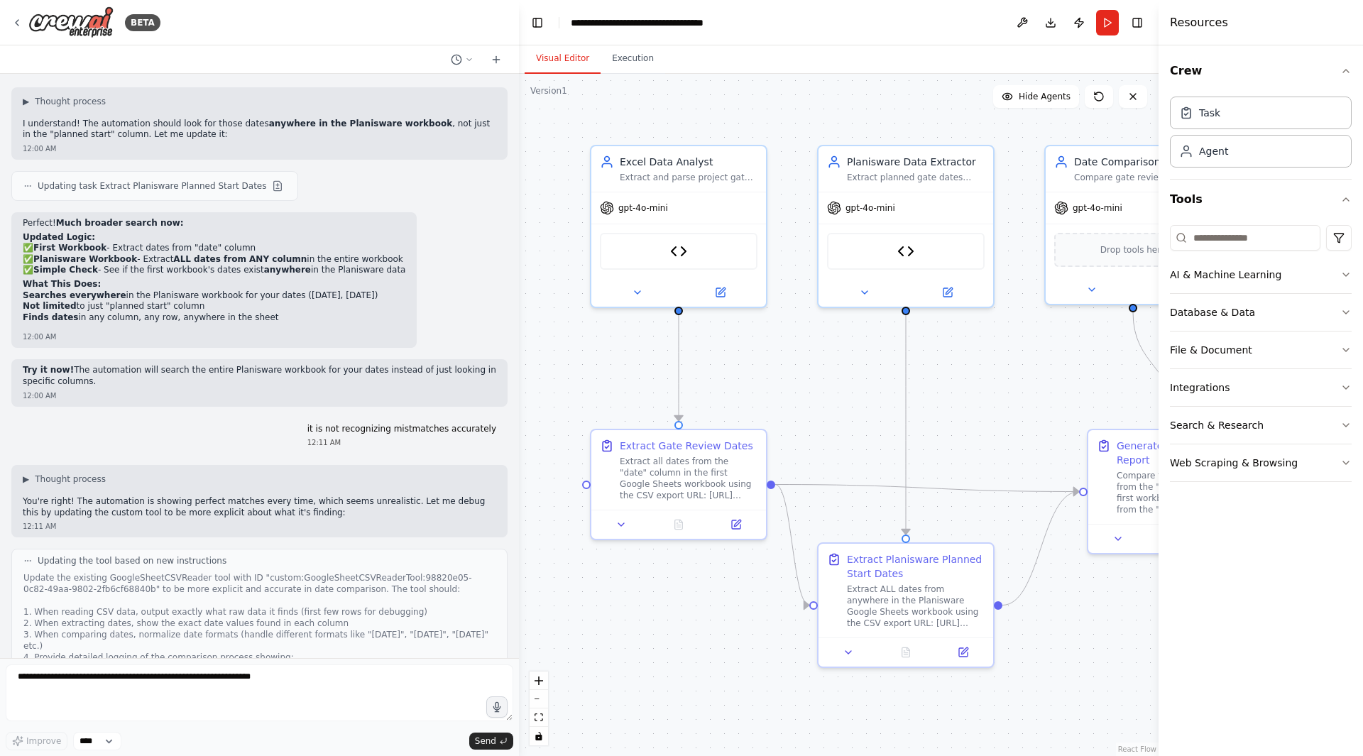
scroll to position [18107, 0]
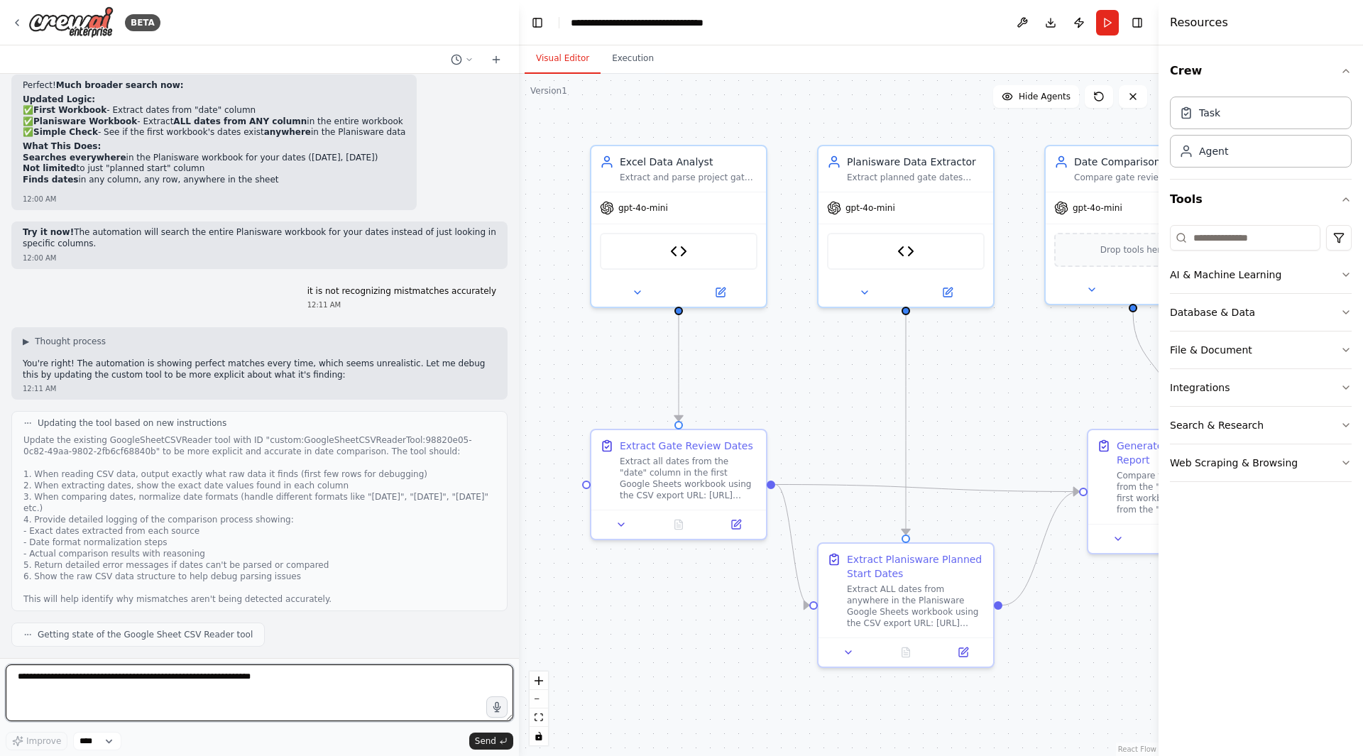
click at [263, 678] on textarea at bounding box center [260, 693] width 508 height 57
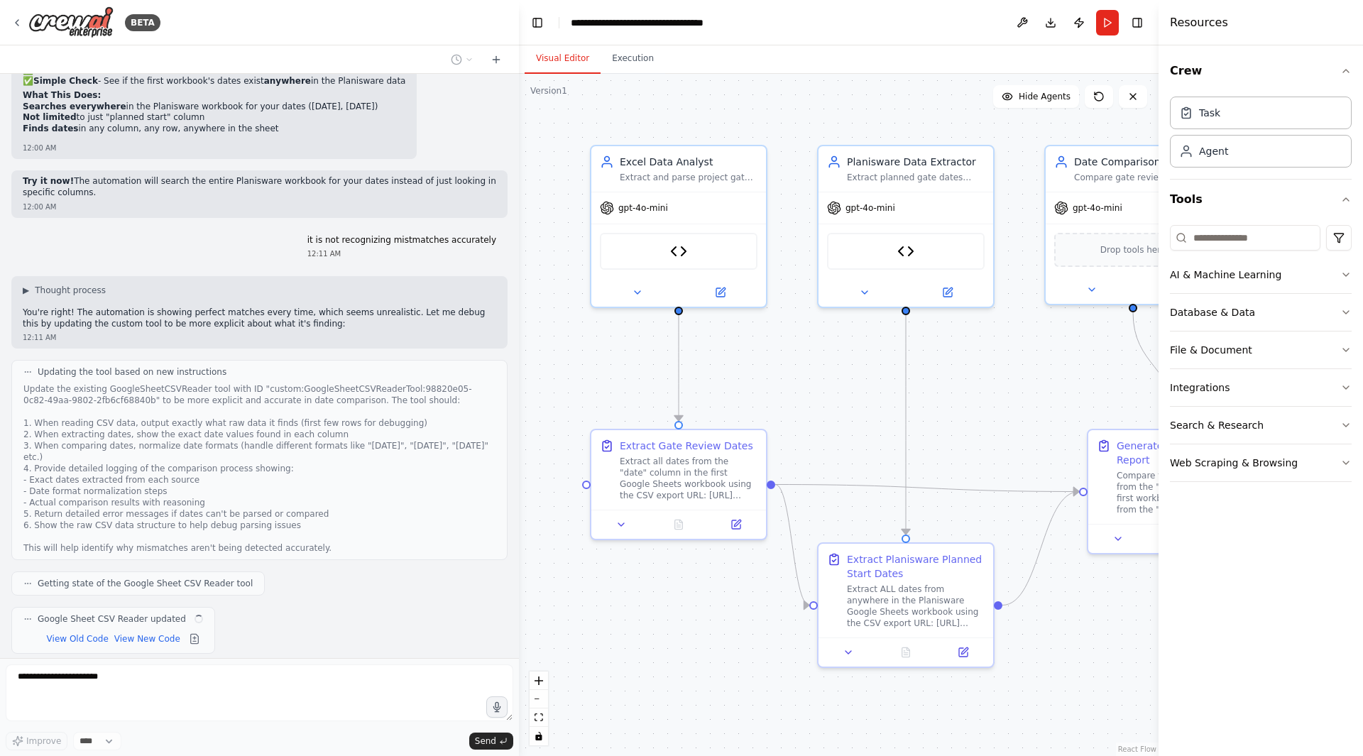
scroll to position [18202, 0]
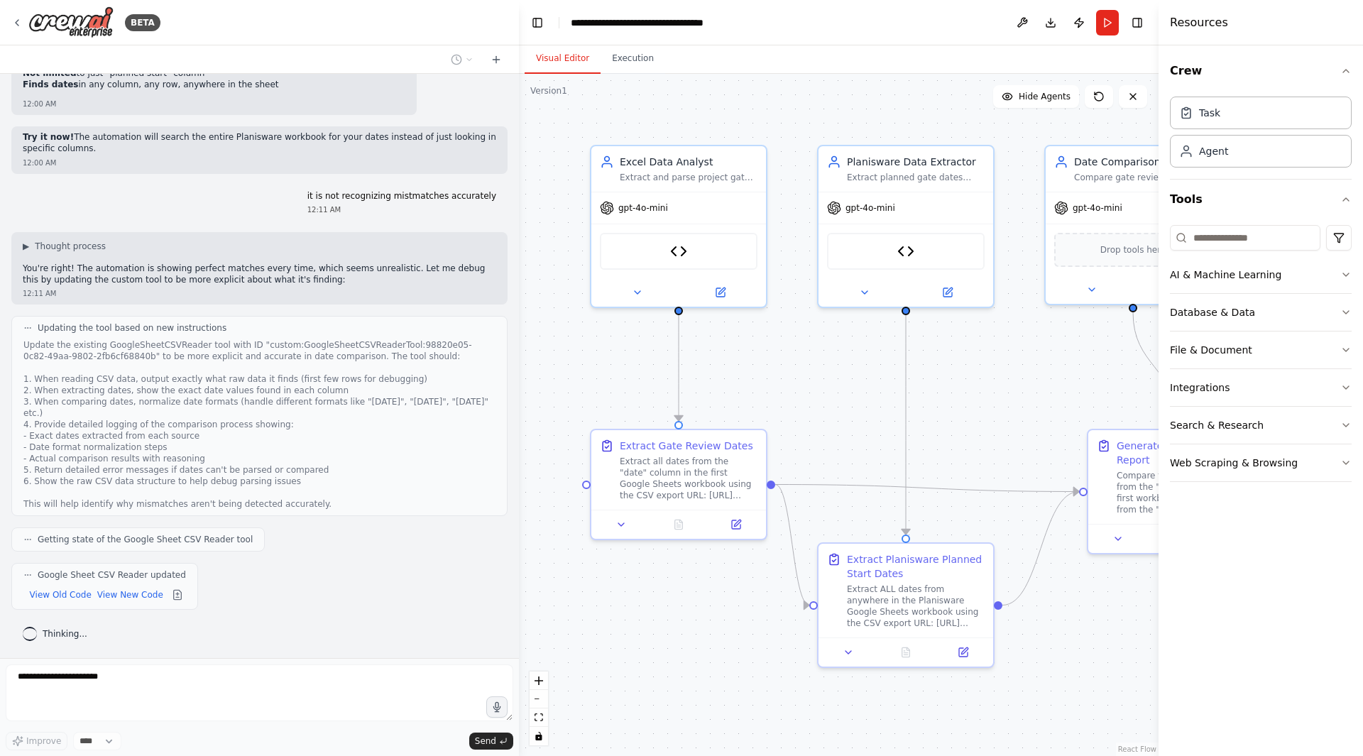
click at [0, 674] on div "BETA compare information in an excel spreadsheet about program gate scheduled d…" at bounding box center [259, 378] width 519 height 756
click at [0, 675] on div "BETA compare information in an excel spreadsheet about program gate scheduled d…" at bounding box center [259, 378] width 519 height 756
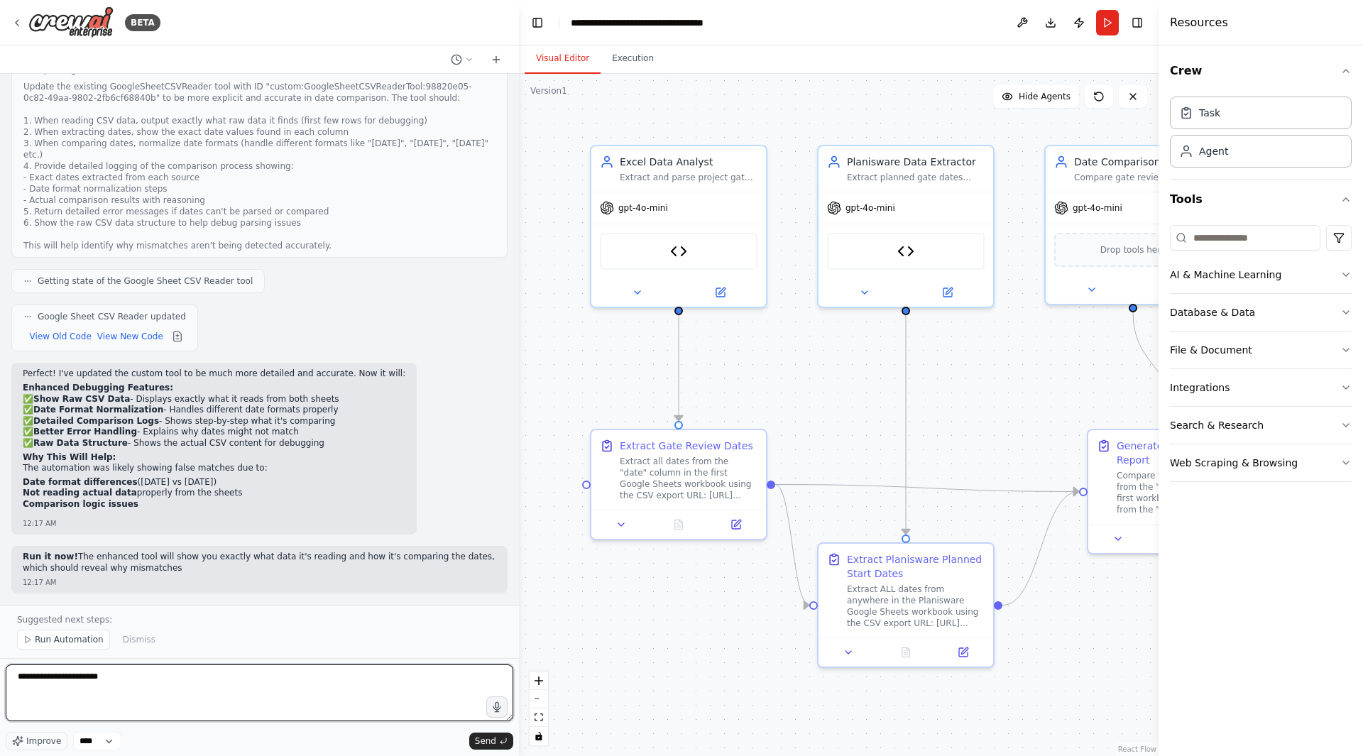
scroll to position [18460, 0]
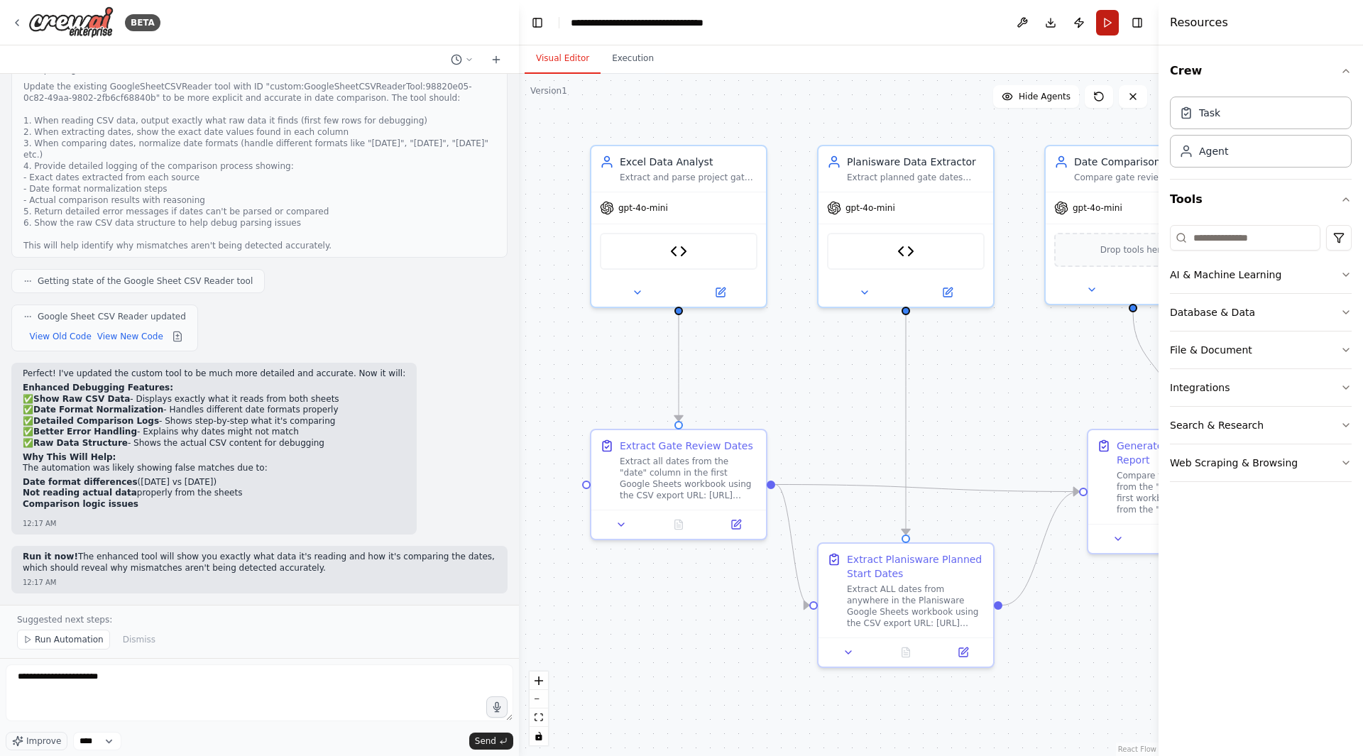
click at [1116, 19] on button "Run" at bounding box center [1107, 23] width 23 height 26
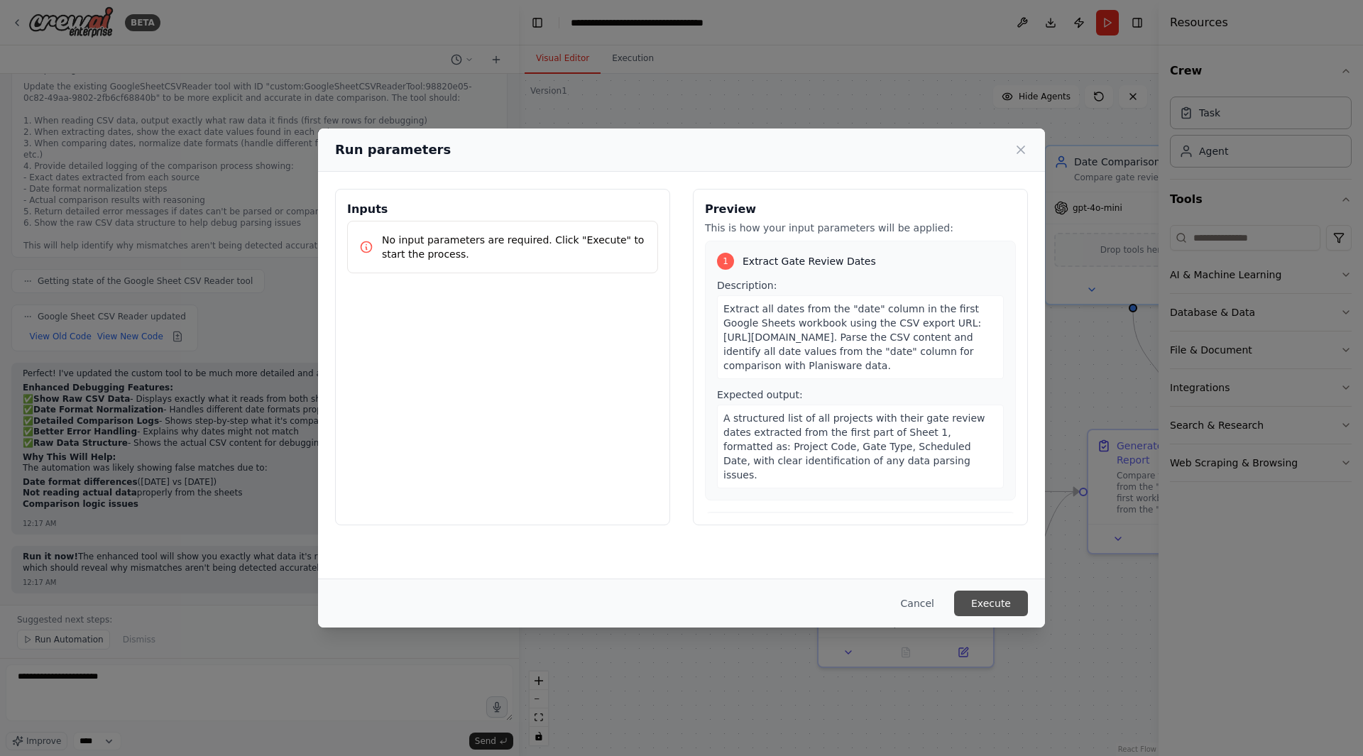
click at [998, 604] on button "Execute" at bounding box center [991, 604] width 74 height 26
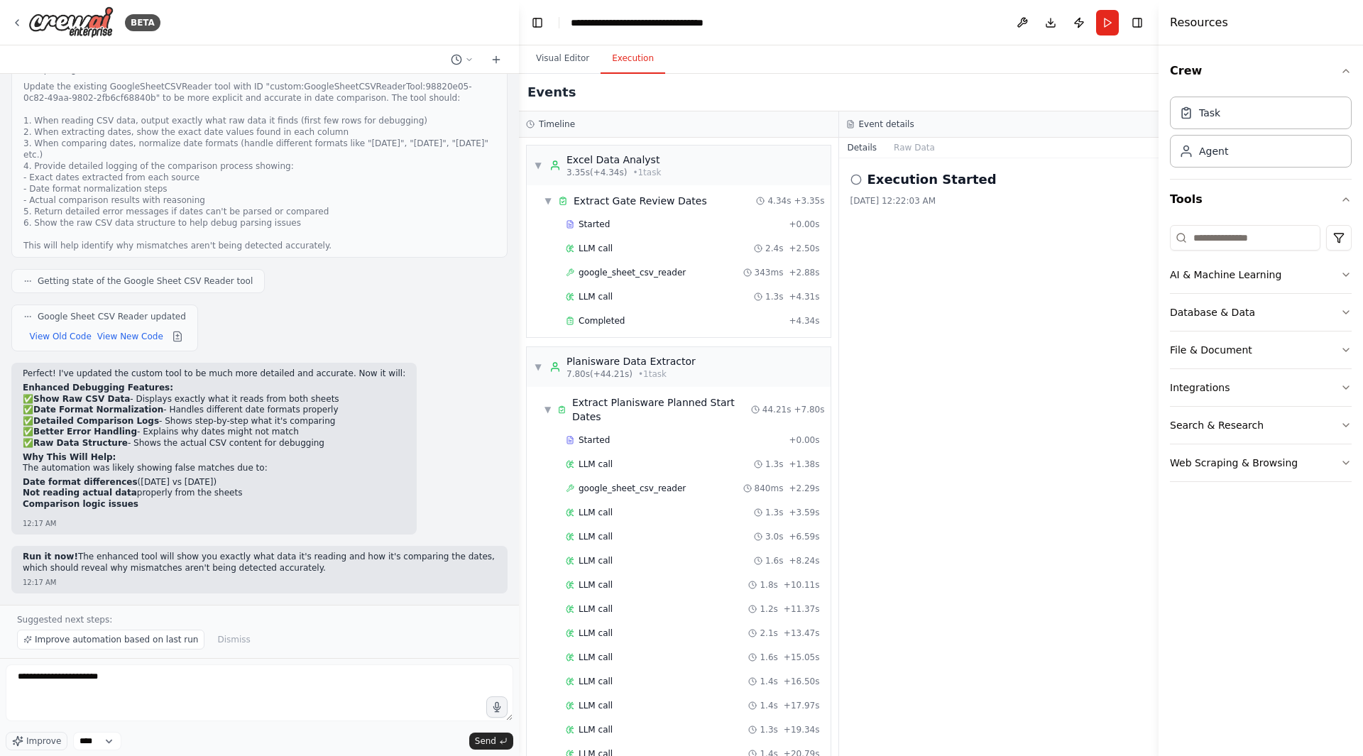
click at [631, 70] on button "Execution" at bounding box center [633, 59] width 65 height 30
click at [614, 320] on span "Completed" at bounding box center [602, 320] width 46 height 11
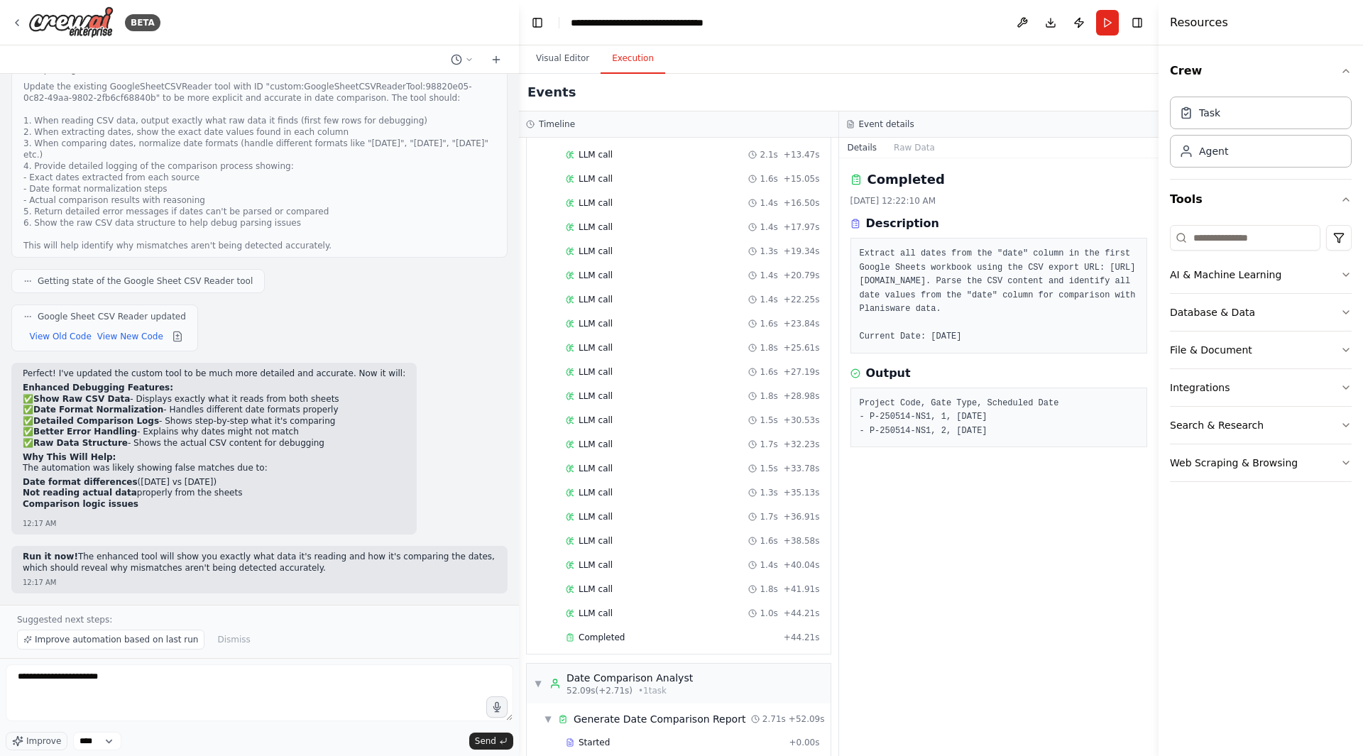
scroll to position [532, 0]
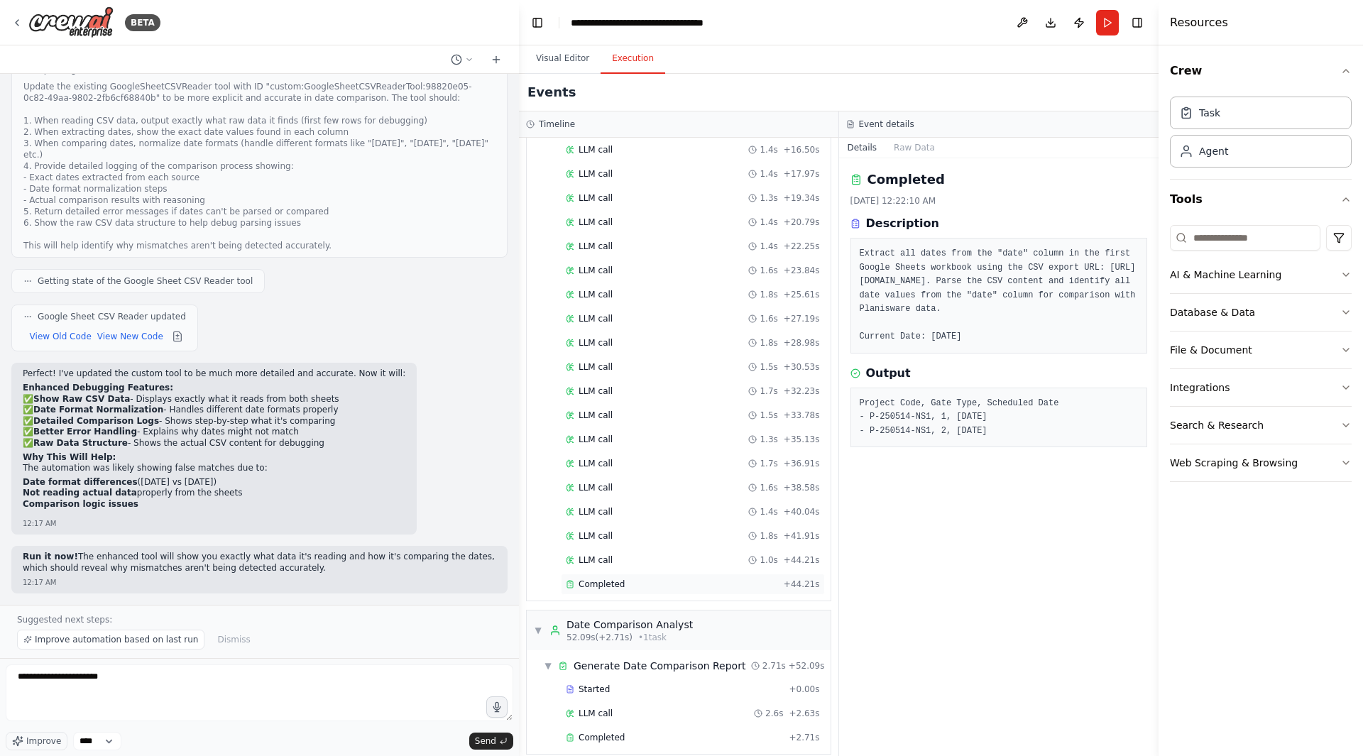
click at [606, 579] on span "Completed" at bounding box center [602, 584] width 46 height 11
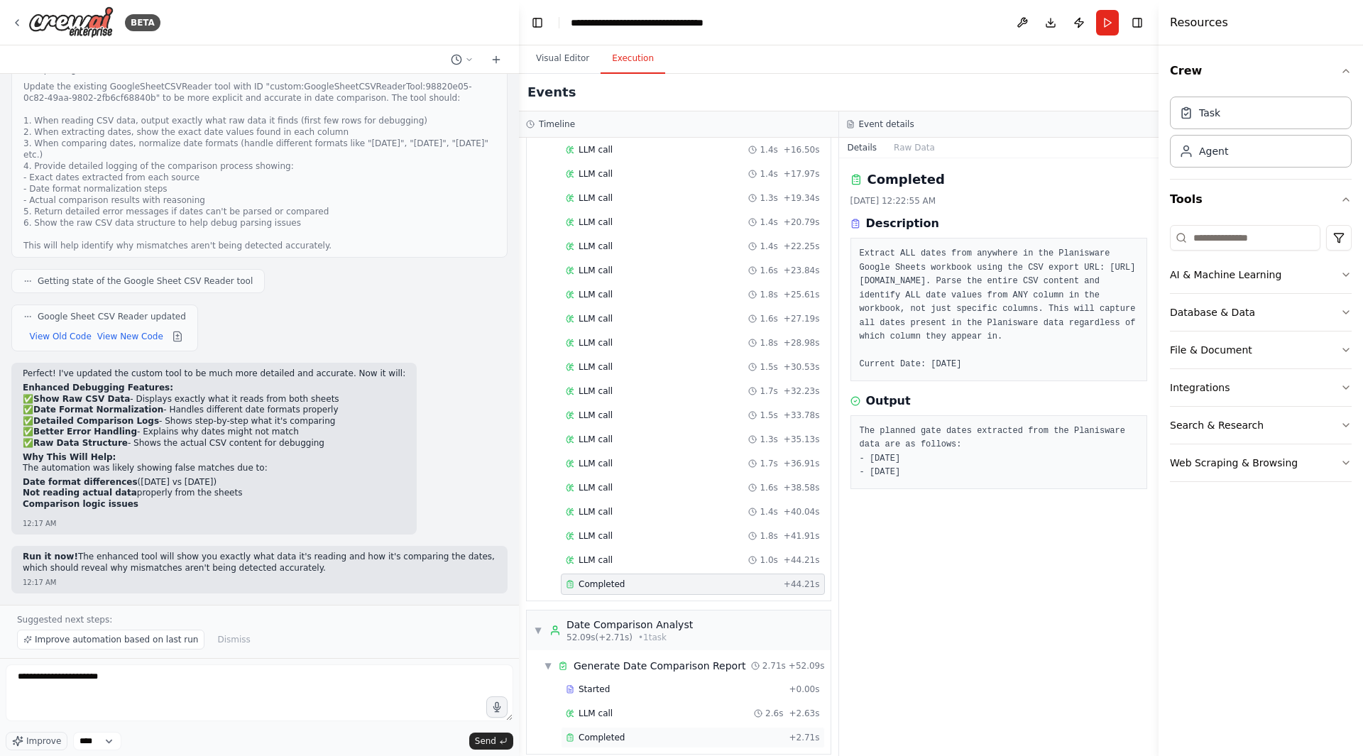
click at [606, 732] on span "Completed" at bounding box center [602, 737] width 46 height 11
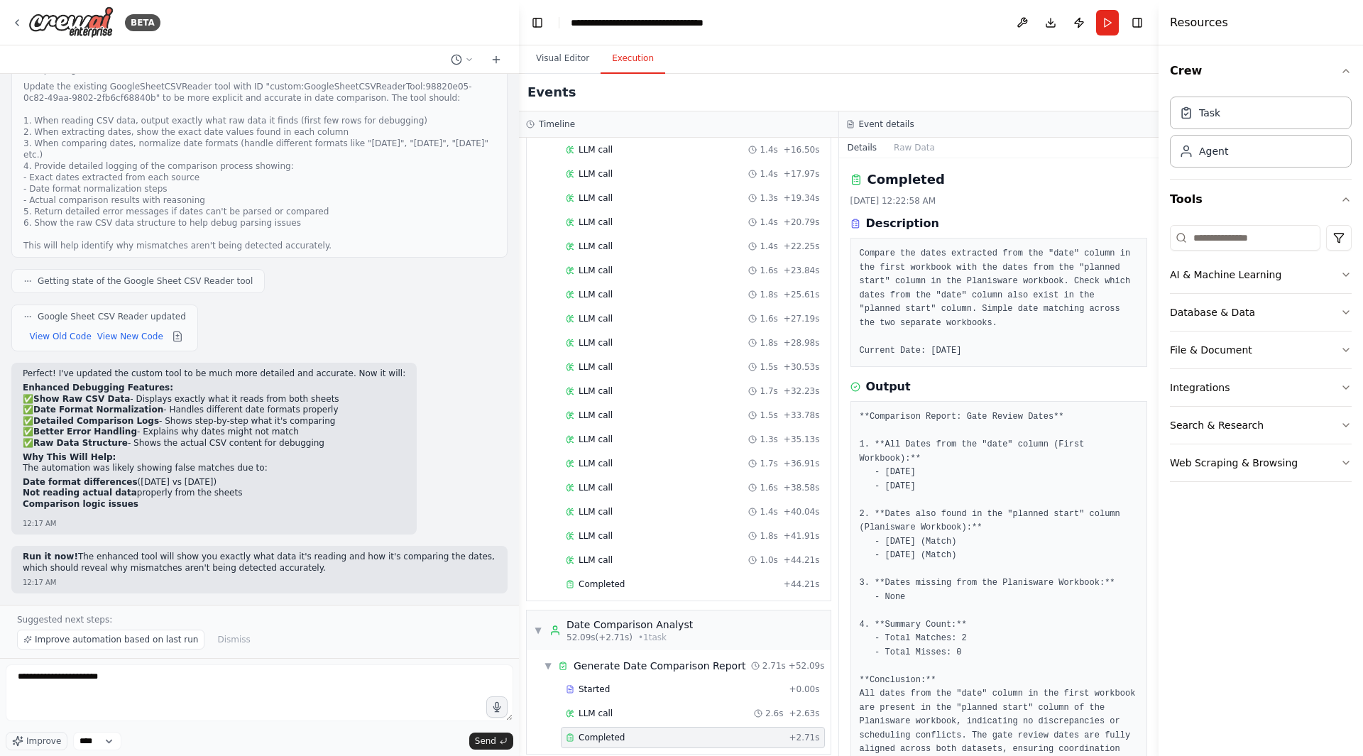
scroll to position [33, 0]
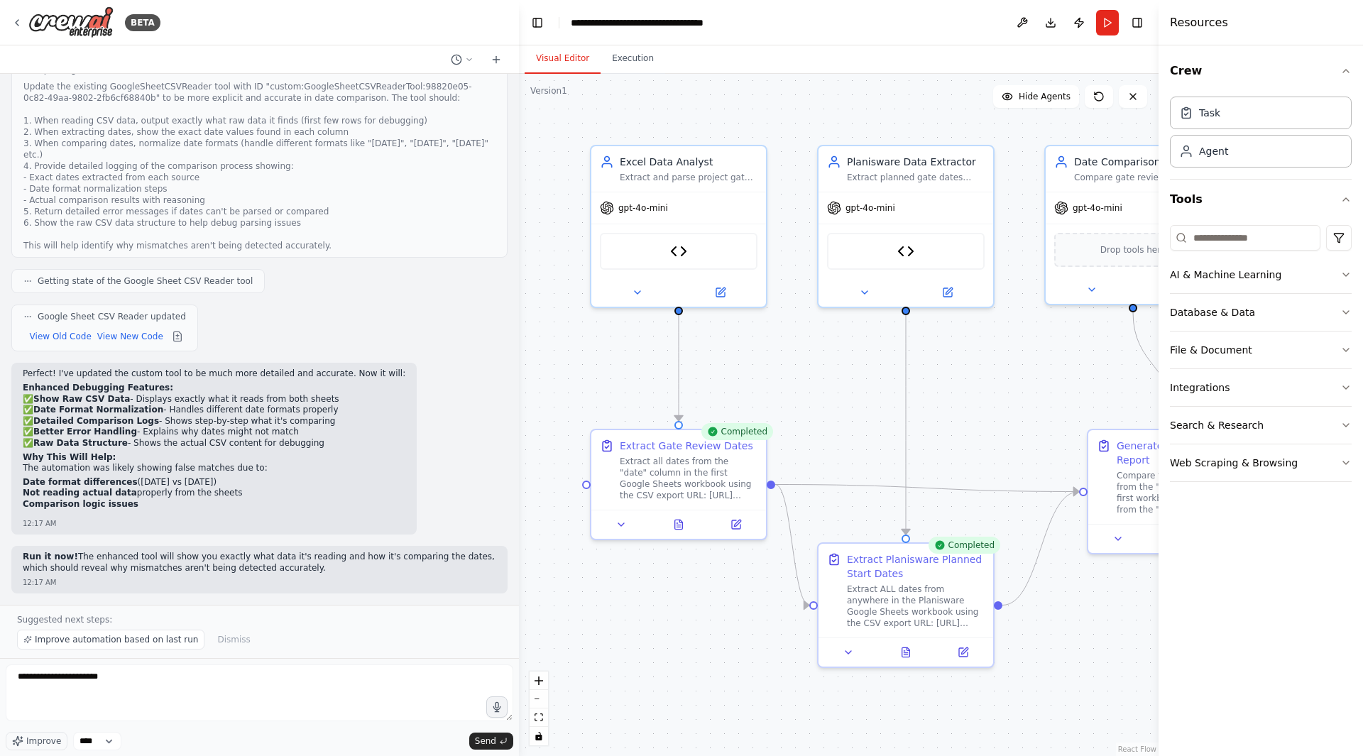
click at [571, 58] on button "Visual Editor" at bounding box center [563, 59] width 76 height 30
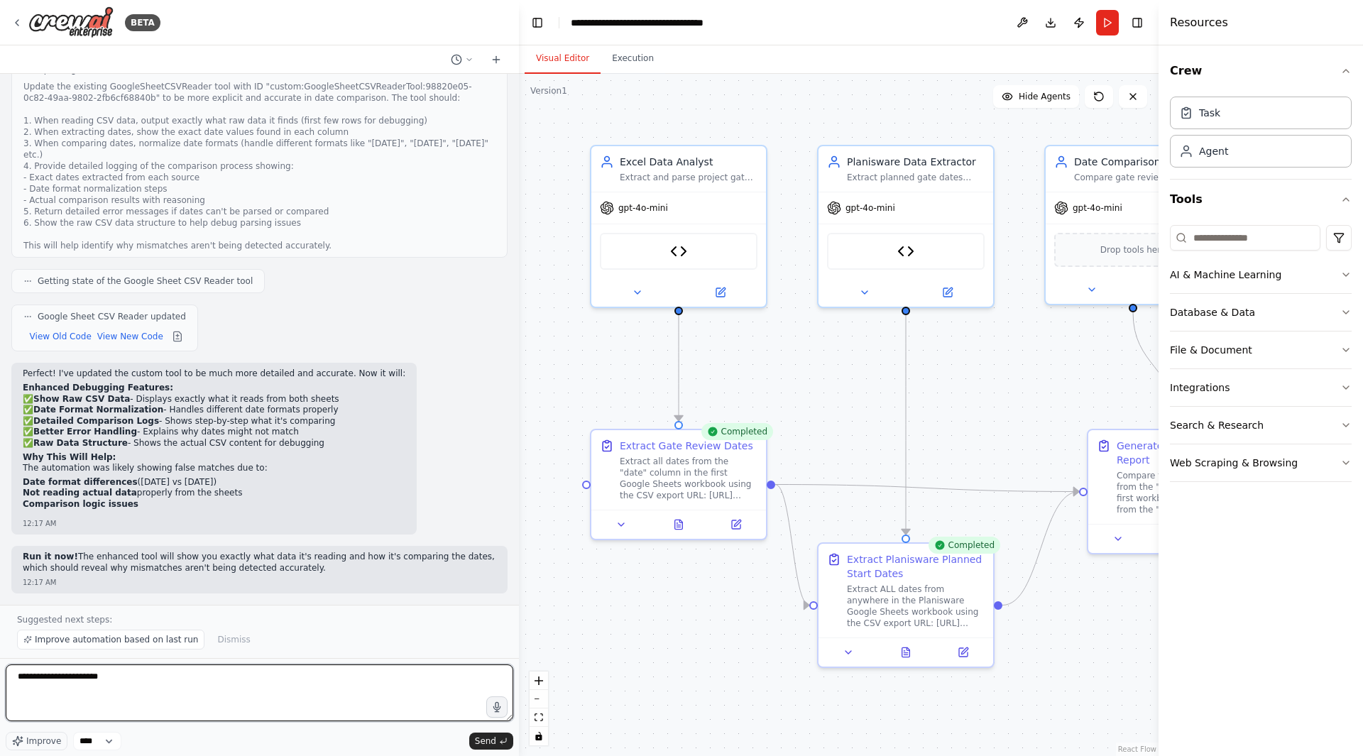
click at [195, 690] on textarea "**********" at bounding box center [260, 693] width 508 height 57
type textarea "**********"
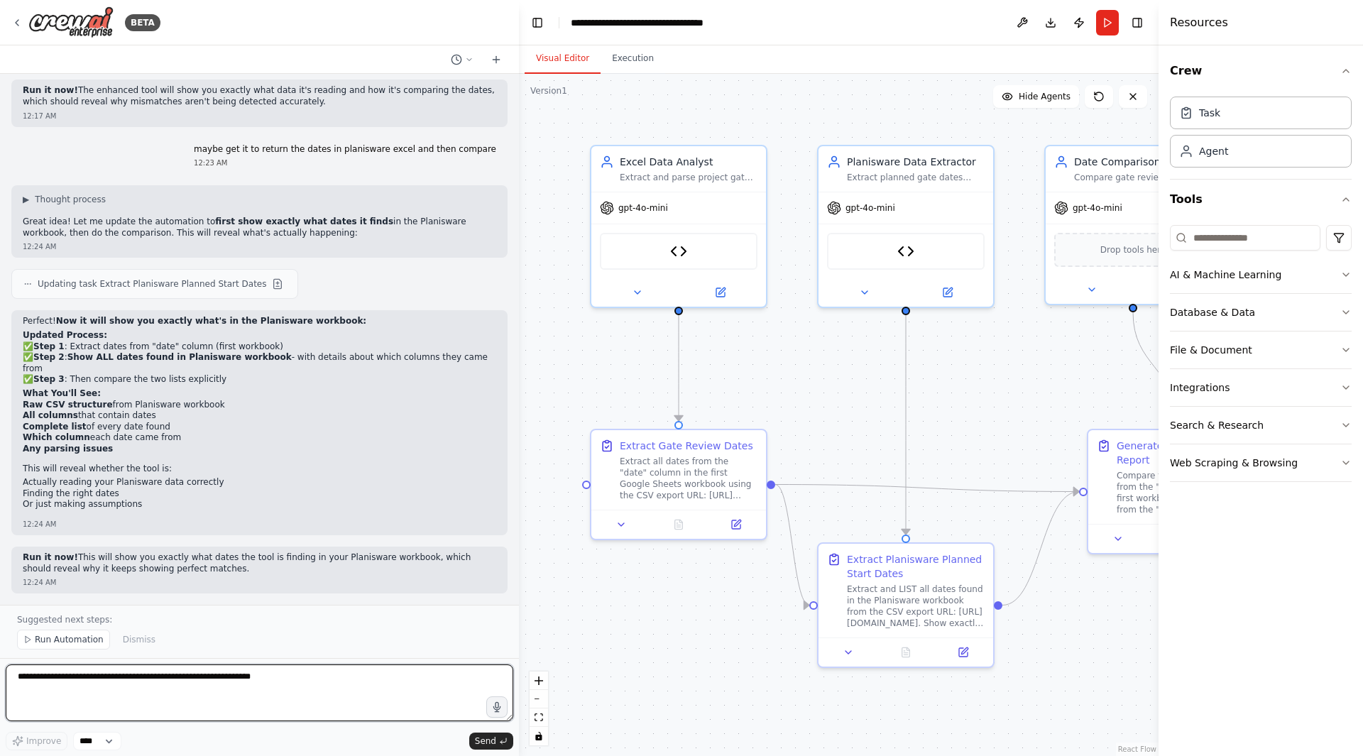
scroll to position [18916, 0]
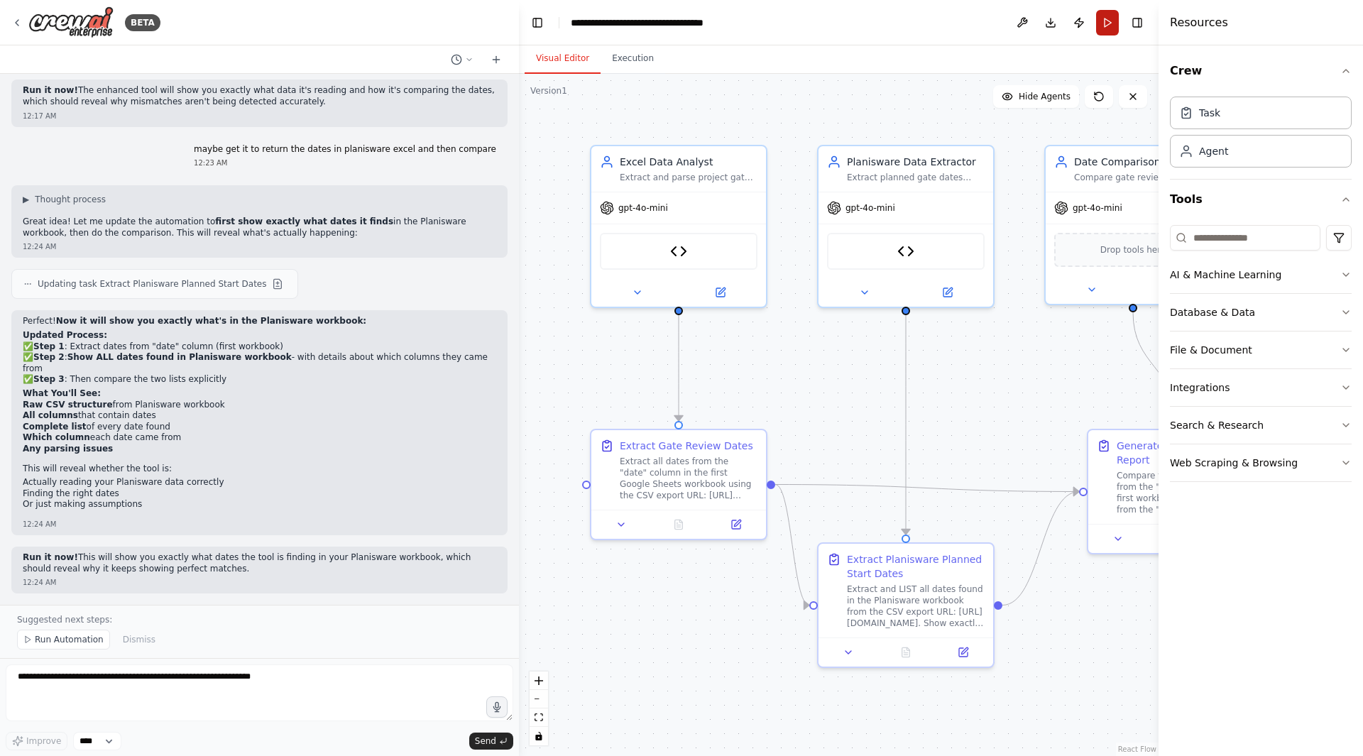
click at [1111, 35] on button "Run" at bounding box center [1107, 23] width 23 height 26
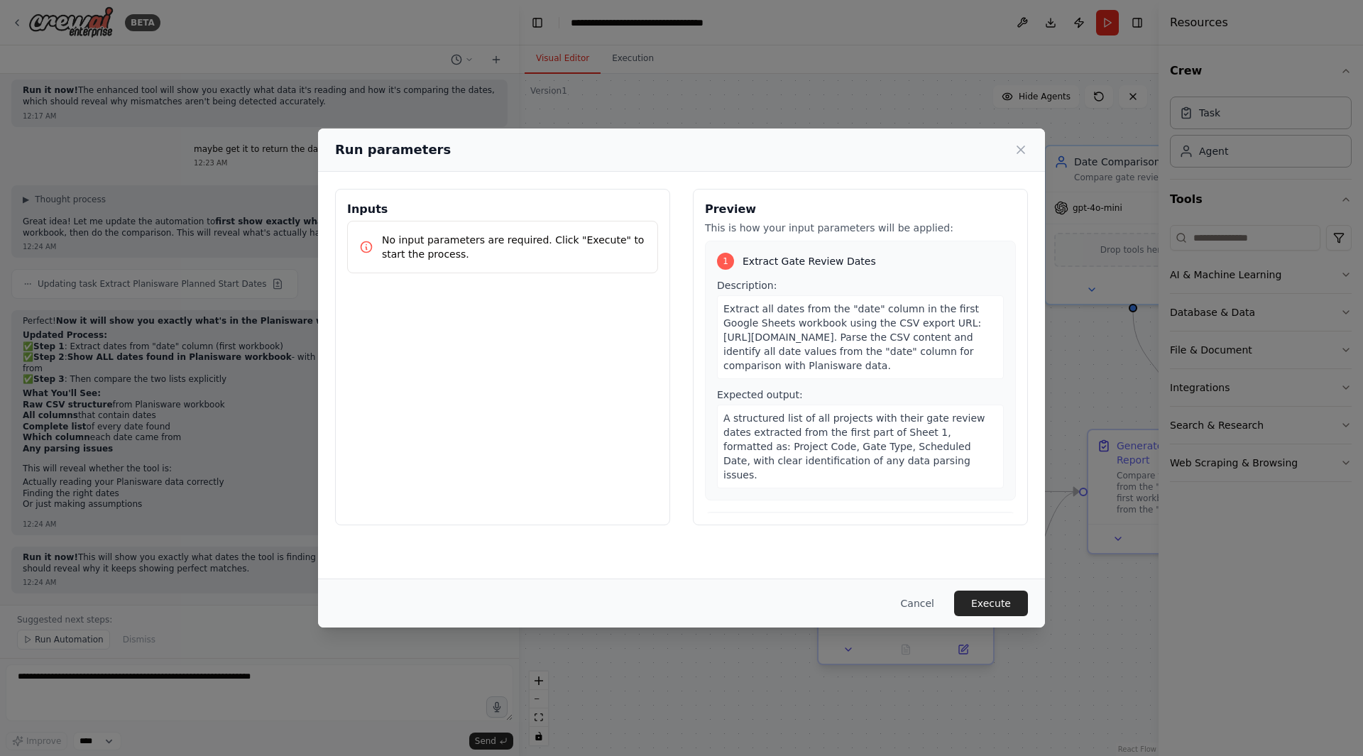
click at [972, 610] on button "Execute" at bounding box center [991, 604] width 74 height 26
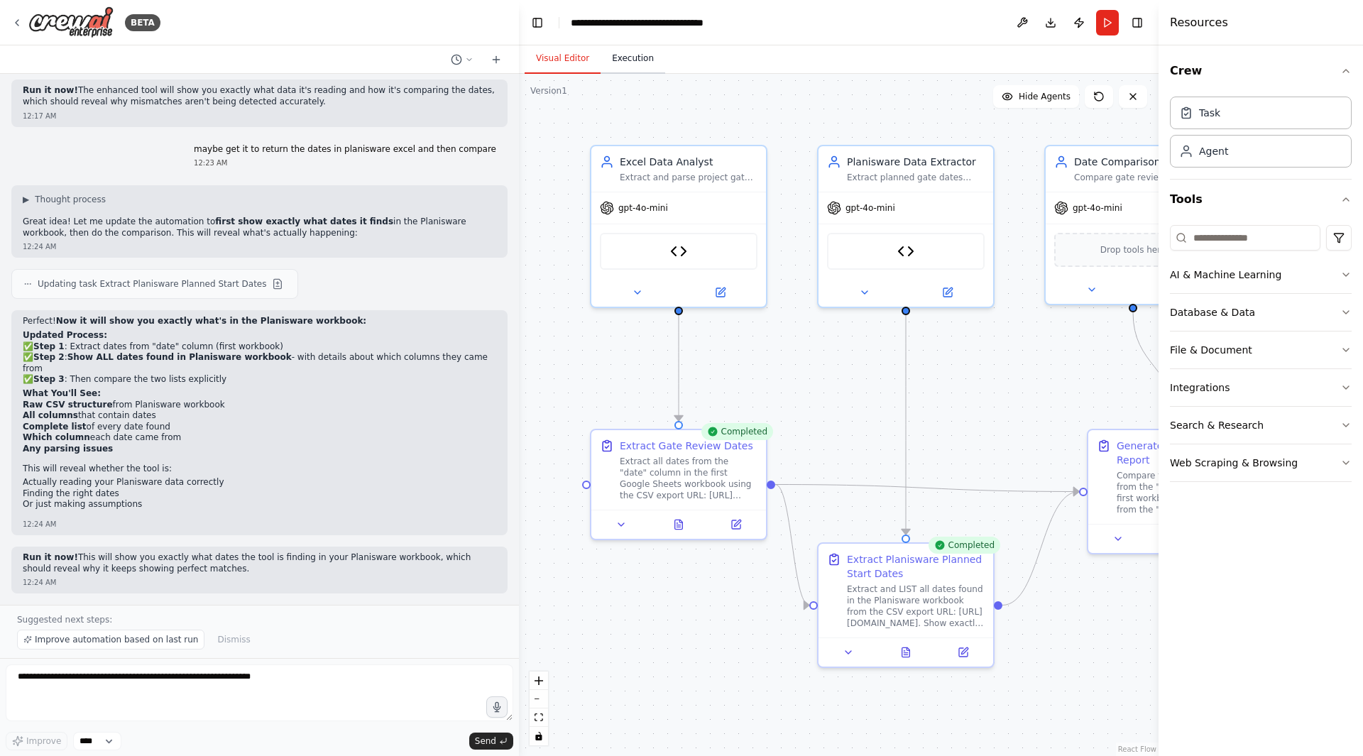
click at [621, 55] on button "Execution" at bounding box center [633, 59] width 65 height 30
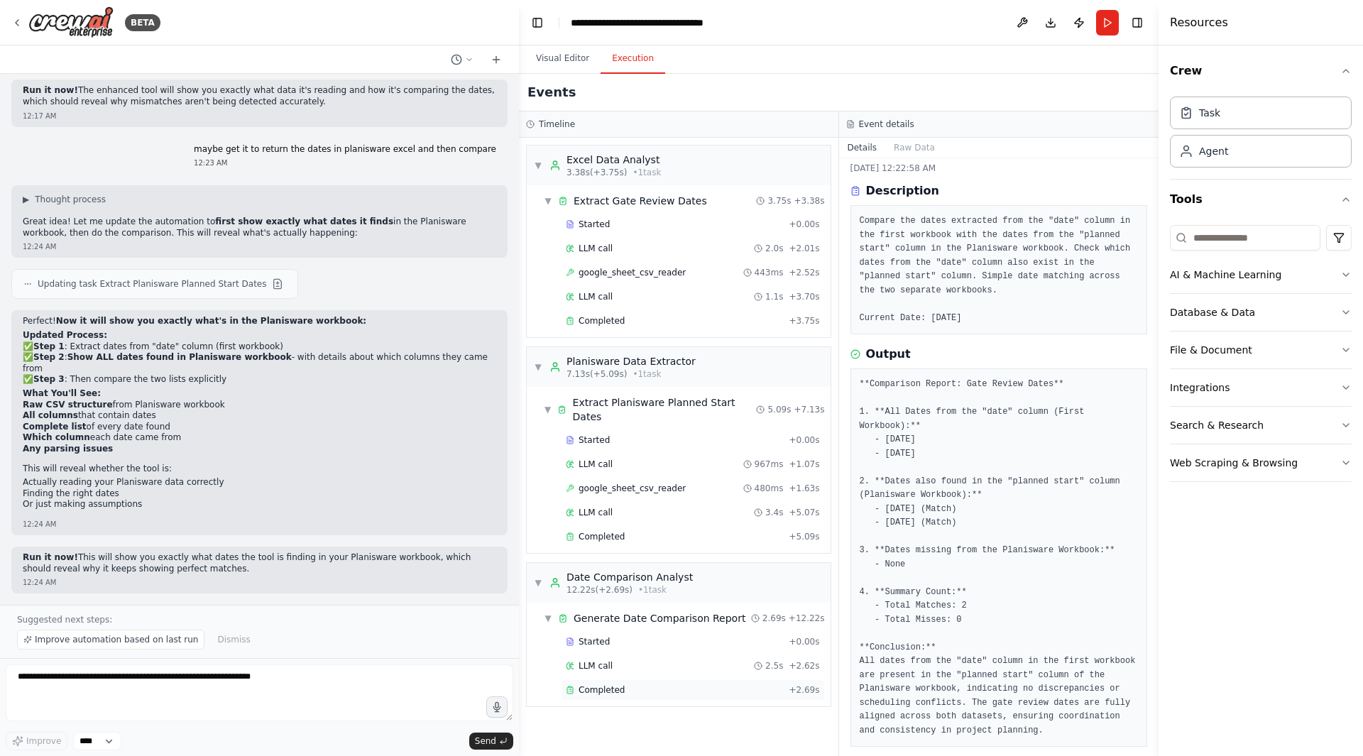
click at [647, 685] on div "Completed + 2.69s" at bounding box center [693, 690] width 264 height 21
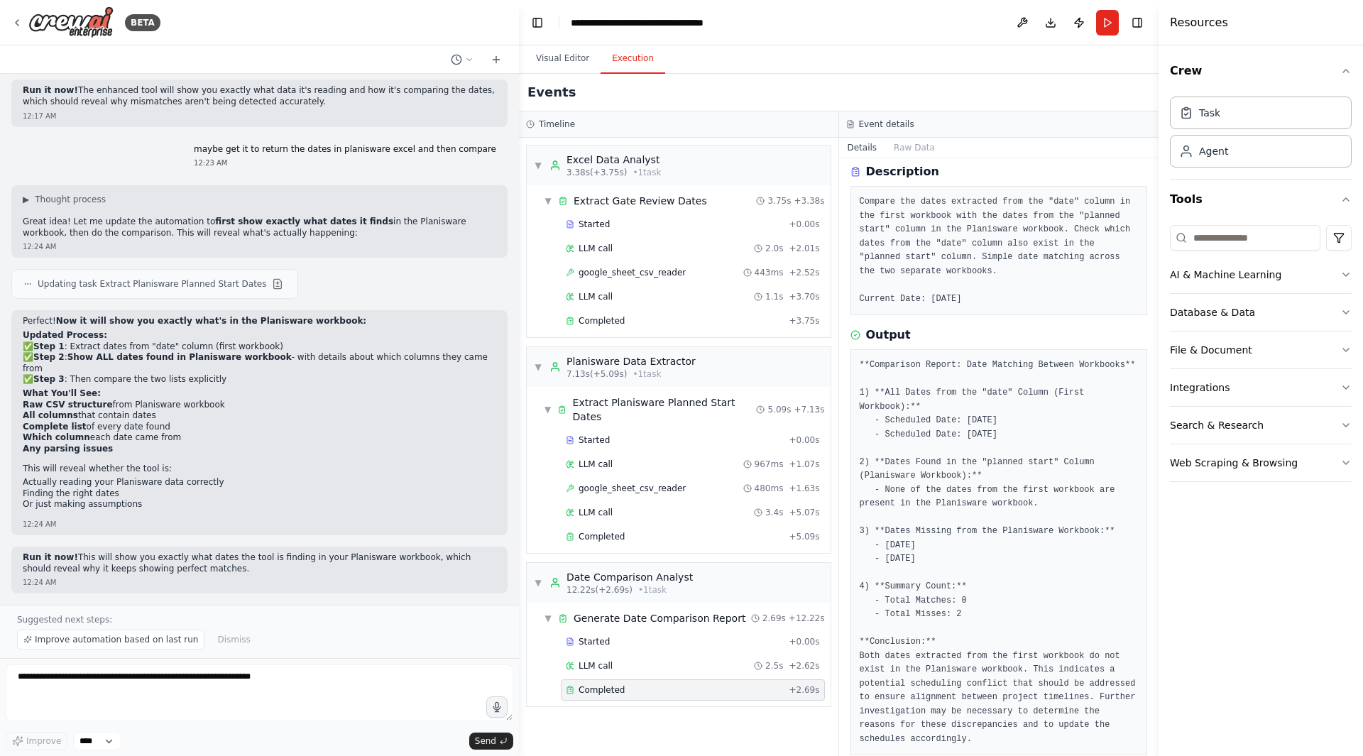
scroll to position [60, 0]
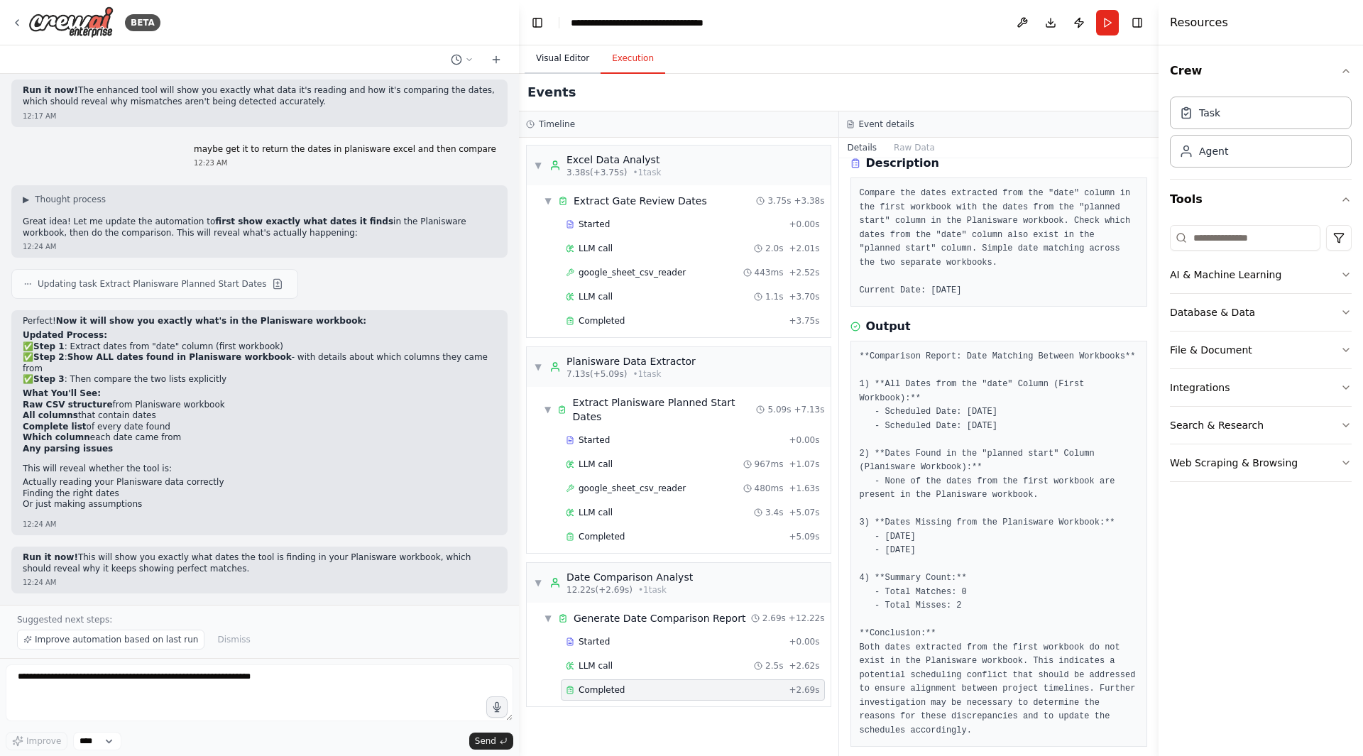
click at [549, 57] on button "Visual Editor" at bounding box center [563, 59] width 76 height 30
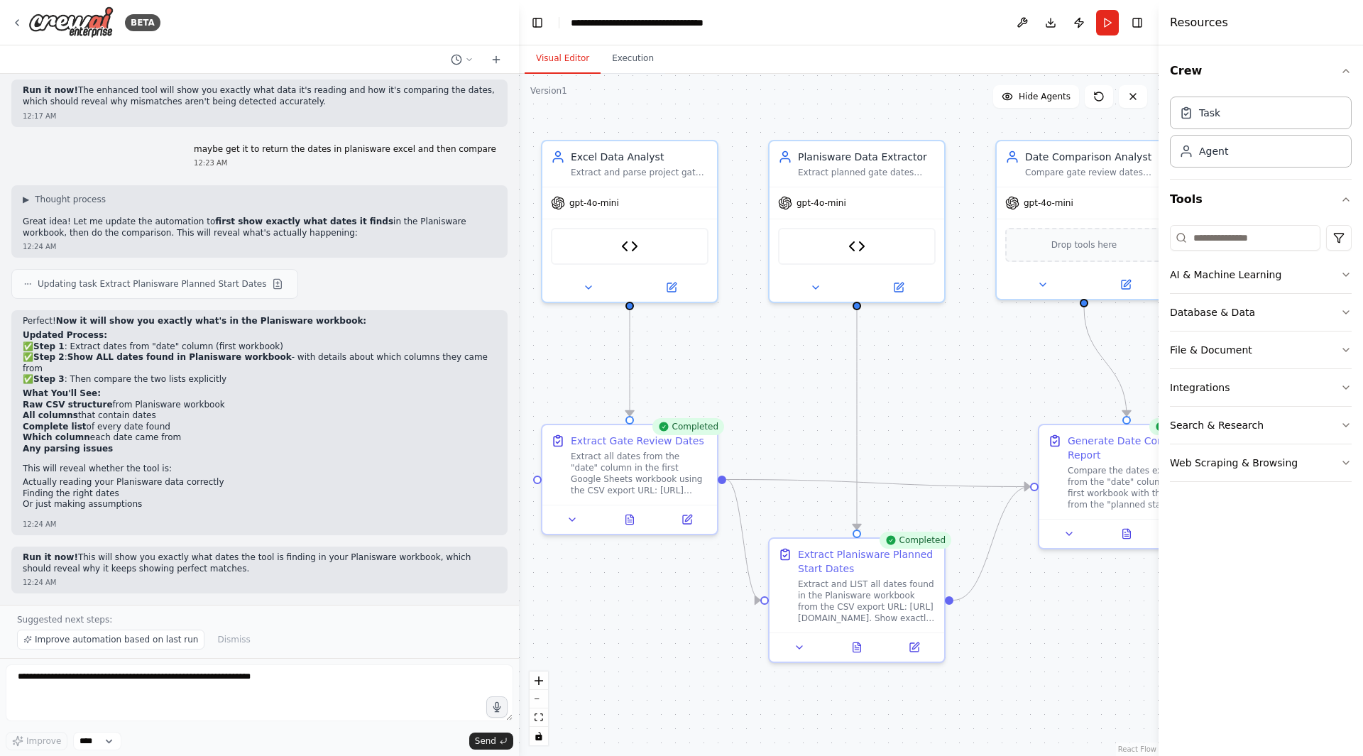
drag, startPoint x: 1045, startPoint y: 620, endPoint x: 996, endPoint y: 615, distance: 49.2
click at [996, 615] on div ".deletable-edge-delete-btn { width: 20px; height: 20px; border: 0px solid #ffff…" at bounding box center [839, 415] width 640 height 682
click at [641, 51] on button "Execution" at bounding box center [633, 59] width 65 height 30
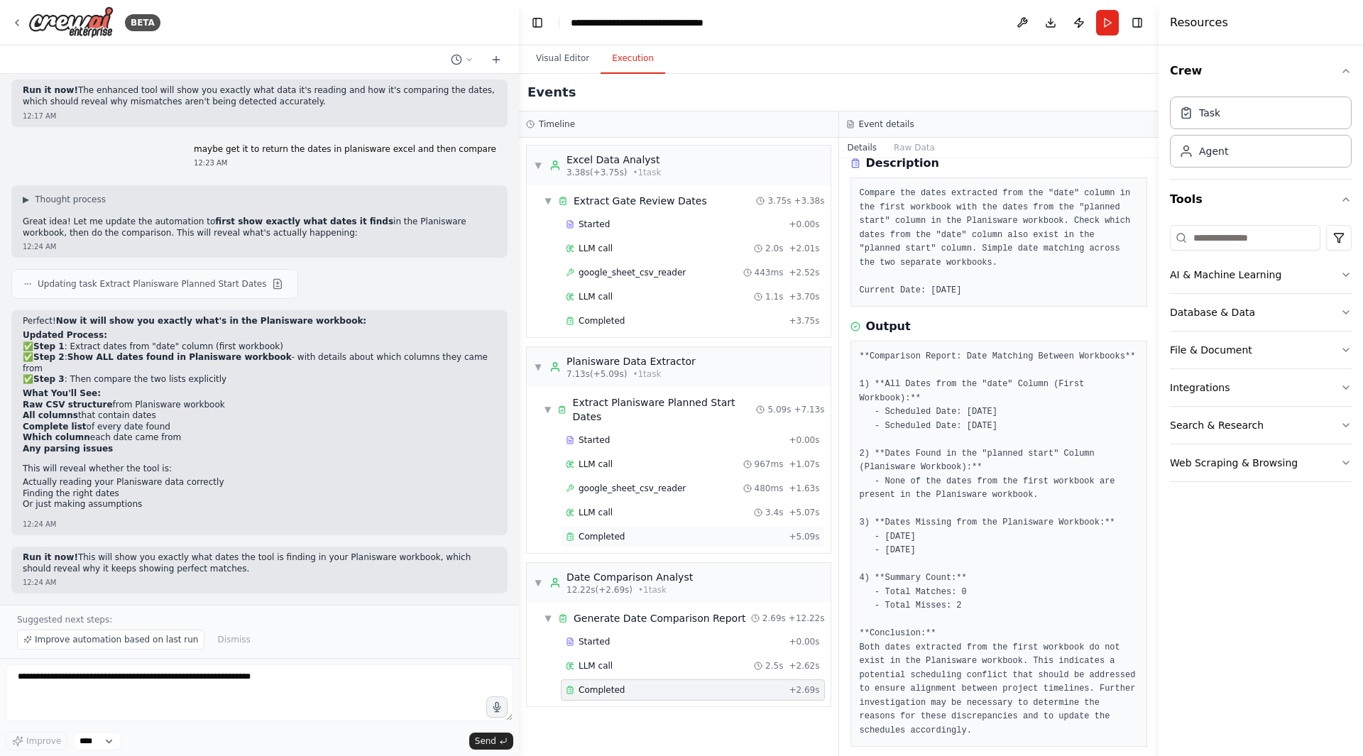
click at [606, 531] on span "Completed" at bounding box center [602, 536] width 46 height 11
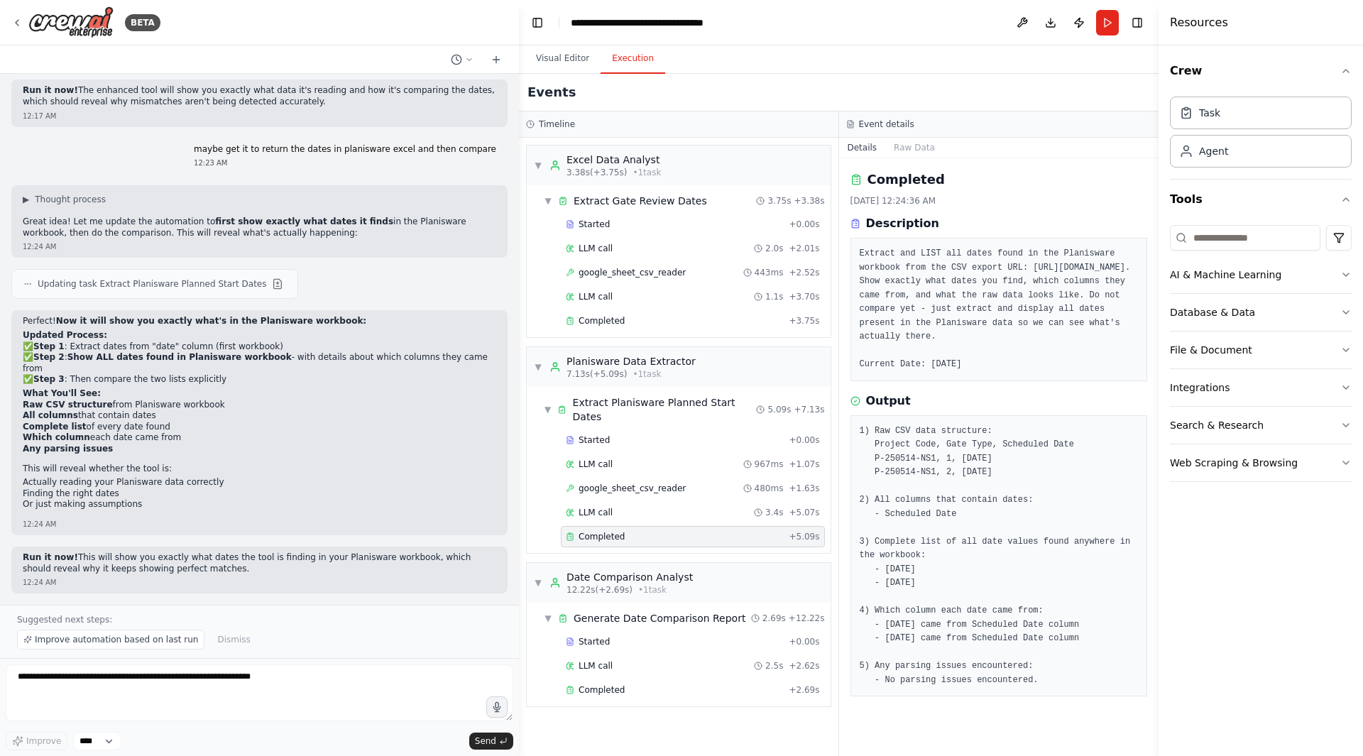
scroll to position [0, 0]
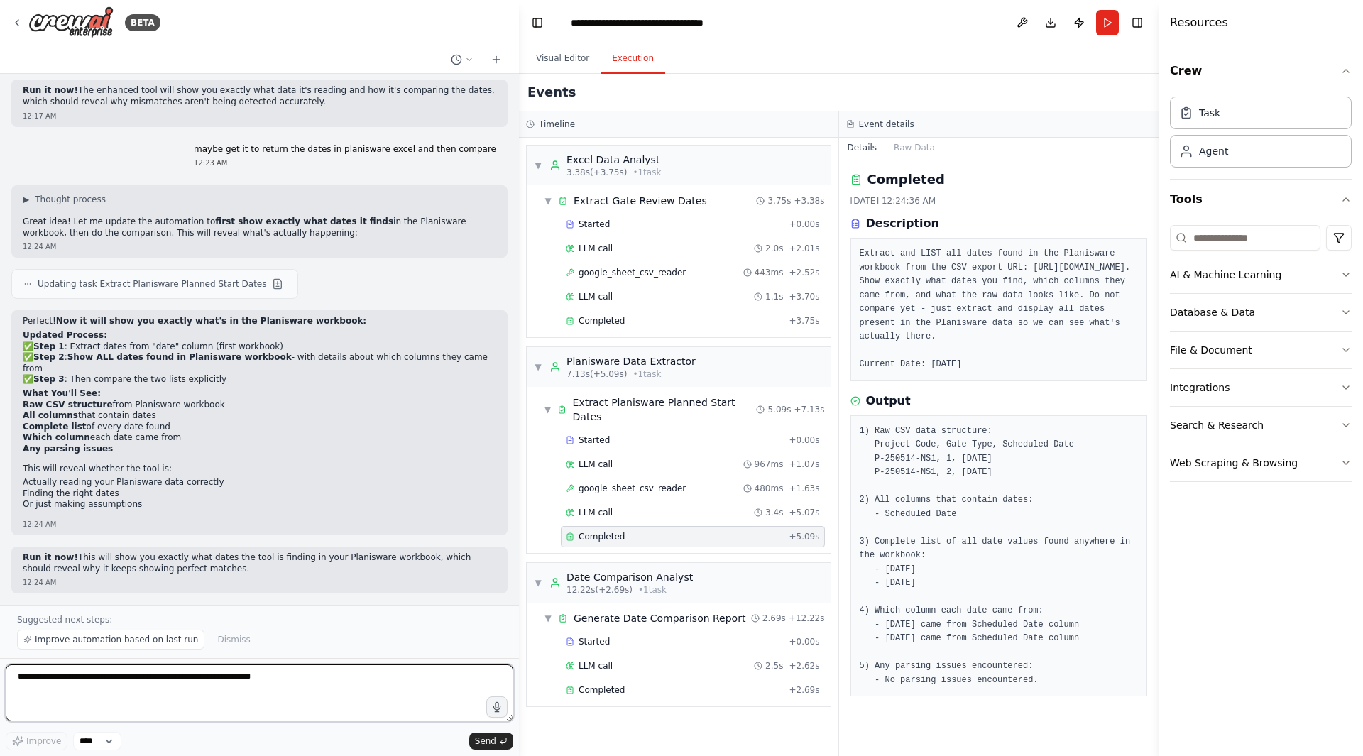
click at [228, 687] on textarea at bounding box center [260, 693] width 508 height 57
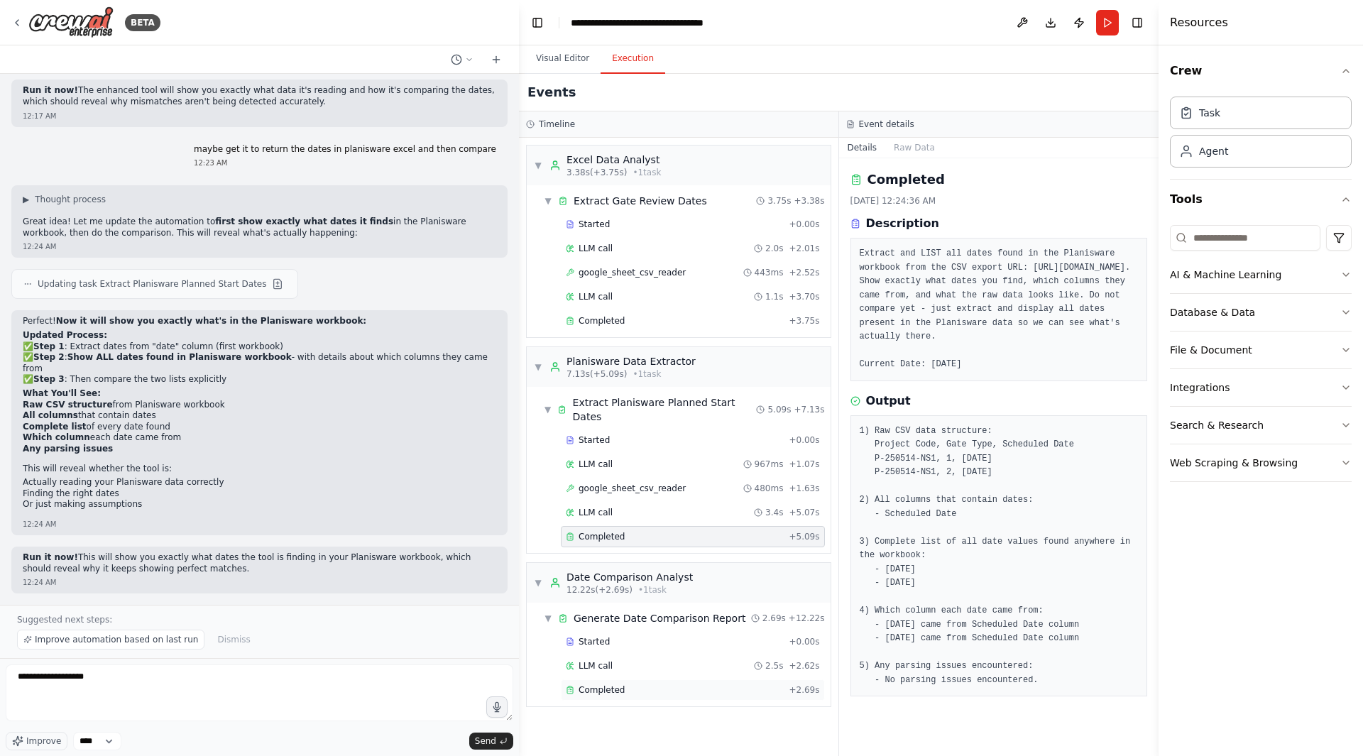
click at [604, 685] on span "Completed" at bounding box center [602, 690] width 46 height 11
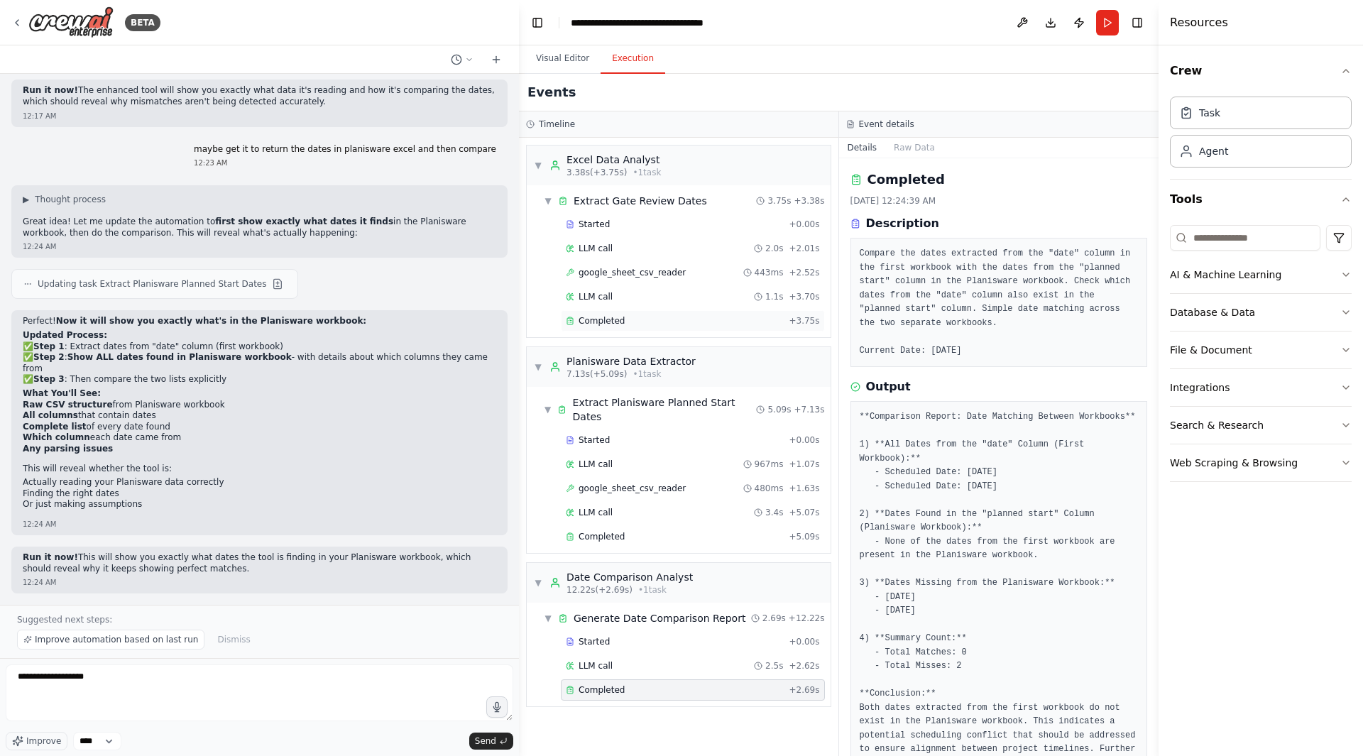
click at [589, 325] on span "Completed" at bounding box center [602, 320] width 46 height 11
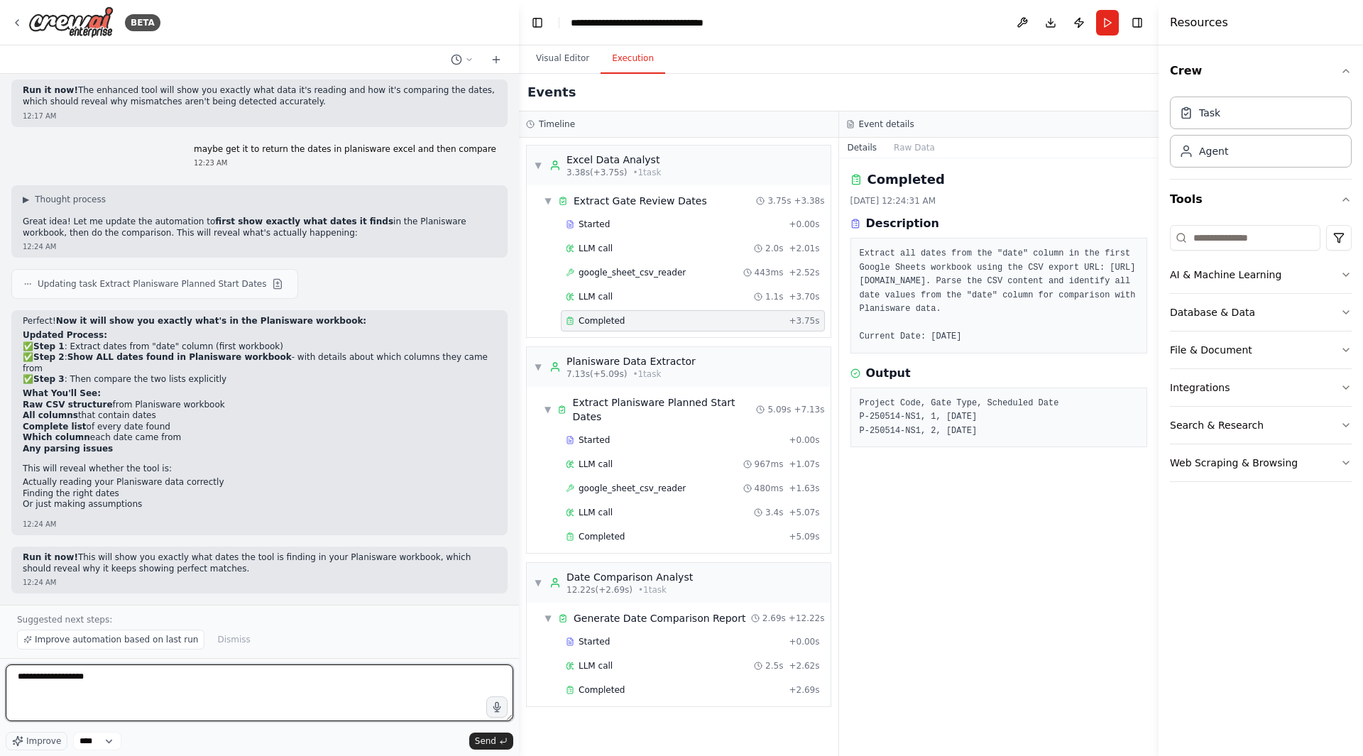
click at [157, 694] on textarea "**********" at bounding box center [260, 693] width 508 height 57
type textarea "**********"
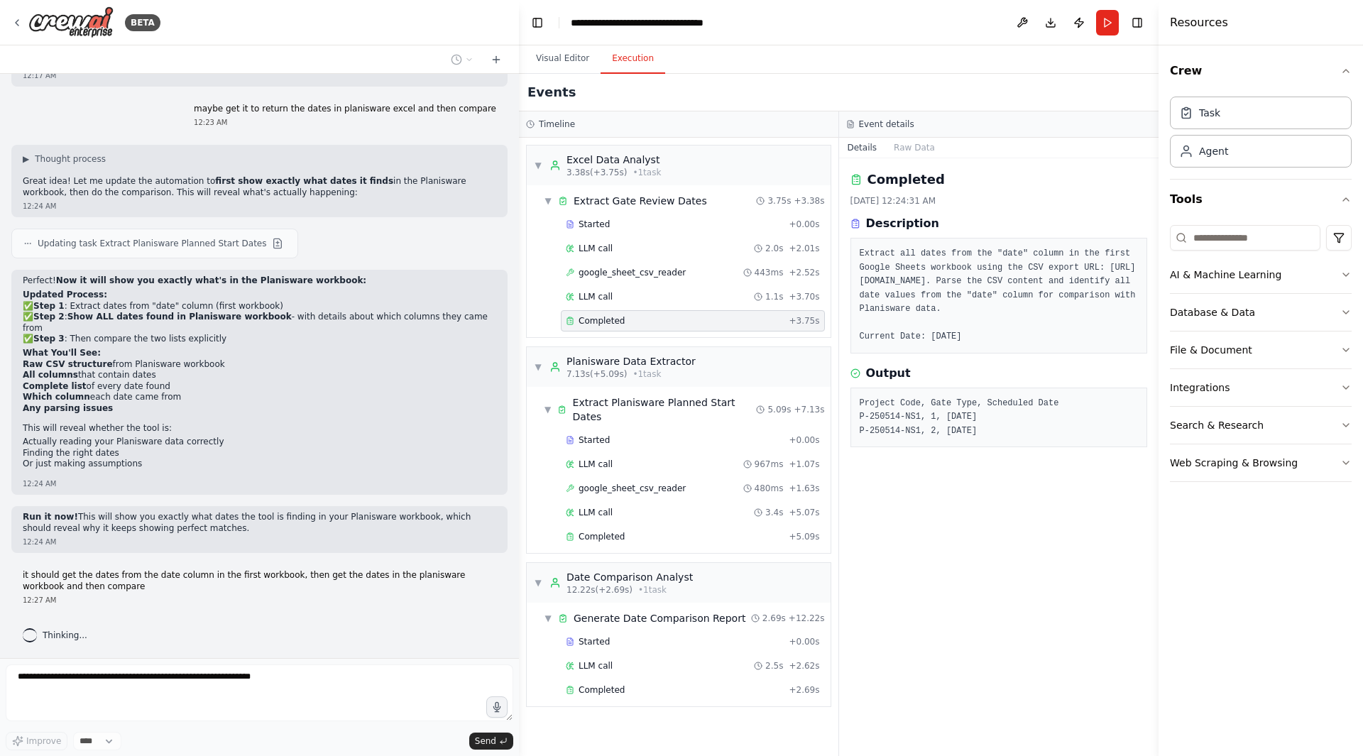
scroll to position [18958, 0]
click at [567, 58] on button "Visual Editor" at bounding box center [563, 59] width 76 height 30
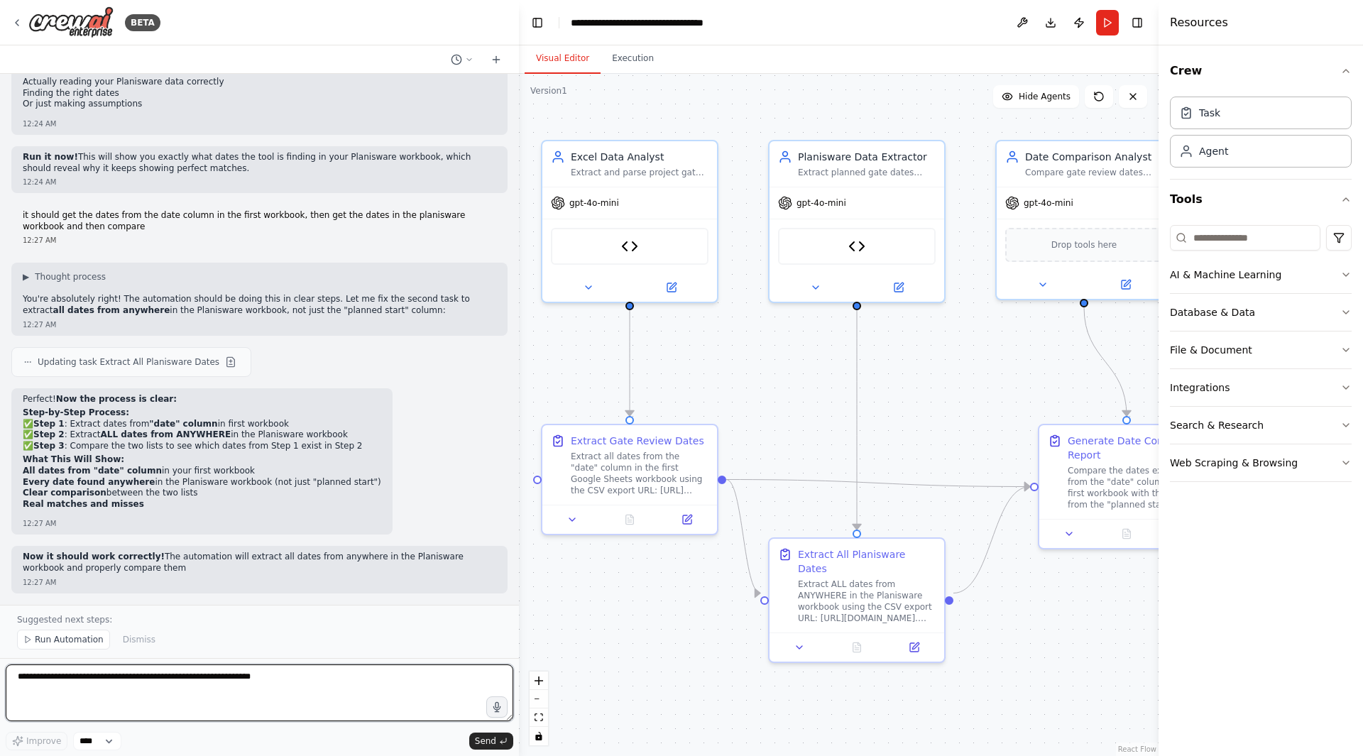
scroll to position [19316, 0]
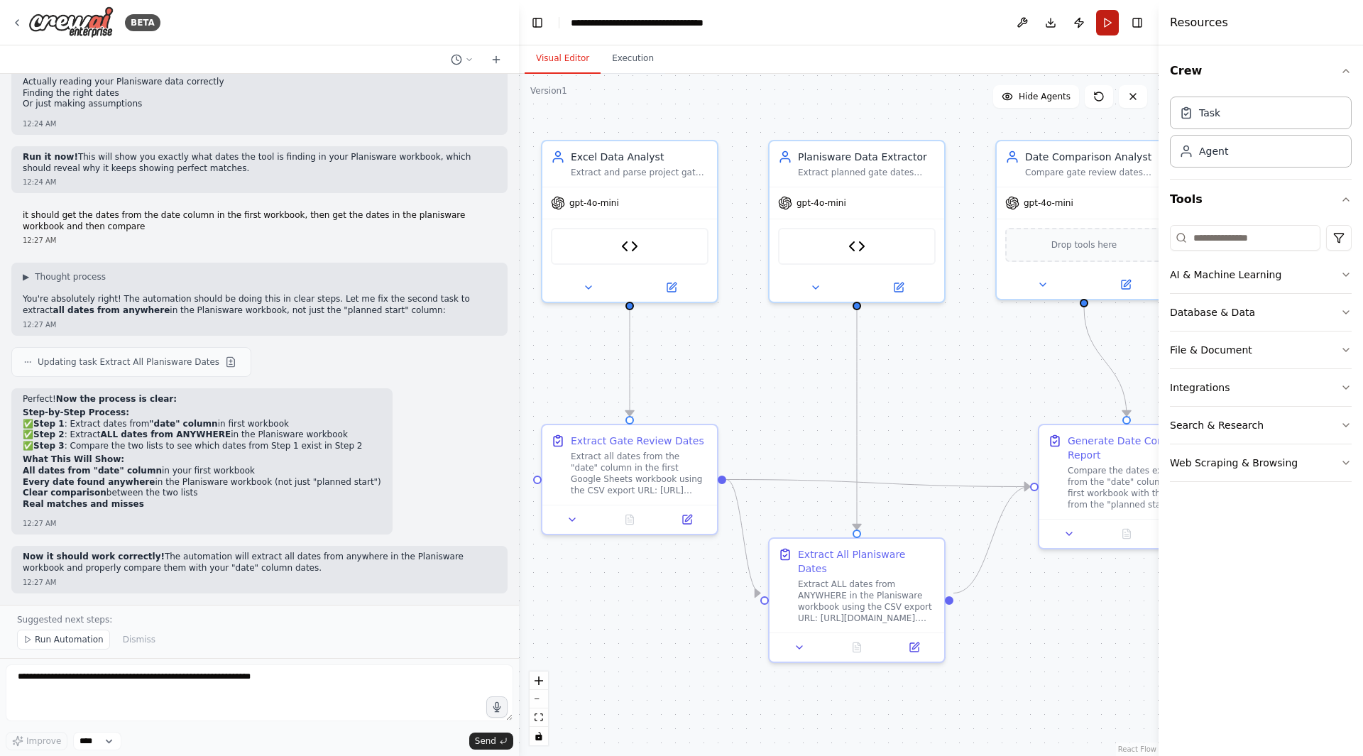
click at [1111, 27] on button "Run" at bounding box center [1107, 23] width 23 height 26
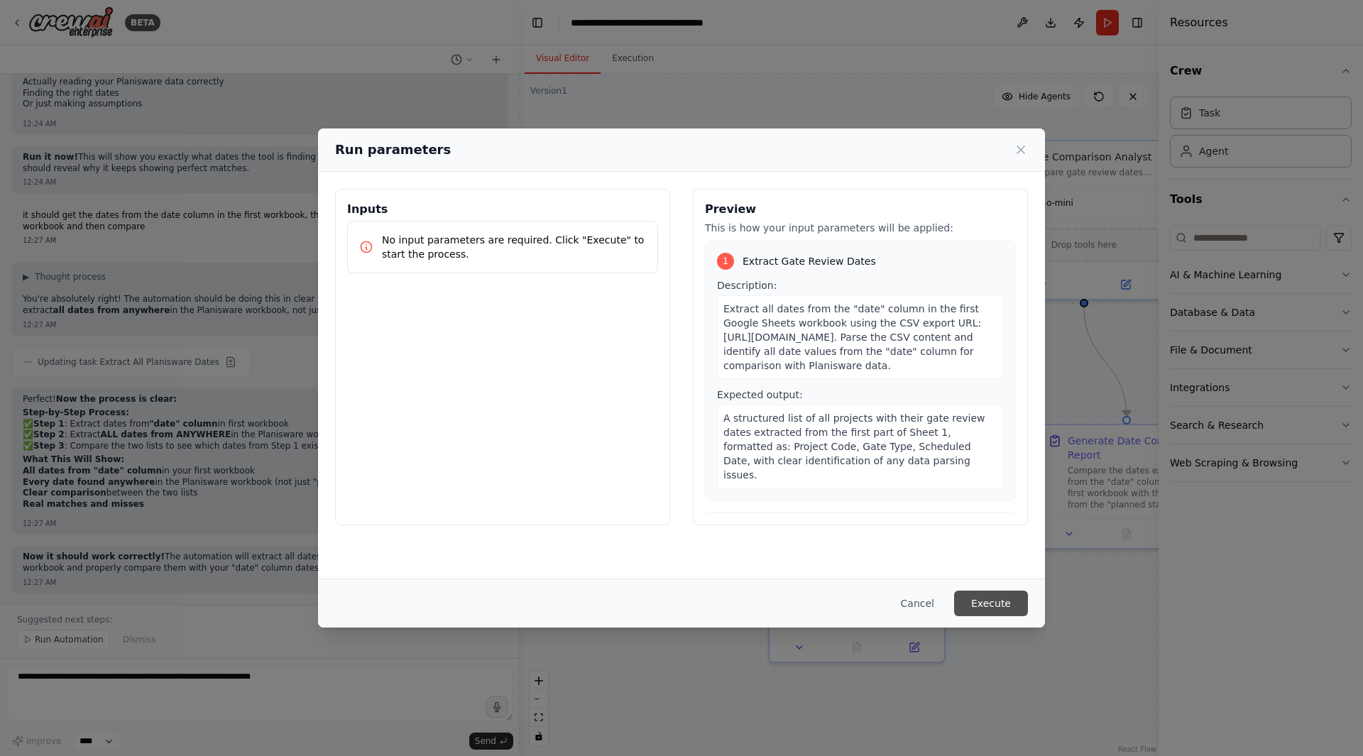
click at [993, 599] on button "Execute" at bounding box center [991, 604] width 74 height 26
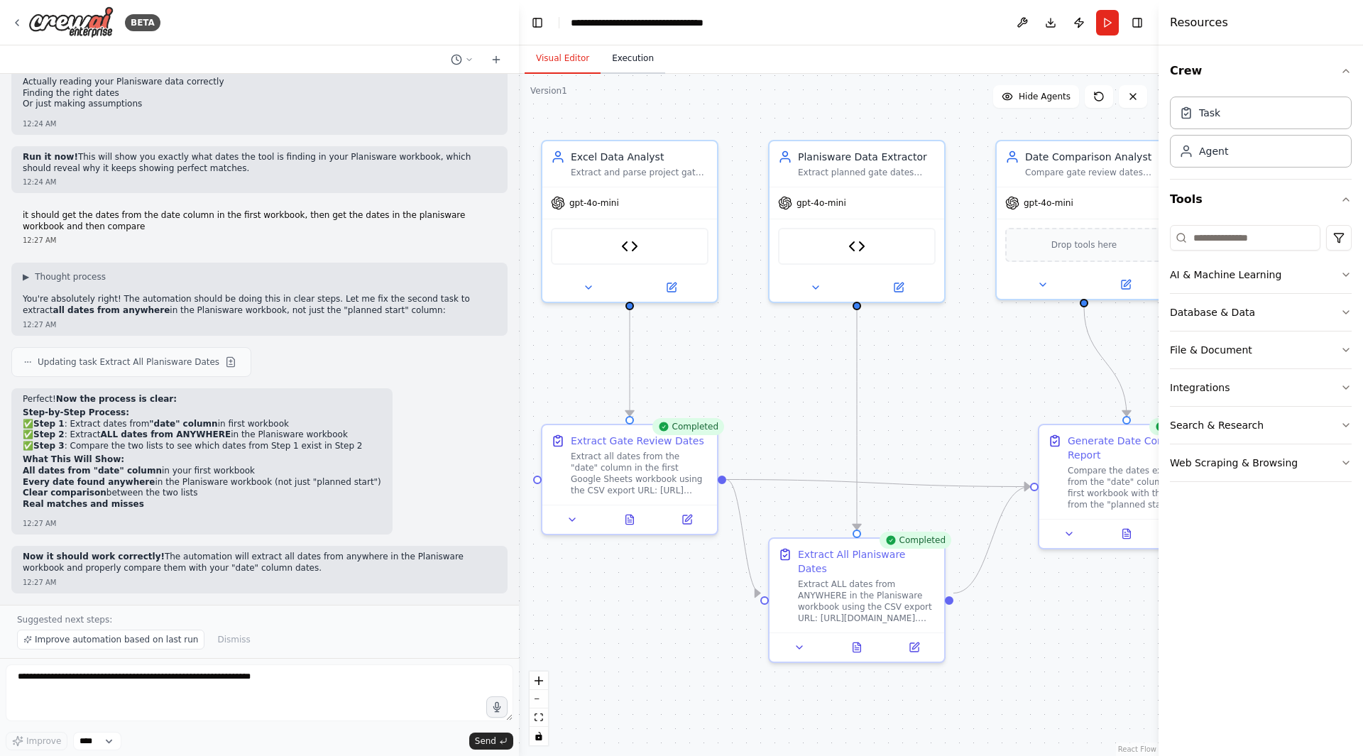
click at [641, 60] on button "Execution" at bounding box center [633, 59] width 65 height 30
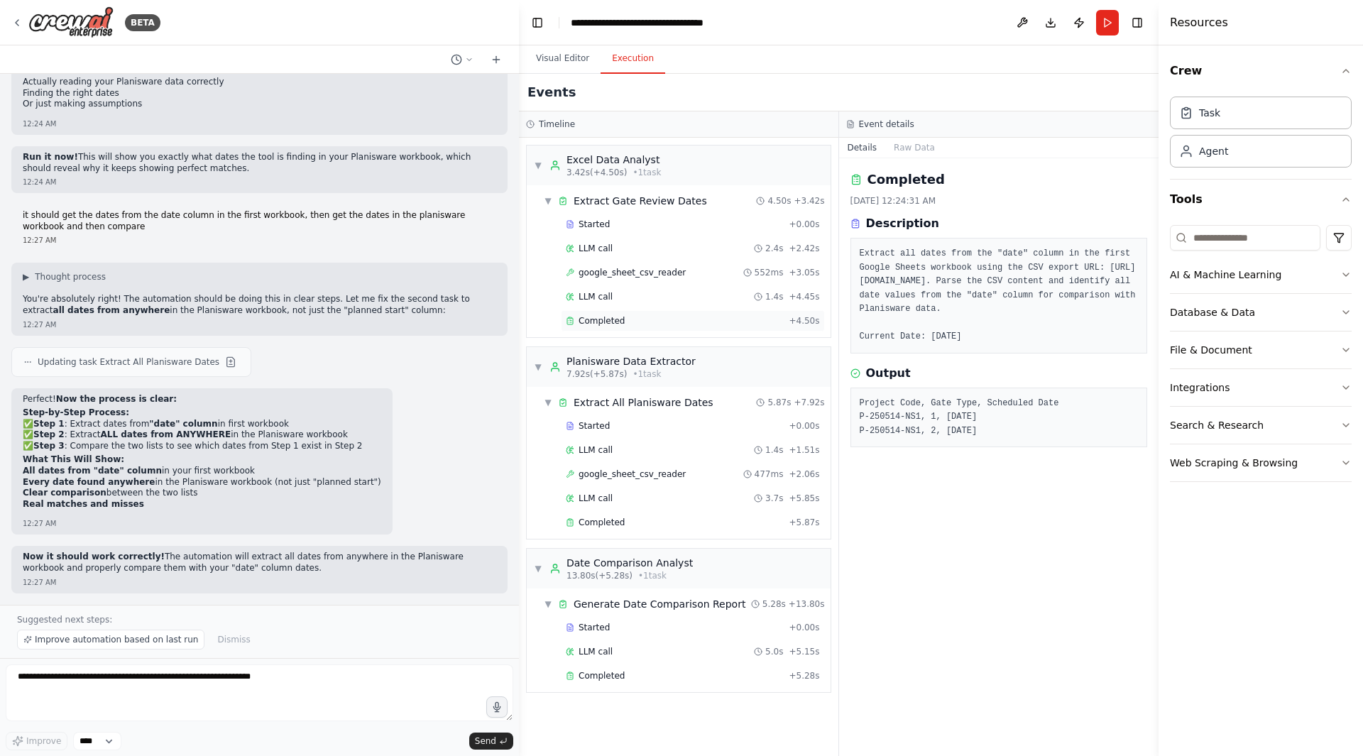
click at [694, 316] on div "Completed" at bounding box center [674, 320] width 217 height 11
click at [665, 529] on div "Completed + 5.87s" at bounding box center [693, 522] width 264 height 21
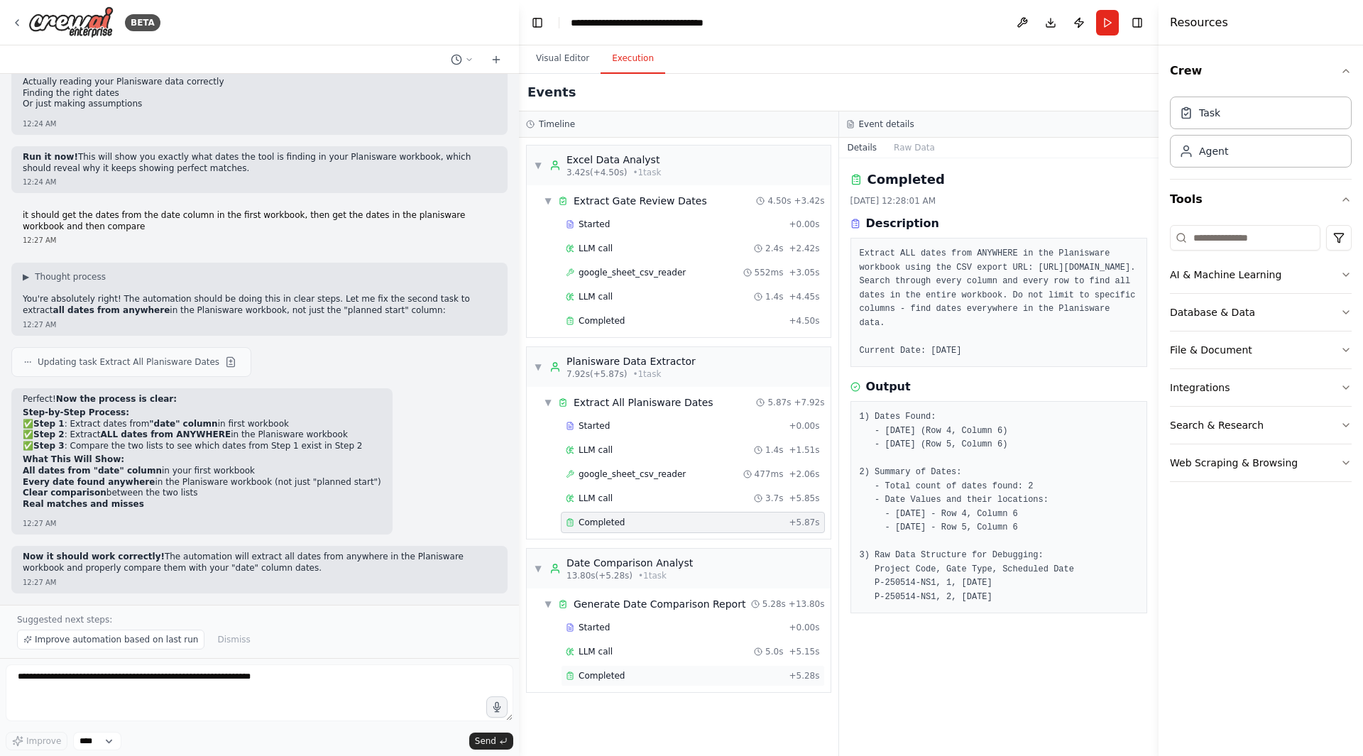
click at [667, 674] on div "Completed" at bounding box center [674, 675] width 217 height 11
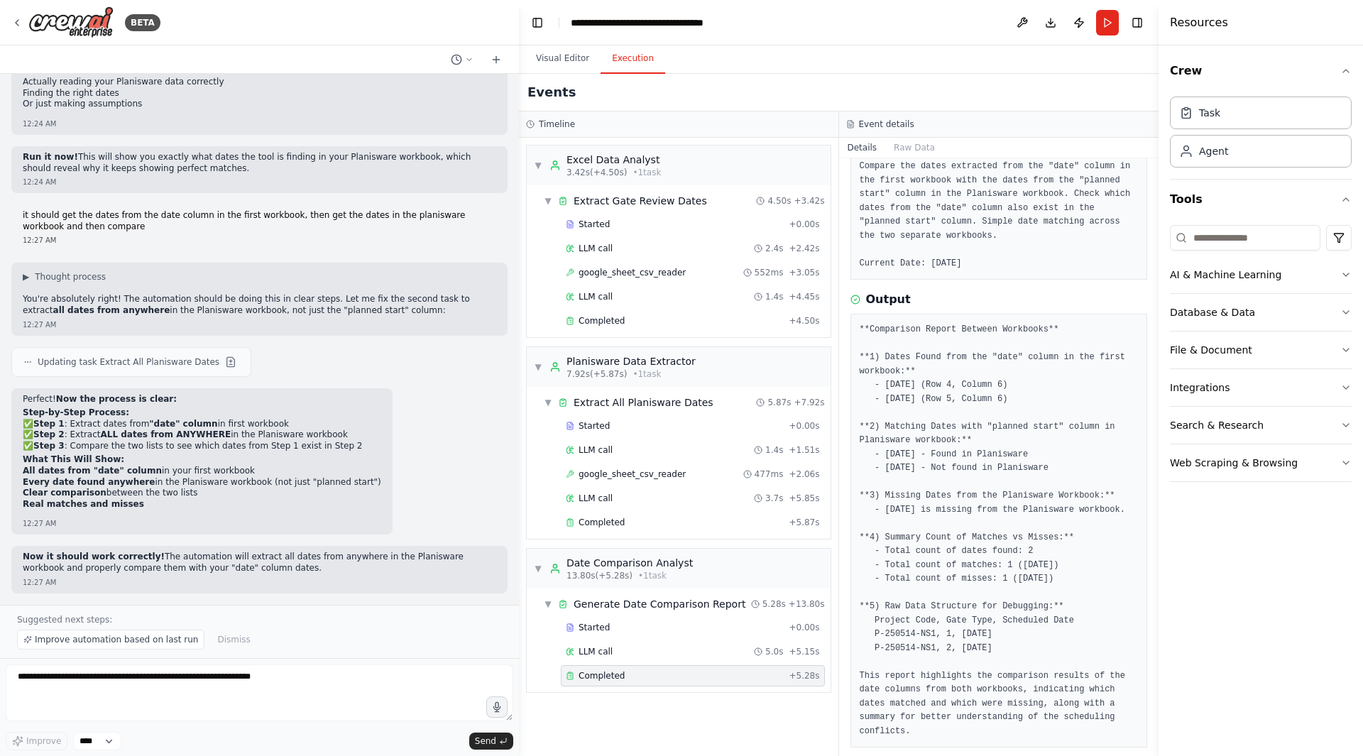
scroll to position [88, 0]
